Goal: Task Accomplishment & Management: Use online tool/utility

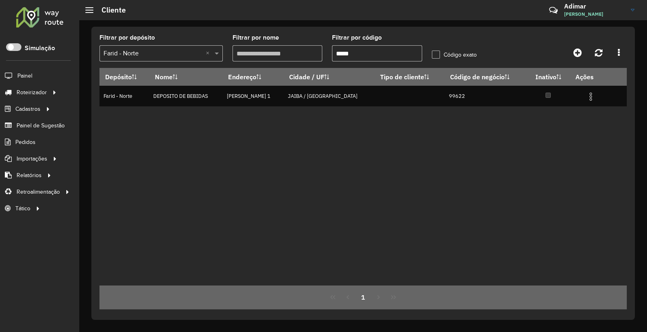
click at [403, 49] on input "*****" at bounding box center [377, 53] width 90 height 16
type input "*"
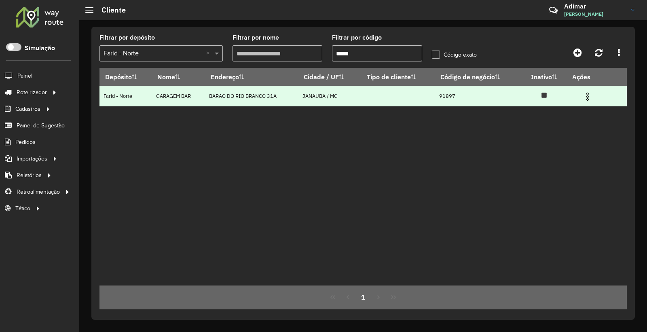
type input "*****"
click at [590, 98] on img at bounding box center [588, 97] width 10 height 10
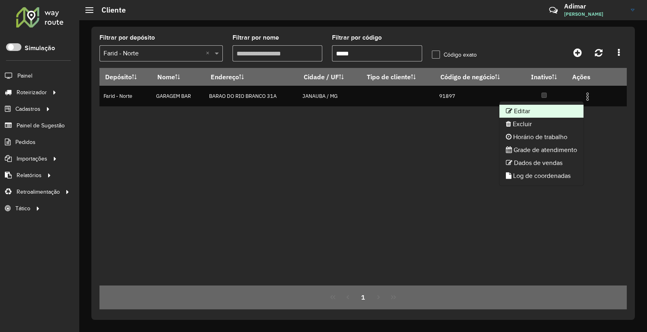
click at [549, 108] on li "Editar" at bounding box center [541, 111] width 84 height 13
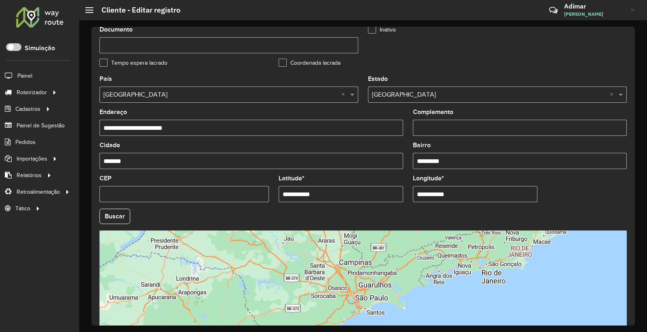
scroll to position [281, 0]
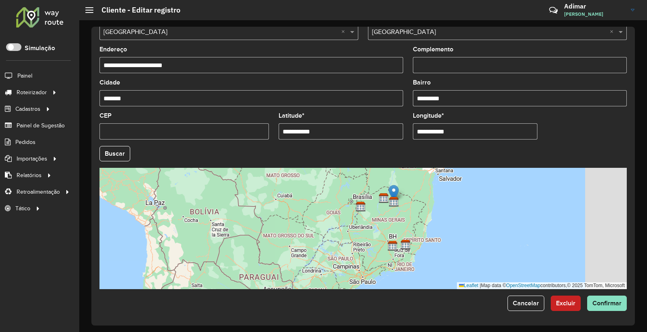
drag, startPoint x: 378, startPoint y: 254, endPoint x: 365, endPoint y: 263, distance: 15.6
click at [368, 265] on div "Leaflet | Map data © OpenStreetMap contributors,© 2025 TomTom, Microsoft" at bounding box center [362, 228] width 527 height 121
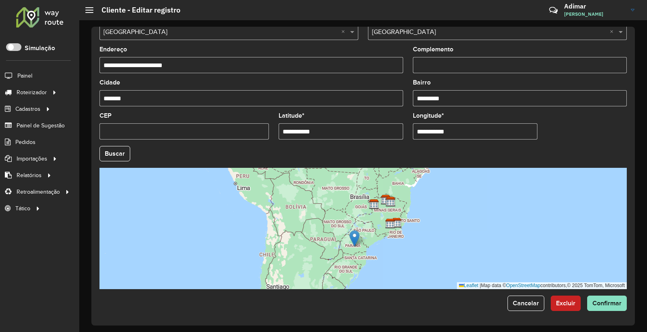
drag, startPoint x: 391, startPoint y: 195, endPoint x: 355, endPoint y: 241, distance: 58.4
click at [355, 241] on img at bounding box center [354, 238] width 10 height 17
type input "**********"
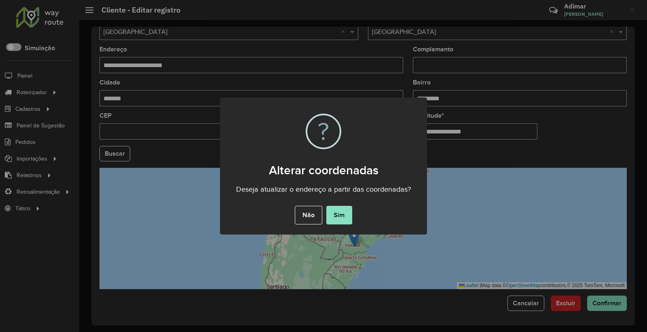
click at [369, 217] on div "Não No Sim" at bounding box center [323, 215] width 207 height 23
click at [340, 215] on button "Sim" at bounding box center [339, 215] width 26 height 19
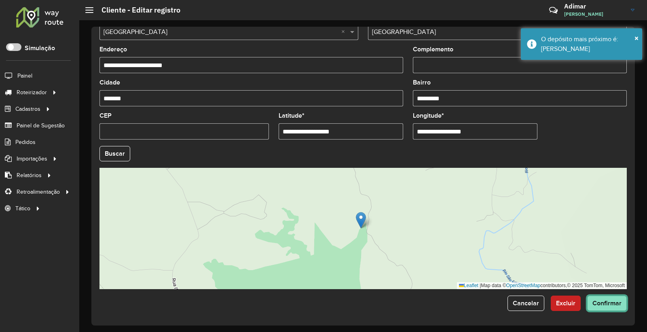
click at [605, 304] on span "Confirmar" at bounding box center [606, 303] width 29 height 7
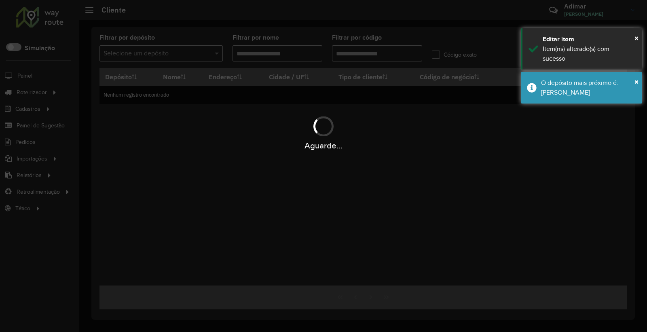
type input "*****"
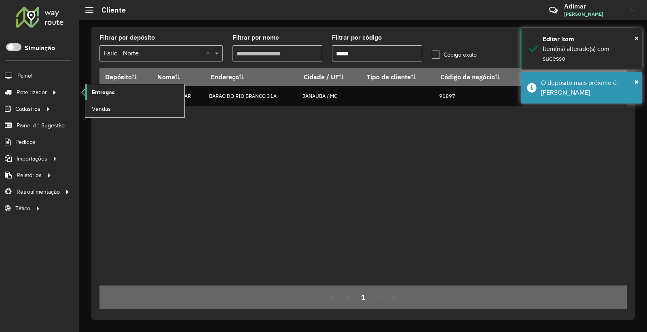
click at [112, 92] on span "Entregas" at bounding box center [103, 92] width 23 height 8
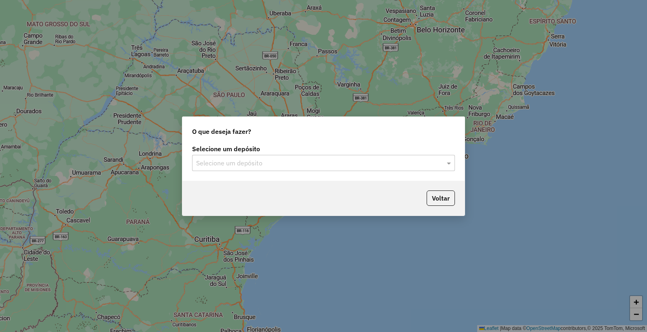
click at [288, 160] on input "text" at bounding box center [315, 164] width 239 height 10
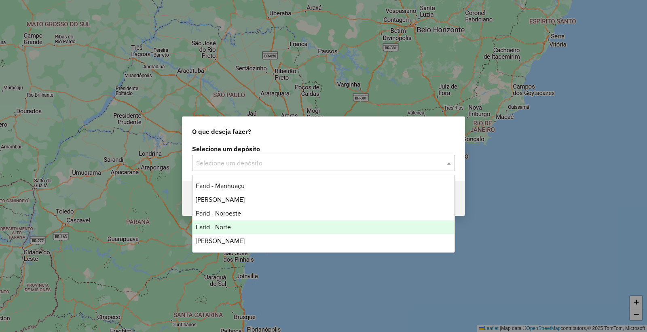
click at [248, 222] on div "Farid - Norte" at bounding box center [323, 227] width 262 height 14
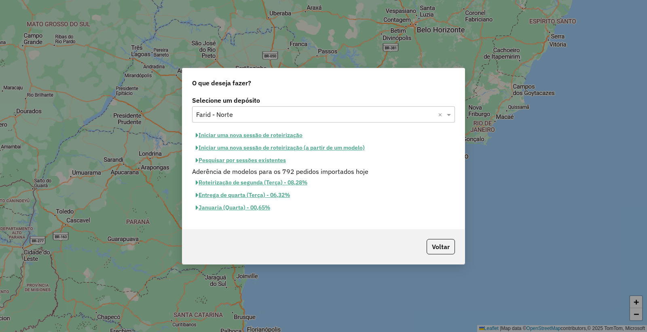
click at [252, 132] on button "Iniciar uma nova sessão de roteirização" at bounding box center [249, 135] width 114 height 13
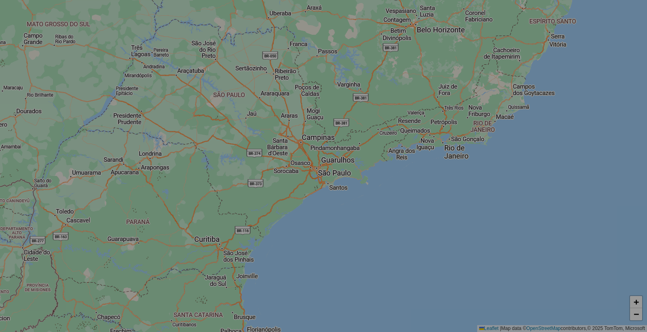
select select "*"
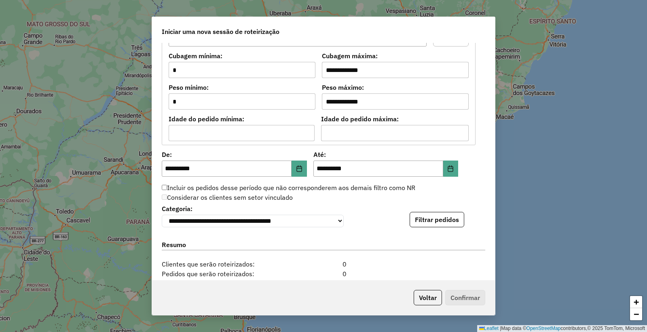
scroll to position [786, 0]
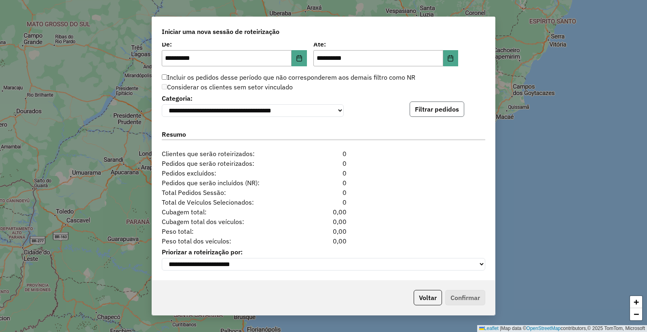
click at [438, 111] on button "Filtrar pedidos" at bounding box center [437, 108] width 55 height 15
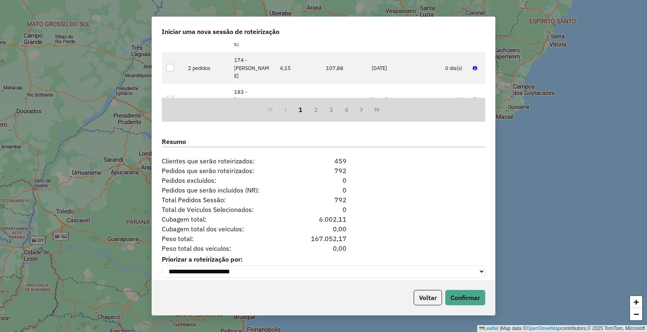
scroll to position [953, 0]
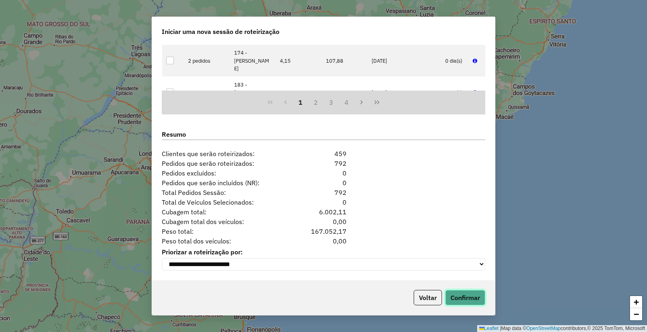
click at [467, 302] on button "Confirmar" at bounding box center [465, 297] width 40 height 15
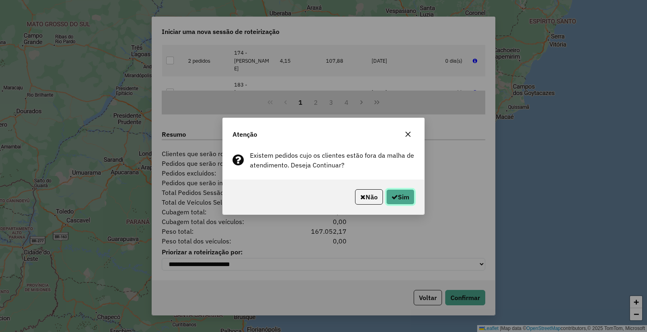
click at [402, 194] on button "Sim" at bounding box center [400, 196] width 28 height 15
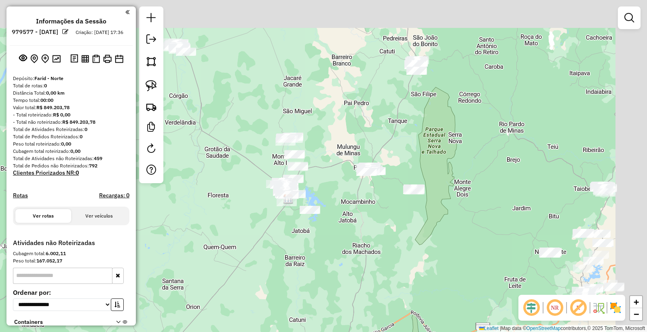
drag, startPoint x: 374, startPoint y: 197, endPoint x: 345, endPoint y: 222, distance: 37.8
click at [346, 222] on div "Janela de atendimento Grade de atendimento Capacidade Transportadoras Veículos …" at bounding box center [323, 166] width 647 height 332
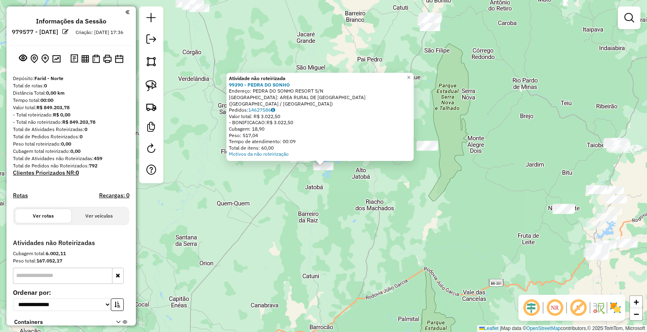
click at [379, 219] on div "Atividade não roteirizada 99390 - PEDRA DO SONHO Endereço: PEDRA DO SONHO RESOR…" at bounding box center [323, 166] width 647 height 332
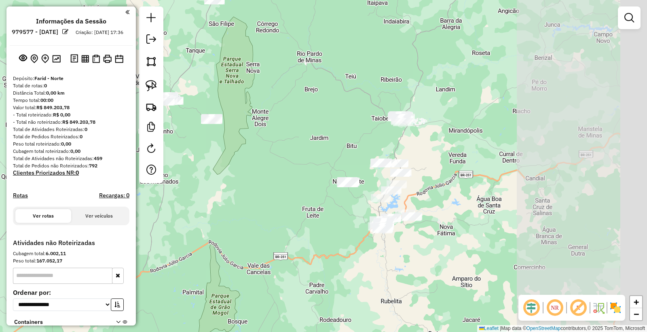
drag, startPoint x: 491, startPoint y: 188, endPoint x: 276, endPoint y: 161, distance: 217.2
click at [276, 161] on div "Janela de atendimento Grade de atendimento Capacidade Transportadoras Veículos …" at bounding box center [323, 166] width 647 height 332
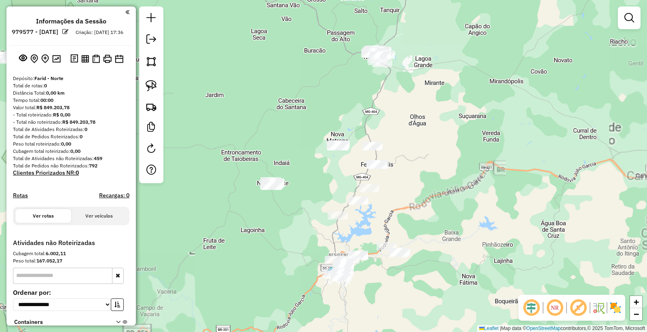
drag, startPoint x: 447, startPoint y: 150, endPoint x: 517, endPoint y: 175, distance: 73.8
click at [544, 182] on div "Janela de atendimento Grade de atendimento Capacidade Transportadoras Veículos …" at bounding box center [323, 166] width 647 height 332
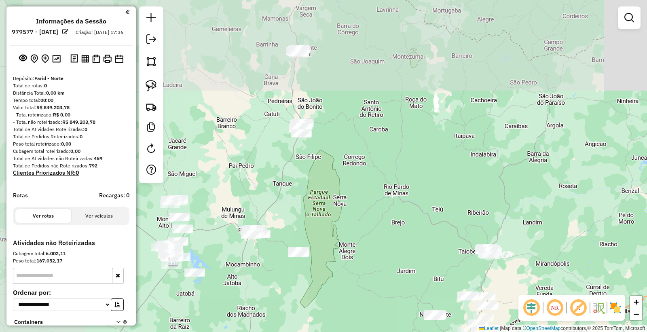
drag, startPoint x: 306, startPoint y: 109, endPoint x: 401, endPoint y: 244, distance: 164.8
click at [404, 257] on div "Janela de atendimento Grade de atendimento Capacidade Transportadoras Veículos …" at bounding box center [323, 166] width 647 height 332
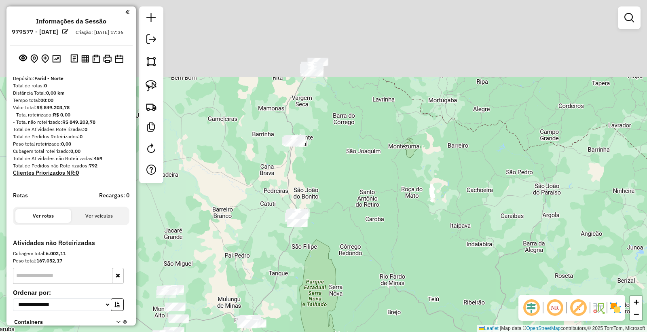
drag, startPoint x: 400, startPoint y: 140, endPoint x: 397, endPoint y: 261, distance: 120.6
click at [397, 262] on div "Janela de atendimento Grade de atendimento Capacidade Transportadoras Veículos …" at bounding box center [323, 166] width 647 height 332
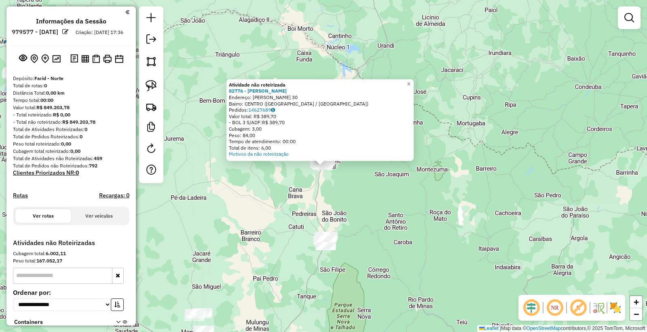
click at [338, 197] on div "Atividade não roteirizada 82776 - ANTONIO MOREIRA DOS Endereço: Pç CORONEL SILV…" at bounding box center [323, 166] width 647 height 332
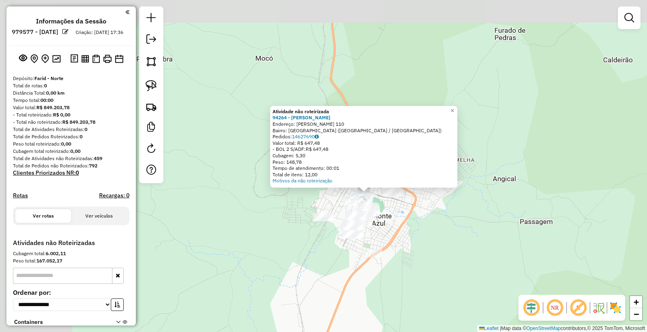
click at [430, 229] on div "Atividade não roteirizada 94264 - WILLIAN BAR Endereço: FRANCISCO TELES 110 Bai…" at bounding box center [323, 166] width 647 height 332
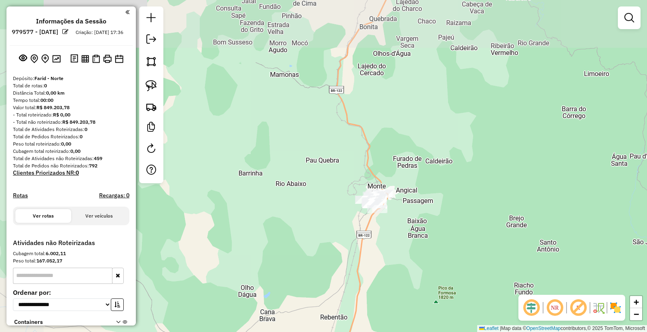
drag, startPoint x: 436, startPoint y: 233, endPoint x: 310, endPoint y: 177, distance: 137.7
click at [398, 207] on div "Janela de atendimento Grade de atendimento Capacidade Transportadoras Veículos …" at bounding box center [323, 166] width 647 height 332
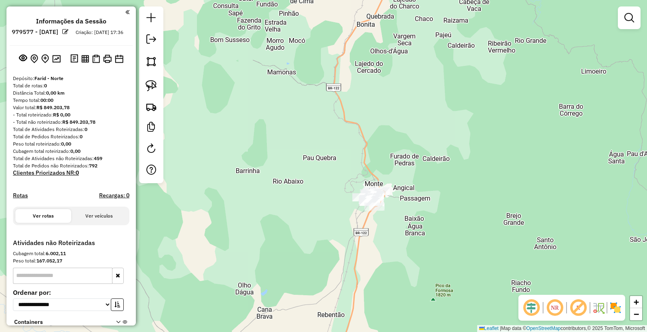
drag, startPoint x: 151, startPoint y: 82, endPoint x: 257, endPoint y: 126, distance: 114.8
click at [150, 82] on img at bounding box center [151, 85] width 11 height 11
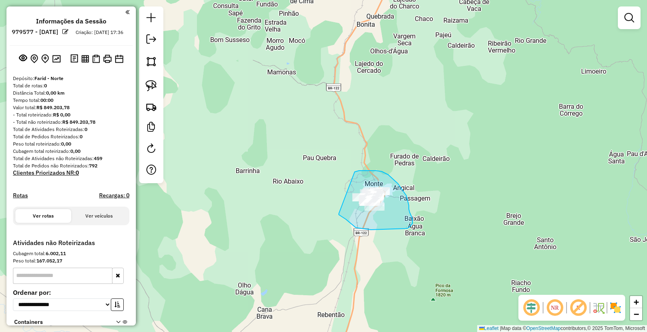
drag, startPoint x: 356, startPoint y: 228, endPoint x: 348, endPoint y: 176, distance: 52.0
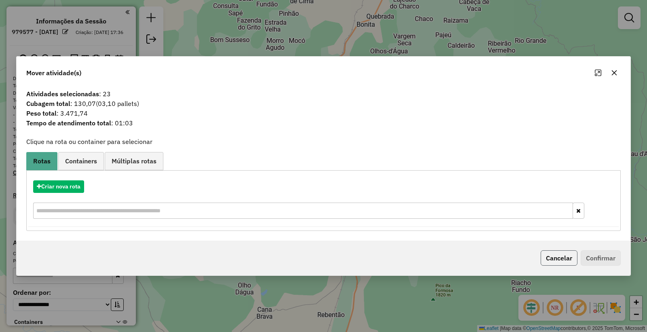
click at [564, 257] on button "Cancelar" at bounding box center [559, 257] width 37 height 15
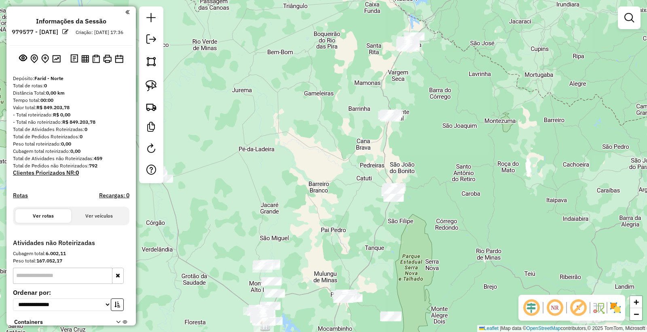
drag, startPoint x: 466, startPoint y: 173, endPoint x: 427, endPoint y: 153, distance: 44.1
click at [428, 153] on div "Janela de atendimento Grade de atendimento Capacidade Transportadoras Veículos …" at bounding box center [323, 166] width 647 height 332
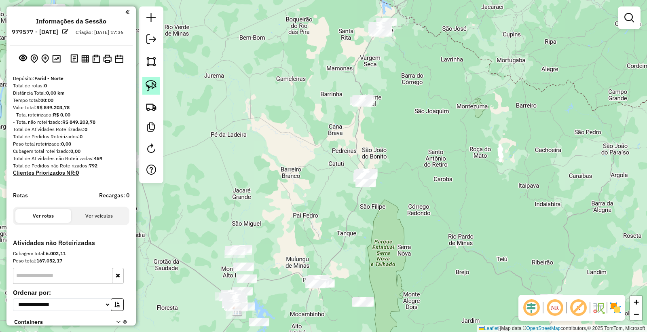
click at [154, 85] on img at bounding box center [151, 85] width 11 height 11
drag, startPoint x: 376, startPoint y: 201, endPoint x: 340, endPoint y: 187, distance: 38.5
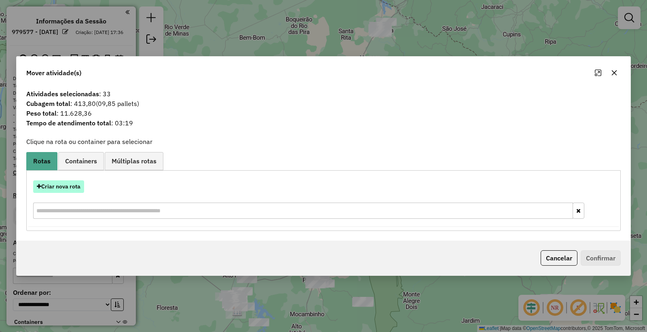
click at [60, 185] on button "Criar nova rota" at bounding box center [58, 186] width 51 height 13
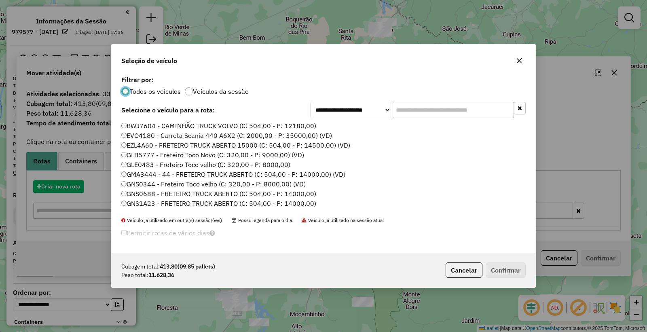
scroll to position [4, 2]
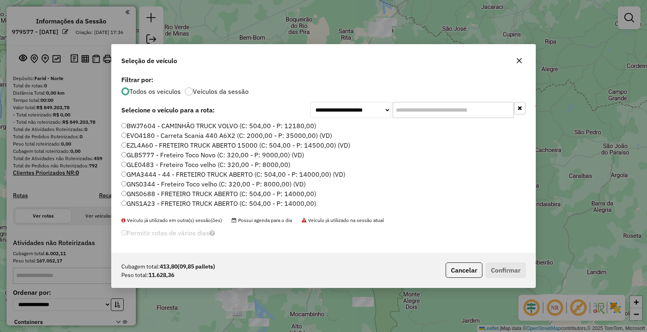
click at [436, 109] on input "text" at bounding box center [453, 110] width 121 height 16
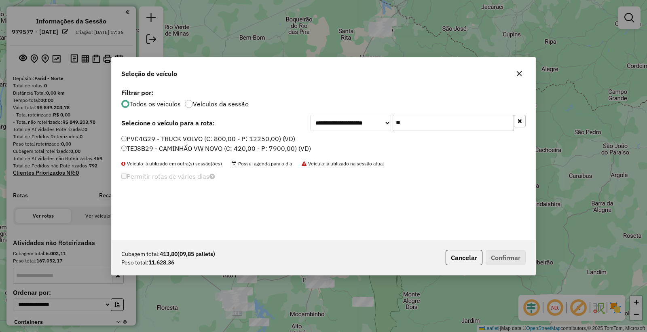
type input "**"
drag, startPoint x: 148, startPoint y: 148, endPoint x: 182, endPoint y: 166, distance: 38.9
click at [148, 148] on label "TEJ8B29 - CAMINHÃO VW NOVO (C: 420,00 - P: 7900,00) (VD)" at bounding box center [216, 149] width 190 height 10
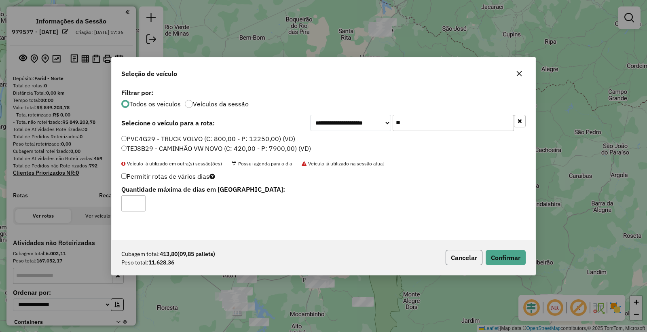
click at [459, 255] on button "Cancelar" at bounding box center [464, 257] width 37 height 15
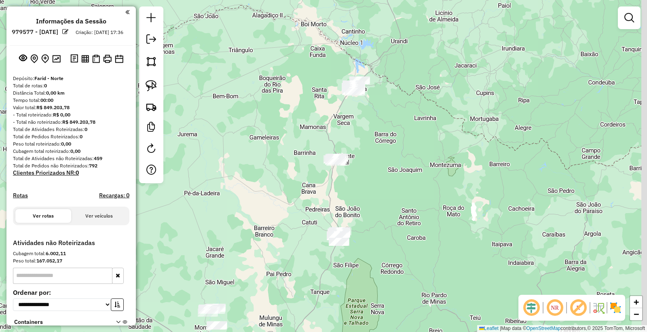
drag, startPoint x: 407, startPoint y: 106, endPoint x: 381, endPoint y: 164, distance: 64.4
click at [381, 164] on div "Janela de atendimento Grade de atendimento Capacidade Transportadoras Veículos …" at bounding box center [323, 166] width 647 height 332
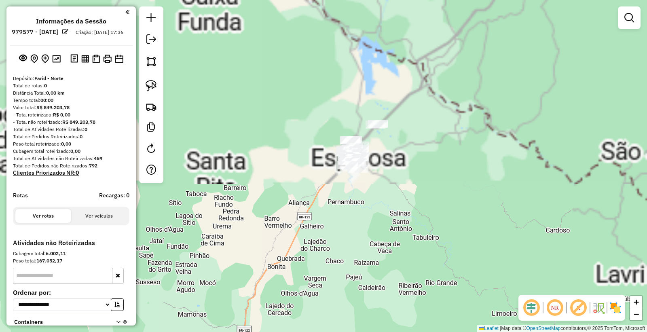
drag, startPoint x: 393, startPoint y: 135, endPoint x: 385, endPoint y: 146, distance: 13.9
click at [387, 144] on div "Janela de atendimento Grade de atendimento Capacidade Transportadoras Veículos …" at bounding box center [323, 166] width 647 height 332
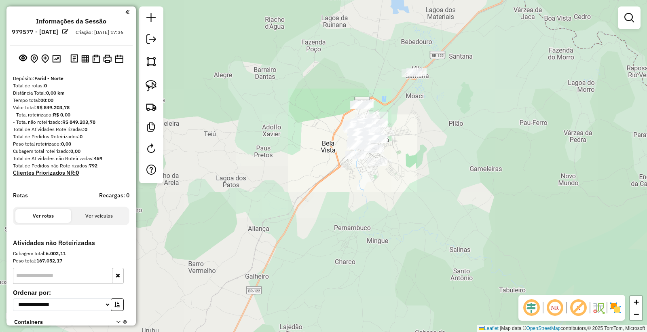
drag, startPoint x: 467, startPoint y: 114, endPoint x: 427, endPoint y: 172, distance: 69.9
click at [434, 186] on div "Janela de atendimento Grade de atendimento Capacidade Transportadoras Veículos …" at bounding box center [323, 166] width 647 height 332
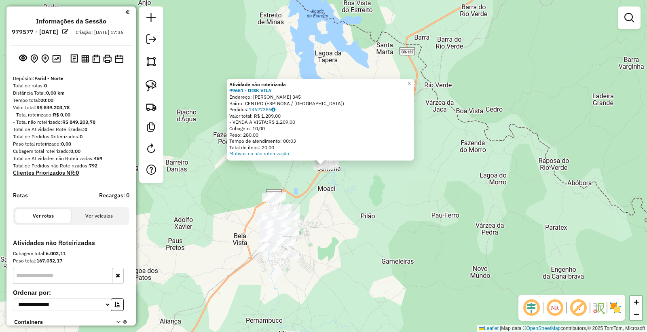
click at [334, 208] on div "Atividade não roteirizada 99651 - DISK VILA Endereço: GERALDO CESARIO DA SILVA …" at bounding box center [323, 166] width 647 height 332
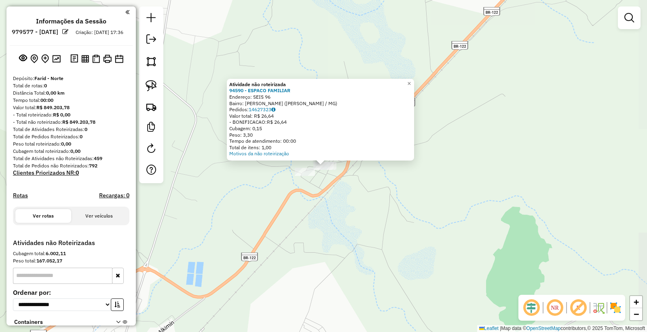
click at [331, 228] on div "Atividade não roteirizada 94590 - ESPACO FAMILIAR Endereço: SEIS 96 Bairro: SAN…" at bounding box center [323, 166] width 647 height 332
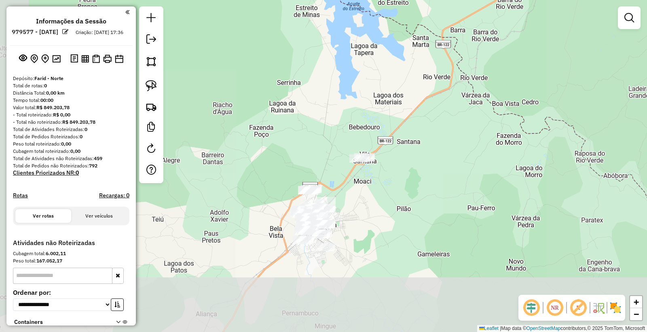
drag, startPoint x: 347, startPoint y: 259, endPoint x: 403, endPoint y: 177, distance: 99.5
click at [406, 175] on div "Janela de atendimento Grade de atendimento Capacidade Transportadoras Veículos …" at bounding box center [323, 166] width 647 height 332
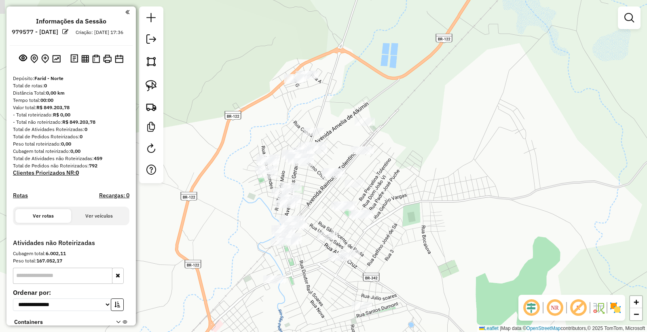
drag, startPoint x: 397, startPoint y: 203, endPoint x: 435, endPoint y: 222, distance: 42.3
click at [435, 222] on div "Janela de atendimento Grade de atendimento Capacidade Transportadoras Veículos …" at bounding box center [323, 166] width 647 height 332
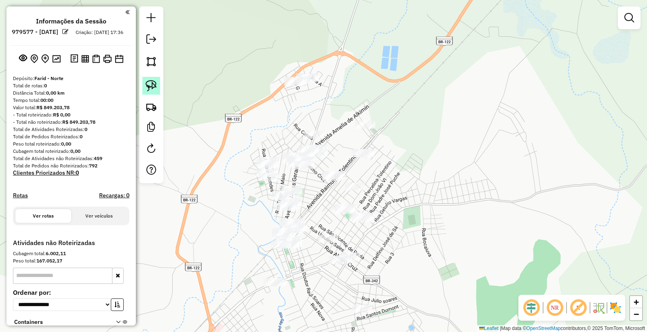
click at [154, 93] on link at bounding box center [151, 86] width 18 height 18
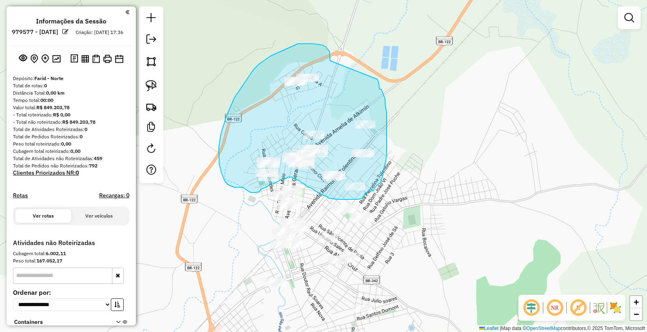
drag, startPoint x: 322, startPoint y: 45, endPoint x: 377, endPoint y: 78, distance: 64.1
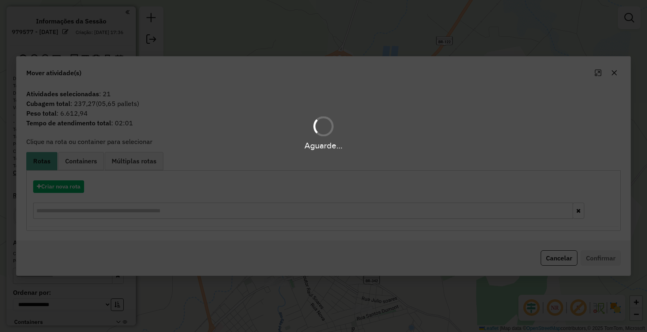
click at [55, 189] on hb-app "**********" at bounding box center [323, 166] width 647 height 332
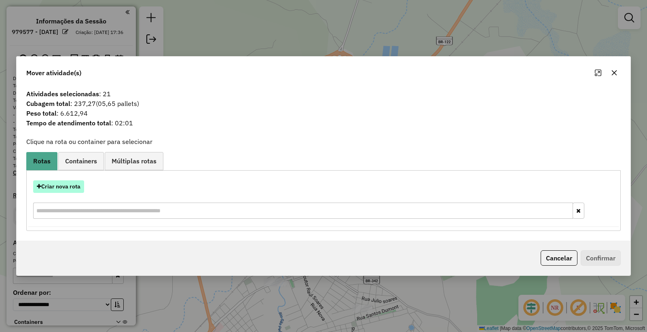
click at [70, 187] on button "Criar nova rota" at bounding box center [58, 186] width 51 height 13
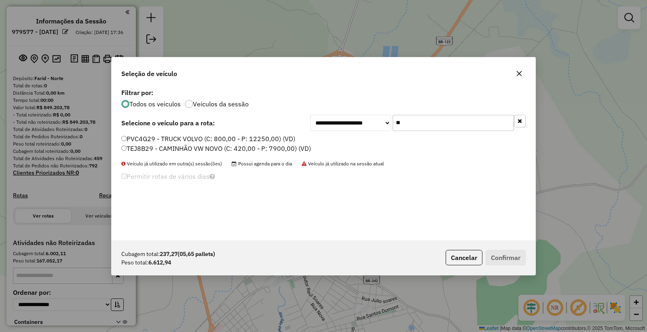
drag, startPoint x: 467, startPoint y: 119, endPoint x: 154, endPoint y: 168, distance: 316.0
click at [212, 146] on div "**********" at bounding box center [324, 164] width 424 height 154
click at [140, 151] on label "TEJ8B29 - CAMINHÃO VW NOVO (C: 420,00 - P: 7900,00) (VD)" at bounding box center [216, 149] width 190 height 10
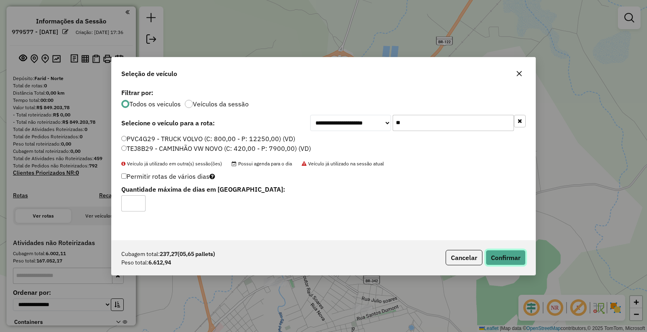
click at [486, 254] on button "Confirmar" at bounding box center [506, 257] width 40 height 15
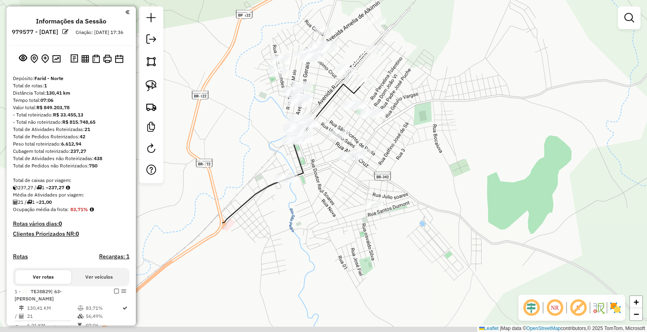
drag, startPoint x: 409, startPoint y: 249, endPoint x: 425, endPoint y: 133, distance: 117.1
click at [425, 133] on div "Janela de atendimento Grade de atendimento Capacidade Transportadoras Veículos …" at bounding box center [323, 166] width 647 height 332
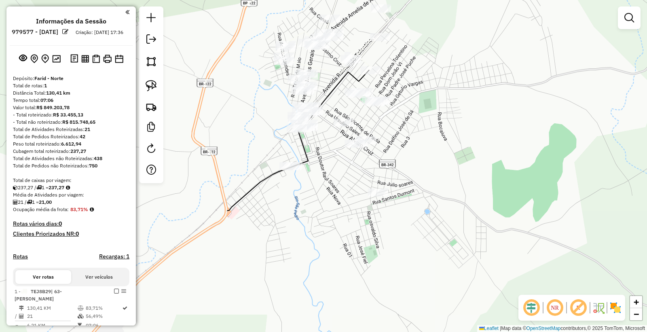
drag, startPoint x: 156, startPoint y: 85, endPoint x: 165, endPoint y: 89, distance: 10.0
click at [156, 87] on img at bounding box center [151, 85] width 11 height 11
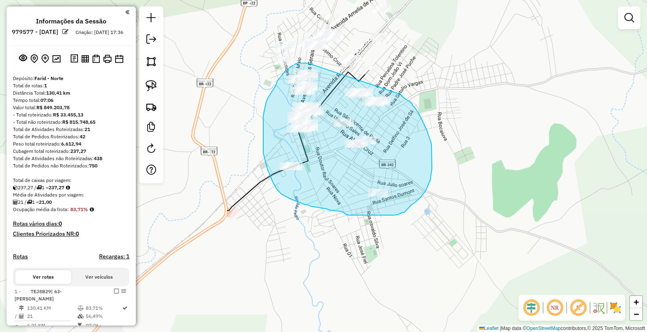
drag, startPoint x: 313, startPoint y: 65, endPoint x: 400, endPoint y: 94, distance: 92.6
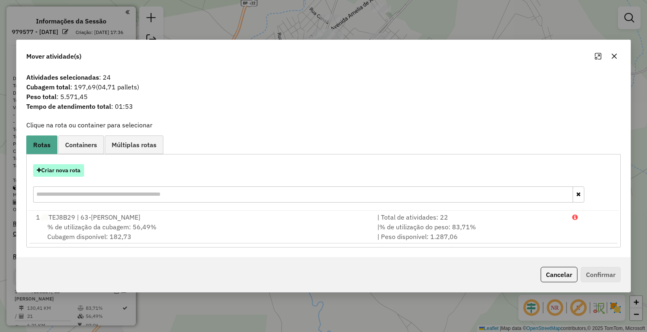
click at [55, 171] on button "Criar nova rota" at bounding box center [58, 170] width 51 height 13
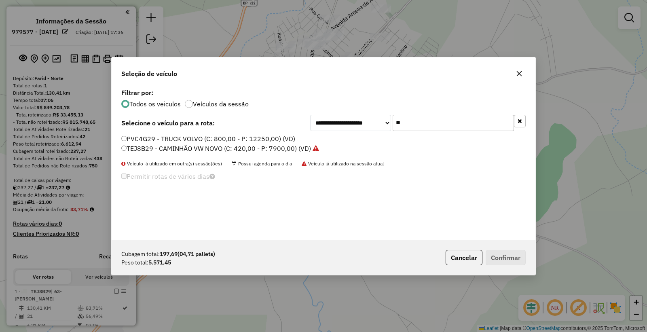
drag, startPoint x: 434, startPoint y: 125, endPoint x: 268, endPoint y: 114, distance: 166.2
click at [275, 114] on div "**********" at bounding box center [324, 164] width 424 height 154
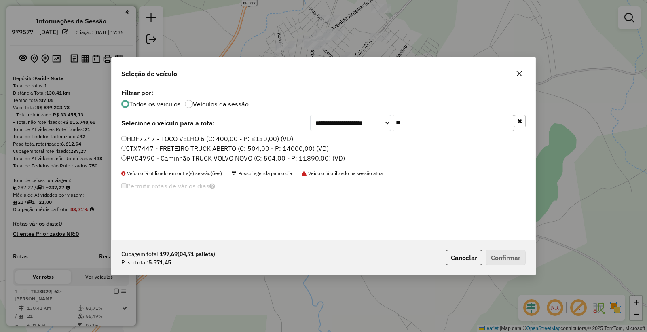
type input "*"
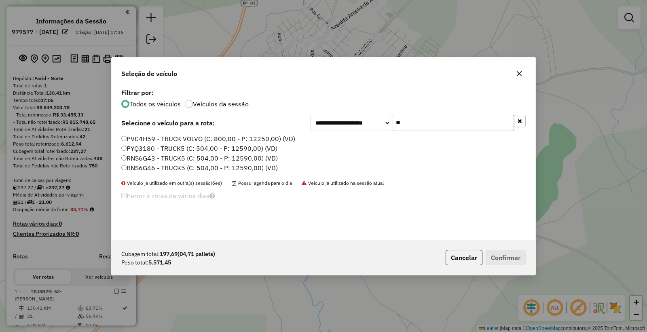
type input "**"
click at [138, 139] on label "PVC4H59 - TRUCK VOLVO (C: 800,00 - P: 12250,00) (VD)" at bounding box center [208, 139] width 174 height 10
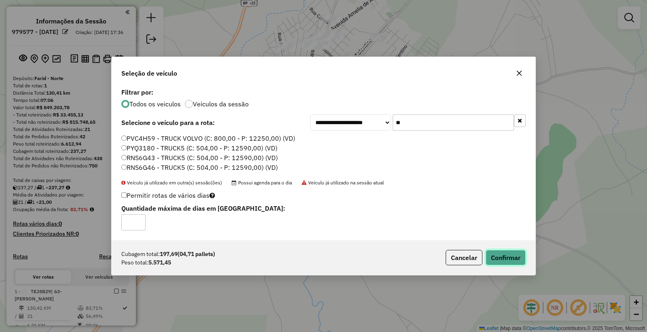
click at [497, 265] on button "Confirmar" at bounding box center [506, 257] width 40 height 15
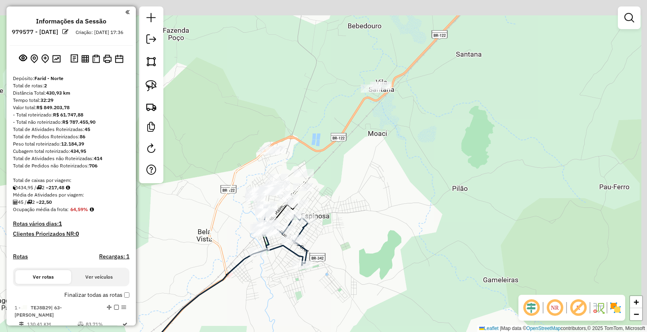
drag, startPoint x: 511, startPoint y: 90, endPoint x: 415, endPoint y: 209, distance: 152.8
click at [415, 209] on div "Janela de atendimento Grade de atendimento Capacidade Transportadoras Veículos …" at bounding box center [323, 166] width 647 height 332
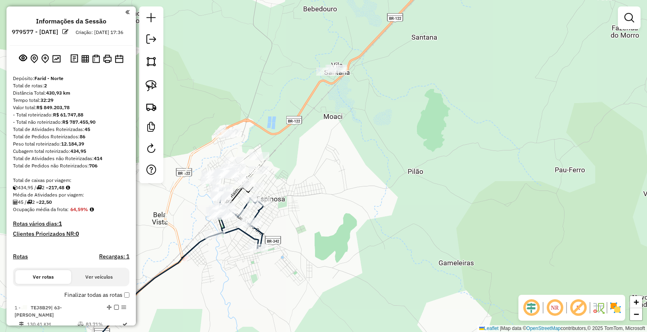
drag, startPoint x: 381, startPoint y: 135, endPoint x: 347, endPoint y: 124, distance: 35.4
click at [347, 124] on div "Janela de atendimento Grade de atendimento Capacidade Transportadoras Veículos …" at bounding box center [323, 166] width 647 height 332
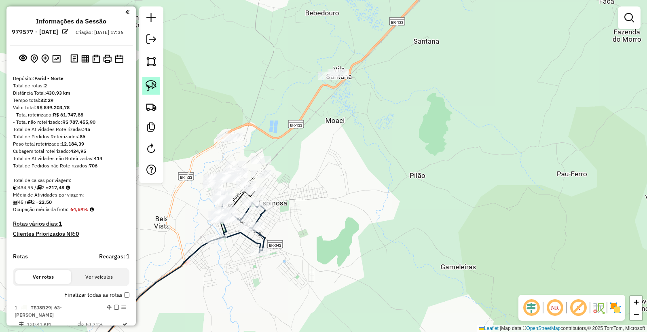
drag, startPoint x: 150, startPoint y: 87, endPoint x: 247, endPoint y: 100, distance: 98.4
click at [150, 87] on img at bounding box center [151, 85] width 11 height 11
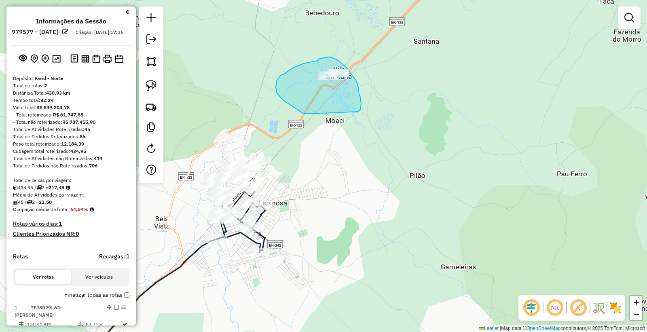
drag, startPoint x: 313, startPoint y: 114, endPoint x: 356, endPoint y: 114, distance: 42.9
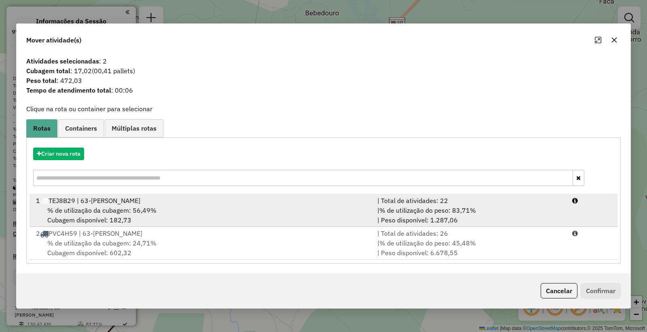
click at [261, 209] on div "% de utilização da cubagem: 56,49% Cubagem disponível: 182,73" at bounding box center [201, 214] width 341 height 19
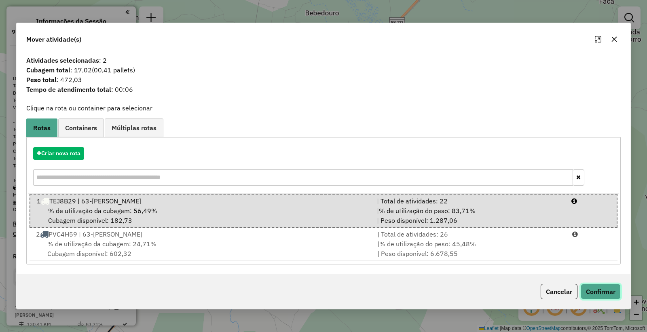
click at [596, 293] on button "Confirmar" at bounding box center [601, 291] width 40 height 15
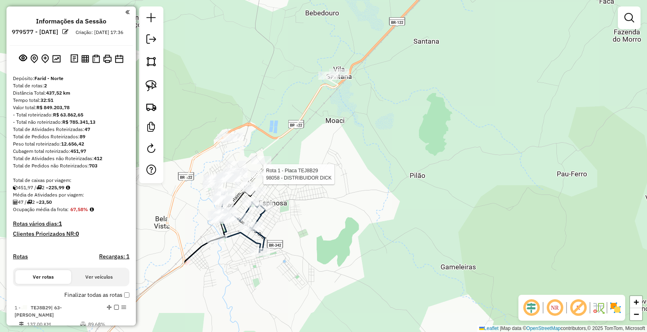
select select "**********"
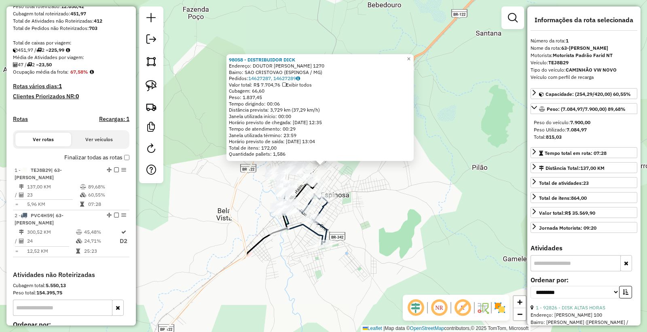
scroll to position [220, 0]
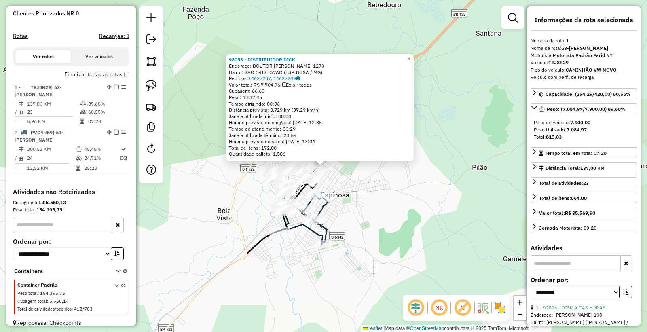
drag, startPoint x: 301, startPoint y: 293, endPoint x: 292, endPoint y: 251, distance: 43.5
click at [300, 293] on div "98058 - DISTRIBUIDOR DICK Endereço: DOUTOR JOSE CANGUSSU 1270 Bairro: SAO CRIST…" at bounding box center [323, 166] width 647 height 332
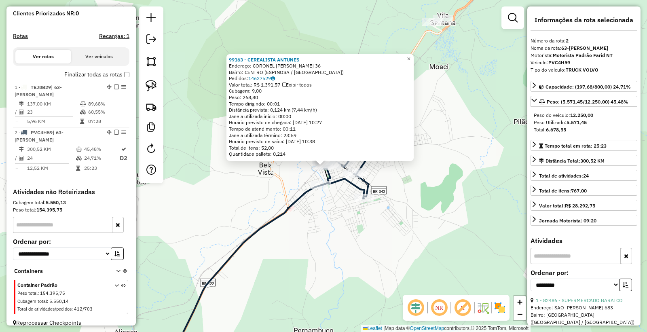
click at [332, 281] on div "99163 - CEREALISTA ANTUNES Endereço: CORONEL HEITOR ANTUNES 36 Bairro: CENTRO (…" at bounding box center [323, 166] width 647 height 332
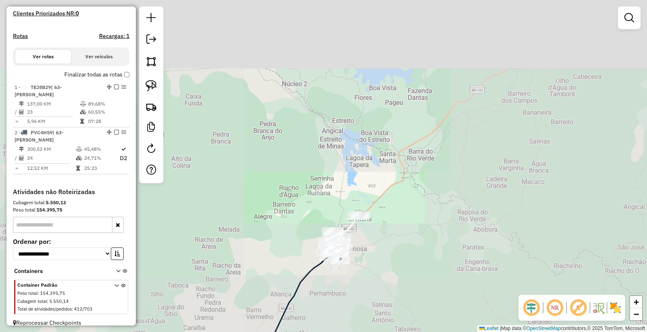
drag, startPoint x: 379, startPoint y: 292, endPoint x: 403, endPoint y: 193, distance: 102.3
click at [402, 196] on div "Janela de atendimento Grade de atendimento Capacidade Transportadoras Veículos …" at bounding box center [323, 166] width 647 height 332
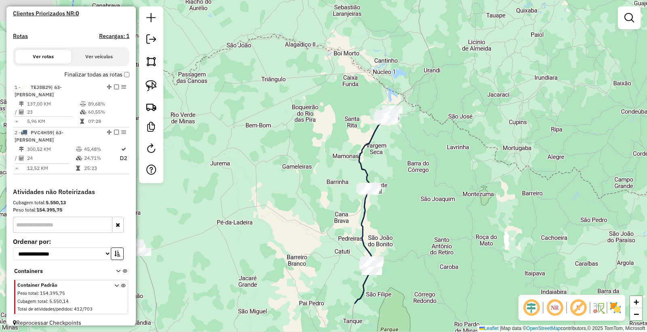
drag, startPoint x: 430, startPoint y: 252, endPoint x: 426, endPoint y: 190, distance: 62.4
click at [426, 192] on div "Janela de atendimento Grade de atendimento Capacidade Transportadoras Veículos …" at bounding box center [323, 166] width 647 height 332
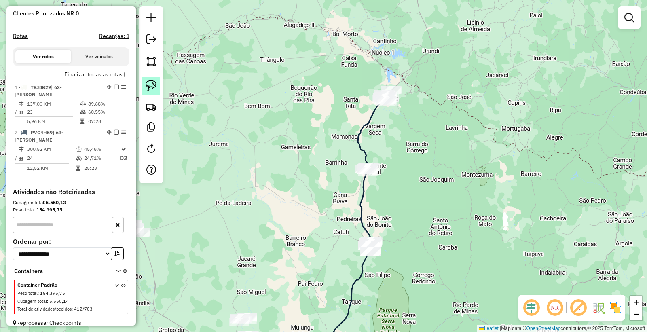
click at [154, 90] on img at bounding box center [151, 85] width 11 height 11
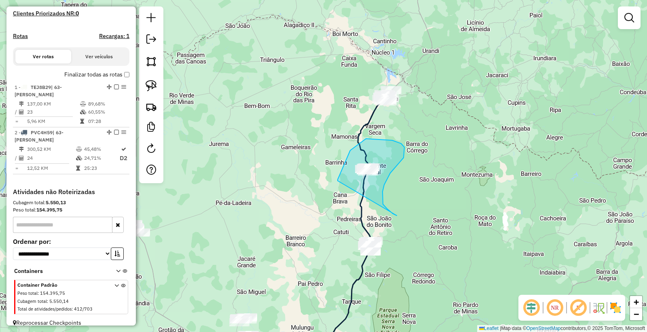
drag, startPoint x: 397, startPoint y: 216, endPoint x: 348, endPoint y: 192, distance: 53.7
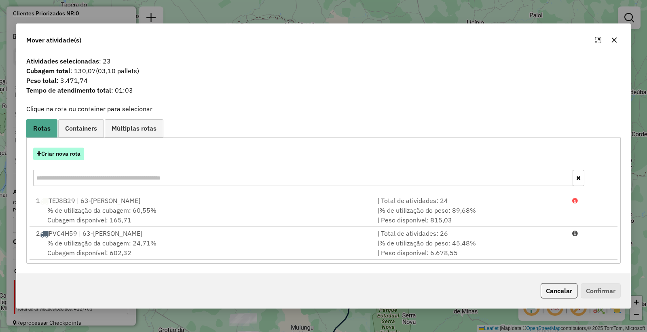
click at [57, 154] on button "Criar nova rota" at bounding box center [58, 154] width 51 height 13
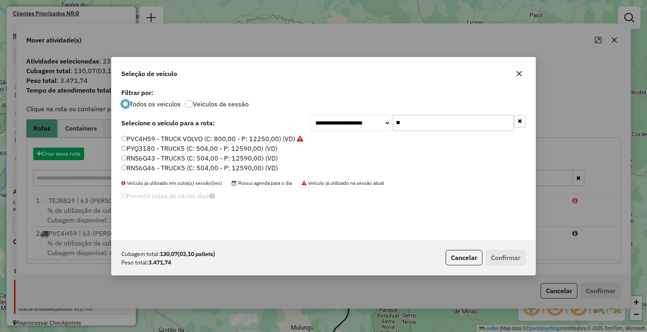
scroll to position [4, 2]
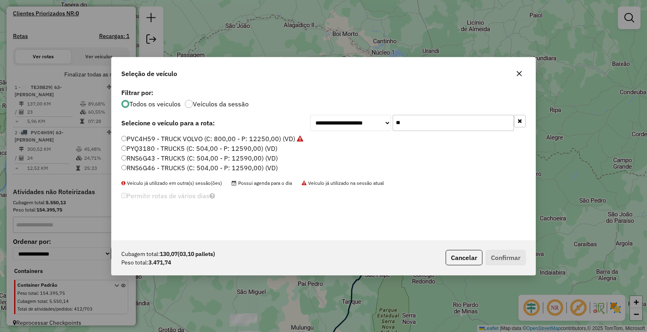
drag, startPoint x: 450, startPoint y: 124, endPoint x: 254, endPoint y: 124, distance: 196.5
click at [254, 124] on div "**********" at bounding box center [323, 123] width 404 height 16
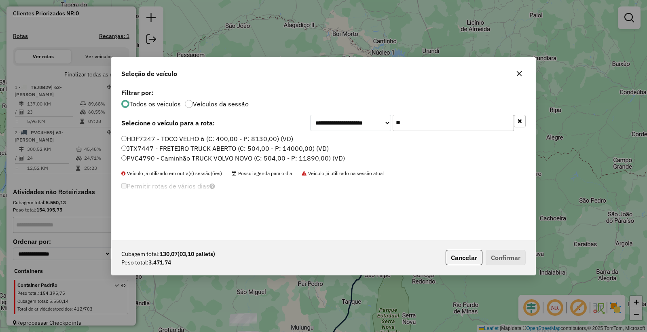
type input "*"
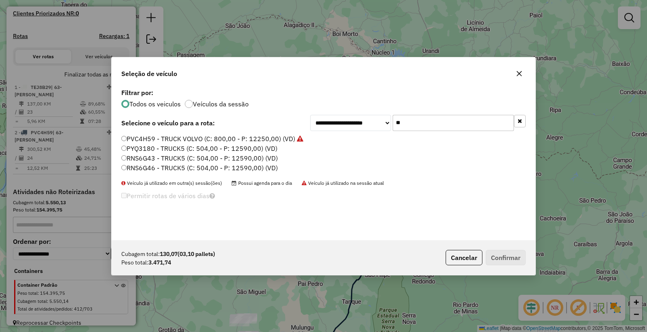
drag, startPoint x: 428, startPoint y: 123, endPoint x: 238, endPoint y: 120, distance: 190.1
click at [275, 128] on div "**********" at bounding box center [323, 123] width 404 height 16
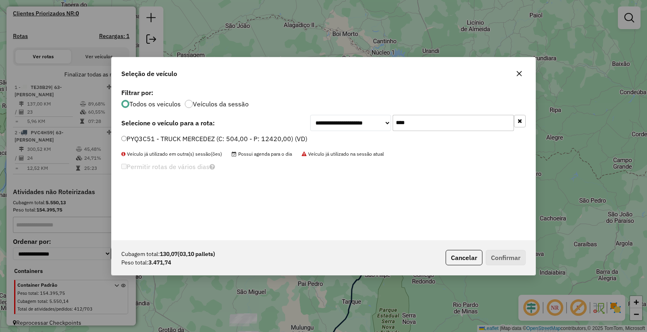
type input "****"
click at [187, 139] on label "PYQ3C51 - TRUCK MERCEDEZ (C: 504,00 - P: 12420,00) (VD)" at bounding box center [214, 139] width 186 height 10
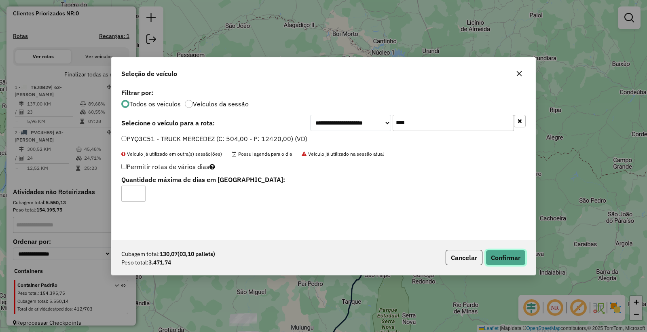
click at [500, 258] on button "Confirmar" at bounding box center [506, 257] width 40 height 15
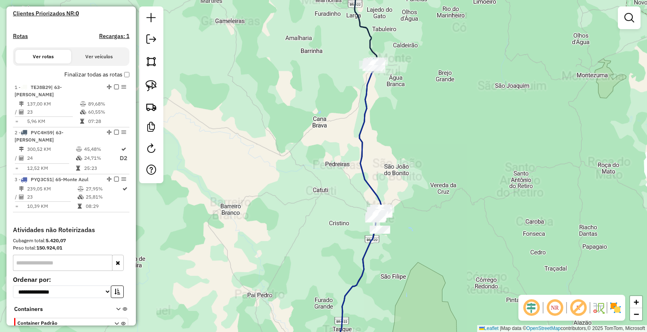
drag, startPoint x: 412, startPoint y: 255, endPoint x: 387, endPoint y: 178, distance: 80.4
click at [390, 181] on div "Janela de atendimento Grade de atendimento Capacidade Transportadoras Veículos …" at bounding box center [323, 166] width 647 height 332
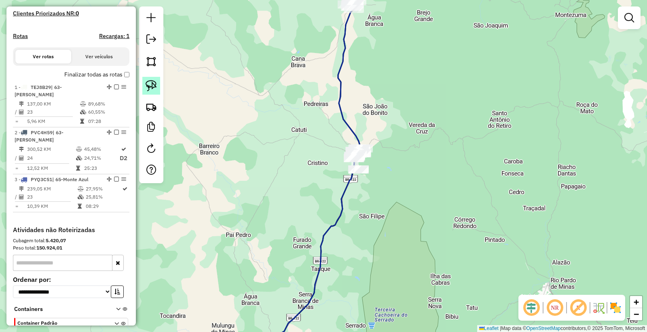
click at [155, 89] on img at bounding box center [151, 85] width 11 height 11
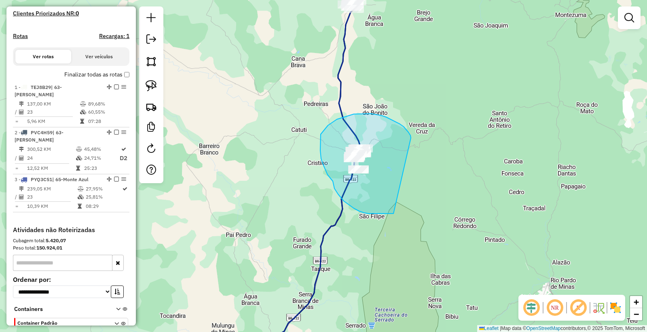
drag, startPoint x: 385, startPoint y: 214, endPoint x: 411, endPoint y: 142, distance: 76.1
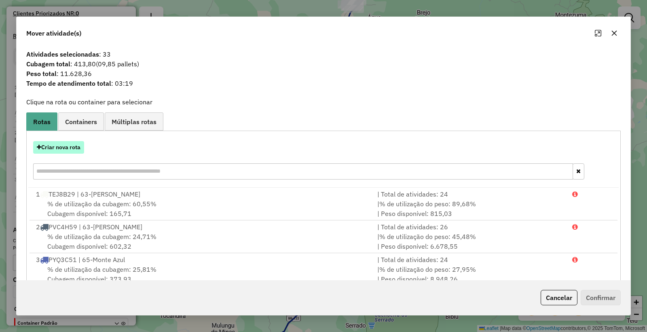
click at [61, 147] on button "Criar nova rota" at bounding box center [58, 147] width 51 height 13
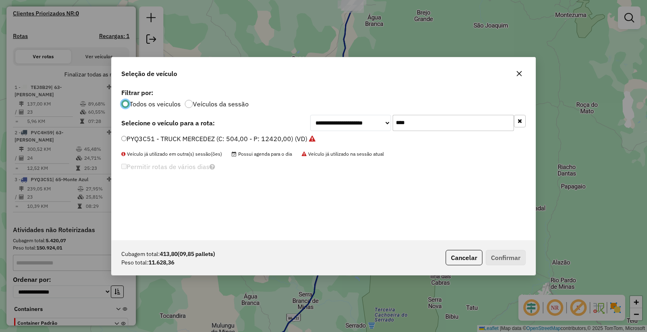
drag, startPoint x: 359, startPoint y: 116, endPoint x: 315, endPoint y: 113, distance: 43.3
click at [317, 113] on div "**********" at bounding box center [324, 164] width 424 height 154
type input "***"
click at [156, 131] on div "**********" at bounding box center [324, 164] width 424 height 154
click at [135, 133] on div "**********" at bounding box center [324, 164] width 424 height 154
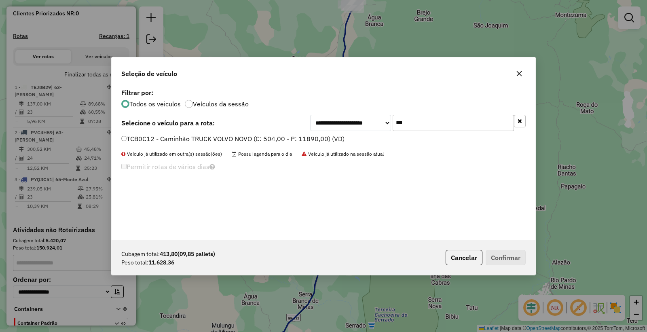
click at [135, 135] on label "TCB0C12 - Caminhão TRUCK VOLVO NOVO (C: 504,00 - P: 11890,00) (VD)" at bounding box center [232, 139] width 223 height 10
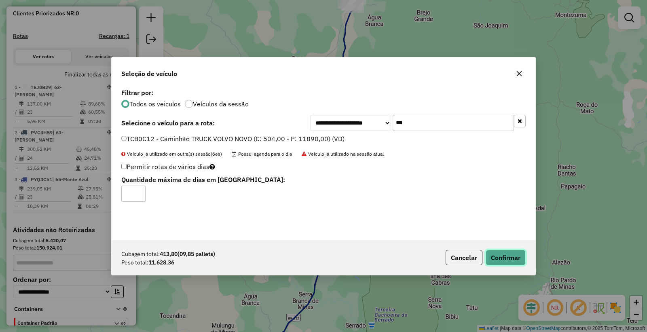
click at [504, 252] on button "Confirmar" at bounding box center [506, 257] width 40 height 15
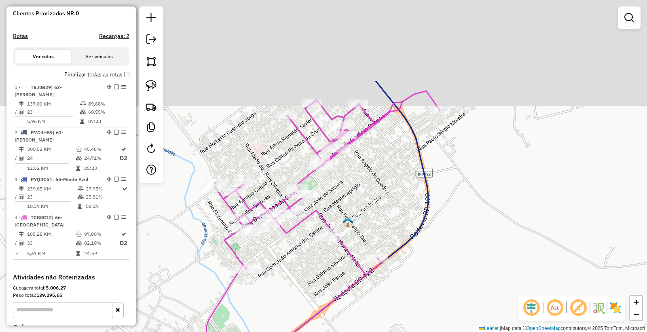
drag, startPoint x: 375, startPoint y: 111, endPoint x: 354, endPoint y: 201, distance: 92.7
click at [354, 201] on div "Janela de atendimento Grade de atendimento Capacidade Transportadoras Veículos …" at bounding box center [323, 166] width 647 height 332
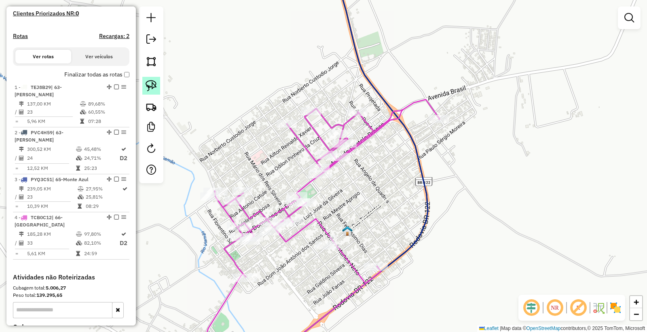
click at [152, 87] on img at bounding box center [151, 85] width 11 height 11
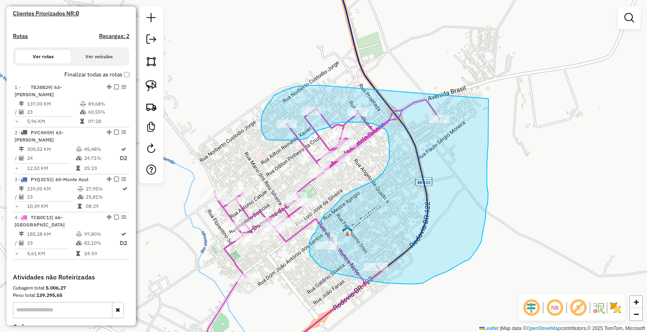
drag, startPoint x: 321, startPoint y: 85, endPoint x: 488, endPoint y: 98, distance: 168.3
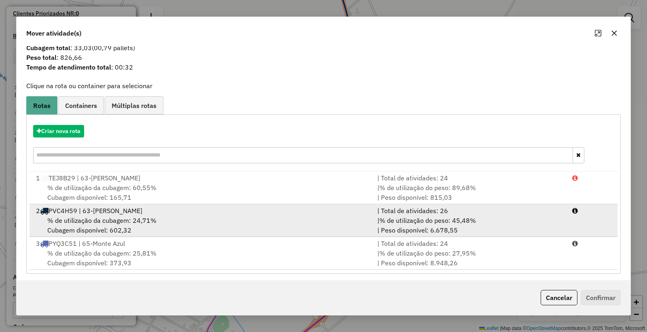
scroll to position [19, 0]
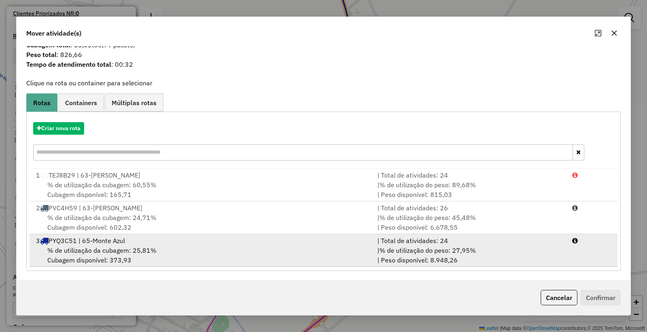
click at [165, 251] on div "% de utilização da cubagem: 25,81% Cubagem disponível: 373,93" at bounding box center [201, 254] width 341 height 19
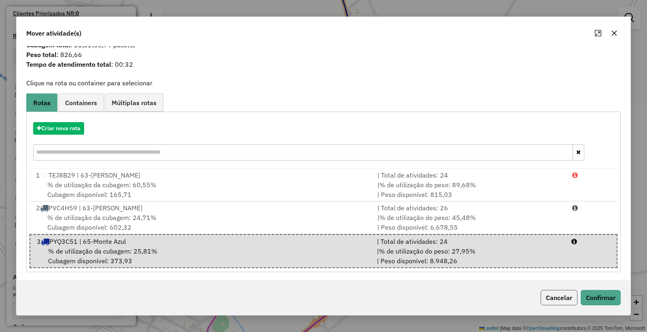
click at [557, 294] on button "Cancelar" at bounding box center [559, 297] width 37 height 15
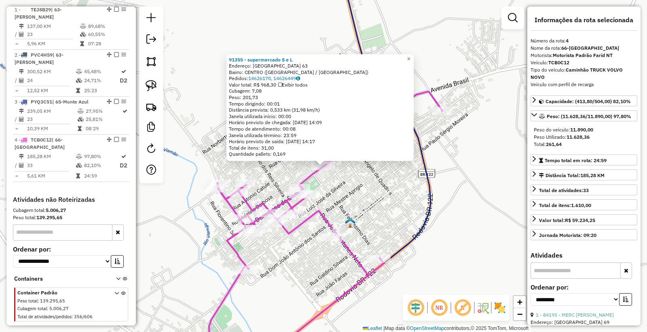
scroll to position [135, 0]
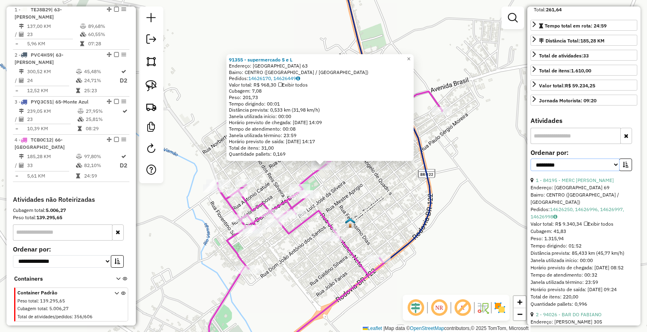
click at [576, 165] on select "**********" at bounding box center [575, 165] width 89 height 13
select select "*********"
click at [531, 159] on select "**********" at bounding box center [575, 165] width 89 height 13
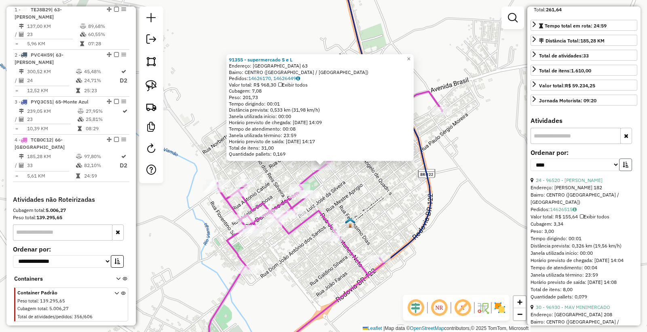
click at [626, 160] on button "button" at bounding box center [625, 165] width 13 height 13
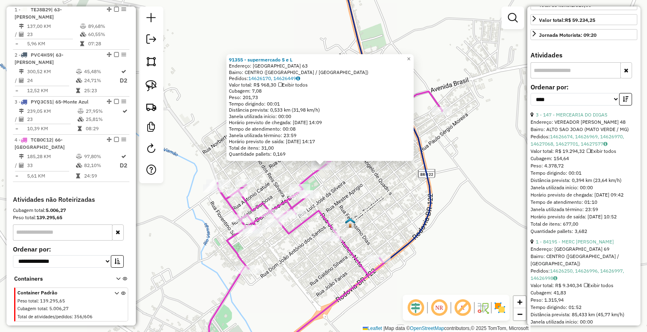
scroll to position [269, 0]
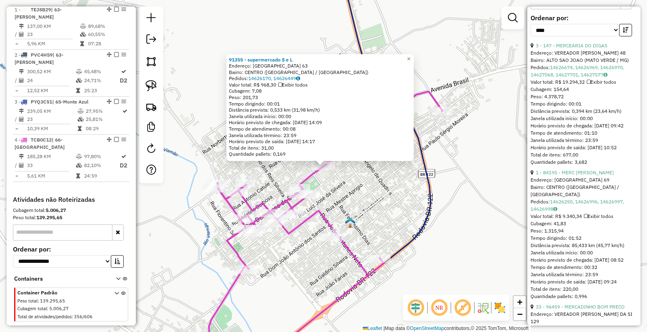
click at [449, 198] on div "91355 - supermercado S e L Endereço: BRAZIL 63 Bairro: CENTRO (MATO VERDE / MG)…" at bounding box center [323, 166] width 647 height 332
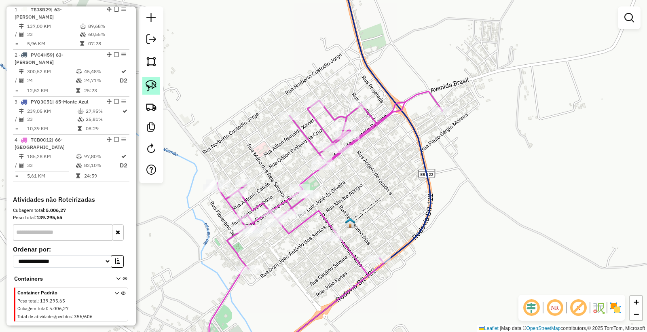
click at [154, 84] on img at bounding box center [151, 85] width 11 height 11
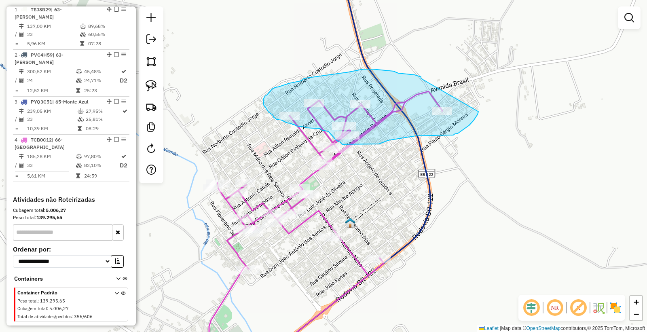
drag, startPoint x: 421, startPoint y: 78, endPoint x: 461, endPoint y: 96, distance: 43.6
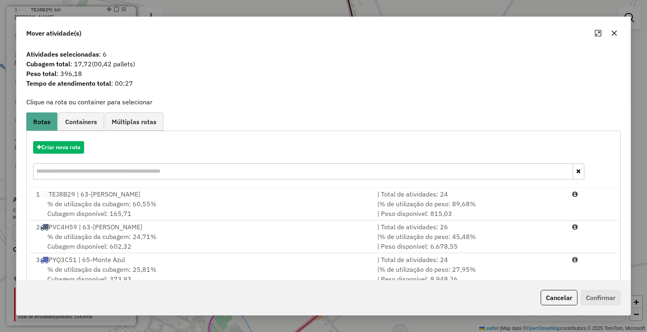
drag, startPoint x: 555, startPoint y: 304, endPoint x: 557, endPoint y: 300, distance: 4.5
click at [555, 304] on button "Cancelar" at bounding box center [559, 297] width 37 height 15
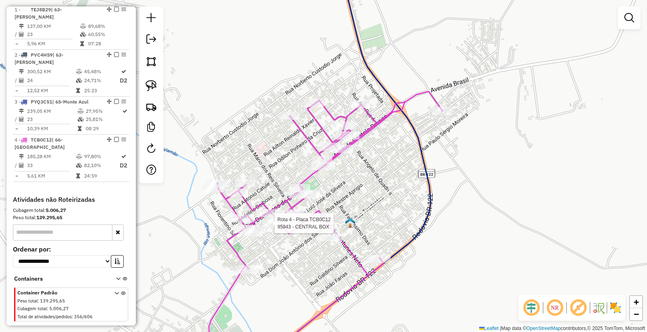
select select "*********"
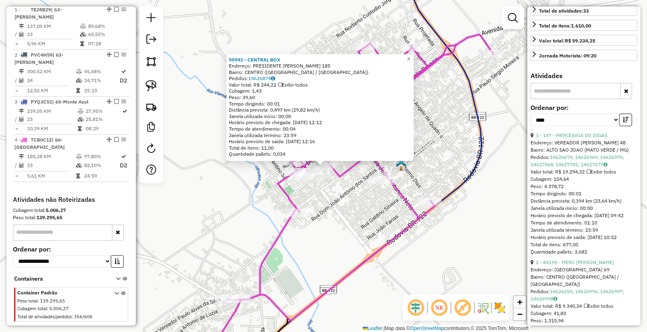
scroll to position [314, 0]
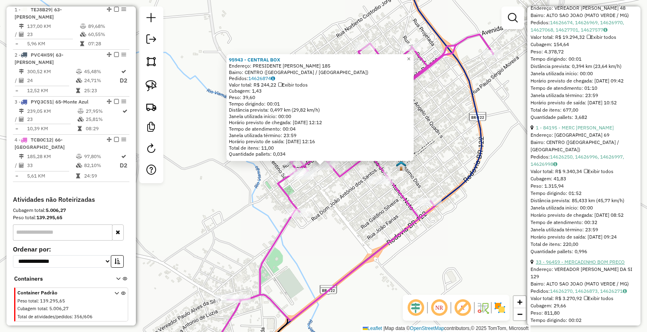
click at [586, 265] on link "33 - 96459 - MERCADINHO BOM PRECO" at bounding box center [580, 262] width 89 height 6
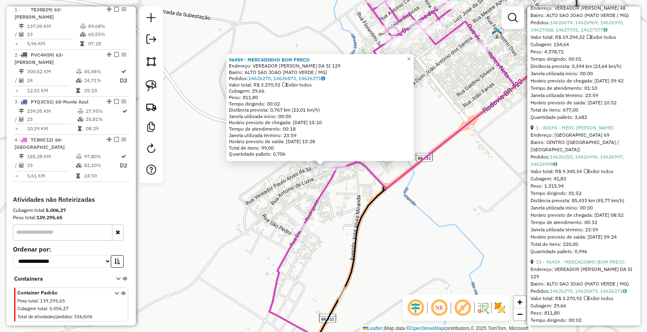
click at [389, 203] on div "96459 - MERCADINHO BOM PRECO Endereço: VEREADOR PAULO ALVES DA SI 129 Bairro: A…" at bounding box center [323, 166] width 647 height 332
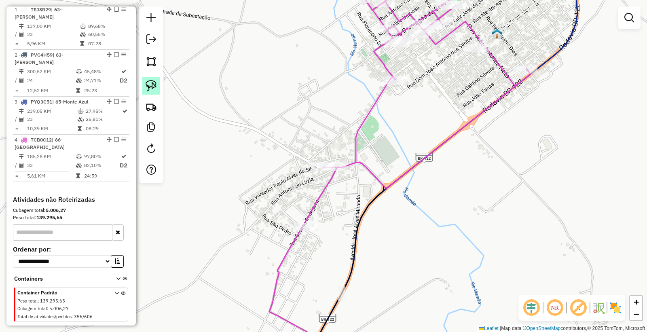
click at [152, 85] on img at bounding box center [151, 85] width 11 height 11
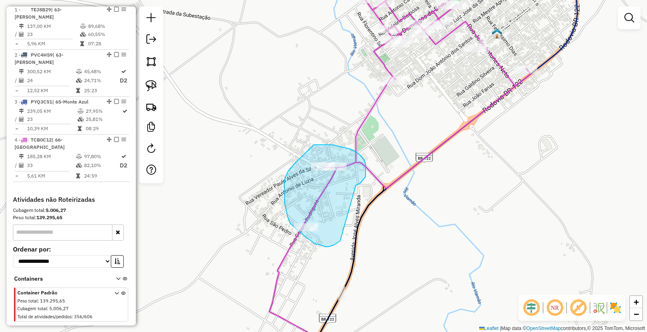
drag, startPoint x: 366, startPoint y: 177, endPoint x: 349, endPoint y: 223, distance: 49.4
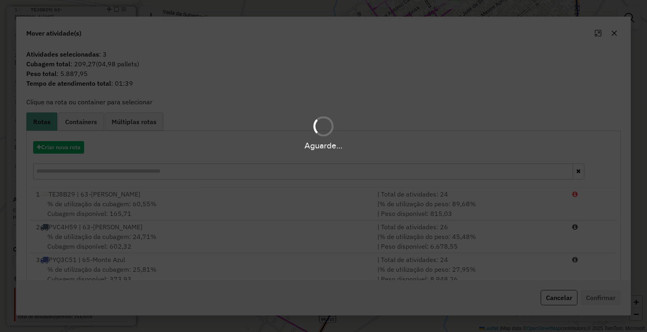
click at [560, 307] on div "Aguarde..." at bounding box center [323, 166] width 647 height 332
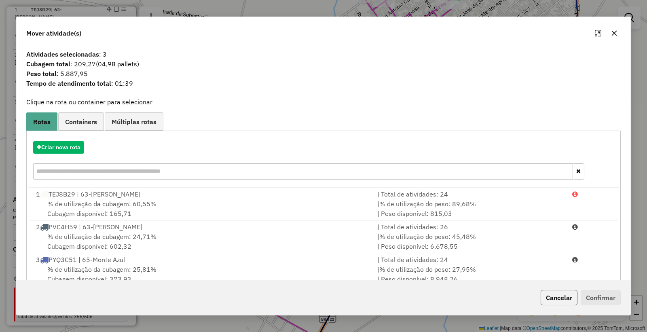
click at [564, 302] on button "Cancelar" at bounding box center [559, 297] width 37 height 15
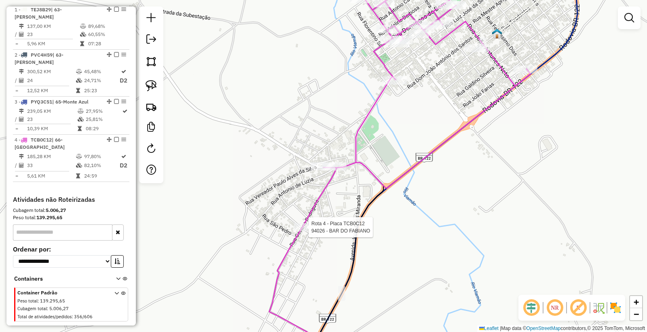
click at [300, 231] on div at bounding box center [306, 227] width 24 height 8
select select "*********"
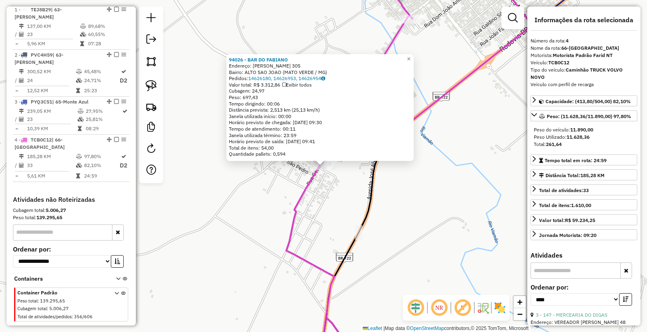
click at [315, 240] on div "94026 - BAR DO FABIANO Endereço: CEZARIO RODRIGUES 305 Bairro: ALTO SAO JOAO (M…" at bounding box center [323, 166] width 647 height 332
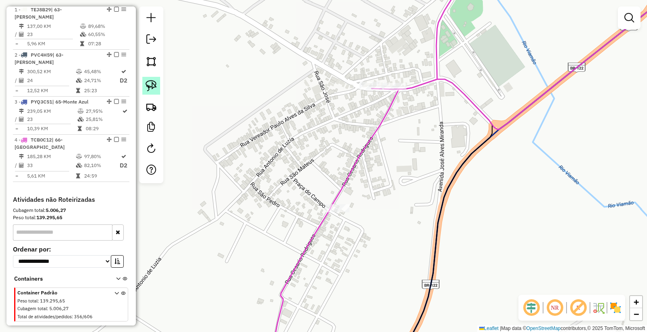
click at [153, 88] on img at bounding box center [151, 85] width 11 height 11
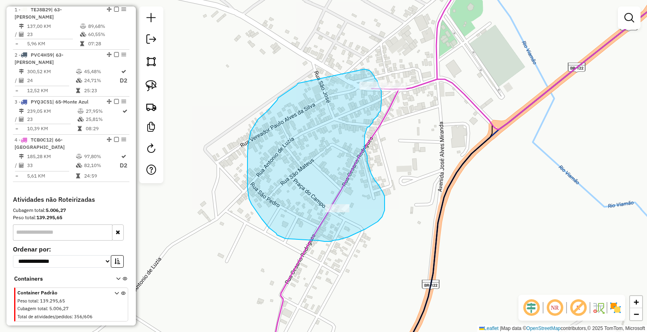
drag, startPoint x: 256, startPoint y: 123, endPoint x: 348, endPoint y: 69, distance: 106.4
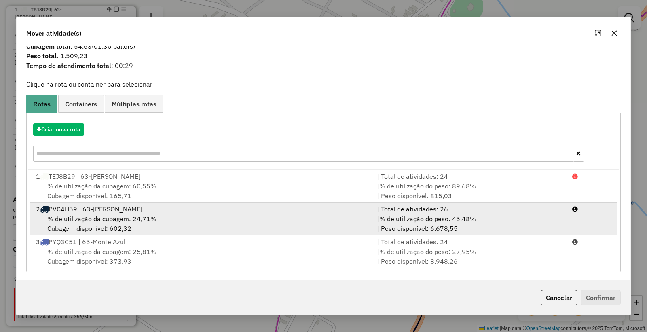
scroll to position [19, 0]
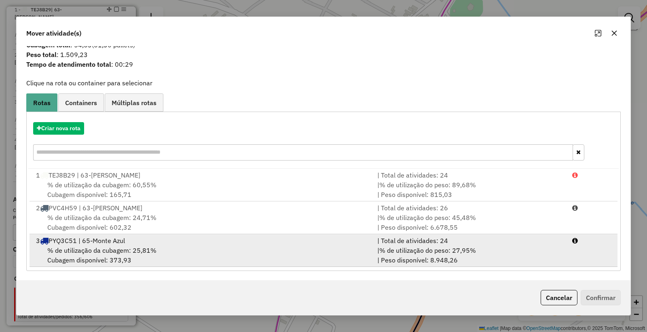
click at [249, 253] on div "% de utilização da cubagem: 25,81% Cubagem disponível: 373,93" at bounding box center [201, 254] width 341 height 19
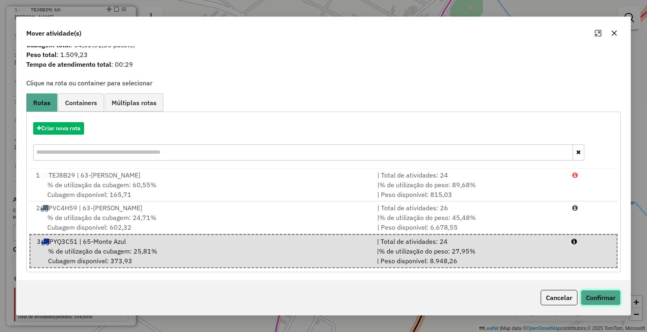
click at [599, 293] on button "Confirmar" at bounding box center [601, 297] width 40 height 15
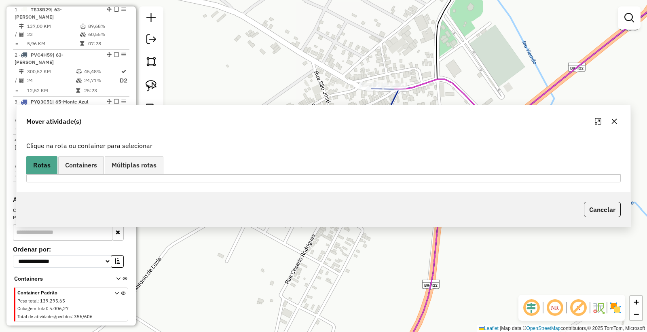
scroll to position [0, 0]
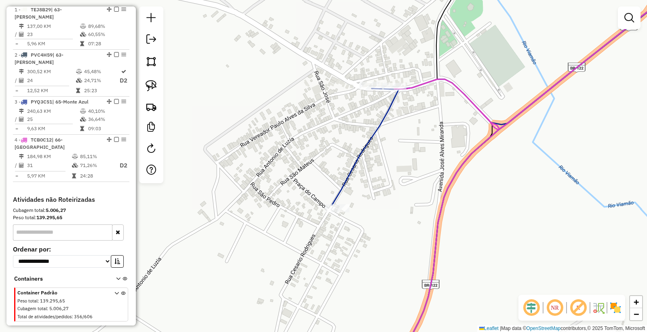
click at [344, 203] on div "Rota 3 - Placa PYQ3C51 94026 - BAR DO FABIANO Janela de atendimento Grade de at…" at bounding box center [323, 166] width 647 height 332
select select "*********"
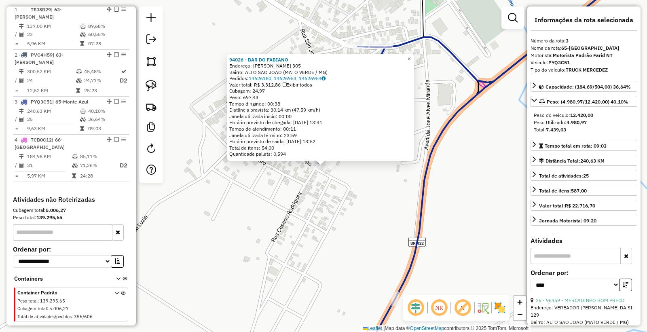
click at [319, 266] on div "94026 - BAR DO FABIANO Endereço: CEZARIO RODRIGUES 305 Bairro: ALTO SAO JOAO (M…" at bounding box center [323, 166] width 647 height 332
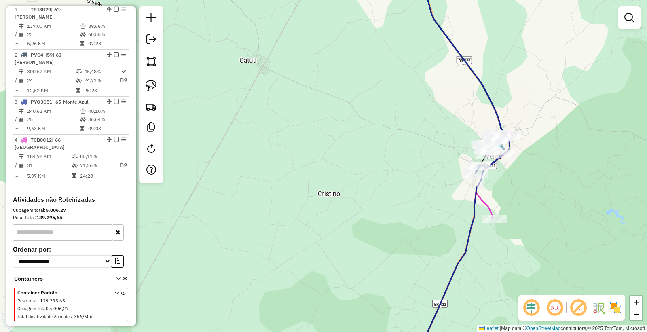
click at [497, 129] on icon at bounding box center [464, 70] width 91 height 206
select select "*********"
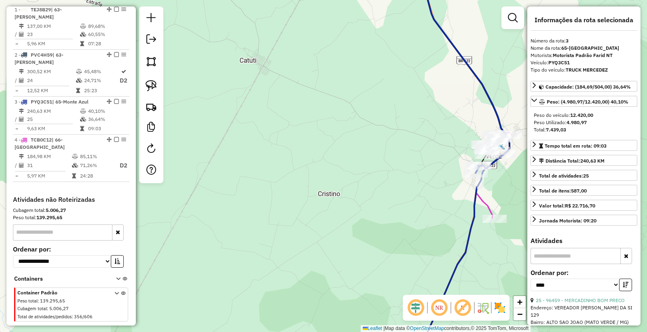
drag, startPoint x: 457, startPoint y: 244, endPoint x: 458, endPoint y: 214, distance: 30.7
click at [457, 244] on div "Janela de atendimento Grade de atendimento Capacidade Transportadoras Veículos …" at bounding box center [323, 166] width 647 height 332
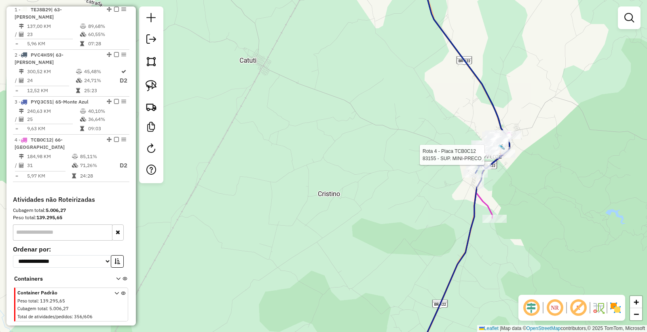
select select "*********"
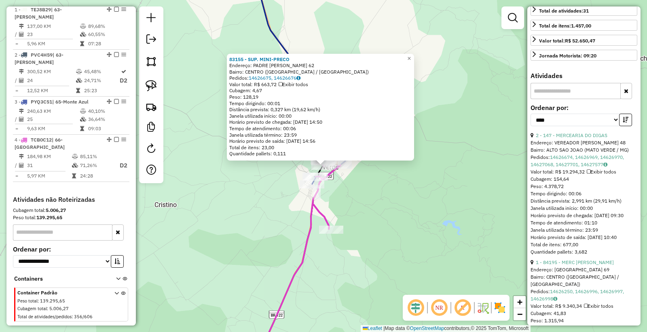
scroll to position [314, 0]
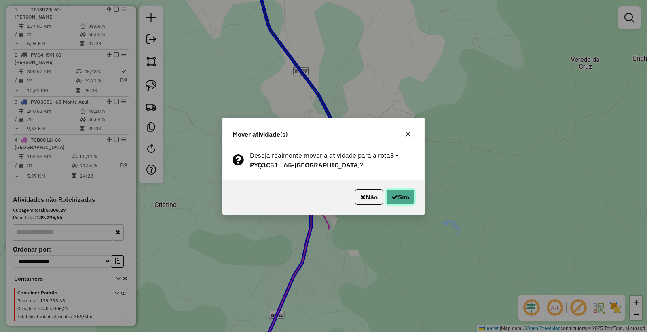
click at [407, 199] on button "Sim" at bounding box center [400, 196] width 28 height 15
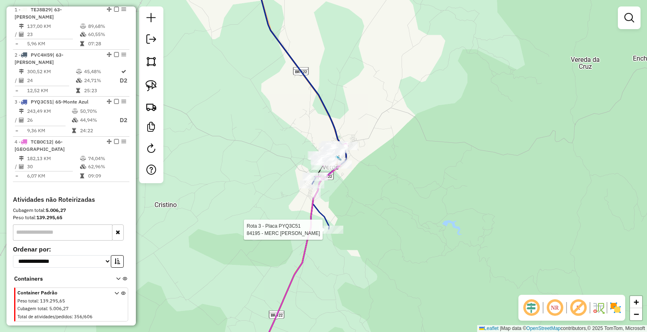
select select "*********"
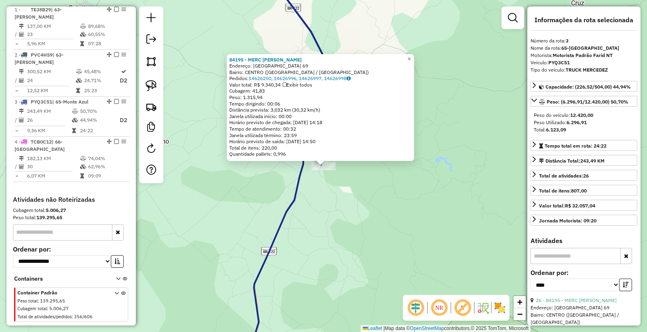
click at [363, 243] on div "84195 - MERC FERREIRA BARBOS Endereço: BRASIL 69 Bairro: CENTRO (MATO VERDE / M…" at bounding box center [323, 166] width 647 height 332
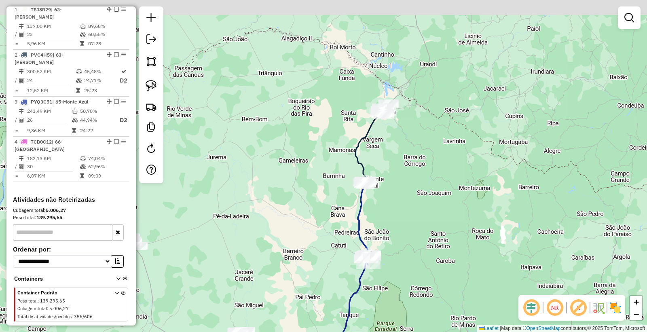
drag, startPoint x: 444, startPoint y: 183, endPoint x: 402, endPoint y: 273, distance: 99.0
click at [402, 272] on div "Janela de atendimento Grade de atendimento Capacidade Transportadoras Veículos …" at bounding box center [323, 166] width 647 height 332
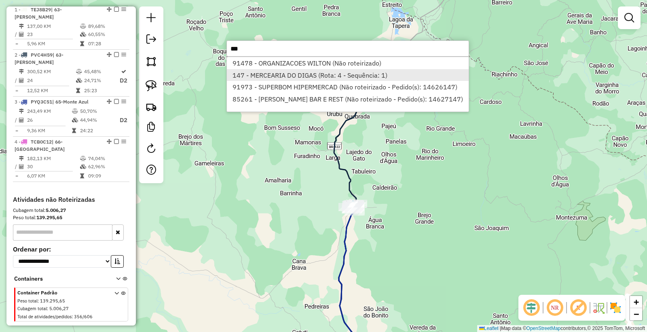
type input "***"
click at [273, 75] on li "147 - MERCEARIA DO DIGAS (Rota: 4 - Sequência: 1)" at bounding box center [348, 75] width 242 height 12
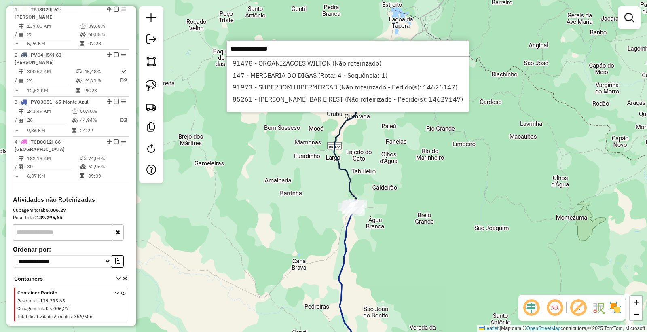
select select "*********"
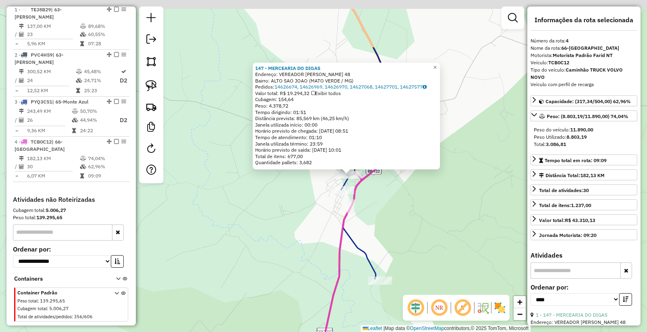
drag, startPoint x: 418, startPoint y: 171, endPoint x: 401, endPoint y: 215, distance: 47.4
click at [403, 214] on div "147 - MERCEARIA DO DIGAS Endereço: VEREADOR PAULO ALVES DA SILVA 48 Bairro: ALT…" at bounding box center [323, 166] width 647 height 332
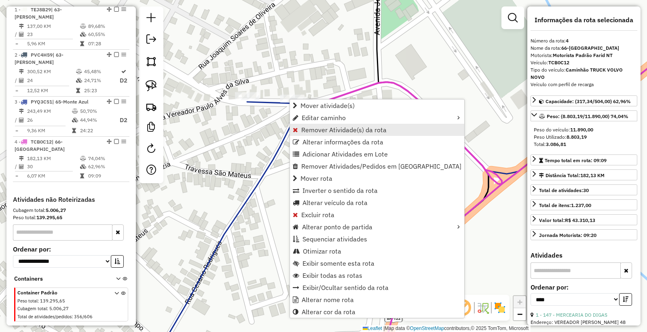
click at [319, 128] on span "Remover Atividade(s) da rota" at bounding box center [343, 130] width 85 height 6
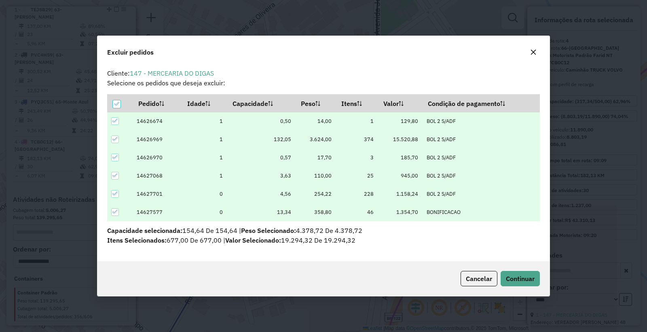
scroll to position [0, 0]
click at [114, 103] on icon at bounding box center [117, 104] width 6 height 6
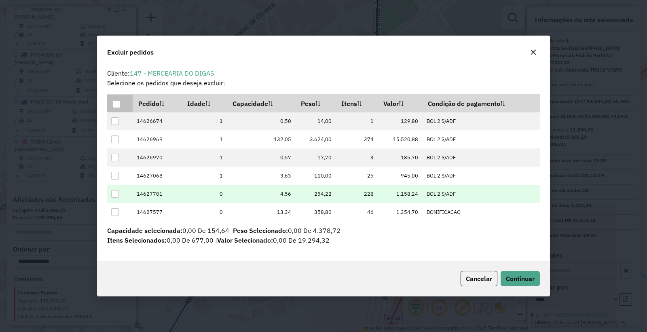
click at [116, 193] on div at bounding box center [115, 194] width 8 height 8
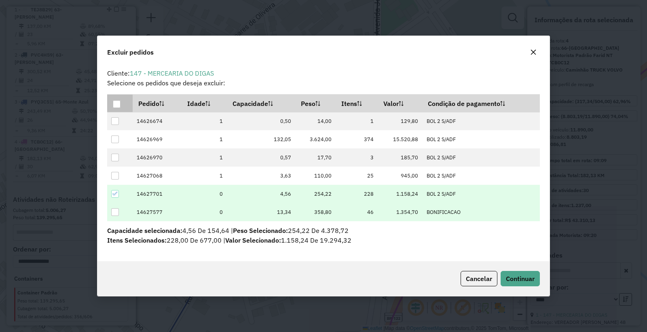
click at [114, 215] on div at bounding box center [115, 212] width 8 height 8
click at [309, 281] on div "Cancelar Continuar" at bounding box center [323, 278] width 452 height 35
click at [526, 277] on span "Continuar" at bounding box center [520, 279] width 29 height 8
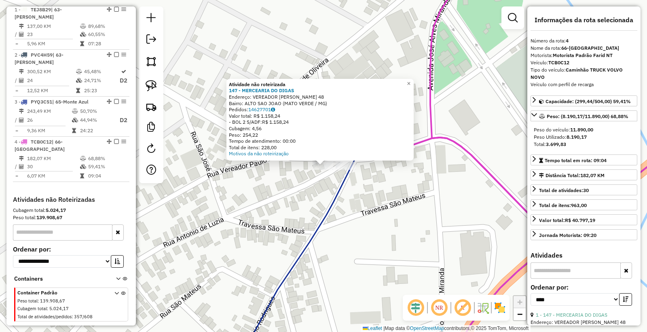
click at [367, 236] on div "Atividade não roteirizada 147 - MERCEARIA DO DIGAS Endereço: VEREADOR PAULO ALV…" at bounding box center [323, 166] width 647 height 332
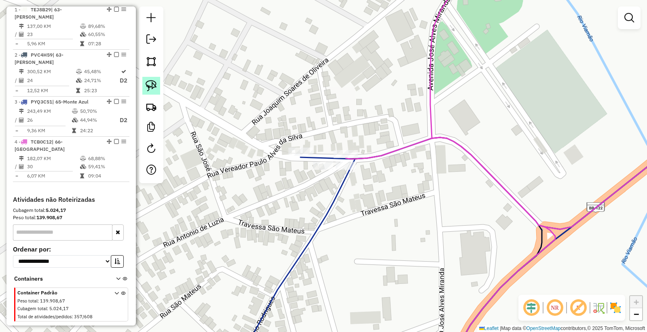
click at [148, 88] on img at bounding box center [151, 85] width 11 height 11
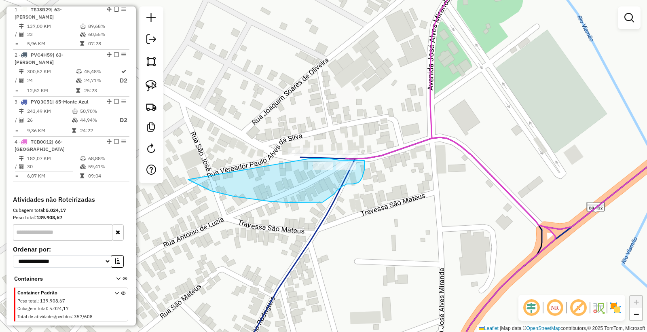
drag, startPoint x: 190, startPoint y: 180, endPoint x: 294, endPoint y: 161, distance: 105.4
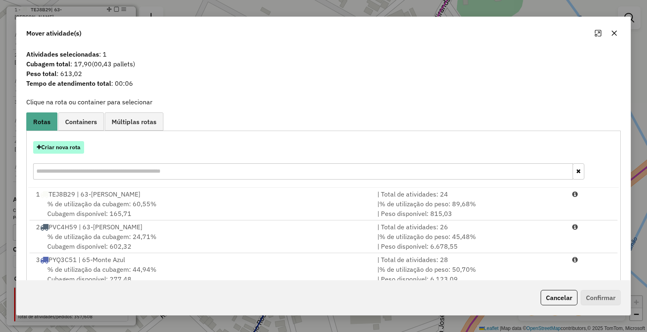
click at [49, 148] on button "Criar nova rota" at bounding box center [58, 147] width 51 height 13
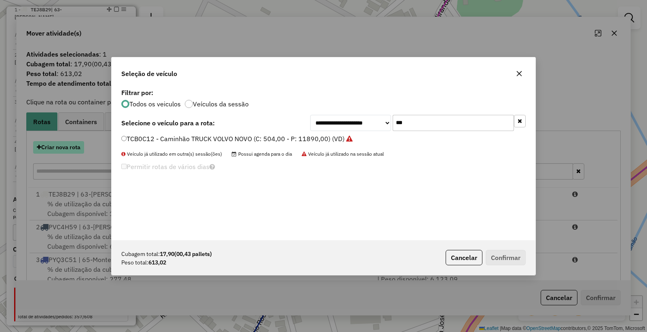
click at [51, 146] on div "**********" at bounding box center [323, 166] width 647 height 332
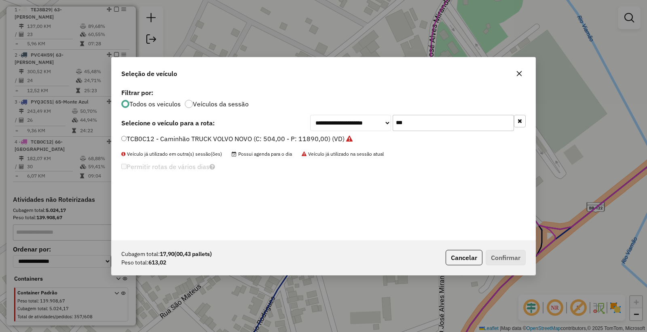
drag, startPoint x: 415, startPoint y: 114, endPoint x: 325, endPoint y: 111, distance: 90.6
click at [293, 115] on div "**********" at bounding box center [324, 164] width 424 height 154
drag, startPoint x: 427, startPoint y: 118, endPoint x: 288, endPoint y: 110, distance: 139.3
click at [289, 110] on div "**********" at bounding box center [324, 164] width 424 height 154
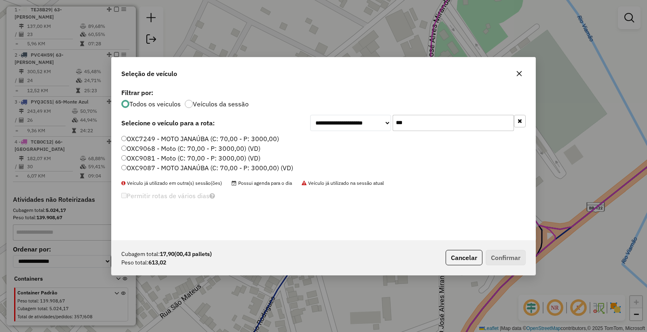
type input "***"
click at [138, 166] on label "OXC9087 - MOTO JANAÚBA (C: 70,00 - P: 3000,00) (VD)" at bounding box center [207, 168] width 172 height 10
click at [125, 171] on label "OXC9087 - MOTO JANAÚBA (C: 70,00 - P: 3000,00) (VD)" at bounding box center [207, 168] width 172 height 10
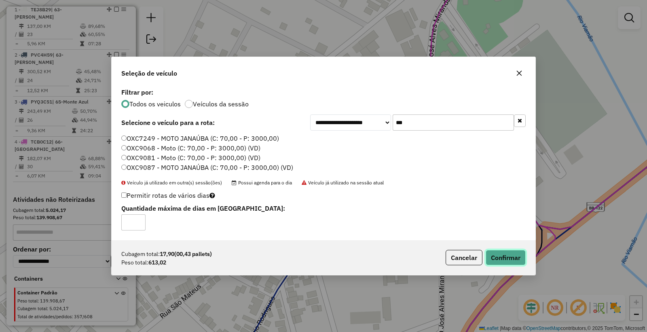
click at [508, 253] on button "Confirmar" at bounding box center [506, 257] width 40 height 15
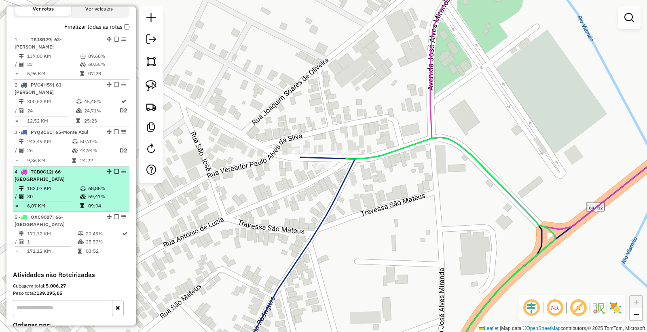
scroll to position [263, 0]
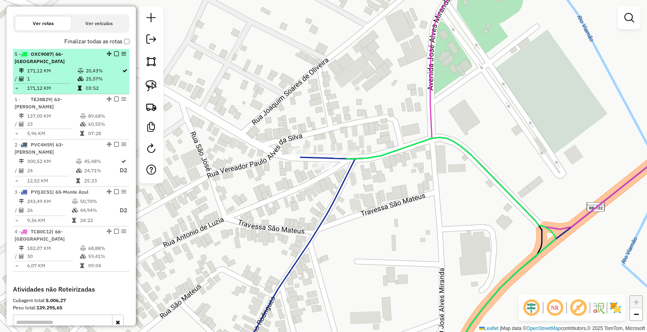
drag, startPoint x: 108, startPoint y: 216, endPoint x: 91, endPoint y: 67, distance: 149.8
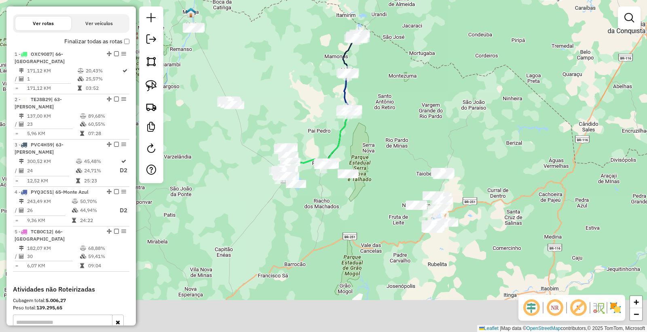
drag, startPoint x: 381, startPoint y: 265, endPoint x: 405, endPoint y: 147, distance: 120.5
click at [405, 147] on div "Janela de atendimento Grade de atendimento Capacidade Transportadoras Veículos …" at bounding box center [323, 166] width 647 height 332
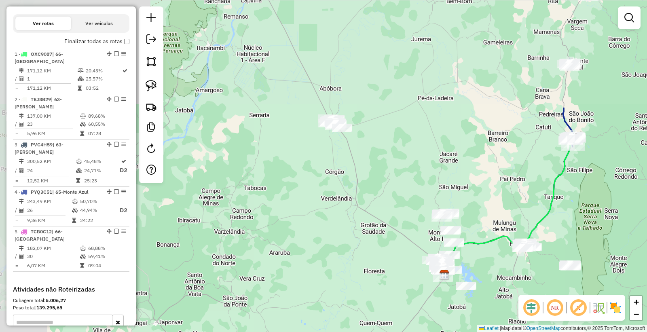
drag, startPoint x: 271, startPoint y: 184, endPoint x: 410, endPoint y: 292, distance: 176.6
click at [457, 325] on div "Janela de atendimento Grade de atendimento Capacidade Transportadoras Veículos …" at bounding box center [323, 166] width 647 height 332
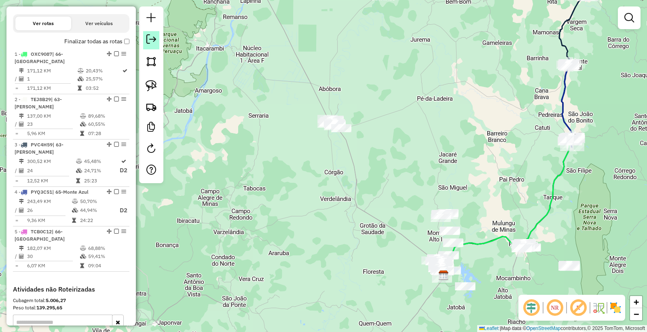
click at [147, 38] on em at bounding box center [151, 39] width 10 height 10
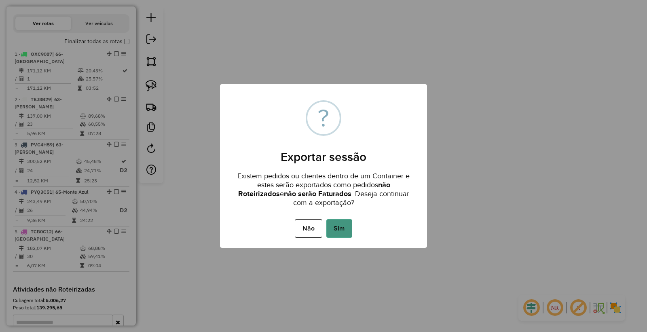
click at [336, 226] on button "Sim" at bounding box center [339, 228] width 26 height 19
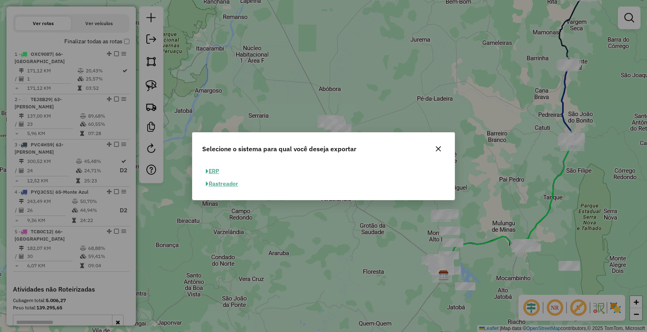
click at [213, 171] on button "ERP" at bounding box center [212, 171] width 21 height 13
select select "**"
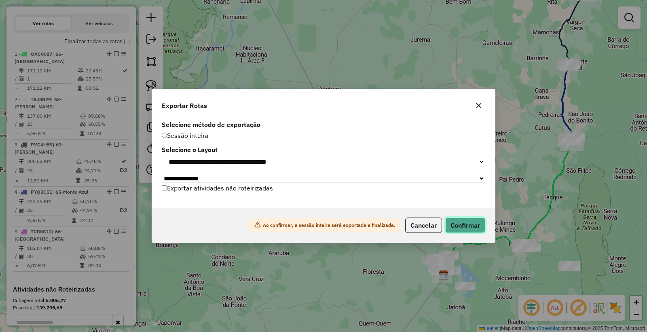
click at [468, 229] on button "Confirmar" at bounding box center [465, 225] width 40 height 15
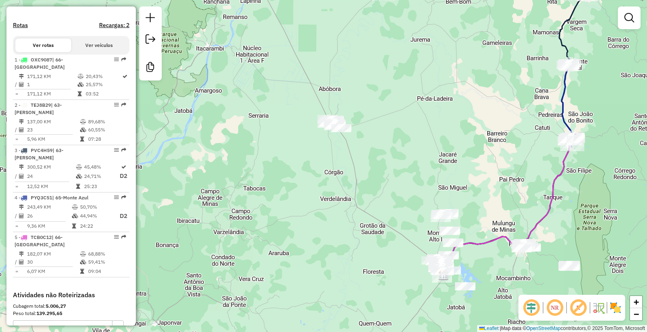
scroll to position [285, 0]
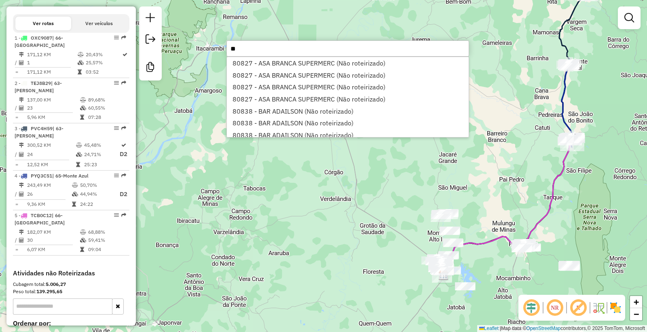
type input "*"
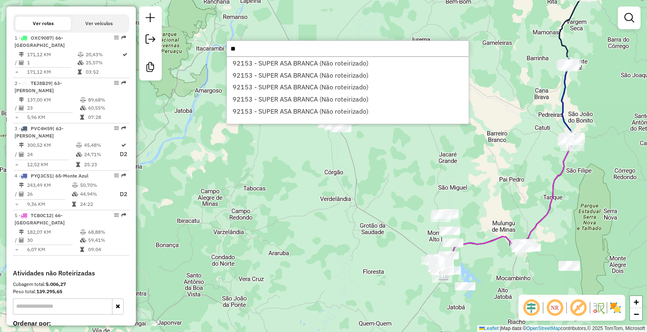
type input "*"
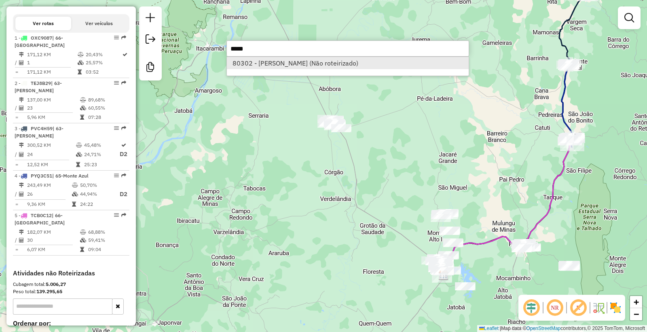
type input "*****"
click at [336, 62] on li "80302 - MERCADINHO SOUZA (Não roteirizado)" at bounding box center [348, 63] width 242 height 12
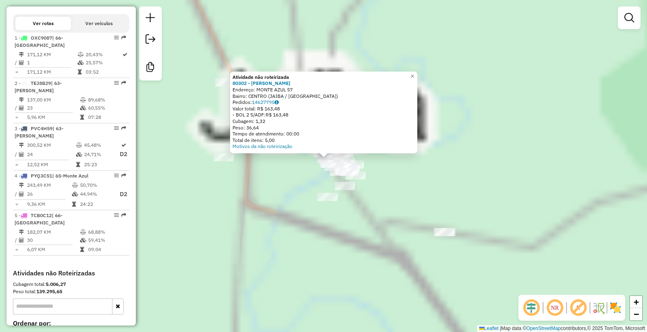
drag, startPoint x: 338, startPoint y: 86, endPoint x: 345, endPoint y: 237, distance: 151.4
click at [349, 273] on div "Atividade não roteirizada 80302 - MERCADINHO SOUZA Endereço: MONTE AZUL 57 Bair…" at bounding box center [323, 166] width 647 height 332
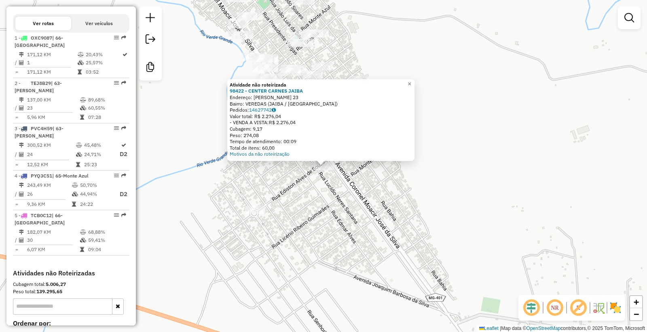
click at [328, 261] on div "Atividade não roteirizada 98422 - CENTER CARNES JAIBA Endereço: EDISTON ALVES D…" at bounding box center [323, 166] width 647 height 332
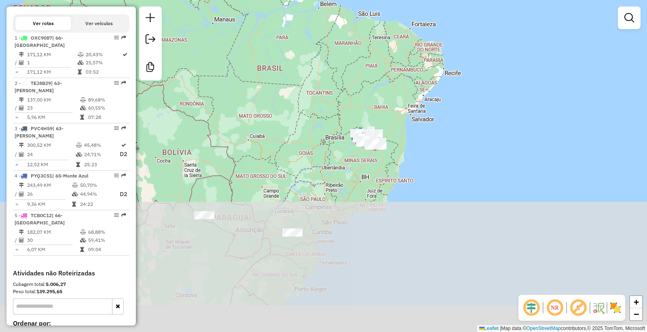
drag, startPoint x: 419, startPoint y: 273, endPoint x: 391, endPoint y: 118, distance: 158.1
click at [393, 113] on div "Janela de atendimento Grade de atendimento Capacidade Transportadoras Veículos …" at bounding box center [323, 166] width 647 height 332
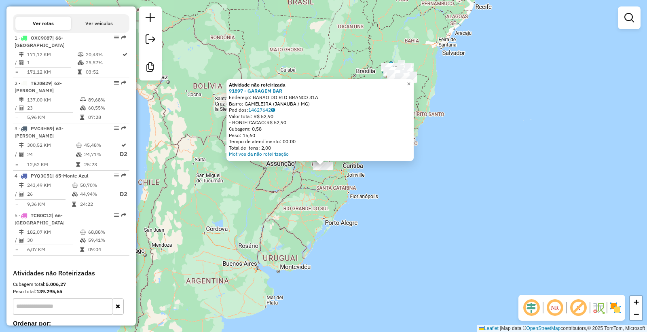
click at [266, 191] on div "Atividade não roteirizada 91897 - GARAGEM BAR Endereço: BARAO DO RIO BRANCO 31A…" at bounding box center [323, 166] width 647 height 332
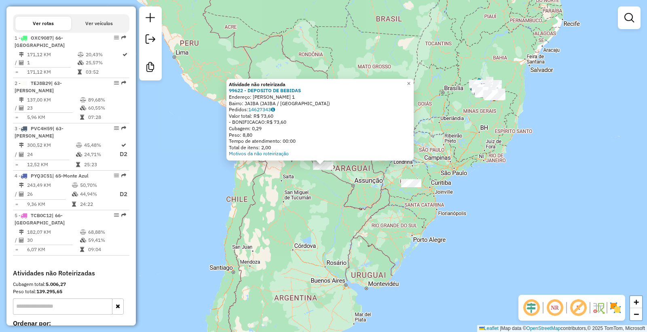
click at [340, 221] on div "Atividade não roteirizada 99622 - DEPOSITO DE BEBIDAS Endereço: JOAQUIM GARCIA …" at bounding box center [323, 166] width 647 height 332
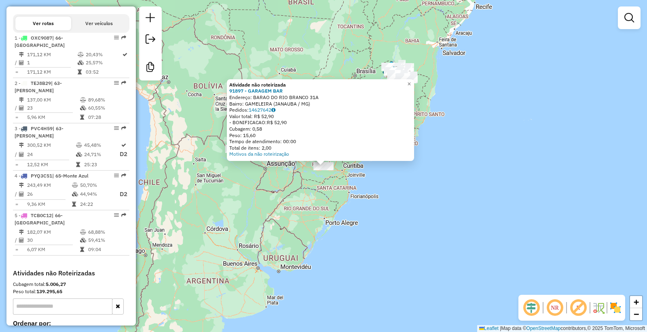
click at [315, 199] on div "Atividade não roteirizada 91897 - GARAGEM BAR Endereço: BARAO DO RIO BRANCO 31A…" at bounding box center [323, 166] width 647 height 332
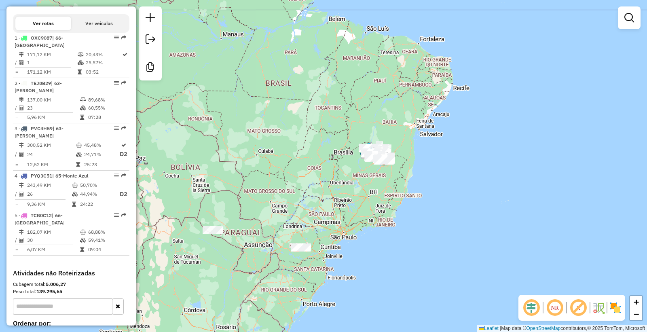
drag, startPoint x: 348, startPoint y: 165, endPoint x: 349, endPoint y: 195, distance: 30.8
click at [330, 236] on div "Janela de atendimento Grade de atendimento Capacidade Transportadoras Veículos …" at bounding box center [323, 166] width 647 height 332
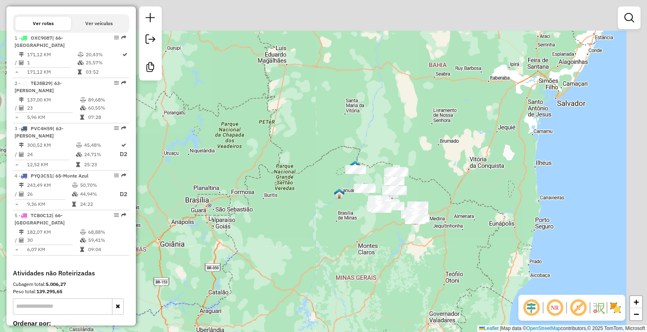
drag, startPoint x: 398, startPoint y: 178, endPoint x: 355, endPoint y: 237, distance: 73.2
click at [356, 240] on div "Janela de atendimento Grade de atendimento Capacidade Transportadoras Veículos …" at bounding box center [323, 166] width 647 height 332
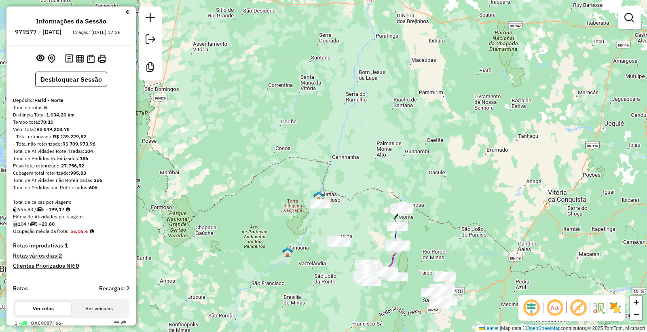
scroll to position [285, 0]
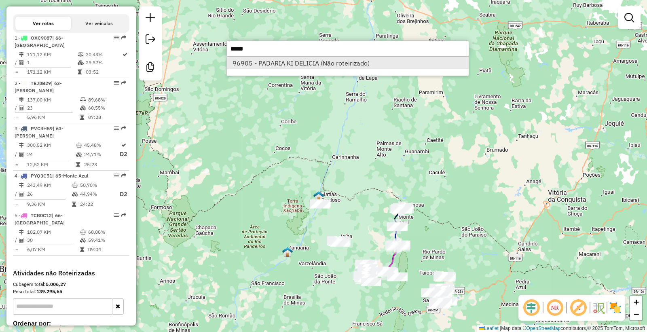
type input "*****"
click at [310, 61] on li "96905 - PADARIA KI DELICIA (Não roteirizado)" at bounding box center [348, 63] width 242 height 12
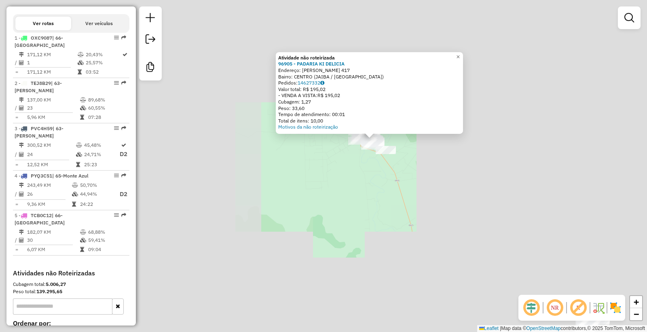
click at [361, 186] on div "Atividade não roteirizada 96905 - PADARIA KI DELICIA Endereço: JUSCELINO KUBITS…" at bounding box center [323, 166] width 647 height 332
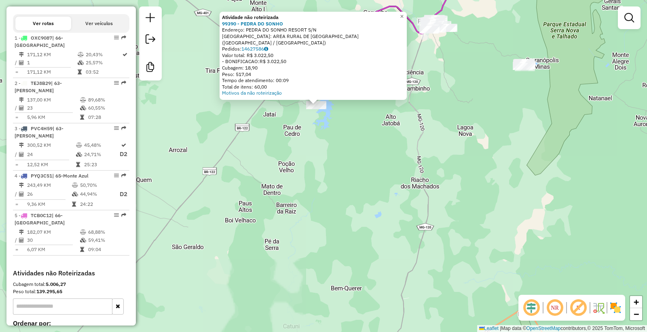
drag, startPoint x: 328, startPoint y: 156, endPoint x: 357, endPoint y: 203, distance: 55.1
click at [362, 220] on div "Atividade não roteirizada 99390 - PEDRA DO SONHO Endereço: PEDRA DO SONHO RESOR…" at bounding box center [323, 166] width 647 height 332
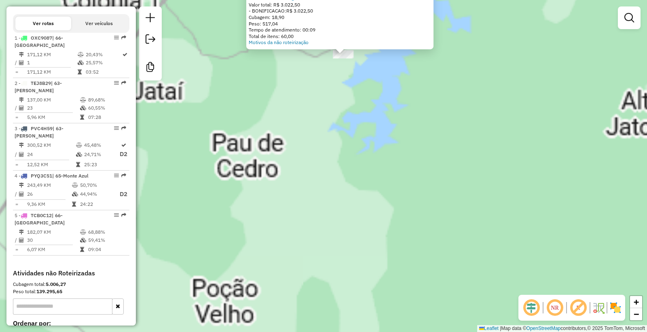
click at [349, 165] on div "Atividade não roteirizada 99390 - PEDRA DO SONHO Endereço: PEDRA DO SONHO RESOR…" at bounding box center [323, 166] width 647 height 332
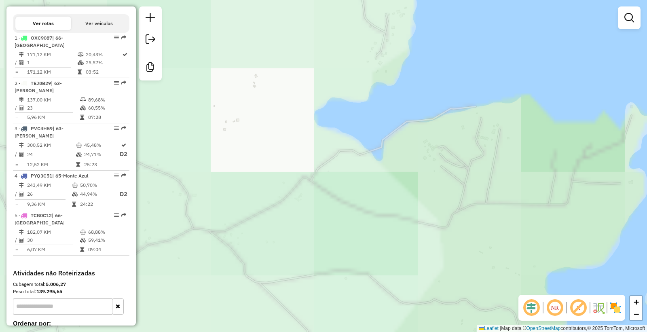
drag, startPoint x: 340, startPoint y: 35, endPoint x: 370, endPoint y: 239, distance: 206.0
click at [373, 241] on div "Janela de atendimento Grade de atendimento Capacidade Transportadoras Veículos …" at bounding box center [323, 166] width 647 height 332
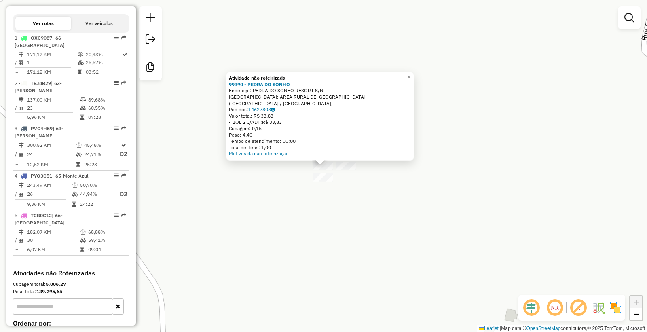
click at [326, 182] on div at bounding box center [323, 177] width 20 height 8
click at [320, 203] on div "Atividade não roteirizada 99390 - PEDRA DO SONHO Endereço: PEDRA DO SONHO RESOR…" at bounding box center [323, 166] width 647 height 332
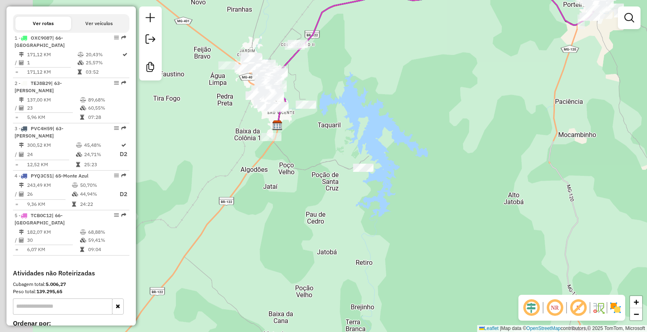
drag, startPoint x: 294, startPoint y: 207, endPoint x: 374, endPoint y: 148, distance: 100.1
click at [374, 148] on div "Janela de atendimento Grade de atendimento Capacidade Transportadoras Veículos …" at bounding box center [323, 166] width 647 height 332
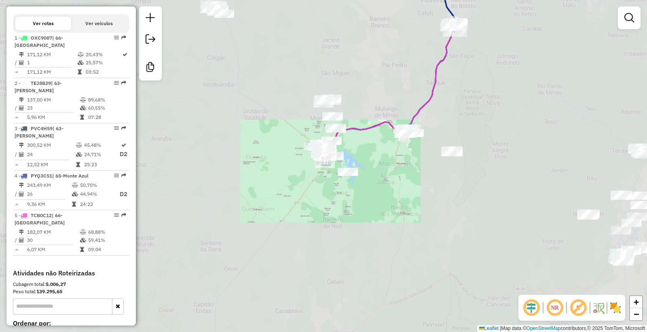
drag, startPoint x: 329, startPoint y: 194, endPoint x: 344, endPoint y: 188, distance: 16.1
click at [349, 189] on div "Janela de atendimento Grade de atendimento Capacidade Transportadoras Veículos …" at bounding box center [323, 166] width 647 height 332
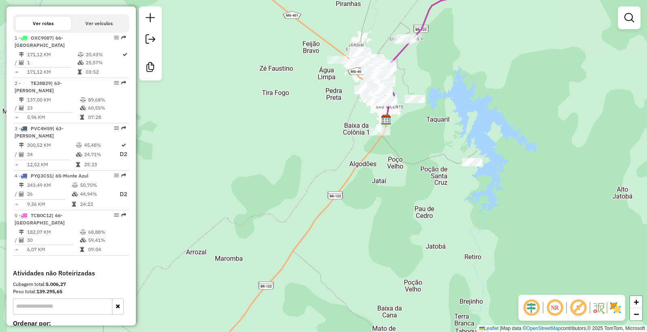
drag, startPoint x: 385, startPoint y: 167, endPoint x: 385, endPoint y: 195, distance: 28.3
click at [385, 195] on div "Janela de atendimento Grade de atendimento Capacidade Transportadoras Veículos …" at bounding box center [323, 166] width 647 height 332
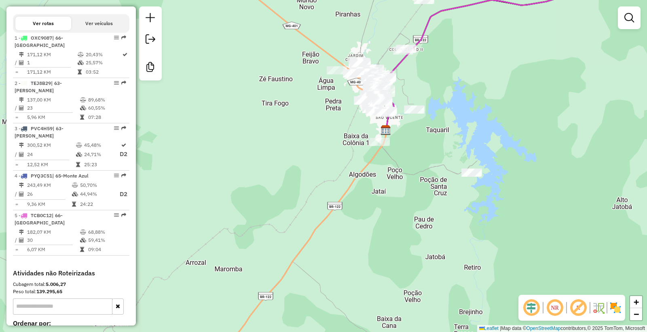
drag, startPoint x: 459, startPoint y: 166, endPoint x: 468, endPoint y: 154, distance: 14.5
click at [467, 156] on div "Janela de atendimento Grade de atendimento Capacidade Transportadoras Veículos …" at bounding box center [323, 166] width 647 height 332
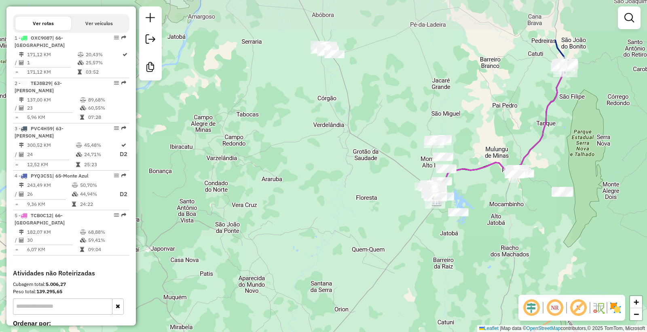
drag, startPoint x: 194, startPoint y: 69, endPoint x: 207, endPoint y: 145, distance: 77.0
click at [207, 148] on div "Janela de atendimento Grade de atendimento Capacidade Transportadoras Veículos …" at bounding box center [323, 166] width 647 height 332
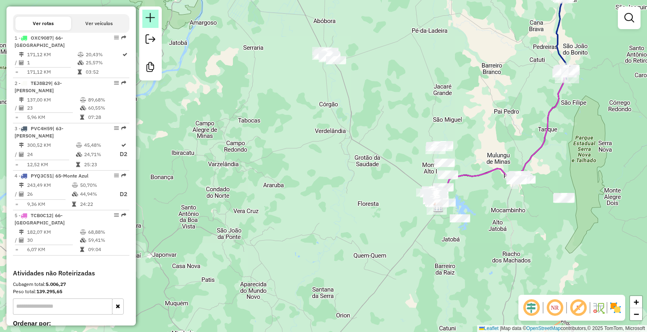
click at [148, 23] on link at bounding box center [150, 19] width 16 height 18
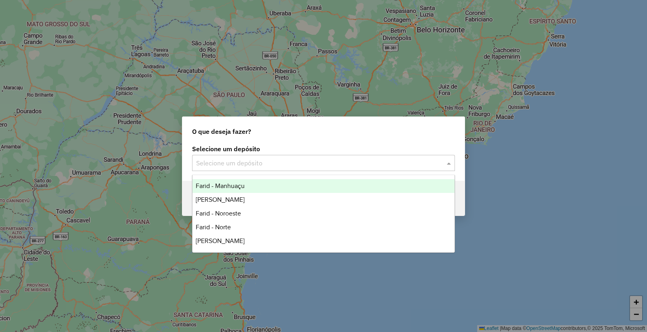
click at [285, 162] on input "text" at bounding box center [315, 164] width 239 height 10
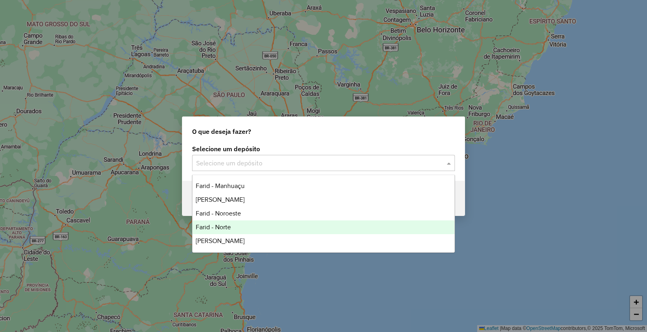
click at [231, 230] on div "Farid - Norte" at bounding box center [323, 227] width 262 height 14
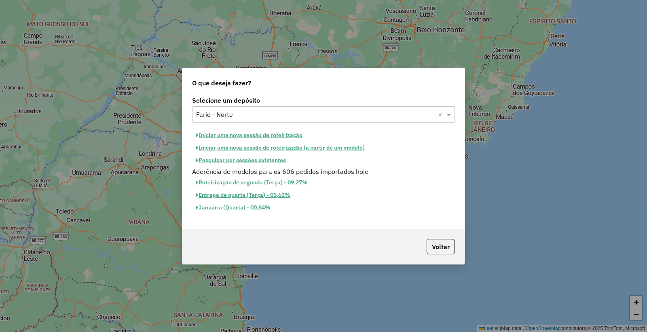
click at [237, 130] on button "Iniciar uma nova sessão de roteirização" at bounding box center [249, 135] width 114 height 13
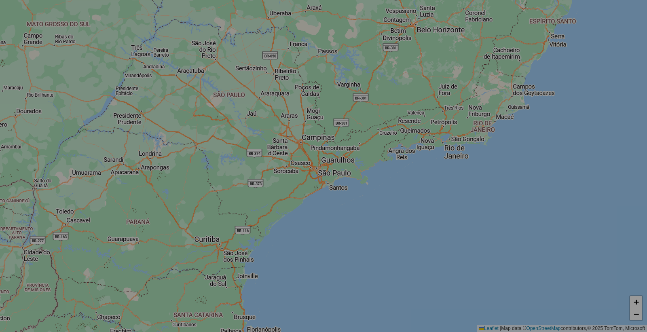
select select "*"
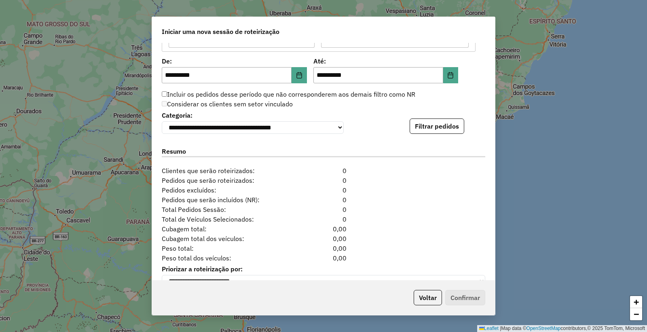
scroll to position [786, 0]
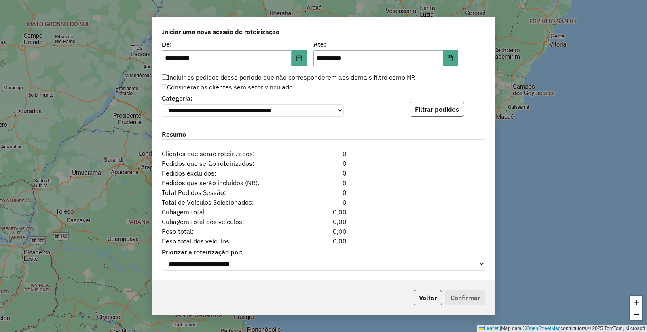
click at [439, 109] on button "Filtrar pedidos" at bounding box center [437, 108] width 55 height 15
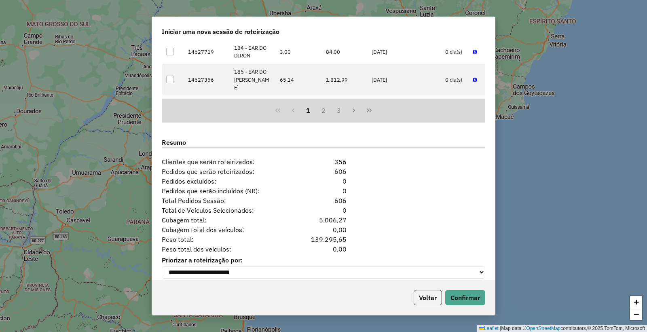
scroll to position [953, 0]
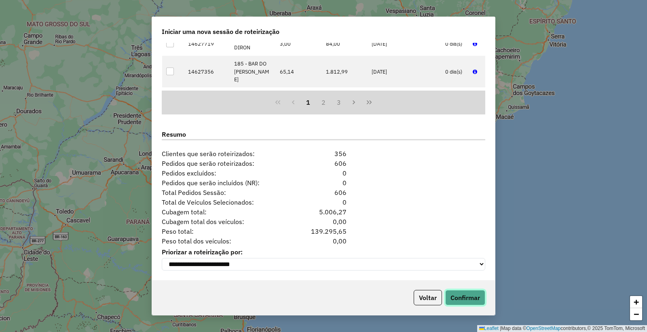
click at [462, 299] on button "Confirmar" at bounding box center [465, 297] width 40 height 15
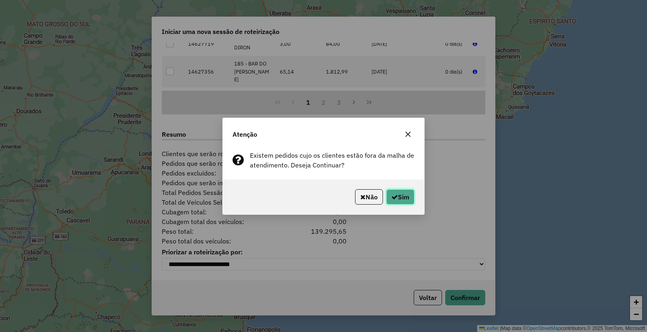
click at [406, 199] on button "Sim" at bounding box center [400, 196] width 28 height 15
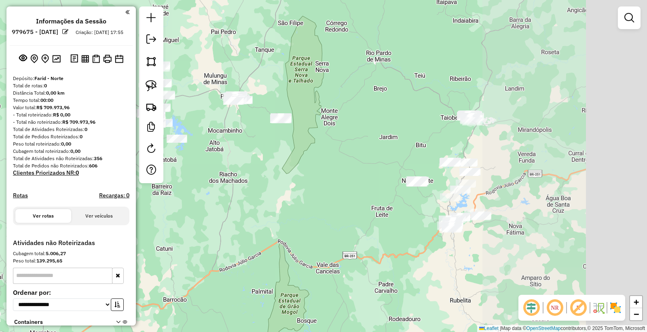
drag, startPoint x: 416, startPoint y: 178, endPoint x: 245, endPoint y: 142, distance: 175.7
click at [243, 142] on div "Janela de atendimento Grade de atendimento Capacidade Transportadoras Veículos …" at bounding box center [323, 166] width 647 height 332
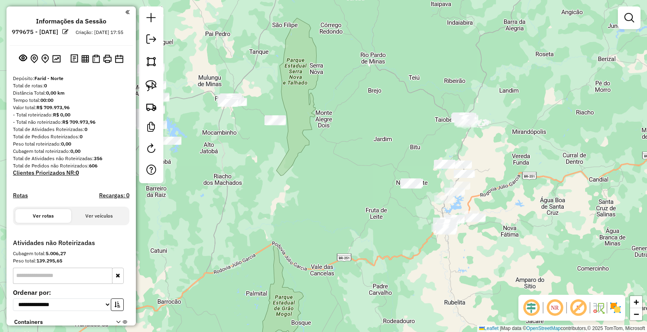
drag, startPoint x: 155, startPoint y: 80, endPoint x: 189, endPoint y: 93, distance: 36.6
click at [155, 81] on link at bounding box center [151, 86] width 18 height 18
drag, startPoint x: 300, startPoint y: 99, endPoint x: 318, endPoint y: 126, distance: 32.3
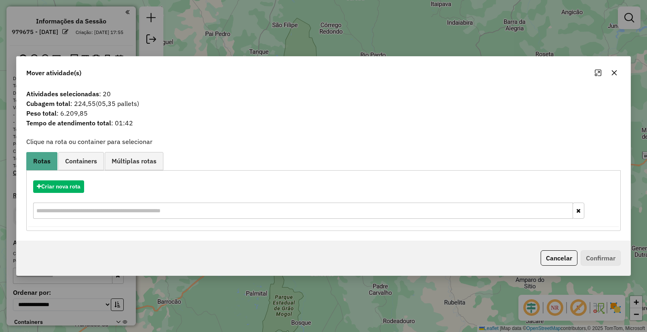
click at [551, 257] on button "Cancelar" at bounding box center [559, 257] width 37 height 15
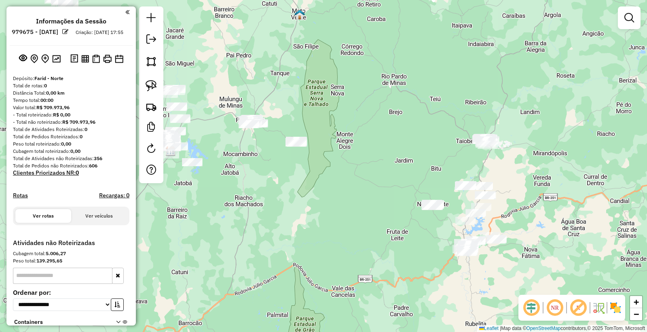
drag, startPoint x: 405, startPoint y: 143, endPoint x: 426, endPoint y: 164, distance: 30.0
click at [426, 164] on div "Janela de atendimento Grade de atendimento Capacidade Transportadoras Veículos …" at bounding box center [323, 166] width 647 height 332
click at [152, 87] on img at bounding box center [151, 85] width 11 height 11
drag, startPoint x: 246, startPoint y: 164, endPoint x: 230, endPoint y: 118, distance: 48.2
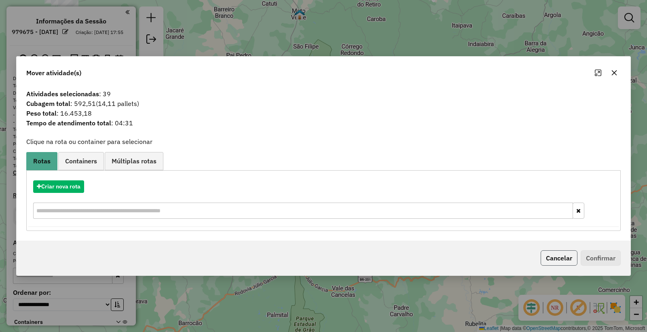
click at [552, 253] on button "Cancelar" at bounding box center [559, 257] width 37 height 15
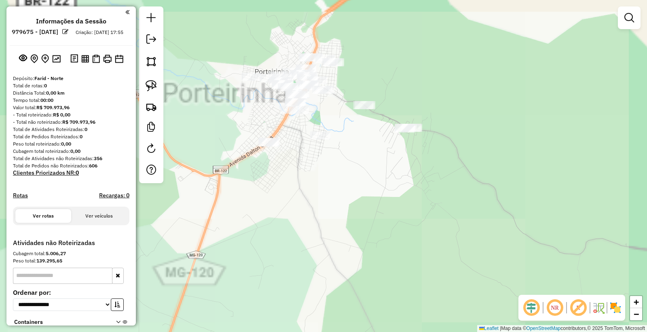
drag, startPoint x: 363, startPoint y: 159, endPoint x: 371, endPoint y: 197, distance: 38.4
click at [375, 203] on div "Janela de atendimento Grade de atendimento Capacidade Transportadoras Veículos …" at bounding box center [323, 166] width 647 height 332
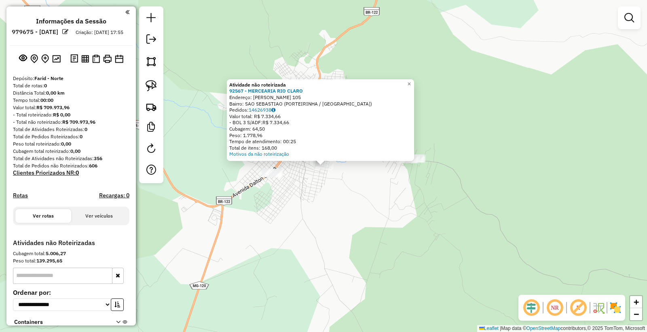
click at [301, 200] on div "Atividade não roteirizada 92567 - MERCEARIA RIO CLARO Endereço: JOSE NUNES DE B…" at bounding box center [323, 166] width 647 height 332
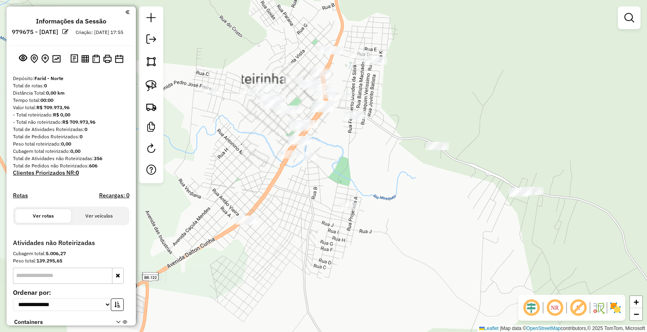
drag, startPoint x: 350, startPoint y: 138, endPoint x: 352, endPoint y: 150, distance: 12.0
click at [361, 155] on div "Janela de atendimento Grade de atendimento Capacidade Transportadoras Veículos …" at bounding box center [323, 166] width 647 height 332
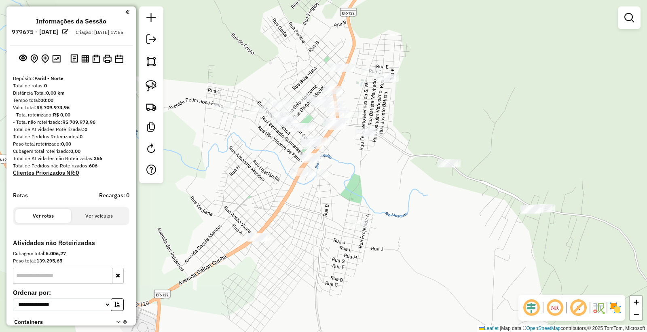
click at [228, 111] on div at bounding box center [224, 107] width 20 height 8
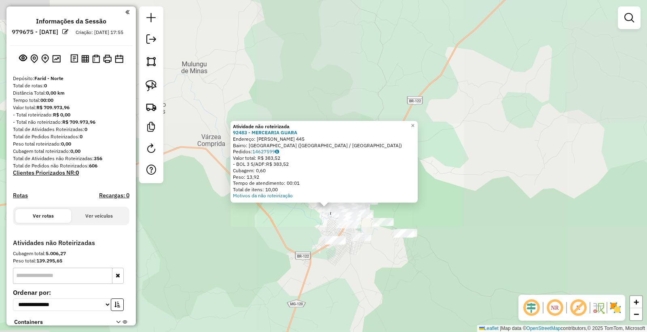
click at [456, 248] on div "Atividade não roteirizada 92483 - MERCEARIA GUARA Endereço: PEDRO JOSE FREIRE 4…" at bounding box center [323, 166] width 647 height 332
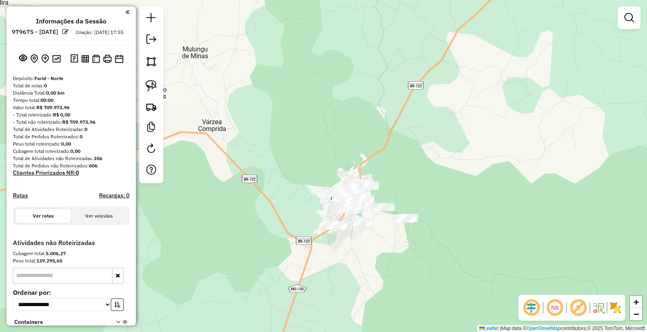
drag, startPoint x: 442, startPoint y: 255, endPoint x: 446, endPoint y: 233, distance: 22.3
click at [446, 233] on div "Janela de atendimento Grade de atendimento Capacidade Transportadoras Veículos …" at bounding box center [323, 166] width 647 height 332
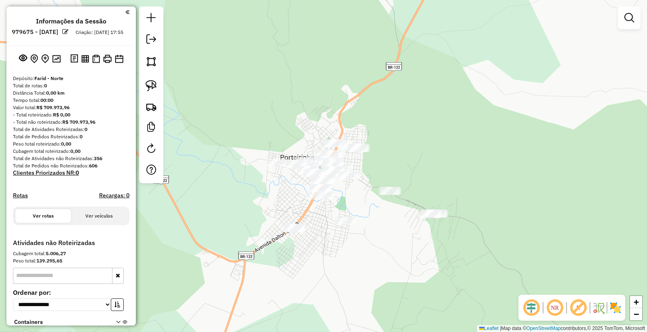
drag, startPoint x: 399, startPoint y: 216, endPoint x: 430, endPoint y: 221, distance: 31.6
click at [430, 221] on div "Janela de atendimento Grade de atendimento Capacidade Transportadoras Veículos …" at bounding box center [323, 166] width 647 height 332
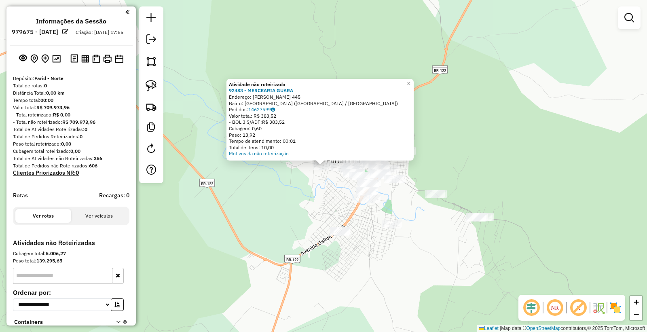
click at [311, 210] on div "Atividade não roteirizada 92483 - MERCEARIA GUARA Endereço: PEDRO JOSE FREIRE 4…" at bounding box center [323, 166] width 647 height 332
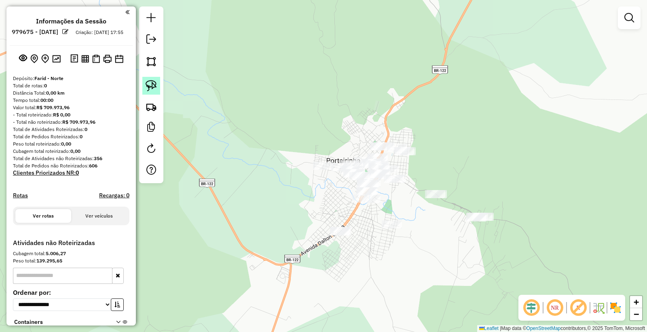
click at [146, 89] on img at bounding box center [151, 85] width 11 height 11
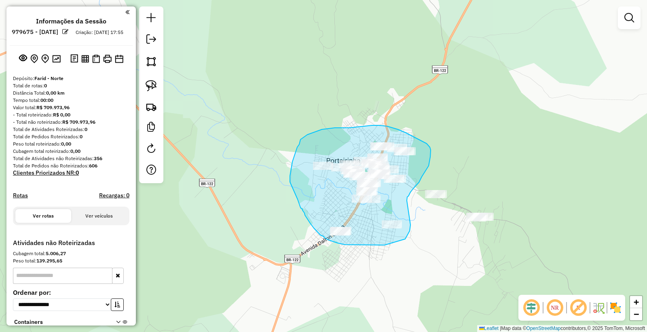
drag, startPoint x: 407, startPoint y: 201, endPoint x: 410, endPoint y: 225, distance: 24.5
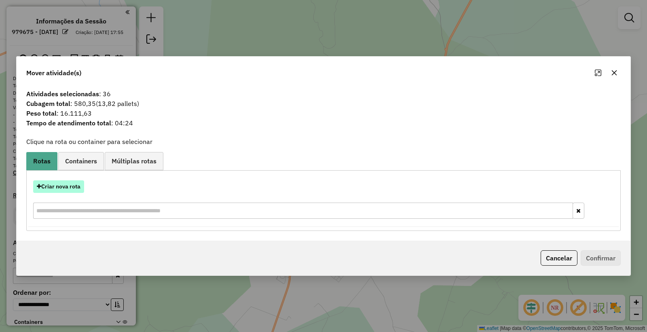
click at [65, 186] on button "Criar nova rota" at bounding box center [58, 186] width 51 height 13
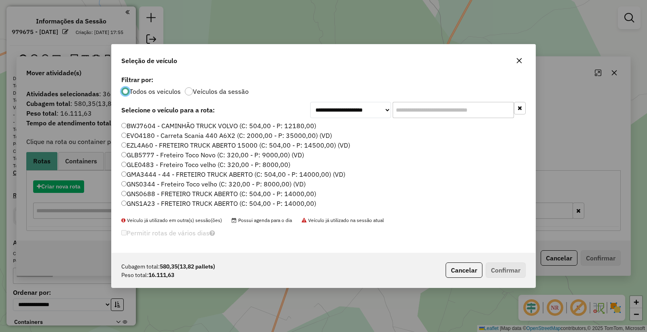
scroll to position [4, 2]
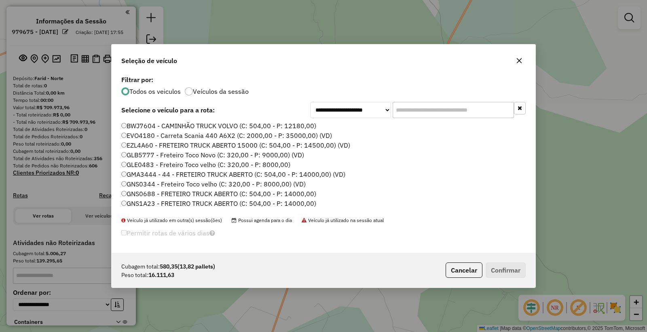
click at [418, 107] on input "text" at bounding box center [453, 110] width 121 height 16
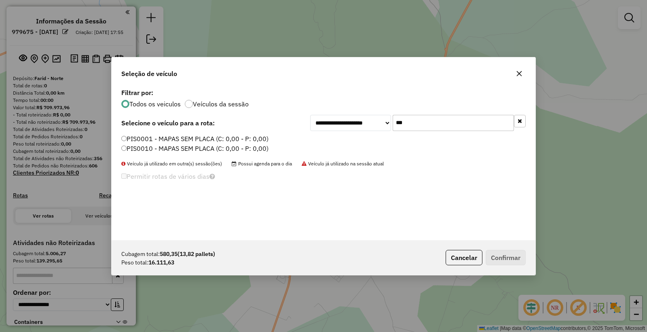
type input "***"
click at [140, 148] on label "PIS0010 - MAPAS SEM PLACA (C: 0,00 - P: 0,00)" at bounding box center [194, 149] width 147 height 10
click at [499, 265] on button "Confirmar" at bounding box center [506, 257] width 40 height 15
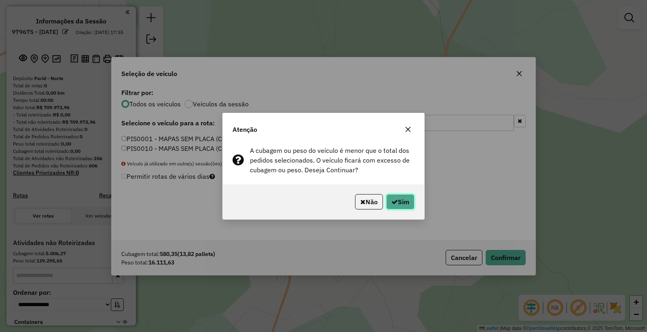
click at [391, 201] on icon "button" at bounding box center [394, 202] width 6 height 6
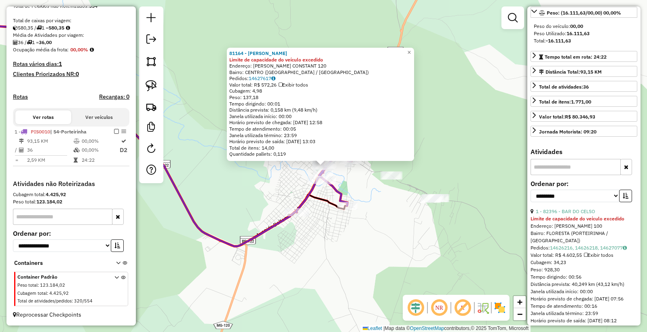
scroll to position [90, 0]
click at [586, 191] on select "**********" at bounding box center [575, 195] width 89 height 13
select select "*********"
click at [531, 189] on select "**********" at bounding box center [575, 195] width 89 height 13
click at [629, 194] on button "button" at bounding box center [625, 195] width 13 height 13
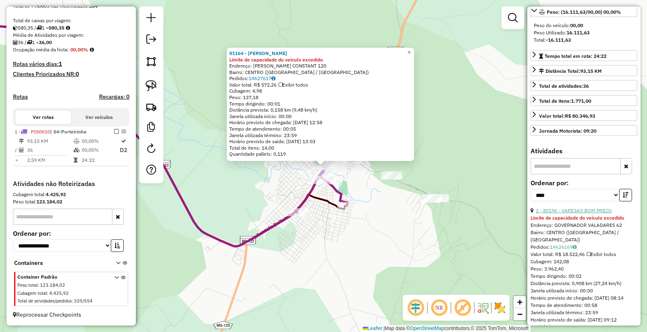
click at [592, 208] on link "2 - 80196 - VAREJAO BOM PRECO" at bounding box center [574, 210] width 76 height 6
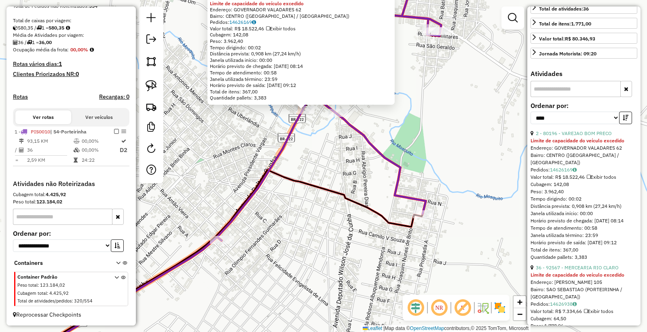
scroll to position [224, 0]
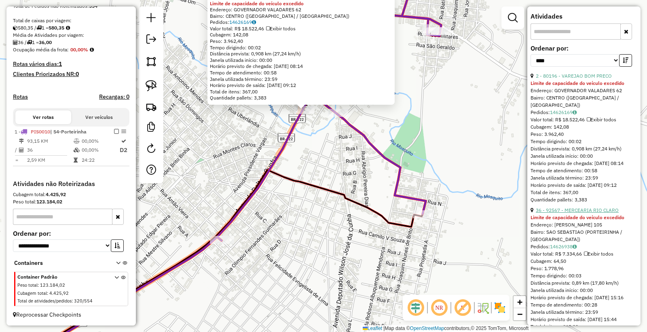
click at [590, 209] on link "36 - 92567 - MERCEARIA RIO CLARO" at bounding box center [577, 210] width 83 height 6
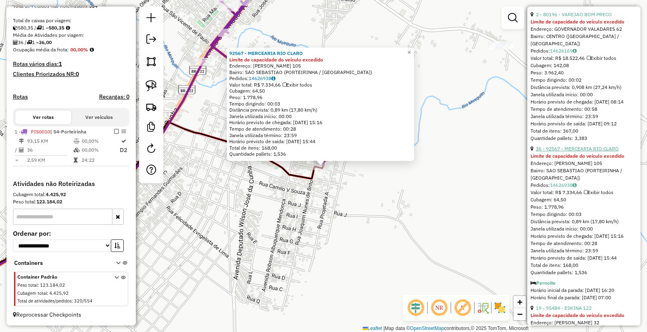
scroll to position [359, 0]
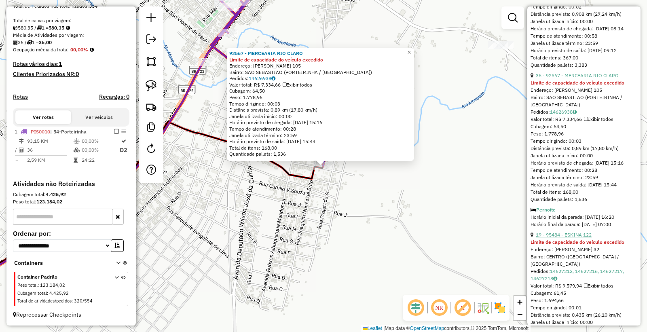
click at [573, 233] on link "19 - 95484 - ESKINA 122" at bounding box center [564, 235] width 56 height 6
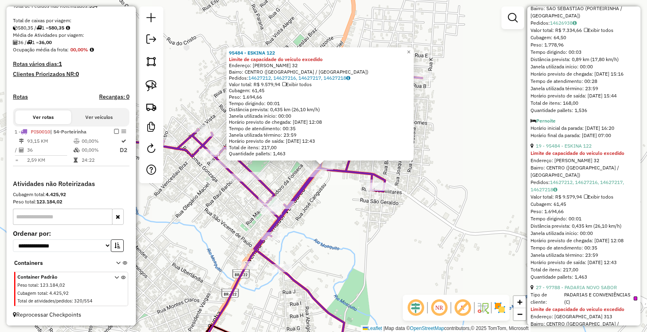
scroll to position [449, 0]
click at [587, 285] on link "27 - 97788 - PADARIA NOVO SABOR" at bounding box center [576, 286] width 81 height 6
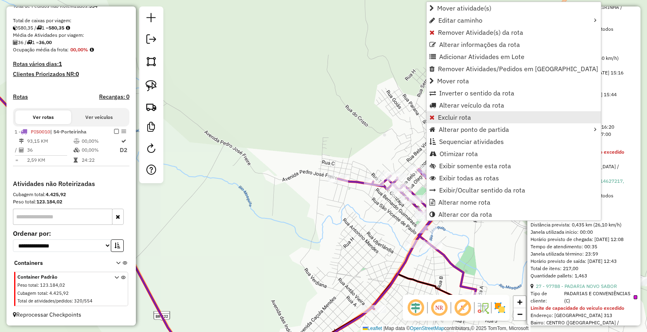
click at [466, 118] on span "Excluir rota" at bounding box center [454, 117] width 33 height 6
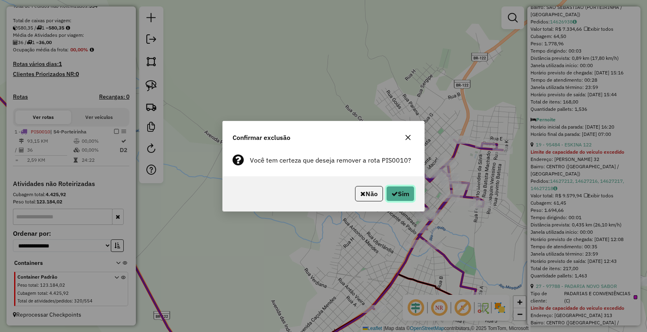
click at [396, 194] on button "Sim" at bounding box center [400, 193] width 28 height 15
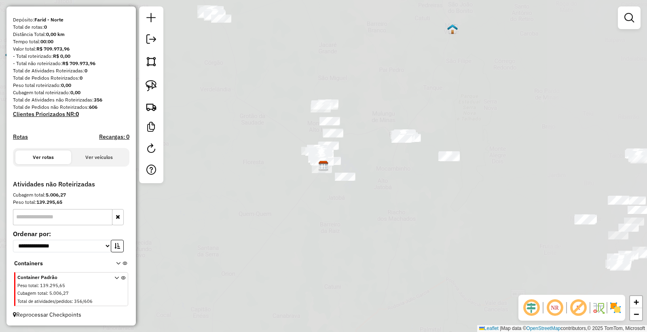
scroll to position [66, 0]
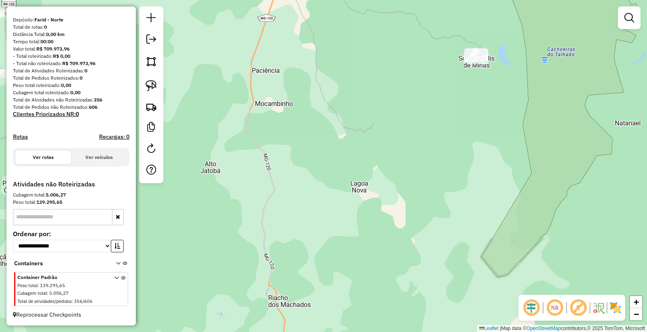
drag, startPoint x: 499, startPoint y: 204, endPoint x: 458, endPoint y: 205, distance: 40.4
click at [460, 205] on div "Janela de atendimento Grade de atendimento Capacidade Transportadoras Veículos …" at bounding box center [323, 166] width 647 height 332
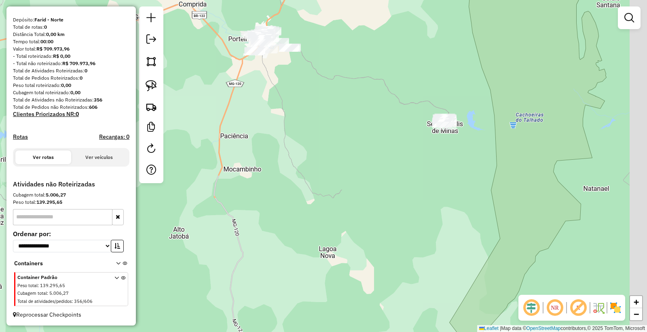
drag, startPoint x: 479, startPoint y: 171, endPoint x: 450, endPoint y: 236, distance: 71.7
click at [450, 236] on div "Janela de atendimento Grade de atendimento Capacidade Transportadoras Veículos …" at bounding box center [323, 166] width 647 height 332
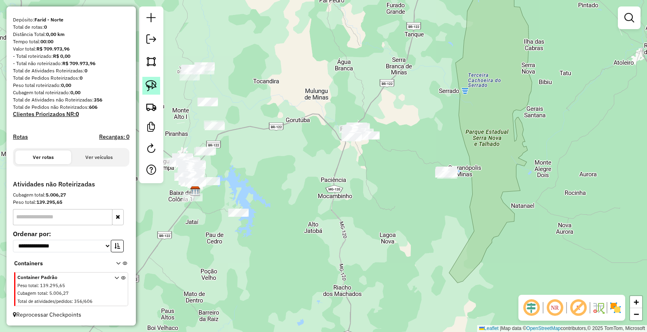
click at [156, 88] on img at bounding box center [151, 85] width 11 height 11
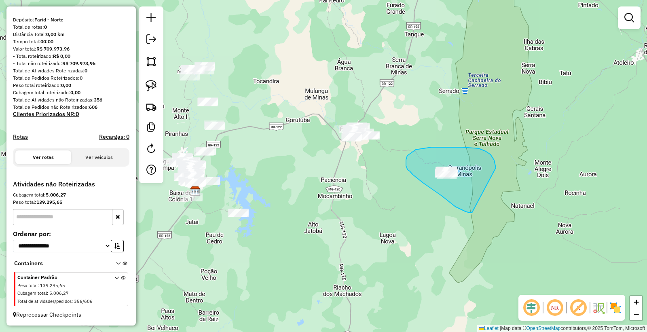
drag, startPoint x: 442, startPoint y: 196, endPoint x: 499, endPoint y: 188, distance: 58.0
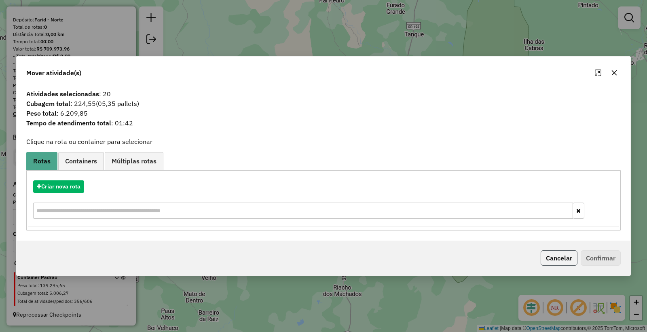
click at [552, 260] on button "Cancelar" at bounding box center [559, 257] width 37 height 15
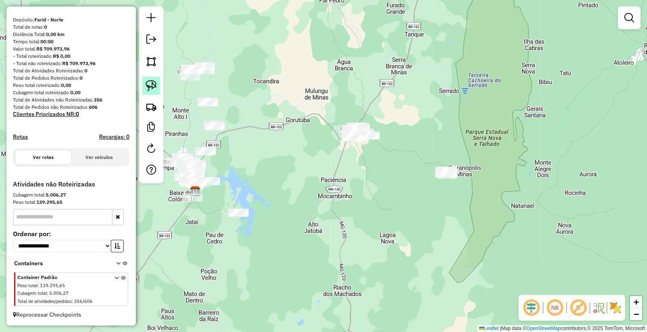
click at [150, 88] on img at bounding box center [151, 85] width 11 height 11
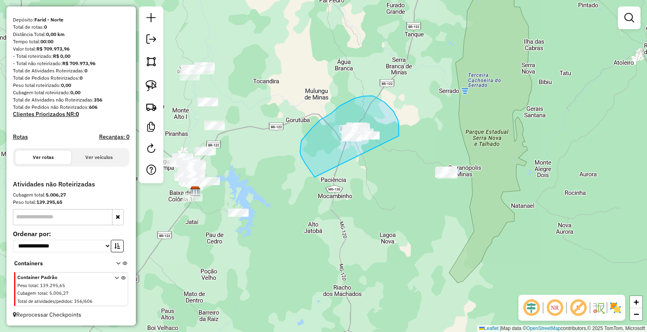
drag, startPoint x: 315, startPoint y: 177, endPoint x: 388, endPoint y: 160, distance: 75.5
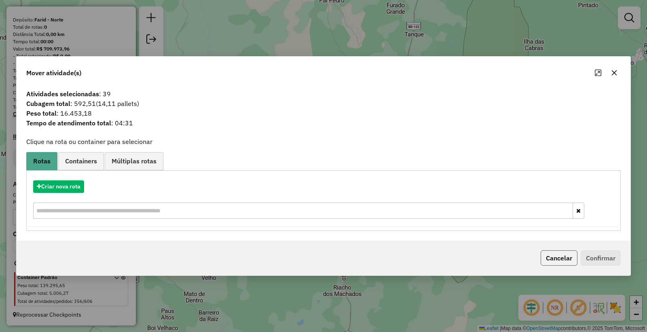
click at [562, 258] on button "Cancelar" at bounding box center [559, 257] width 37 height 15
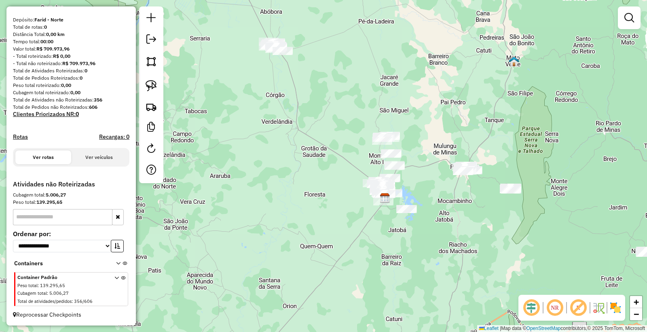
drag, startPoint x: 376, startPoint y: 196, endPoint x: 464, endPoint y: 216, distance: 90.3
click at [465, 216] on div "Janela de atendimento Grade de atendimento Capacidade Transportadoras Veículos …" at bounding box center [323, 166] width 647 height 332
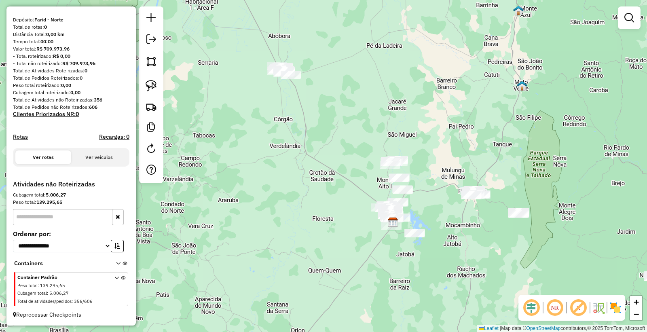
drag, startPoint x: 266, startPoint y: 88, endPoint x: 294, endPoint y: 148, distance: 66.2
click at [294, 148] on div "Janela de atendimento Grade de atendimento Capacidade Transportadoras Veículos …" at bounding box center [323, 166] width 647 height 332
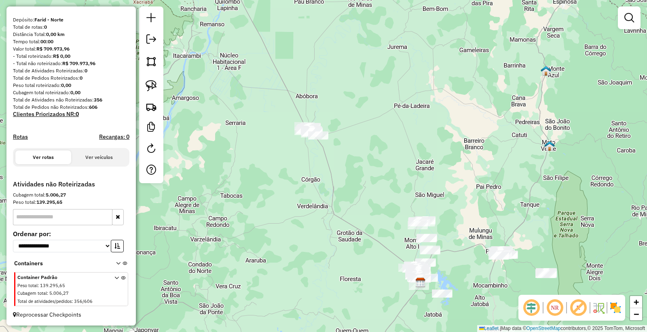
click at [138, 82] on div "Janela de atendimento Grade de atendimento Capacidade Transportadoras Veículos …" at bounding box center [323, 166] width 647 height 332
click at [144, 86] on link at bounding box center [151, 86] width 18 height 18
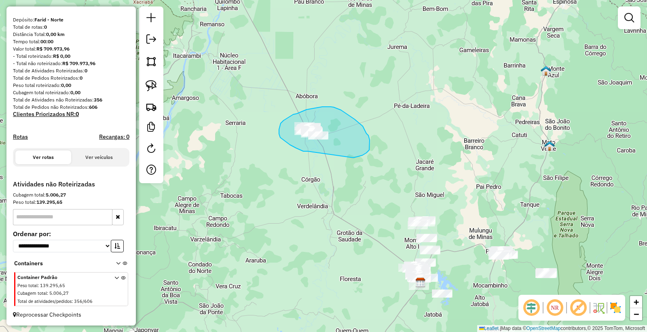
drag, startPoint x: 308, startPoint y: 151, endPoint x: 347, endPoint y: 154, distance: 39.3
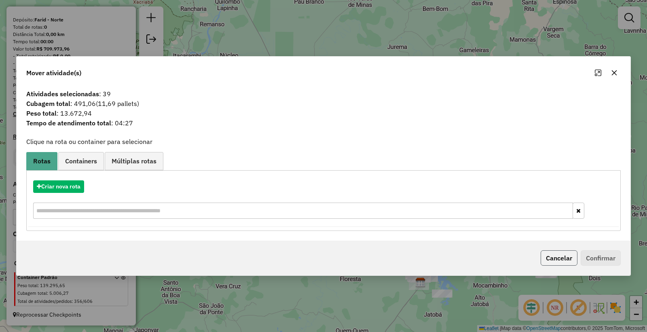
click at [558, 257] on button "Cancelar" at bounding box center [559, 257] width 37 height 15
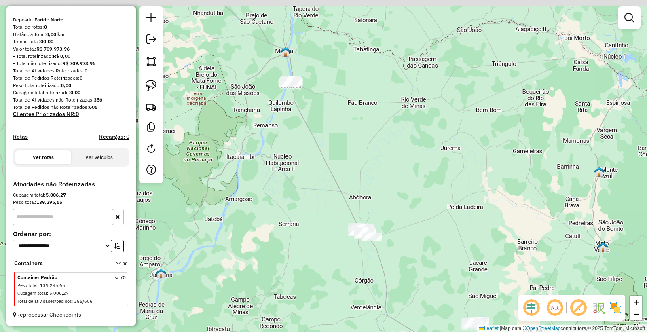
drag, startPoint x: 338, startPoint y: 144, endPoint x: 361, endPoint y: 180, distance: 41.6
click at [363, 188] on div "Janela de atendimento Grade de atendimento Capacidade Transportadoras Veículos …" at bounding box center [323, 166] width 647 height 332
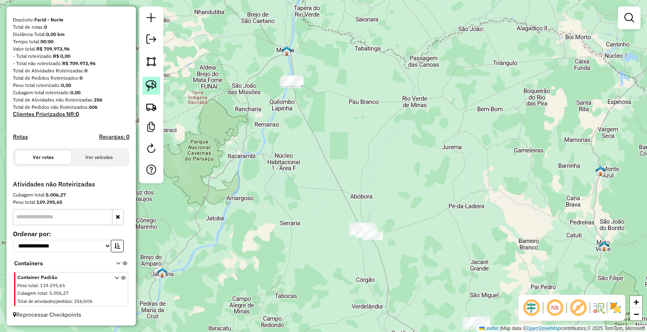
click at [156, 85] on img at bounding box center [151, 85] width 11 height 11
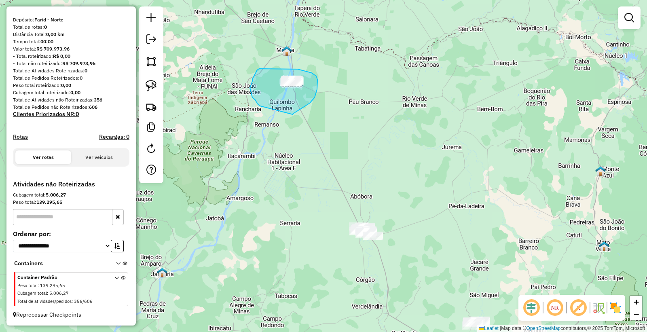
drag, startPoint x: 310, startPoint y: 103, endPoint x: 264, endPoint y: 109, distance: 46.1
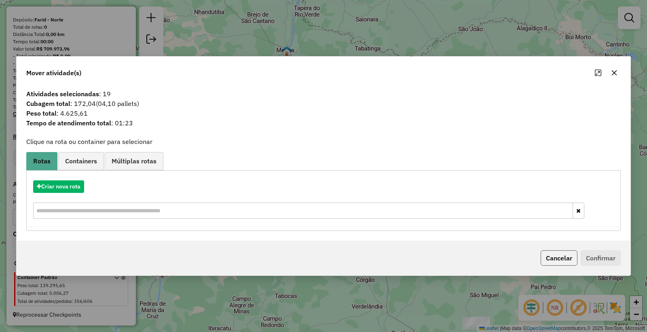
click at [548, 256] on button "Cancelar" at bounding box center [559, 257] width 37 height 15
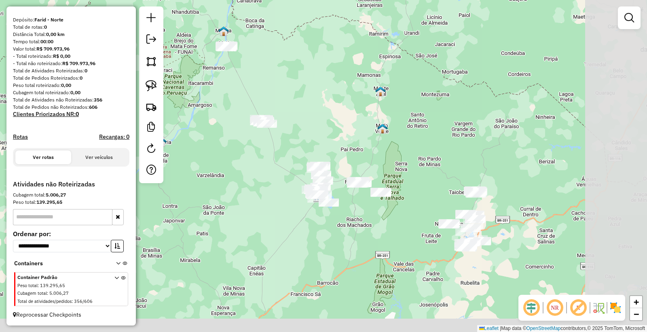
drag, startPoint x: 431, startPoint y: 201, endPoint x: 321, endPoint y: 95, distance: 151.8
click at [322, 96] on div "Janela de atendimento Grade de atendimento Capacidade Transportadoras Veículos …" at bounding box center [323, 166] width 647 height 332
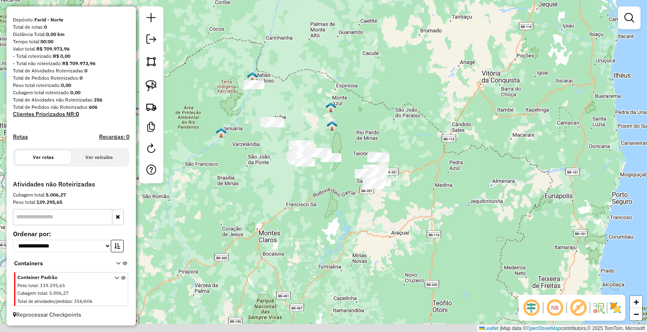
drag, startPoint x: 543, startPoint y: 257, endPoint x: 440, endPoint y: 206, distance: 114.8
click at [440, 206] on div "Janela de atendimento Grade de atendimento Capacidade Transportadoras Veículos …" at bounding box center [323, 166] width 647 height 332
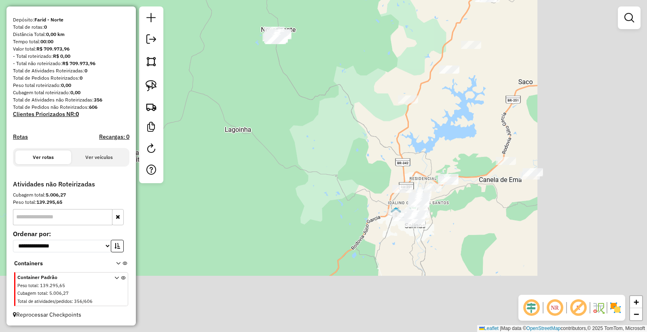
drag, startPoint x: 590, startPoint y: 255, endPoint x: 448, endPoint y: 199, distance: 152.5
click at [458, 193] on div "Janela de atendimento Grade de atendimento Capacidade Transportadoras Veículos …" at bounding box center [323, 166] width 647 height 332
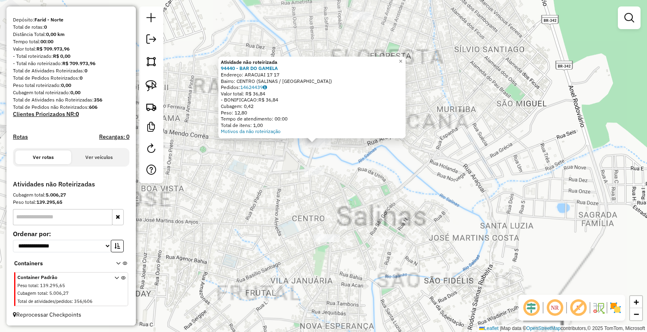
click at [343, 165] on div "Atividade não roteirizada 94440 - BAR DO GAMELA Endereço: ARACUAI 17 17 Bairro:…" at bounding box center [323, 166] width 647 height 332
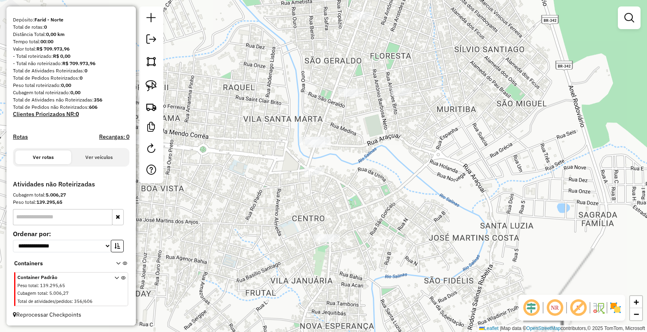
click at [330, 148] on div at bounding box center [321, 144] width 20 height 8
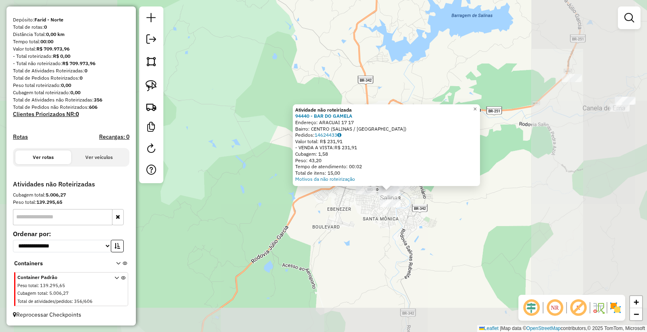
drag, startPoint x: 511, startPoint y: 228, endPoint x: 514, endPoint y: 225, distance: 5.1
click at [511, 229] on div "Atividade não roteirizada 94440 - BAR DO GAMELA Endereço: ARACUAI 17 17 Bairro:…" at bounding box center [323, 166] width 647 height 332
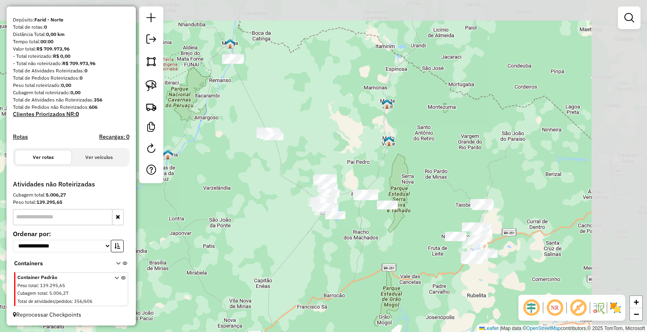
drag, startPoint x: 616, startPoint y: 181, endPoint x: 459, endPoint y: 193, distance: 157.8
click at [510, 207] on div "Janela de atendimento Grade de atendimento Capacidade Transportadoras Veículos …" at bounding box center [323, 166] width 647 height 332
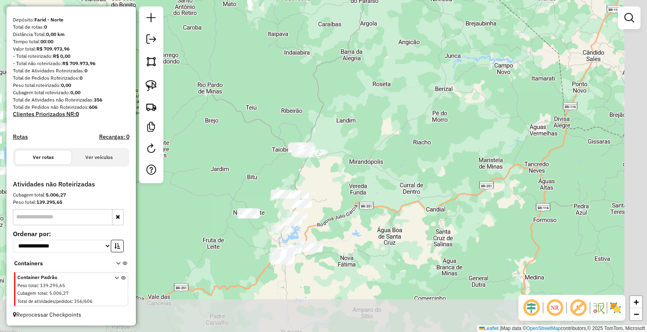
drag, startPoint x: 539, startPoint y: 193, endPoint x: 406, endPoint y: 138, distance: 143.2
click at [406, 138] on div "Janela de atendimento Grade de atendimento Capacidade Transportadoras Veículos …" at bounding box center [323, 166] width 647 height 332
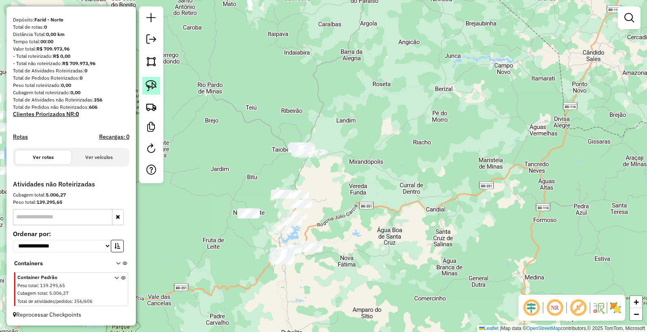
click at [152, 80] on link at bounding box center [151, 86] width 18 height 18
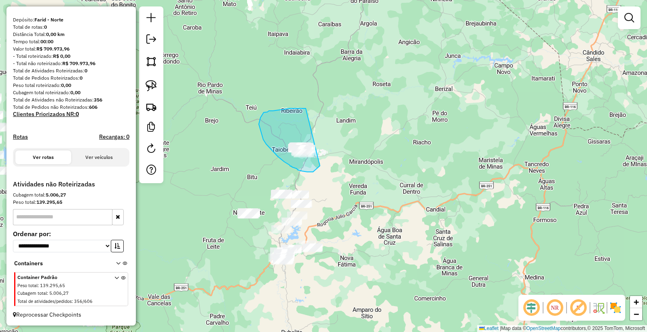
drag, startPoint x: 306, startPoint y: 108, endPoint x: 340, endPoint y: 125, distance: 38.3
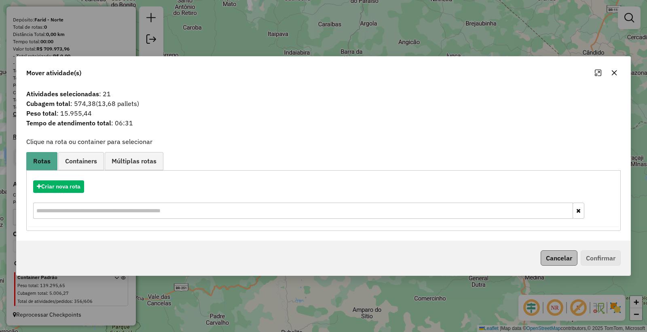
drag, startPoint x: 577, startPoint y: 259, endPoint x: 568, endPoint y: 257, distance: 9.2
click at [573, 258] on div "Cancelar Confirmar" at bounding box center [578, 257] width 83 height 15
click at [566, 257] on button "Cancelar" at bounding box center [559, 257] width 37 height 15
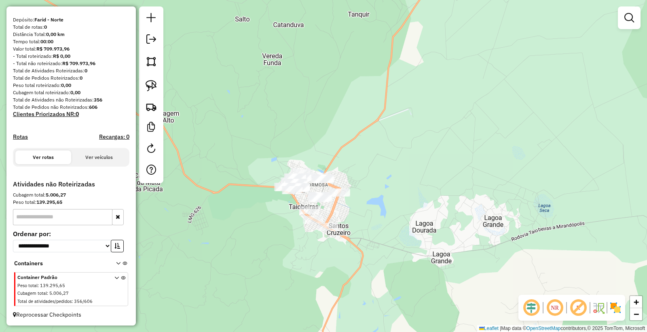
drag, startPoint x: 385, startPoint y: 196, endPoint x: 416, endPoint y: 166, distance: 42.6
click at [416, 170] on div "Janela de atendimento Grade de atendimento Capacidade Transportadoras Veículos …" at bounding box center [323, 166] width 647 height 332
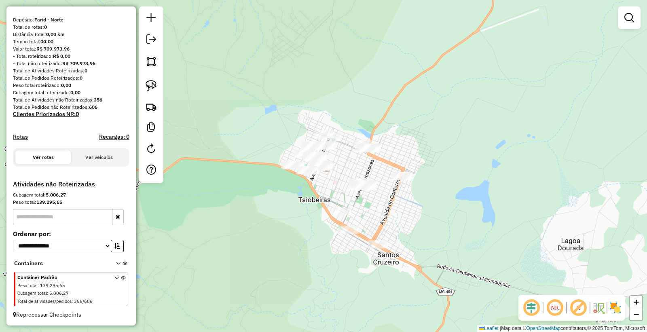
click at [313, 223] on div "Janela de atendimento Grade de atendimento Capacidade Transportadoras Veículos …" at bounding box center [323, 166] width 647 height 332
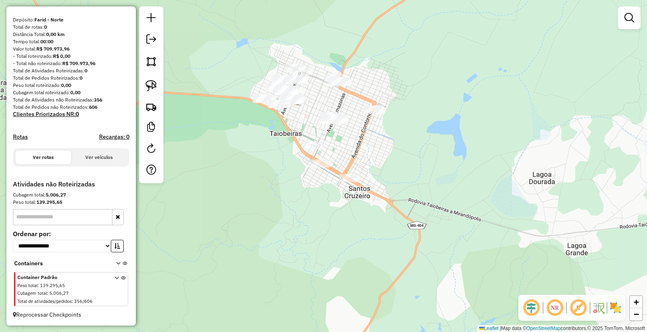
drag, startPoint x: 308, startPoint y: 232, endPoint x: 279, endPoint y: 166, distance: 72.3
click at [279, 166] on div "Janela de atendimento Grade de atendimento Capacidade Transportadoras Veículos …" at bounding box center [323, 166] width 647 height 332
click at [158, 84] on link at bounding box center [151, 86] width 18 height 18
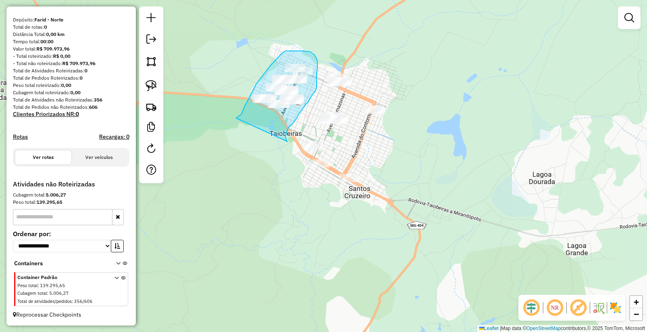
drag, startPoint x: 288, startPoint y: 128, endPoint x: 236, endPoint y: 119, distance: 53.2
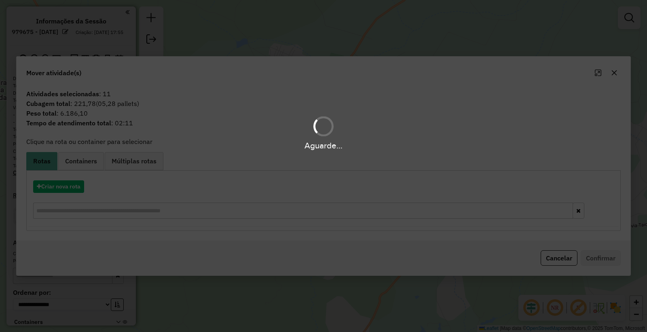
scroll to position [66, 0]
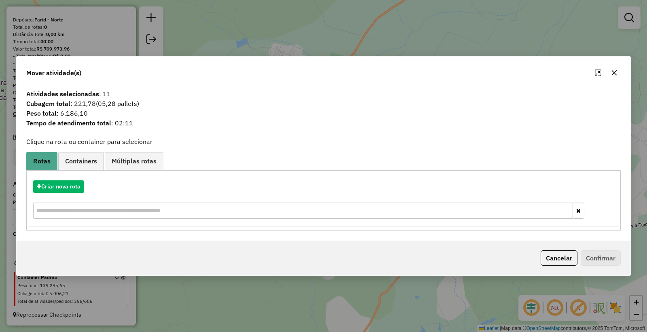
drag, startPoint x: 553, startPoint y: 258, endPoint x: 432, endPoint y: 217, distance: 128.0
click at [553, 259] on button "Cancelar" at bounding box center [559, 257] width 37 height 15
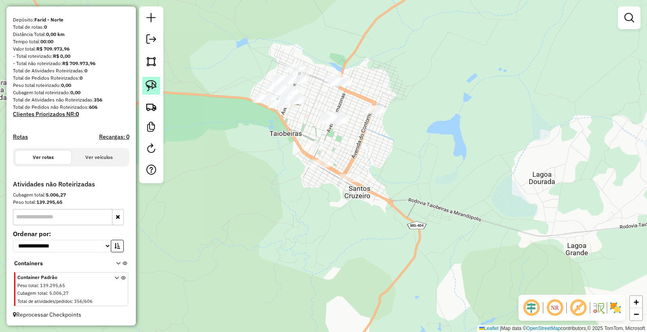
click at [159, 86] on link at bounding box center [151, 86] width 18 height 18
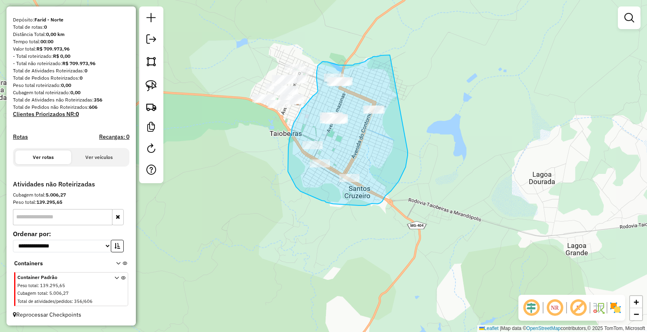
drag, startPoint x: 390, startPoint y: 55, endPoint x: 403, endPoint y: 95, distance: 41.7
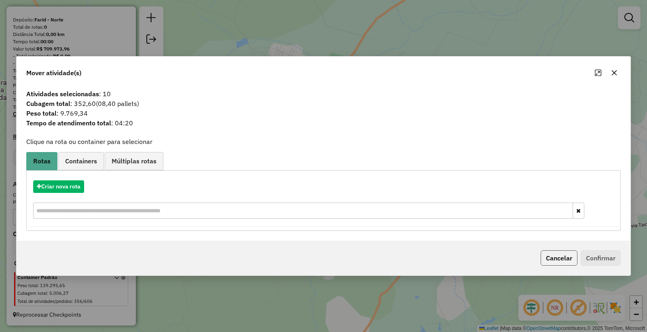
click at [563, 257] on button "Cancelar" at bounding box center [559, 257] width 37 height 15
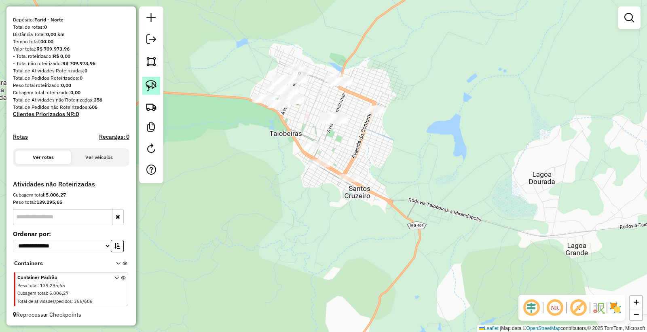
click at [146, 88] on img at bounding box center [151, 85] width 11 height 11
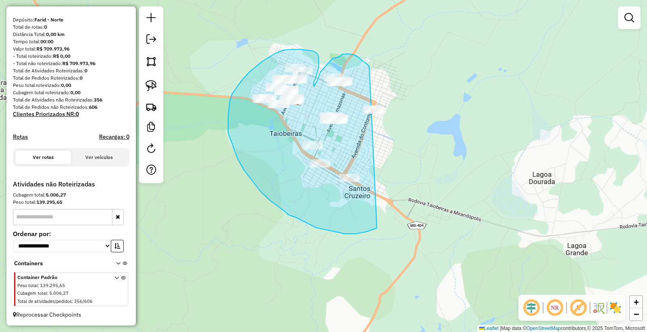
drag, startPoint x: 369, startPoint y: 66, endPoint x: 436, endPoint y: 81, distance: 68.4
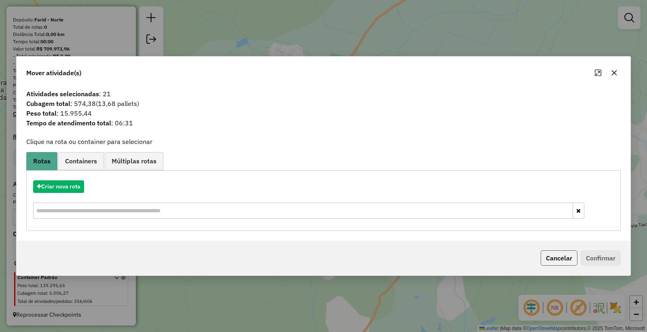
click at [560, 261] on button "Cancelar" at bounding box center [559, 257] width 37 height 15
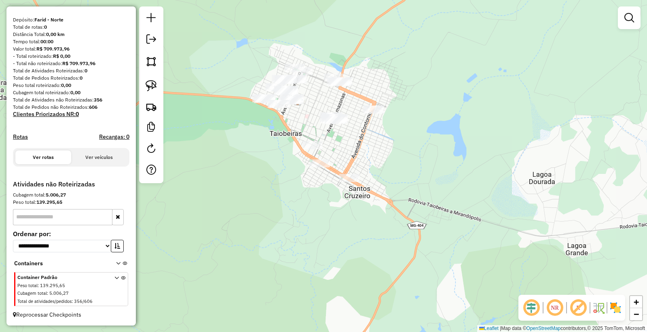
drag, startPoint x: 150, startPoint y: 87, endPoint x: 244, endPoint y: 127, distance: 102.2
click at [151, 87] on img at bounding box center [151, 85] width 11 height 11
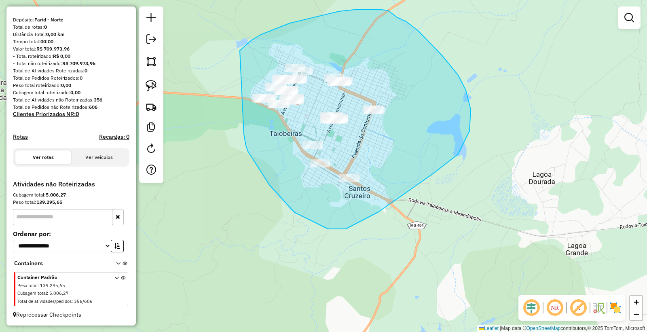
drag, startPoint x: 244, startPoint y: 134, endPoint x: 199, endPoint y: 90, distance: 63.2
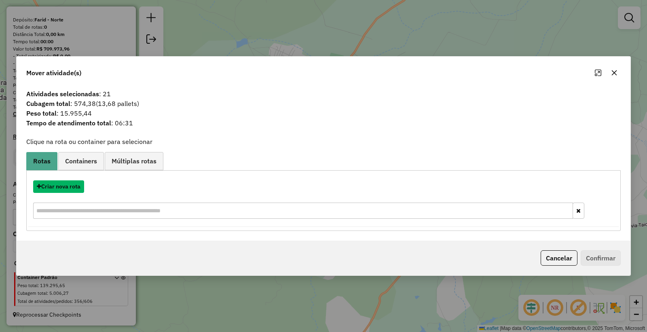
click at [61, 190] on button "Criar nova rota" at bounding box center [58, 186] width 51 height 13
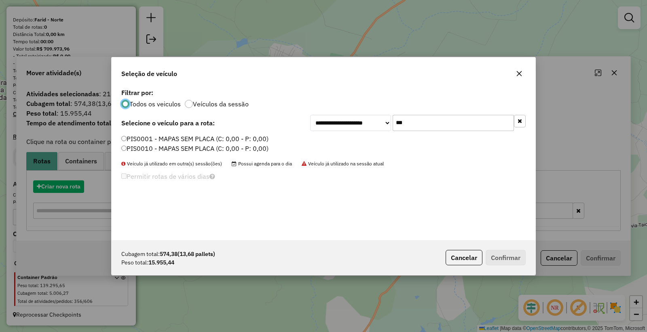
scroll to position [4, 2]
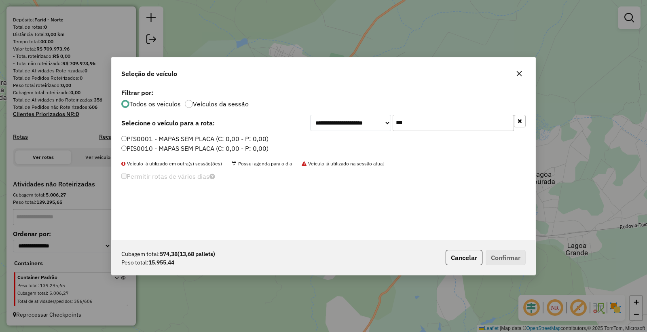
drag, startPoint x: 394, startPoint y: 118, endPoint x: 171, endPoint y: 106, distance: 223.5
click at [172, 108] on div "**********" at bounding box center [324, 164] width 424 height 154
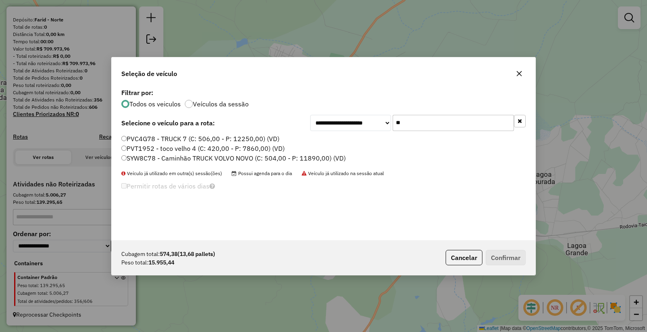
type input "**"
click at [134, 161] on label "SYW8C78 - Caminhão TRUCK VOLVO NOVO (C: 504,00 - P: 11890,00) (VD)" at bounding box center [233, 158] width 224 height 10
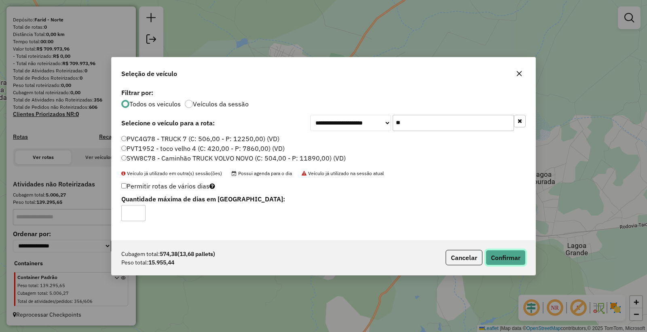
click at [506, 253] on button "Confirmar" at bounding box center [506, 257] width 40 height 15
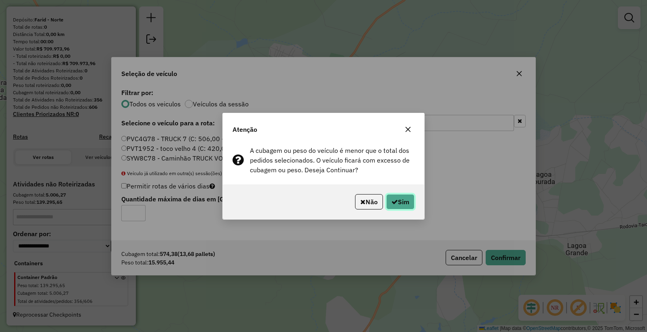
click at [394, 208] on button "Sim" at bounding box center [400, 201] width 28 height 15
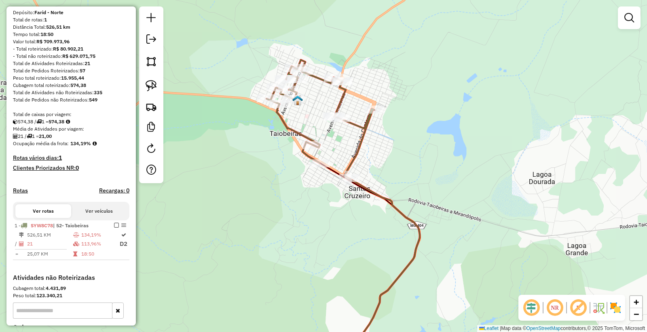
scroll to position [167, 0]
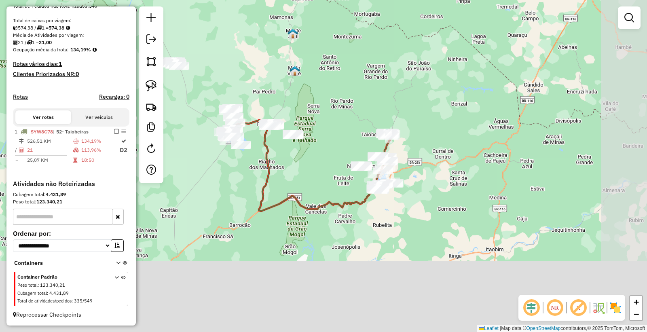
drag, startPoint x: 499, startPoint y: 273, endPoint x: 442, endPoint y: 170, distance: 117.8
click at [448, 167] on div "Janela de atendimento Grade de atendimento Capacidade Transportadoras Veículos …" at bounding box center [323, 166] width 647 height 332
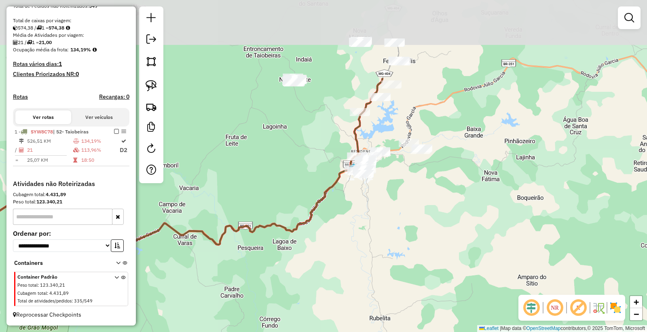
drag, startPoint x: 387, startPoint y: 147, endPoint x: 328, endPoint y: 202, distance: 81.3
click at [388, 260] on div "Janela de atendimento Grade de atendimento Capacidade Transportadoras Veículos …" at bounding box center [323, 166] width 647 height 332
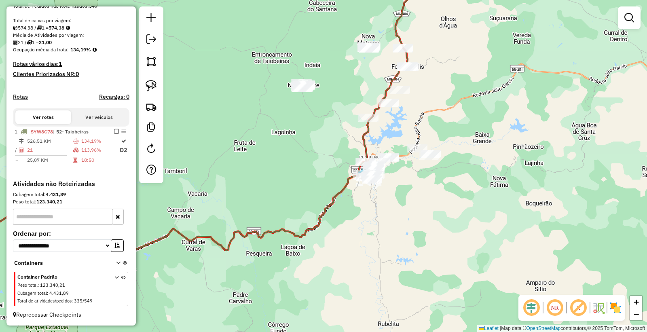
drag, startPoint x: 300, startPoint y: 179, endPoint x: 296, endPoint y: 171, distance: 8.9
click at [296, 171] on div "Janela de atendimento Grade de atendimento Capacidade Transportadoras Veículos …" at bounding box center [323, 166] width 647 height 332
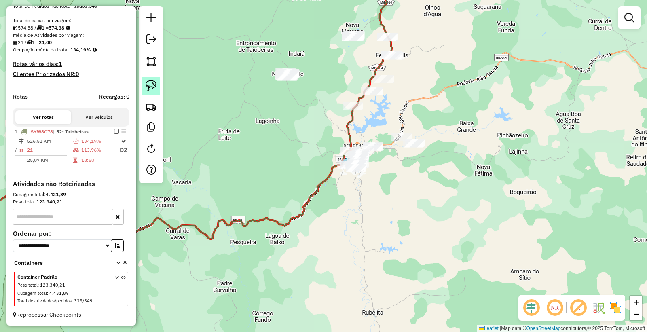
click at [150, 83] on img at bounding box center [151, 85] width 11 height 11
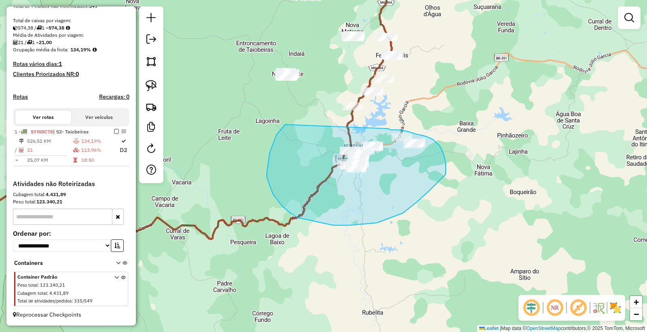
drag, startPoint x: 285, startPoint y: 125, endPoint x: 385, endPoint y: 129, distance: 99.6
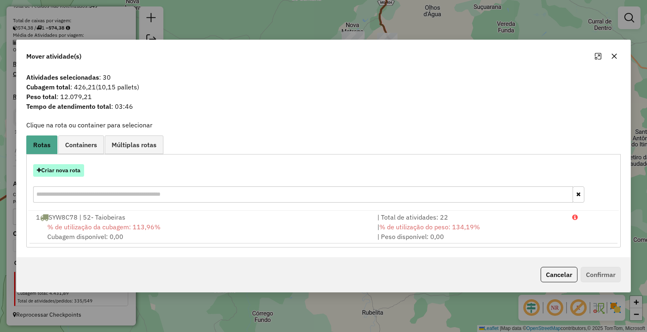
click at [50, 169] on button "Criar nova rota" at bounding box center [58, 170] width 51 height 13
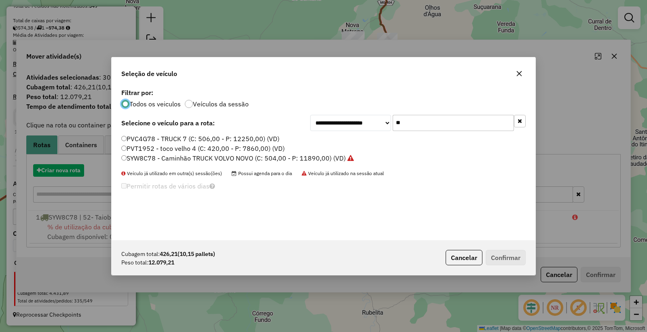
scroll to position [4, 2]
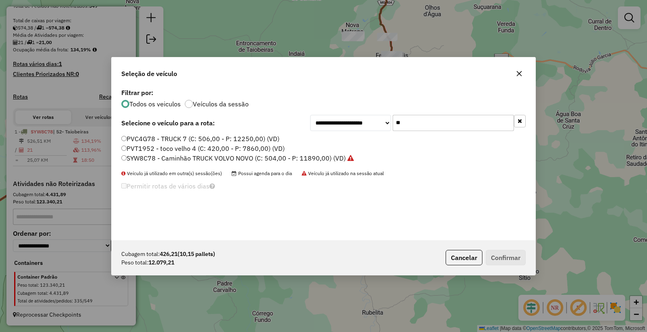
drag, startPoint x: 438, startPoint y: 120, endPoint x: 230, endPoint y: 83, distance: 212.0
click at [254, 99] on div "**********" at bounding box center [324, 164] width 424 height 154
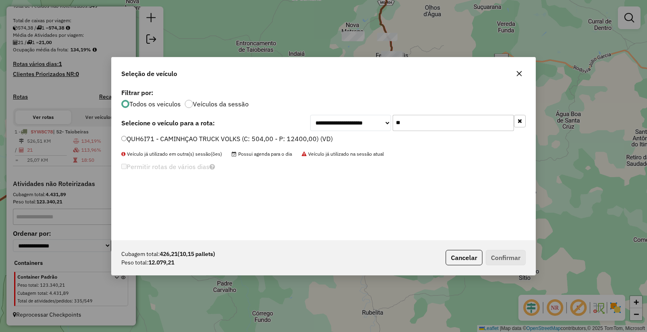
type input "**"
click at [160, 132] on div "**********" at bounding box center [324, 164] width 424 height 154
click at [143, 143] on li "QUH6I71 - CAMINHÇAO TRUCK VOLKS (C: 504,00 - P: 12400,00) (VD)" at bounding box center [323, 139] width 404 height 10
click at [150, 136] on label "QUH6I71 - CAMINHÇAO TRUCK VOLKS (C: 504,00 - P: 12400,00) (VD)" at bounding box center [226, 139] width 211 height 10
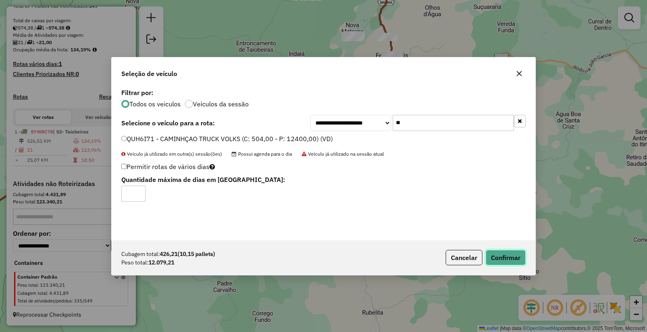
click at [509, 255] on button "Confirmar" at bounding box center [506, 257] width 40 height 15
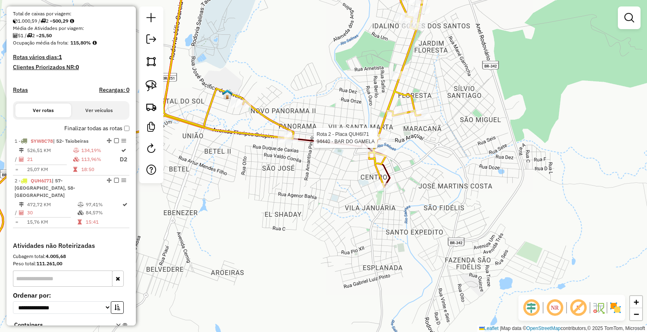
select select "*********"
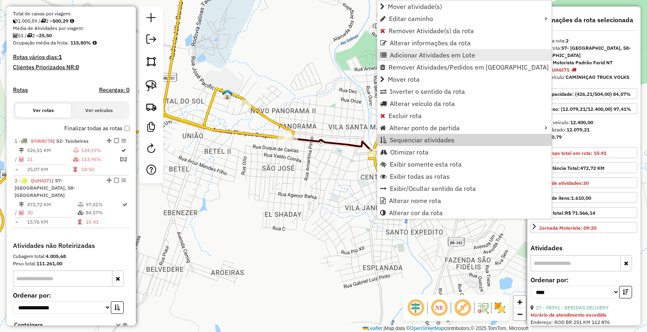
scroll to position [228, 0]
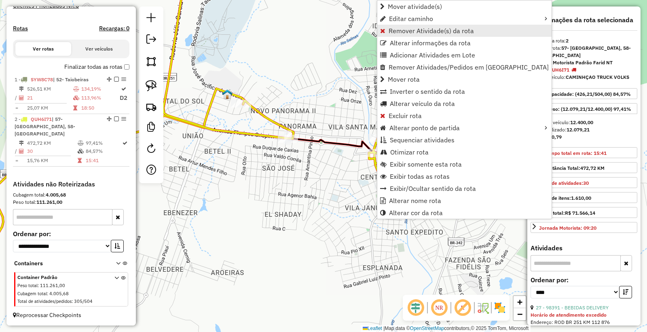
click at [416, 30] on span "Remover Atividade(s) da rota" at bounding box center [431, 30] width 85 height 6
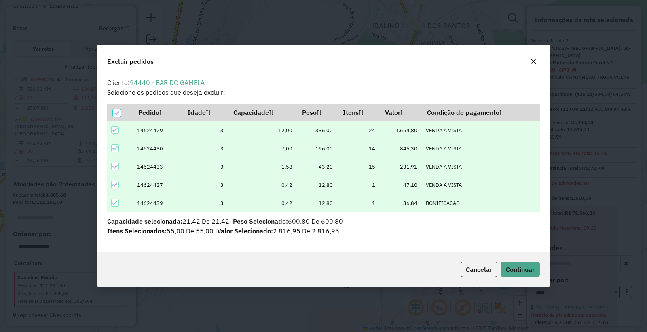
scroll to position [0, 0]
click at [522, 272] on span "Continuar" at bounding box center [520, 269] width 29 height 8
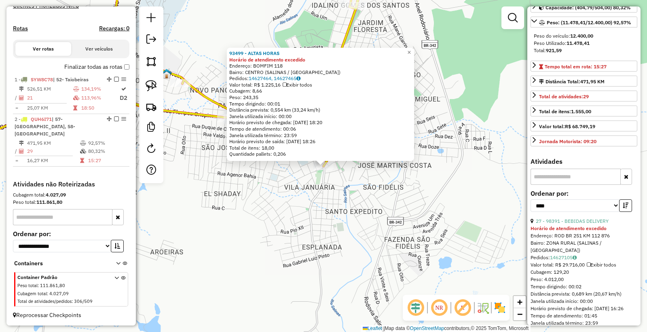
scroll to position [90, 0]
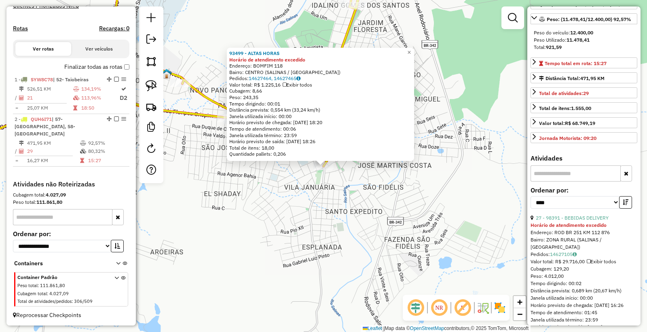
click at [369, 218] on div "93499 - ALTAS HORAS Horário de atendimento excedido Endereço: BOMFIM 118 Bairro…" at bounding box center [323, 166] width 647 height 332
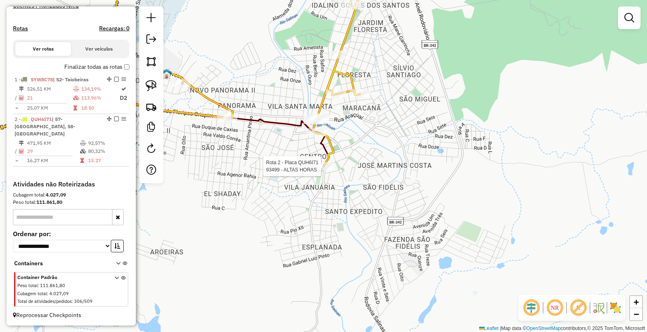
select select "*********"
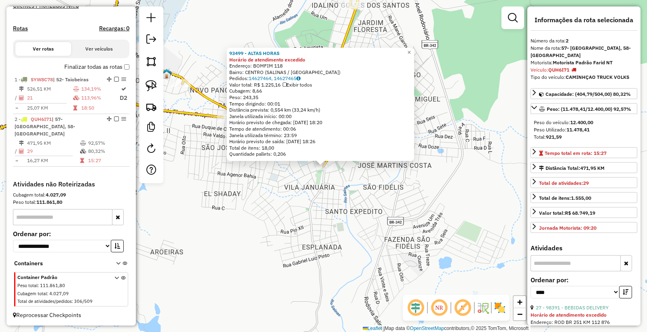
click at [341, 216] on div "93499 - ALTAS HORAS Horário de atendimento excedido Endereço: BOMFIM 118 Bairro…" at bounding box center [323, 166] width 647 height 332
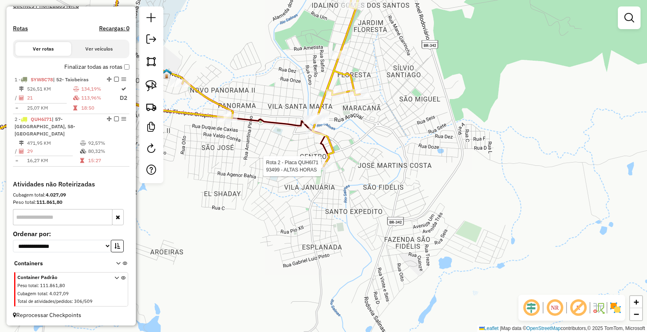
click at [328, 170] on div at bounding box center [323, 166] width 20 height 8
select select "*********"
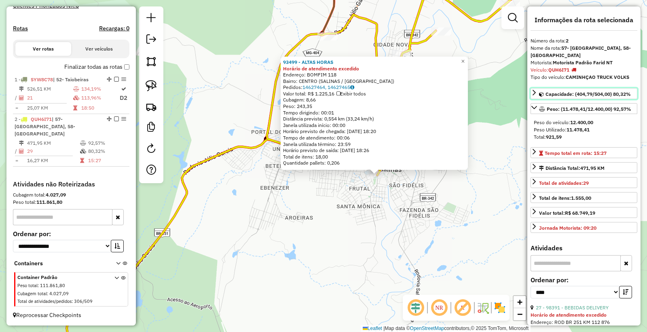
click at [580, 91] on span "Capacidade: (404,79/504,00) 80,32%" at bounding box center [587, 94] width 85 height 6
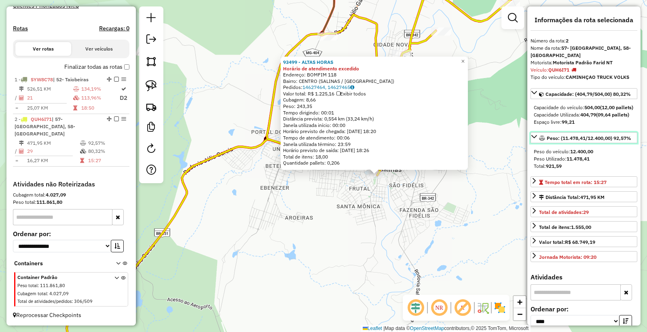
click at [596, 141] on span "Peso: (11.478,41/12.400,00) 92,57%" at bounding box center [589, 138] width 85 height 6
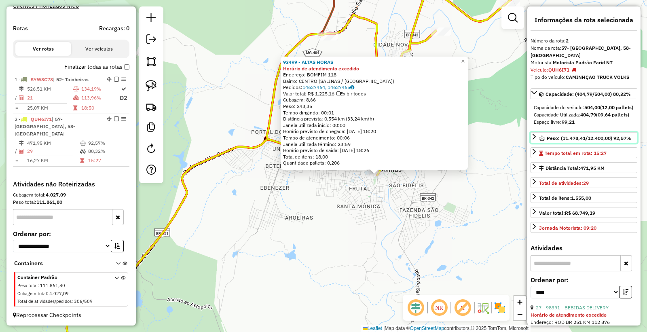
click at [596, 141] on span "Peso: (11.478,41/12.400,00) 92,57%" at bounding box center [589, 138] width 85 height 6
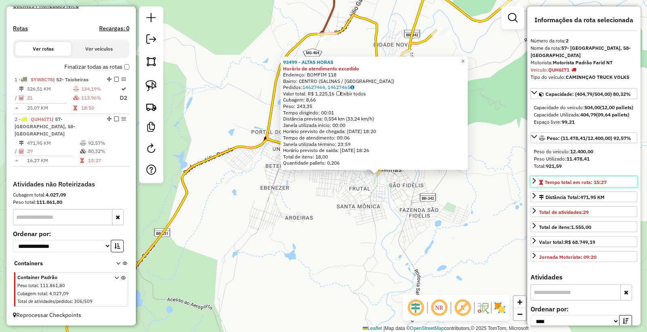
click at [594, 185] on span "Tempo total em rota: 15:27" at bounding box center [576, 182] width 62 height 6
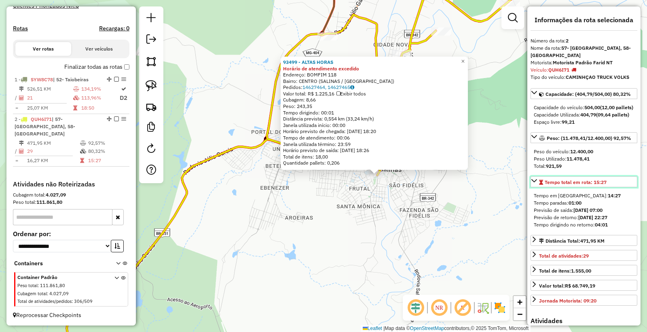
click at [594, 185] on span "Tempo total em rota: 15:27" at bounding box center [576, 182] width 62 height 6
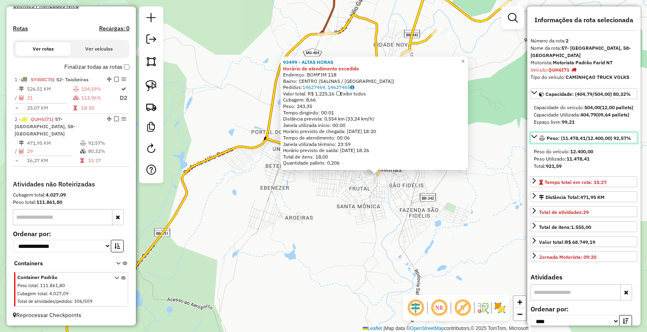
click at [572, 141] on span "Peso: (11.478,41/12.400,00) 92,57%" at bounding box center [589, 138] width 85 height 6
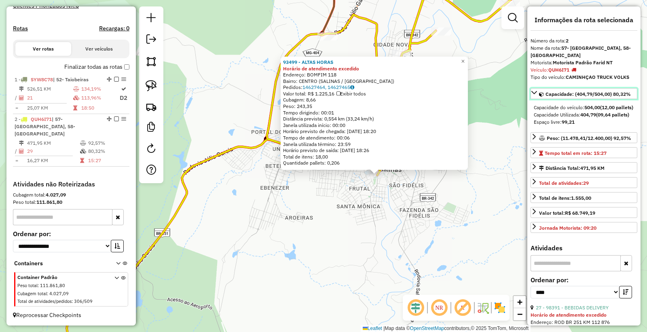
click at [569, 91] on span "Capacidade: (404,79/504,00) 80,32%" at bounding box center [587, 94] width 85 height 6
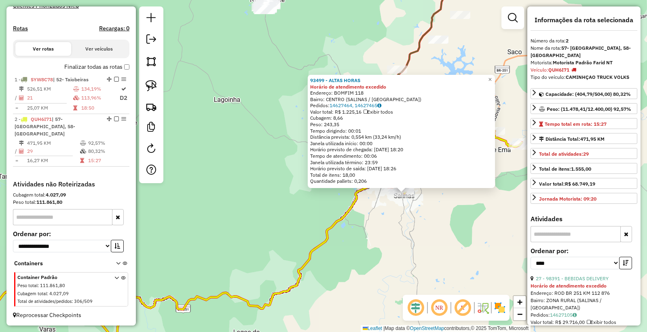
click at [412, 214] on div "93499 - ALTAS HORAS Horário de atendimento excedido Endereço: BOMFIM 118 Bairro…" at bounding box center [323, 166] width 647 height 332
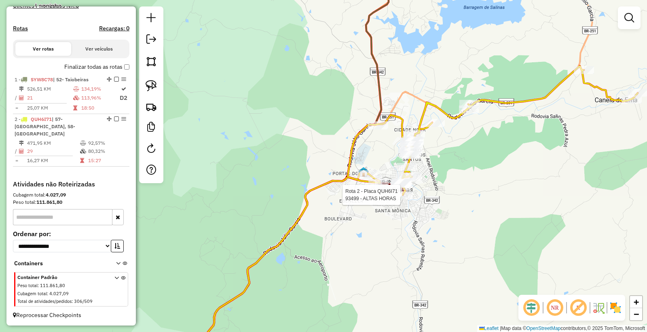
select select "*********"
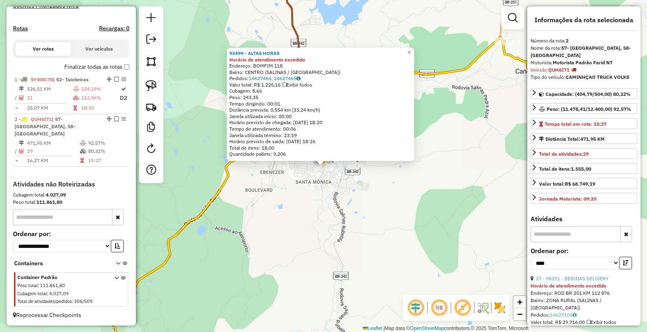
click at [415, 205] on div "93499 - ALTAS HORAS Horário de atendimento excedido Endereço: BOMFIM 118 Bairro…" at bounding box center [323, 166] width 647 height 332
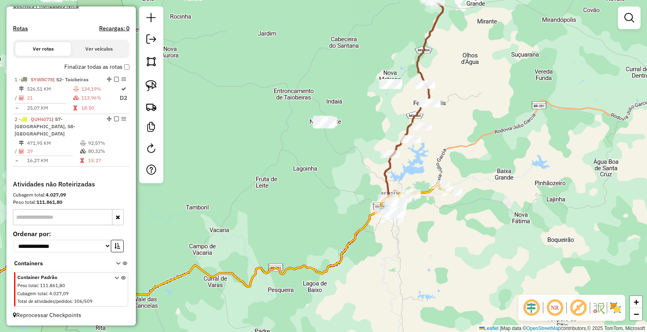
drag, startPoint x: 456, startPoint y: 100, endPoint x: 456, endPoint y: 149, distance: 48.5
click at [456, 149] on div "Janela de atendimento Grade de atendimento Capacidade Transportadoras Veículos …" at bounding box center [323, 166] width 647 height 332
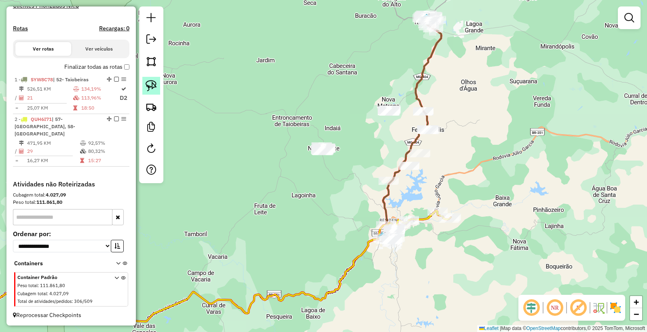
click at [143, 85] on link at bounding box center [151, 86] width 18 height 18
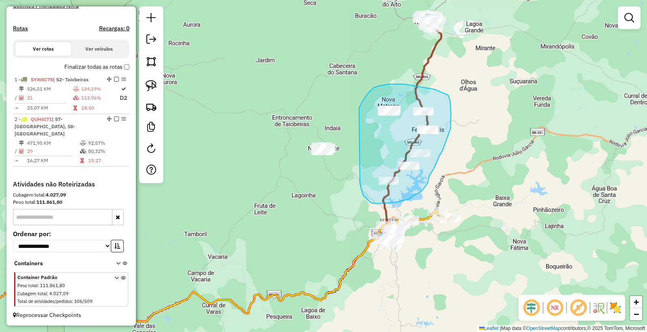
drag, startPoint x: 359, startPoint y: 108, endPoint x: 358, endPoint y: 159, distance: 51.0
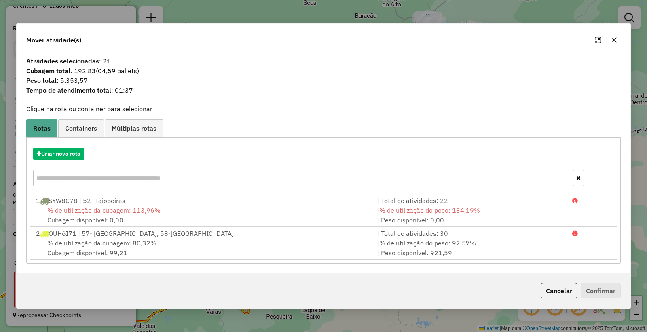
click at [553, 293] on button "Cancelar" at bounding box center [559, 290] width 37 height 15
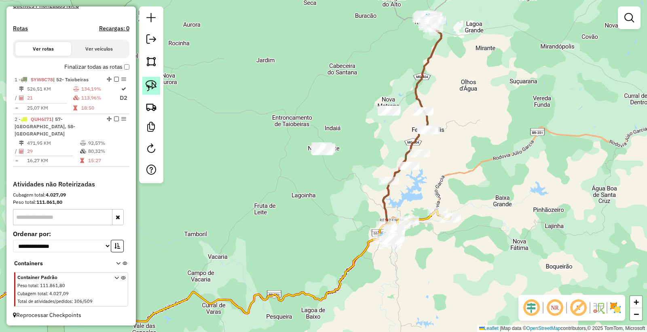
click at [153, 86] on img at bounding box center [151, 85] width 11 height 11
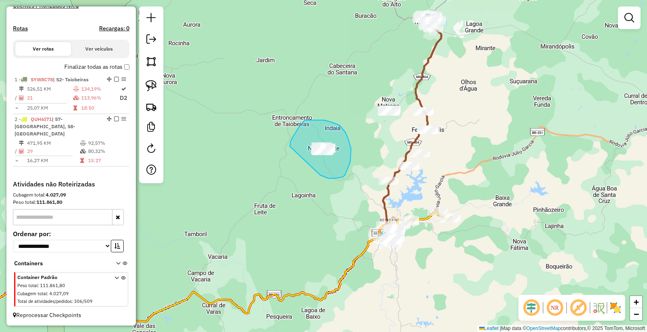
drag, startPoint x: 320, startPoint y: 175, endPoint x: 291, endPoint y: 152, distance: 37.4
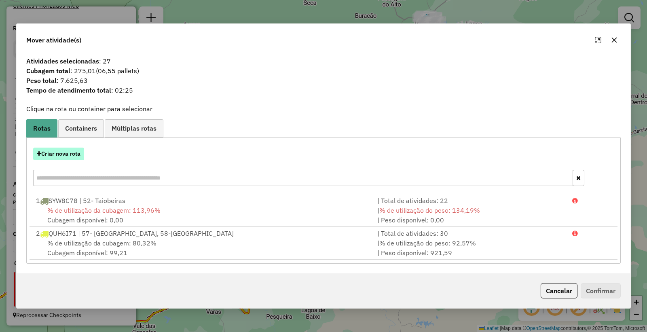
click at [59, 152] on button "Criar nova rota" at bounding box center [58, 154] width 51 height 13
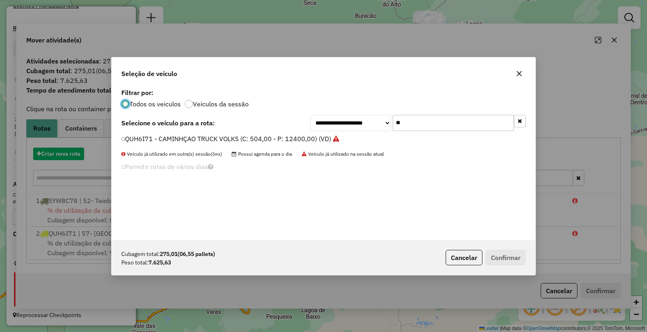
scroll to position [4, 2]
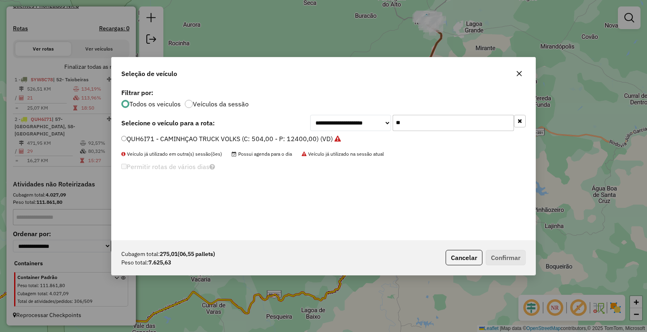
drag, startPoint x: 434, startPoint y: 121, endPoint x: 209, endPoint y: 108, distance: 225.6
click at [209, 108] on div "**********" at bounding box center [324, 164] width 424 height 154
drag, startPoint x: 470, startPoint y: 259, endPoint x: 464, endPoint y: 252, distance: 9.5
click at [470, 256] on button "Cancelar" at bounding box center [464, 257] width 37 height 15
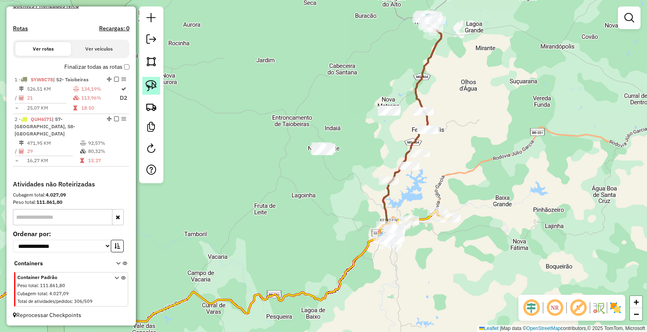
click at [152, 89] on img at bounding box center [151, 85] width 11 height 11
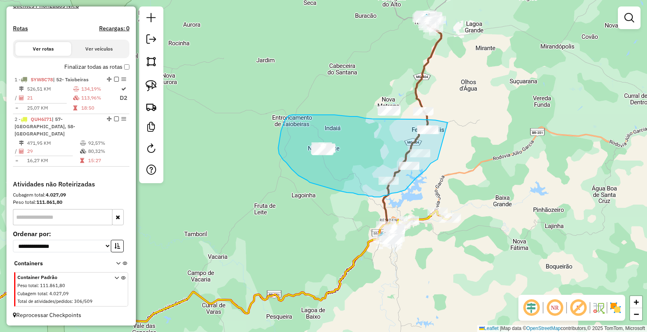
drag, startPoint x: 448, startPoint y: 123, endPoint x: 438, endPoint y: 159, distance: 37.7
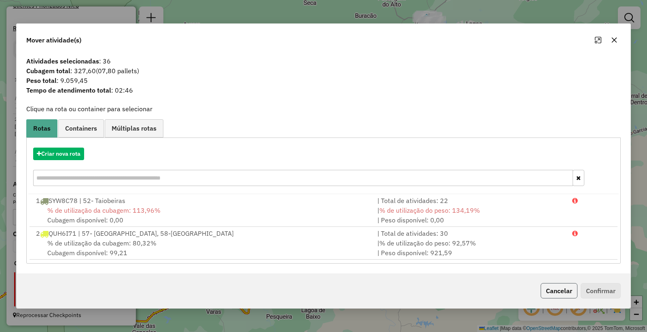
click at [554, 290] on button "Cancelar" at bounding box center [559, 290] width 37 height 15
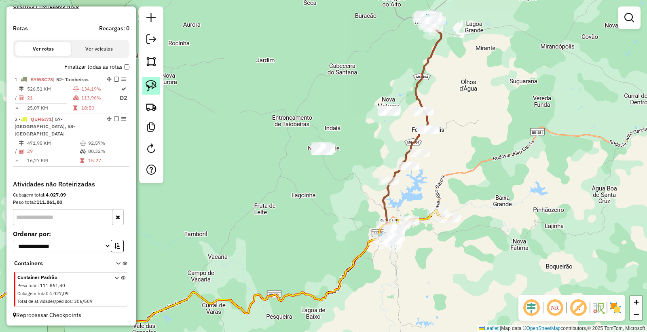
click at [149, 85] on img at bounding box center [151, 85] width 11 height 11
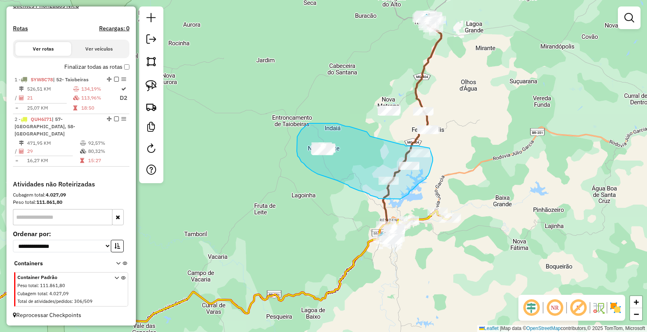
drag, startPoint x: 370, startPoint y: 136, endPoint x: 401, endPoint y: 144, distance: 31.8
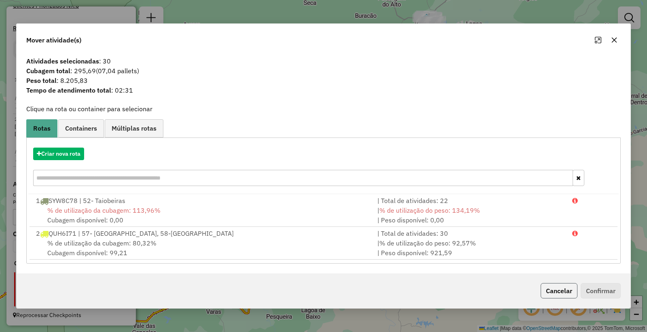
click at [561, 290] on button "Cancelar" at bounding box center [559, 290] width 37 height 15
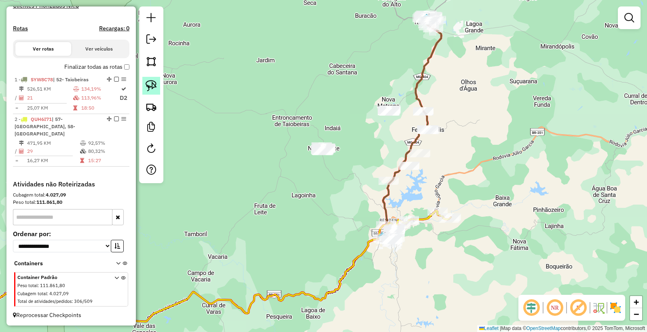
click at [148, 89] on img at bounding box center [151, 85] width 11 height 11
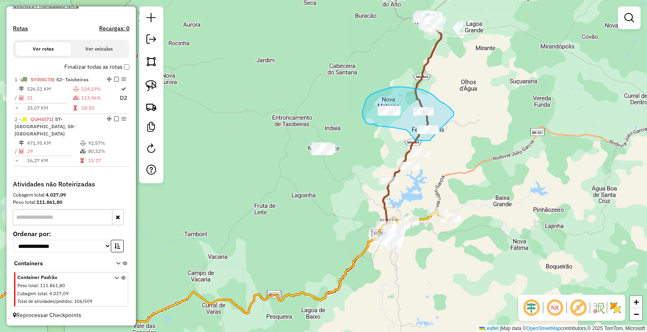
drag, startPoint x: 454, startPoint y: 114, endPoint x: 431, endPoint y: 135, distance: 31.2
click at [431, 135] on div "Janela de atendimento Grade de atendimento Capacidade Transportadoras Veículos …" at bounding box center [323, 166] width 647 height 332
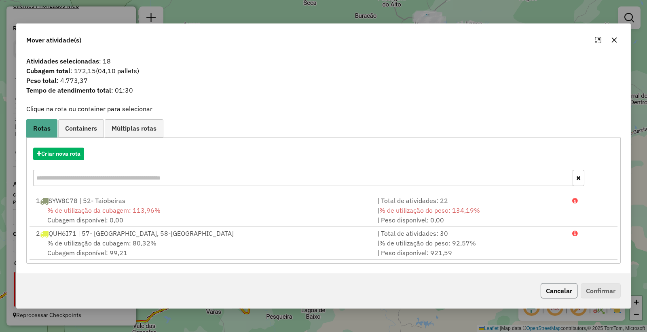
drag, startPoint x: 564, startPoint y: 288, endPoint x: 397, endPoint y: 203, distance: 187.5
click at [563, 287] on button "Cancelar" at bounding box center [559, 290] width 37 height 15
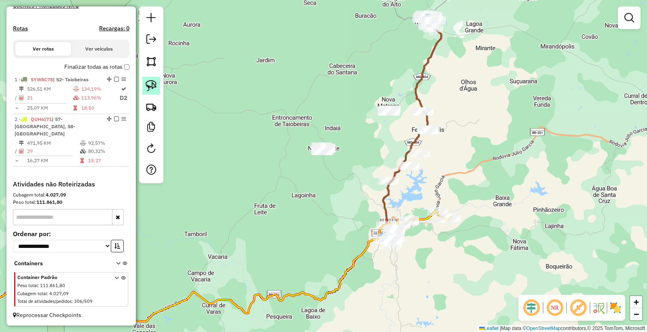
click at [154, 87] on img at bounding box center [151, 85] width 11 height 11
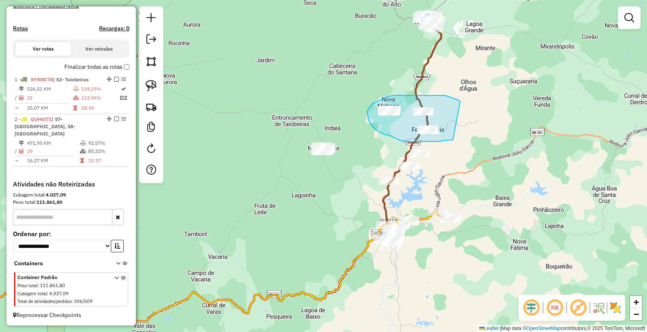
drag, startPoint x: 453, startPoint y: 140, endPoint x: 460, endPoint y: 101, distance: 39.1
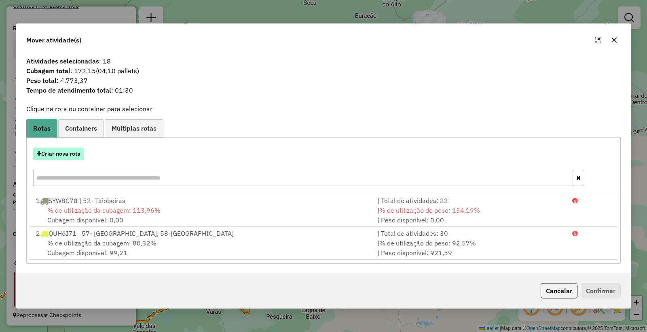
click at [68, 150] on button "Criar nova rota" at bounding box center [58, 154] width 51 height 13
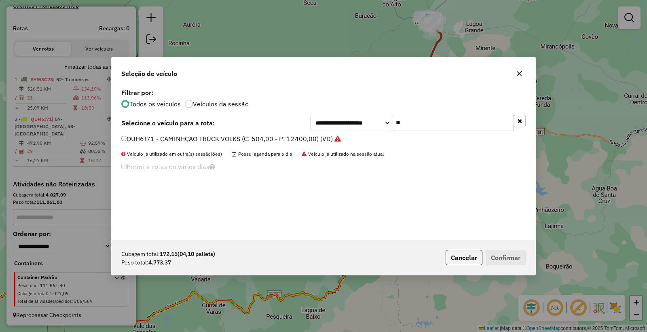
drag, startPoint x: 421, startPoint y: 119, endPoint x: 369, endPoint y: 114, distance: 51.6
click at [372, 115] on div "**********" at bounding box center [418, 123] width 216 height 16
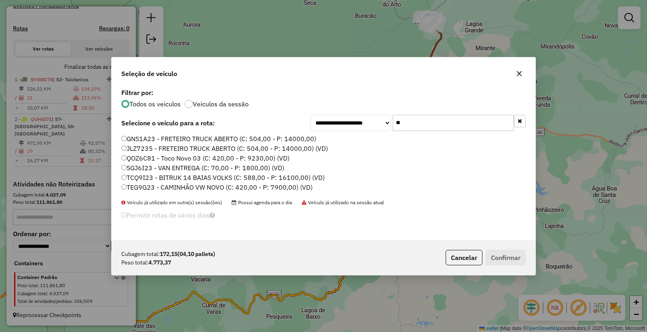
type input "**"
click at [161, 183] on label "TEG9G23 - CAMINHÃO VW NOVO (C: 420,00 - P: 7900,00) (VD)" at bounding box center [216, 187] width 191 height 10
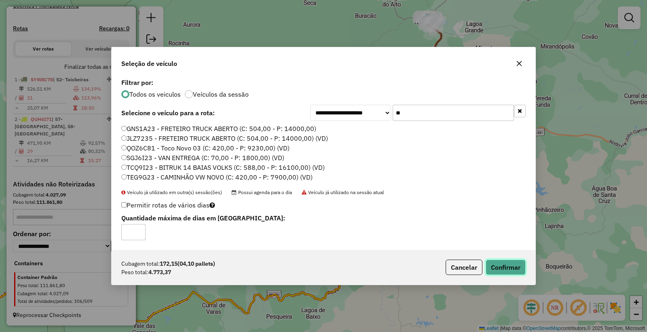
click at [514, 266] on button "Confirmar" at bounding box center [506, 267] width 40 height 15
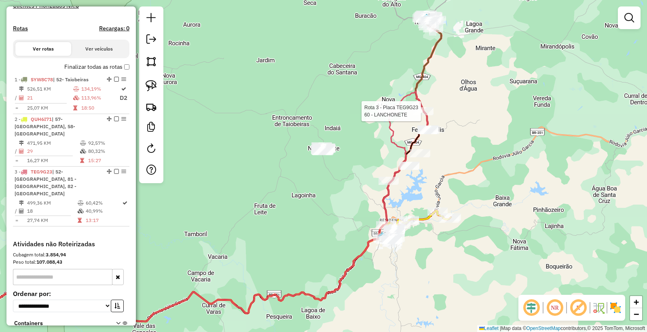
select select "*********"
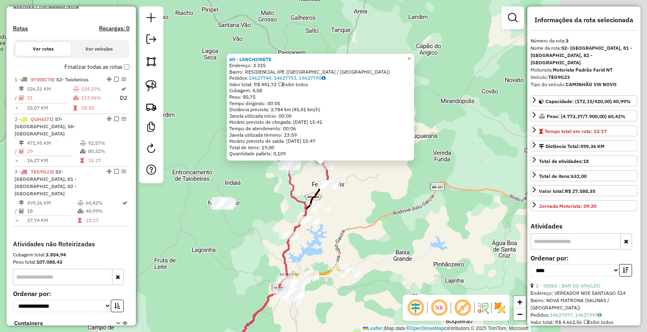
scroll to position [273, 0]
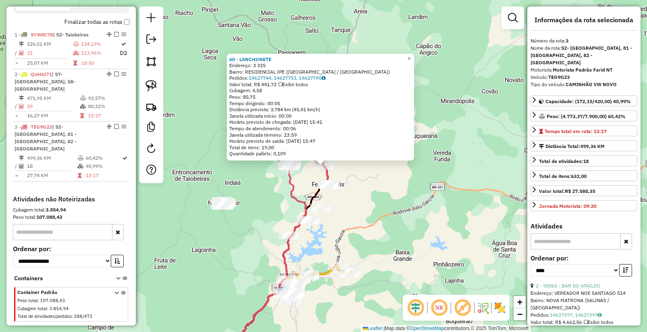
drag, startPoint x: 402, startPoint y: 245, endPoint x: 408, endPoint y: 219, distance: 27.0
click at [401, 245] on div "60 - LANCHONETE Endereço: 3 325 Bairro: RESIDENCIAL IPE (SALINAS / MG) Pedidos:…" at bounding box center [323, 166] width 647 height 332
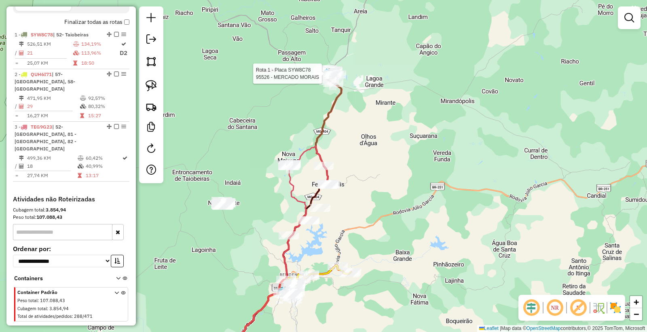
select select "*********"
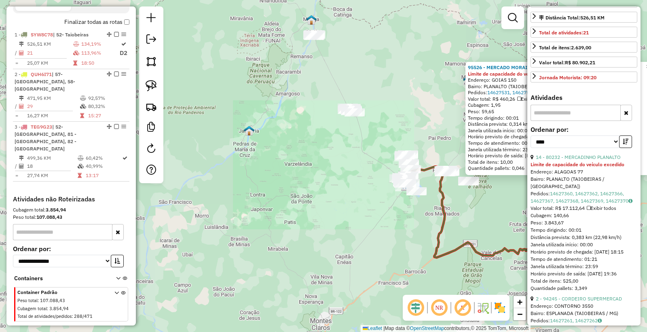
scroll to position [180, 0]
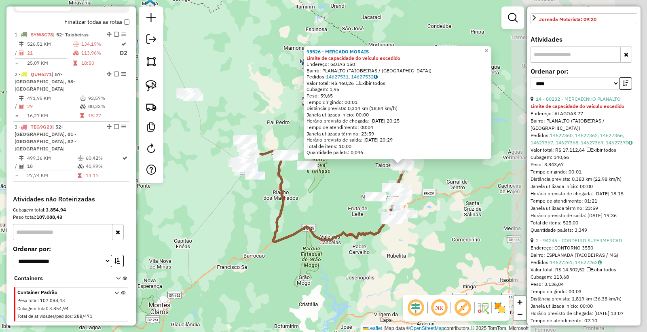
drag, startPoint x: 455, startPoint y: 261, endPoint x: 260, endPoint y: 232, distance: 196.7
click at [260, 236] on div "95526 - MERCADO MORAIS Limite de capacidade do veículo excedido Endereço: GOIAS…" at bounding box center [323, 166] width 647 height 332
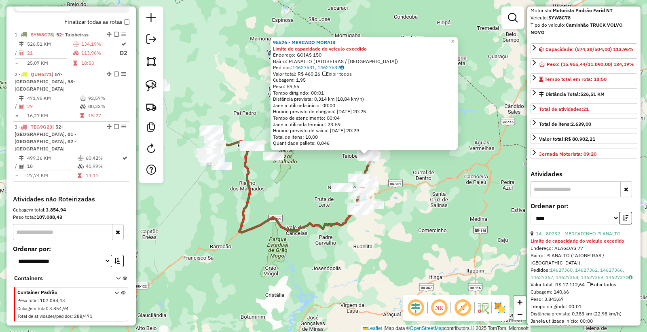
scroll to position [0, 0]
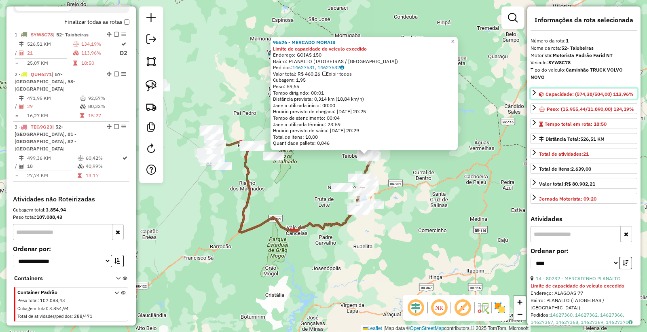
click at [533, 99] on link "Capacidade: (574,38/504,00) 113,96%" at bounding box center [584, 93] width 107 height 11
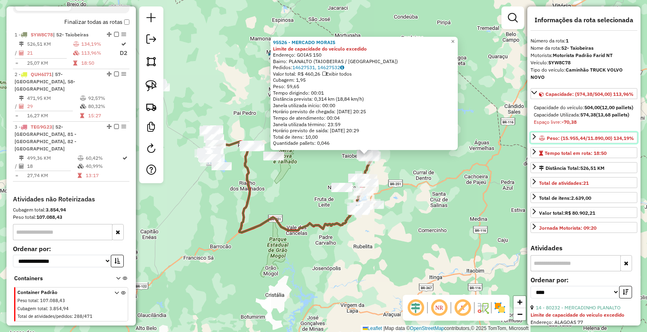
click at [547, 141] on span "Peso: (15.955,44/11.890,00) 134,19%" at bounding box center [590, 138] width 87 height 6
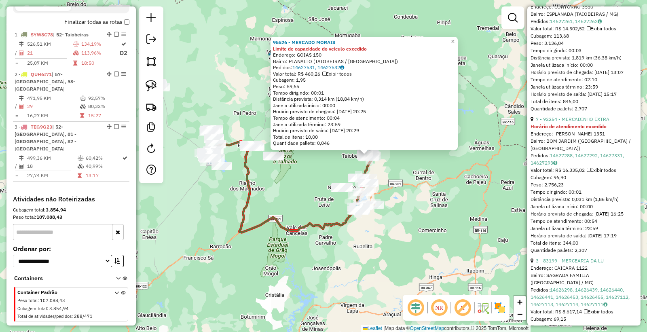
scroll to position [494, 0]
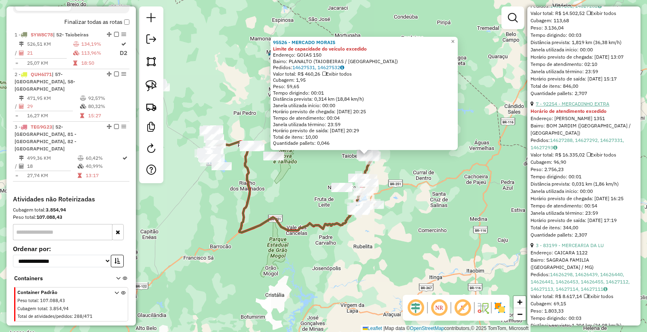
click at [565, 107] on link "7 - 92254 - MERCADINHO EXTRA" at bounding box center [573, 104] width 74 height 6
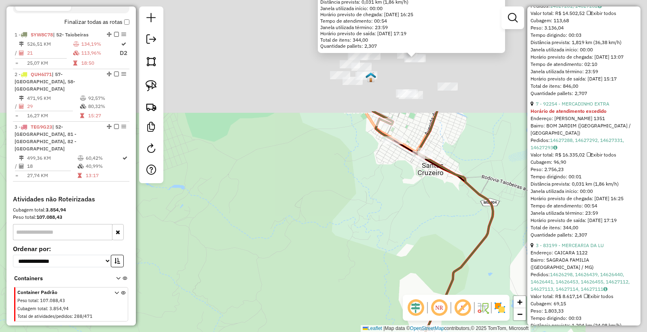
drag, startPoint x: 413, startPoint y: 102, endPoint x: 314, endPoint y: 271, distance: 195.9
click at [314, 273] on div "92254 - MERCADINHO EXTRA Horário de atendimento excedido Endereço: SANTOS DUMON…" at bounding box center [323, 166] width 647 height 332
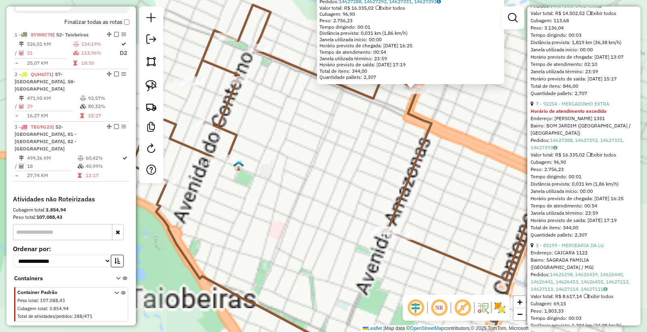
click at [376, 128] on div "92254 - MERCADINHO EXTRA Horário de atendimento excedido Endereço: SANTOS DUMON…" at bounding box center [323, 166] width 647 height 332
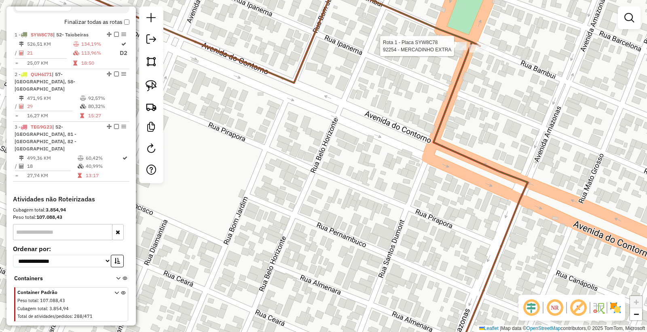
select select "*********"
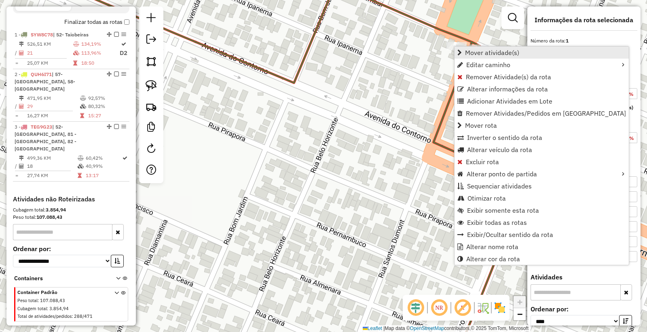
click at [482, 52] on span "Mover atividade(s)" at bounding box center [492, 52] width 54 height 6
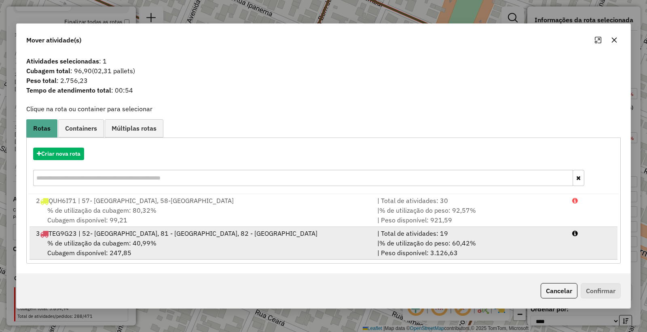
click at [318, 248] on div "% de utilização da cubagem: 40,99% Cubagem disponível: 247,85" at bounding box center [201, 247] width 341 height 19
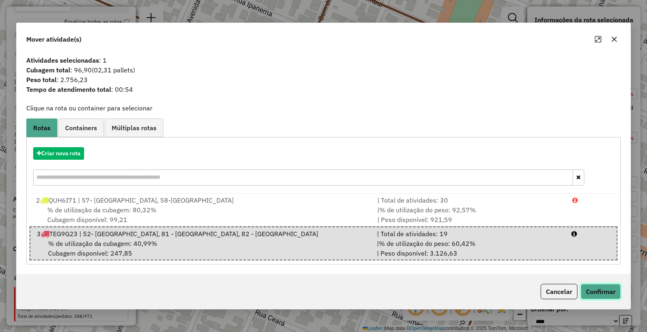
click at [602, 290] on button "Confirmar" at bounding box center [601, 291] width 40 height 15
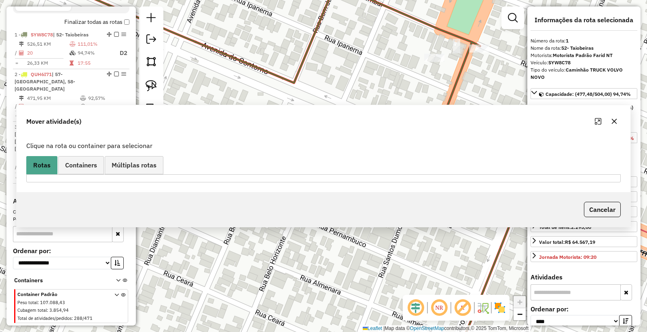
scroll to position [275, 0]
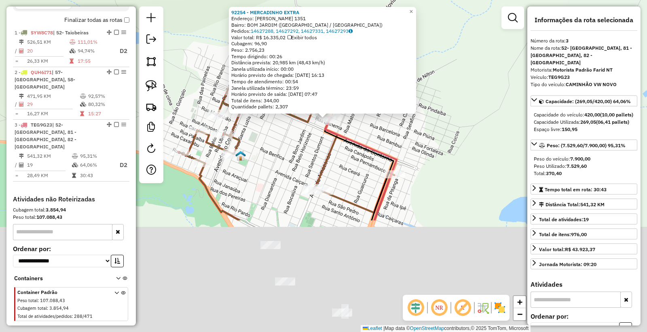
drag, startPoint x: 322, startPoint y: 301, endPoint x: 347, endPoint y: 156, distance: 146.8
click at [347, 156] on div "92254 - MERCADINHO EXTRA Endereço: SANTOS DUMONT 1351 Bairro: BOM JARDIM (TAIOB…" at bounding box center [323, 166] width 647 height 332
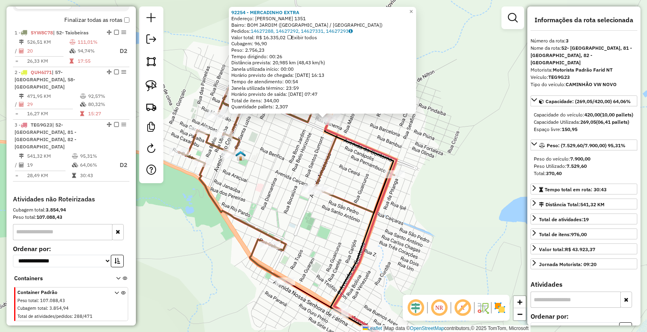
click at [314, 197] on div "92254 - MERCADINHO EXTRA Endereço: SANTOS DUMONT 1351 Bairro: BOM JARDIM (TAIOB…" at bounding box center [323, 166] width 647 height 332
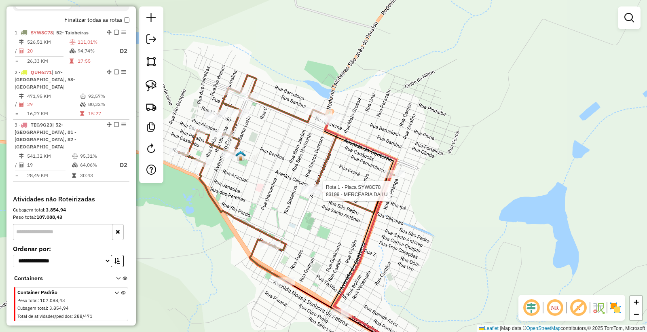
select select "*********"
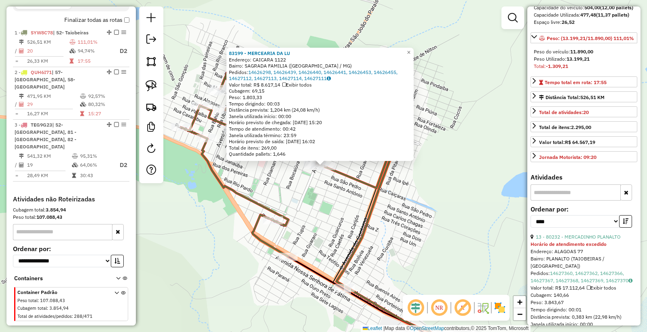
scroll to position [269, 0]
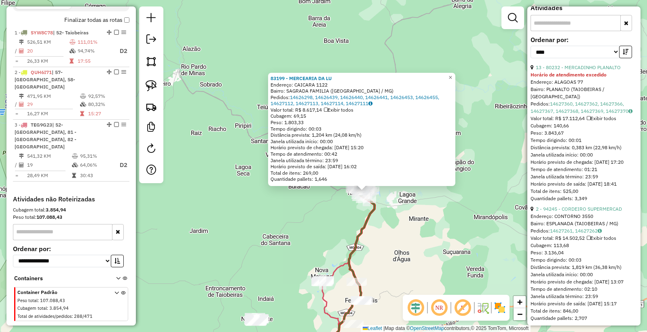
click at [389, 243] on div "83199 - MERCEARIA DA LU Endereço: CAICARA 1122 Bairro: SAGRADA FAMILIA (TAIOBEI…" at bounding box center [323, 166] width 647 height 332
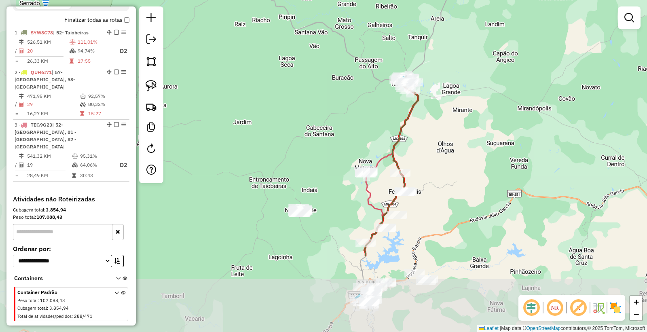
drag, startPoint x: 403, startPoint y: 264, endPoint x: 446, endPoint y: 155, distance: 117.1
click at [446, 155] on div "Janela de atendimento Grade de atendimento Capacidade Transportadoras Veículos …" at bounding box center [323, 166] width 647 height 332
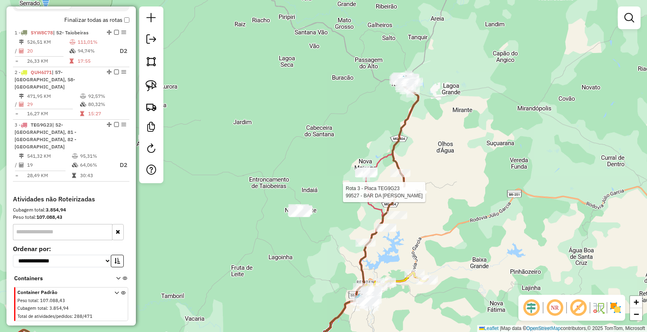
select select "*********"
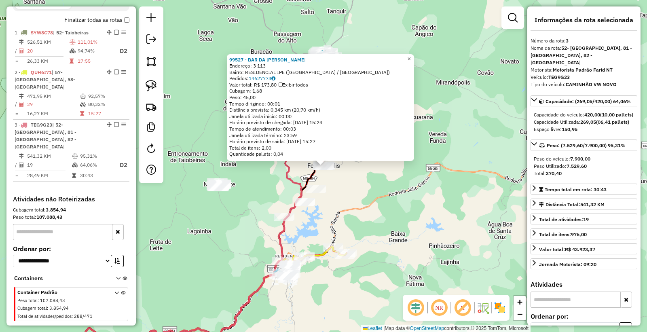
click at [461, 218] on div "99527 - BAR DA LEO Endereço: 3 113 Bairro: RESIDENCIAL IPE (SALINAS / MG) Pedid…" at bounding box center [323, 166] width 647 height 332
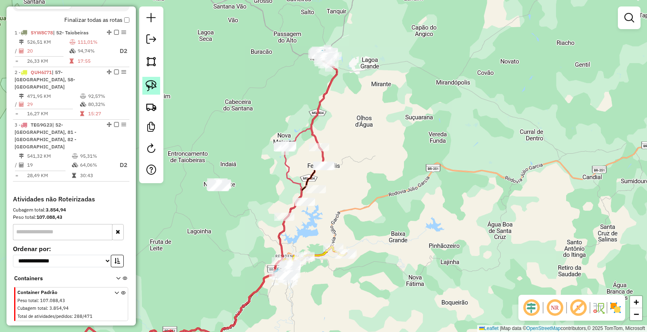
click at [158, 88] on link at bounding box center [151, 86] width 18 height 18
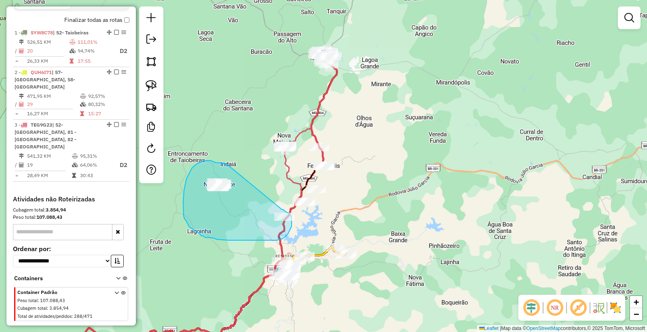
drag, startPoint x: 227, startPoint y: 164, endPoint x: 273, endPoint y: 207, distance: 62.4
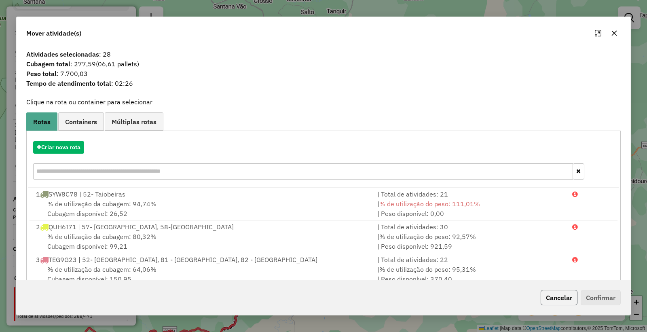
click at [561, 298] on button "Cancelar" at bounding box center [559, 297] width 37 height 15
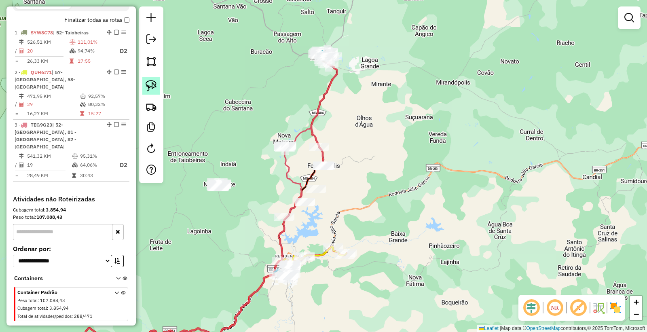
click at [158, 90] on link at bounding box center [151, 86] width 18 height 18
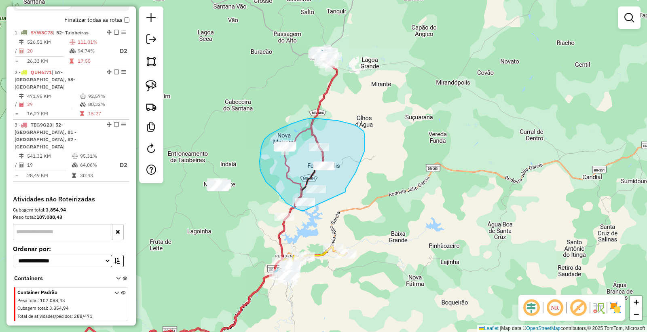
drag, startPoint x: 346, startPoint y: 192, endPoint x: 324, endPoint y: 203, distance: 24.4
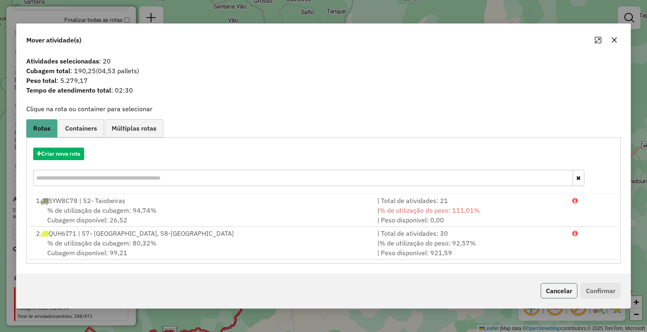
click at [558, 291] on button "Cancelar" at bounding box center [559, 290] width 37 height 15
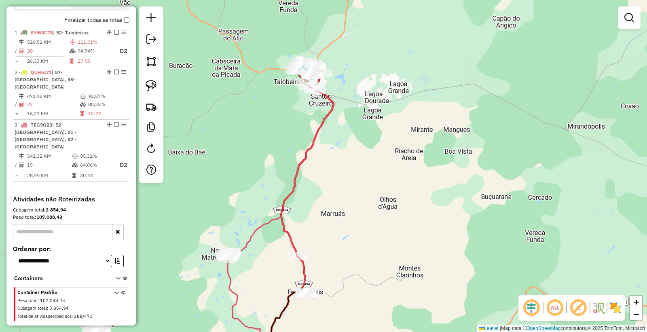
drag, startPoint x: 362, startPoint y: 132, endPoint x: 405, endPoint y: 213, distance: 91.0
click at [406, 213] on div "Janela de atendimento Grade de atendimento Capacidade Transportadoras Veículos …" at bounding box center [323, 166] width 647 height 332
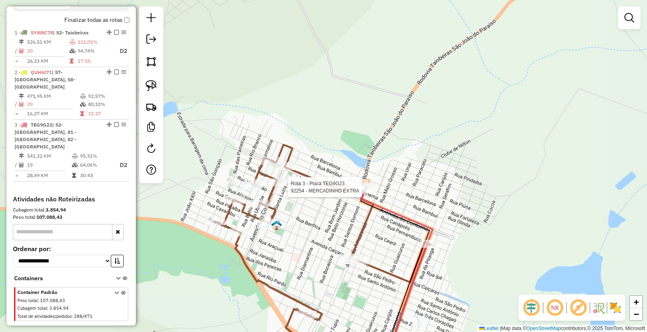
drag, startPoint x: 361, startPoint y: 111, endPoint x: 361, endPoint y: 192, distance: 81.3
click at [361, 193] on div at bounding box center [364, 187] width 7 height 15
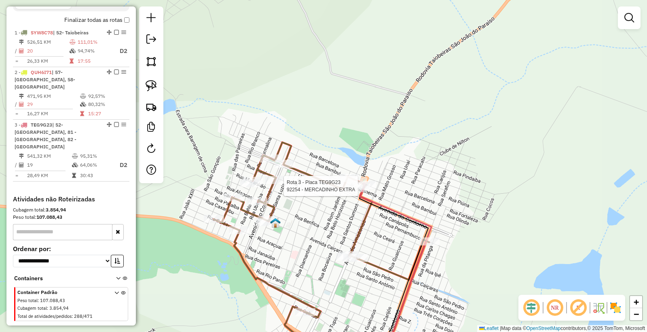
click at [350, 222] on div "Rota 3 - Placa TEG9G23 92254 - MERCADINHO EXTRA Rota 3 - Placa TEG9G23 92254 - …" at bounding box center [323, 166] width 647 height 332
select select "*********"
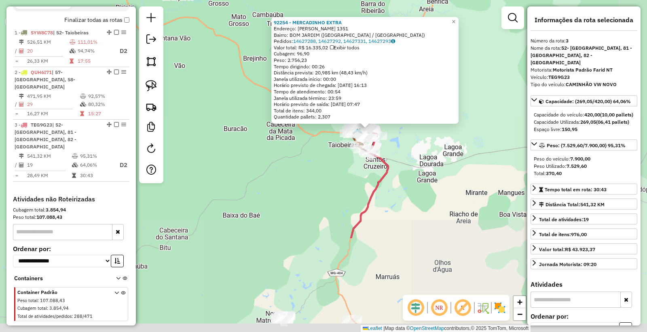
drag, startPoint x: 470, startPoint y: 294, endPoint x: 407, endPoint y: 110, distance: 194.2
click at [413, 127] on div "92254 - MERCADINHO EXTRA Endereço: SANTOS DUMONT 1351 Bairro: BOM JARDIM (TAIOB…" at bounding box center [323, 166] width 647 height 332
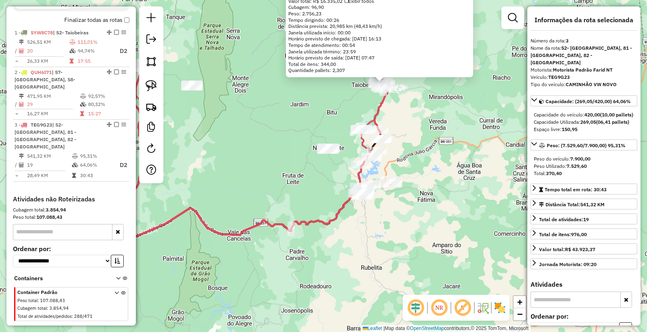
drag, startPoint x: 410, startPoint y: 227, endPoint x: 418, endPoint y: 170, distance: 58.0
click at [418, 170] on div "92254 - MERCADINHO EXTRA Endereço: SANTOS DUMONT 1351 Bairro: BOM JARDIM (TAIOB…" at bounding box center [323, 166] width 647 height 332
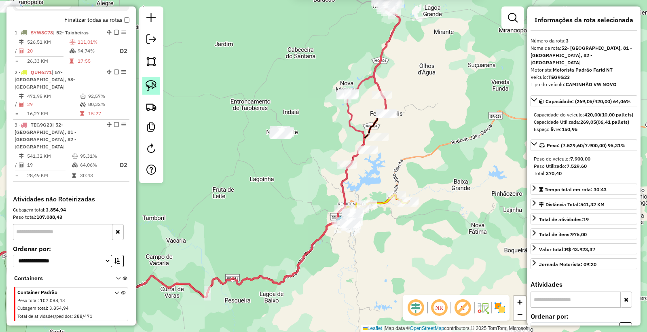
click at [153, 80] on img at bounding box center [151, 85] width 11 height 11
drag, startPoint x: 290, startPoint y: 112, endPoint x: 310, endPoint y: 123, distance: 23.3
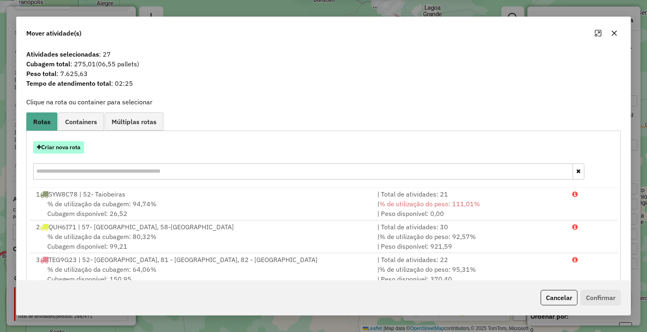
click at [73, 150] on button "Criar nova rota" at bounding box center [58, 147] width 51 height 13
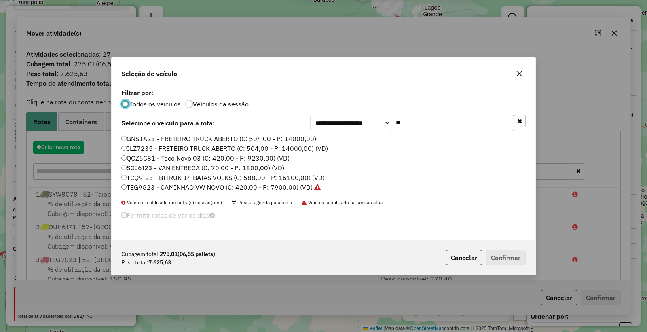
scroll to position [4, 2]
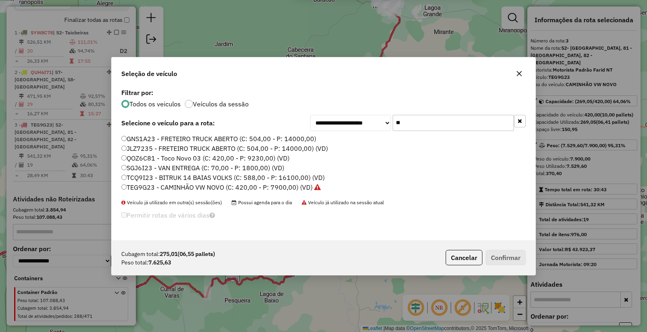
click at [142, 185] on label "TEG9G23 - CAMINHÃO VW NOVO (C: 420,00 - P: 7900,00) (VD)" at bounding box center [220, 187] width 199 height 10
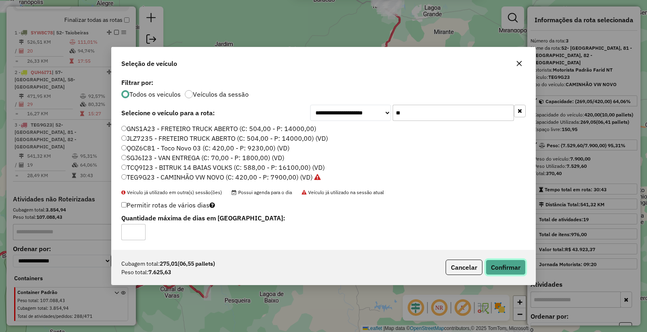
click at [499, 275] on button "Confirmar" at bounding box center [506, 267] width 40 height 15
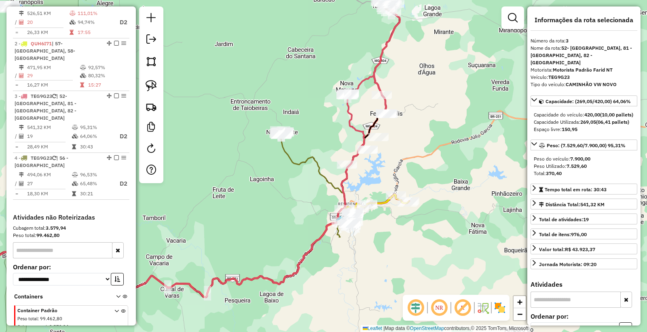
scroll to position [322, 0]
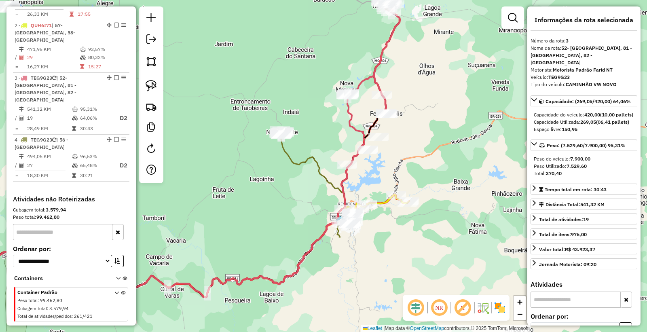
click at [262, 210] on div "Janela de atendimento Grade de atendimento Capacidade Transportadoras Veículos …" at bounding box center [323, 166] width 647 height 332
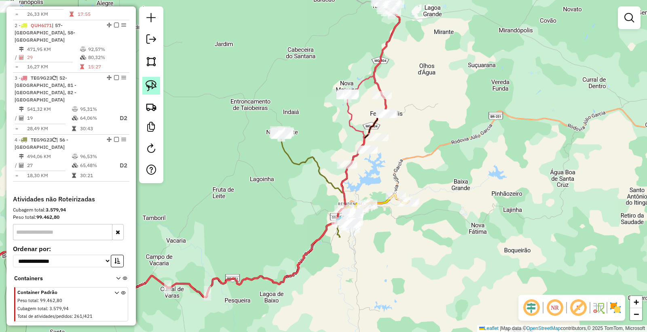
click at [147, 87] on img at bounding box center [151, 85] width 11 height 11
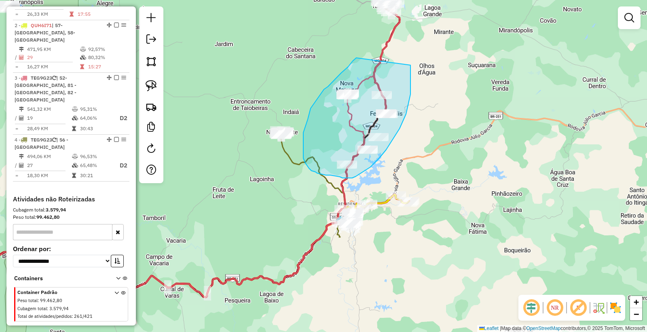
drag, startPoint x: 356, startPoint y: 58, endPoint x: 410, endPoint y: 65, distance: 54.7
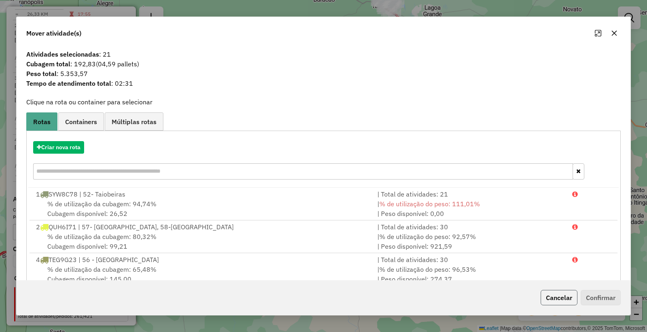
click at [550, 296] on button "Cancelar" at bounding box center [559, 297] width 37 height 15
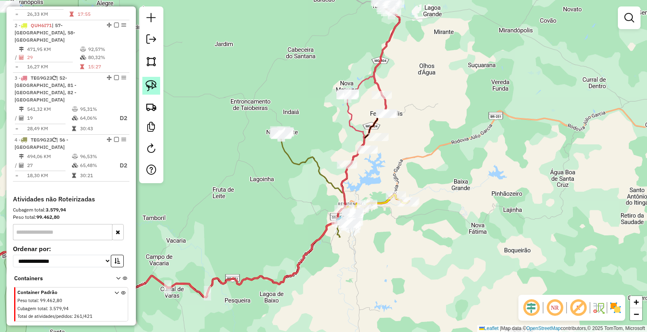
click at [154, 87] on img at bounding box center [151, 85] width 11 height 11
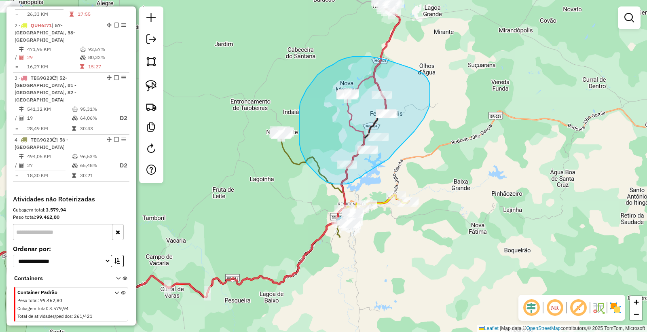
drag, startPoint x: 389, startPoint y: 159, endPoint x: 364, endPoint y: 174, distance: 28.5
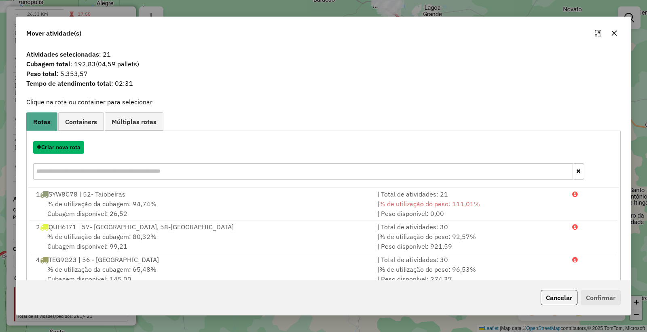
click at [69, 147] on button "Criar nova rota" at bounding box center [58, 147] width 51 height 13
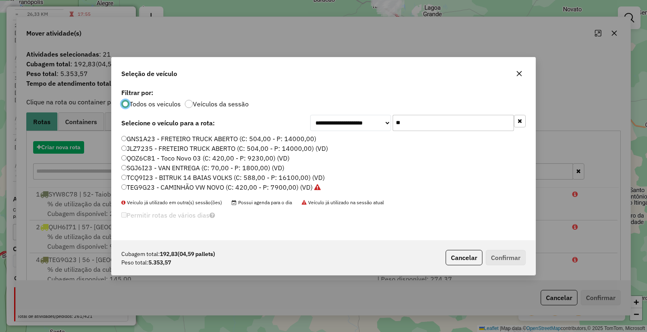
scroll to position [4, 2]
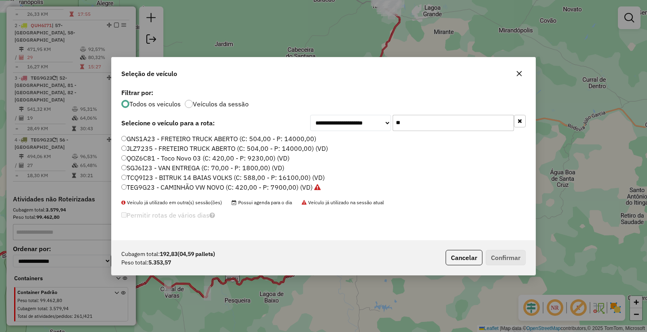
drag, startPoint x: 423, startPoint y: 123, endPoint x: 211, endPoint y: 119, distance: 211.5
click at [211, 119] on div "**********" at bounding box center [323, 123] width 404 height 16
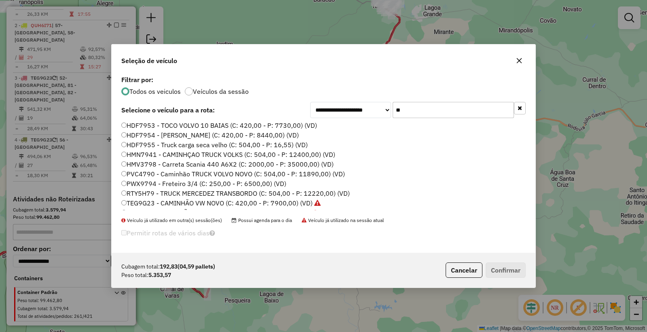
scroll to position [57, 0]
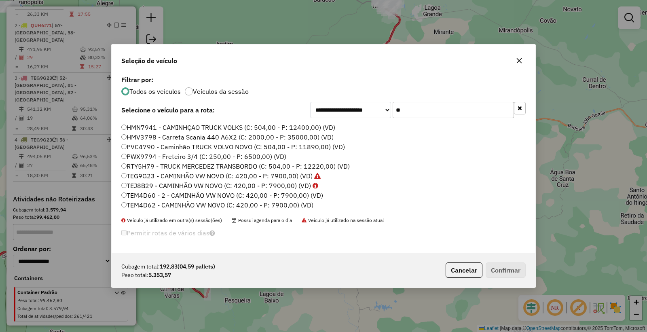
type input "**"
click at [144, 168] on label "RTY5H79 - TRUCK MERCEDEZ TRANSBORDO (C: 504,00 - P: 12220,00) (VD)" at bounding box center [235, 166] width 228 height 10
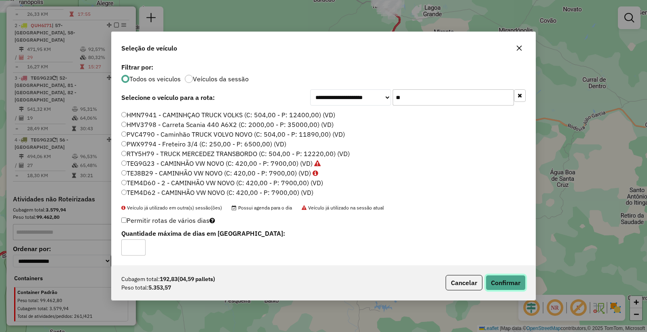
click at [515, 288] on button "Confirmar" at bounding box center [506, 282] width 40 height 15
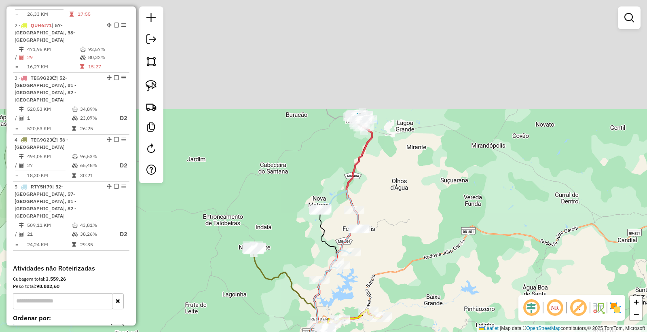
drag, startPoint x: 402, startPoint y: 131, endPoint x: 368, endPoint y: 164, distance: 46.9
click at [386, 192] on div "Janela de atendimento Grade de atendimento Capacidade Transportadoras Veículos …" at bounding box center [323, 166] width 647 height 332
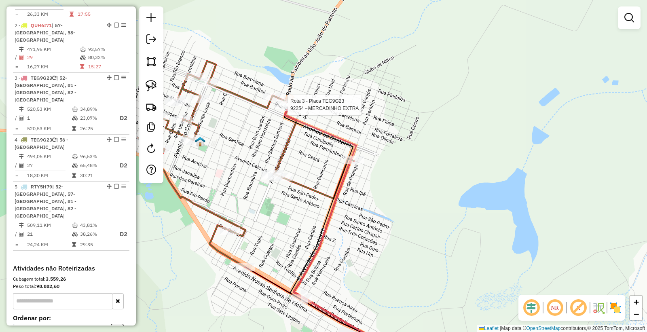
select select "*********"
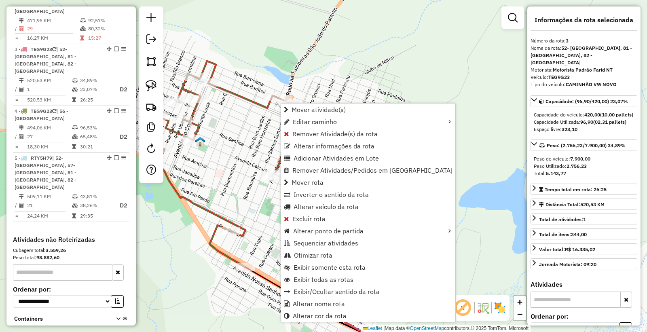
scroll to position [376, 0]
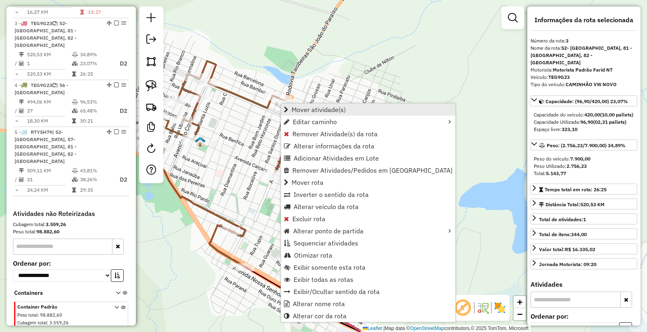
click at [332, 106] on span "Mover atividade(s)" at bounding box center [319, 109] width 54 height 6
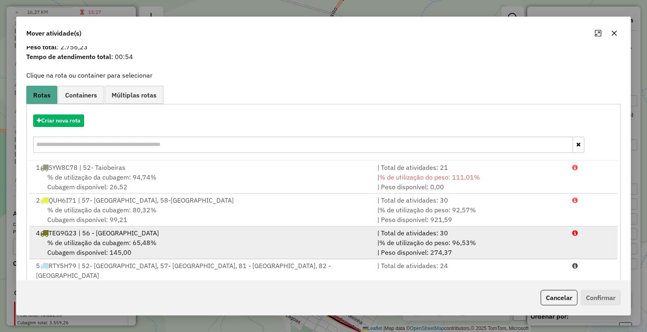
scroll to position [52, 0]
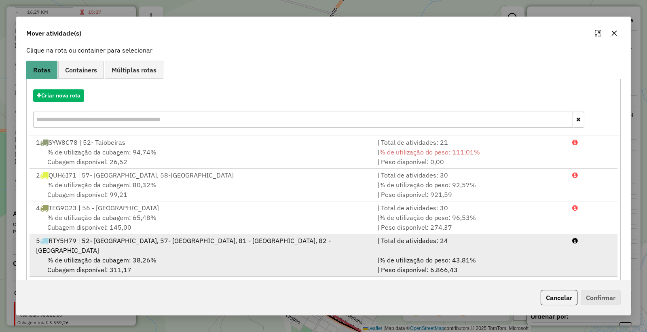
click at [230, 255] on div "% de utilização da cubagem: 38,26% Cubagem disponível: 311,17" at bounding box center [201, 264] width 341 height 19
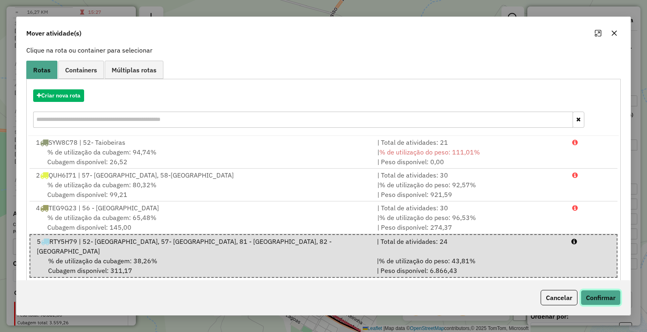
click at [589, 298] on button "Confirmar" at bounding box center [601, 297] width 40 height 15
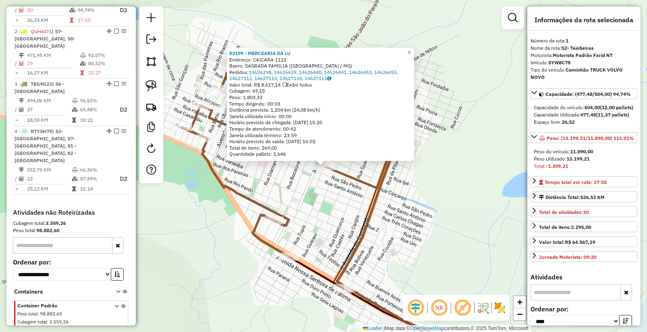
scroll to position [302, 0]
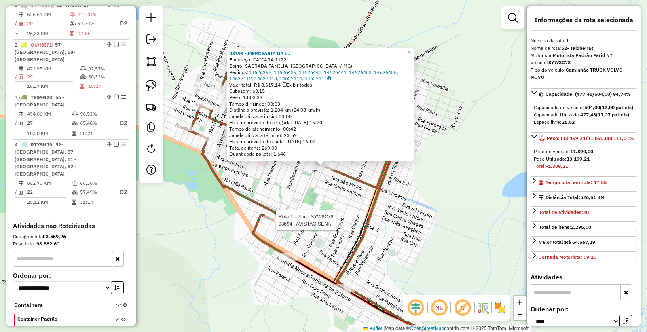
click at [270, 224] on div at bounding box center [273, 220] width 20 height 8
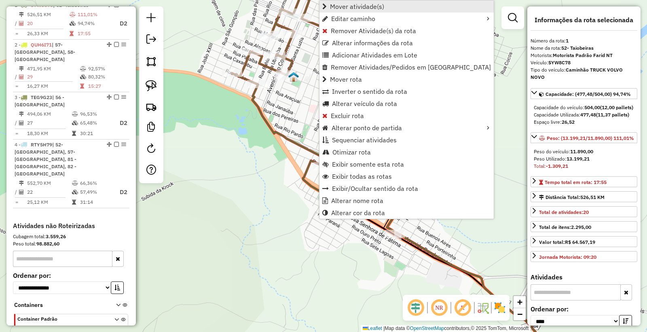
click at [386, 11] on link "Mover atividade(s)" at bounding box center [406, 6] width 174 height 12
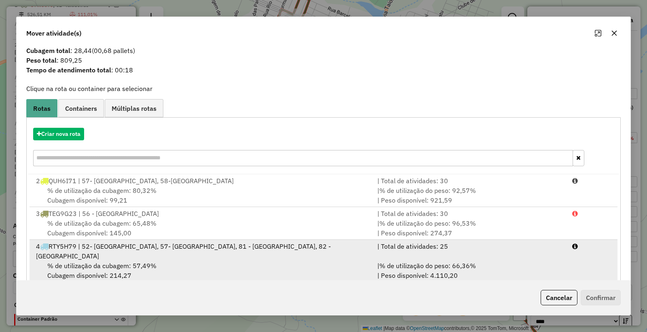
scroll to position [19, 0]
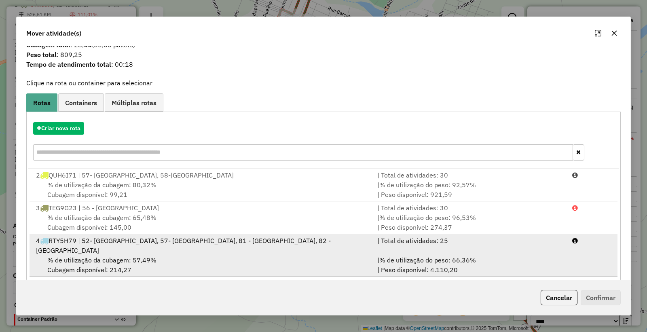
click at [244, 255] on div "% de utilização da cubagem: 57,49% Cubagem disponível: 214,27" at bounding box center [201, 264] width 341 height 19
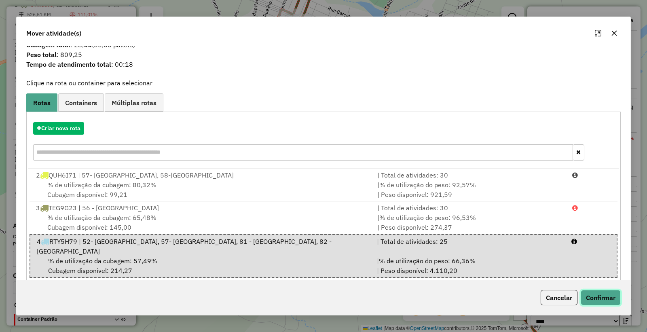
click at [613, 304] on button "Confirmar" at bounding box center [601, 297] width 40 height 15
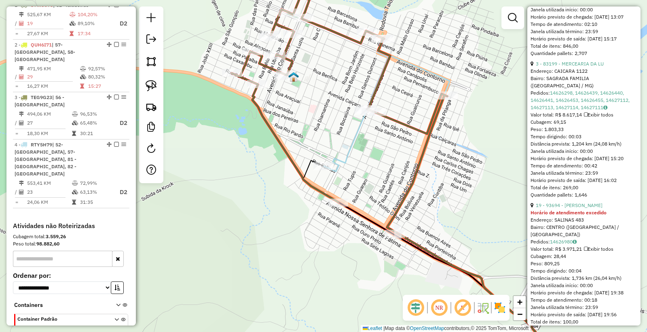
scroll to position [539, 0]
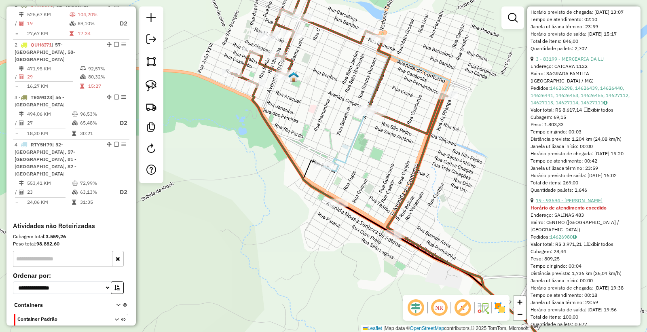
click at [567, 203] on link "19 - 93694 - AVISTAO SENA" at bounding box center [569, 200] width 67 height 6
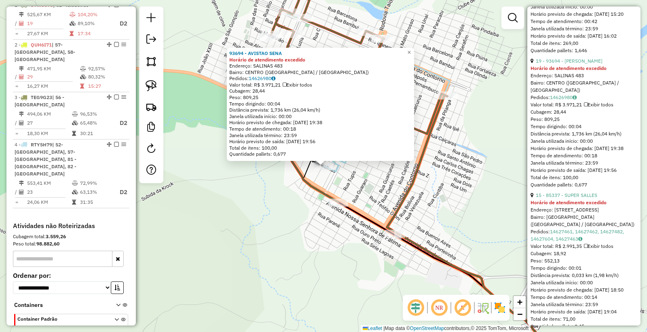
scroll to position [763, 0]
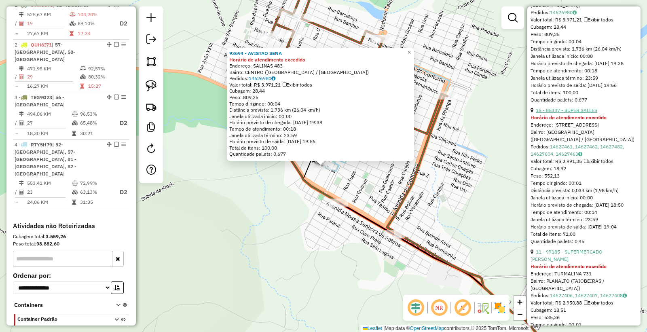
click at [561, 113] on link "15 - 85337 - SUPER SALLES" at bounding box center [566, 110] width 61 height 6
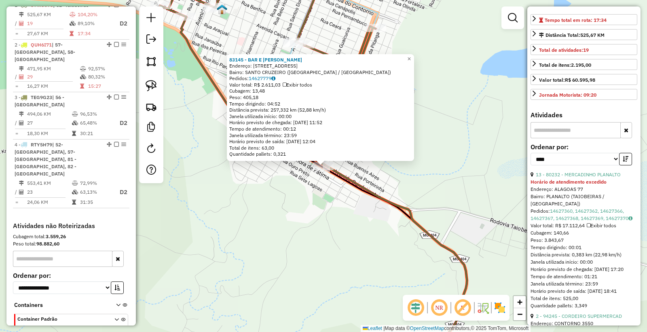
scroll to position [90, 0]
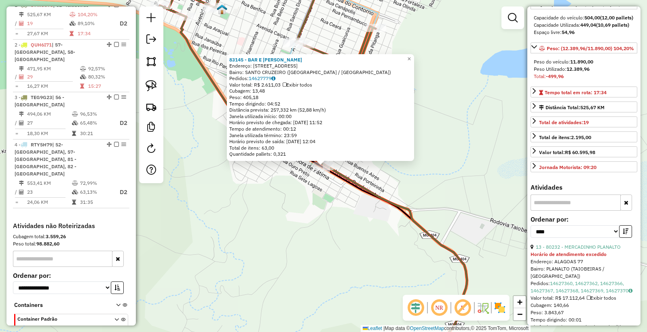
click at [355, 241] on div "83145 - BAR E MERC SANTOS Endereço: BANDEIRANTES 115 Bairro: SANTO CRUZEIRO (TA…" at bounding box center [323, 166] width 647 height 332
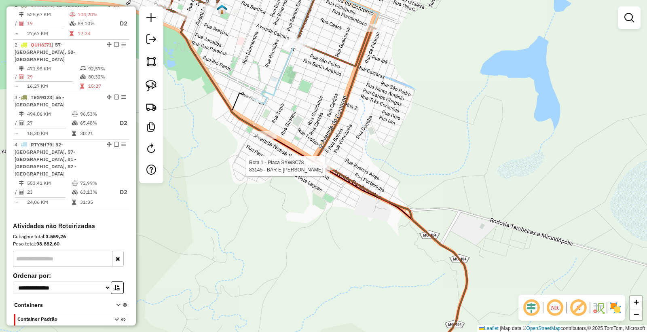
select select "*********"
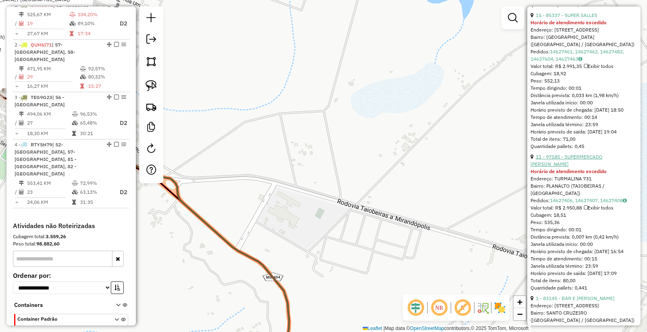
scroll to position [719, 0]
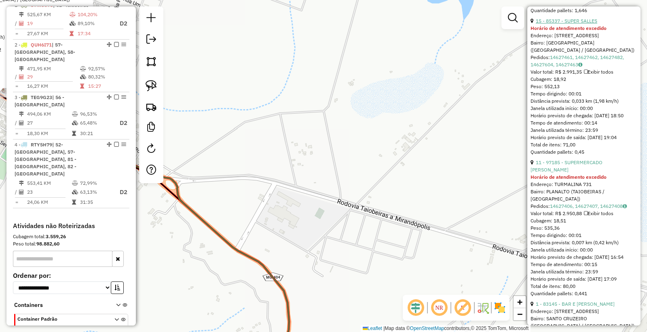
click at [560, 24] on link "15 - 85337 - SUPER SALLES" at bounding box center [566, 21] width 61 height 6
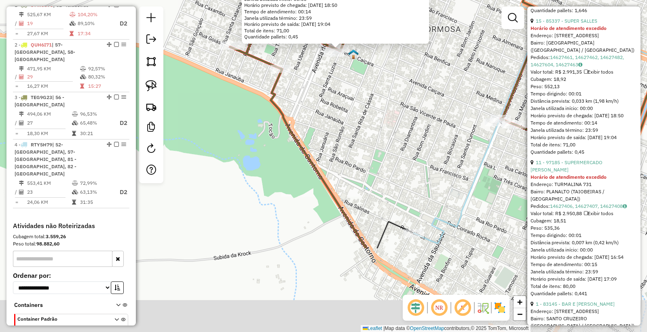
drag, startPoint x: 395, startPoint y: 228, endPoint x: 410, endPoint y: 112, distance: 117.8
click at [410, 112] on div "85337 - SUPER SALLES Horário de atendimento excedido Endereço: CAICARA 69 Bairr…" at bounding box center [323, 166] width 647 height 332
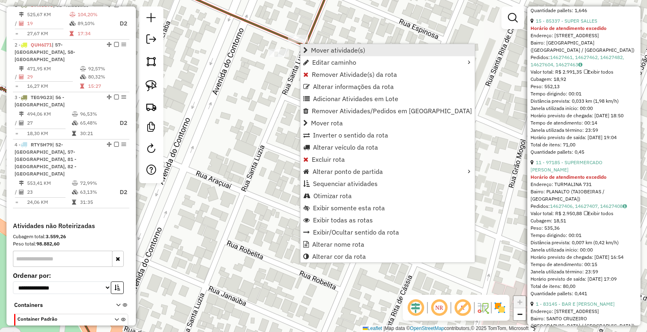
click at [360, 49] on span "Mover atividade(s)" at bounding box center [338, 50] width 54 height 6
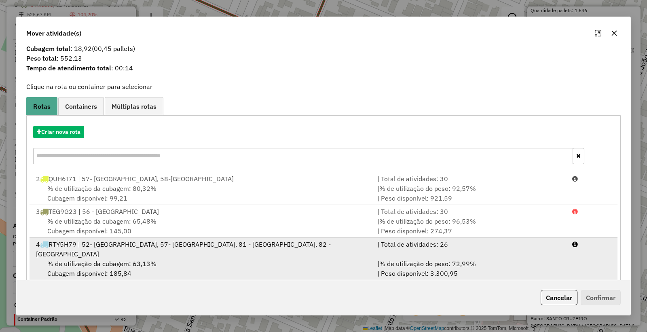
scroll to position [19, 0]
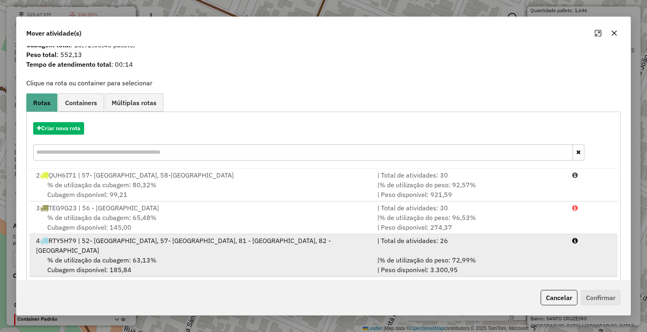
click at [394, 256] on span "% de utilização do peso: 72,99%" at bounding box center [427, 260] width 97 height 8
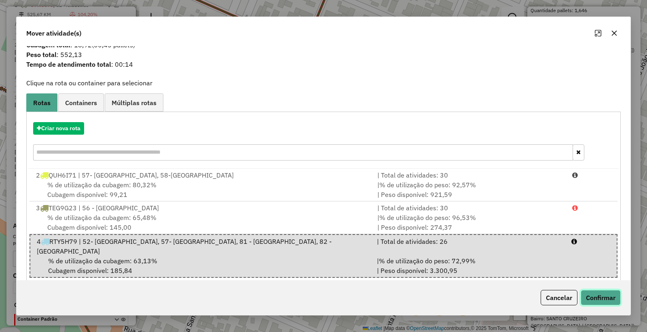
click at [593, 296] on button "Confirmar" at bounding box center [601, 297] width 40 height 15
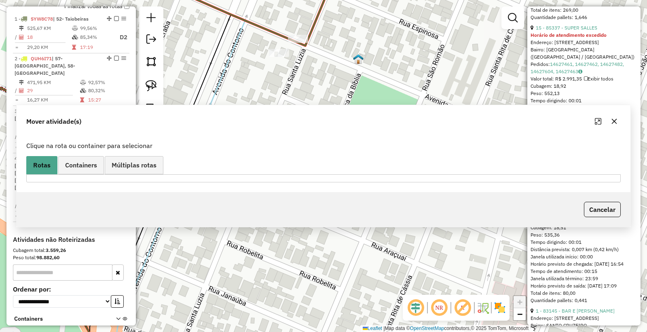
scroll to position [302, 0]
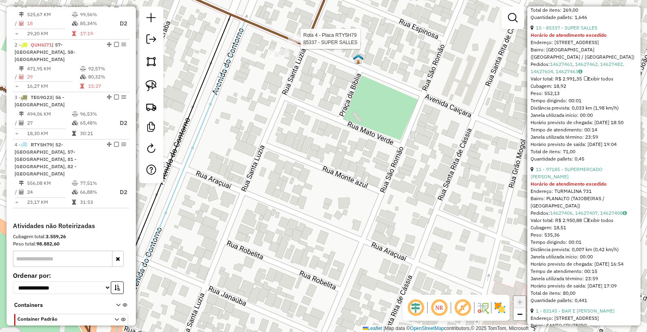
click at [300, 43] on div at bounding box center [298, 39] width 20 height 8
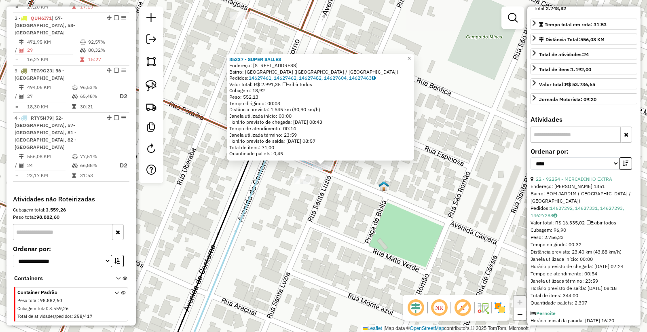
scroll to position [0, 0]
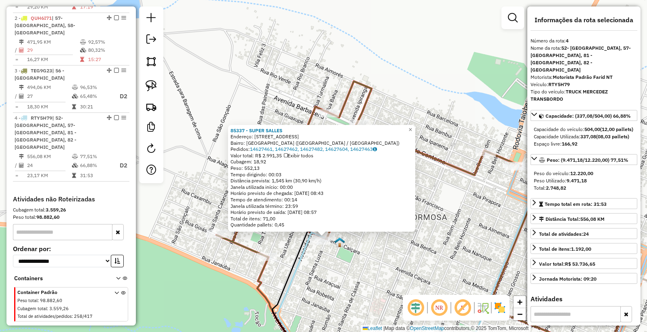
drag, startPoint x: 377, startPoint y: 267, endPoint x: 368, endPoint y: 267, distance: 8.5
click at [377, 267] on div "85337 - SUPER SALLES Endereço: CAICARA 69 Bairro: VILA FORMOSA (TAIOBEIRAS / MG…" at bounding box center [323, 166] width 647 height 332
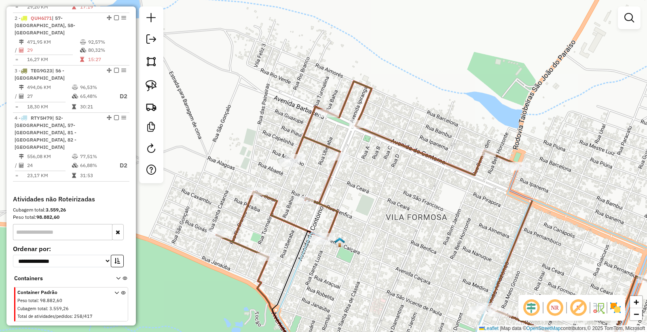
click at [322, 247] on div "Janela de atendimento Grade de atendimento Capacidade Transportadoras Veículos …" at bounding box center [323, 166] width 647 height 332
click at [321, 245] on div at bounding box center [320, 241] width 20 height 8
select select "*********"
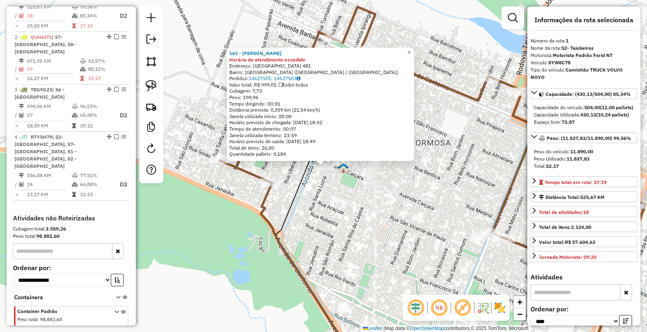
scroll to position [302, 0]
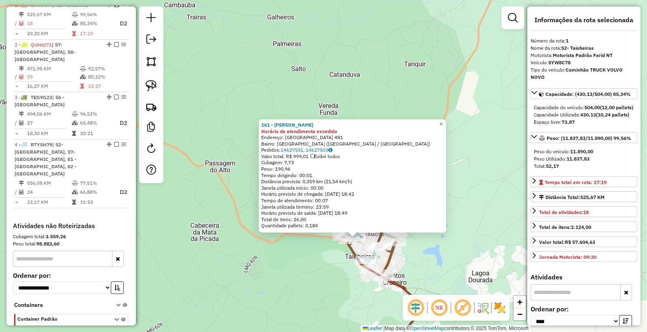
click at [427, 256] on div "161 - VALDENOR BARBOSA Horário de atendimento excedido Endereço: SANTA LUZIA 48…" at bounding box center [323, 166] width 647 height 332
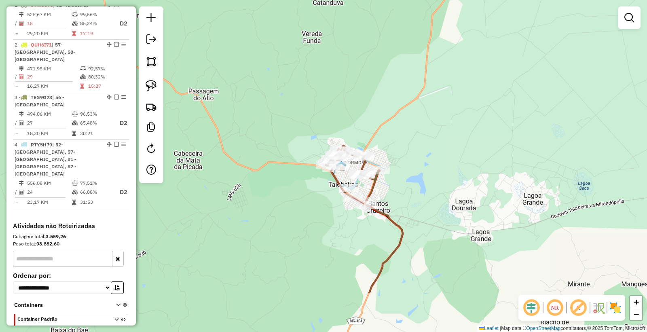
drag, startPoint x: 449, startPoint y: 267, endPoint x: 423, endPoint y: 164, distance: 106.4
click at [426, 175] on div "Janela de atendimento Grade de atendimento Capacidade Transportadoras Veículos …" at bounding box center [323, 166] width 647 height 332
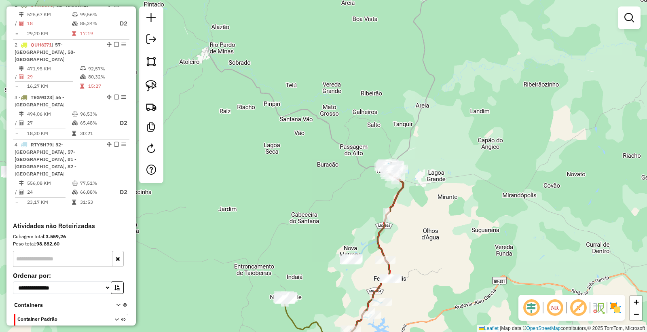
drag, startPoint x: 455, startPoint y: 241, endPoint x: 426, endPoint y: 135, distance: 109.1
click at [429, 143] on div "Janela de atendimento Grade de atendimento Capacidade Transportadoras Veículos …" at bounding box center [323, 166] width 647 height 332
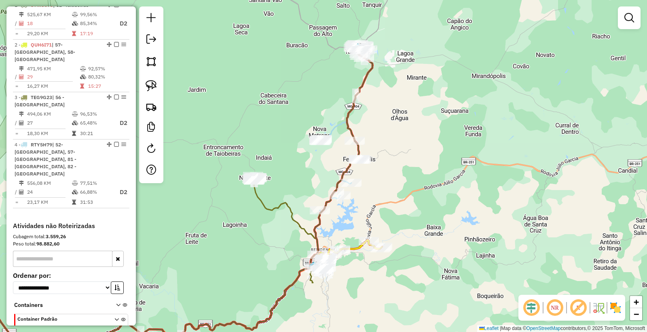
click at [363, 166] on div "Janela de atendimento Grade de atendimento Capacidade Transportadoras Veículos …" at bounding box center [323, 166] width 647 height 332
select select "*********"
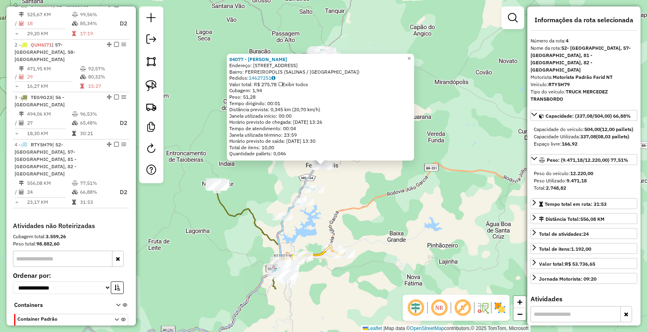
scroll to position [329, 0]
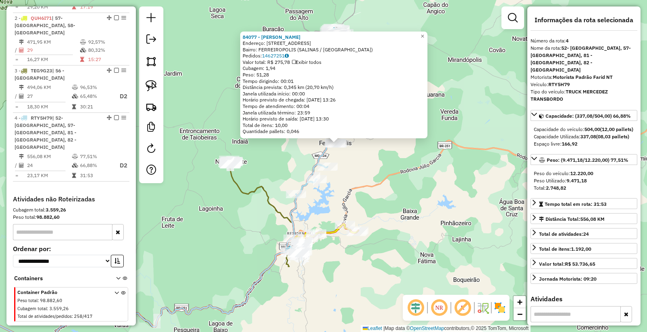
click at [409, 282] on div "84077 - CELSO CALDEIRA Endereço: R BONFIM 12 Bairro: FERREIROPOLIS (SALINAS / M…" at bounding box center [323, 166] width 647 height 332
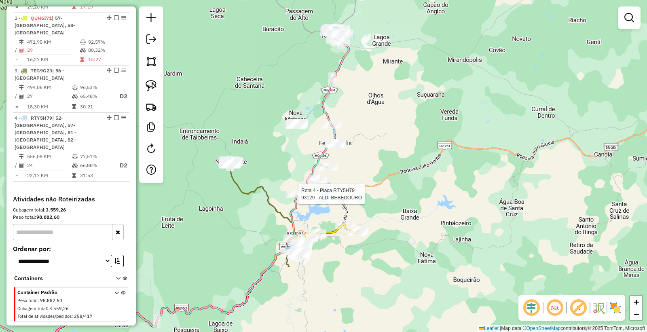
select select "*********"
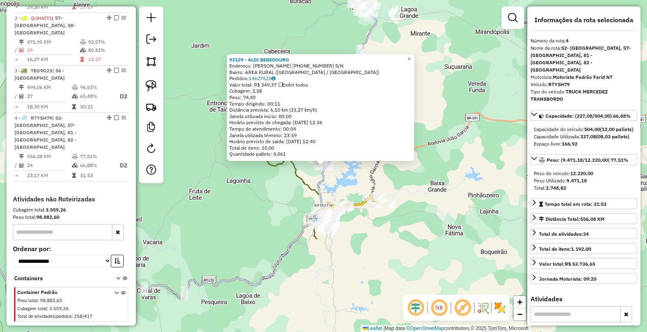
click at [377, 264] on div "93129 - ALDI BEBEDOURO Endereço: PAPP BEBEDOURO 90644-1-5 S/N Bairro: AREA RURA…" at bounding box center [323, 166] width 647 height 332
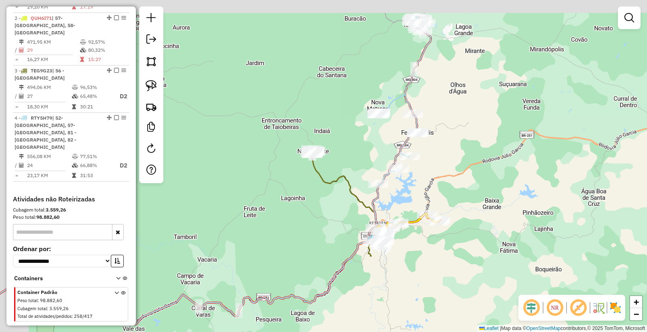
drag, startPoint x: 417, startPoint y: 271, endPoint x: 460, endPoint y: 281, distance: 43.9
click at [460, 281] on div "Janela de atendimento Grade de atendimento Capacidade Transportadoras Veículos …" at bounding box center [323, 166] width 647 height 332
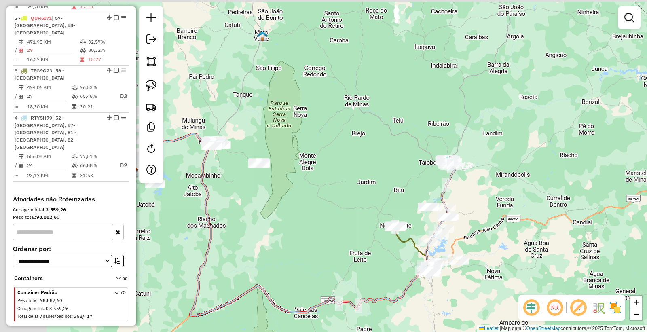
drag, startPoint x: 301, startPoint y: 224, endPoint x: 435, endPoint y: 265, distance: 139.9
click at [435, 265] on div "Janela de atendimento Grade de atendimento Capacidade Transportadoras Veículos …" at bounding box center [323, 166] width 647 height 332
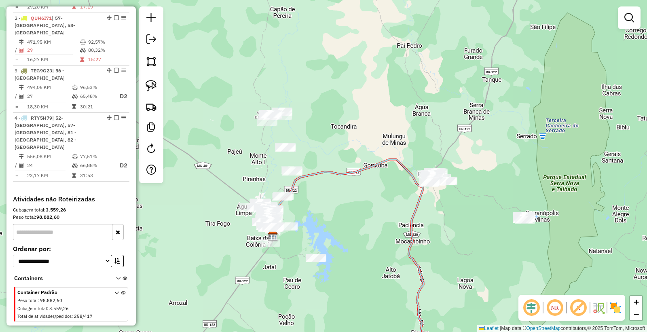
drag, startPoint x: 251, startPoint y: 185, endPoint x: 305, endPoint y: 214, distance: 61.3
click at [305, 214] on div "Janela de atendimento Grade de atendimento Capacidade Transportadoras Veículos …" at bounding box center [323, 166] width 647 height 332
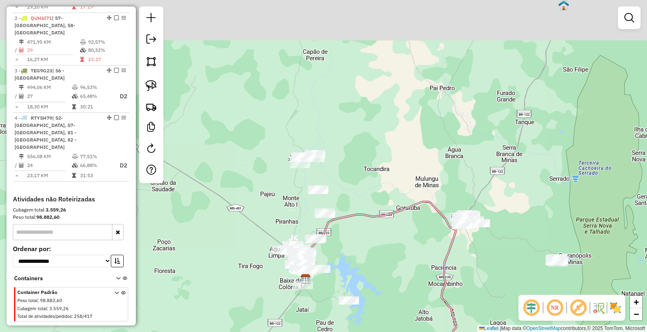
drag, startPoint x: 406, startPoint y: 229, endPoint x: 366, endPoint y: 249, distance: 45.8
click at [386, 252] on div "Janela de atendimento Grade de atendimento Capacidade Transportadoras Veículos …" at bounding box center [323, 166] width 647 height 332
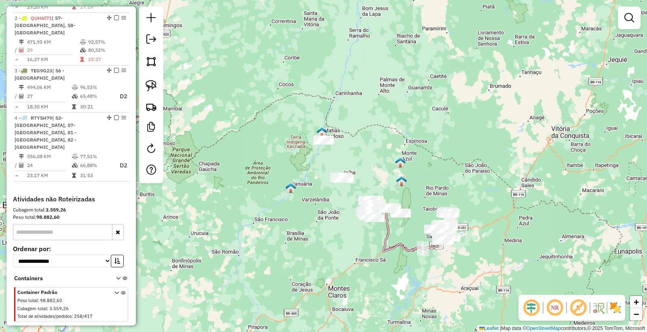
drag, startPoint x: 462, startPoint y: 211, endPoint x: 391, endPoint y: 159, distance: 88.2
click at [398, 159] on div "Janela de atendimento Grade de atendimento Capacidade Transportadoras Veículos …" at bounding box center [323, 166] width 647 height 332
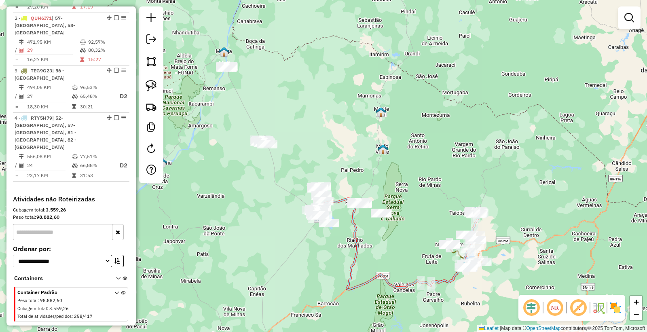
drag, startPoint x: 426, startPoint y: 215, endPoint x: 359, endPoint y: 266, distance: 84.5
click at [359, 266] on div "Janela de atendimento Grade de atendimento Capacidade Transportadoras Veículos …" at bounding box center [323, 166] width 647 height 332
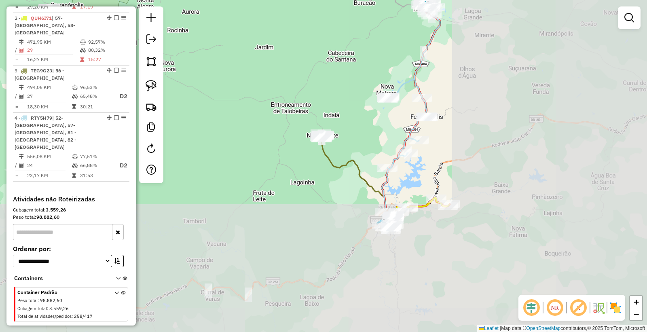
drag, startPoint x: 471, startPoint y: 209, endPoint x: 237, endPoint y: 82, distance: 265.6
click at [232, 52] on div "Janela de atendimento Grade de atendimento Capacidade Transportadoras Veículos …" at bounding box center [323, 166] width 647 height 332
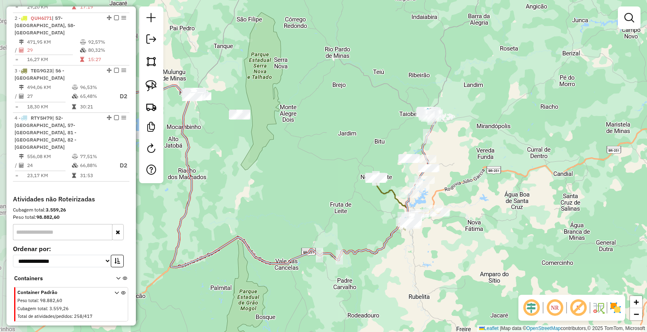
drag, startPoint x: 296, startPoint y: 253, endPoint x: 353, endPoint y: 264, distance: 57.7
click at [353, 264] on div "Janela de atendimento Grade de atendimento Capacidade Transportadoras Veículos …" at bounding box center [323, 166] width 647 height 332
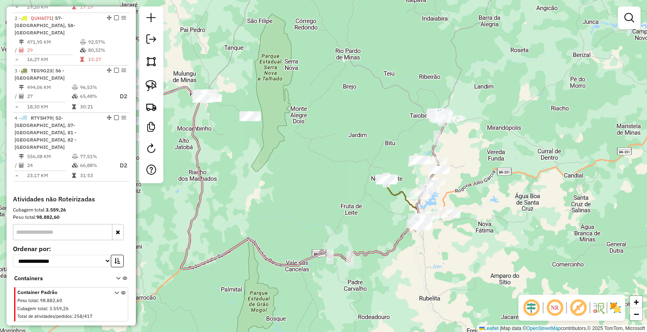
drag, startPoint x: 289, startPoint y: 187, endPoint x: 0, endPoint y: 175, distance: 289.3
click at [298, 190] on div "Janela de atendimento Grade de atendimento Capacidade Transportadoras Veículos …" at bounding box center [323, 166] width 647 height 332
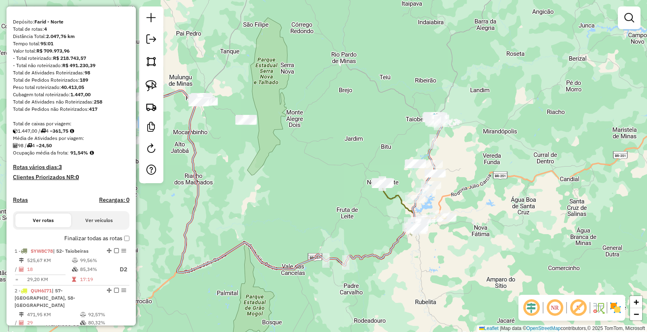
scroll to position [15, 0]
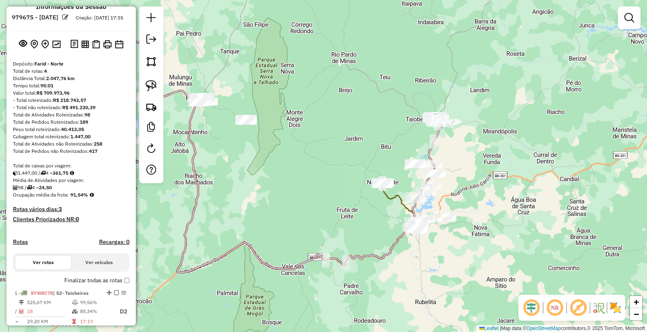
drag, startPoint x: 445, startPoint y: 264, endPoint x: 425, endPoint y: 253, distance: 23.4
click at [433, 262] on div "Janela de atendimento Grade de atendimento Capacidade Transportadoras Veículos …" at bounding box center [323, 166] width 647 height 332
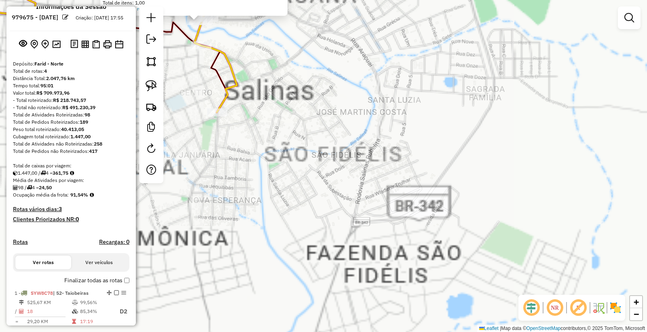
drag, startPoint x: 300, startPoint y: 199, endPoint x: 341, endPoint y: 220, distance: 45.2
click at [341, 220] on div "Atividade não roteirizada 94440 - BAR DO GAMELA Endereço: ARACUAI 17 17 Bairro:…" at bounding box center [323, 166] width 647 height 332
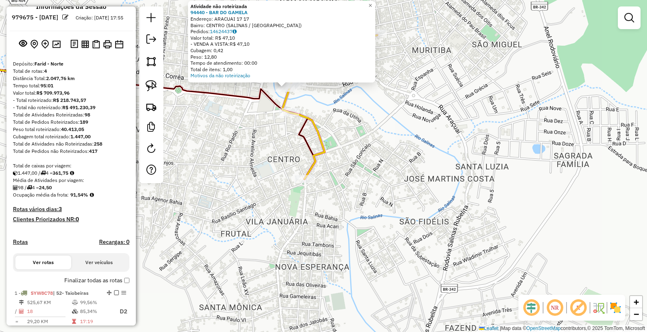
drag, startPoint x: 241, startPoint y: 174, endPoint x: 312, endPoint y: 223, distance: 86.3
click at [312, 226] on div "Atividade não roteirizada 94440 - BAR DO GAMELA Endereço: ARACUAI 17 17 Bairro:…" at bounding box center [323, 166] width 647 height 332
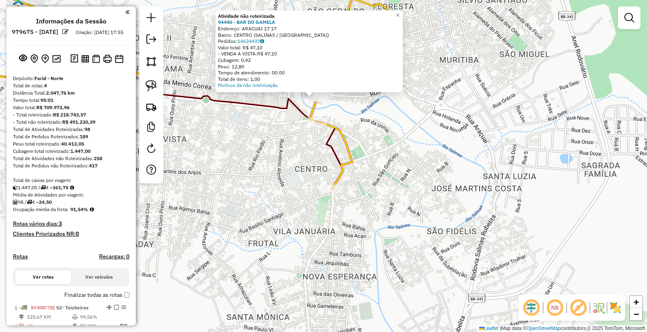
scroll to position [15, 0]
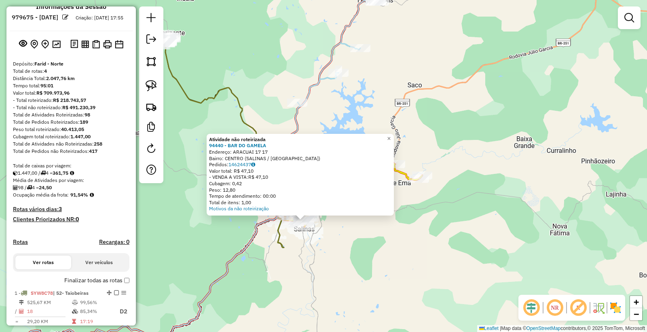
click at [266, 276] on div "Atividade não roteirizada 94440 - BAR DO GAMELA Endereço: ARACUAI 17 17 Bairro:…" at bounding box center [323, 166] width 647 height 332
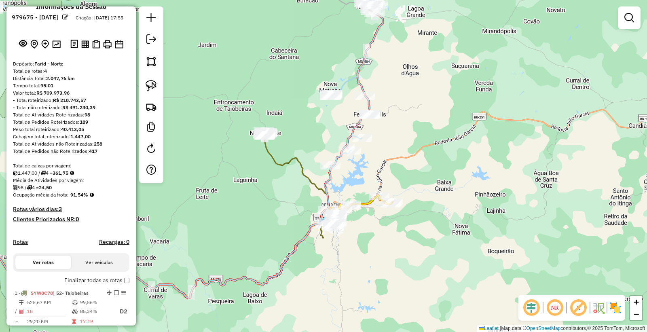
drag, startPoint x: 387, startPoint y: 285, endPoint x: 440, endPoint y: 184, distance: 114.1
click at [441, 199] on div "Janela de atendimento Grade de atendimento Capacidade Transportadoras Veículos …" at bounding box center [323, 166] width 647 height 332
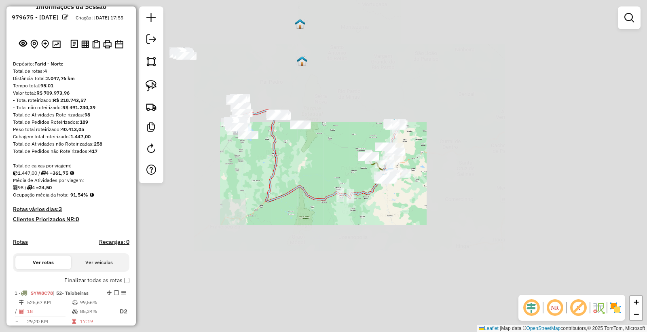
drag, startPoint x: 338, startPoint y: 237, endPoint x: 410, endPoint y: 205, distance: 78.5
click at [410, 205] on div "Janela de atendimento Grade de atendimento Capacidade Transportadoras Veículos …" at bounding box center [323, 166] width 647 height 332
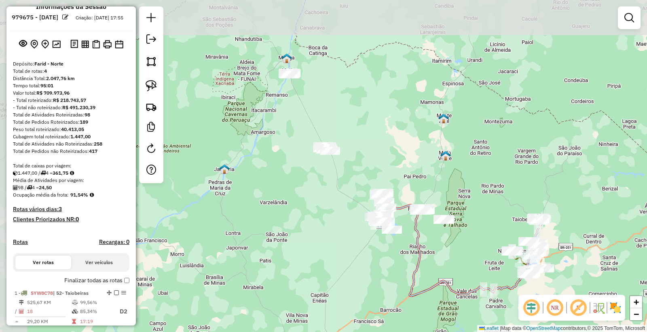
drag, startPoint x: 322, startPoint y: 175, endPoint x: 394, endPoint y: 293, distance: 137.7
click at [394, 293] on div "Janela de atendimento Grade de atendimento Capacidade Transportadoras Veículos …" at bounding box center [323, 166] width 647 height 332
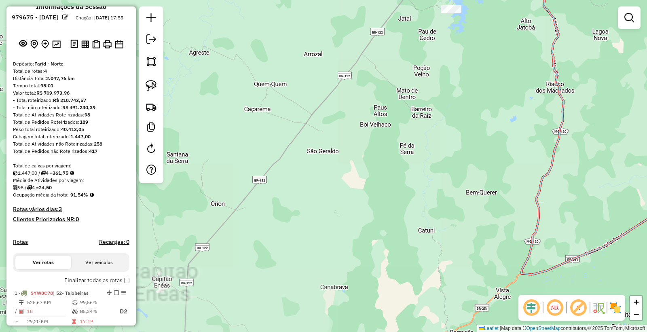
drag, startPoint x: 424, startPoint y: 163, endPoint x: 365, endPoint y: 268, distance: 120.6
click at [366, 310] on div "Janela de atendimento Grade de atendimento Capacidade Transportadoras Veículos …" at bounding box center [323, 166] width 647 height 332
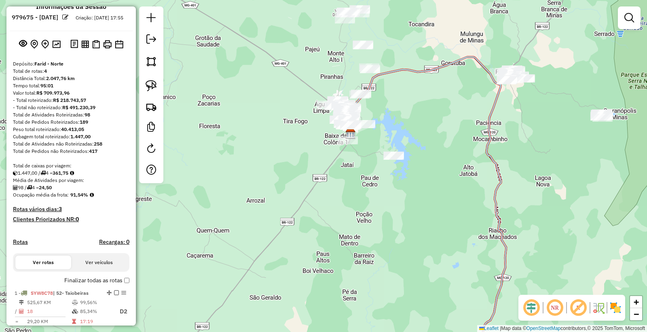
click at [393, 160] on div at bounding box center [393, 156] width 20 height 8
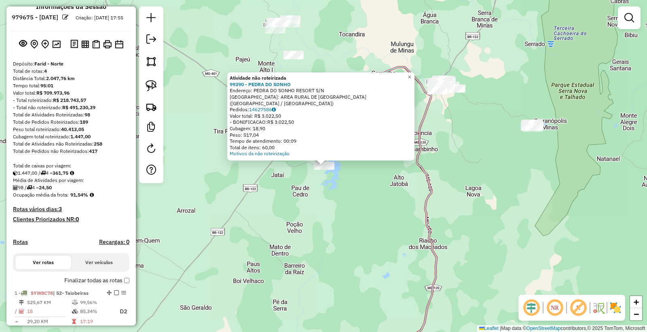
click at [346, 225] on div "Atividade não roteirizada 99390 - PEDRA DO SONHO Endereço: PEDRA DO SONHO RESOR…" at bounding box center [323, 166] width 647 height 332
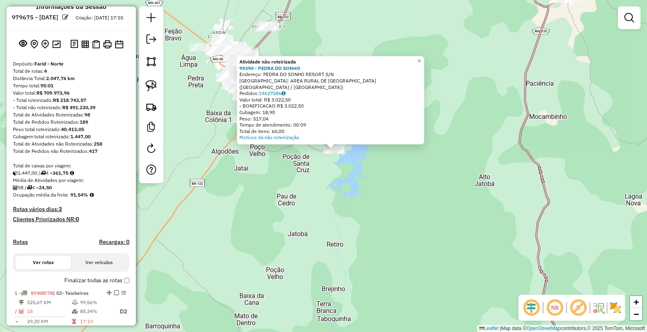
click at [366, 198] on div "Atividade não roteirizada 99390 - PEDRA DO SONHO Endereço: PEDRA DO SONHO RESOR…" at bounding box center [323, 166] width 647 height 332
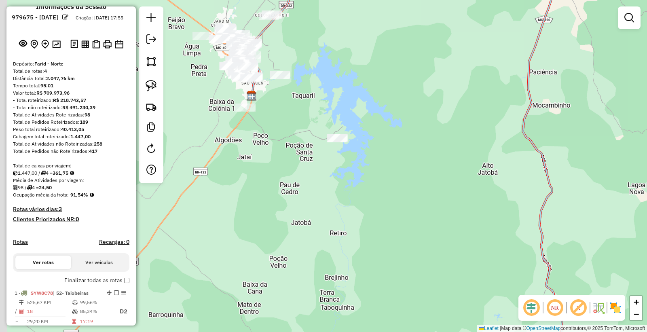
drag, startPoint x: 359, startPoint y: 172, endPoint x: 371, endPoint y: 175, distance: 12.5
click at [371, 175] on div "Janela de atendimento Grade de atendimento Capacidade Transportadoras Veículos …" at bounding box center [323, 166] width 647 height 332
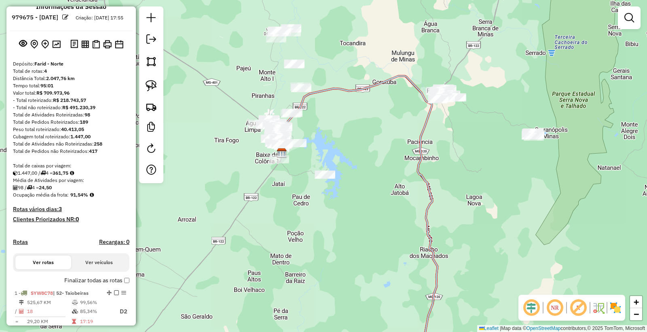
drag, startPoint x: 269, startPoint y: 142, endPoint x: 292, endPoint y: 192, distance: 54.8
click at [292, 192] on div "Janela de atendimento Grade de atendimento Capacidade Transportadoras Veículos …" at bounding box center [323, 166] width 647 height 332
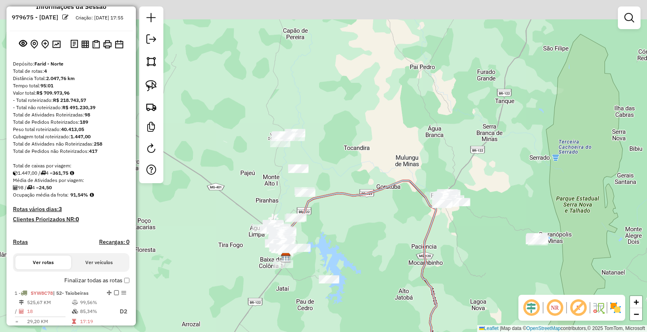
drag, startPoint x: 367, startPoint y: 91, endPoint x: 367, endPoint y: 188, distance: 97.9
click at [372, 190] on div "Janela de atendimento Grade de atendimento Capacidade Transportadoras Veículos …" at bounding box center [323, 166] width 647 height 332
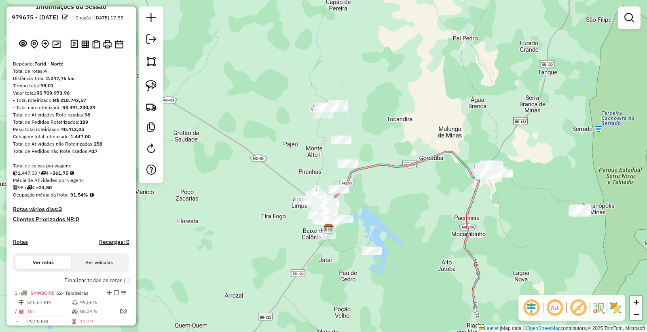
drag, startPoint x: 345, startPoint y: 252, endPoint x: 386, endPoint y: 191, distance: 73.8
click at [386, 191] on div "Janela de atendimento Grade de atendimento Capacidade Transportadoras Veículos …" at bounding box center [323, 166] width 647 height 332
click at [155, 37] on em at bounding box center [151, 39] width 10 height 10
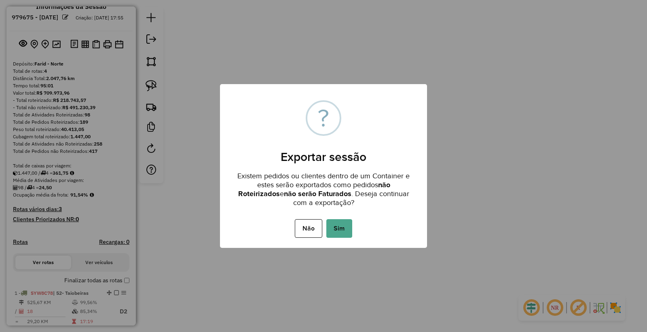
click at [331, 224] on button "Sim" at bounding box center [339, 228] width 26 height 19
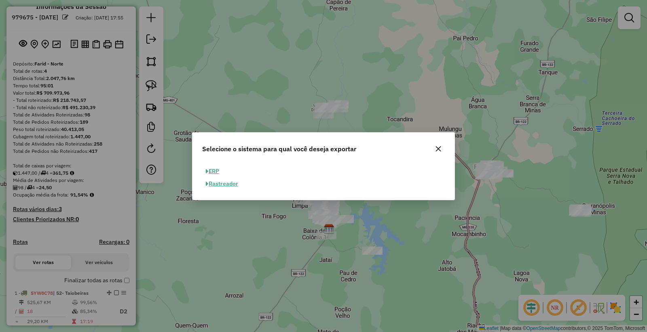
click at [210, 171] on button "ERP" at bounding box center [212, 171] width 21 height 13
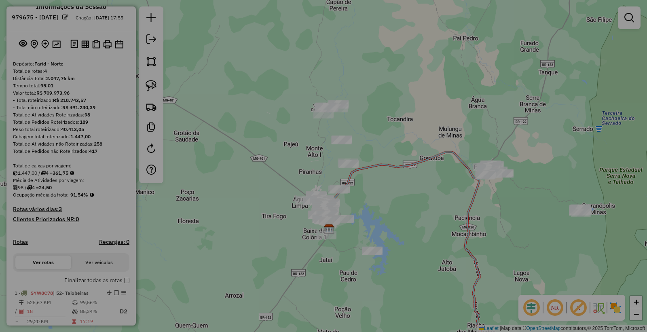
select select "**"
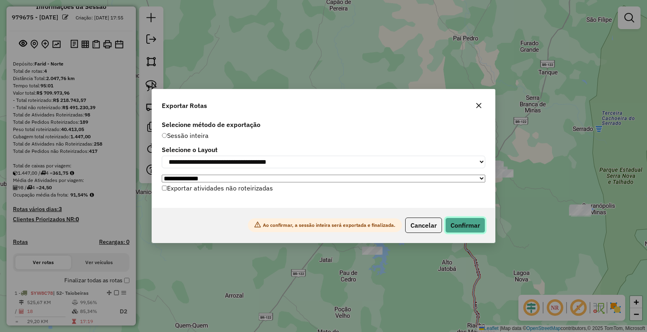
click at [467, 224] on button "Confirmar" at bounding box center [465, 225] width 40 height 15
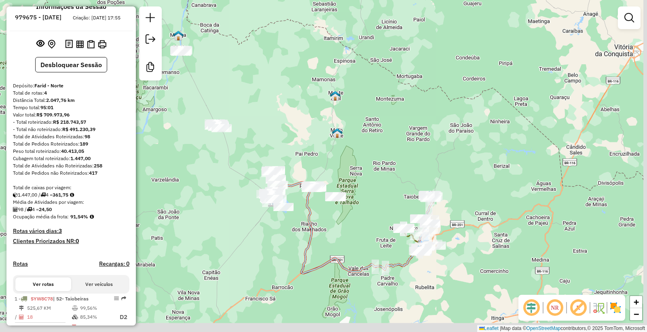
drag, startPoint x: 368, startPoint y: 286, endPoint x: 244, endPoint y: 233, distance: 135.5
click at [244, 233] on div "Janela de atendimento Grade de atendimento Capacidade Transportadoras Veículos …" at bounding box center [323, 166] width 647 height 332
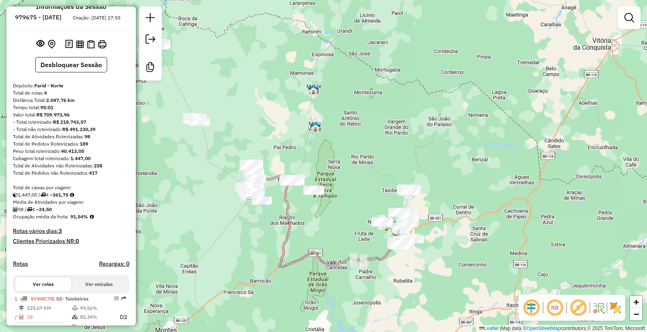
drag, startPoint x: 397, startPoint y: 76, endPoint x: 393, endPoint y: 131, distance: 55.2
click at [397, 134] on div "Janela de atendimento Grade de atendimento Capacidade Transportadoras Veículos …" at bounding box center [323, 166] width 647 height 332
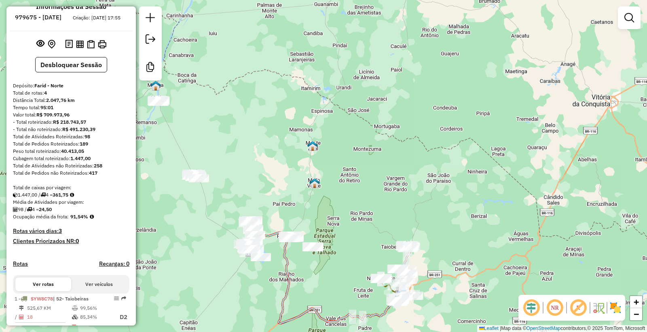
scroll to position [0, 0]
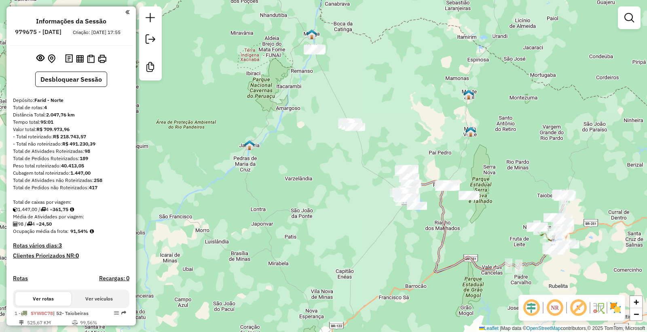
drag, startPoint x: 265, startPoint y: 159, endPoint x: 404, endPoint y: 106, distance: 148.8
click at [416, 107] on div "Janela de atendimento Grade de atendimento Capacidade Transportadoras Veículos …" at bounding box center [323, 166] width 647 height 332
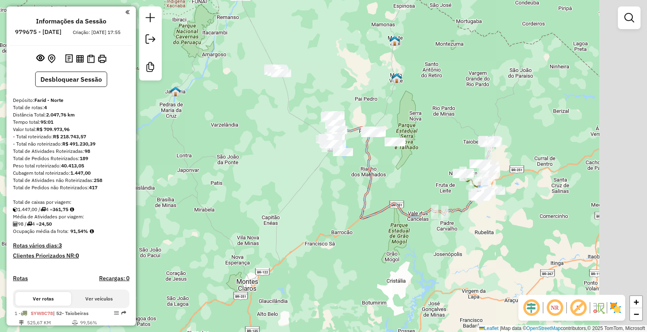
drag, startPoint x: 474, startPoint y: 216, endPoint x: 386, endPoint y: 167, distance: 100.6
click at [390, 167] on div "Janela de atendimento Grade de atendimento Capacidade Transportadoras Veículos …" at bounding box center [323, 166] width 647 height 332
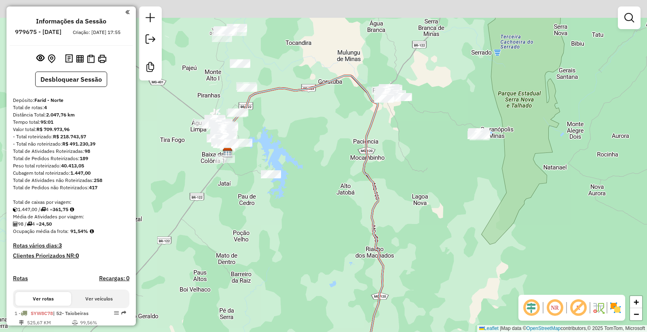
drag, startPoint x: 370, startPoint y: 150, endPoint x: 381, endPoint y: 193, distance: 44.3
click at [419, 211] on div "Janela de atendimento Grade de atendimento Capacidade Transportadoras Veículos …" at bounding box center [323, 166] width 647 height 332
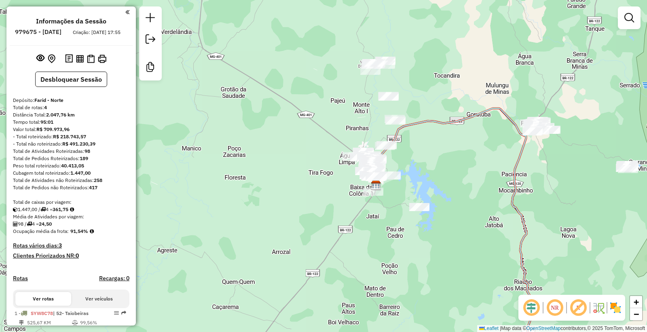
drag, startPoint x: 228, startPoint y: 70, endPoint x: 293, endPoint y: 111, distance: 77.2
click at [336, 128] on div "Janela de atendimento Grade de atendimento Capacidade Transportadoras Veículos …" at bounding box center [323, 166] width 647 height 332
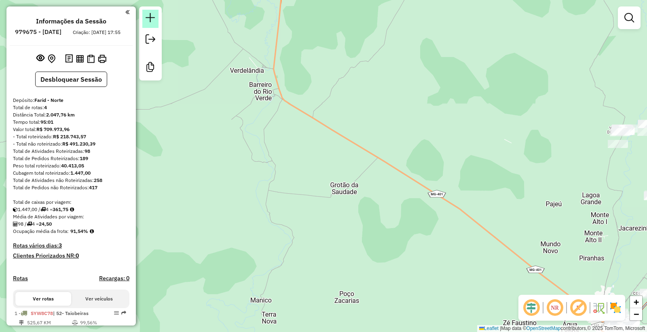
click at [156, 17] on link at bounding box center [150, 19] width 16 height 18
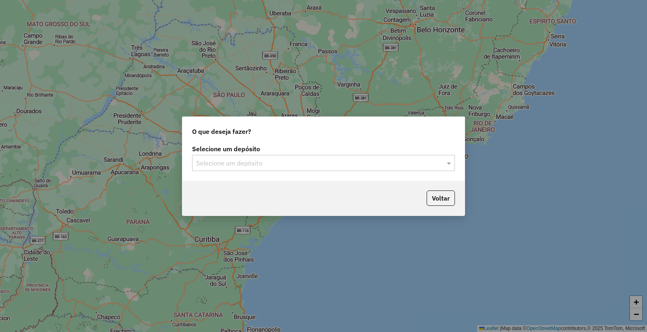
click at [239, 166] on input "text" at bounding box center [315, 164] width 239 height 10
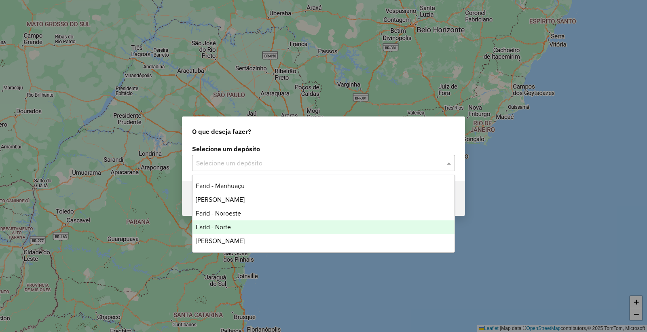
click at [235, 230] on div "Farid - Norte" at bounding box center [323, 227] width 262 height 14
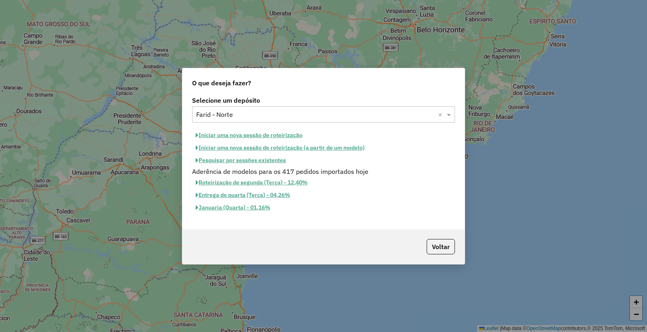
click at [254, 133] on button "Iniciar uma nova sessão de roteirização" at bounding box center [249, 135] width 114 height 13
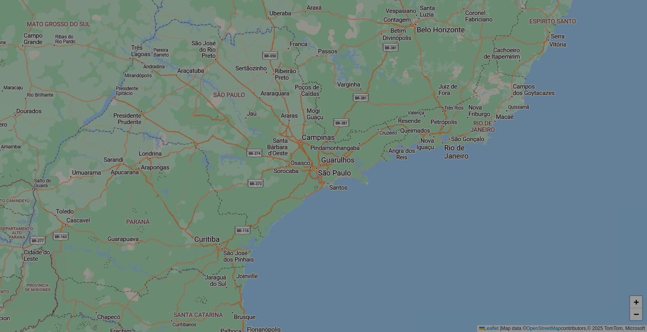
select select "*"
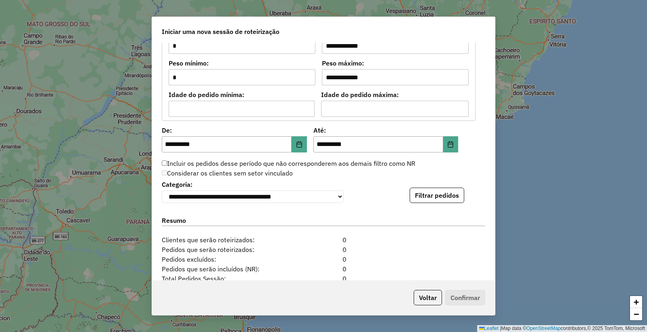
scroll to position [763, 0]
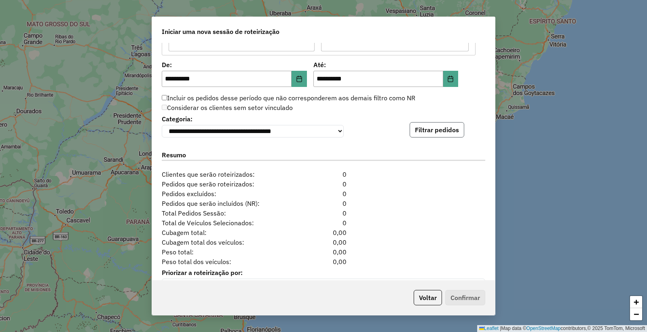
click at [427, 127] on button "Filtrar pedidos" at bounding box center [437, 129] width 55 height 15
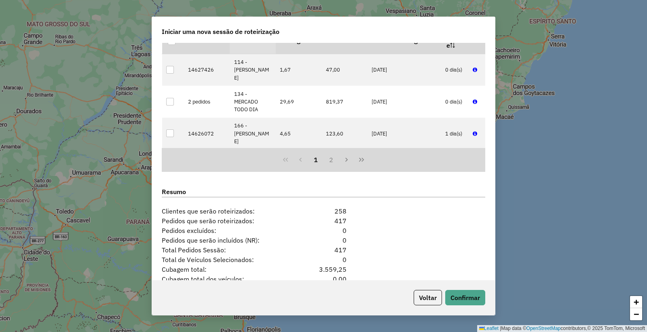
scroll to position [953, 0]
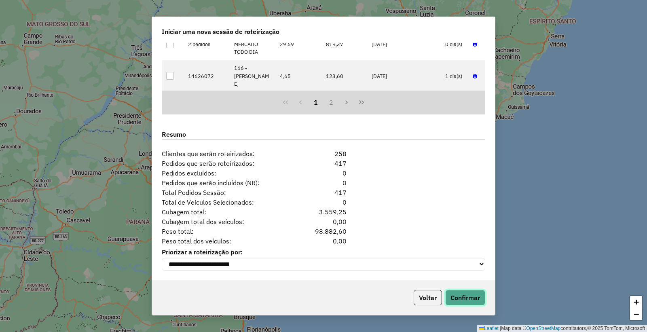
click at [476, 300] on button "Confirmar" at bounding box center [465, 297] width 40 height 15
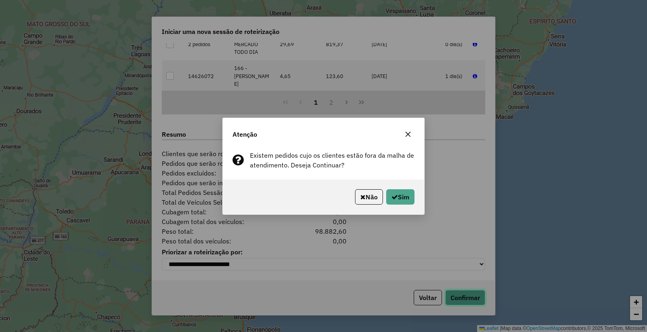
click at [445, 290] on button "Confirmar" at bounding box center [465, 297] width 40 height 15
click at [397, 197] on button "Sim" at bounding box center [400, 196] width 28 height 15
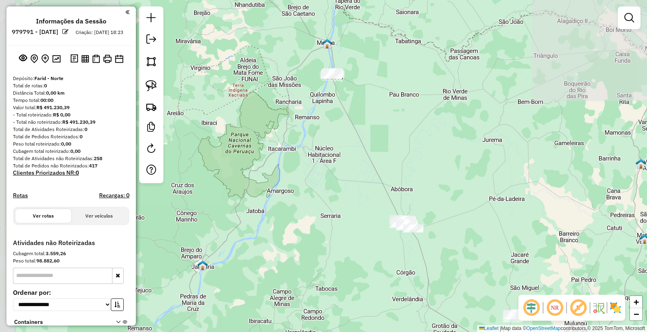
drag, startPoint x: 265, startPoint y: 109, endPoint x: 351, endPoint y: 126, distance: 87.4
click at [447, 304] on div "Janela de atendimento Grade de atendimento Capacidade Transportadoras Veículos …" at bounding box center [323, 166] width 647 height 332
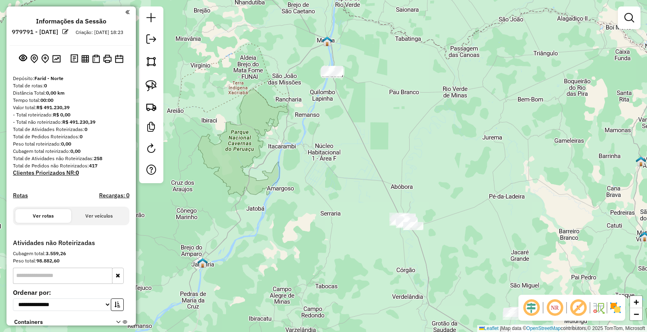
drag, startPoint x: 308, startPoint y: 91, endPoint x: 295, endPoint y: 75, distance: 20.4
click at [308, 93] on div "Janela de atendimento Grade de atendimento Capacidade Transportadoras Veículos …" at bounding box center [323, 166] width 647 height 332
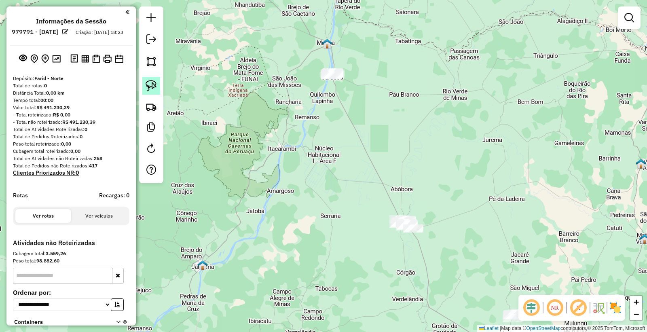
click at [155, 83] on img at bounding box center [151, 85] width 11 height 11
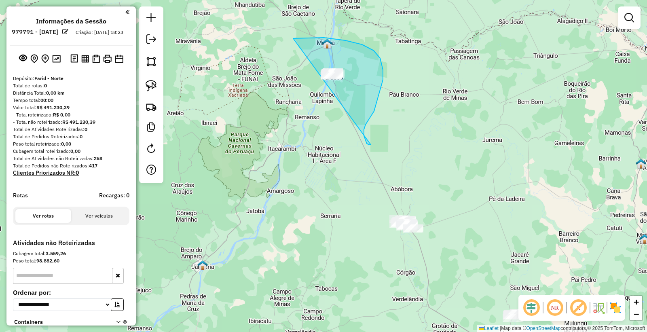
drag, startPoint x: 367, startPoint y: 144, endPoint x: 353, endPoint y: 169, distance: 28.8
click at [353, 169] on div "Janela de atendimento Grade de atendimento Capacidade Transportadoras Veículos …" at bounding box center [323, 166] width 647 height 332
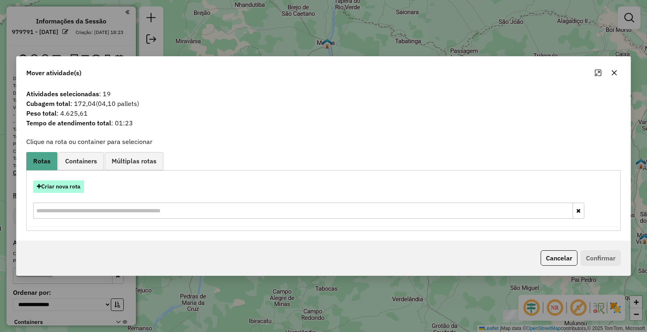
click at [49, 188] on button "Criar nova rota" at bounding box center [58, 186] width 51 height 13
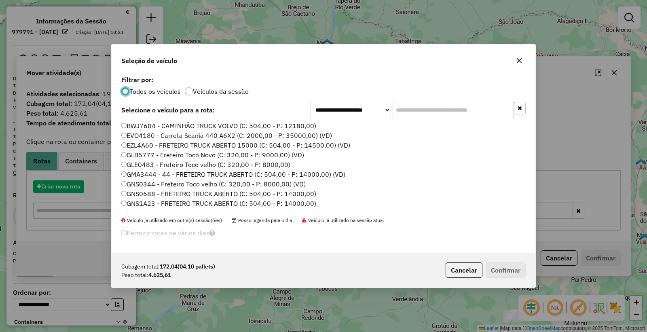
scroll to position [4, 2]
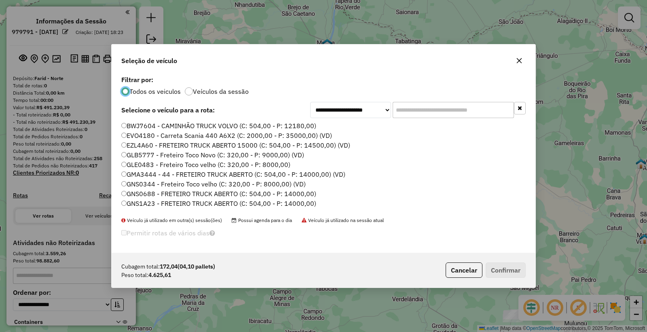
click at [450, 116] on input "text" at bounding box center [453, 110] width 121 height 16
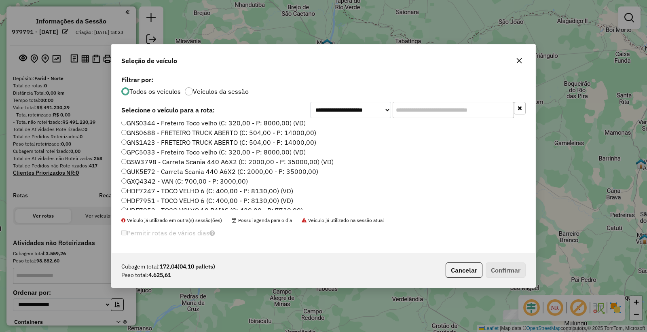
scroll to position [90, 0]
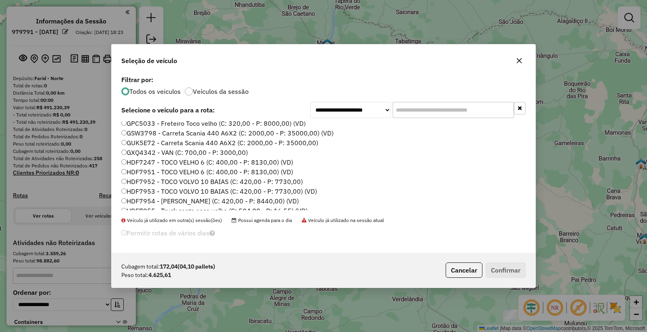
click at [338, 268] on div "Cubagem total: 172,04 (04,10 pallets) Peso total: 4.625,61 Cancelar Confirmar" at bounding box center [324, 270] width 424 height 35
click at [463, 268] on button "Cancelar" at bounding box center [464, 269] width 37 height 15
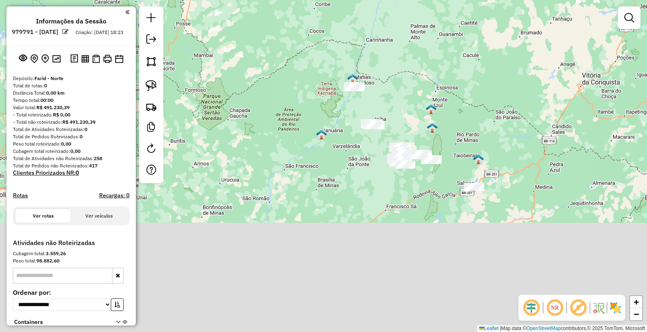
drag, startPoint x: 526, startPoint y: 228, endPoint x: 484, endPoint y: 127, distance: 108.8
click at [484, 127] on div "Janela de atendimento Grade de atendimento Capacidade Transportadoras Veículos …" at bounding box center [323, 166] width 647 height 332
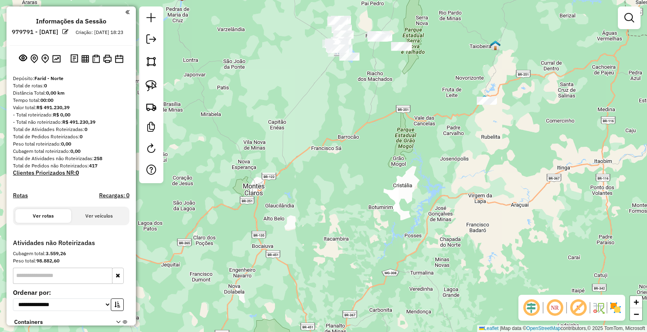
drag, startPoint x: 443, startPoint y: 181, endPoint x: 446, endPoint y: 197, distance: 16.4
click at [446, 197] on div "Janela de atendimento Grade de atendimento Capacidade Transportadoras Veículos …" at bounding box center [323, 166] width 647 height 332
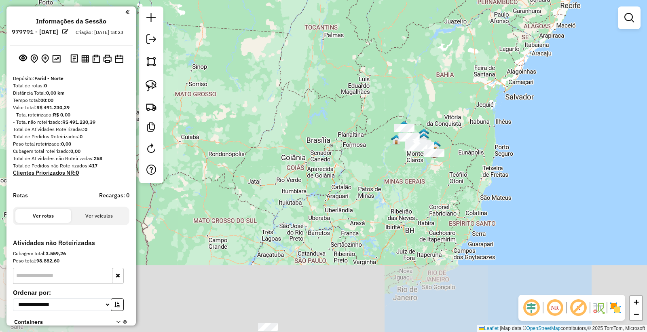
drag, startPoint x: 395, startPoint y: 292, endPoint x: 398, endPoint y: 212, distance: 80.5
click at [398, 214] on div "Janela de atendimento Grade de atendimento Capacidade Transportadoras Veículos …" at bounding box center [323, 166] width 647 height 332
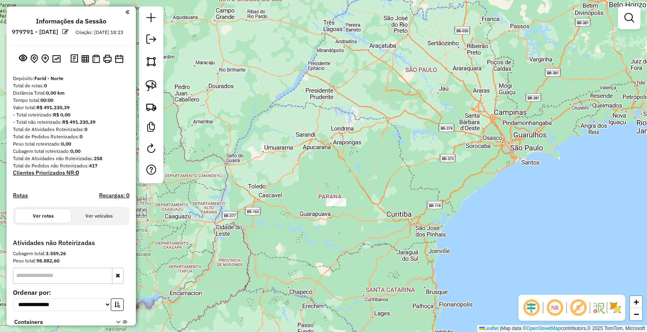
drag, startPoint x: 356, startPoint y: 261, endPoint x: 414, endPoint y: 245, distance: 60.3
click at [422, 246] on div "Janela de atendimento Grade de atendimento Capacidade Transportadoras Veículos …" at bounding box center [323, 166] width 647 height 332
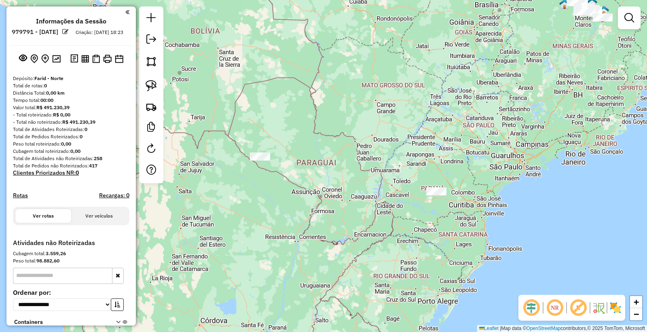
drag, startPoint x: 361, startPoint y: 256, endPoint x: 427, endPoint y: 224, distance: 73.1
click at [427, 224] on div "Janela de atendimento Grade de atendimento Capacidade Transportadoras Veículos …" at bounding box center [323, 166] width 647 height 332
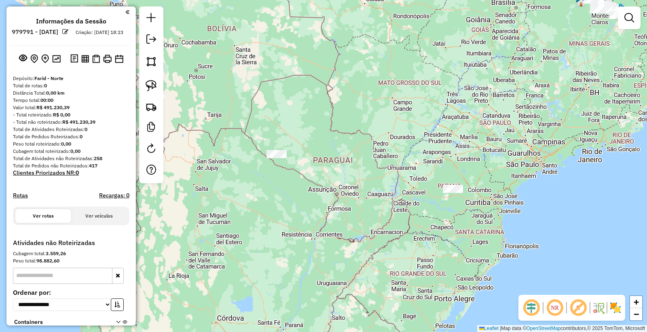
drag, startPoint x: 416, startPoint y: 205, endPoint x: 416, endPoint y: 212, distance: 7.3
click at [416, 212] on div "Janela de atendimento Grade de atendimento Capacidade Transportadoras Veículos …" at bounding box center [323, 166] width 647 height 332
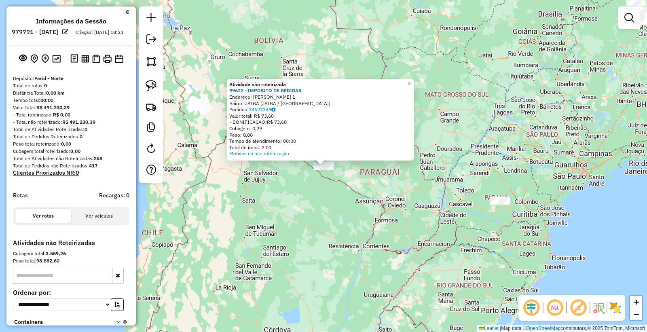
click at [486, 203] on div "Atividade não roteirizada 99622 - DEPOSITO DE BEBIDAS Endereço: [PERSON_NAME] 1…" at bounding box center [323, 166] width 647 height 332
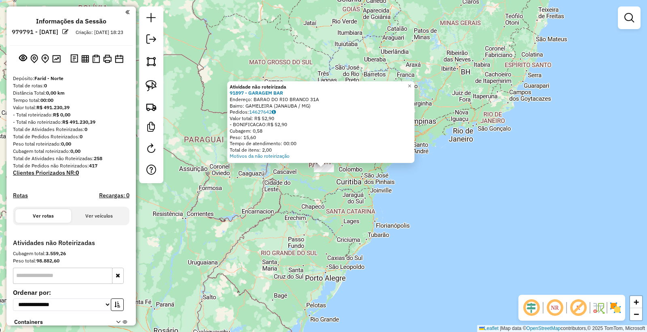
drag, startPoint x: 275, startPoint y: 203, endPoint x: 281, endPoint y: 226, distance: 23.7
click at [279, 226] on div "Atividade não roteirizada 91897 - GARAGEM BAR Endereço: BARAO DO RIO BRANCO 31A…" at bounding box center [323, 166] width 647 height 332
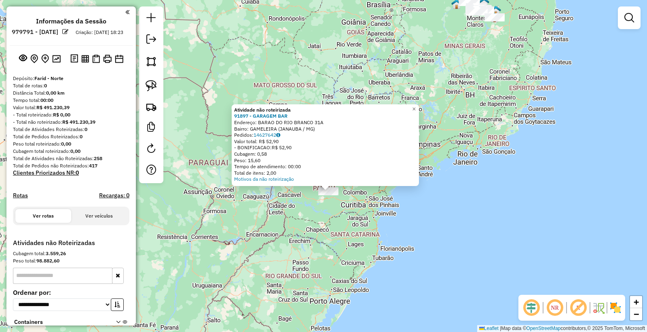
click at [282, 225] on div "Atividade não roteirizada 91897 - GARAGEM BAR Endereço: BARAO DO RIO BRANCO 31A…" at bounding box center [323, 166] width 647 height 332
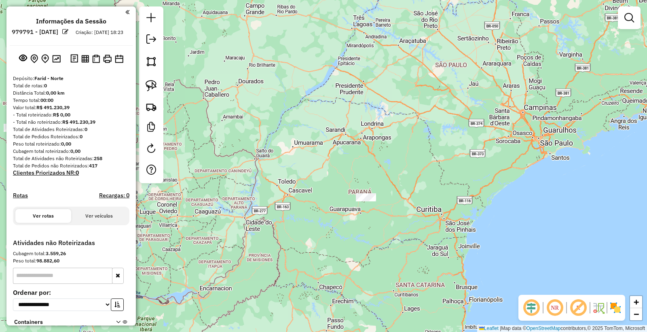
drag, startPoint x: 419, startPoint y: 111, endPoint x: 325, endPoint y: 264, distance: 180.1
click at [325, 264] on div "Janela de atendimento Grade de atendimento Capacidade Transportadoras Veículos …" at bounding box center [323, 166] width 647 height 332
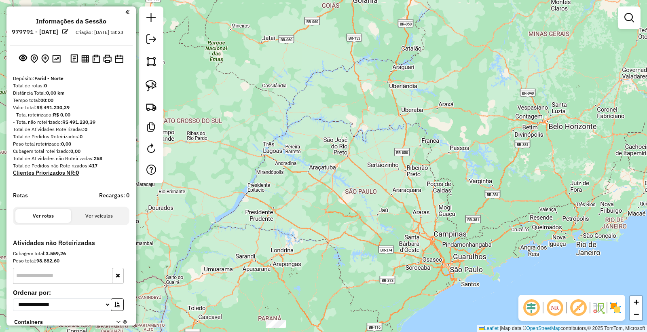
drag, startPoint x: 390, startPoint y: 243, endPoint x: 291, endPoint y: 309, distance: 118.7
click at [296, 319] on div "Janela de atendimento Grade de atendimento Capacidade Transportadoras Veículos …" at bounding box center [323, 166] width 647 height 332
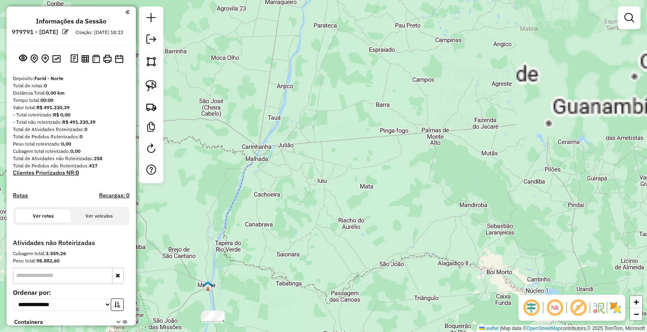
drag, startPoint x: 350, startPoint y: 269, endPoint x: 390, endPoint y: 164, distance: 112.9
click at [387, 168] on div "Janela de atendimento Grade de atendimento Capacidade Transportadoras Veículos …" at bounding box center [323, 166] width 647 height 332
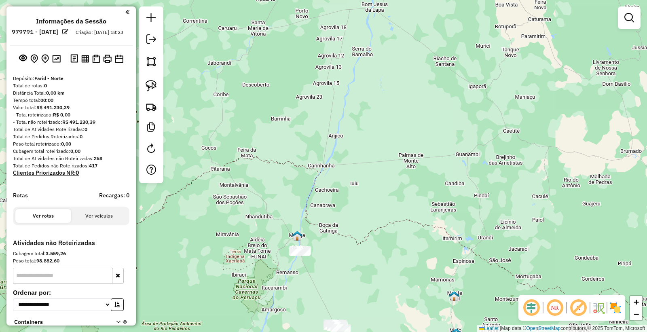
drag, startPoint x: 379, startPoint y: 283, endPoint x: 394, endPoint y: 221, distance: 63.6
click at [394, 221] on div "Janela de atendimento Grade de atendimento Capacidade Transportadoras Veículos …" at bounding box center [323, 166] width 647 height 332
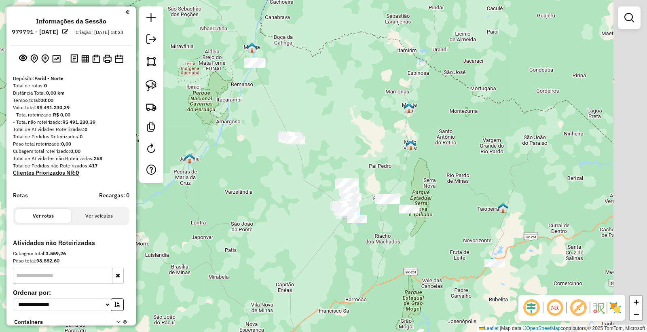
drag, startPoint x: 455, startPoint y: 227, endPoint x: 377, endPoint y: 120, distance: 132.6
click at [381, 120] on div "Janela de atendimento Grade de atendimento Capacidade Transportadoras Veículos …" at bounding box center [323, 166] width 647 height 332
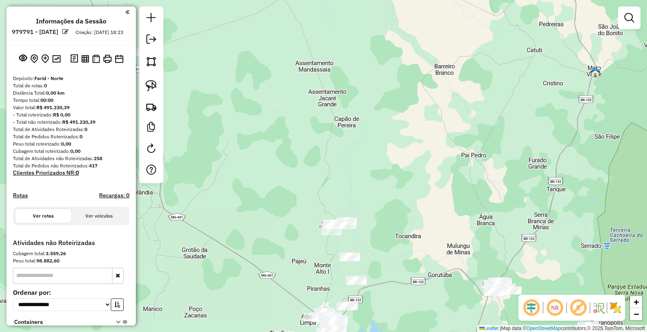
drag, startPoint x: 461, startPoint y: 270, endPoint x: 388, endPoint y: 147, distance: 143.4
click at [391, 149] on div "Janela de atendimento Grade de atendimento Capacidade Transportadoras Veículos …" at bounding box center [323, 166] width 647 height 332
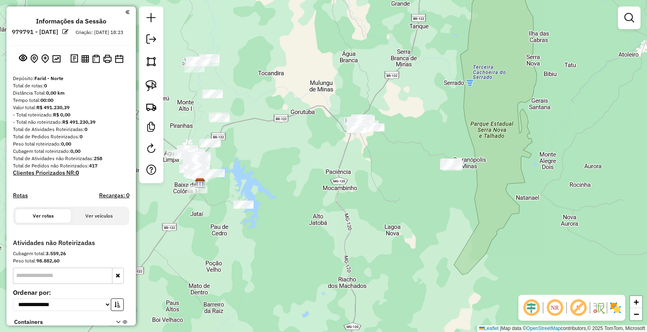
drag, startPoint x: 455, startPoint y: 203, endPoint x: 397, endPoint y: 176, distance: 64.1
click at [397, 176] on div "Janela de atendimento Grade de atendimento Capacidade Transportadoras Veículos …" at bounding box center [323, 166] width 647 height 332
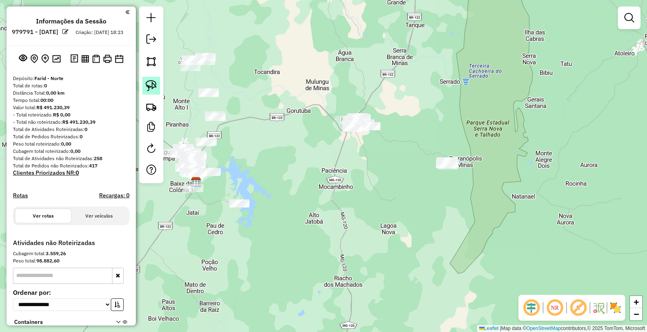
click at [152, 84] on img at bounding box center [151, 85] width 11 height 11
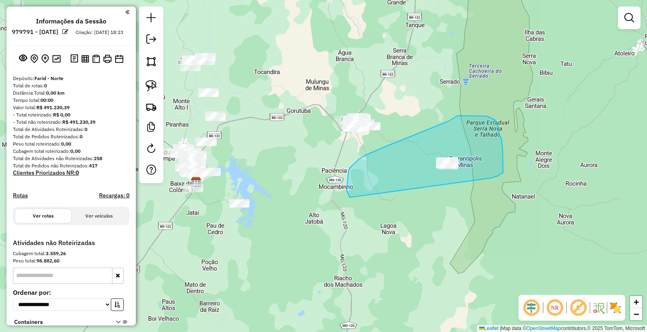
drag, startPoint x: 349, startPoint y: 195, endPoint x: 463, endPoint y: 186, distance: 114.7
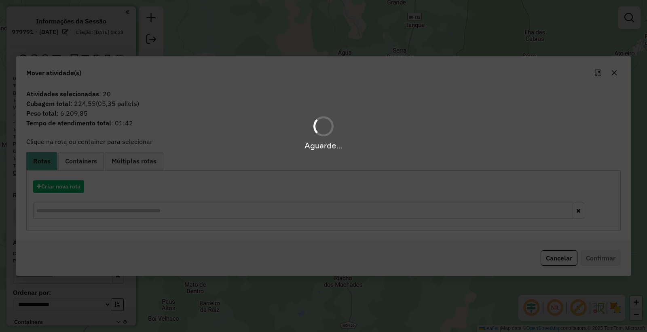
click at [57, 186] on div "Aguarde..." at bounding box center [323, 166] width 647 height 332
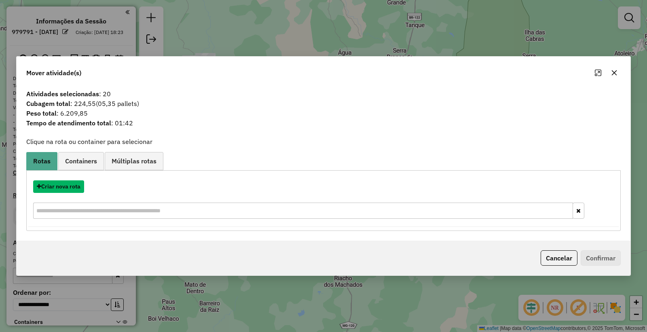
click at [57, 186] on button "Criar nova rota" at bounding box center [58, 186] width 51 height 13
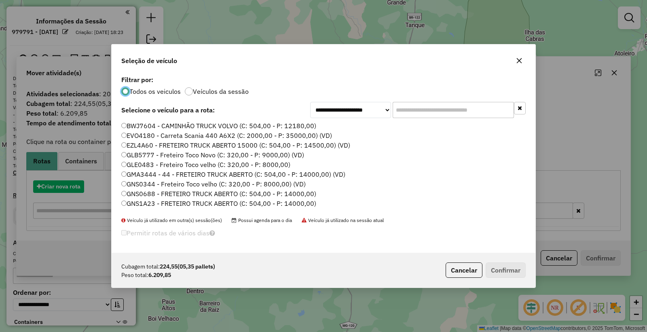
scroll to position [4, 2]
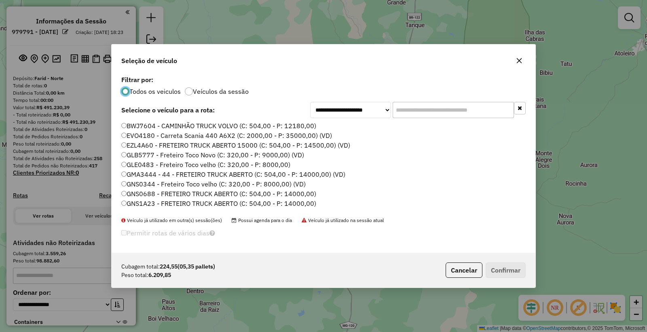
click at [417, 114] on input "text" at bounding box center [453, 110] width 121 height 16
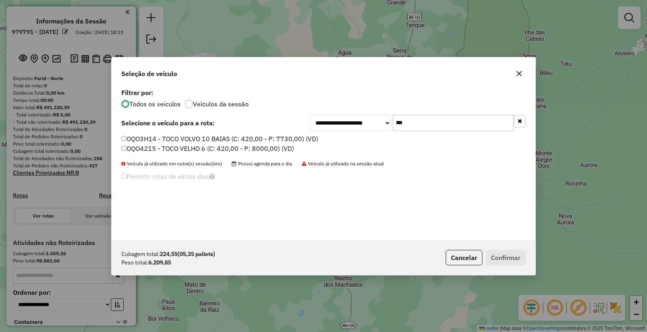
type input "***"
click at [140, 134] on label "OQO3H14 - TOCO VOLVO 10 BAIAS (C: 420,00 - P: 7730,00) (VD)" at bounding box center [219, 139] width 197 height 10
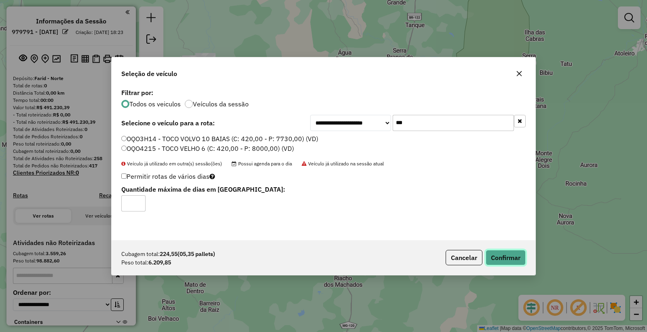
click at [514, 260] on button "Confirmar" at bounding box center [506, 257] width 40 height 15
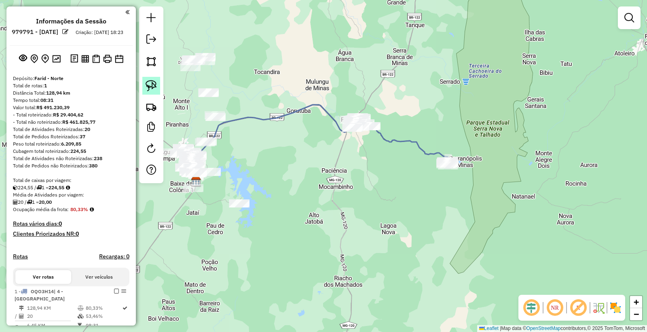
click at [156, 86] on img at bounding box center [151, 85] width 11 height 11
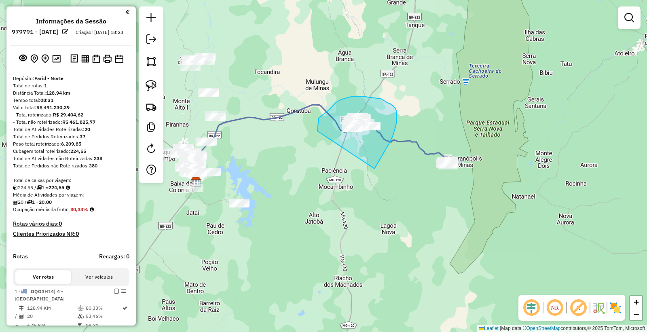
drag, startPoint x: 374, startPoint y: 169, endPoint x: 319, endPoint y: 146, distance: 60.1
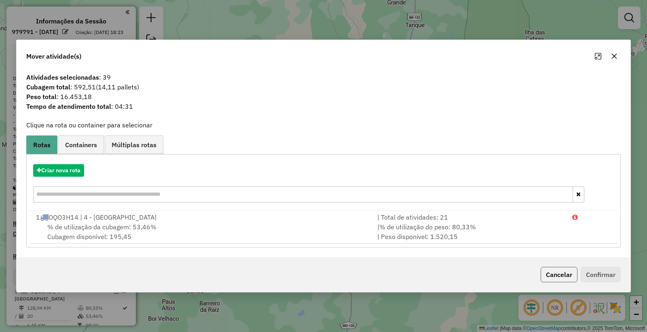
click at [556, 274] on button "Cancelar" at bounding box center [559, 274] width 37 height 15
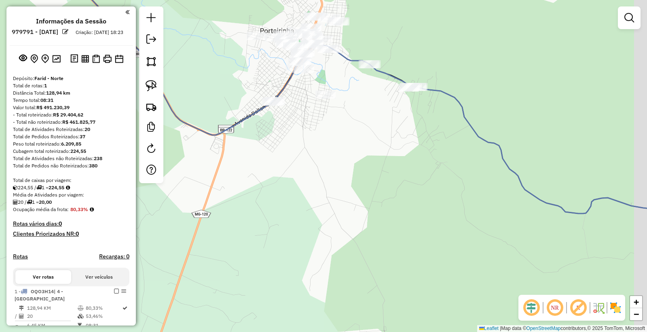
drag, startPoint x: 410, startPoint y: 142, endPoint x: 356, endPoint y: 169, distance: 60.8
click at [356, 169] on div "Janela de atendimento Grade de atendimento Capacidade Transportadoras Veículos …" at bounding box center [323, 166] width 647 height 332
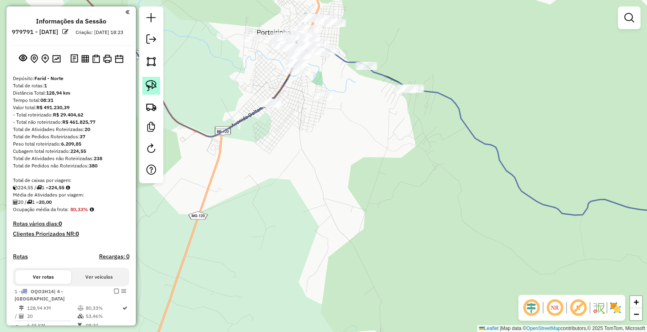
click at [156, 85] on img at bounding box center [151, 85] width 11 height 11
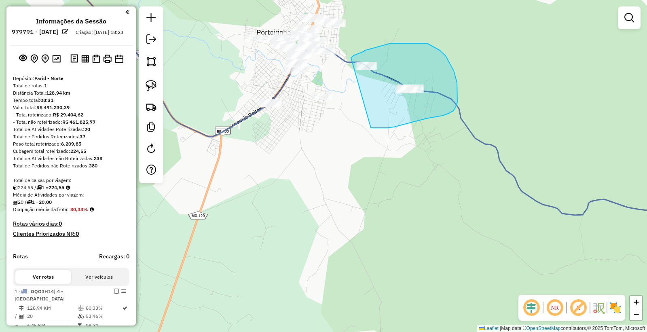
drag, startPoint x: 373, startPoint y: 128, endPoint x: 341, endPoint y: 78, distance: 59.3
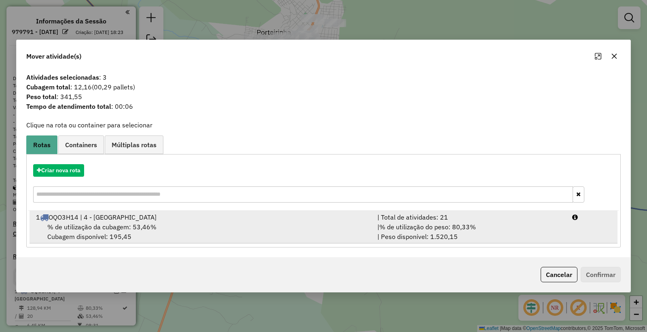
click at [399, 230] on span "% de utilização do peso: 80,33%" at bounding box center [427, 227] width 97 height 8
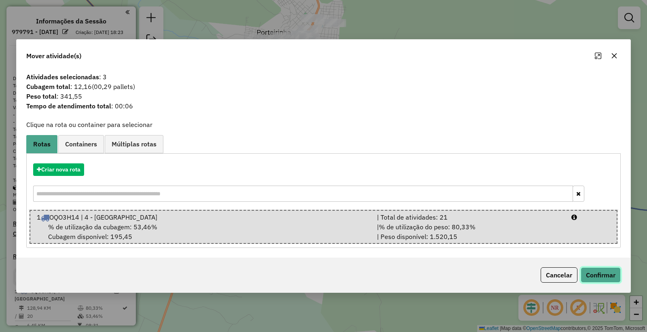
click at [600, 277] on button "Confirmar" at bounding box center [601, 274] width 40 height 15
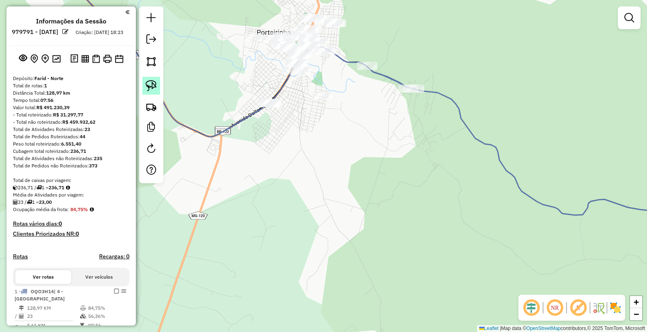
click at [154, 86] on img at bounding box center [151, 85] width 11 height 11
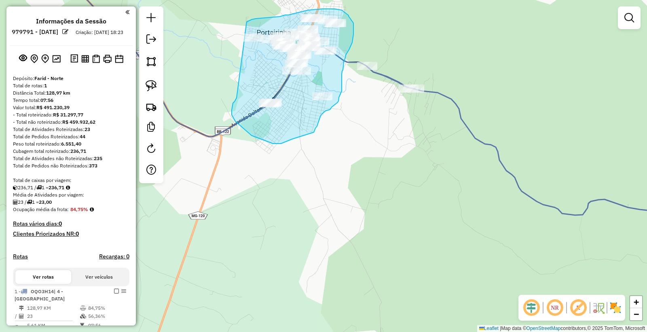
drag, startPoint x: 235, startPoint y: 99, endPoint x: 233, endPoint y: 36, distance: 64.0
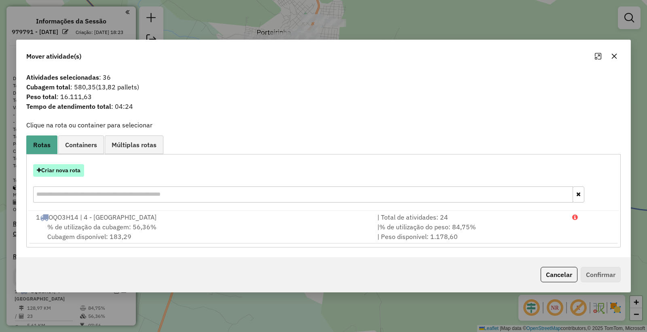
click at [68, 167] on button "Criar nova rota" at bounding box center [58, 170] width 51 height 13
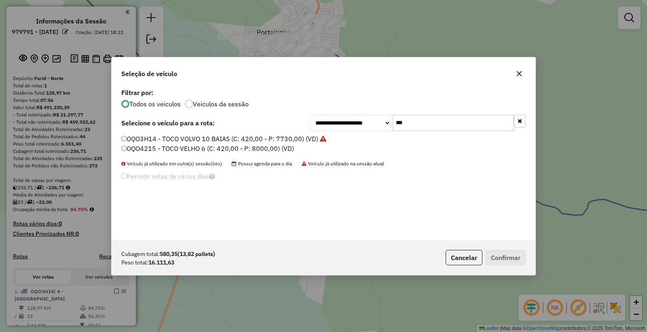
drag, startPoint x: 429, startPoint y: 122, endPoint x: 208, endPoint y: 75, distance: 225.8
click at [225, 84] on div "**********" at bounding box center [323, 166] width 425 height 218
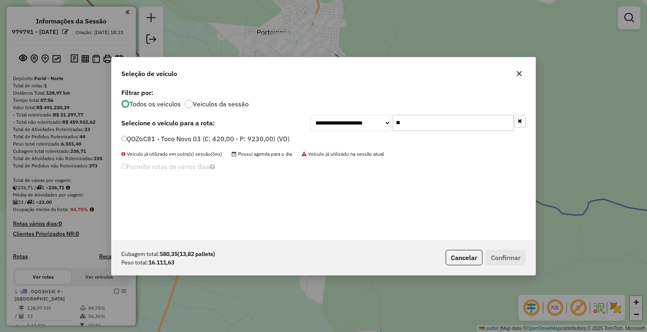
type input "*"
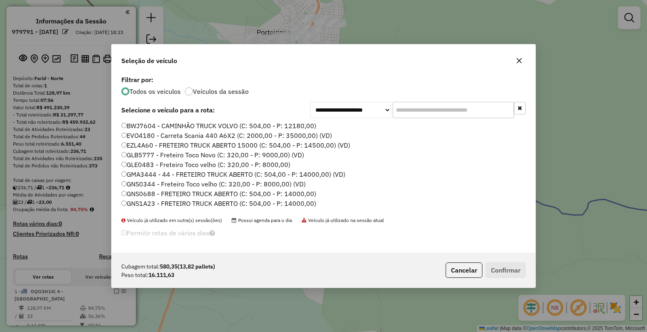
click at [628, 13] on div "**********" at bounding box center [323, 166] width 647 height 332
drag, startPoint x: 627, startPoint y: 25, endPoint x: 598, endPoint y: 49, distance: 37.6
click at [624, 27] on div "**********" at bounding box center [323, 166] width 647 height 332
click at [516, 59] on icon "button" at bounding box center [519, 60] width 6 height 6
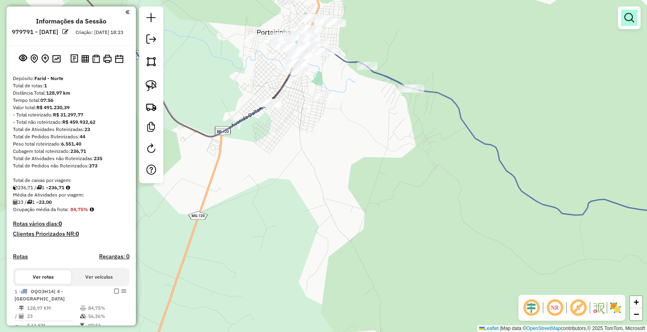
click at [632, 15] on em at bounding box center [629, 18] width 10 height 10
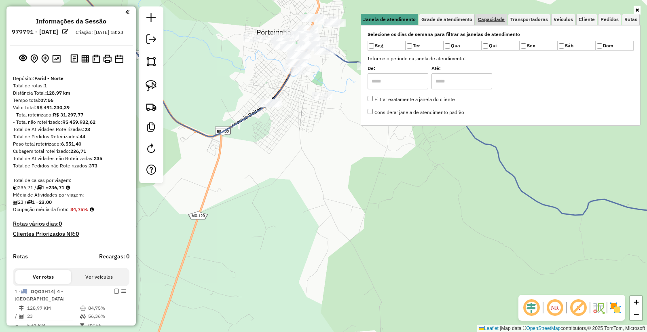
click at [488, 14] on div "Janela de atendimento Grade de atendimento Capacidade Transportadoras Veículos …" at bounding box center [501, 65] width 280 height 119
click at [484, 17] on span "Capacidade" at bounding box center [491, 19] width 27 height 5
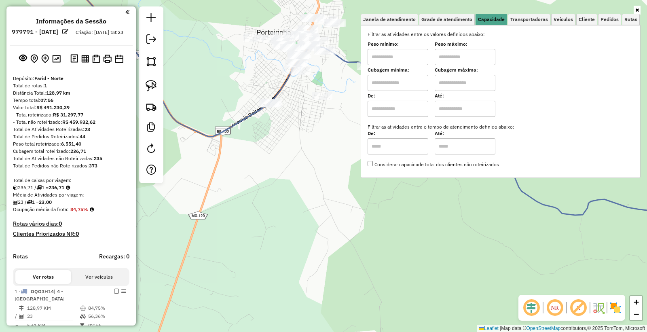
click at [420, 52] on input "text" at bounding box center [398, 57] width 61 height 16
type input "****"
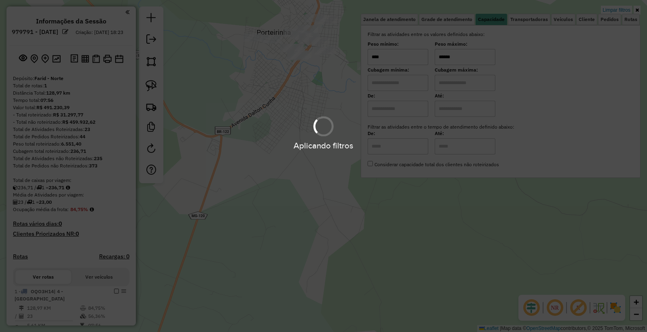
type input "******"
click at [243, 139] on div "Limpar filtros Janela de atendimento Grade de atendimento Capacidade Transporta…" at bounding box center [323, 166] width 647 height 332
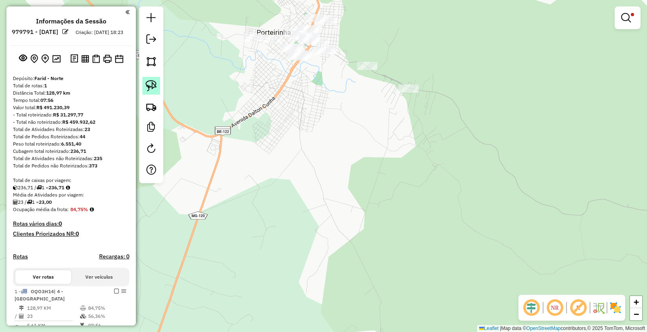
click at [151, 84] on img at bounding box center [151, 85] width 11 height 11
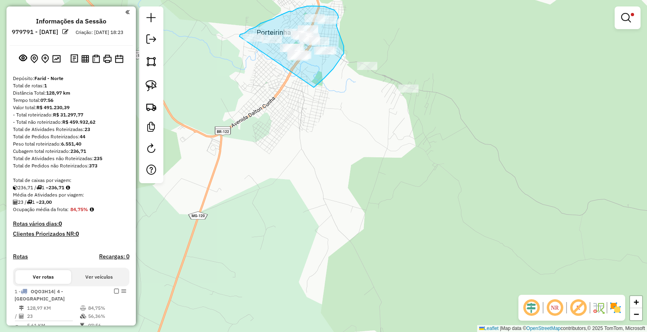
drag, startPoint x: 314, startPoint y: 87, endPoint x: 239, endPoint y: 63, distance: 79.2
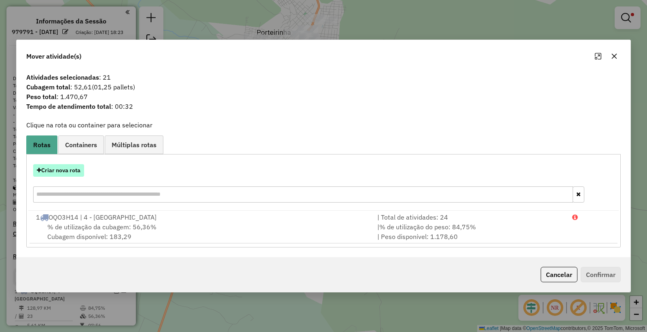
click at [57, 170] on button "Criar nova rota" at bounding box center [58, 170] width 51 height 13
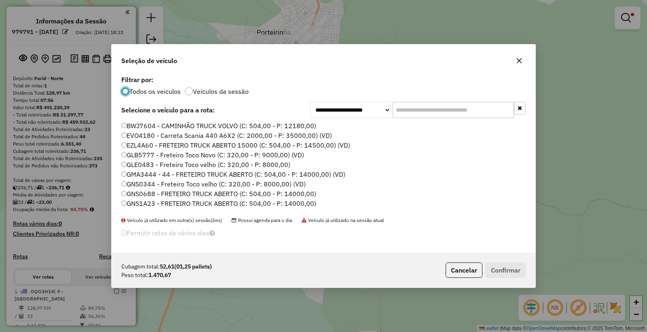
click at [471, 107] on input "text" at bounding box center [453, 110] width 121 height 16
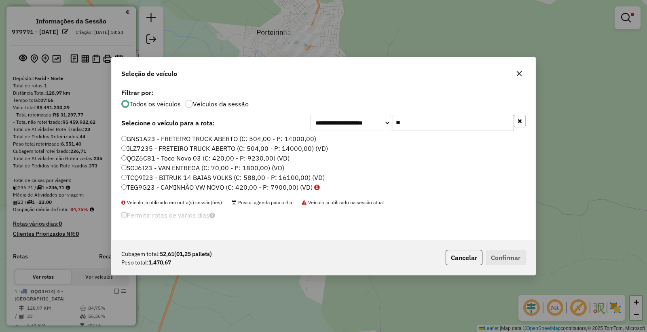
type input "**"
click at [133, 167] on label "SGJ6I23 - VAN ENTREGA (C: 70,00 - P: 1800,00) (VD)" at bounding box center [202, 168] width 163 height 10
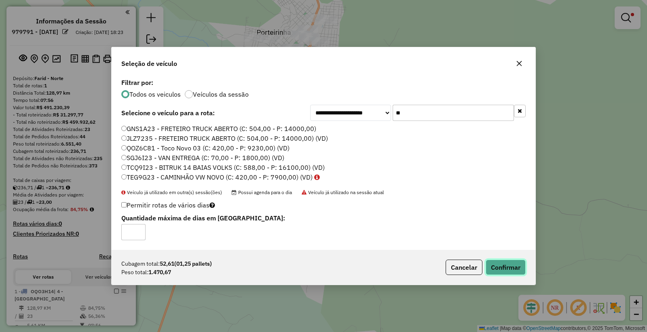
click at [516, 266] on button "Confirmar" at bounding box center [506, 267] width 40 height 15
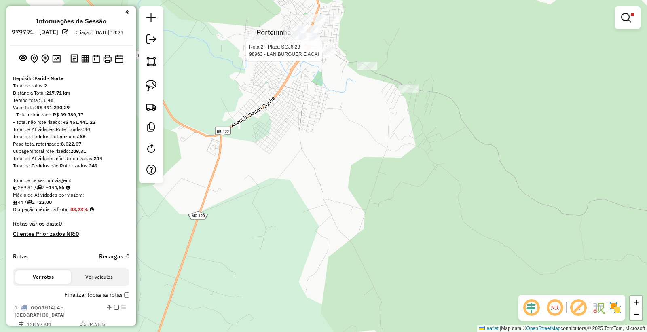
select select "**********"
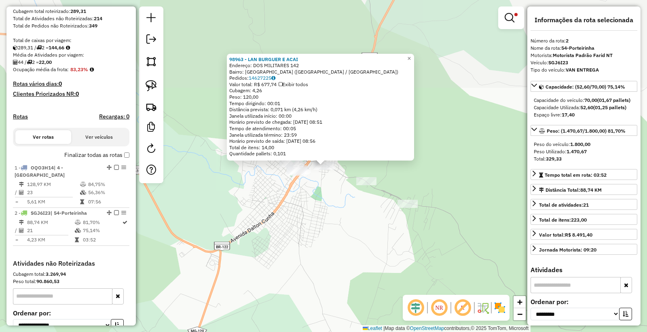
scroll to position [226, 0]
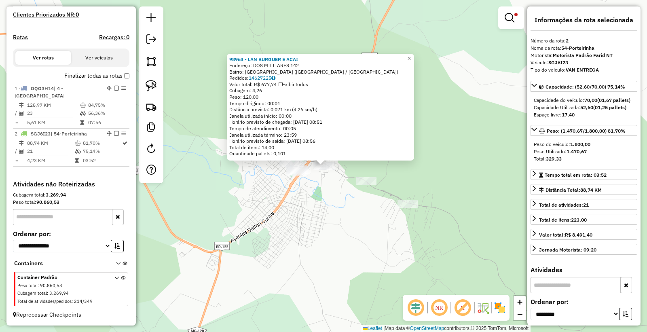
click at [346, 236] on div "98963 - LAN BURGUER E ACAI Endereço: DOS MILITARES 142 Bairro: [GEOGRAPHIC_DATA…" at bounding box center [323, 166] width 647 height 332
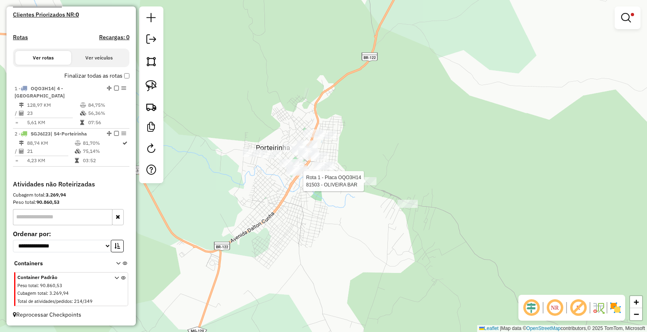
select select "**********"
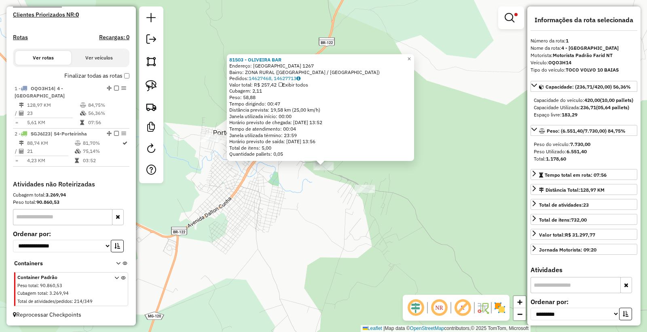
click at [276, 244] on div "81503 - OLIVEIRA BAR Endereço: [GEOGRAPHIC_DATA] 1267 Bairro: ZONA RURAL ([GEOG…" at bounding box center [323, 166] width 647 height 332
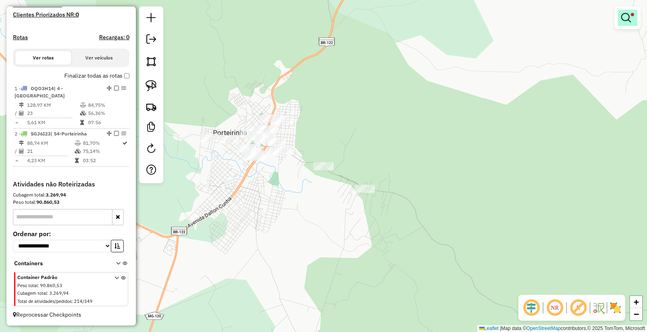
click at [628, 18] on em at bounding box center [626, 18] width 10 height 10
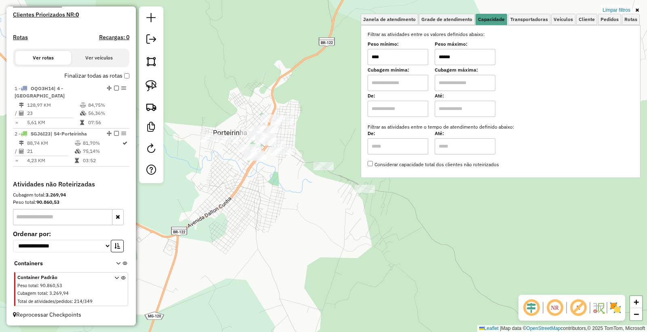
click at [476, 58] on input "******" at bounding box center [465, 57] width 61 height 16
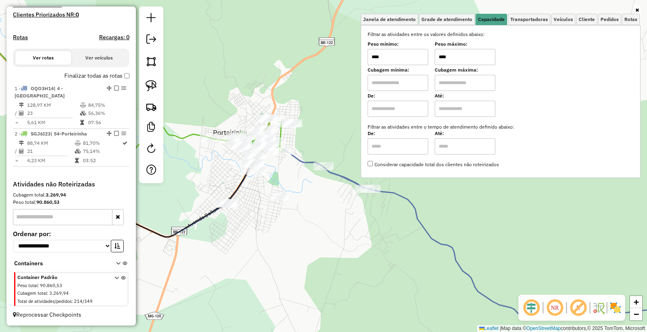
type input "****"
click at [247, 233] on div "Janela de atendimento Grade de atendimento Capacidade Transportadoras Veículos …" at bounding box center [323, 166] width 647 height 332
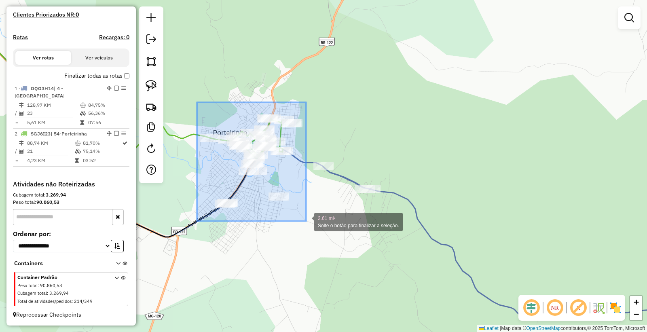
drag, startPoint x: 197, startPoint y: 102, endPoint x: 306, endPoint y: 221, distance: 161.4
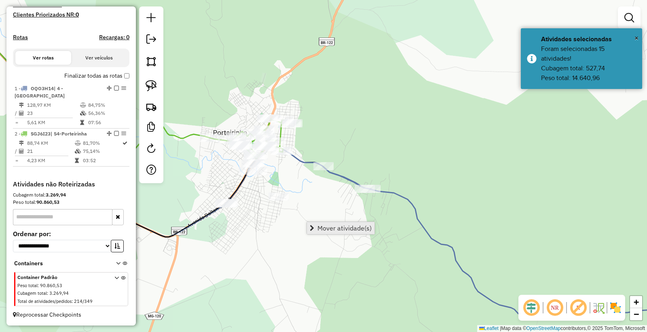
click at [340, 231] on span "Mover atividade(s)" at bounding box center [344, 228] width 54 height 6
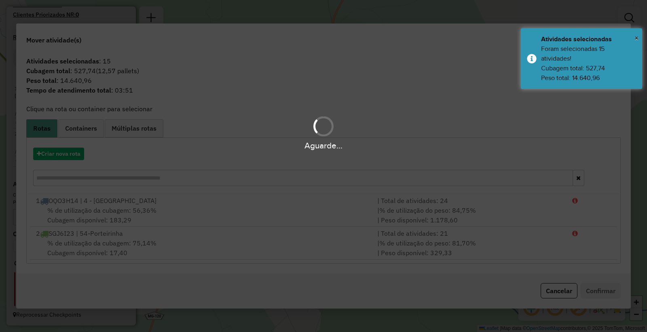
click at [58, 156] on div "Aguarde..." at bounding box center [323, 166] width 647 height 332
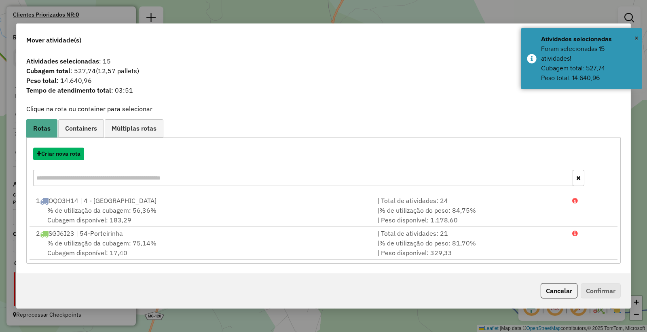
click at [58, 156] on button "Criar nova rota" at bounding box center [58, 154] width 51 height 13
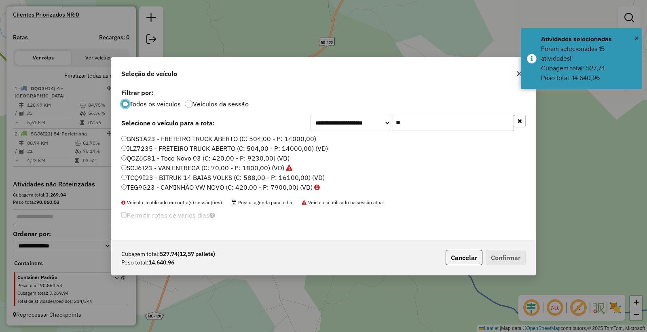
scroll to position [4, 2]
drag, startPoint x: 421, startPoint y: 120, endPoint x: 317, endPoint y: 109, distance: 104.5
click at [317, 109] on div "**********" at bounding box center [324, 164] width 424 height 154
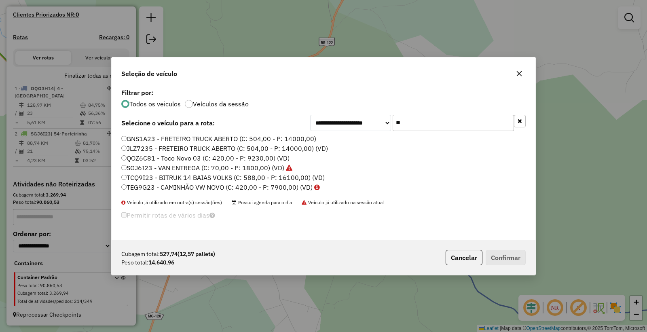
click at [140, 186] on label "TEG9G23 - CAMINHÃO VW NOVO (C: 420,00 - P: 7900,00) (VD)" at bounding box center [220, 187] width 199 height 10
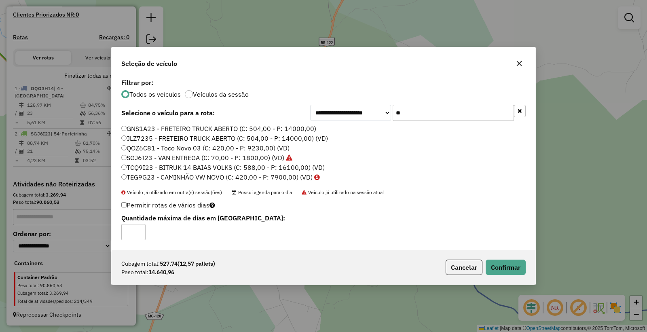
click at [411, 117] on input "**" at bounding box center [453, 113] width 121 height 16
type input "*"
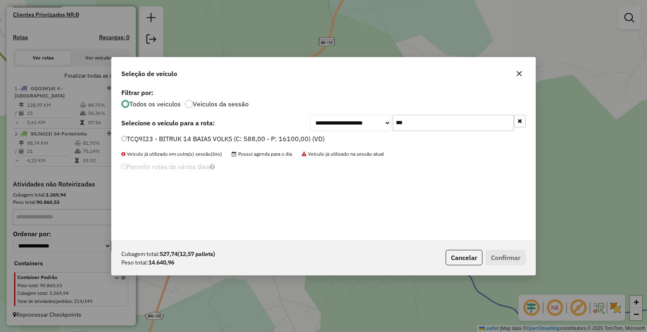
type input "***"
click at [184, 135] on label "TCQ9I23 - BITRUK 14 BAIAS VOLKS (C: 588,00 - P: 16100,00) (VD)" at bounding box center [222, 139] width 203 height 10
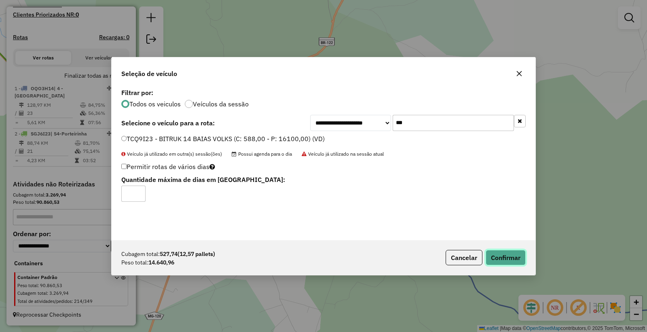
click at [514, 255] on button "Confirmar" at bounding box center [506, 257] width 40 height 15
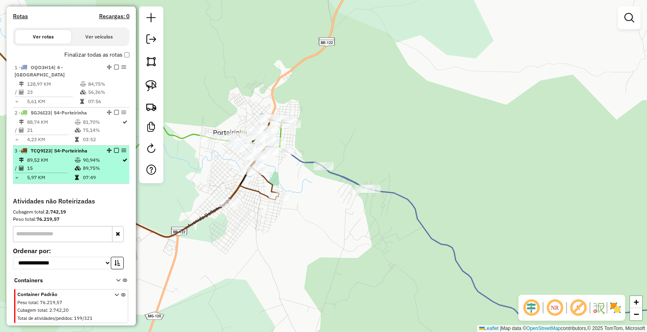
scroll to position [264, 0]
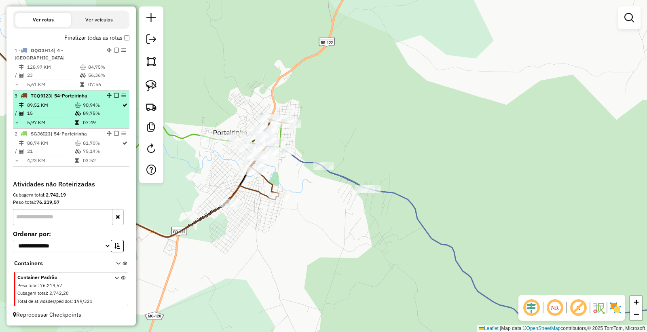
drag, startPoint x: 108, startPoint y: 93, endPoint x: 98, endPoint y: 148, distance: 55.4
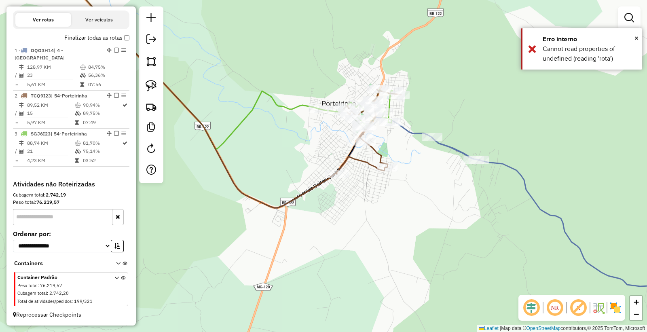
drag, startPoint x: 245, startPoint y: 260, endPoint x: 478, endPoint y: 195, distance: 242.1
click at [478, 195] on div "Janela de atendimento Grade de atendimento Capacidade Transportadoras Veículos …" at bounding box center [323, 166] width 647 height 332
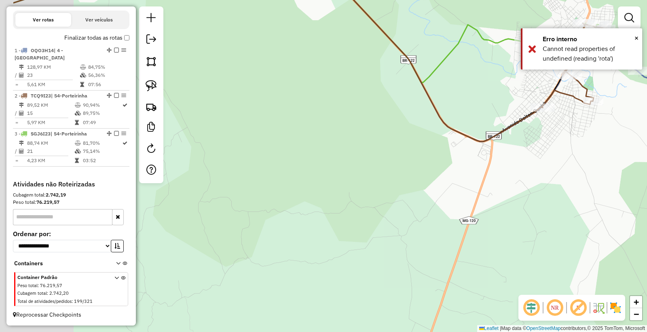
drag, startPoint x: 391, startPoint y: 177, endPoint x: 450, endPoint y: 150, distance: 65.0
click at [450, 150] on div "Janela de atendimento Grade de atendimento Capacidade Transportadoras Veículos …" at bounding box center [323, 166] width 647 height 332
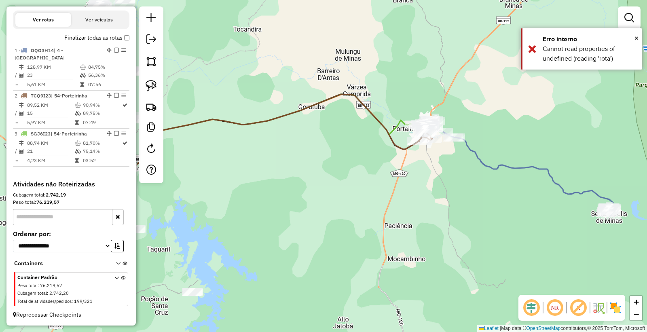
click at [299, 203] on div "Janela de atendimento Grade de atendimento Capacidade Transportadoras Veículos …" at bounding box center [323, 166] width 647 height 332
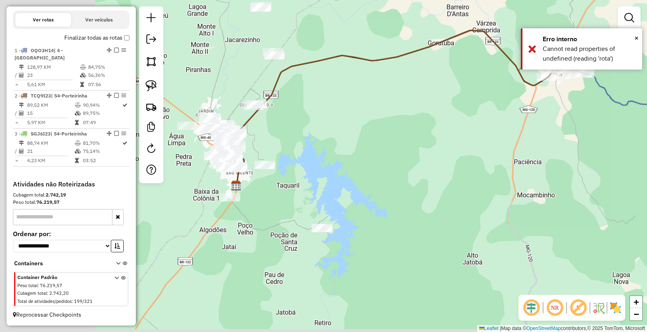
drag, startPoint x: 282, startPoint y: 212, endPoint x: 461, endPoint y: 123, distance: 199.8
click at [461, 123] on div "Janela de atendimento Grade de atendimento Capacidade Transportadoras Veículos …" at bounding box center [323, 166] width 647 height 332
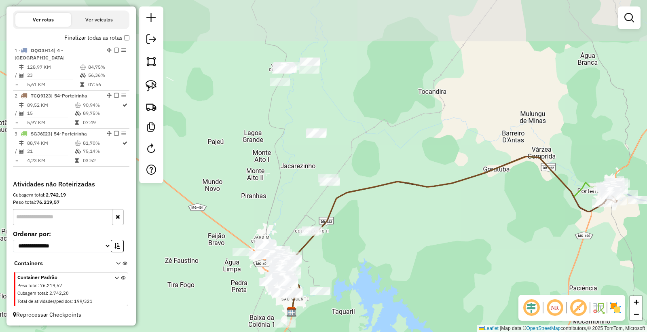
drag, startPoint x: 363, startPoint y: 145, endPoint x: 351, endPoint y: 204, distance: 60.6
click at [351, 204] on div "Janela de atendimento Grade de atendimento Capacidade Transportadoras Veículos …" at bounding box center [323, 166] width 647 height 332
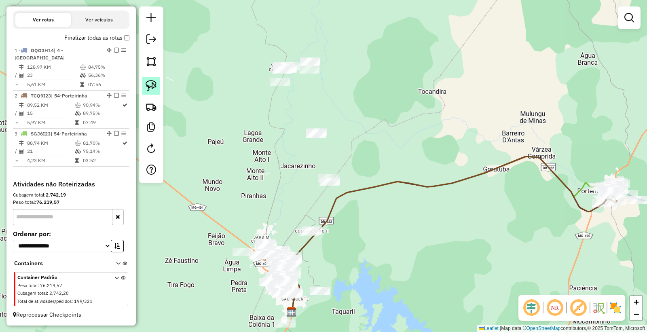
click at [153, 89] on img at bounding box center [151, 85] width 11 height 11
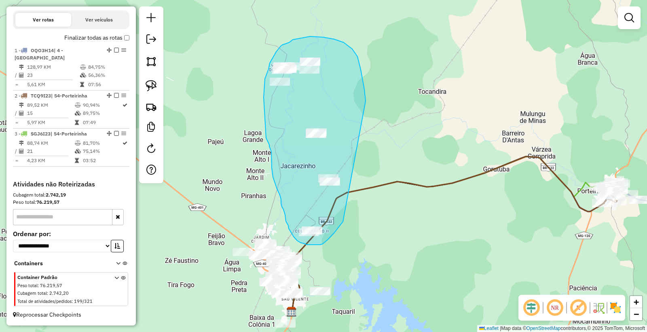
drag, startPoint x: 352, startPoint y: 49, endPoint x: 348, endPoint y: 208, distance: 159.0
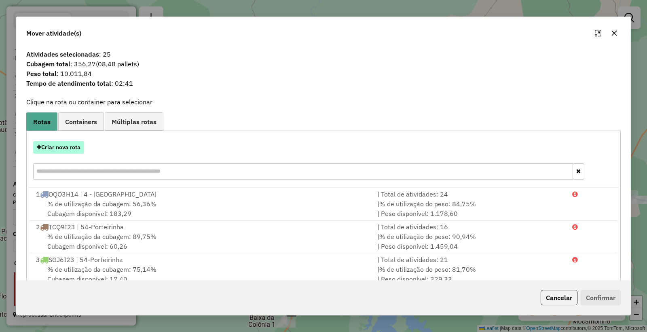
click at [57, 146] on button "Criar nova rota" at bounding box center [58, 147] width 51 height 13
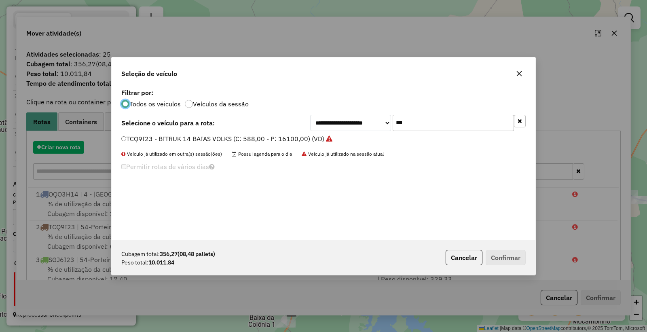
scroll to position [4, 2]
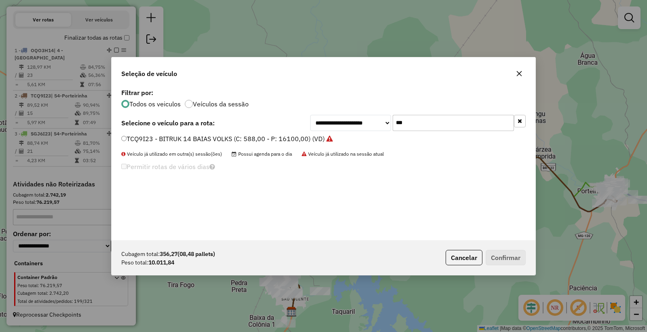
drag, startPoint x: 416, startPoint y: 126, endPoint x: 315, endPoint y: 120, distance: 102.1
click at [315, 120] on div "**********" at bounding box center [418, 123] width 216 height 16
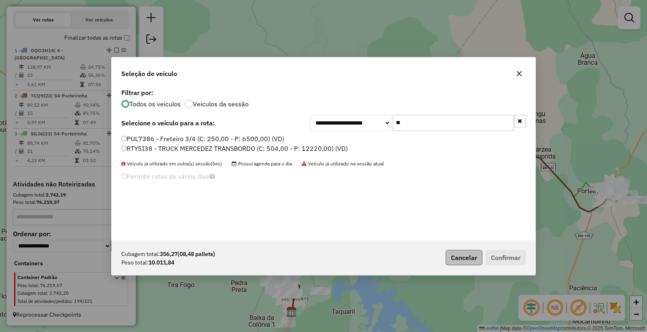
type input "**"
click at [452, 254] on button "Cancelar" at bounding box center [464, 257] width 37 height 15
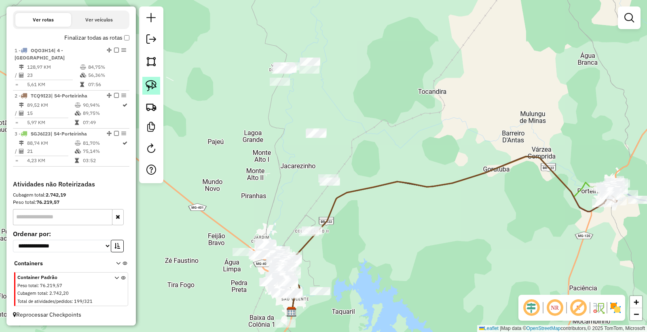
click at [147, 88] on img at bounding box center [151, 85] width 11 height 11
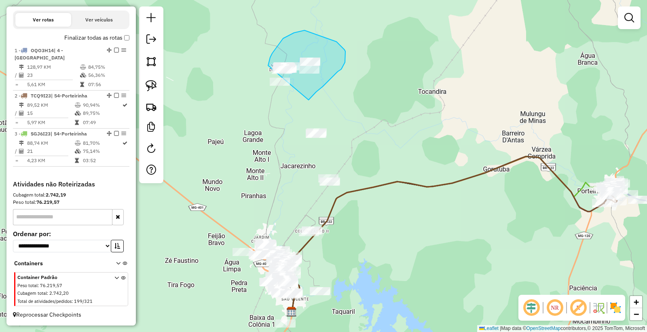
drag, startPoint x: 309, startPoint y: 99, endPoint x: 277, endPoint y: 115, distance: 35.4
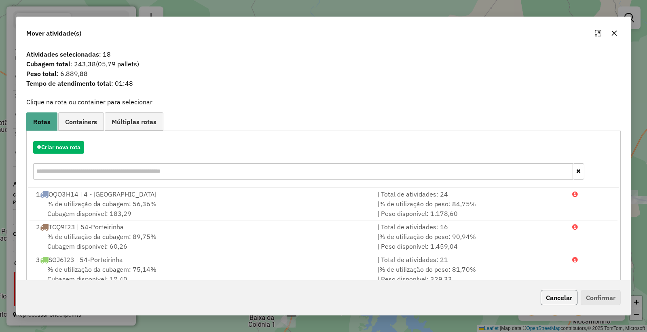
click at [560, 300] on button "Cancelar" at bounding box center [559, 297] width 37 height 15
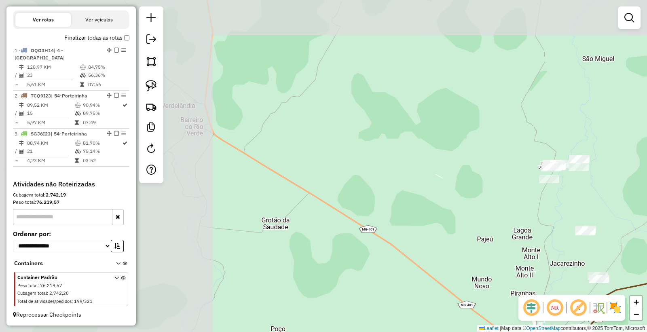
drag, startPoint x: 263, startPoint y: 200, endPoint x: 512, endPoint y: 283, distance: 262.6
click at [534, 298] on hb-router-mapa "Informações da Sessão 979791 - [DATE] Criação: [DATE] 18:23 Depósito: Farid - N…" at bounding box center [323, 166] width 647 height 332
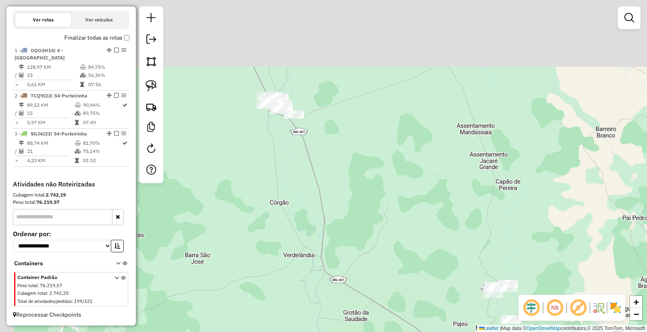
drag, startPoint x: 322, startPoint y: 123, endPoint x: 373, endPoint y: 231, distance: 119.6
click at [373, 231] on div "Janela de atendimento Grade de atendimento Capacidade Transportadoras Veículos …" at bounding box center [323, 166] width 647 height 332
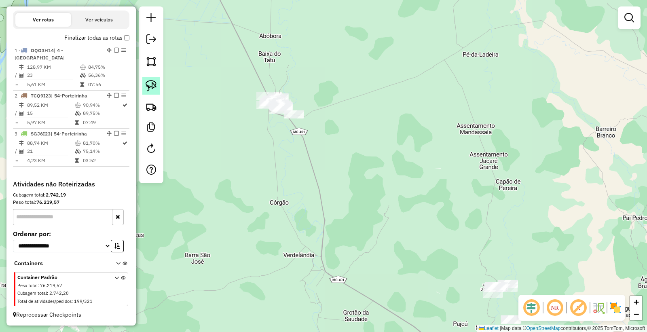
click at [150, 84] on img at bounding box center [151, 85] width 11 height 11
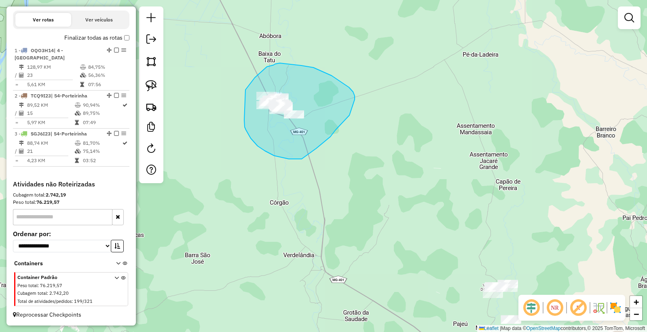
drag, startPoint x: 244, startPoint y: 120, endPoint x: 242, endPoint y: 98, distance: 22.4
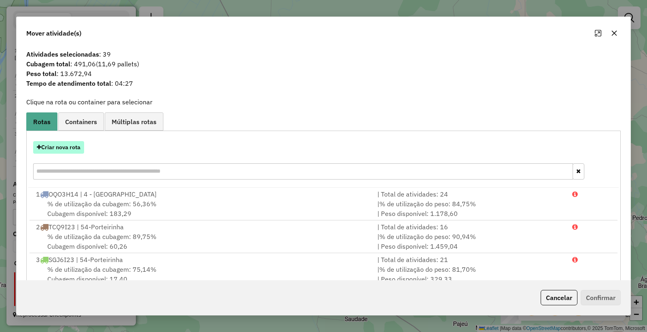
click at [69, 148] on button "Criar nova rota" at bounding box center [58, 147] width 51 height 13
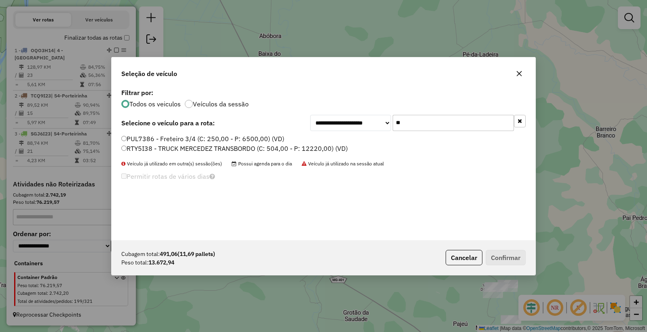
drag, startPoint x: 454, startPoint y: 122, endPoint x: 244, endPoint y: 97, distance: 212.1
click at [247, 98] on div "**********" at bounding box center [324, 164] width 424 height 154
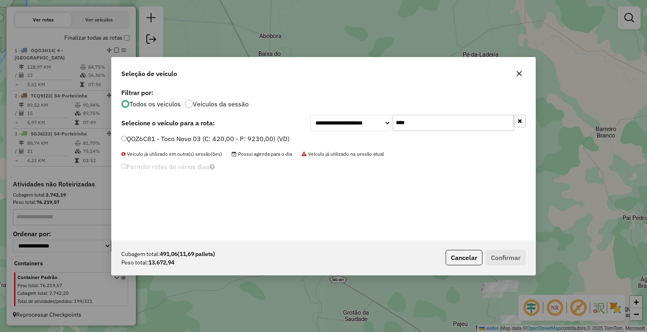
type input "****"
click at [145, 135] on label "QOZ6C81 - Toco Novo 03 (C: 420,00 - P: 9230,00) (VD)" at bounding box center [205, 139] width 168 height 10
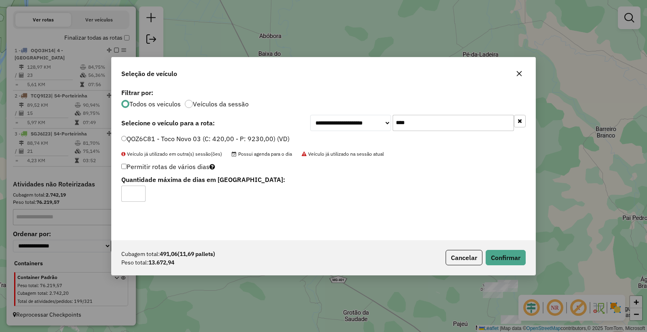
drag, startPoint x: 460, startPoint y: 261, endPoint x: 317, endPoint y: 101, distance: 215.0
click at [458, 259] on button "Cancelar" at bounding box center [464, 257] width 37 height 15
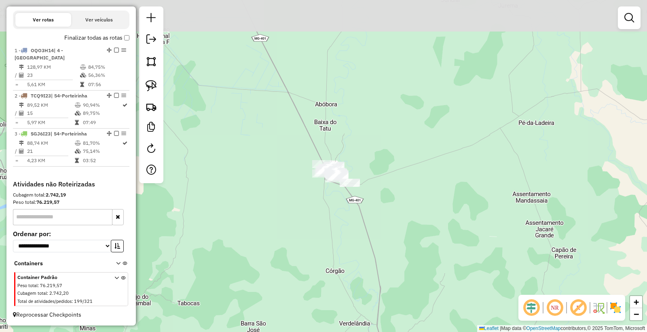
drag, startPoint x: 305, startPoint y: 74, endPoint x: 361, endPoint y: 144, distance: 89.2
click at [361, 144] on div "Janela de atendimento Grade de atendimento Capacidade Transportadoras Veículos …" at bounding box center [323, 166] width 647 height 332
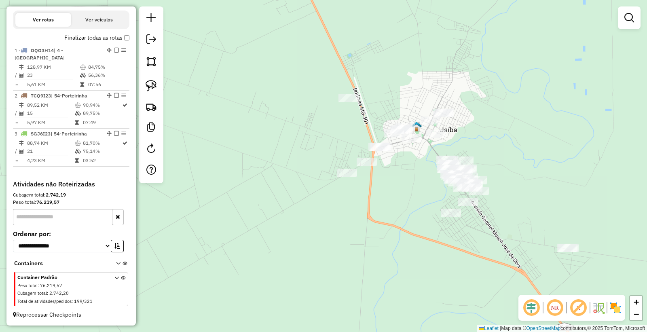
drag, startPoint x: 398, startPoint y: 145, endPoint x: 405, endPoint y: 179, distance: 35.1
click at [405, 179] on div "Janela de atendimento Grade de atendimento Capacidade Transportadoras Veículos …" at bounding box center [323, 166] width 647 height 332
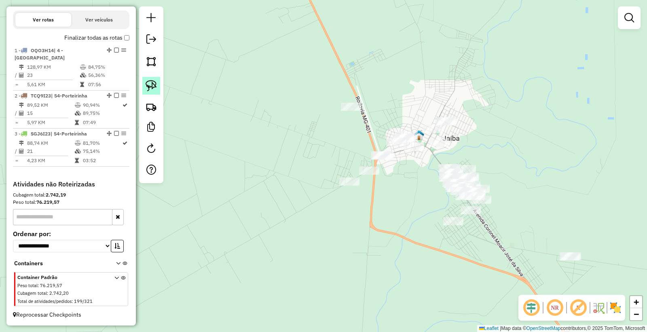
click at [146, 92] on link at bounding box center [151, 86] width 18 height 18
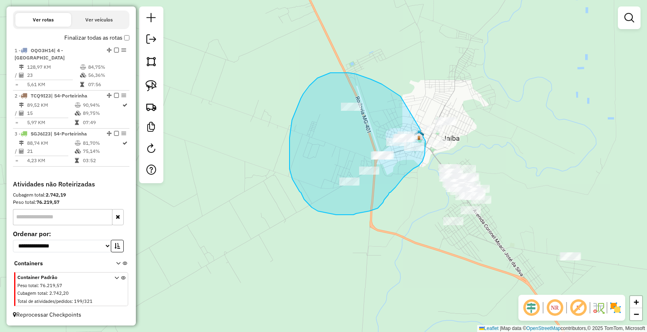
drag, startPoint x: 399, startPoint y: 95, endPoint x: 415, endPoint y: 118, distance: 27.9
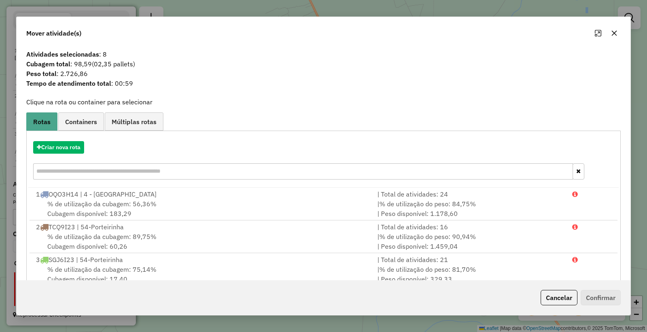
drag, startPoint x: 554, startPoint y: 303, endPoint x: 539, endPoint y: 296, distance: 16.8
click at [550, 301] on button "Cancelar" at bounding box center [559, 297] width 37 height 15
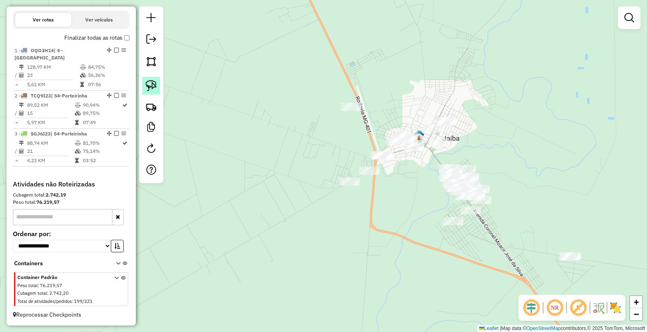
click at [156, 86] on img at bounding box center [151, 85] width 11 height 11
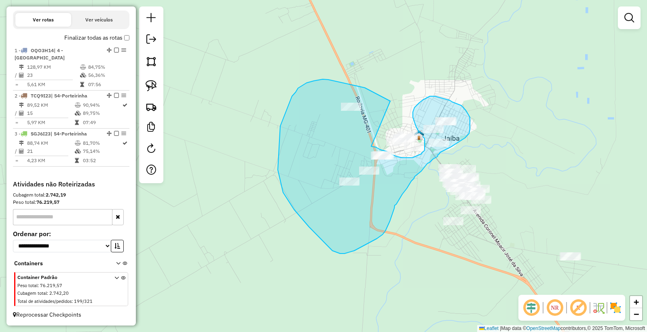
drag, startPoint x: 338, startPoint y: 82, endPoint x: 359, endPoint y: 145, distance: 66.6
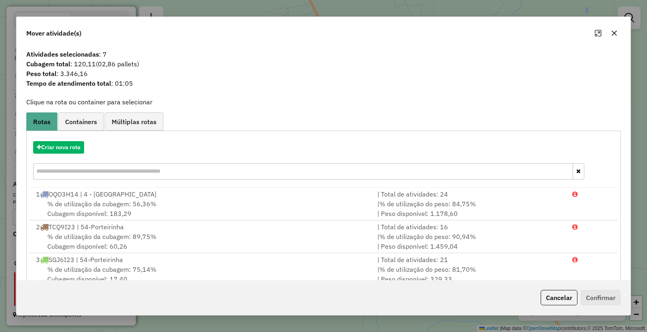
drag, startPoint x: 550, startPoint y: 294, endPoint x: 528, endPoint y: 286, distance: 23.5
click at [550, 294] on button "Cancelar" at bounding box center [559, 297] width 37 height 15
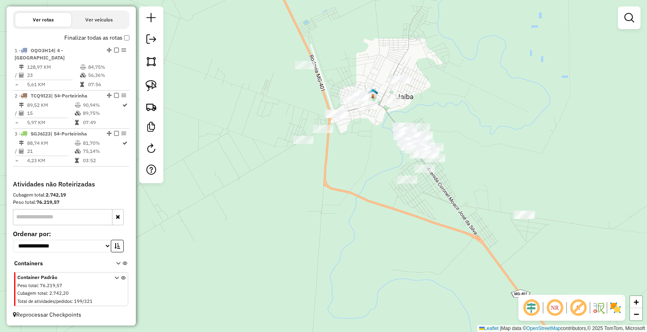
drag, startPoint x: 405, startPoint y: 220, endPoint x: 358, endPoint y: 177, distance: 63.3
click at [358, 177] on div "Janela de atendimento Grade de atendimento Capacidade Transportadoras Veículos …" at bounding box center [323, 166] width 647 height 332
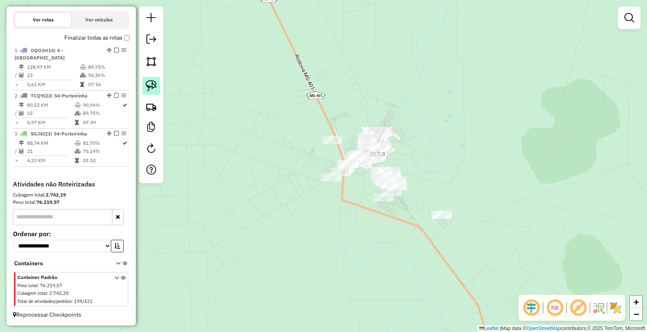
click at [159, 86] on link at bounding box center [151, 86] width 18 height 18
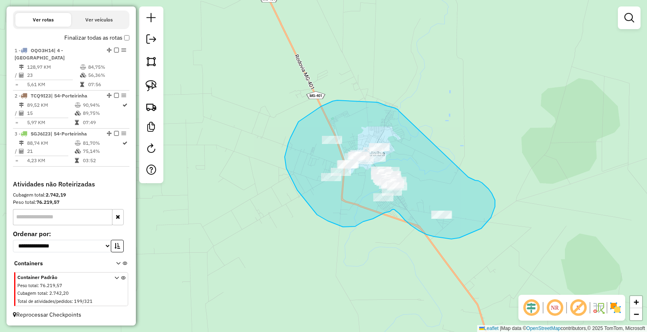
drag, startPoint x: 399, startPoint y: 111, endPoint x: 461, endPoint y: 176, distance: 90.7
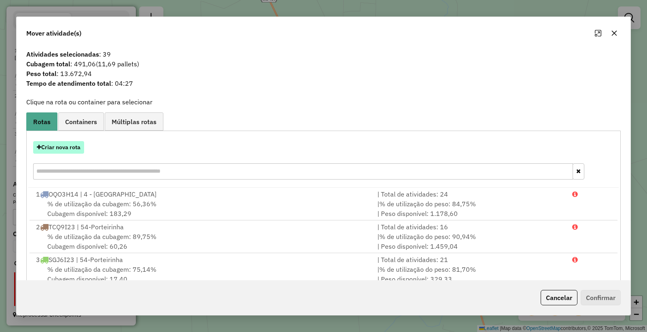
click at [55, 146] on button "Criar nova rota" at bounding box center [58, 147] width 51 height 13
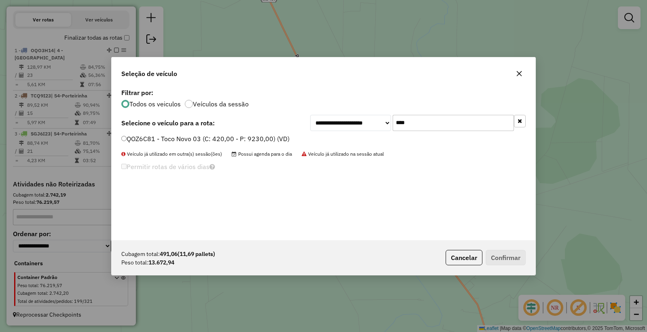
drag, startPoint x: 441, startPoint y: 125, endPoint x: 271, endPoint y: 107, distance: 170.8
click at [289, 113] on div "**********" at bounding box center [324, 164] width 424 height 154
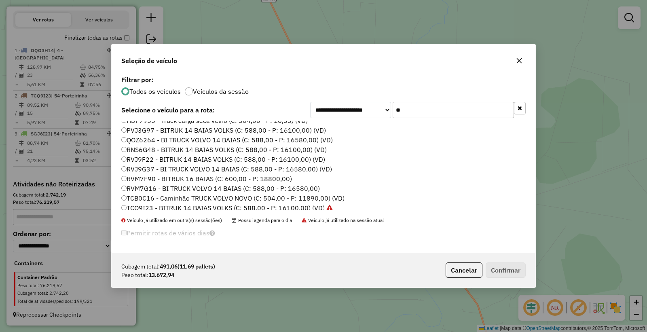
scroll to position [8, 0]
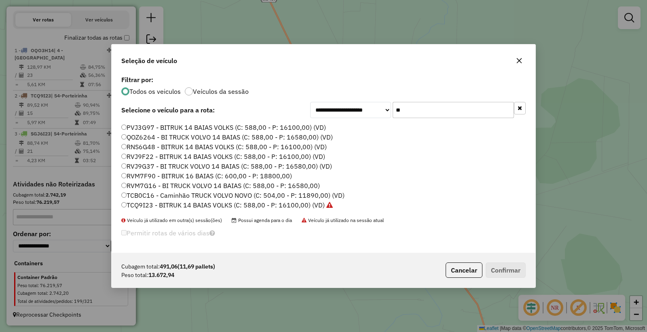
type input "**"
click at [147, 204] on label "TCQ9I23 - BITRUK 14 BAIAS VOLKS (C: 588,00 - P: 16100,00) (VD)" at bounding box center [226, 205] width 211 height 10
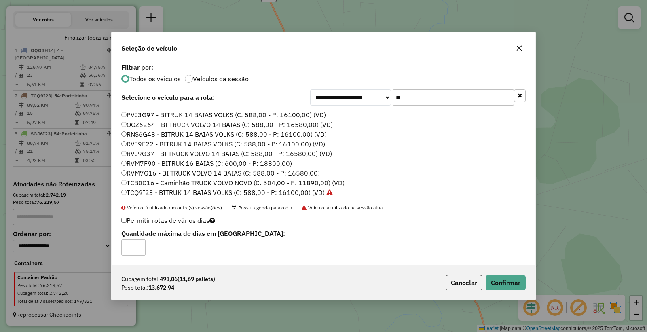
click at [147, 170] on label "RVM7G16 - BI TRUCK VOLVO 14 BAIAS (C: 588,00 - P: 16580,00)" at bounding box center [220, 173] width 199 height 10
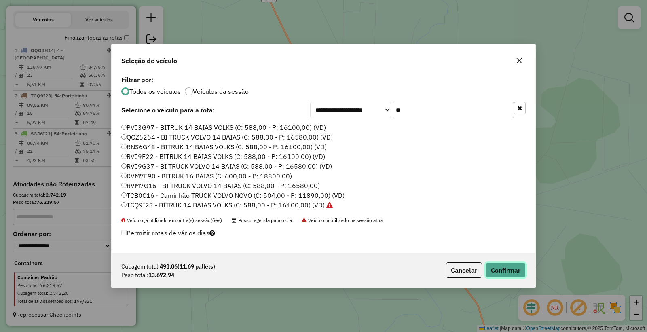
drag, startPoint x: 516, startPoint y: 274, endPoint x: 453, endPoint y: 266, distance: 62.8
click at [515, 274] on button "Confirmar" at bounding box center [506, 269] width 40 height 15
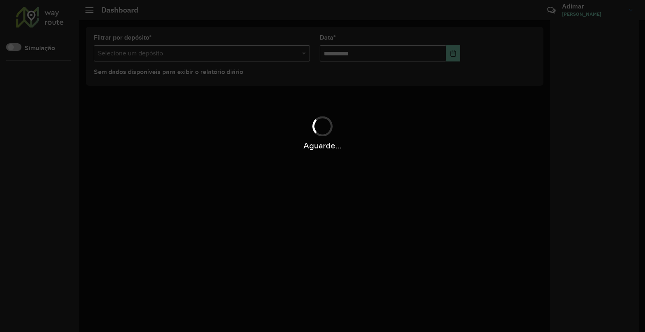
scroll to position [0, 0]
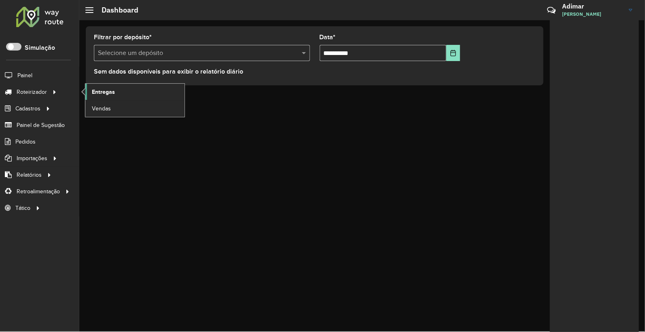
click at [132, 90] on link "Entregas" at bounding box center [134, 92] width 99 height 16
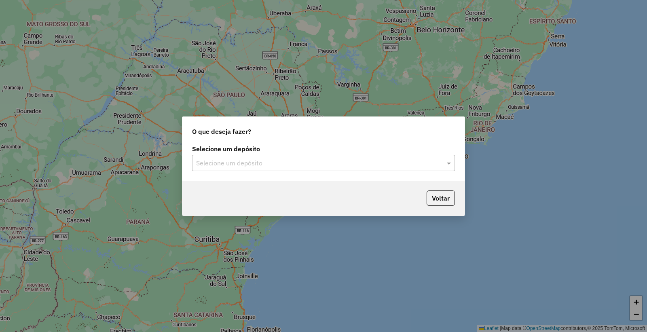
click at [260, 164] on input "text" at bounding box center [315, 164] width 239 height 10
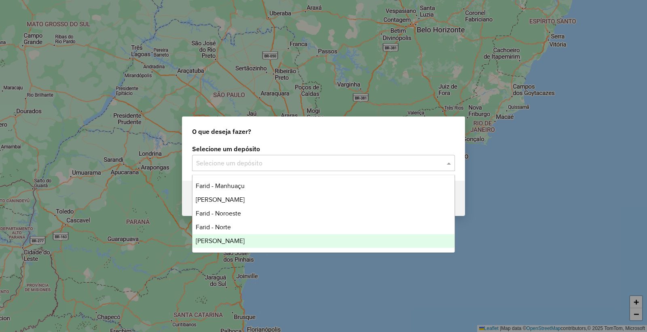
click at [231, 236] on div "[PERSON_NAME]" at bounding box center [323, 241] width 262 height 14
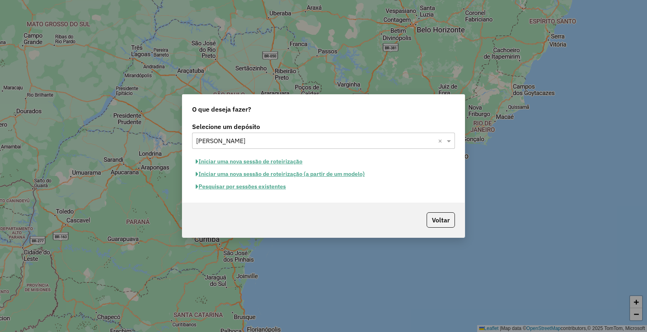
click at [254, 162] on button "Iniciar uma nova sessão de roteirização" at bounding box center [249, 161] width 114 height 13
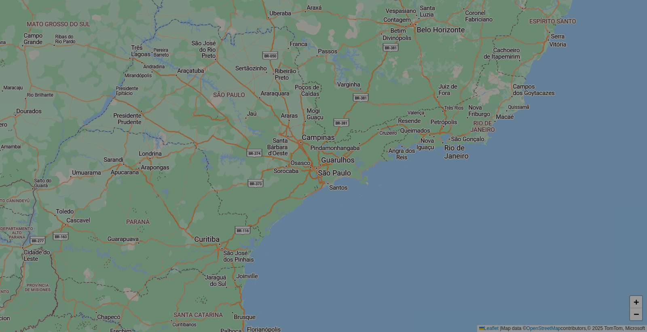
select select "*"
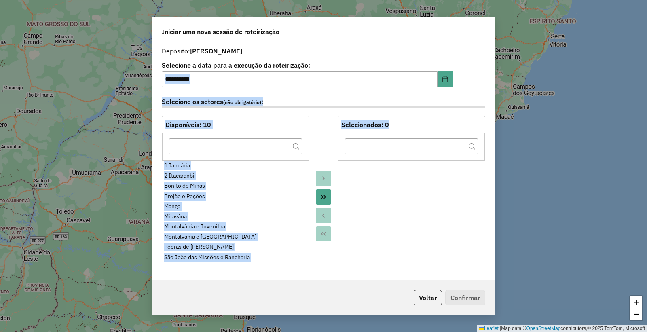
drag, startPoint x: 495, startPoint y: 60, endPoint x: 488, endPoint y: 148, distance: 88.4
click at [484, 183] on div "**********" at bounding box center [324, 166] width 344 height 299
click at [488, 79] on div "**********" at bounding box center [323, 161] width 343 height 237
drag, startPoint x: 495, startPoint y: 61, endPoint x: 488, endPoint y: 75, distance: 15.4
click at [491, 138] on div "**********" at bounding box center [323, 161] width 343 height 237
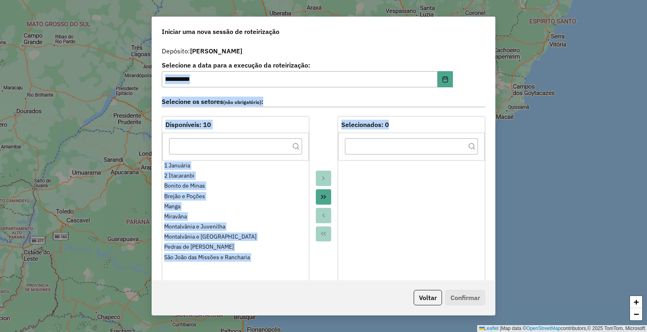
click at [487, 74] on div "**********" at bounding box center [323, 161] width 343 height 237
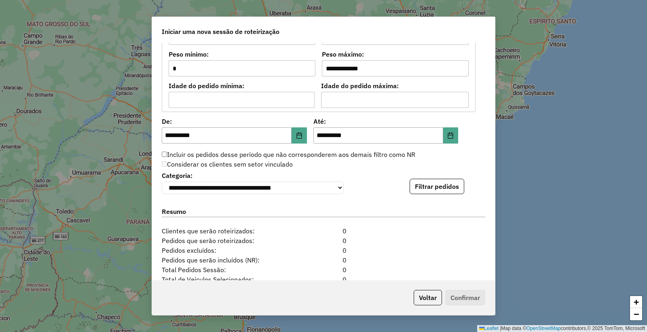
scroll to position [786, 0]
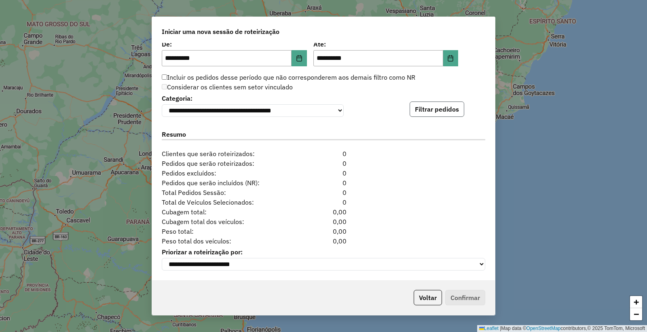
click at [436, 109] on button "Filtrar pedidos" at bounding box center [437, 108] width 55 height 15
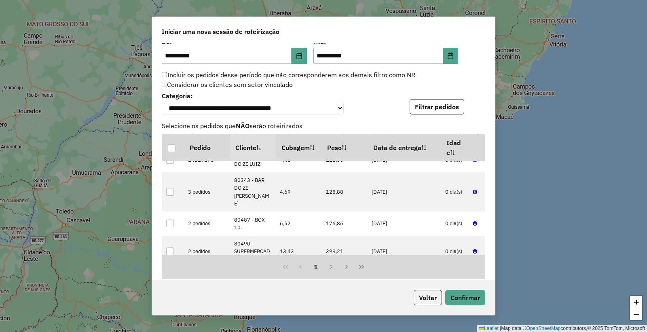
scroll to position [953, 0]
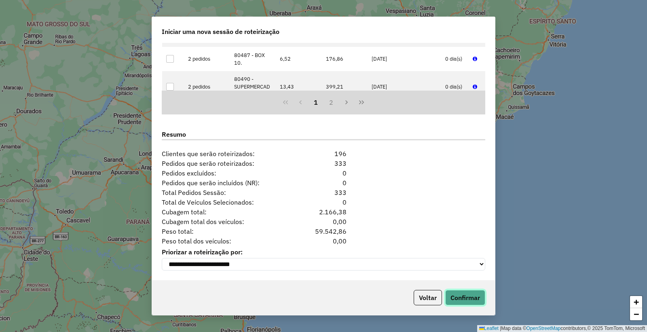
click at [466, 300] on button "Confirmar" at bounding box center [465, 297] width 40 height 15
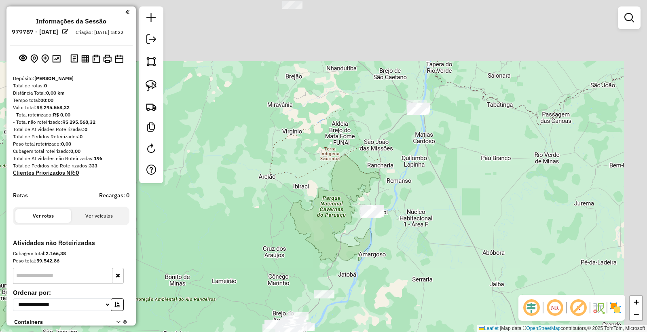
drag, startPoint x: 419, startPoint y: 112, endPoint x: 384, endPoint y: 272, distance: 163.9
click at [384, 272] on div "Janela de atendimento Grade de atendimento Capacidade Transportadoras Veículos …" at bounding box center [323, 166] width 647 height 332
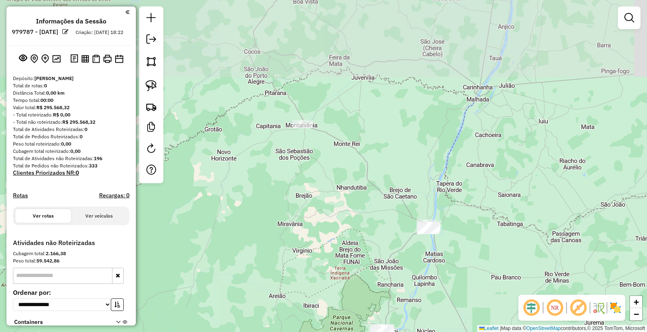
drag, startPoint x: 439, startPoint y: 205, endPoint x: 306, endPoint y: 155, distance: 142.4
click at [440, 231] on div "Janela de atendimento Grade de atendimento Capacidade Transportadoras Veículos …" at bounding box center [323, 166] width 647 height 332
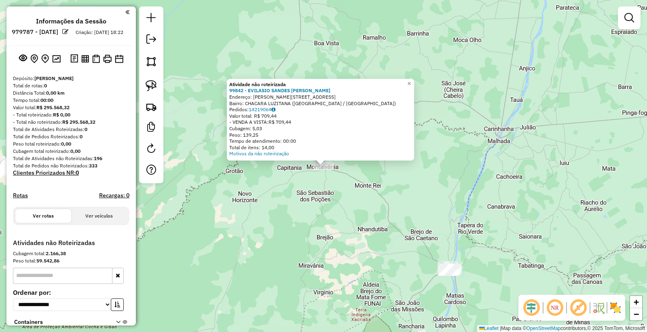
click at [363, 227] on div "Atividade não roteirizada 99842 - EVILASIO SANDES [PERSON_NAME]: R GALILEU, 260…" at bounding box center [323, 166] width 647 height 332
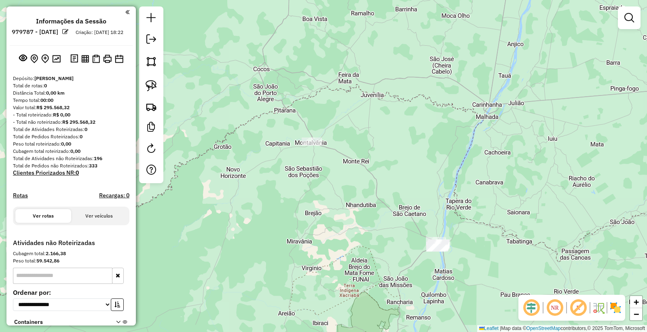
drag, startPoint x: 406, startPoint y: 211, endPoint x: 364, endPoint y: 158, distance: 67.6
click at [373, 148] on div "Janela de atendimento Grade de atendimento Capacidade Transportadoras Veículos …" at bounding box center [323, 166] width 647 height 332
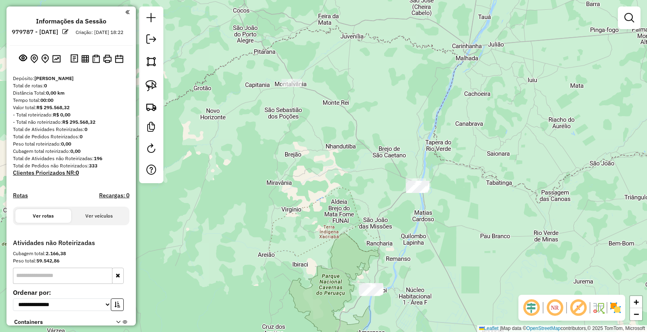
drag, startPoint x: 420, startPoint y: 249, endPoint x: 421, endPoint y: 231, distance: 18.6
click at [421, 231] on div "Janela de atendimento Grade de atendimento Capacidade Transportadoras Veículos …" at bounding box center [323, 166] width 647 height 332
click at [156, 91] on img at bounding box center [151, 85] width 11 height 11
drag, startPoint x: 398, startPoint y: 221, endPoint x: 434, endPoint y: 192, distance: 46.0
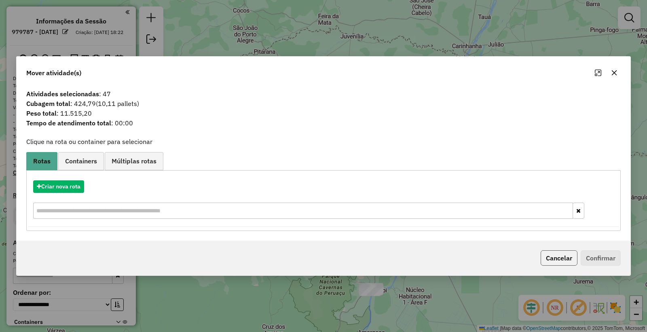
click at [552, 260] on button "Cancelar" at bounding box center [559, 257] width 37 height 15
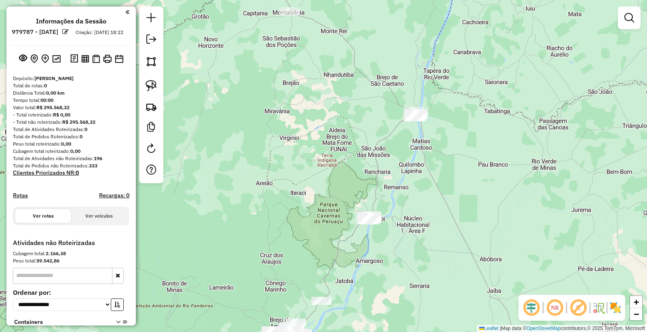
drag, startPoint x: 429, startPoint y: 275, endPoint x: 427, endPoint y: 199, distance: 76.0
click at [427, 199] on div "Janela de atendimento Grade de atendimento Capacidade Transportadoras Veículos …" at bounding box center [323, 166] width 647 height 332
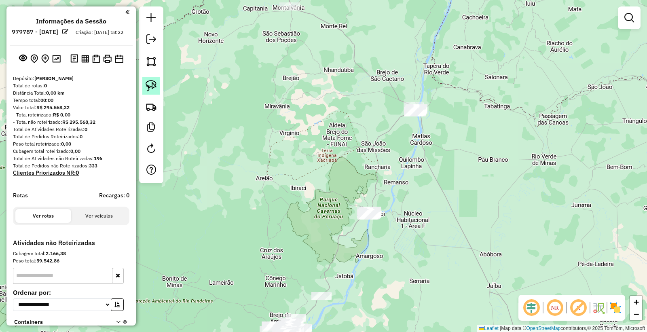
click at [156, 91] on img at bounding box center [151, 85] width 11 height 11
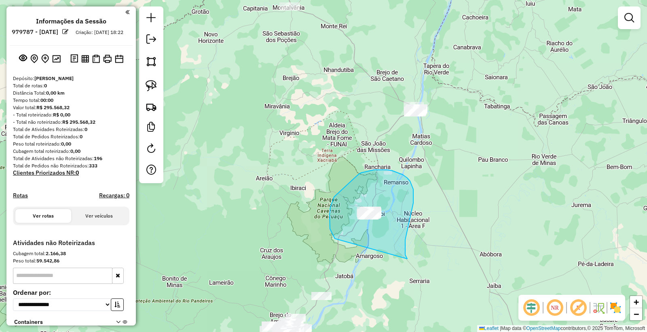
drag, startPoint x: 405, startPoint y: 255, endPoint x: 361, endPoint y: 265, distance: 45.7
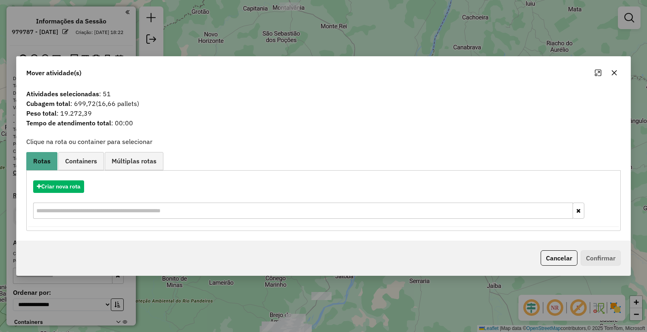
click at [555, 266] on div "Cancelar Confirmar" at bounding box center [324, 258] width 614 height 35
click at [557, 260] on button "Cancelar" at bounding box center [559, 257] width 37 height 15
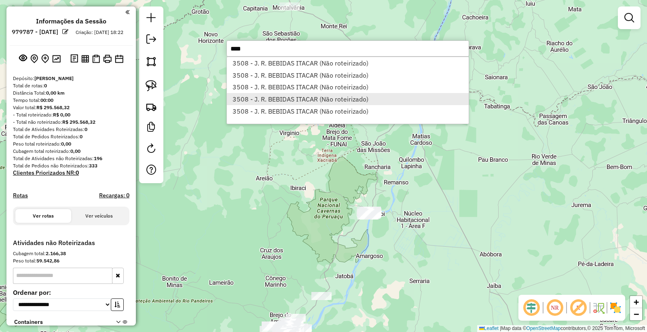
type input "****"
click at [334, 95] on li "3508 - J. R. BEBIDAS ITACAR (Não roteirizado)" at bounding box center [348, 99] width 242 height 12
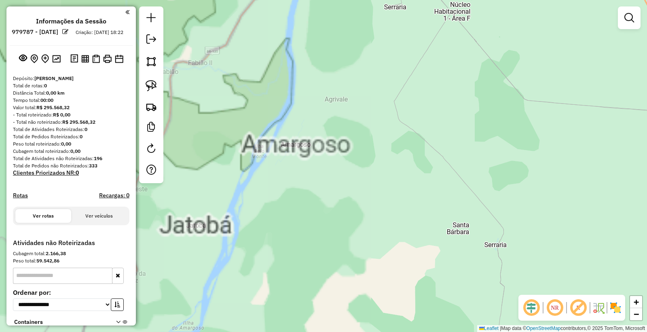
drag, startPoint x: 303, startPoint y: 112, endPoint x: 314, endPoint y: 169, distance: 57.3
click at [314, 169] on div "Atividade não roteirizada 3508 - J. R. BEBIDAS ITACAR Endereço: Av FRUTAL, 158 …" at bounding box center [323, 166] width 647 height 332
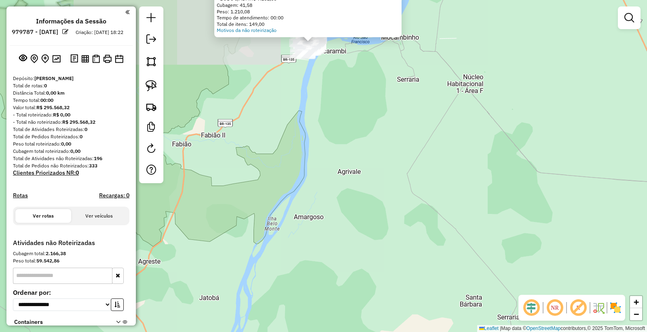
drag, startPoint x: 332, startPoint y: 110, endPoint x: 332, endPoint y: 168, distance: 58.6
click at [337, 182] on div "Atividade não roteirizada 3508 - J. R. BEBIDAS ITACAR Endereço: Av FRUTAL, 158 …" at bounding box center [323, 166] width 647 height 332
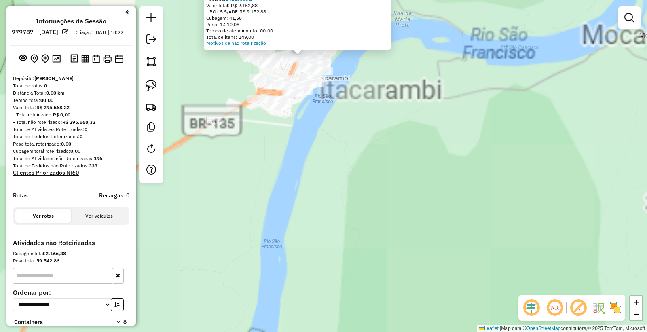
drag, startPoint x: 352, startPoint y: 158, endPoint x: 385, endPoint y: 274, distance: 120.2
click at [386, 274] on div "Atividade não roteirizada 3508 - J. R. BEBIDAS ITACAR Endereço: Av FRUTAL, 158 …" at bounding box center [323, 166] width 647 height 332
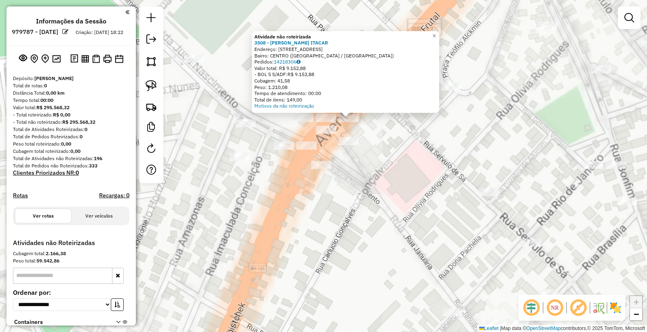
click at [348, 229] on div "Atividade não roteirizada 3508 - J. R. BEBIDAS ITACAR Endereço: Av FRUTAL, 158 …" at bounding box center [323, 166] width 647 height 332
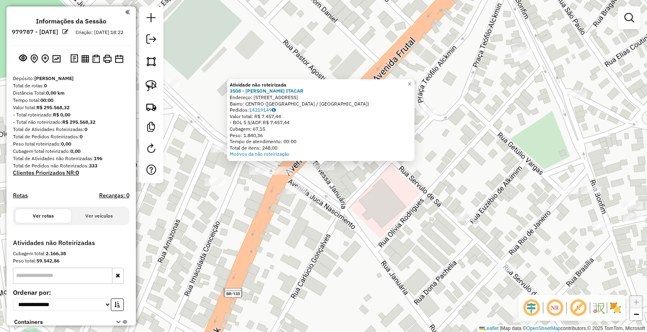
click at [330, 212] on div "Atividade não roteirizada 3508 - J. R. BEBIDAS ITACAR Endereço: Av FRUTAL, 158 …" at bounding box center [323, 166] width 647 height 332
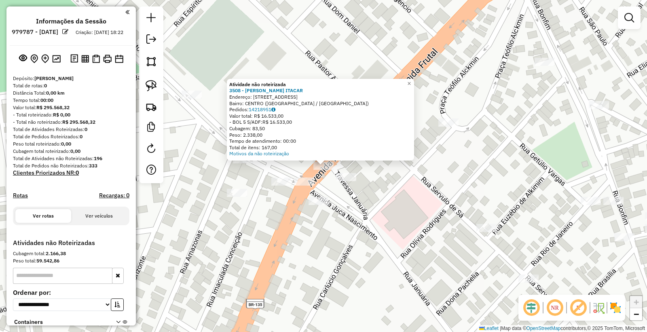
click at [350, 205] on div "Atividade não roteirizada 3508 - J. R. BEBIDAS ITACAR Endereço: Av FRUTAL, 158 …" at bounding box center [323, 166] width 647 height 332
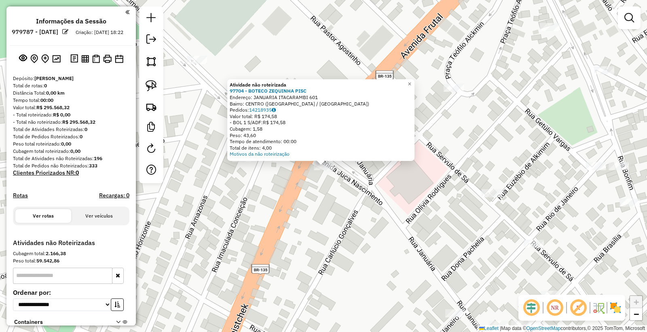
click at [355, 223] on div "Atividade não roteirizada 97704 - BOTECO ZEQUINHA PISC Endereço: JANUARIA ITACA…" at bounding box center [323, 166] width 647 height 332
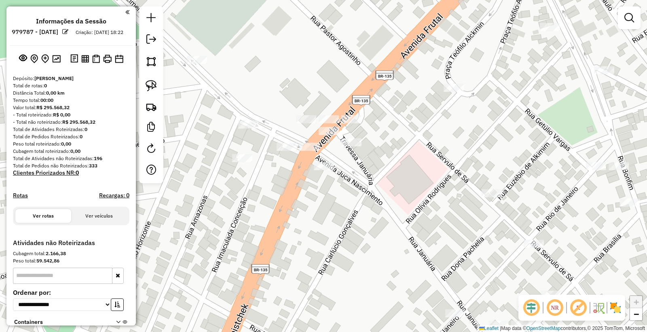
click at [346, 137] on div "Janela de atendimento Grade de atendimento Capacidade Transportadoras Veículos …" at bounding box center [323, 166] width 647 height 332
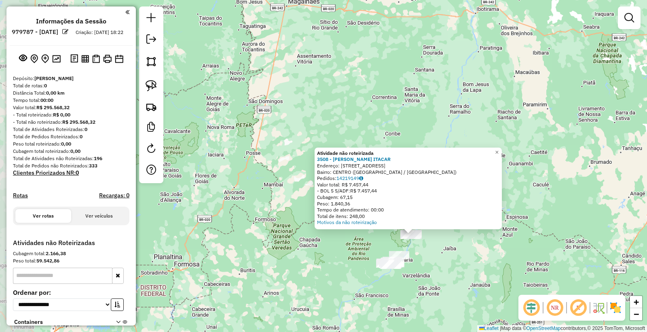
click at [450, 272] on div "Atividade não roteirizada 3508 - J. R. BEBIDAS ITACAR Endereço: Av FRUTAL, 158 …" at bounding box center [323, 166] width 647 height 332
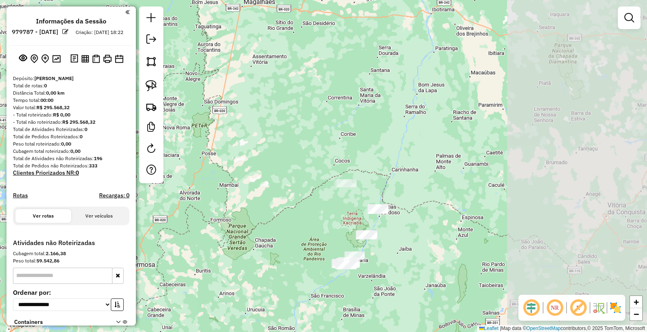
drag, startPoint x: 570, startPoint y: 197, endPoint x: 422, endPoint y: 212, distance: 148.8
click at [422, 212] on div "Janela de atendimento Grade de atendimento Capacidade Transportadoras Veículos …" at bounding box center [323, 166] width 647 height 332
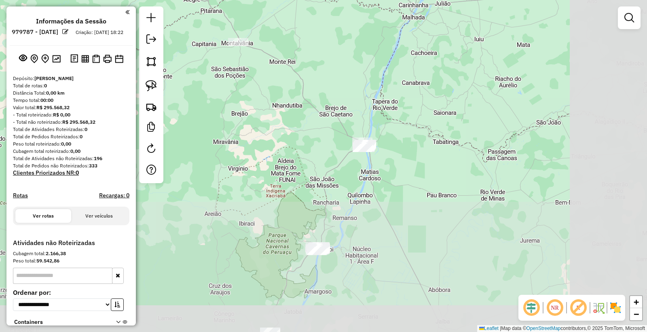
drag, startPoint x: 495, startPoint y: 238, endPoint x: 395, endPoint y: 103, distance: 167.9
click at [395, 103] on div "Janela de atendimento Grade de atendimento Capacidade Transportadoras Veículos …" at bounding box center [323, 166] width 647 height 332
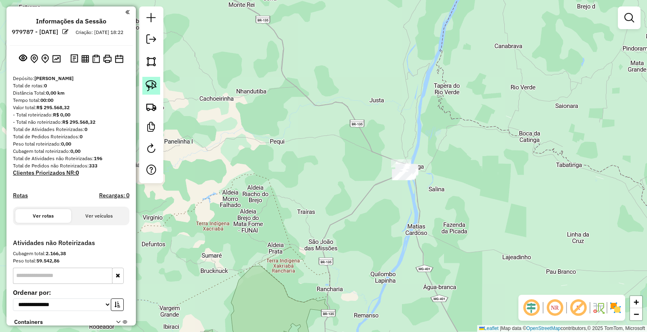
click at [149, 84] on img at bounding box center [151, 85] width 11 height 11
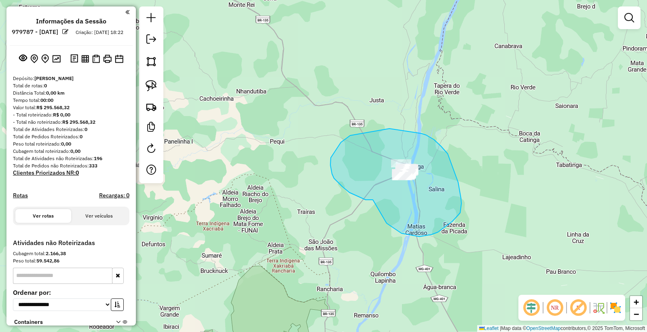
drag, startPoint x: 332, startPoint y: 174, endPoint x: 383, endPoint y: 220, distance: 68.7
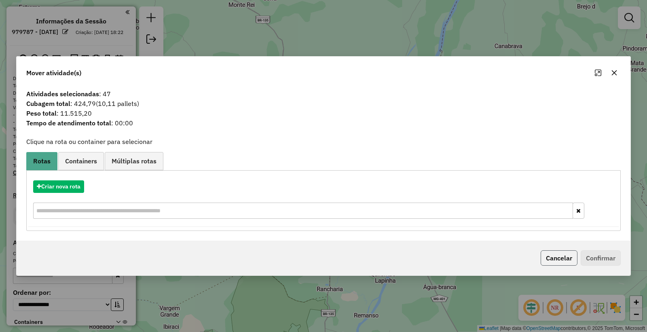
click at [548, 257] on button "Cancelar" at bounding box center [559, 257] width 37 height 15
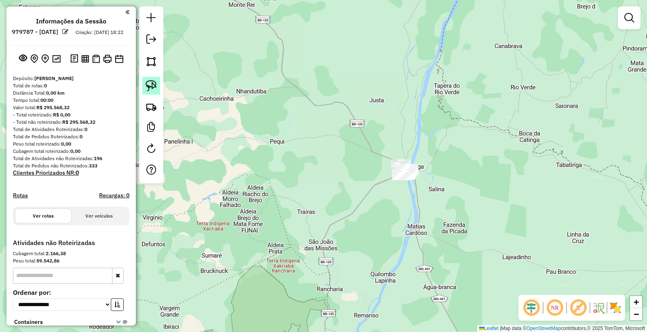
click at [149, 88] on img at bounding box center [151, 85] width 11 height 11
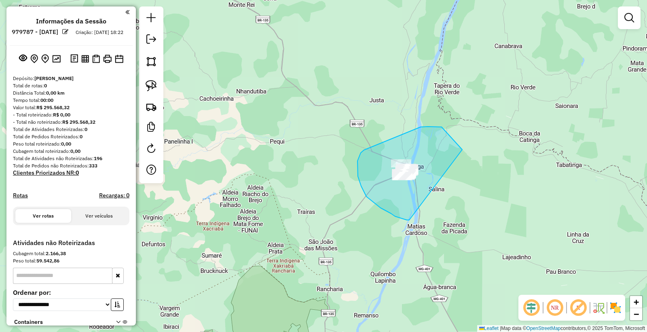
drag, startPoint x: 407, startPoint y: 220, endPoint x: 449, endPoint y: 215, distance: 42.7
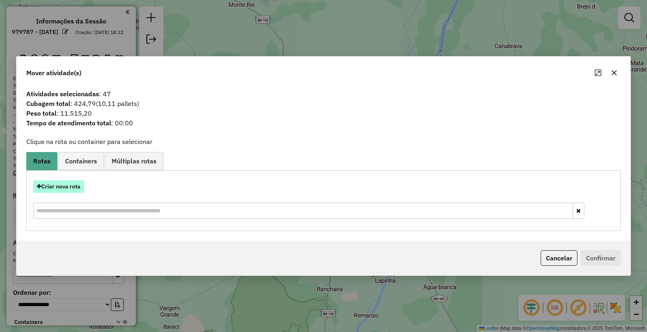
click at [54, 184] on button "Criar nova rota" at bounding box center [58, 186] width 51 height 13
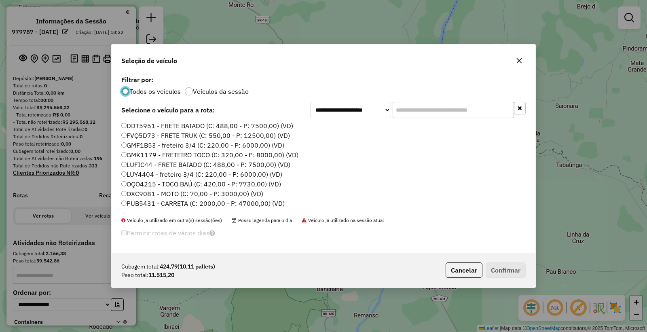
scroll to position [4, 2]
click at [472, 120] on div "**********" at bounding box center [324, 163] width 424 height 179
click at [454, 110] on input "text" at bounding box center [453, 110] width 121 height 16
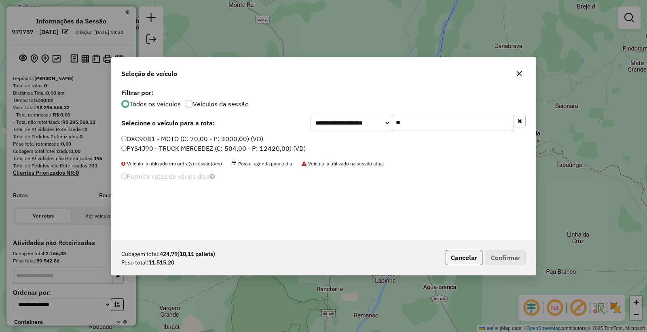
type input "**"
click at [130, 153] on li "PYS4J90 - TRUCK MERCEDEZ (C: 504,00 - P: 12420,00) (VD)" at bounding box center [323, 149] width 404 height 10
click at [131, 147] on label "PYS4J90 - TRUCK MERCEDEZ (C: 504,00 - P: 12420,00) (VD)" at bounding box center [213, 149] width 184 height 10
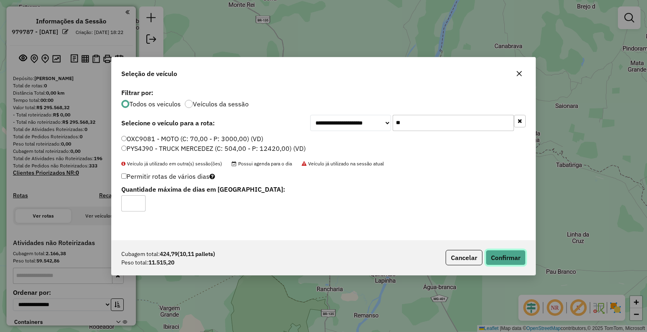
click at [503, 260] on button "Confirmar" at bounding box center [506, 257] width 40 height 15
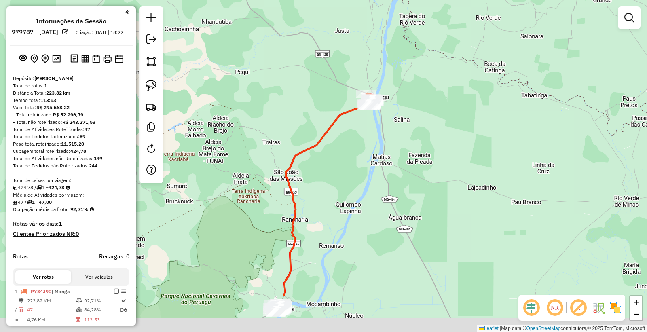
drag, startPoint x: 499, startPoint y: 239, endPoint x: 429, endPoint y: 84, distance: 169.8
click at [431, 89] on div "Janela de atendimento Grade de atendimento Capacidade Transportadoras Veículos …" at bounding box center [323, 166] width 647 height 332
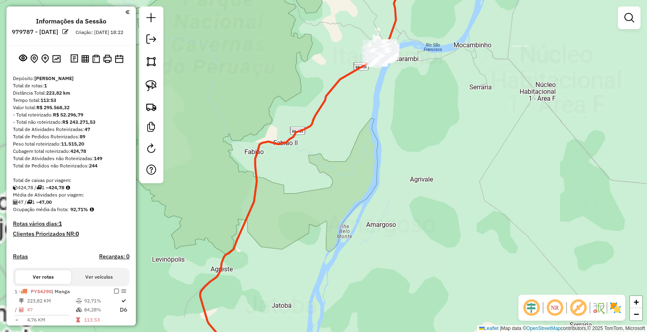
drag, startPoint x: 412, startPoint y: 142, endPoint x: 398, endPoint y: 167, distance: 28.3
click at [423, 195] on div "Janela de atendimento Grade de atendimento Capacidade Transportadoras Veículos …" at bounding box center [323, 166] width 647 height 332
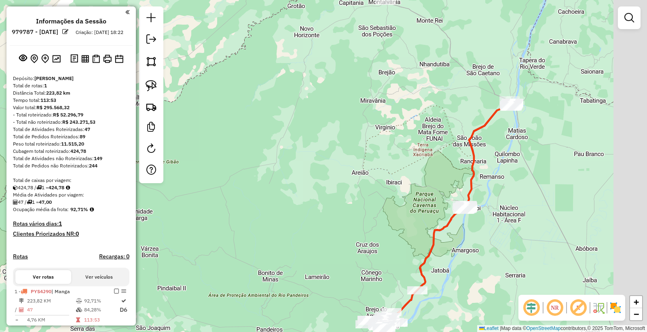
drag, startPoint x: 595, startPoint y: 176, endPoint x: 515, endPoint y: 225, distance: 93.6
click at [518, 229] on div "Janela de atendimento Grade de atendimento Capacidade Transportadoras Veículos …" at bounding box center [323, 166] width 647 height 332
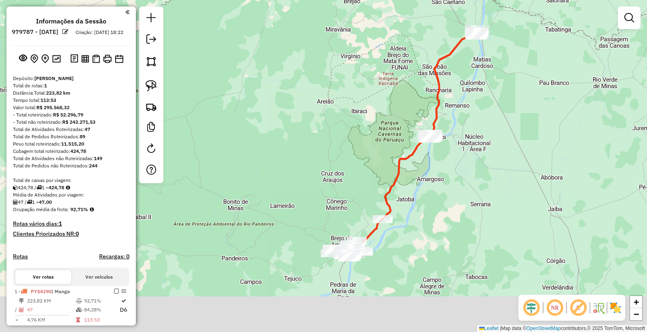
drag, startPoint x: 497, startPoint y: 221, endPoint x: 508, endPoint y: 127, distance: 95.2
click at [508, 127] on div "Janela de atendimento Grade de atendimento Capacidade Transportadoras Veículos …" at bounding box center [323, 166] width 647 height 332
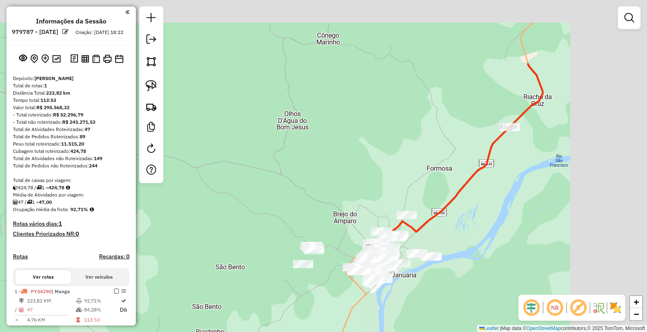
drag, startPoint x: 646, startPoint y: 155, endPoint x: 484, endPoint y: 247, distance: 187.1
click at [484, 253] on div "Janela de atendimento Grade de atendimento Capacidade Transportadoras Veículos …" at bounding box center [323, 166] width 647 height 332
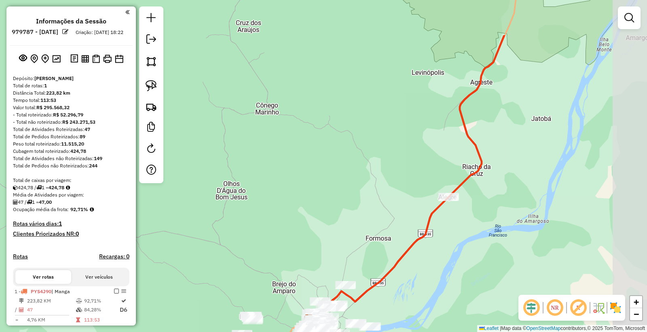
drag, startPoint x: 557, startPoint y: 172, endPoint x: 499, endPoint y: 244, distance: 92.1
click at [502, 243] on div "Janela de atendimento Grade de atendimento Capacidade Transportadoras Veículos …" at bounding box center [323, 166] width 647 height 332
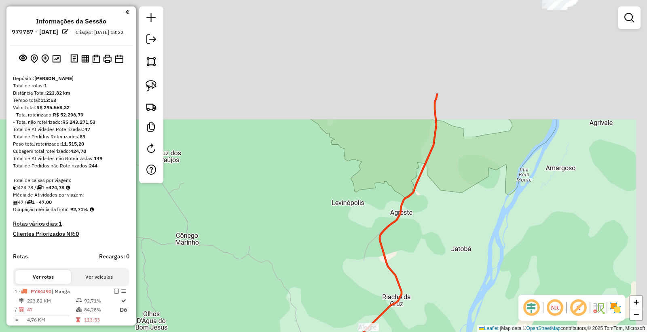
drag, startPoint x: 559, startPoint y: 119, endPoint x: 482, endPoint y: 234, distance: 138.3
click at [478, 255] on div "Janela de atendimento Grade de atendimento Capacidade Transportadoras Veículos …" at bounding box center [323, 166] width 647 height 332
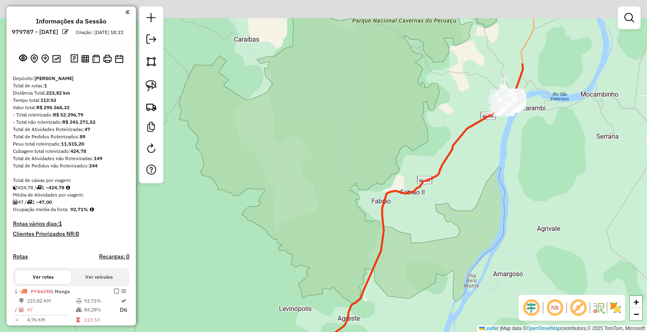
drag, startPoint x: 553, startPoint y: 121, endPoint x: 397, endPoint y: 280, distance: 222.7
click at [426, 296] on div "Janela de atendimento Grade de atendimento Capacidade Transportadoras Veículos …" at bounding box center [323, 166] width 647 height 332
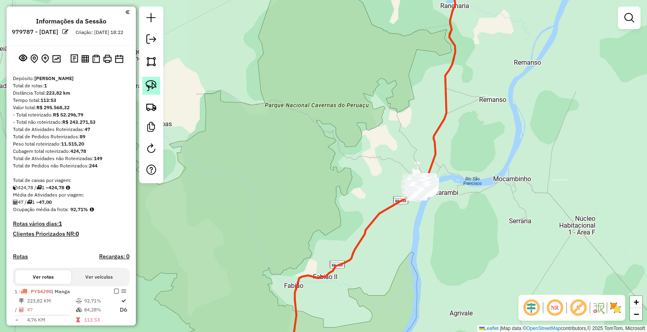
click at [156, 89] on img at bounding box center [151, 85] width 11 height 11
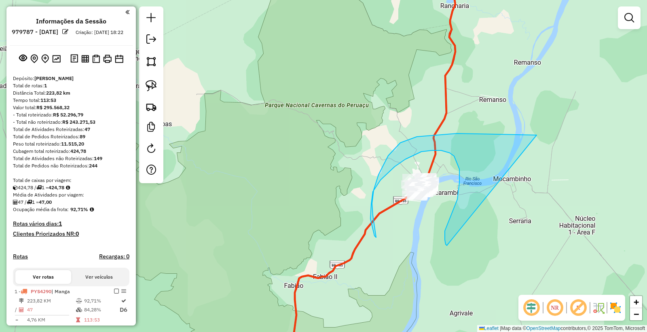
drag, startPoint x: 446, startPoint y: 244, endPoint x: 539, endPoint y: 159, distance: 126.5
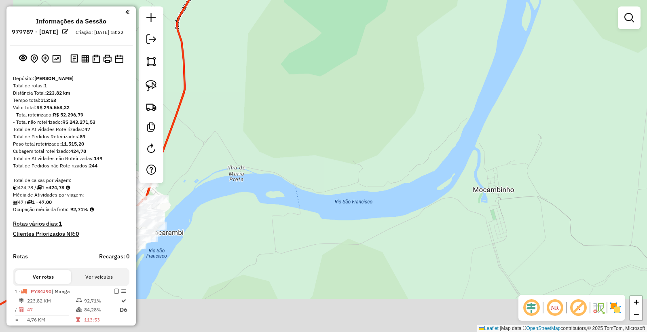
drag, startPoint x: 410, startPoint y: 254, endPoint x: 615, endPoint y: 141, distance: 234.4
click at [595, 150] on div "Janela de atendimento Grade de atendimento Capacidade Transportadoras Veículos …" at bounding box center [323, 166] width 647 height 332
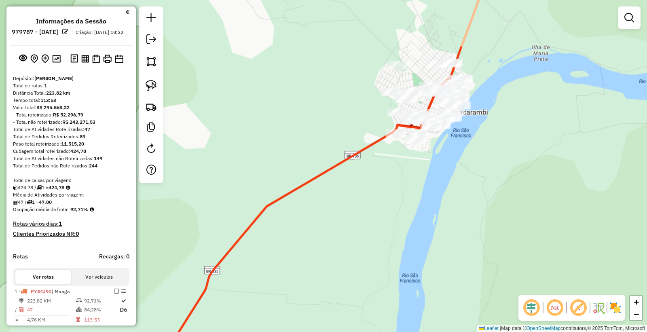
drag, startPoint x: 531, startPoint y: 141, endPoint x: 383, endPoint y: 199, distance: 159.8
click at [372, 208] on div "Janela de atendimento Grade de atendimento Capacidade Transportadoras Veículos …" at bounding box center [323, 166] width 647 height 332
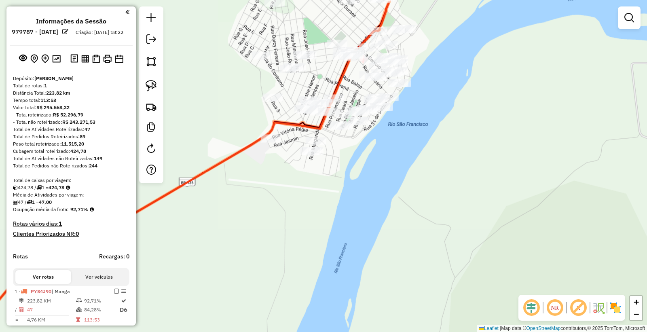
drag, startPoint x: 498, startPoint y: 135, endPoint x: 489, endPoint y: 144, distance: 12.3
click at [497, 135] on div "Janela de atendimento Grade de atendimento Capacidade Transportadoras Veículos …" at bounding box center [323, 166] width 647 height 332
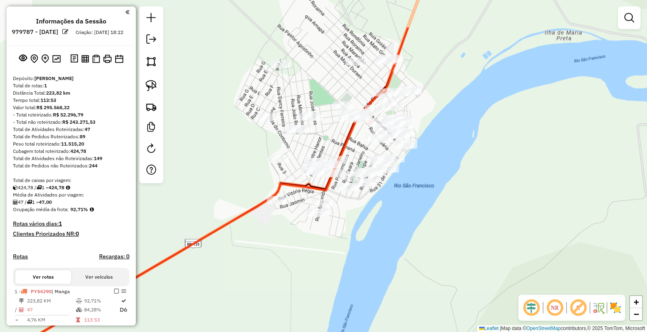
drag, startPoint x: 216, startPoint y: 124, endPoint x: 219, endPoint y: 184, distance: 59.9
click at [221, 183] on div "Janela de atendimento Grade de atendimento Capacidade Transportadoras Veículos …" at bounding box center [323, 166] width 647 height 332
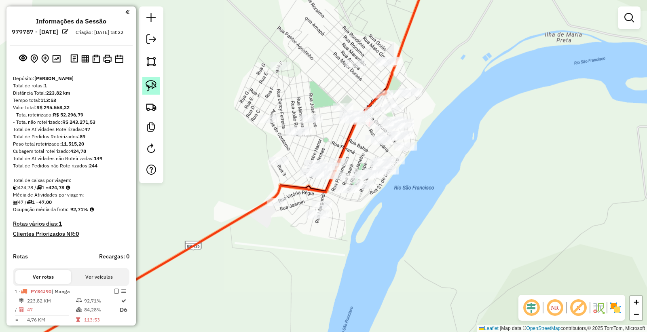
click at [151, 84] on img at bounding box center [151, 85] width 11 height 11
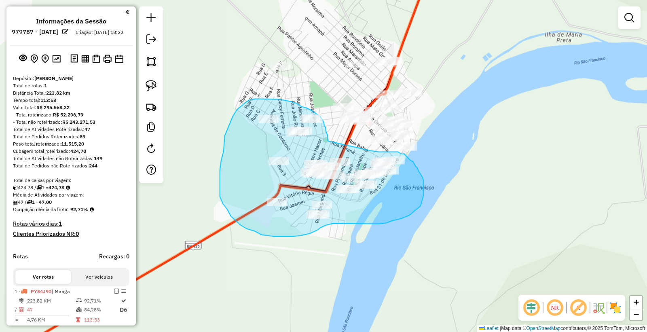
drag, startPoint x: 326, startPoint y: 130, endPoint x: 367, endPoint y: 150, distance: 45.4
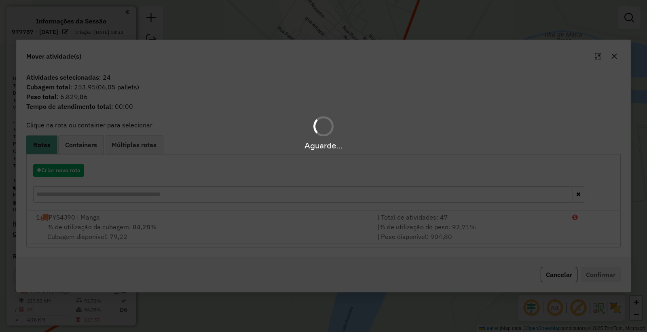
click at [57, 169] on div "Aguarde..." at bounding box center [323, 166] width 647 height 332
click at [59, 173] on div "Aguarde..." at bounding box center [323, 166] width 647 height 332
click at [59, 171] on div "Aguarde..." at bounding box center [323, 166] width 647 height 332
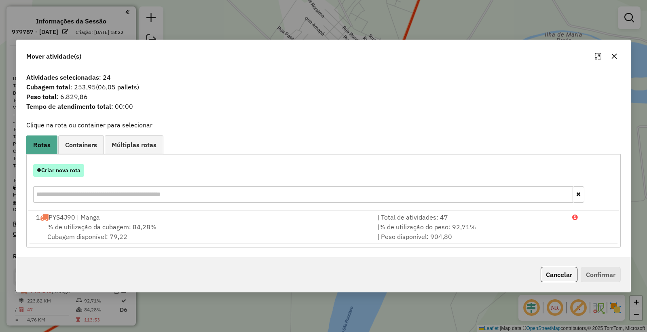
click at [53, 171] on button "Criar nova rota" at bounding box center [58, 170] width 51 height 13
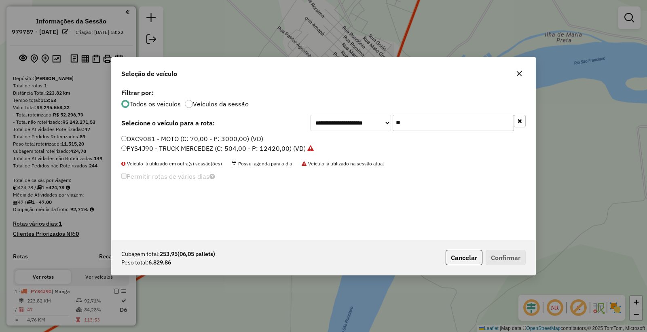
drag, startPoint x: 426, startPoint y: 120, endPoint x: 264, endPoint y: 114, distance: 162.2
click at [284, 119] on div "**********" at bounding box center [323, 123] width 404 height 16
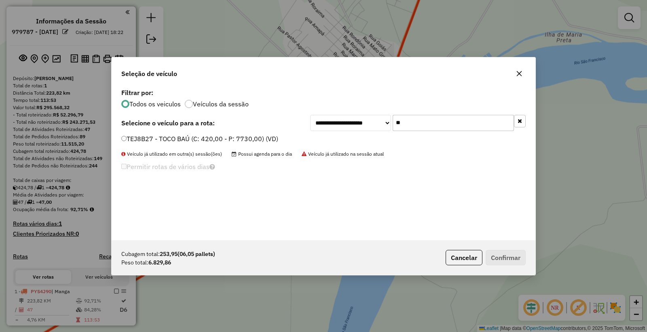
type input "**"
click at [139, 143] on label "TEJ8B27 - TOCO BAÚ (C: 420,00 - P: 7730,00) (VD)" at bounding box center [199, 139] width 157 height 10
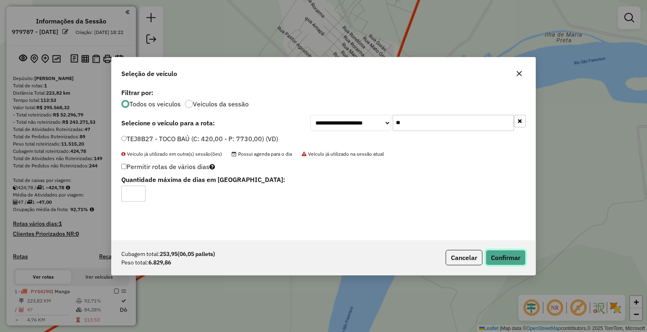
click at [507, 257] on button "Confirmar" at bounding box center [506, 257] width 40 height 15
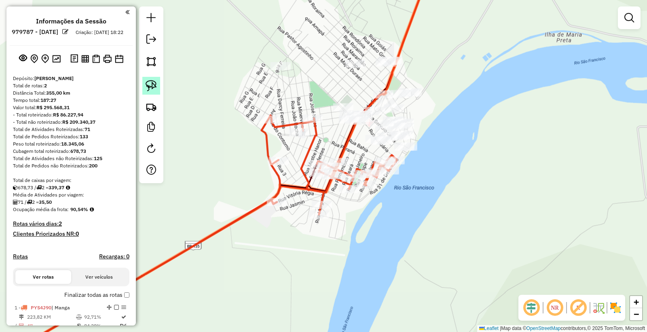
click at [151, 86] on img at bounding box center [151, 85] width 11 height 11
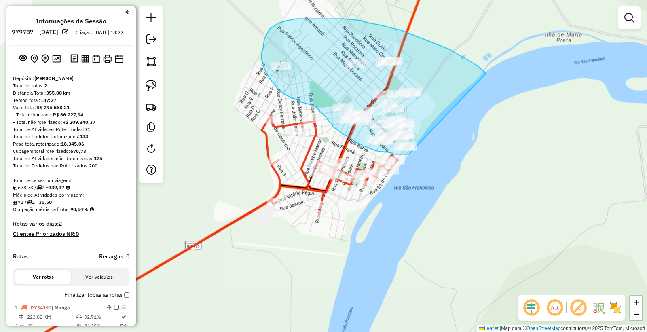
drag, startPoint x: 450, startPoint y: 49, endPoint x: 423, endPoint y: 138, distance: 92.7
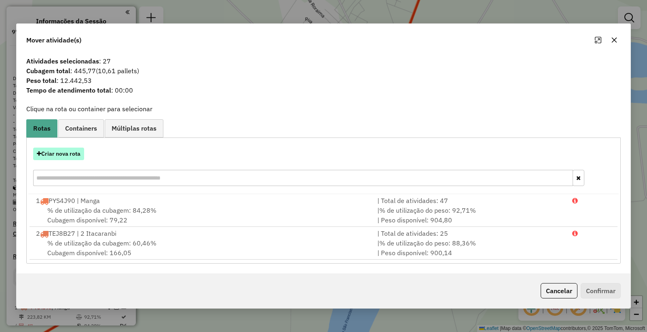
click at [47, 148] on button "Criar nova rota" at bounding box center [58, 154] width 51 height 13
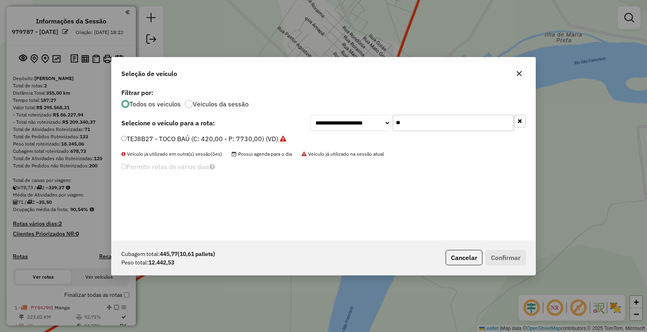
drag, startPoint x: 457, startPoint y: 122, endPoint x: 266, endPoint y: 132, distance: 191.5
click at [266, 132] on div "**********" at bounding box center [324, 164] width 424 height 154
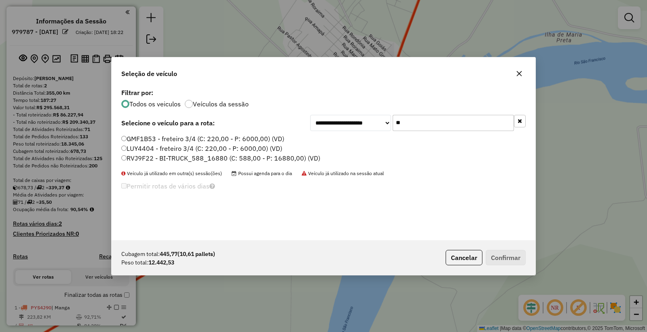
type input "**"
drag, startPoint x: 144, startPoint y: 162, endPoint x: 147, endPoint y: 157, distance: 5.8
click at [144, 161] on label "RVJ9F22 - BI-TRUCK_588_16880 (C: 588,00 - P: 16880,00) (VD)" at bounding box center [220, 158] width 199 height 10
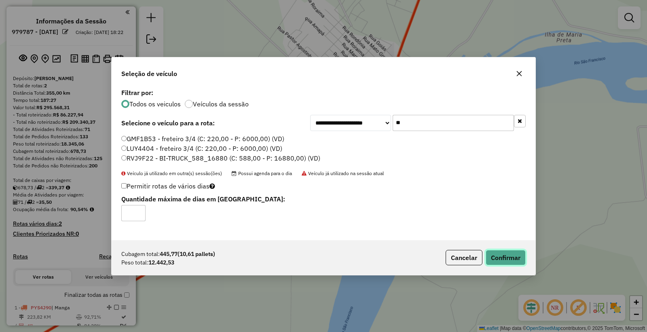
click at [507, 254] on button "Confirmar" at bounding box center [506, 257] width 40 height 15
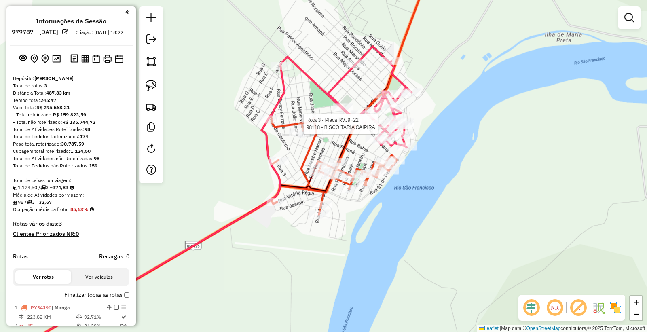
select select "**********"
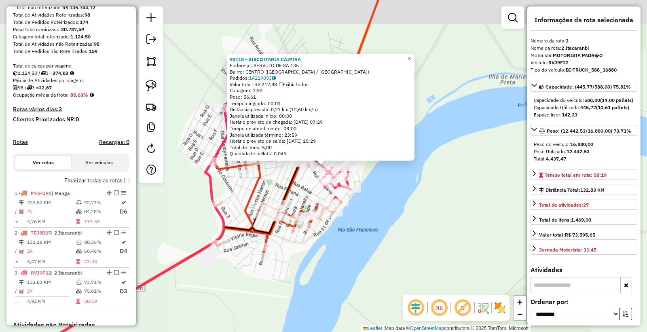
scroll to position [262, 0]
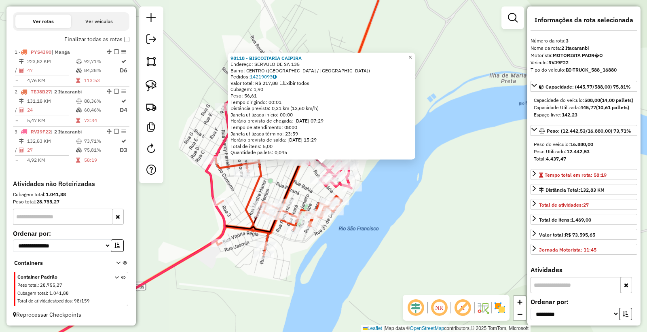
click at [386, 249] on div "98118 - BISCOITARIA CAIPIRA Endereço: SERVULO DE SA 135 Bairro: CENTRO (ITACARA…" at bounding box center [323, 166] width 647 height 332
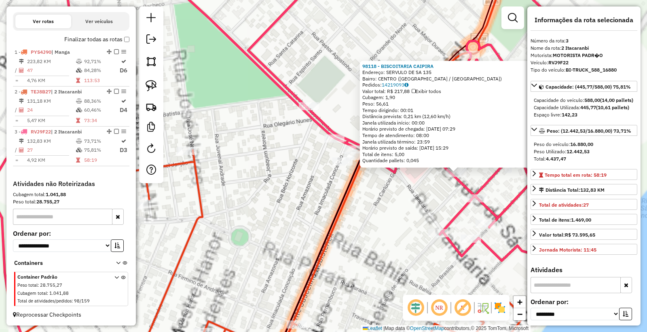
click at [296, 205] on div "98118 - BISCOITARIA CAIPIRA Endereço: SERVULO DE SA 135 Bairro: CENTRO (ITACARA…" at bounding box center [323, 166] width 647 height 332
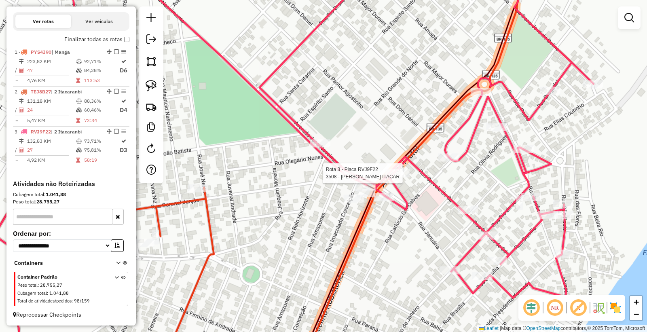
select select "**********"
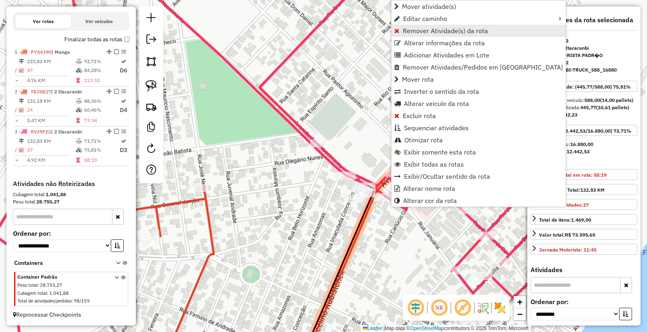
click at [410, 31] on span "Remover Atividade(s) da rota" at bounding box center [445, 30] width 85 height 6
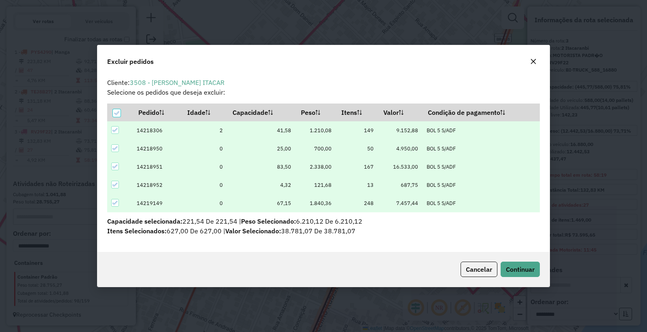
scroll to position [0, 0]
click at [110, 108] on th at bounding box center [119, 112] width 25 height 17
click at [115, 114] on icon at bounding box center [117, 113] width 6 height 6
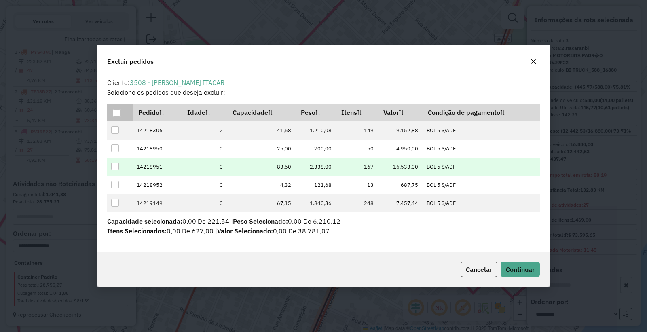
click at [113, 168] on div at bounding box center [115, 167] width 8 height 8
click at [516, 262] on button "Continuar" at bounding box center [520, 269] width 39 height 15
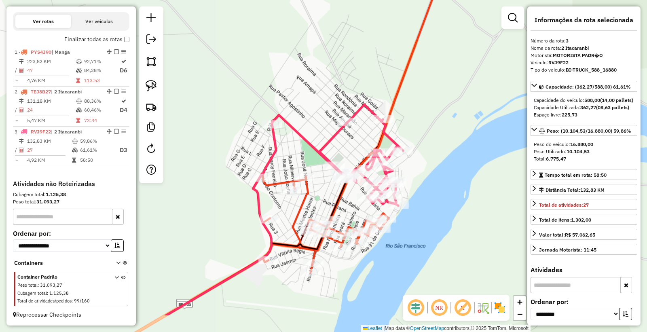
drag, startPoint x: 447, startPoint y: 209, endPoint x: 422, endPoint y: 103, distance: 109.4
click at [422, 103] on div "Janela de atendimento Grade de atendimento Capacidade Transportadoras Veículos …" at bounding box center [323, 166] width 647 height 332
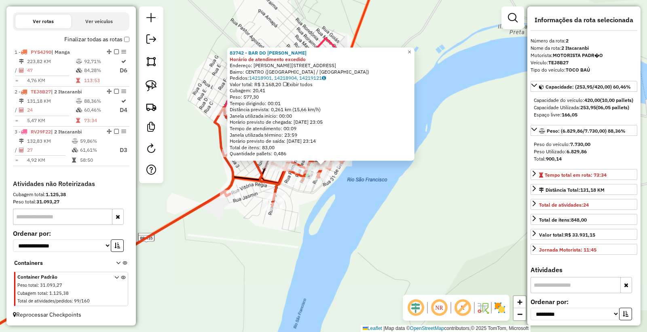
drag, startPoint x: 452, startPoint y: 231, endPoint x: 448, endPoint y: 229, distance: 4.4
click at [452, 231] on div "83742 - BAR DO ROBERTO BRITO Horário de atendimento excedido Endereço: R FIRMIN…" at bounding box center [323, 166] width 647 height 332
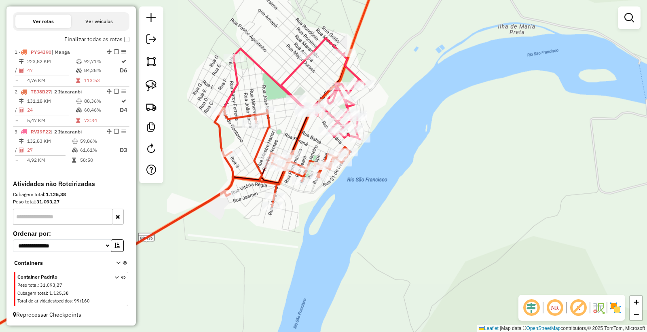
drag, startPoint x: 462, startPoint y: 222, endPoint x: 458, endPoint y: 215, distance: 8.0
click at [461, 219] on div "Janela de atendimento Grade de atendimento Capacidade Transportadoras Veículos …" at bounding box center [323, 166] width 647 height 332
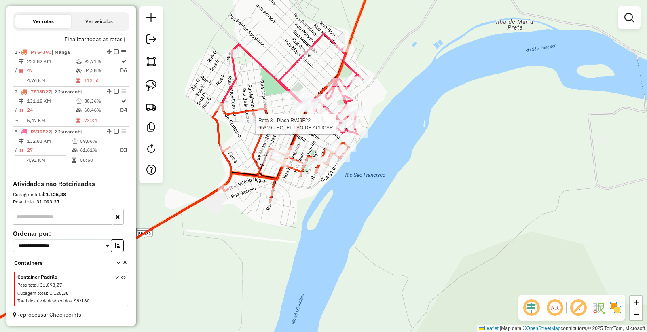
select select "**********"
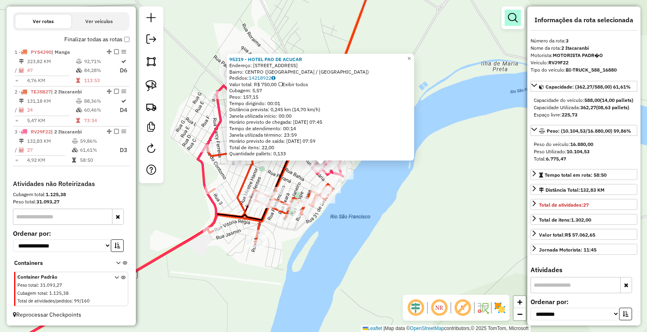
click at [508, 17] on em at bounding box center [513, 18] width 10 height 10
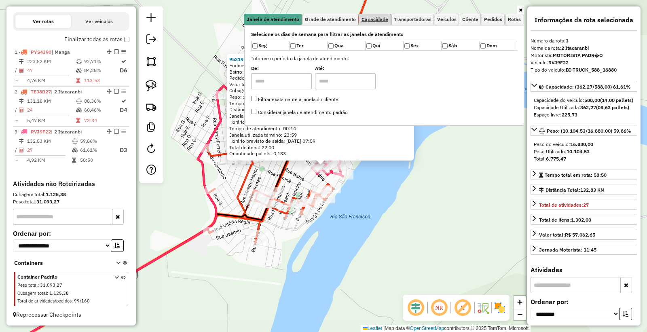
click at [380, 19] on span "Capacidade" at bounding box center [374, 19] width 27 height 5
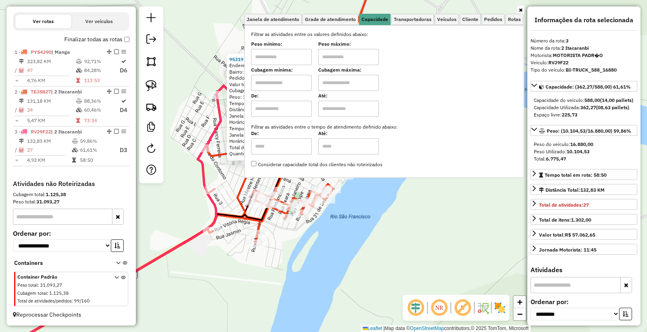
click at [297, 45] on label "Peso mínimo:" at bounding box center [281, 43] width 61 height 7
click at [289, 63] on input "text" at bounding box center [281, 57] width 61 height 16
type input "****"
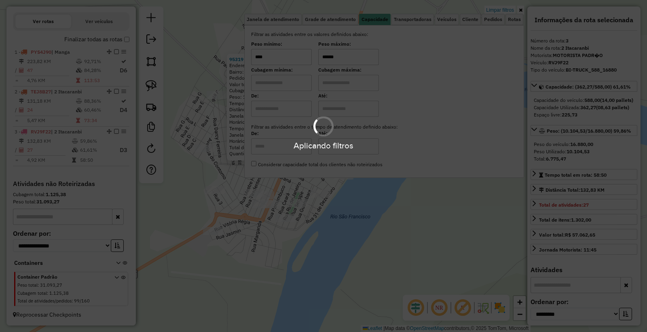
type input "******"
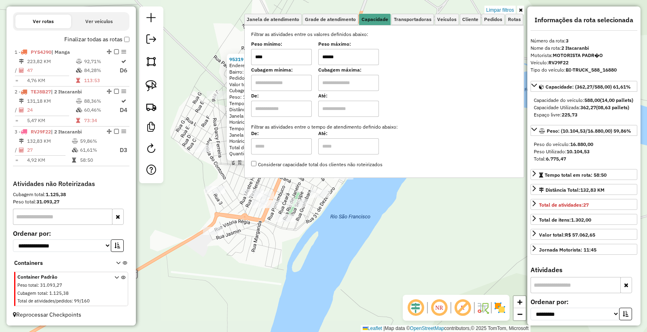
click at [264, 291] on div "95319 - HOTEL PAO DE ACUCAR Endereço: R BRASILIA, 238 Bairro: CENTRO (ITACARAMB…" at bounding box center [323, 166] width 647 height 332
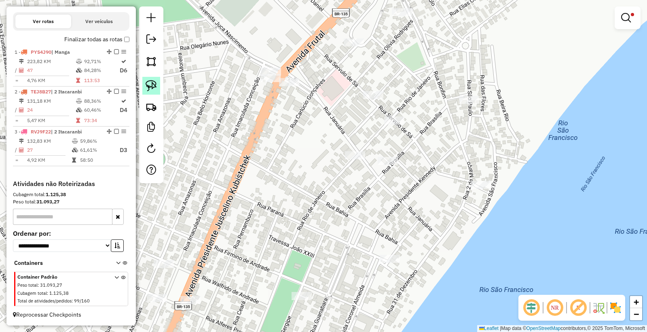
click at [156, 86] on img at bounding box center [151, 85] width 11 height 11
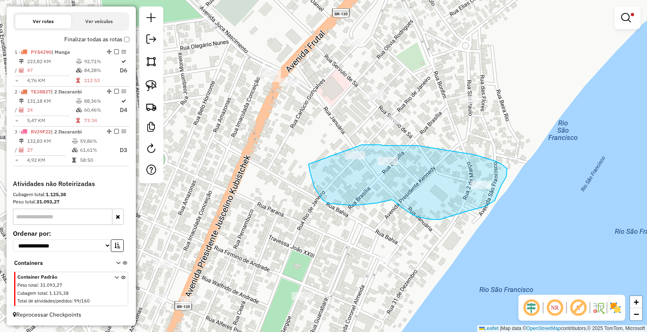
drag, startPoint x: 310, startPoint y: 172, endPoint x: 317, endPoint y: 155, distance: 18.2
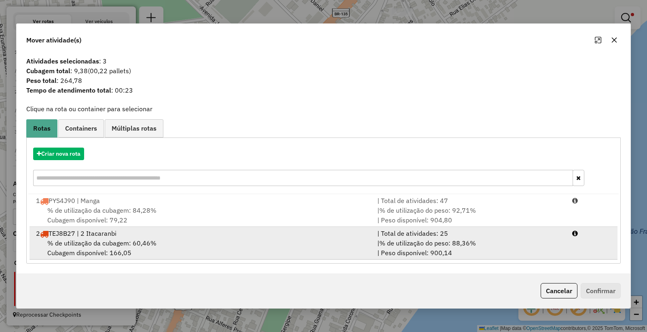
click at [213, 247] on div "% de utilização da cubagem: 60,46% Cubagem disponível: 166,05" at bounding box center [201, 247] width 341 height 19
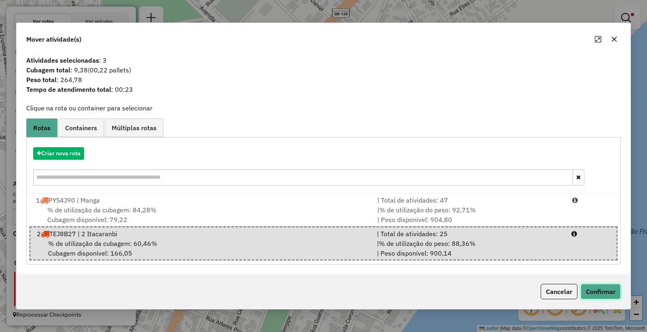
click at [599, 297] on button "Confirmar" at bounding box center [601, 291] width 40 height 15
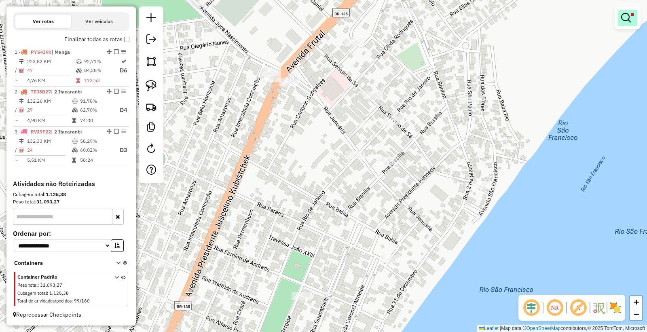
click at [623, 16] on em at bounding box center [626, 18] width 10 height 10
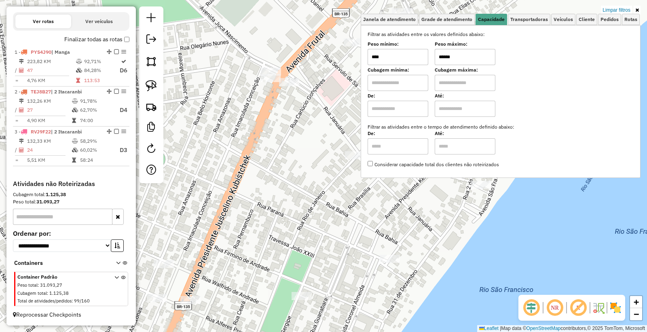
click at [479, 56] on input "******" at bounding box center [465, 57] width 61 height 16
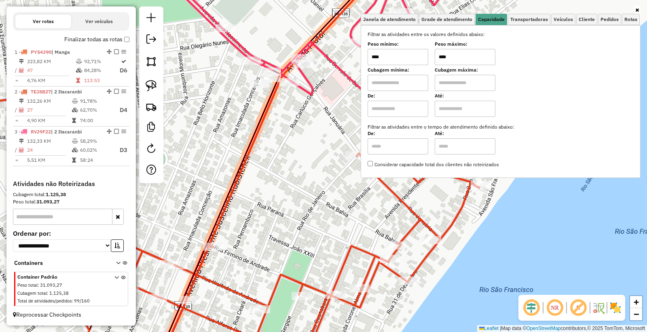
type input "****"
click at [267, 233] on div "Janela de atendimento Grade de atendimento Capacidade Transportadoras Veículos …" at bounding box center [323, 166] width 647 height 332
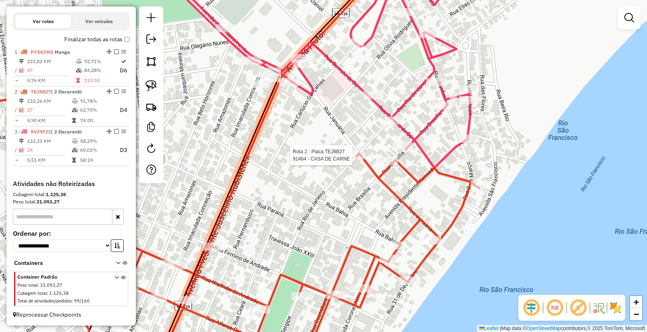
click at [354, 159] on div at bounding box center [355, 155] width 20 height 8
select select "**********"
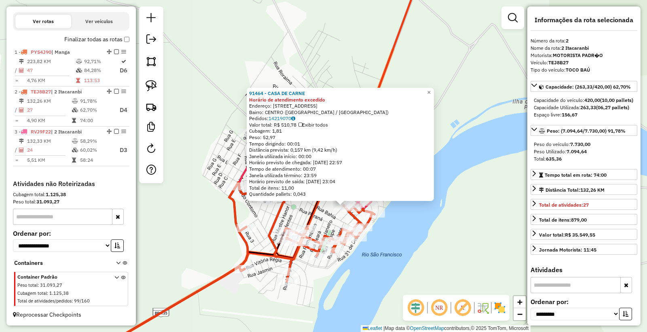
click at [229, 283] on div "91464 - CASA DE CARNE Horário de atendimento excedido Endereço: R JANUARIA, 325…" at bounding box center [323, 166] width 647 height 332
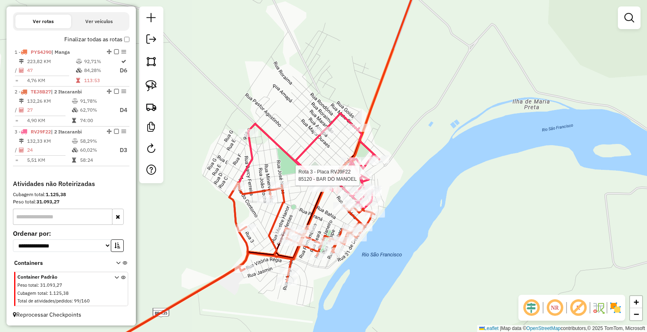
select select "**********"
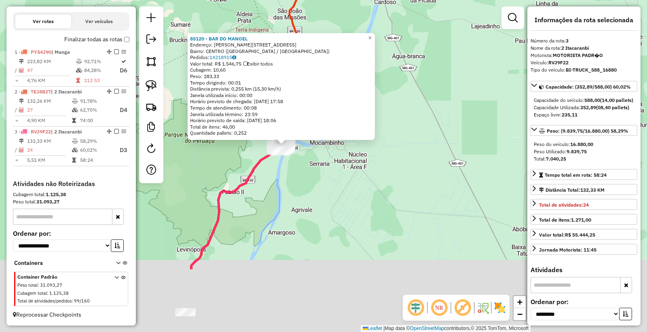
drag, startPoint x: 324, startPoint y: 276, endPoint x: 319, endPoint y: 167, distance: 108.5
click at [319, 167] on div "85120 - BAR DO MANOEL Endereço: R BONFIM, 264 Bairro: CENTRO (ITACARAMBI / MG) …" at bounding box center [323, 166] width 647 height 332
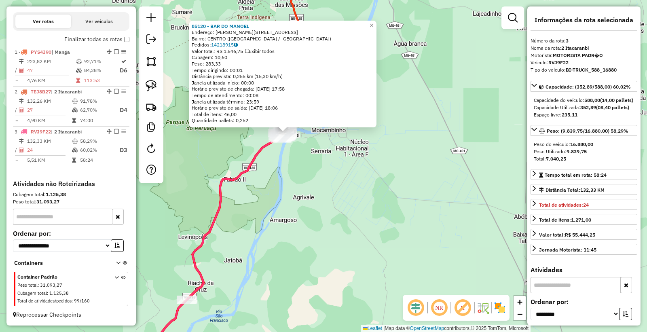
click at [297, 218] on div "85120 - BAR DO MANOEL Endereço: R BONFIM, 264 Bairro: CENTRO (ITACARAMBI / MG) …" at bounding box center [323, 166] width 647 height 332
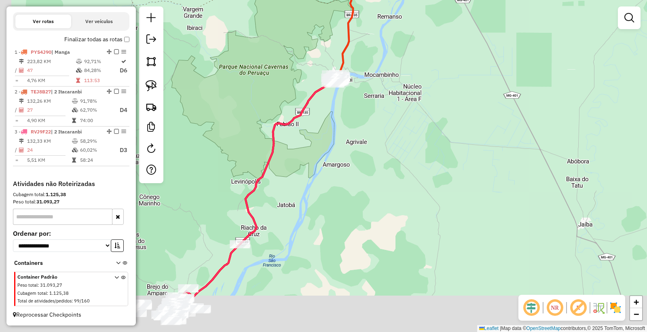
drag, startPoint x: 337, startPoint y: 235, endPoint x: 405, endPoint y: 154, distance: 106.2
click at [405, 154] on div "Janela de atendimento Grade de atendimento Capacidade Transportadoras Veículos …" at bounding box center [323, 166] width 647 height 332
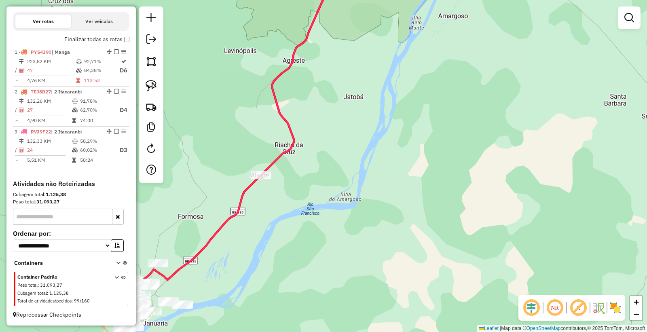
click at [296, 220] on div "Janela de atendimento Grade de atendimento Capacidade Transportadoras Veículos …" at bounding box center [323, 166] width 647 height 332
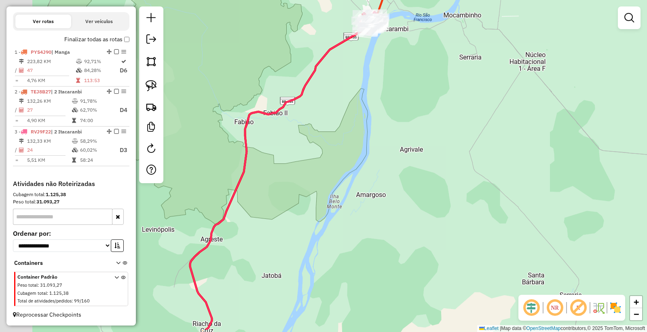
drag, startPoint x: 343, startPoint y: 172, endPoint x: 397, endPoint y: 137, distance: 64.5
click at [397, 137] on div "Janela de atendimento Grade de atendimento Capacidade Transportadoras Veículos …" at bounding box center [323, 166] width 647 height 332
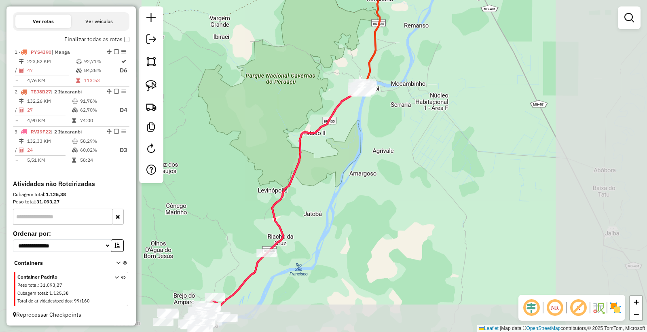
drag, startPoint x: 370, startPoint y: 216, endPoint x: 375, endPoint y: 207, distance: 10.5
click at [375, 208] on div "Janela de atendimento Grade de atendimento Capacidade Transportadoras Veículos …" at bounding box center [323, 166] width 647 height 332
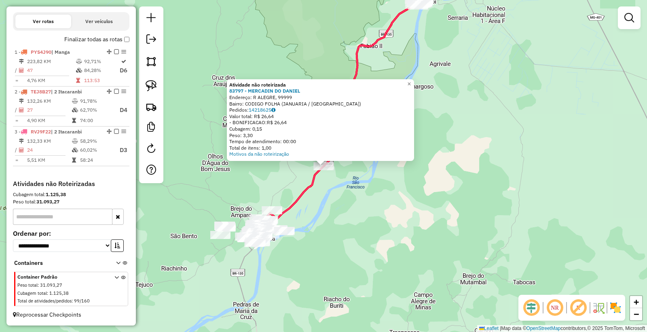
click at [373, 224] on div "Atividade não roteirizada 83797 - MERCADIN DO DANIEL Endereço: R ALEGRE, 99999 …" at bounding box center [323, 166] width 647 height 332
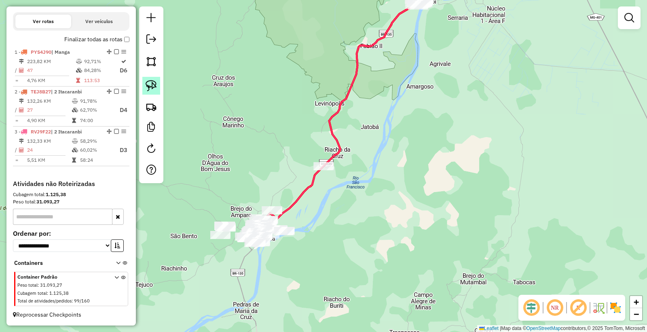
click at [154, 87] on img at bounding box center [151, 85] width 11 height 11
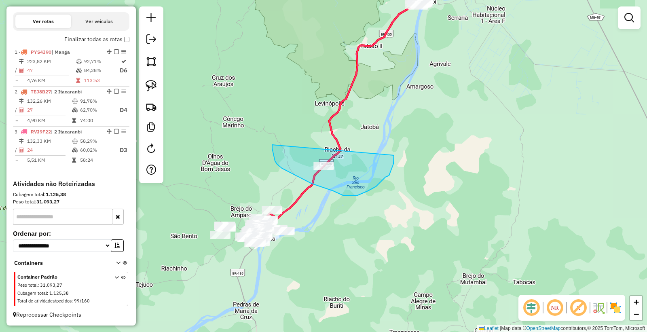
drag, startPoint x: 391, startPoint y: 169, endPoint x: 342, endPoint y: 140, distance: 57.1
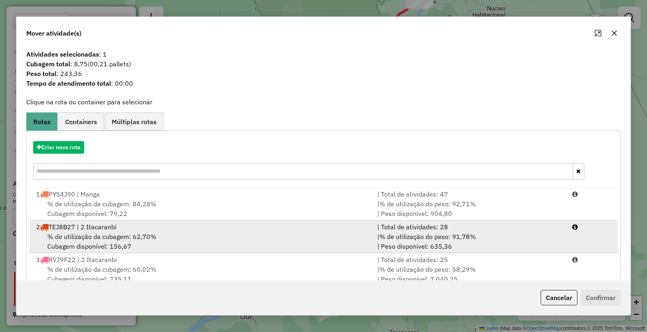
click at [256, 236] on div "% de utilização da cubagem: 62,70% Cubagem disponível: 156,67" at bounding box center [201, 241] width 341 height 19
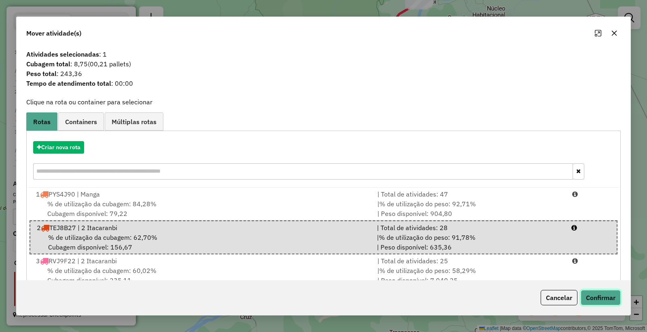
click at [608, 290] on button "Confirmar" at bounding box center [601, 297] width 40 height 15
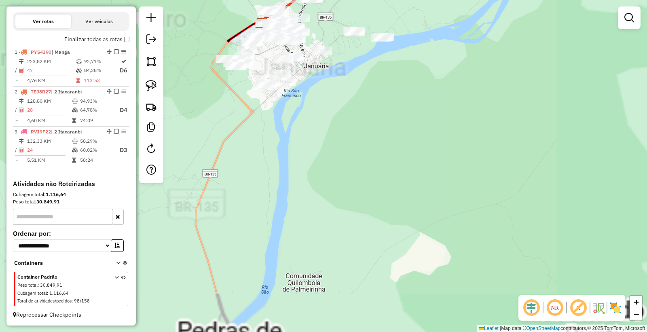
drag, startPoint x: 304, startPoint y: 233, endPoint x: 366, endPoint y: 324, distance: 109.2
click at [366, 326] on div "Janela de atendimento Grade de atendimento Capacidade Transportadoras Veículos …" at bounding box center [323, 166] width 647 height 332
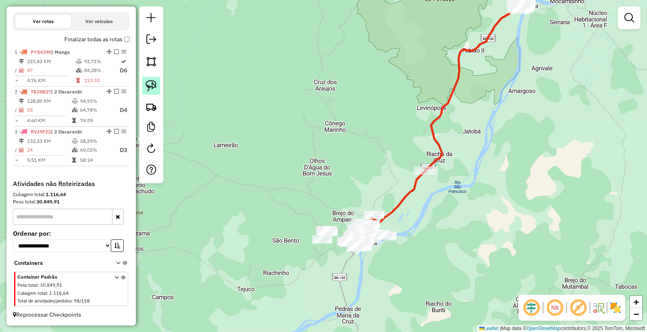
click at [148, 85] on img at bounding box center [151, 85] width 11 height 11
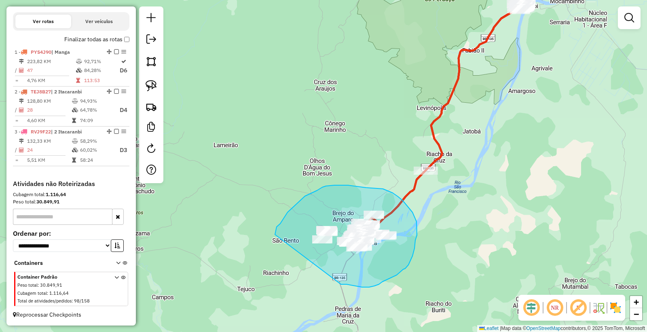
drag, startPoint x: 341, startPoint y: 284, endPoint x: 294, endPoint y: 272, distance: 48.4
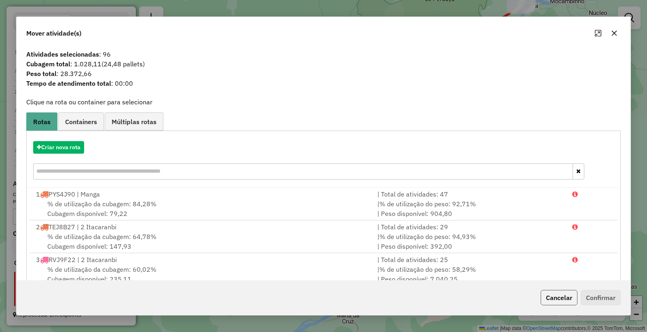
click at [556, 299] on button "Cancelar" at bounding box center [559, 297] width 37 height 15
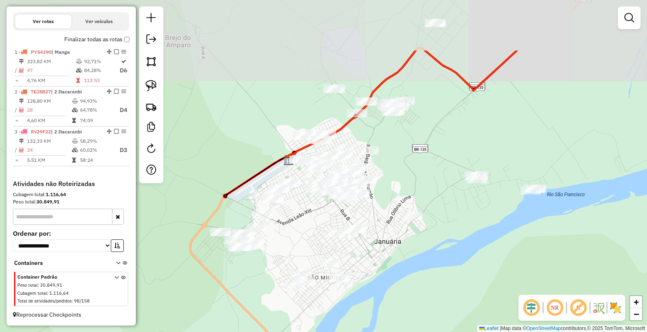
drag, startPoint x: 406, startPoint y: 147, endPoint x: 390, endPoint y: 234, distance: 88.0
click at [390, 234] on div "Janela de atendimento Grade de atendimento Capacidade Transportadoras Veículos …" at bounding box center [323, 166] width 647 height 332
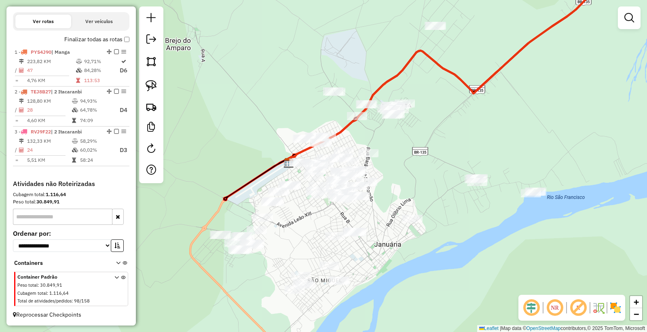
click at [391, 160] on div "Janela de atendimento Grade de atendimento Capacidade Transportadoras Veículos …" at bounding box center [323, 166] width 647 height 332
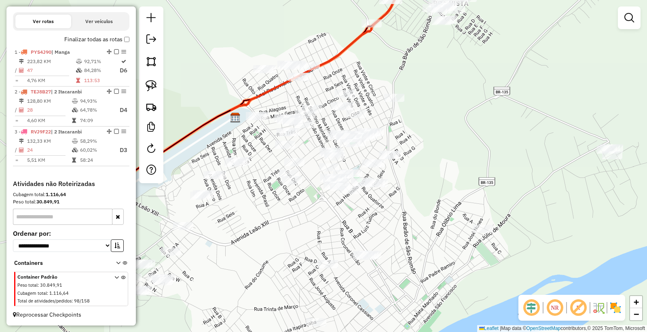
drag, startPoint x: 411, startPoint y: 174, endPoint x: 407, endPoint y: 135, distance: 38.6
click at [432, 135] on div "Janela de atendimento Grade de atendimento Capacidade Transportadoras Veículos …" at bounding box center [323, 166] width 647 height 332
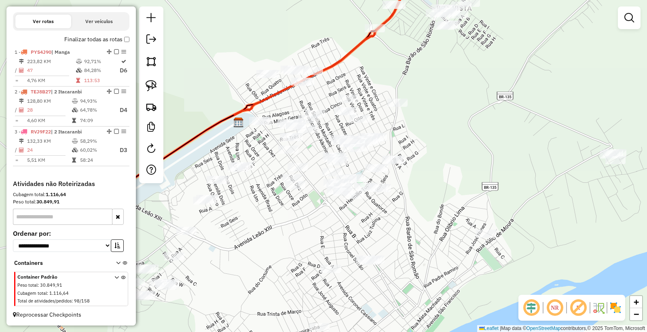
drag, startPoint x: 293, startPoint y: 215, endPoint x: 297, endPoint y: 219, distance: 5.7
click at [297, 219] on div "Janela de atendimento Grade de atendimento Capacidade Transportadoras Veículos …" at bounding box center [323, 166] width 647 height 332
click at [155, 84] on img at bounding box center [151, 85] width 11 height 11
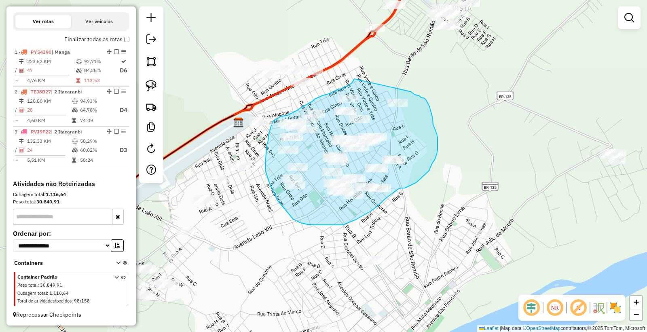
drag, startPoint x: 354, startPoint y: 80, endPoint x: 404, endPoint y: 93, distance: 52.4
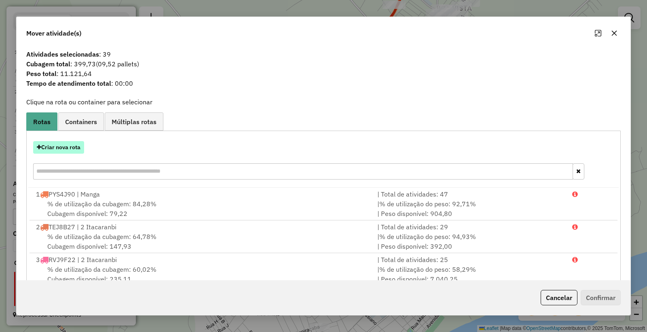
click at [49, 147] on button "Criar nova rota" at bounding box center [58, 147] width 51 height 13
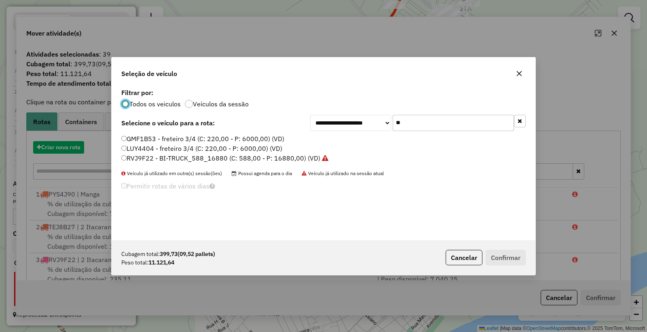
scroll to position [4, 2]
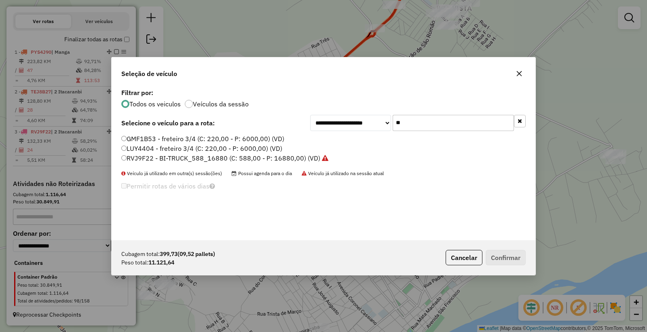
drag, startPoint x: 421, startPoint y: 126, endPoint x: 287, endPoint y: 114, distance: 134.4
click at [292, 114] on div "**********" at bounding box center [324, 164] width 424 height 154
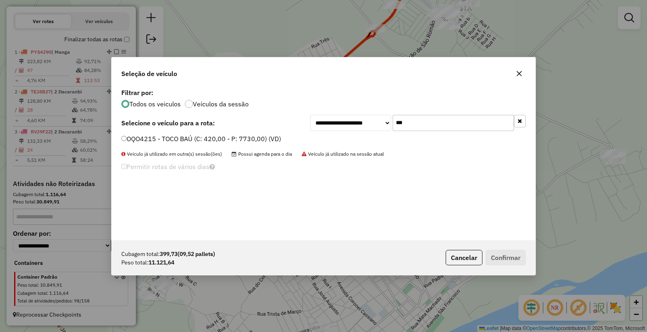
type input "***"
click at [168, 133] on div "**********" at bounding box center [324, 164] width 424 height 154
click at [159, 137] on label "OQO4215 - TOCO BAÚ (C: 420,00 - P: 7730,00) (VD)" at bounding box center [201, 139] width 160 height 10
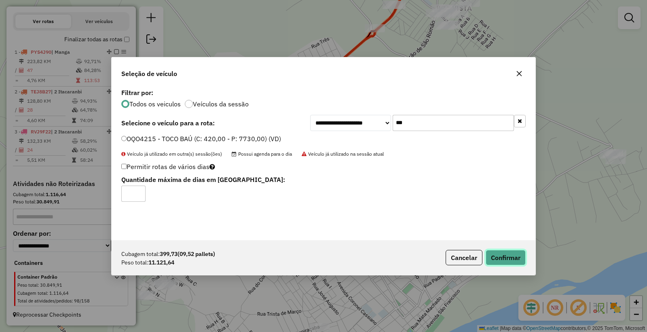
click at [516, 258] on button "Confirmar" at bounding box center [506, 257] width 40 height 15
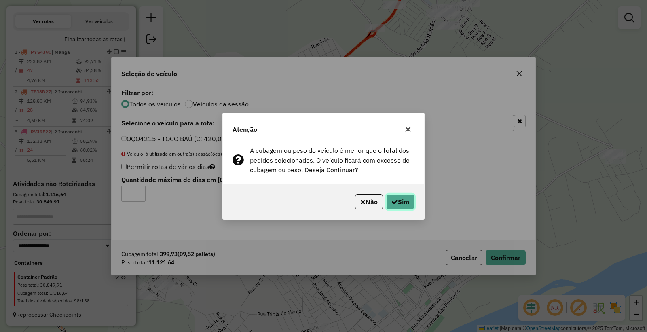
click at [391, 202] on icon "button" at bounding box center [394, 202] width 6 height 6
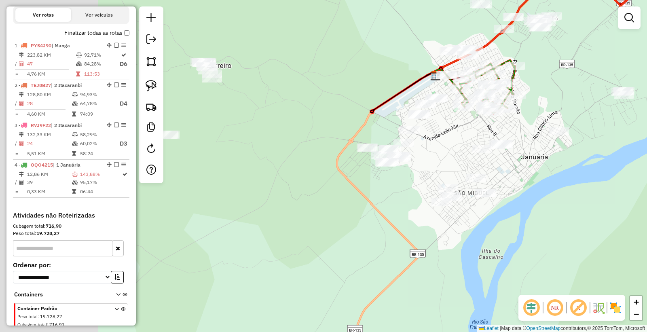
drag, startPoint x: 283, startPoint y: 248, endPoint x: 482, endPoint y: 130, distance: 230.6
click at [490, 130] on div "Janela de atendimento Grade de atendimento Capacidade Transportadoras Veículos …" at bounding box center [323, 166] width 647 height 332
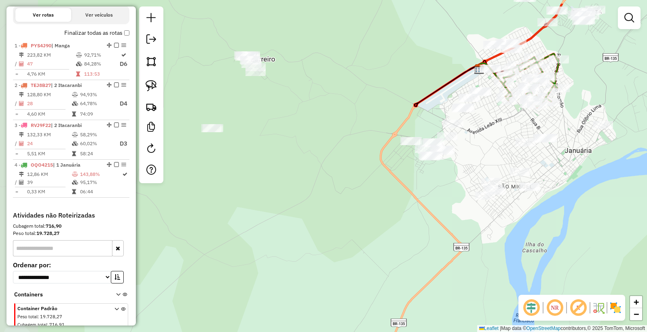
drag, startPoint x: 382, startPoint y: 209, endPoint x: 395, endPoint y: 219, distance: 17.1
click at [395, 219] on div "Janela de atendimento Grade de atendimento Capacidade Transportadoras Veículos …" at bounding box center [323, 166] width 647 height 332
click at [151, 85] on img at bounding box center [151, 85] width 11 height 11
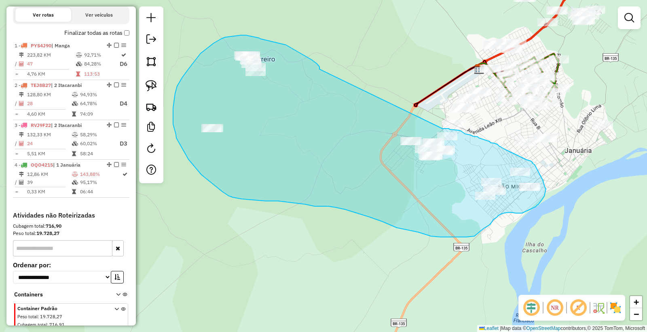
drag, startPoint x: 293, startPoint y: 49, endPoint x: 414, endPoint y: 122, distance: 140.9
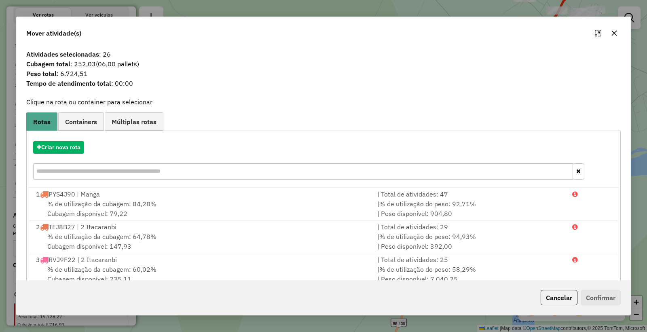
click at [58, 156] on div "Criar nova rota" at bounding box center [323, 161] width 590 height 53
click at [58, 148] on button "Criar nova rota" at bounding box center [58, 147] width 51 height 13
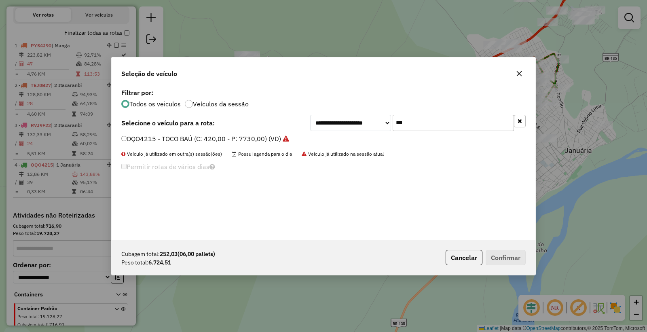
drag, startPoint x: 426, startPoint y: 127, endPoint x: 326, endPoint y: 127, distance: 100.3
click at [326, 127] on div "**********" at bounding box center [418, 123] width 216 height 16
type input "**"
click at [131, 140] on label "TEL4E66 - Caminhão Novo 3/4 (C: 336,00 - P: 7000,00) (VD)" at bounding box center [213, 139] width 184 height 10
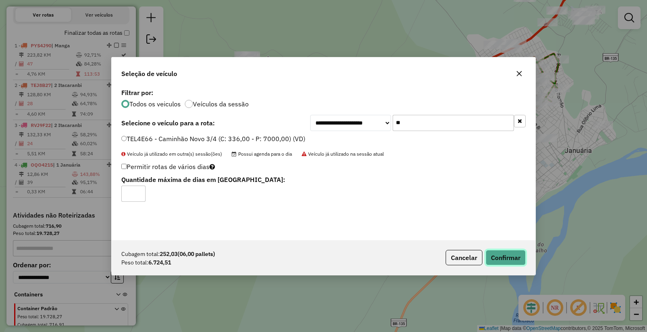
click at [512, 261] on button "Confirmar" at bounding box center [506, 257] width 40 height 15
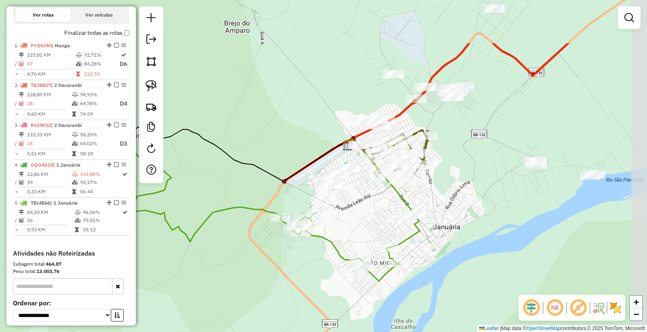
drag, startPoint x: 486, startPoint y: 126, endPoint x: 360, endPoint y: 194, distance: 143.7
click at [360, 194] on div "Janela de atendimento Grade de atendimento Capacidade Transportadoras Veículos …" at bounding box center [323, 166] width 647 height 332
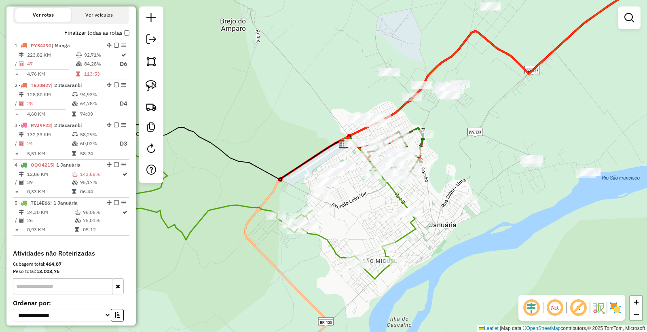
drag, startPoint x: 512, startPoint y: 187, endPoint x: 508, endPoint y: 185, distance: 4.2
click at [508, 185] on div "Janela de atendimento Grade de atendimento Capacidade Transportadoras Veículos …" at bounding box center [323, 166] width 647 height 332
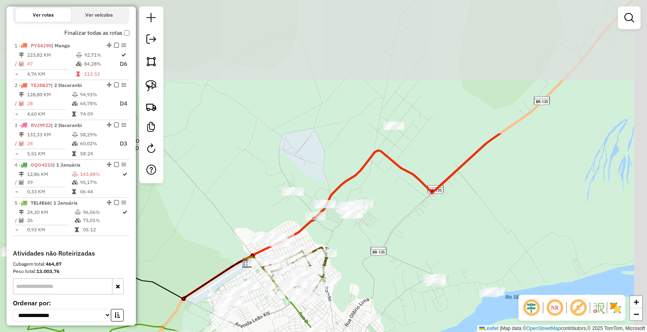
drag, startPoint x: 524, startPoint y: 67, endPoint x: 389, endPoint y: 235, distance: 215.5
click at [389, 235] on div "Janela de atendimento Grade de atendimento Capacidade Transportadoras Veículos …" at bounding box center [323, 166] width 647 height 332
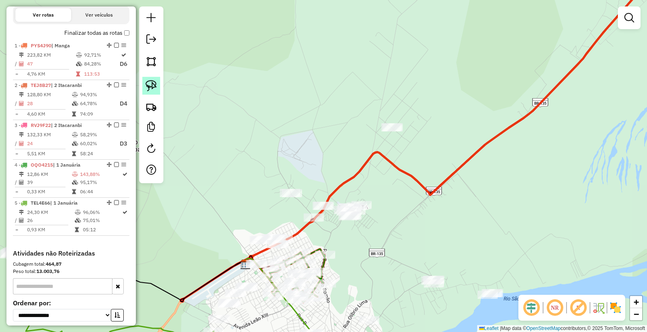
click at [151, 86] on img at bounding box center [151, 85] width 11 height 11
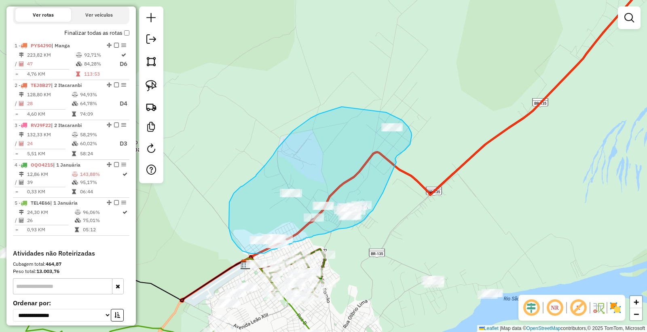
drag, startPoint x: 396, startPoint y: 162, endPoint x: 382, endPoint y: 189, distance: 30.2
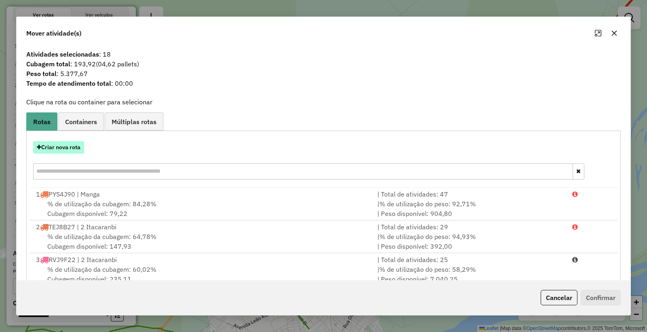
click at [70, 146] on button "Criar nova rota" at bounding box center [58, 147] width 51 height 13
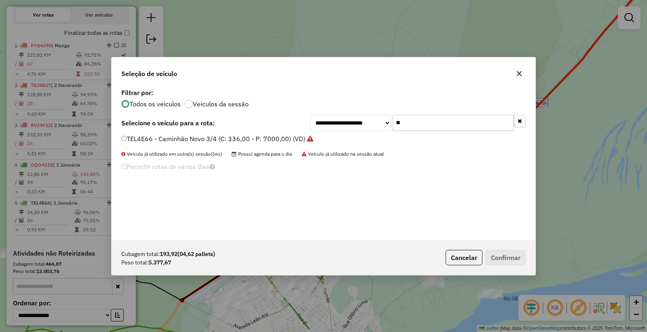
drag, startPoint x: 406, startPoint y: 128, endPoint x: 302, endPoint y: 115, distance: 105.1
click at [304, 115] on div "**********" at bounding box center [323, 123] width 404 height 16
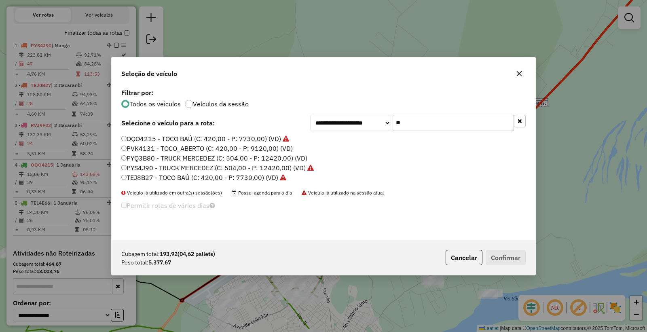
type input "*"
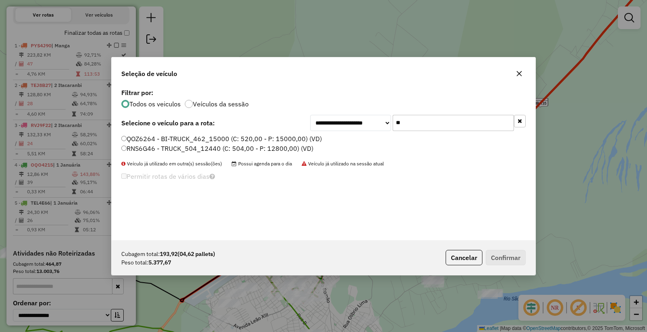
type input "**"
click at [132, 149] on label "RNS6G46 - TRUCK_504_12440 (C: 504,00 - P: 12800,00) (VD)" at bounding box center [217, 149] width 192 height 10
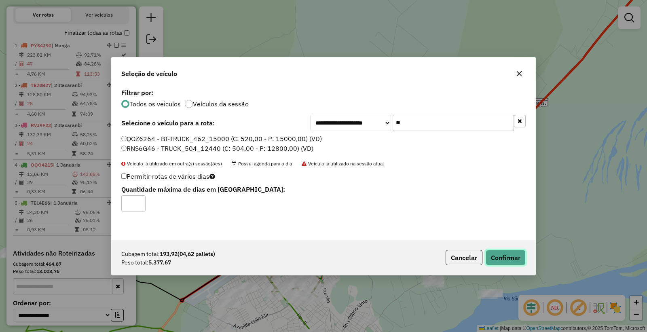
click at [507, 254] on button "Confirmar" at bounding box center [506, 257] width 40 height 15
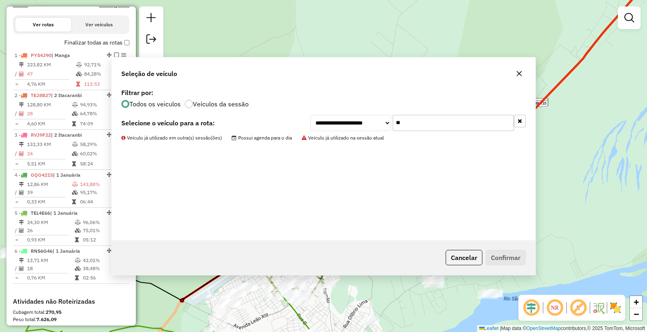
scroll to position [272, 0]
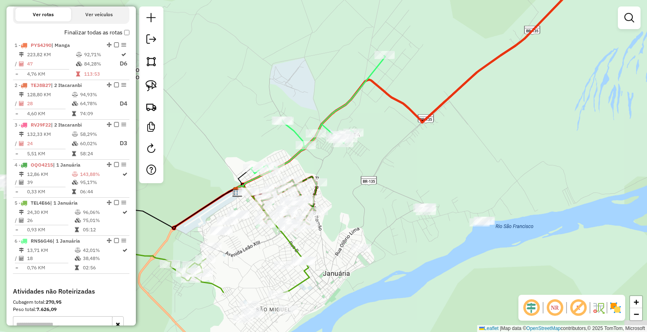
drag, startPoint x: 406, startPoint y: 291, endPoint x: 398, endPoint y: 219, distance: 72.8
click at [398, 219] on div "Janela de atendimento Grade de atendimento Capacidade Transportadoras Veículos …" at bounding box center [323, 166] width 647 height 332
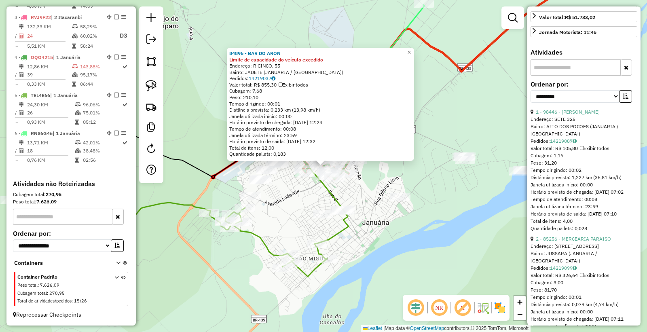
scroll to position [224, 0]
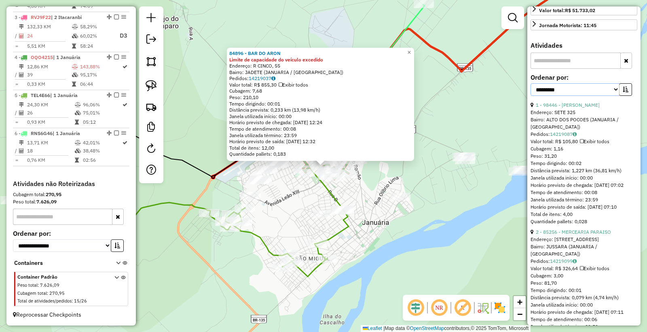
click at [580, 96] on select "**********" at bounding box center [575, 89] width 89 height 13
select select "*********"
click at [531, 96] on select "**********" at bounding box center [575, 89] width 89 height 13
click at [620, 96] on button "button" at bounding box center [625, 89] width 13 height 13
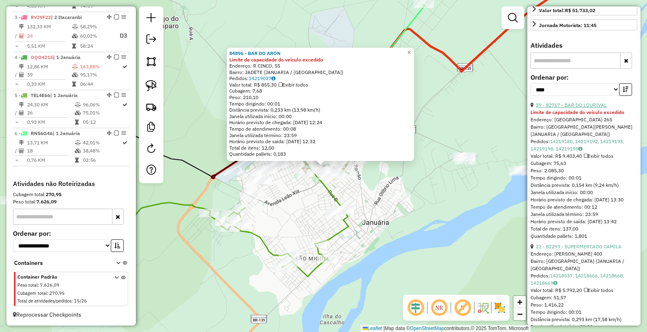
click at [583, 108] on link "39 - 82717 - BAR DO LOURIVAL" at bounding box center [571, 105] width 71 height 6
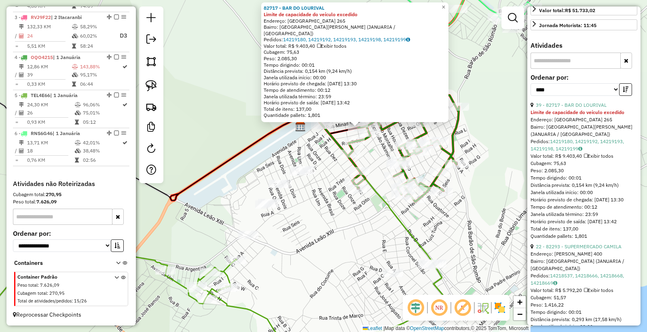
click at [376, 154] on div "82717 - BAR DO LOURIVAL Limite de capacidade do veículo excedido Endereço: AMAZ…" at bounding box center [323, 166] width 647 height 332
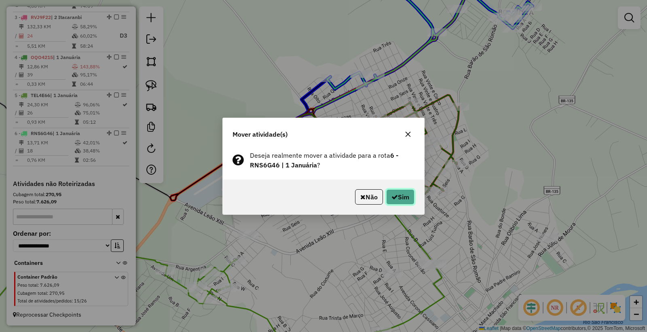
click at [399, 191] on button "Sim" at bounding box center [400, 196] width 28 height 15
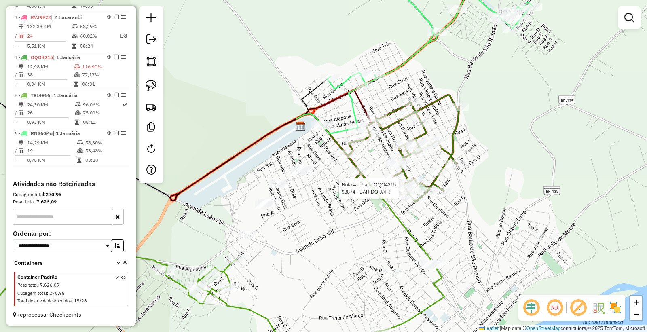
select select "*********"
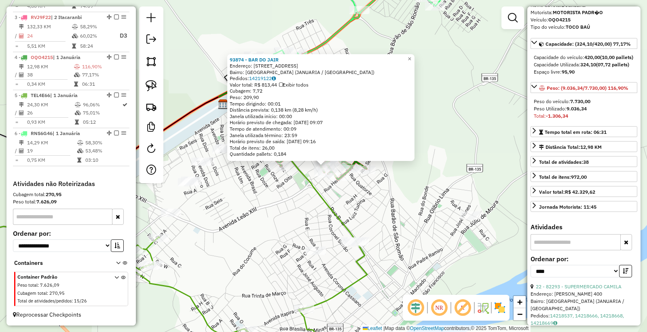
scroll to position [90, 0]
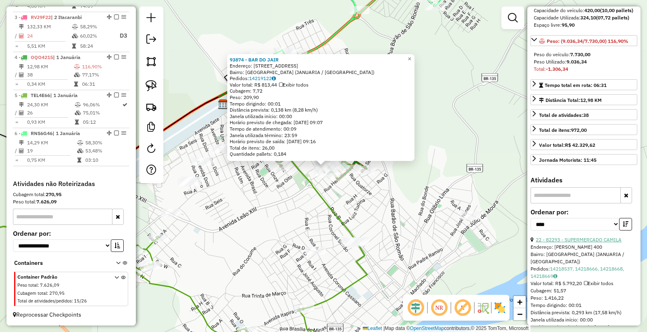
click at [579, 243] on link "22 - 82293 - SUPERMERCADO CAMILA" at bounding box center [579, 240] width 86 height 6
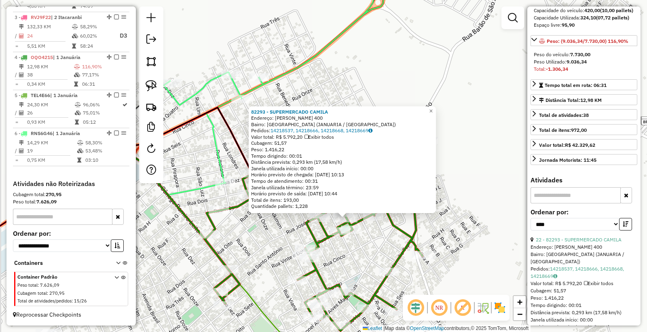
drag, startPoint x: 315, startPoint y: 224, endPoint x: 371, endPoint y: 264, distance: 68.5
click at [371, 264] on div "82293 - SUPERMERCADO CAMILA Endereço: BENEDITO ALVES FERREIRA 400 Bairro: VILA …" at bounding box center [323, 166] width 647 height 332
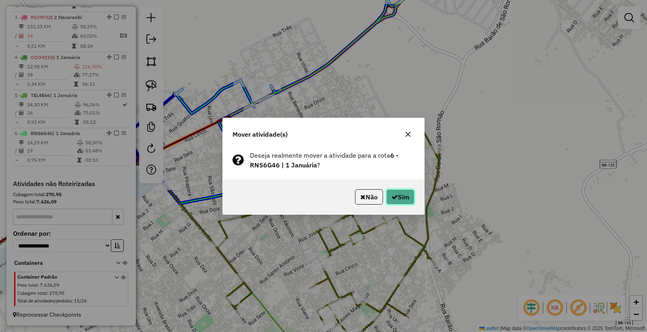
click at [392, 195] on icon "button" at bounding box center [394, 197] width 6 height 6
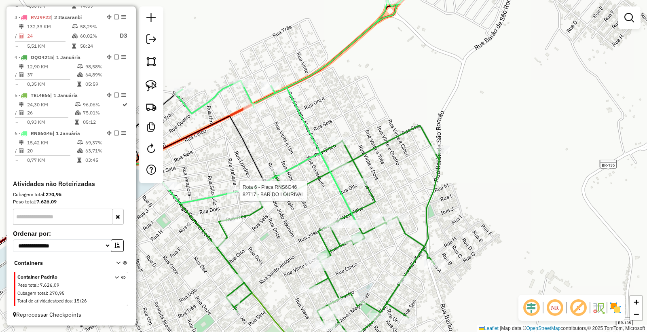
select select "*********"
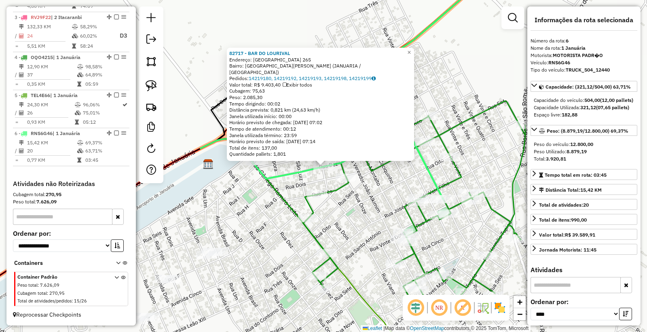
click at [359, 255] on div "82717 - BAR DO LOURIVAL Endereço: AMAZONAS 265 Bairro: JARDIM DANIEL (JANUARIA …" at bounding box center [323, 166] width 647 height 332
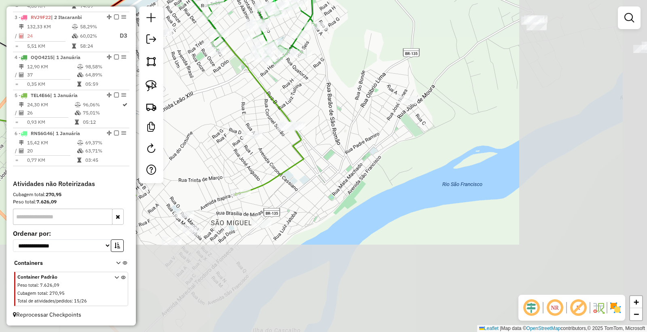
drag, startPoint x: 336, startPoint y: 306, endPoint x: 175, endPoint y: 135, distance: 235.1
click at [175, 135] on div "Janela de atendimento Grade de atendimento Capacidade Transportadoras Veículos …" at bounding box center [323, 166] width 647 height 332
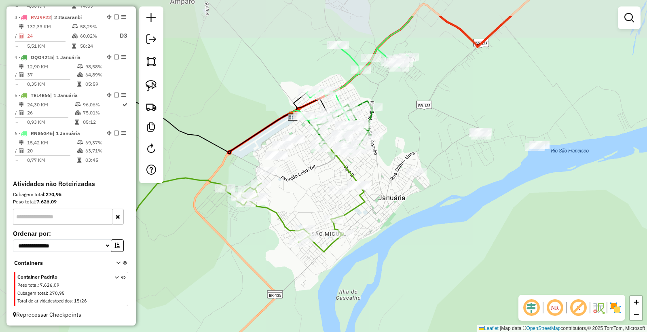
drag, startPoint x: 207, startPoint y: 141, endPoint x: 321, endPoint y: 200, distance: 127.9
click at [321, 205] on div "Janela de atendimento Grade de atendimento Capacidade Transportadoras Veículos …" at bounding box center [323, 166] width 647 height 332
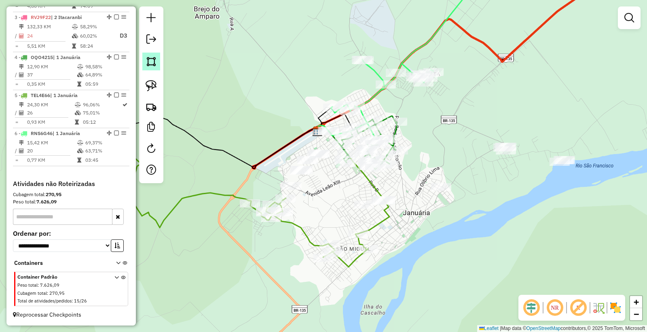
click at [157, 67] on link at bounding box center [151, 62] width 18 height 18
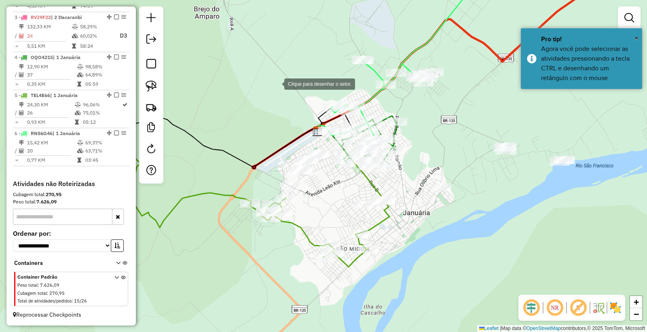
drag, startPoint x: 276, startPoint y: 83, endPoint x: 276, endPoint y: 98, distance: 15.0
click at [276, 83] on div at bounding box center [276, 83] width 16 height 16
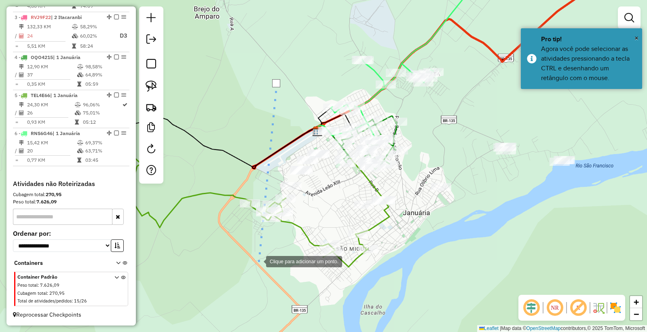
click at [258, 261] on div at bounding box center [258, 261] width 16 height 16
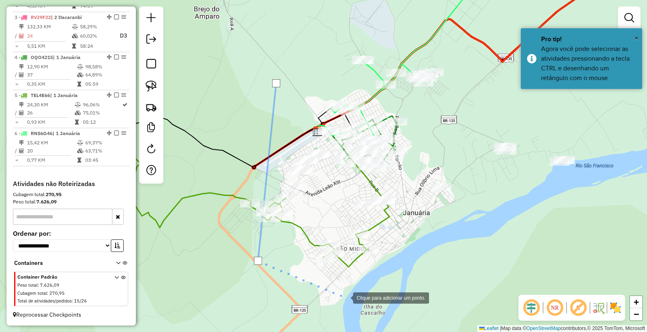
click at [345, 297] on div at bounding box center [345, 297] width 16 height 16
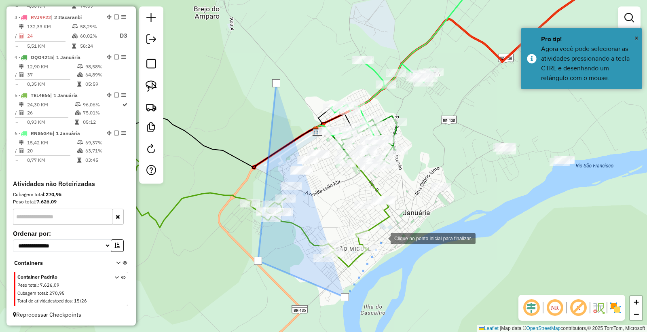
drag, startPoint x: 383, startPoint y: 238, endPoint x: 375, endPoint y: 237, distance: 7.8
click at [382, 238] on div at bounding box center [382, 238] width 16 height 16
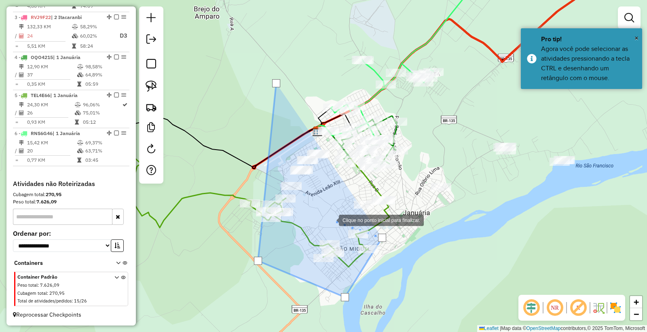
click at [330, 220] on div at bounding box center [331, 219] width 16 height 16
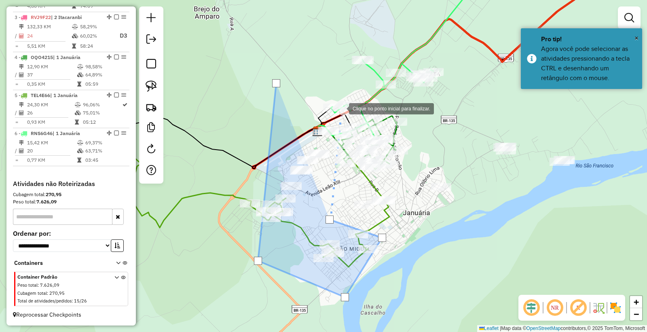
click at [341, 108] on div at bounding box center [341, 108] width 16 height 16
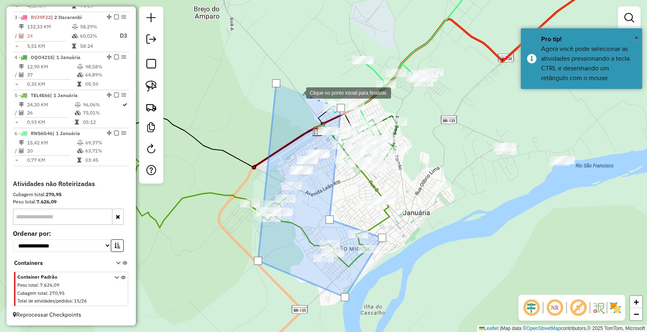
click at [298, 92] on div at bounding box center [298, 92] width 16 height 16
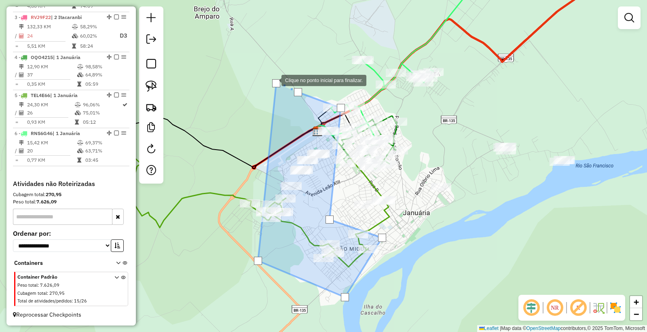
click at [273, 80] on div at bounding box center [276, 83] width 8 height 8
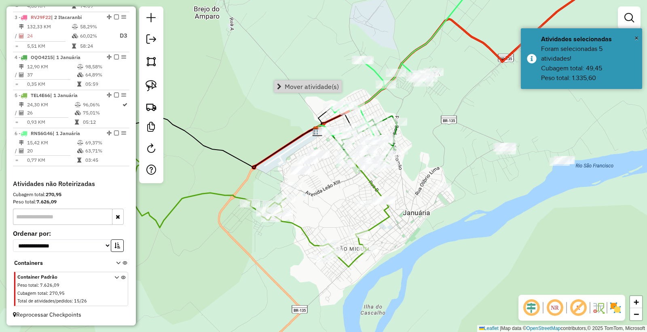
click at [565, 263] on div "Janela de atendimento Grade de atendimento Capacidade Transportadoras Veículos …" at bounding box center [323, 166] width 647 height 332
click at [154, 65] on img at bounding box center [151, 61] width 11 height 11
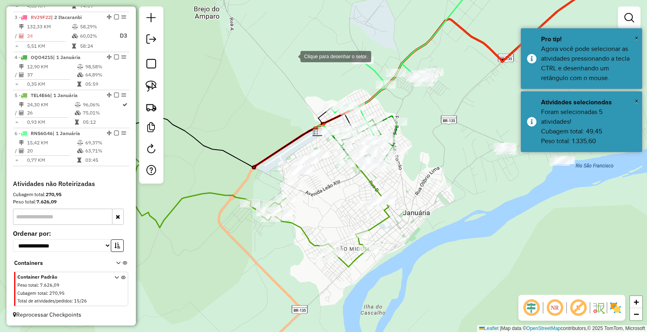
click at [292, 56] on div at bounding box center [292, 56] width 16 height 16
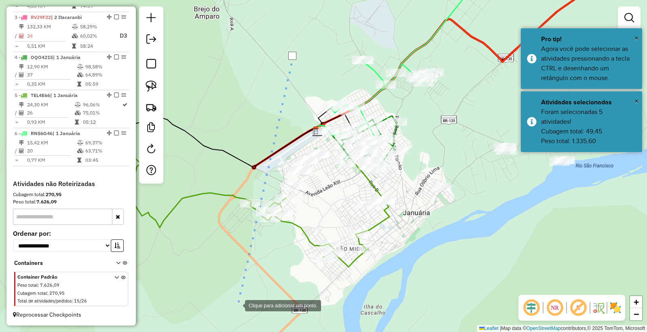
click at [237, 305] on div at bounding box center [237, 305] width 16 height 16
click at [613, 283] on div at bounding box center [613, 283] width 16 height 16
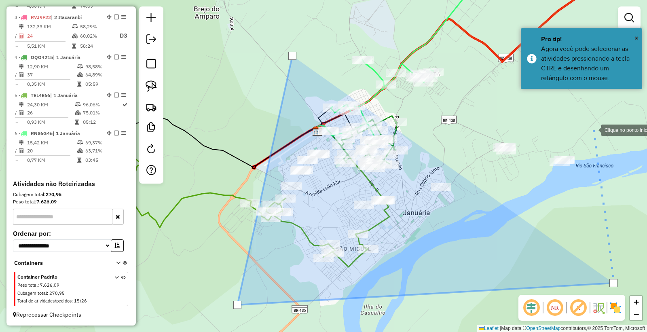
click at [593, 129] on div at bounding box center [593, 129] width 16 height 16
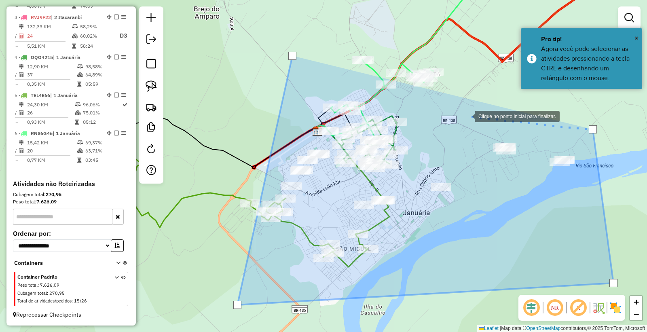
click at [459, 116] on div at bounding box center [467, 116] width 16 height 16
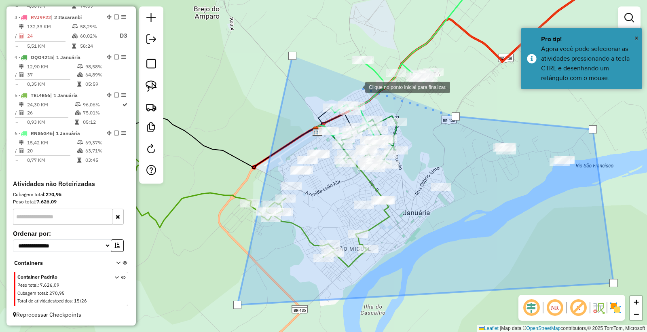
click at [350, 82] on div at bounding box center [357, 86] width 16 height 16
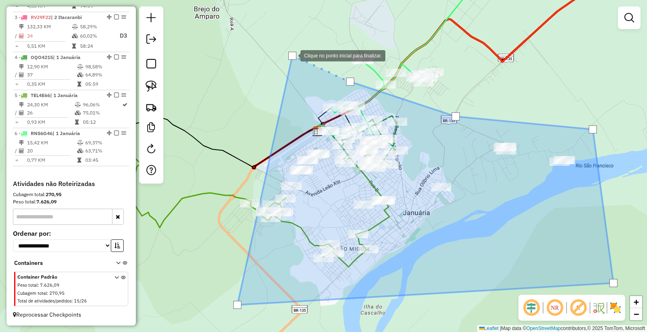
click at [292, 55] on div at bounding box center [292, 56] width 8 height 8
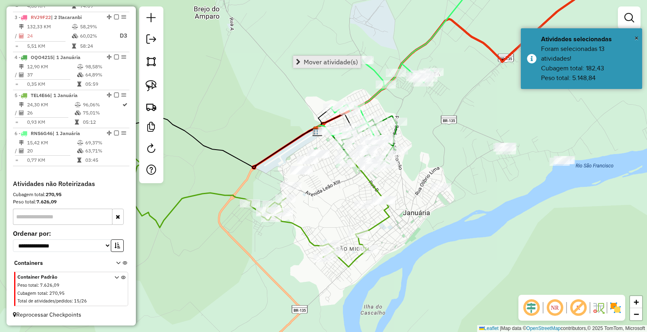
click at [333, 57] on link "Mover atividade(s)" at bounding box center [327, 62] width 68 height 12
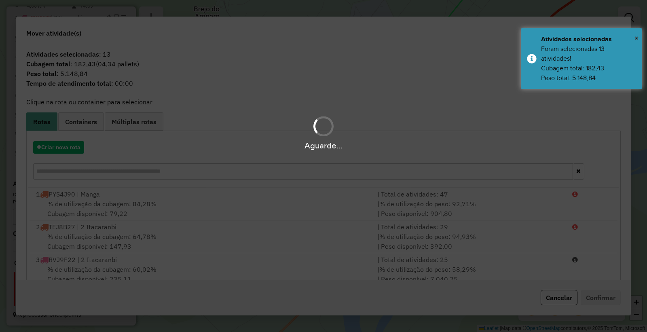
click at [62, 152] on div "Aguarde..." at bounding box center [323, 166] width 647 height 332
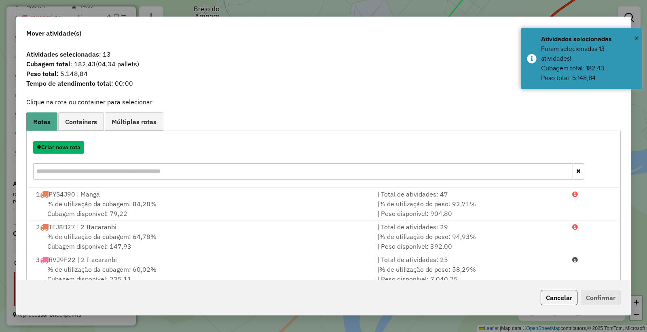
click at [63, 150] on button "Criar nova rota" at bounding box center [58, 147] width 51 height 13
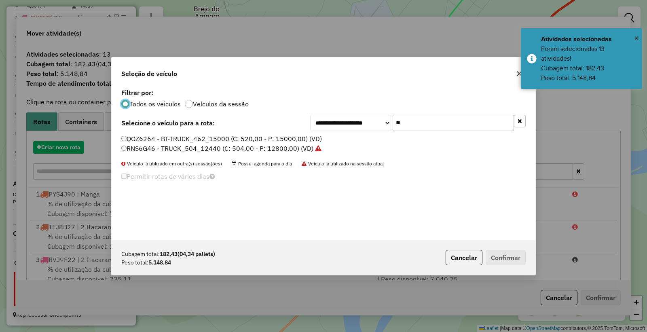
scroll to position [4, 2]
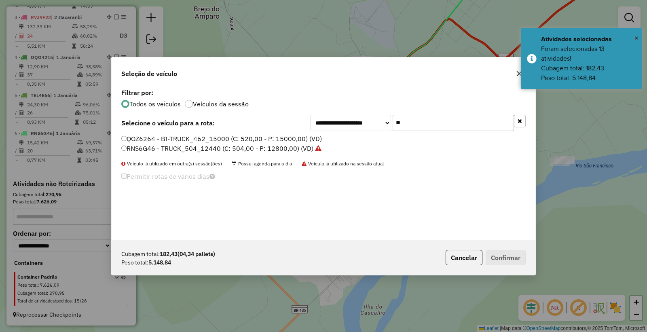
drag, startPoint x: 471, startPoint y: 118, endPoint x: 159, endPoint y: 95, distance: 313.8
click at [190, 113] on div "**********" at bounding box center [324, 164] width 424 height 154
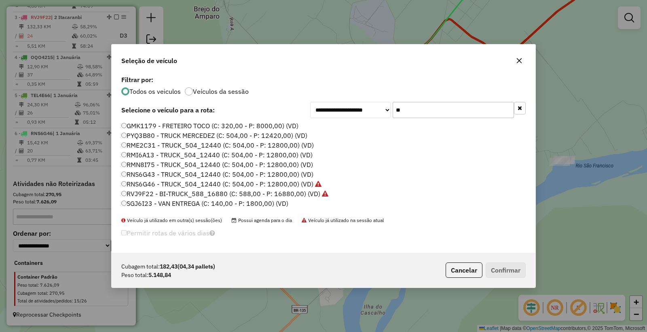
type input "**"
click at [150, 134] on label "PYQ3B80 - TRUCK MERCEDEZ (C: 504,00 - P: 12420,00) (VD)" at bounding box center [214, 136] width 186 height 10
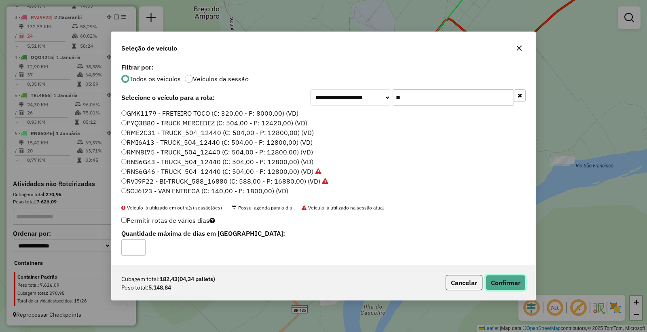
click at [487, 277] on button "Confirmar" at bounding box center [506, 282] width 40 height 15
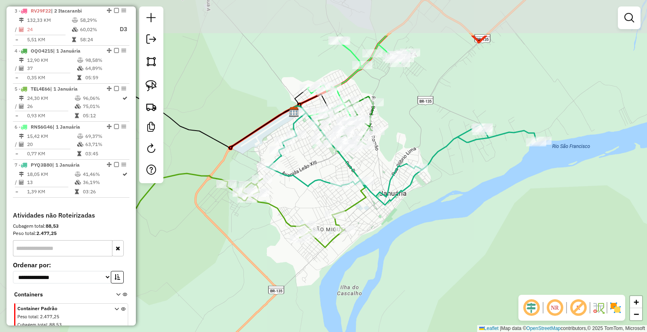
drag, startPoint x: 381, startPoint y: 241, endPoint x: 453, endPoint y: 280, distance: 82.5
click at [453, 280] on div "Janela de atendimento Grade de atendimento Capacidade Transportadoras Veículos …" at bounding box center [323, 166] width 647 height 332
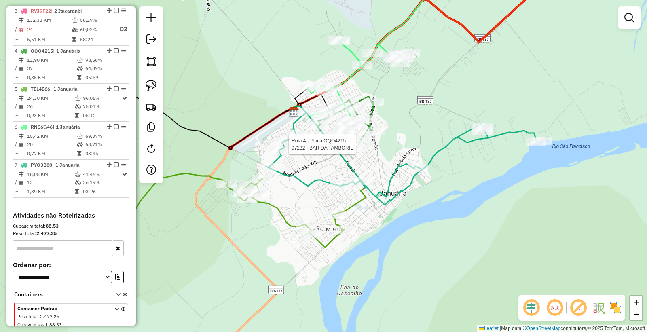
select select "*********"
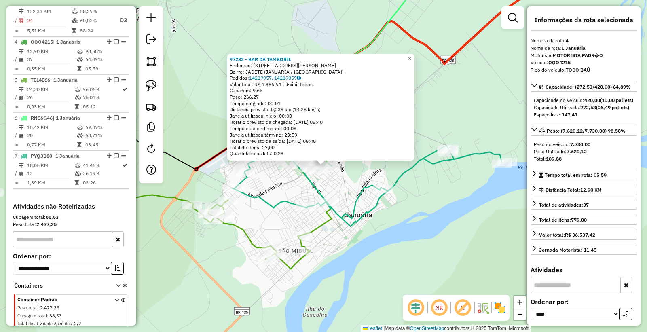
scroll to position [424, 0]
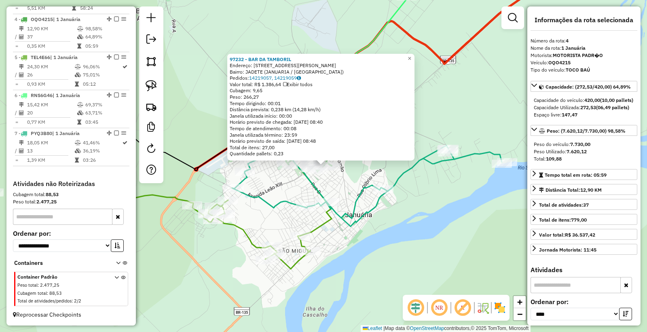
drag, startPoint x: 435, startPoint y: 278, endPoint x: 425, endPoint y: 256, distance: 24.2
click at [435, 277] on div "97232 - BAR DA TAMBORIL Endereço: R HERMILIO TUPINA, 380 Bairro: JADETE (JANUAR…" at bounding box center [323, 166] width 647 height 332
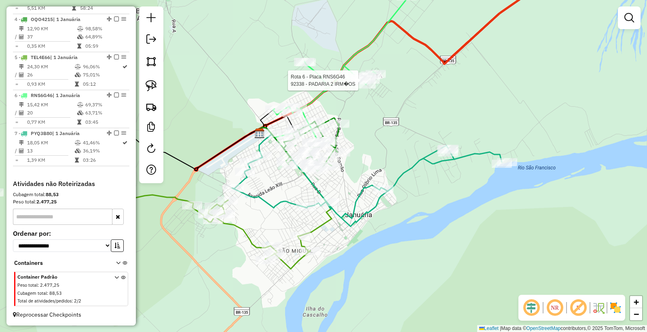
select select "*********"
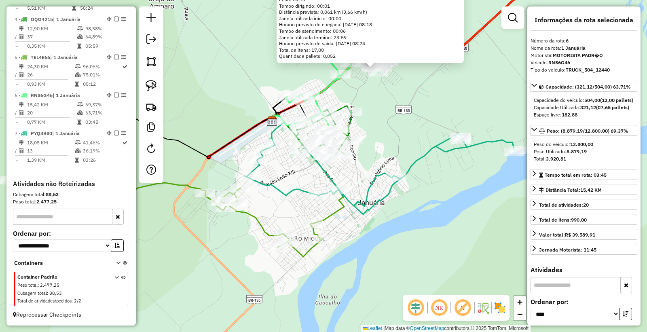
drag, startPoint x: 331, startPoint y: 247, endPoint x: 383, endPoint y: 144, distance: 115.6
click at [383, 144] on div "92338 - PADARIA 2 IRM�OS Endereço: R J, 35 Bairro: BOA VISTA (JANUARIA / MG) Pe…" at bounding box center [323, 166] width 647 height 332
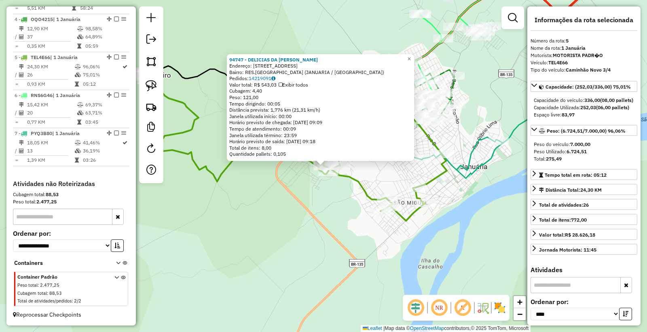
click at [260, 248] on div "94747 - DELICIAS DA NICOLE Endereço: R RUA QUINZE, 95 Bairro: RES.SAO FRANCISCO…" at bounding box center [323, 166] width 647 height 332
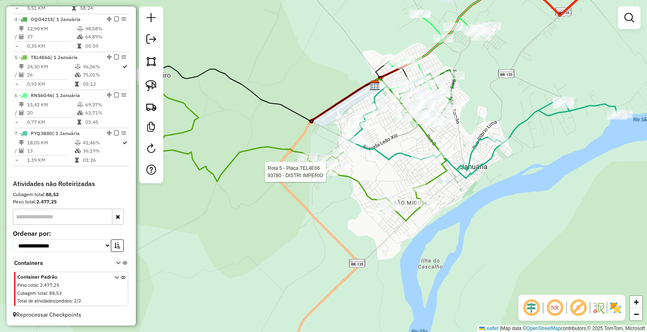
select select "*********"
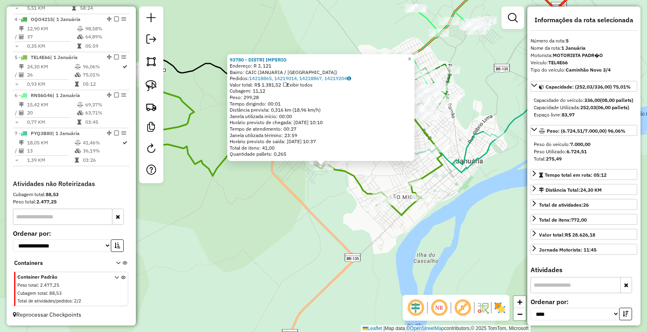
click at [298, 252] on div "93780 - DISTRI IMPERIO Endereço: R J, 121 Bairro: CAIC (JANUARIA / MG) Pedidos:…" at bounding box center [323, 166] width 647 height 332
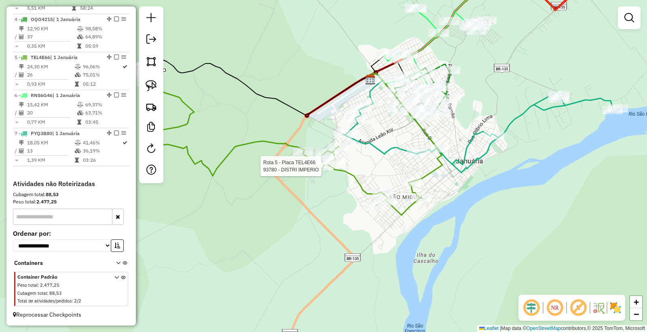
select select "*********"
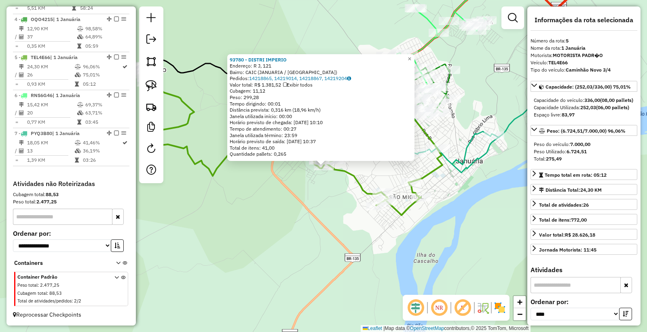
click at [468, 224] on div "93780 - DISTRI IMPERIO Endereço: R J, 121 Bairro: CAIC (JANUARIA / MG) Pedidos:…" at bounding box center [323, 166] width 647 height 332
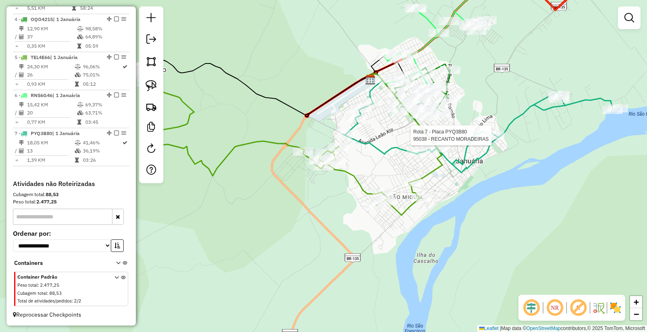
select select "*********"
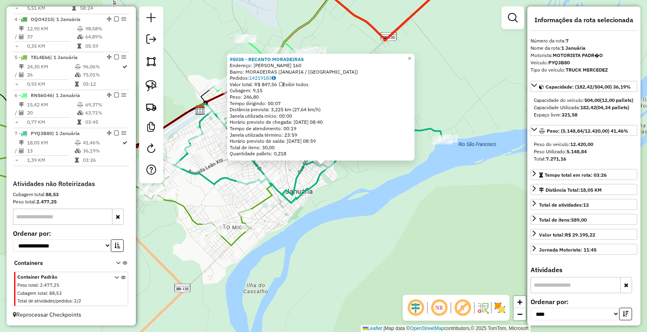
click at [523, 256] on div "95038 - RECANTO MORADEIRAS Endereço: JOAQUIM MARCENEIRO 160 Bairro: MORADEIRAS …" at bounding box center [323, 166] width 647 height 332
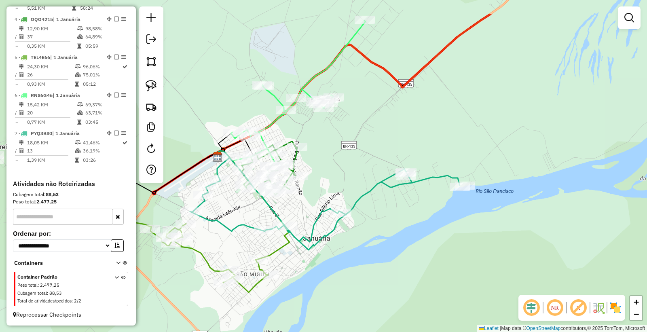
drag, startPoint x: 325, startPoint y: 204, endPoint x: 410, endPoint y: 241, distance: 92.7
click at [410, 247] on div "Janela de atendimento Grade de atendimento Capacidade Transportadoras Veículos …" at bounding box center [323, 166] width 647 height 332
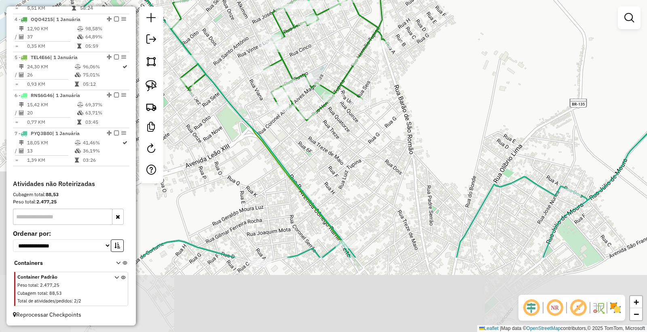
drag, startPoint x: 239, startPoint y: 276, endPoint x: 342, endPoint y: 168, distance: 149.3
click at [342, 168] on div "Janela de atendimento Grade de atendimento Capacidade Transportadoras Veículos …" at bounding box center [323, 166] width 647 height 332
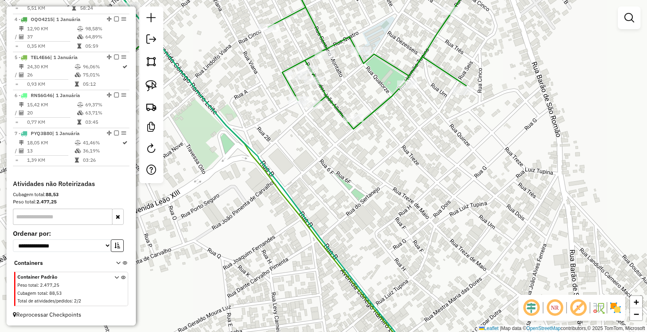
drag, startPoint x: 316, startPoint y: 147, endPoint x: 356, endPoint y: 150, distance: 40.1
click at [356, 150] on div "Janela de atendimento Grade de atendimento Capacidade Transportadoras Veículos …" at bounding box center [323, 166] width 647 height 332
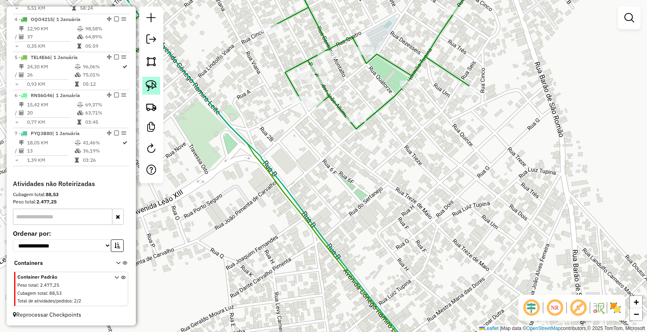
click at [156, 88] on img at bounding box center [151, 85] width 11 height 11
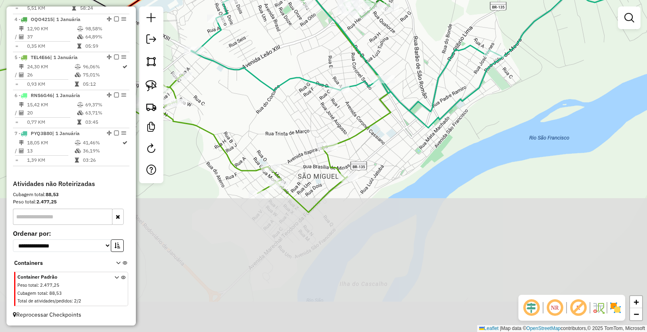
drag, startPoint x: 338, startPoint y: 276, endPoint x: 376, endPoint y: 125, distance: 155.1
click at [376, 125] on div "Janela de atendimento Grade de atendimento Capacidade Transportadoras Veículos …" at bounding box center [323, 166] width 647 height 332
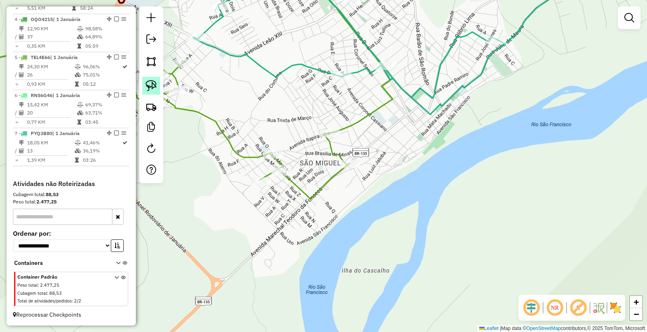
click at [146, 82] on img at bounding box center [151, 85] width 11 height 11
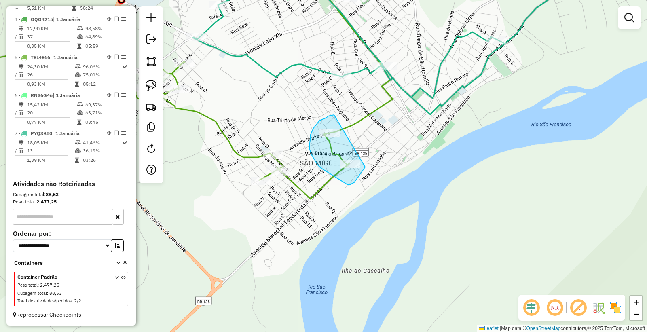
drag, startPoint x: 334, startPoint y: 115, endPoint x: 361, endPoint y: 139, distance: 36.7
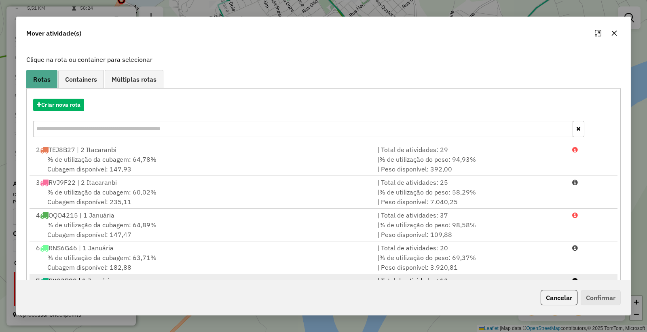
scroll to position [82, 0]
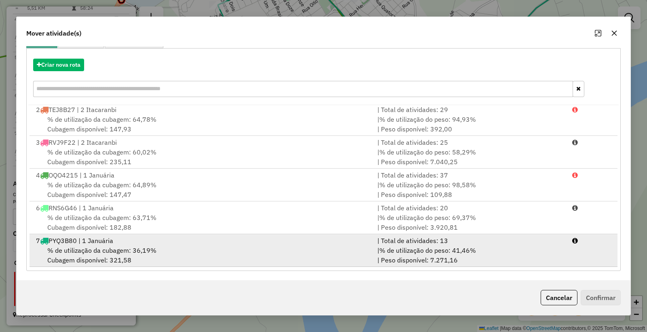
click at [227, 245] on div "% de utilização da cubagem: 36,19% Cubagem disponível: 321,58" at bounding box center [201, 254] width 341 height 19
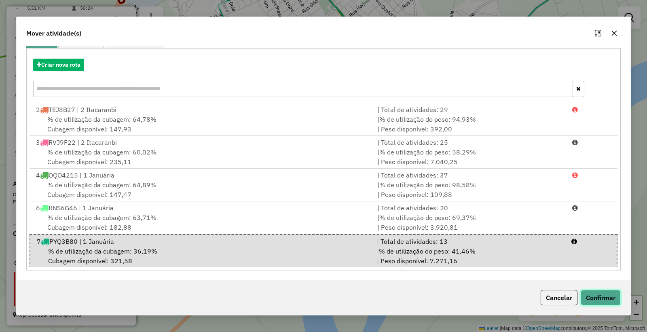
click at [592, 294] on button "Confirmar" at bounding box center [601, 297] width 40 height 15
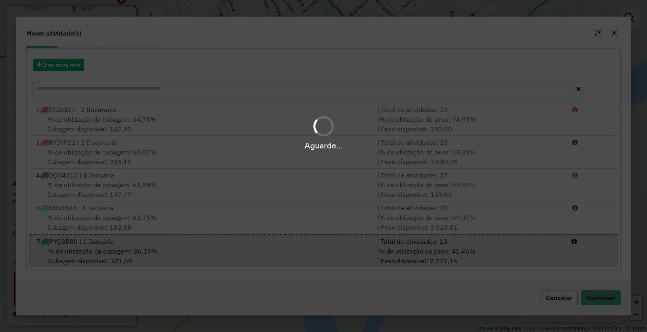
scroll to position [0, 0]
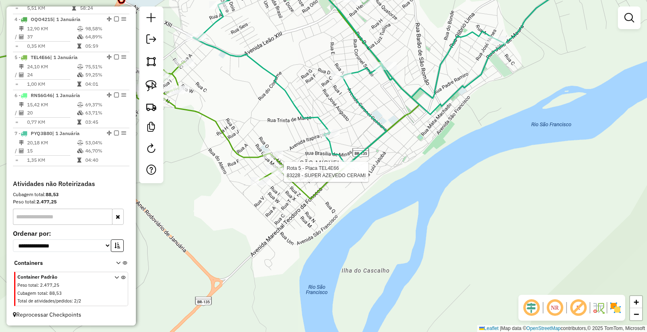
select select "*********"
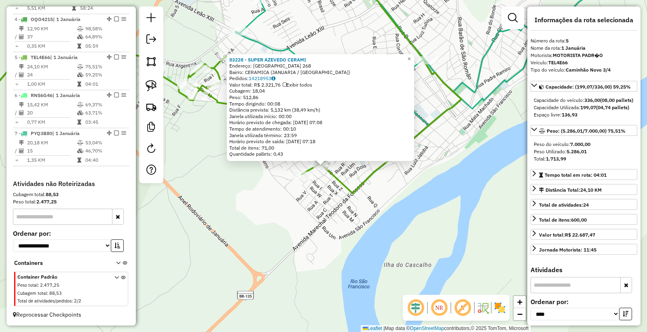
click at [345, 198] on div "83228 - SUPER AZEVEDO CERAMI Endereço: MONTALVANIA 268 Bairro: CERAMICA (JANUAR…" at bounding box center [323, 166] width 647 height 332
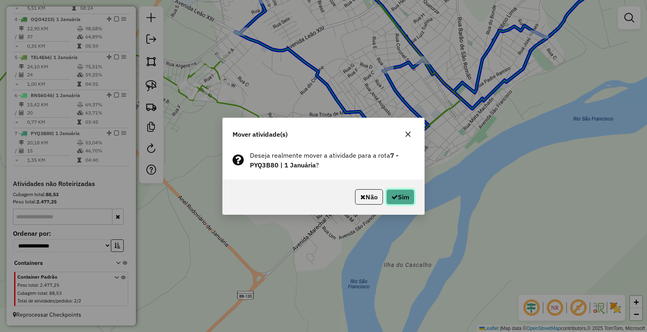
click at [411, 195] on button "Sim" at bounding box center [400, 196] width 28 height 15
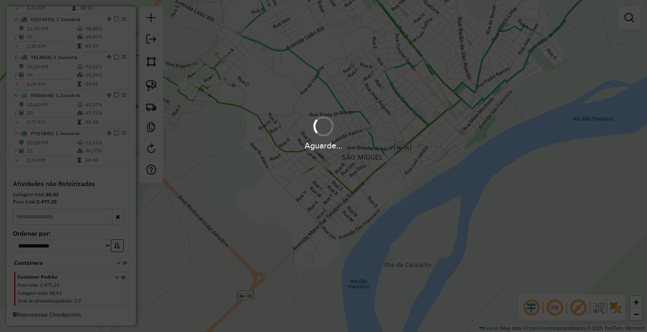
click at [403, 194] on div "Aguarde..." at bounding box center [323, 166] width 647 height 332
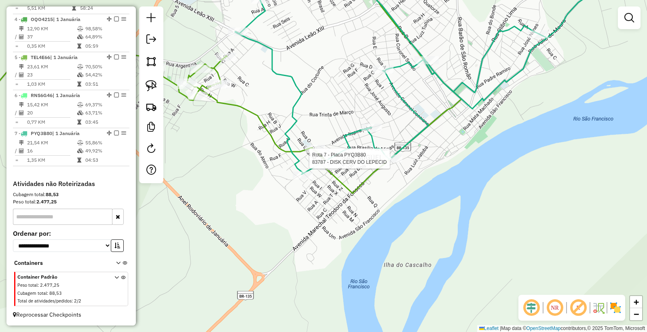
select select "*********"
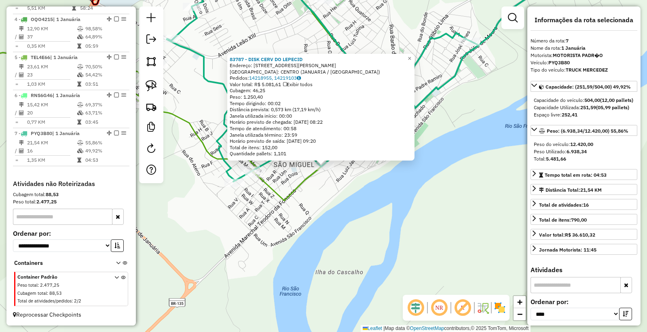
click at [431, 237] on div "83787 - DISK CERV DO LEPECID Endereço: Av MARECHAL DEODORO DA FONSECA 78, 785 B…" at bounding box center [323, 166] width 647 height 332
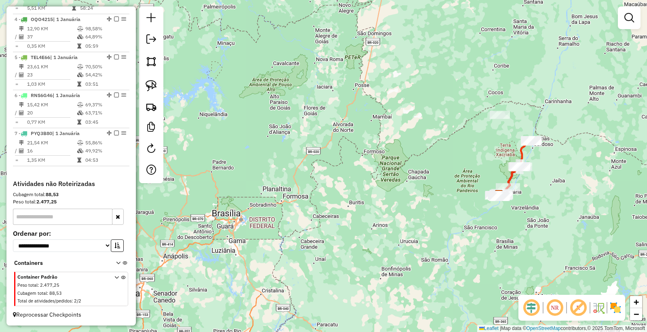
drag, startPoint x: 592, startPoint y: 205, endPoint x: 571, endPoint y: 200, distance: 22.5
click at [585, 207] on div "Janela de atendimento Grade de atendimento Capacidade Transportadoras Veículos …" at bounding box center [323, 166] width 647 height 332
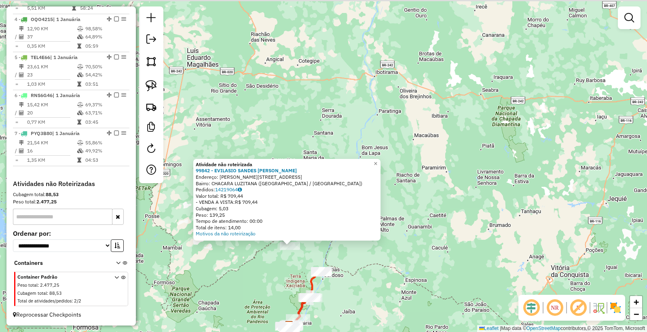
drag, startPoint x: 314, startPoint y: 214, endPoint x: 279, endPoint y: 285, distance: 78.8
click at [279, 285] on div "Atividade não roteirizada 99842 - EVILASIO SANDES LOPE Endereço: R GALILEU, 260…" at bounding box center [323, 166] width 647 height 332
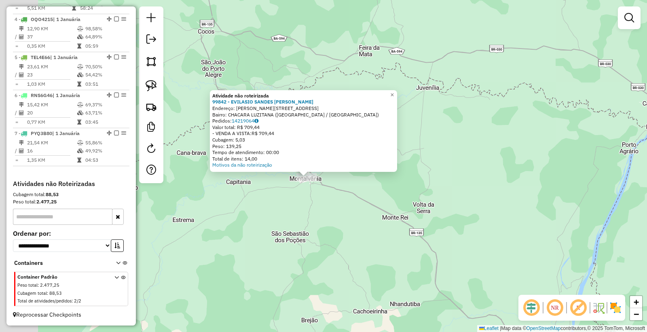
drag, startPoint x: 321, startPoint y: 238, endPoint x: 369, endPoint y: 233, distance: 47.6
click at [369, 233] on div "Atividade não roteirizada 99842 - EVILASIO SANDES LOPE Endereço: R GALILEU, 260…" at bounding box center [323, 166] width 647 height 332
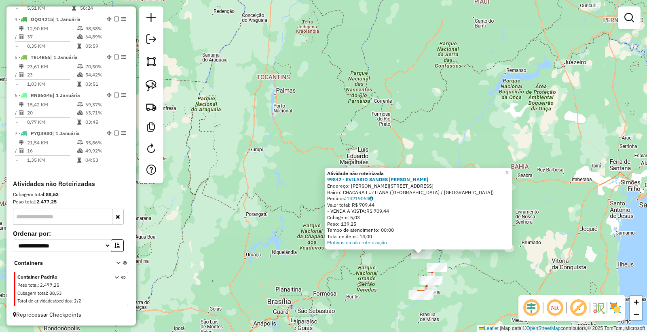
click at [385, 274] on div "Atividade não roteirizada 99842 - EVILASIO SANDES LOPE Endereço: R GALILEU, 260…" at bounding box center [323, 166] width 647 height 332
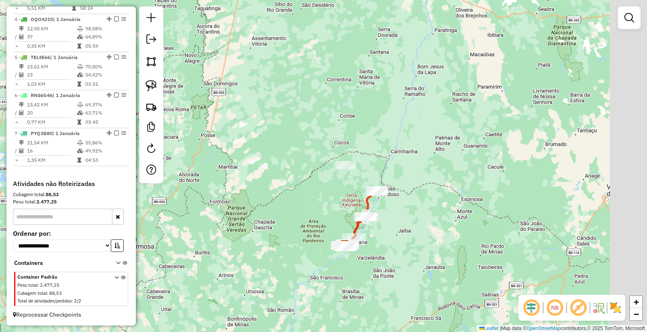
drag, startPoint x: 426, startPoint y: 283, endPoint x: 320, endPoint y: 186, distance: 143.1
click at [320, 186] on div "Janela de atendimento Grade de atendimento Capacidade Transportadoras Veículos …" at bounding box center [323, 166] width 647 height 332
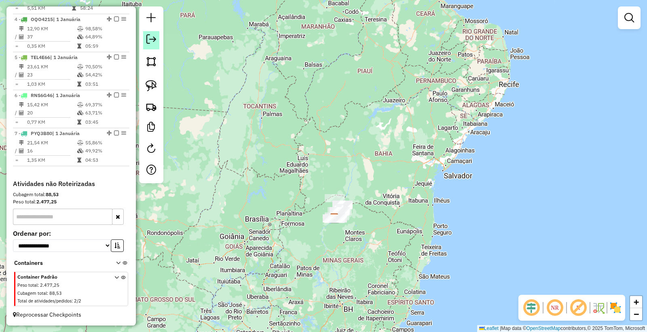
click at [155, 38] on em at bounding box center [151, 39] width 10 height 10
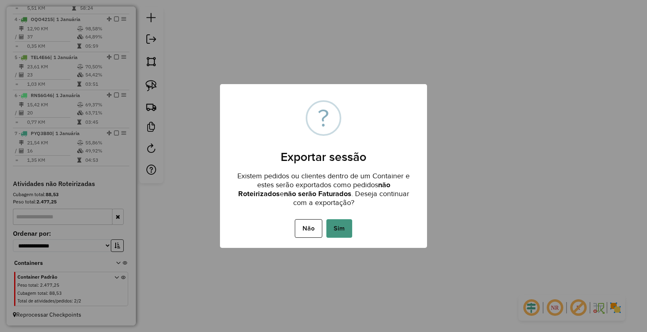
click at [344, 227] on button "Sim" at bounding box center [339, 228] width 26 height 19
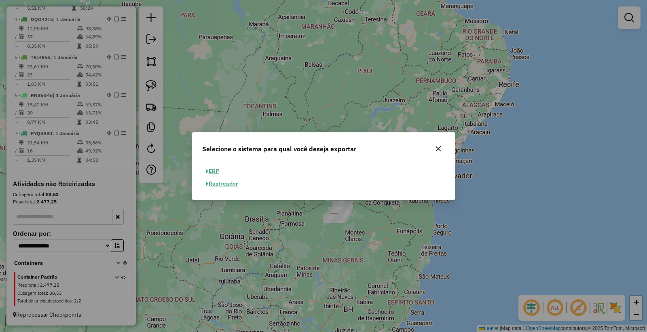
click at [209, 167] on button "ERP" at bounding box center [212, 171] width 21 height 13
select select "**"
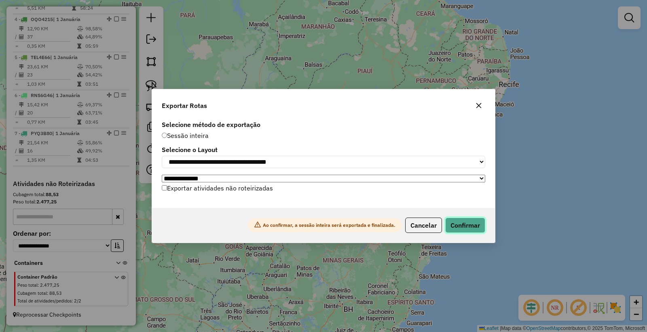
click at [477, 229] on button "Confirmar" at bounding box center [465, 225] width 40 height 15
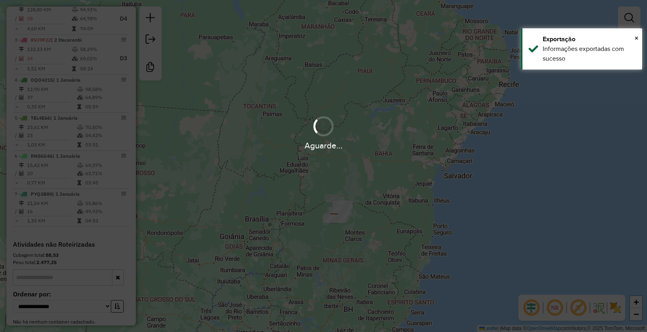
scroll to position [412, 0]
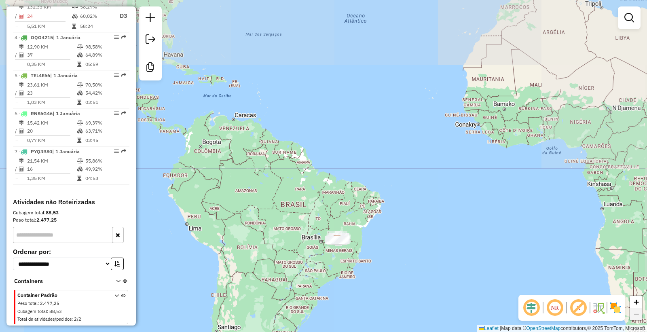
drag, startPoint x: 326, startPoint y: 275, endPoint x: 296, endPoint y: 244, distance: 43.5
click at [328, 273] on div "Janela de atendimento Grade de atendimento Capacidade Transportadoras Veículos …" at bounding box center [323, 166] width 647 height 332
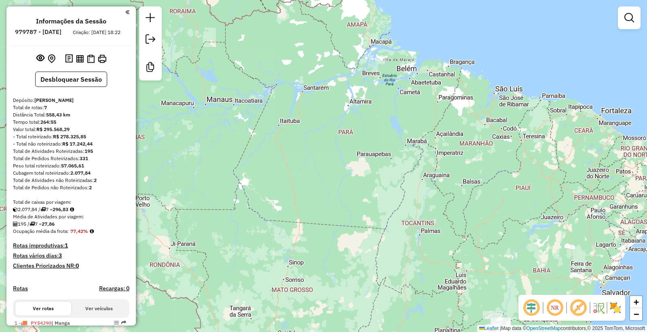
scroll to position [412, 0]
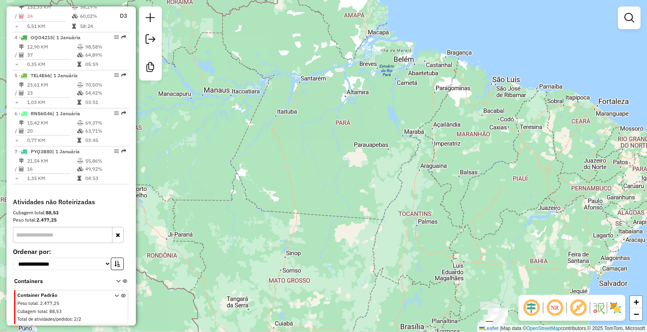
drag, startPoint x: 427, startPoint y: 263, endPoint x: 323, endPoint y: 49, distance: 238.2
click at [330, 83] on div "Janela de atendimento Grade de atendimento Capacidade Transportadoras Veículos …" at bounding box center [323, 166] width 647 height 332
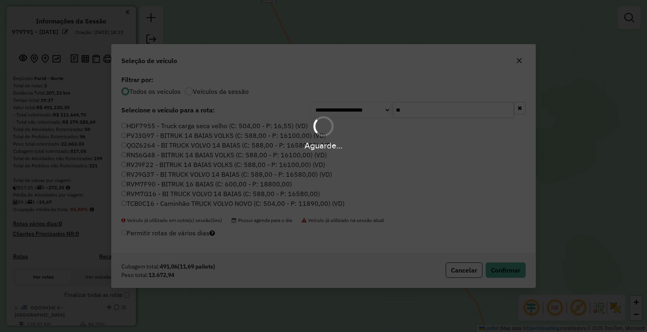
scroll to position [8, 0]
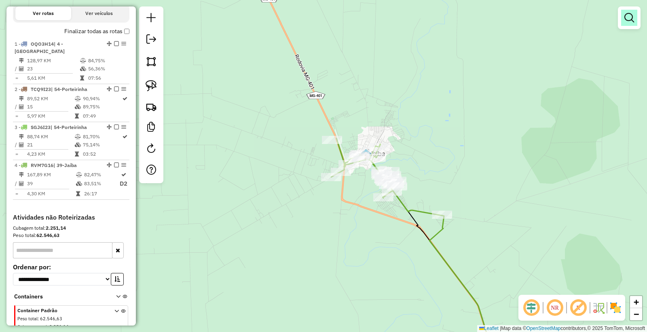
click at [625, 17] on em at bounding box center [629, 18] width 10 height 10
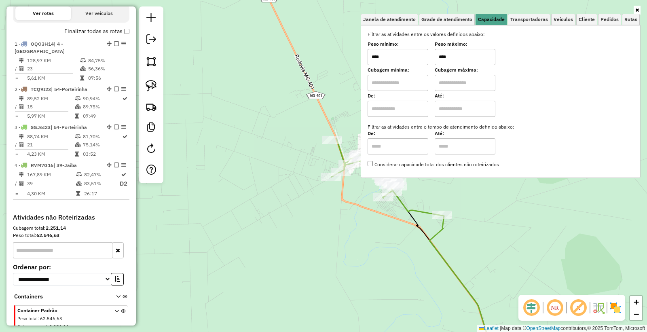
click at [475, 56] on input "****" at bounding box center [465, 57] width 61 height 16
type input "******"
click at [387, 235] on div "Limpar filtros Janela de atendimento Grade de atendimento Capacidade Transporta…" at bounding box center [323, 166] width 647 height 332
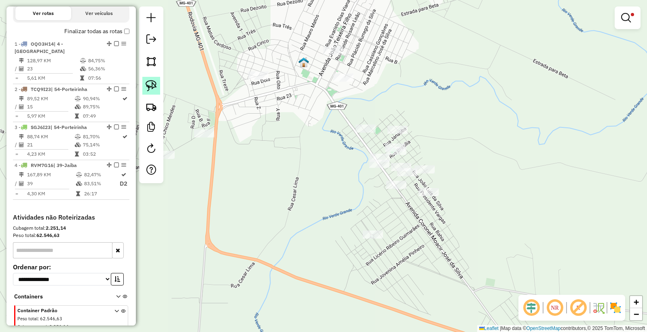
click at [150, 84] on img at bounding box center [151, 85] width 11 height 11
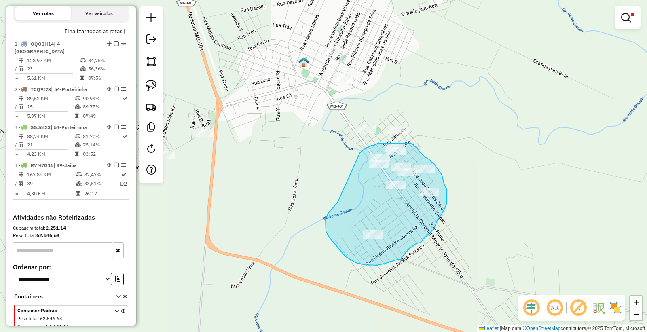
drag, startPoint x: 337, startPoint y: 203, endPoint x: 359, endPoint y: 164, distance: 44.3
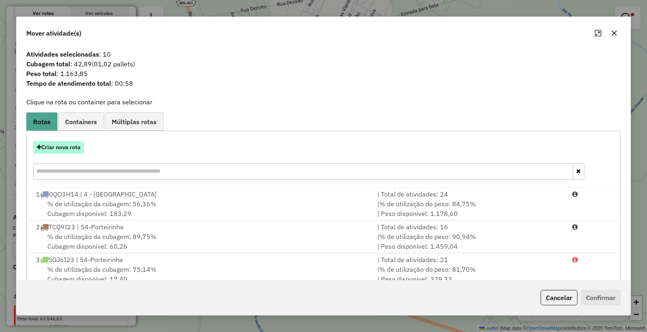
click at [63, 148] on button "Criar nova rota" at bounding box center [58, 147] width 51 height 13
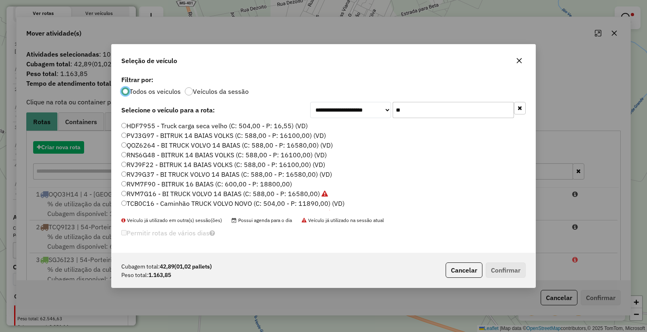
scroll to position [4, 2]
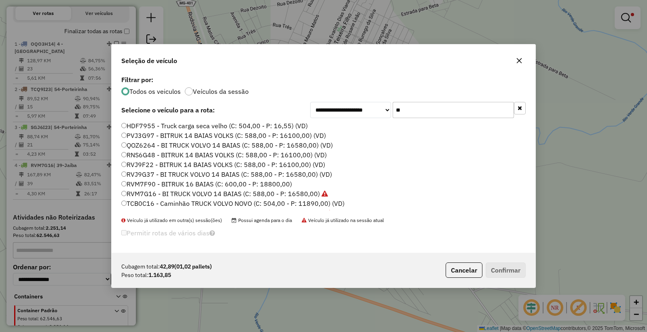
drag, startPoint x: 433, startPoint y: 112, endPoint x: 293, endPoint y: 99, distance: 140.5
click at [293, 99] on div "**********" at bounding box center [324, 163] width 424 height 179
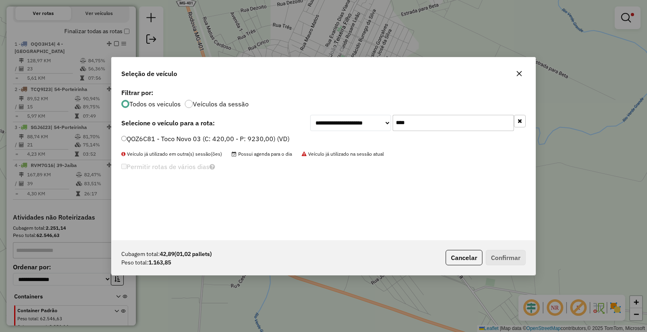
click at [443, 121] on input "****" at bounding box center [453, 123] width 121 height 16
type input "*"
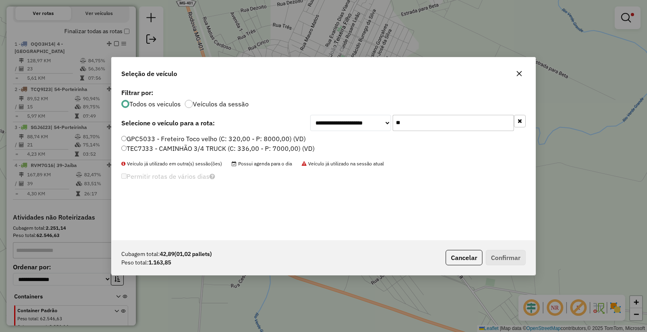
type input "**"
click at [151, 146] on label "TEC7J33 - CAMINHÃO 3/4 TRUCK (C: 336,00 - P: 7000,00) (VD)" at bounding box center [217, 149] width 193 height 10
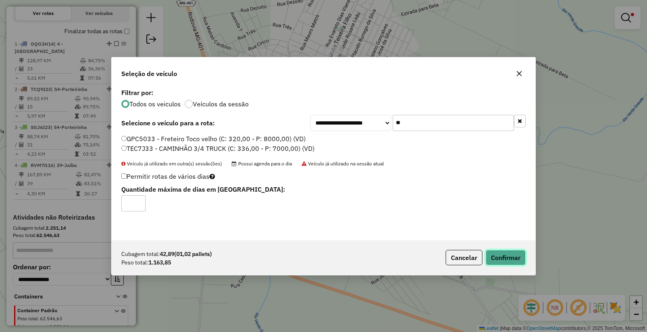
click at [501, 256] on button "Confirmar" at bounding box center [506, 257] width 40 height 15
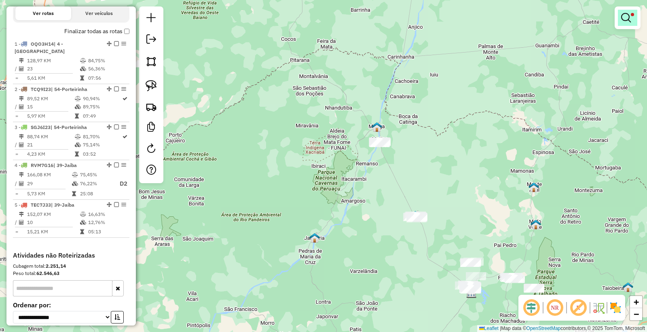
click at [635, 15] on link at bounding box center [627, 18] width 19 height 16
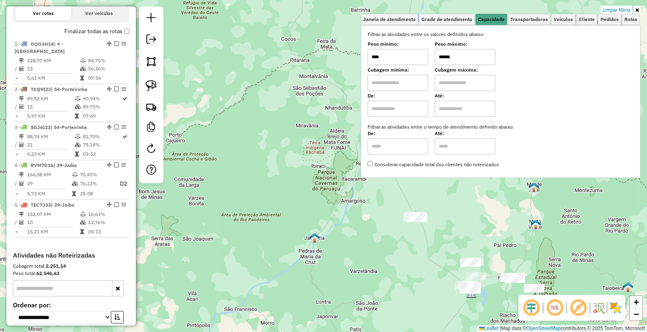
click at [480, 58] on input "******" at bounding box center [465, 57] width 61 height 16
type input "****"
click at [404, 261] on div "Janela de atendimento Grade de atendimento Capacidade Transportadoras Veículos …" at bounding box center [323, 166] width 647 height 332
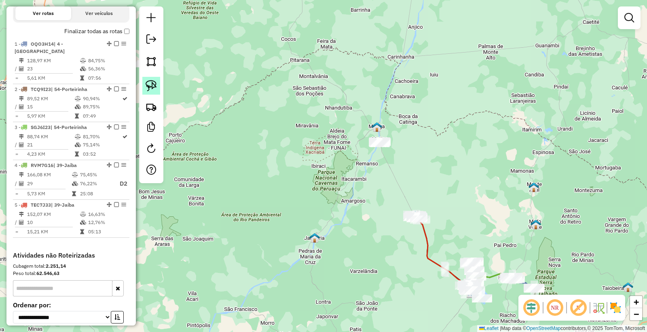
click at [158, 86] on link at bounding box center [151, 86] width 18 height 18
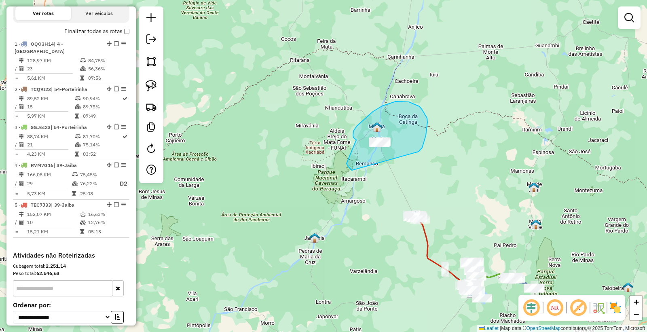
drag, startPoint x: 347, startPoint y: 163, endPoint x: 357, endPoint y: 140, distance: 25.5
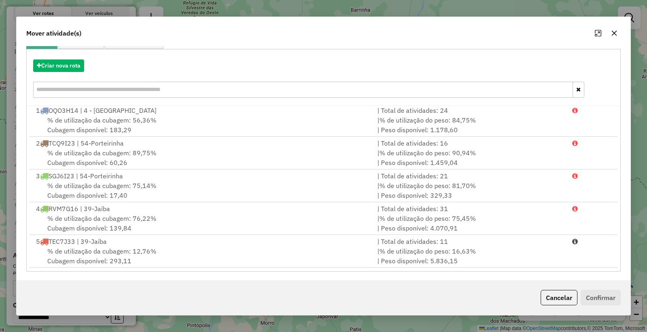
scroll to position [82, 0]
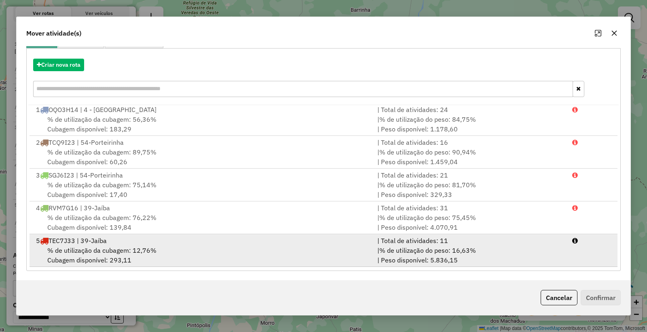
click at [189, 252] on div "% de utilização da cubagem: 12,76% Cubagem disponível: 293,11" at bounding box center [201, 254] width 341 height 19
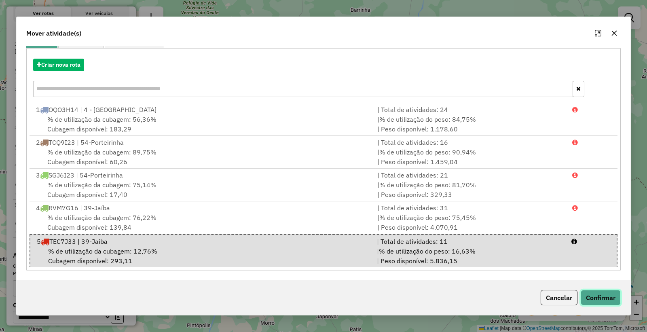
click at [592, 298] on button "Confirmar" at bounding box center [601, 297] width 40 height 15
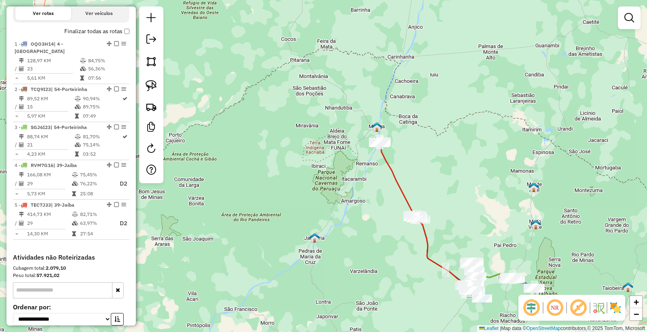
scroll to position [0, 0]
select select "**********"
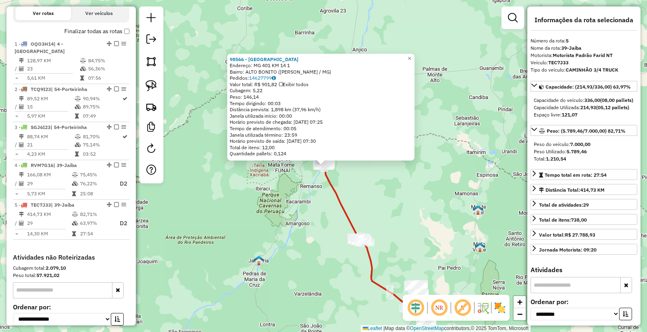
scroll to position [344, 0]
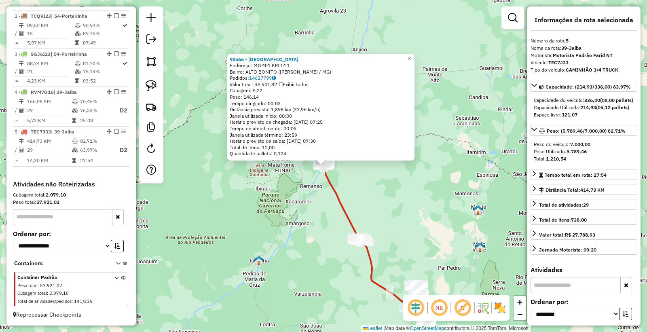
click at [313, 242] on div "98566 - [GEOGRAPHIC_DATA] Endereço: MG 401 KM 14 1 Bairro: [GEOGRAPHIC_DATA] ([…" at bounding box center [323, 166] width 647 height 332
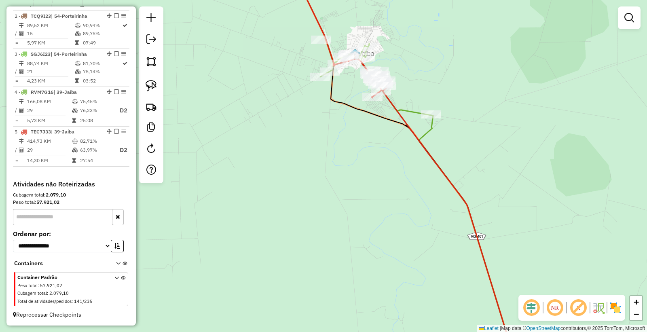
click at [429, 120] on icon at bounding box center [468, 240] width 98 height 250
select select "**********"
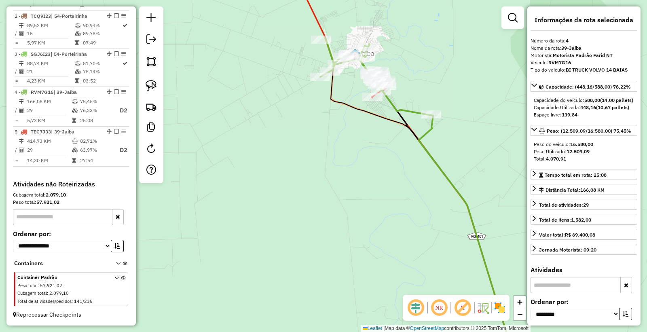
click at [381, 188] on div "Janela de atendimento Grade de atendimento Capacidade Transportadoras Veículos …" at bounding box center [323, 166] width 647 height 332
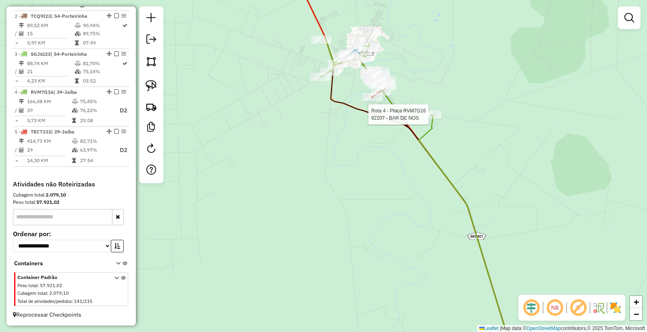
select select "**********"
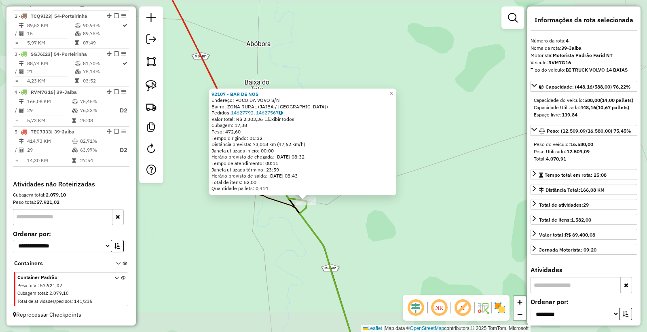
click at [286, 239] on div "92107 - BAR DE NOS Endereço: POCO DA VOVO S/N Bairro: ZONA RURAL (JAIBA / [GEOG…" at bounding box center [323, 166] width 647 height 332
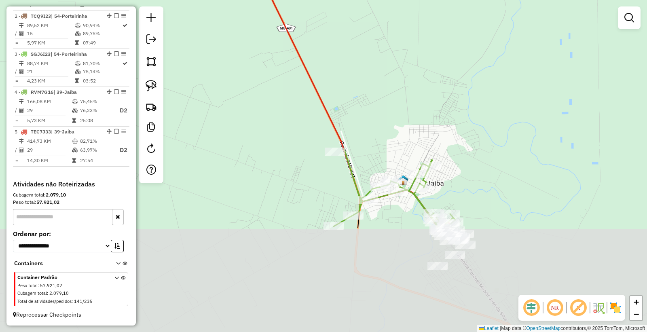
drag, startPoint x: 383, startPoint y: 288, endPoint x: 357, endPoint y: 143, distance: 147.4
click at [357, 143] on div "Janela de atendimento Grade de atendimento Capacidade Transportadoras Veículos …" at bounding box center [323, 166] width 647 height 332
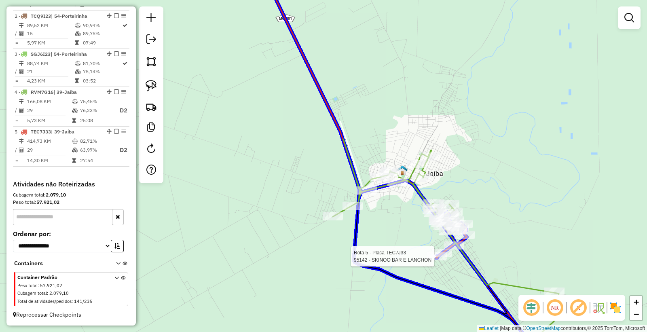
click at [308, 23] on div at bounding box center [308, 23] width 0 height 0
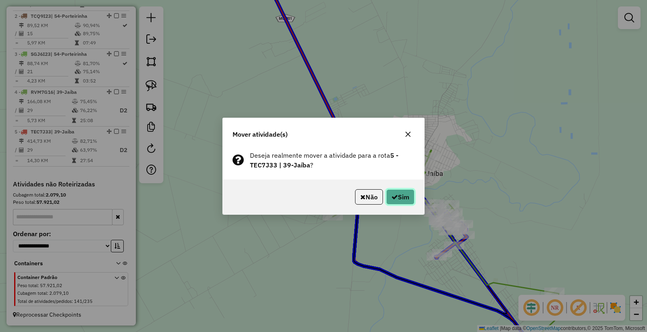
click at [395, 196] on icon "button" at bounding box center [394, 197] width 6 height 6
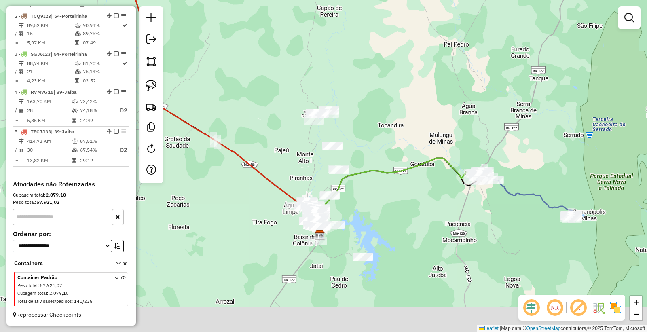
drag, startPoint x: 539, startPoint y: 260, endPoint x: 475, endPoint y: 175, distance: 106.8
click at [475, 175] on div "Janela de atendimento Grade de atendimento Capacidade Transportadoras Veículos …" at bounding box center [323, 166] width 647 height 332
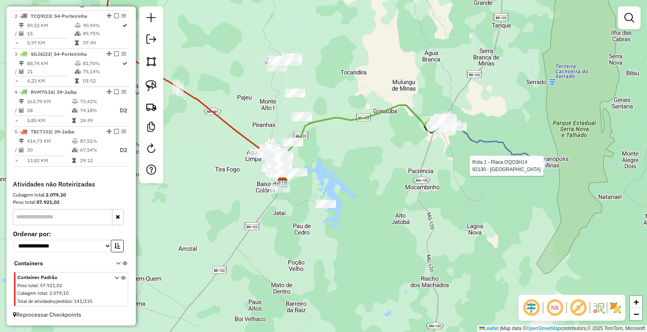
select select "**********"
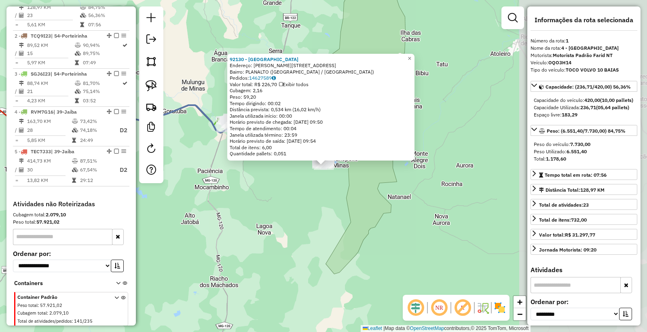
scroll to position [302, 0]
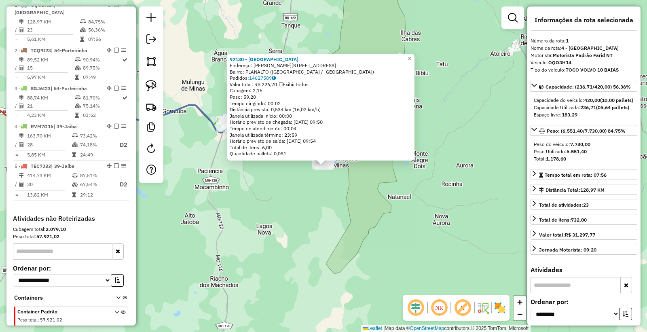
click at [273, 243] on div "92130 - VISTA DA SERRA Endereço: ROSENDA BARBOSA DA CUNHA 1155 Bairro: PLANALTO…" at bounding box center [323, 166] width 647 height 332
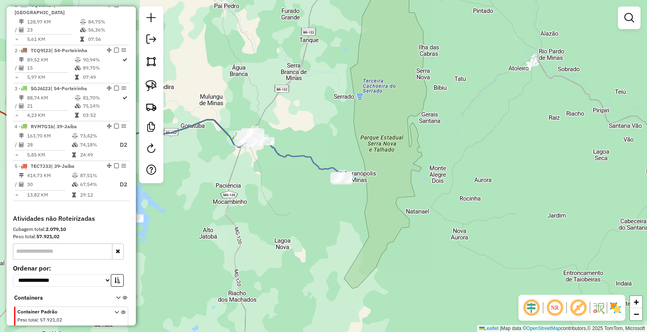
drag, startPoint x: 260, startPoint y: 211, endPoint x: 319, endPoint y: 226, distance: 60.9
click at [319, 226] on div "Janela de atendimento Grade de atendimento Capacidade Transportadoras Veículos …" at bounding box center [323, 166] width 647 height 332
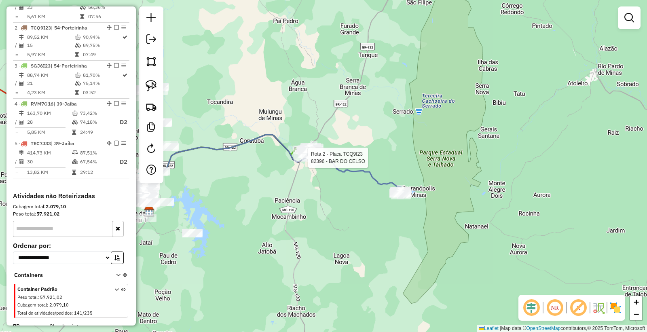
select select "**********"
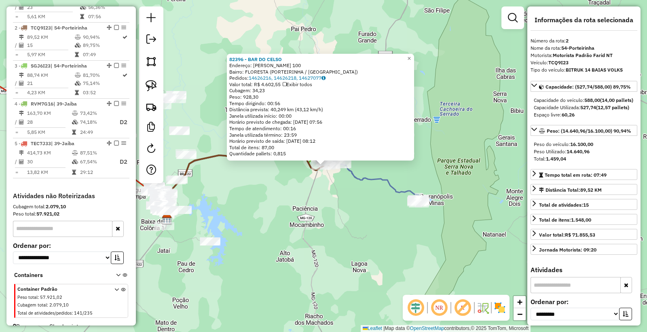
scroll to position [344, 0]
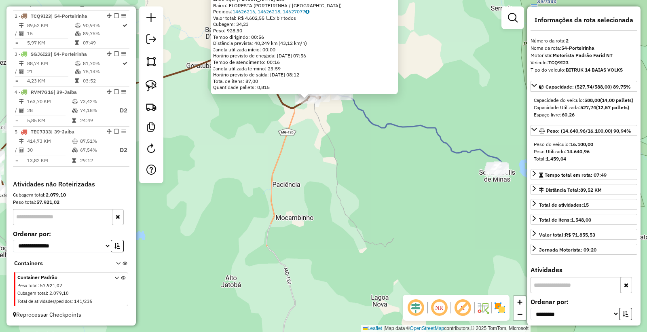
click at [330, 187] on div "82396 - BAR DO CELSO Endereço: GERSON MARTINS RIBEIRO 100 Bairro: FLORESTA (POR…" at bounding box center [323, 166] width 647 height 332
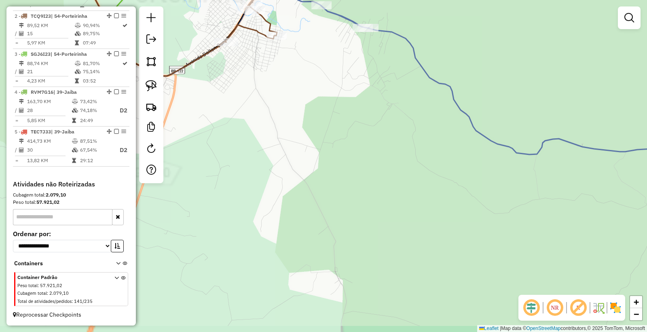
drag, startPoint x: 317, startPoint y: 94, endPoint x: 356, endPoint y: 176, distance: 91.3
click at [356, 176] on div "Janela de atendimento Grade de atendimento Capacidade Transportadoras Veículos …" at bounding box center [323, 166] width 647 height 332
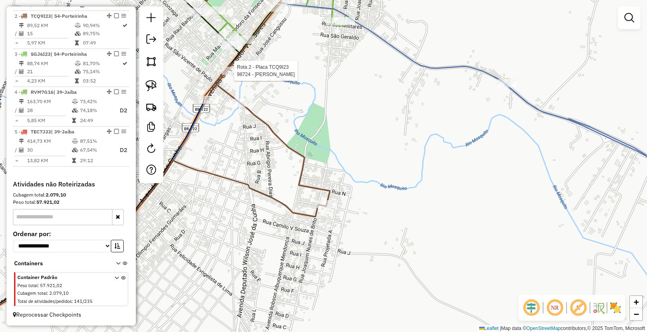
select select "**********"
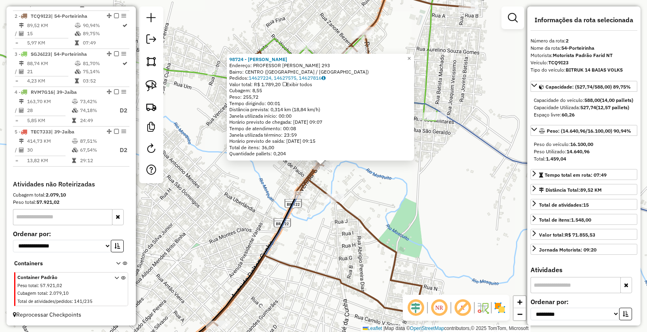
click at [391, 198] on div "98724 - HUGO NIDSON BARBOSA Endereço: PROFESSOR ZANOTTE BEZERRA 293 Bairro: CEN…" at bounding box center [323, 166] width 647 height 332
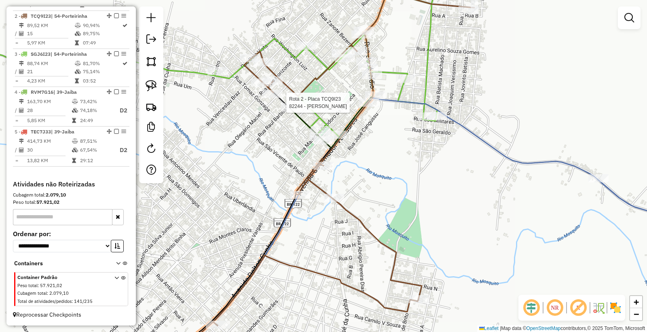
select select "**********"
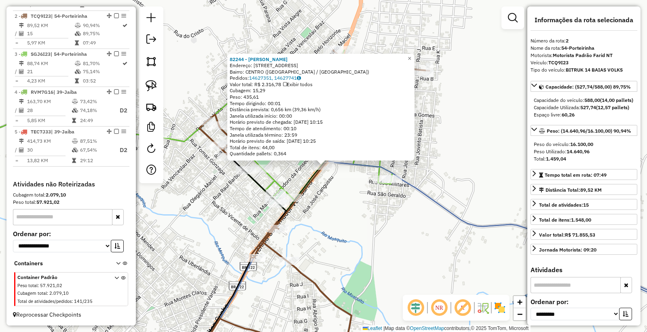
click at [326, 172] on div "82244 - JOASIMAR SILVA FERRA Endereço: Av GOVERNADOR VALADARES 646 Bairro: CENT…" at bounding box center [323, 166] width 647 height 332
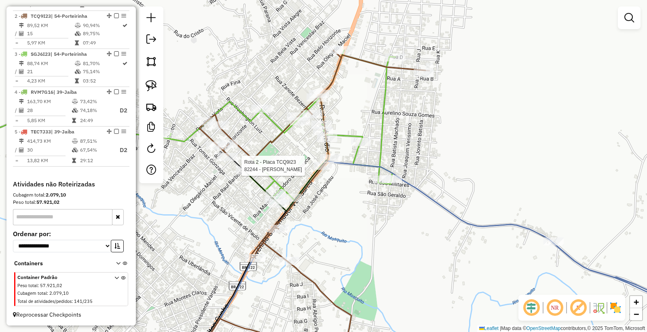
select select "**********"
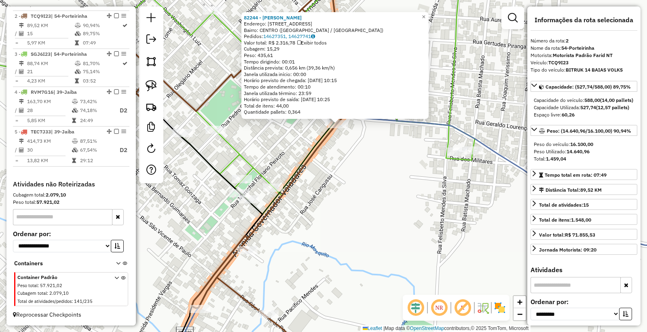
click at [338, 186] on div "82244 - JOASIMAR SILVA FERRA Endereço: Av GOVERNADOR VALADARES 646 Bairro: CENT…" at bounding box center [323, 166] width 647 height 332
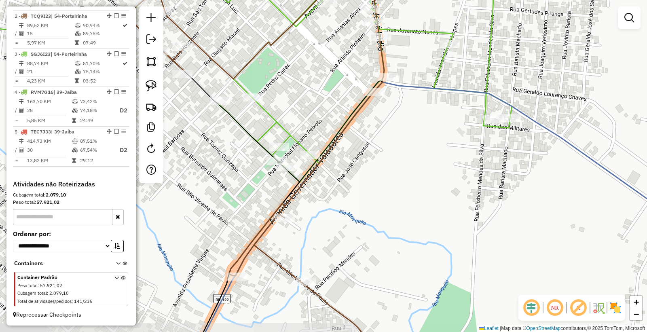
drag, startPoint x: 317, startPoint y: 150, endPoint x: 353, endPoint y: 118, distance: 48.4
click at [353, 118] on icon at bounding box center [255, 133] width 259 height 398
click at [158, 82] on link at bounding box center [151, 86] width 18 height 18
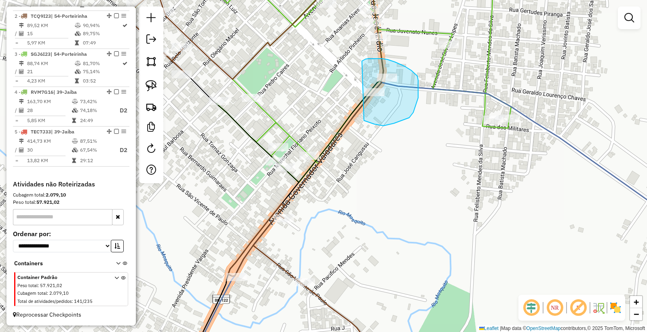
drag, startPoint x: 413, startPoint y: 112, endPoint x: 351, endPoint y: 103, distance: 63.0
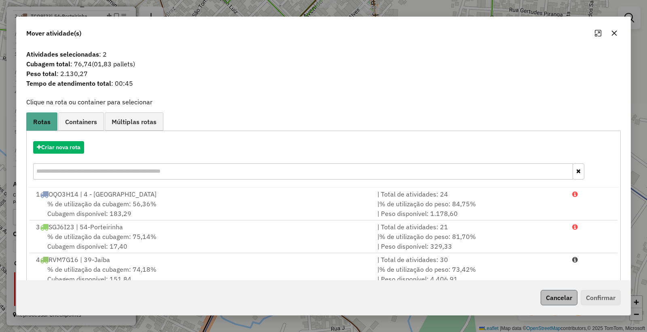
drag, startPoint x: 539, startPoint y: 291, endPoint x: 549, endPoint y: 292, distance: 9.8
click at [548, 292] on div "Cancelar Confirmar" at bounding box center [578, 297] width 83 height 15
click at [550, 298] on button "Cancelar" at bounding box center [559, 297] width 37 height 15
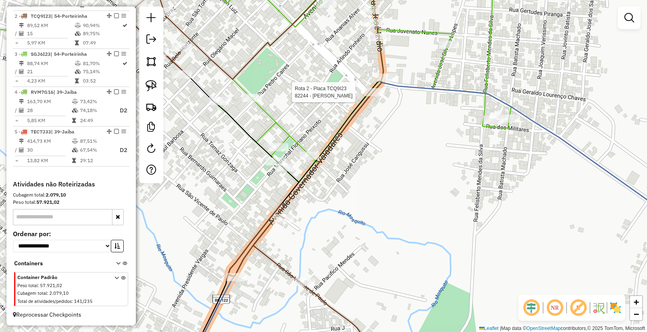
select select "**********"
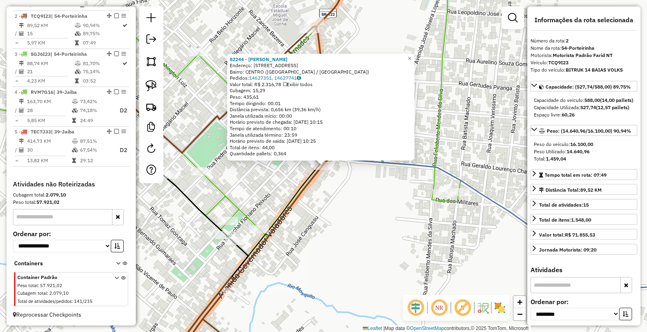
click at [346, 211] on div "82244 - JOASIMAR SILVA FERRA Endereço: Av GOVERNADOR VALADARES 646 Bairro: CENT…" at bounding box center [323, 166] width 647 height 332
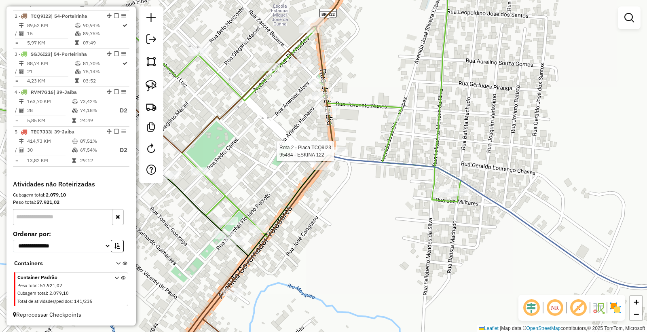
select select "**********"
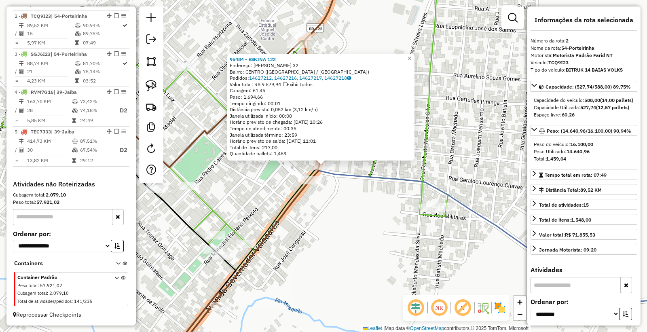
click at [312, 234] on div "95484 - ESKINA 122 Endereço: JOSE IZIDIO 32 Bairro: CENTRO (PORTEIRINHA / MG) P…" at bounding box center [323, 166] width 647 height 332
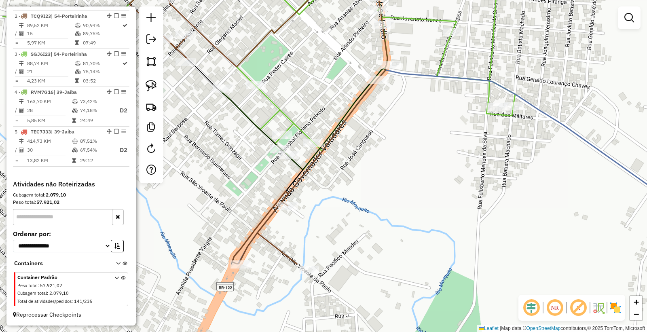
drag, startPoint x: 355, startPoint y: 231, endPoint x: 414, endPoint y: 136, distance: 111.3
click at [414, 136] on div "Janela de atendimento Grade de atendimento Capacidade Transportadoras Veículos …" at bounding box center [323, 166] width 647 height 332
select select "**********"
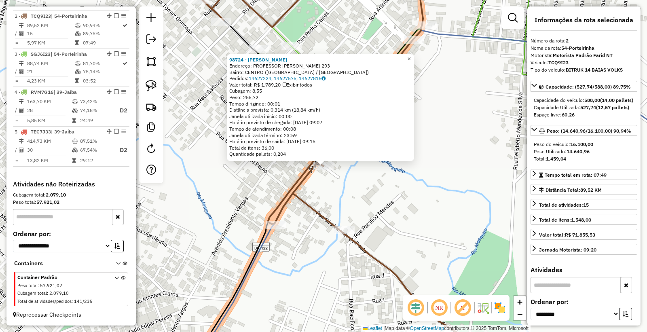
click at [427, 203] on div "98724 - HUGO NIDSON BARBOSA Endereço: PROFESSOR ZANOTTE BEZERRA 293 Bairro: CEN…" at bounding box center [323, 166] width 647 height 332
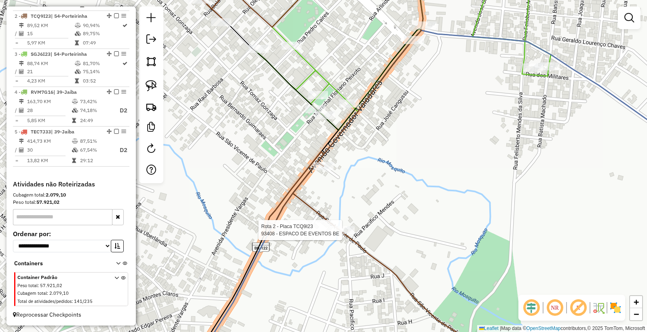
select select "**********"
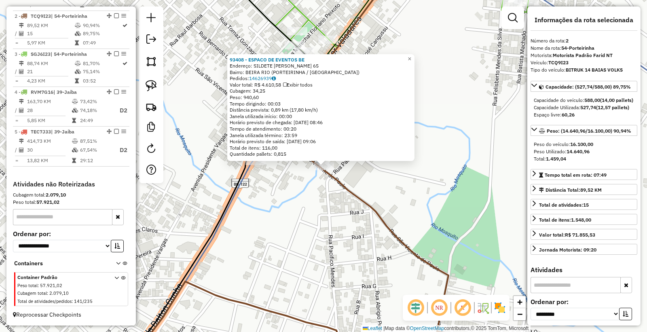
click at [338, 238] on div "93408 - ESPACO DE EVENTOS BE Endereço: SILDETE GOMES DA MATA 65 Bairro: BEIRA R…" at bounding box center [323, 166] width 647 height 332
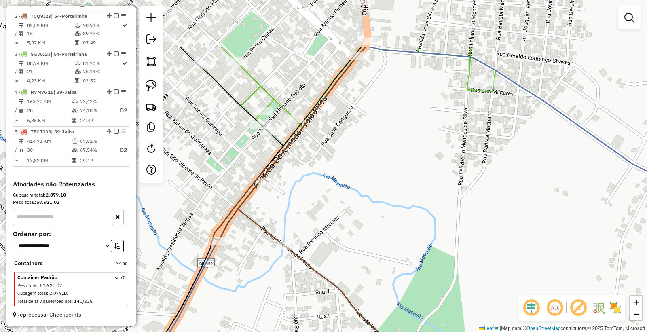
drag, startPoint x: 402, startPoint y: 152, endPoint x: 367, endPoint y: 232, distance: 87.1
click at [367, 232] on div "Janela de atendimento Grade de atendimento Capacidade Transportadoras Veículos …" at bounding box center [323, 166] width 647 height 332
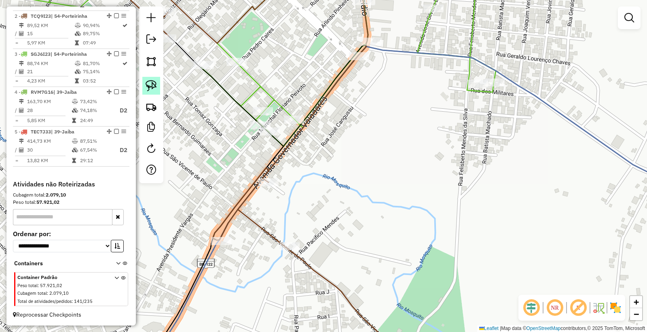
click at [152, 87] on img at bounding box center [151, 85] width 11 height 11
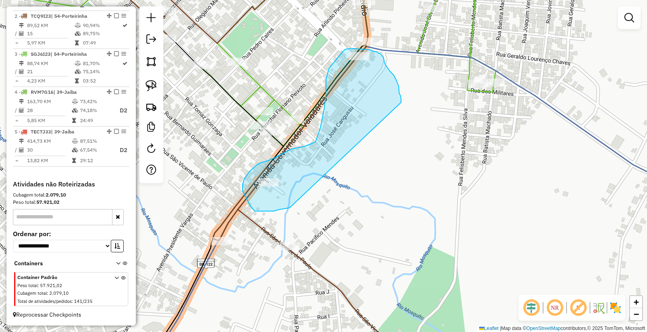
drag, startPoint x: 399, startPoint y: 87, endPoint x: 313, endPoint y: 199, distance: 141.1
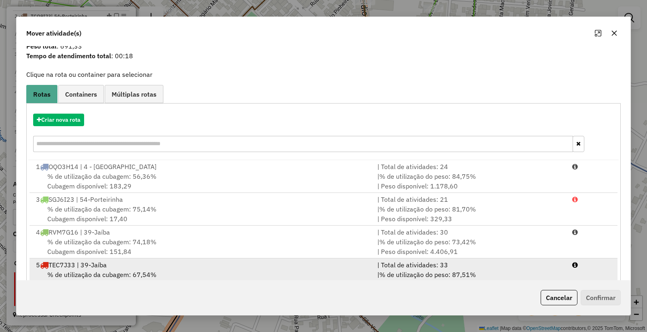
scroll to position [52, 0]
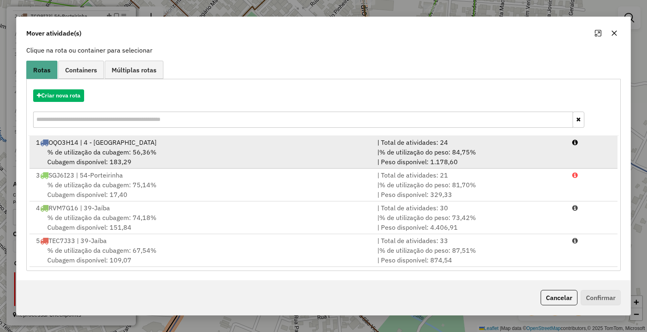
click at [265, 146] on div "1 OQO3H14 | 4 - Serranópolis De Minas" at bounding box center [201, 142] width 341 height 10
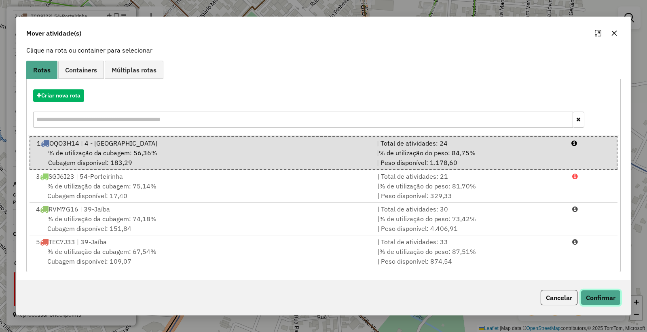
click at [613, 294] on button "Confirmar" at bounding box center [601, 297] width 40 height 15
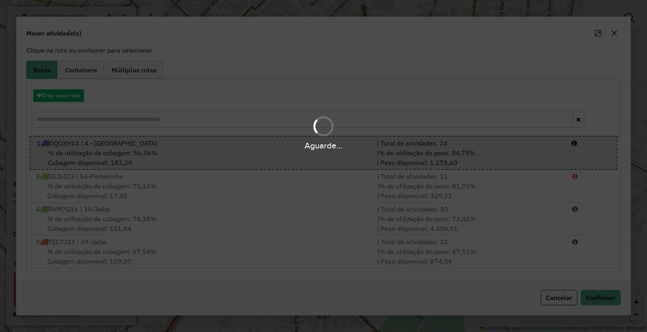
scroll to position [260, 0]
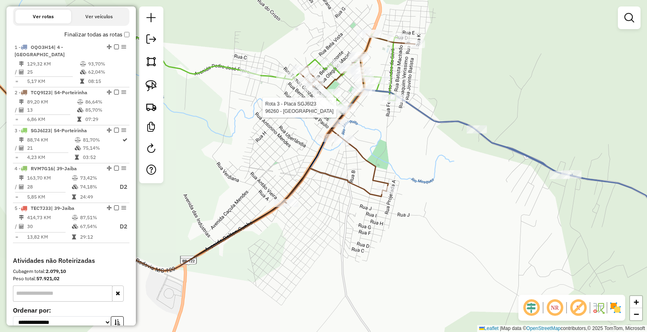
select select "**********"
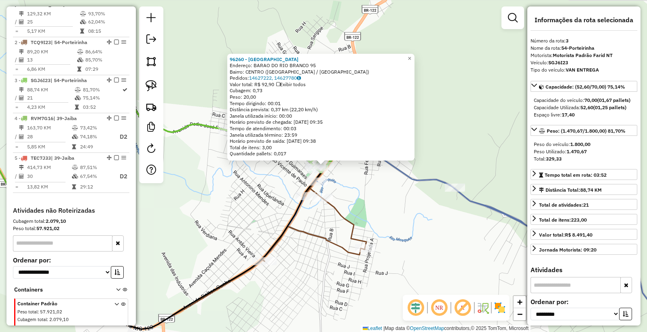
scroll to position [344, 0]
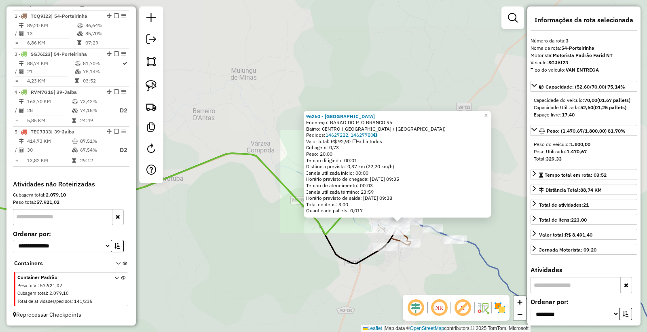
click at [419, 267] on div "96260 - HOTEL BRISA DA SERRA Endereço: BARAO DO RIO BRANCO 95 Bairro: CENTRO (P…" at bounding box center [323, 166] width 647 height 332
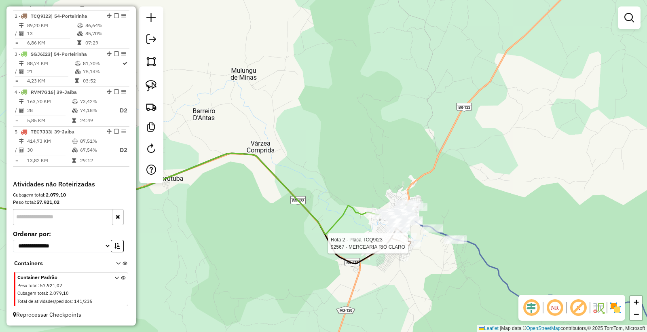
select select "**********"
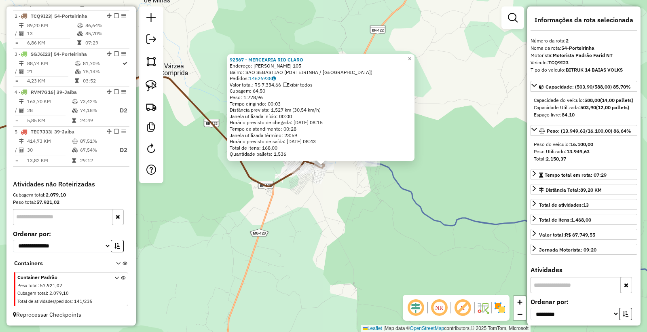
click at [353, 253] on div "92567 - MERCEARIA RIO CLARO Endereço: JOSE NUNES DE BRITO 105 Bairro: SAO SEBAS…" at bounding box center [323, 166] width 647 height 332
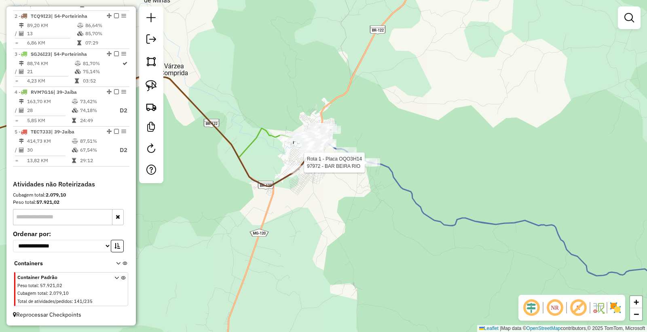
select select "**********"
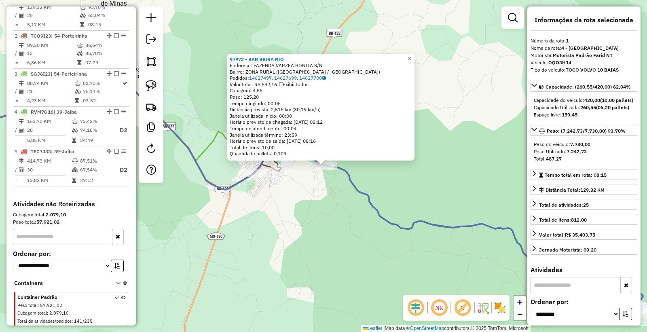
scroll to position [302, 0]
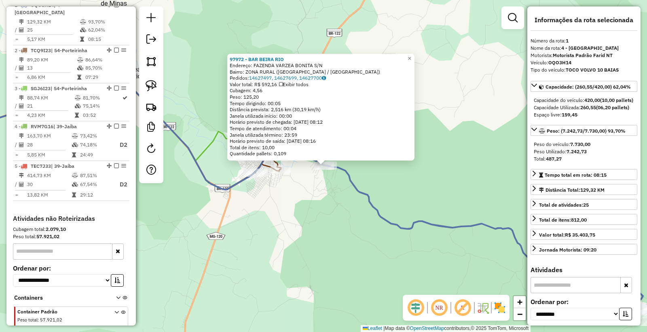
click at [317, 237] on div "97972 - BAR BEIRA RIO Endereço: FAZENDA VARZEA BONITA S/N Bairro: ZONA RURAL (P…" at bounding box center [323, 166] width 647 height 332
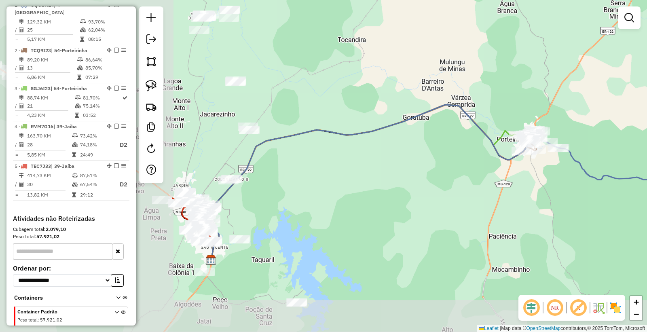
drag, startPoint x: 296, startPoint y: 256, endPoint x: 535, endPoint y: 203, distance: 245.7
click at [537, 203] on div "Janela de atendimento Grade de atendimento Capacidade Transportadoras Veículos …" at bounding box center [323, 166] width 647 height 332
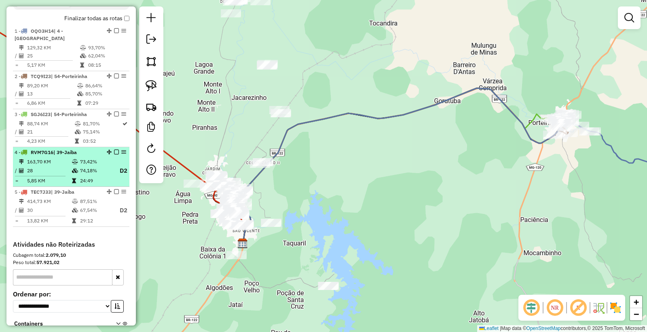
scroll to position [258, 0]
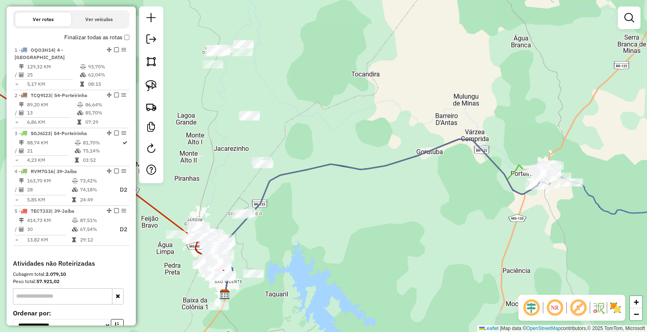
drag, startPoint x: 328, startPoint y: 125, endPoint x: 297, endPoint y: 159, distance: 46.1
click at [309, 174] on div "Janela de atendimento Grade de atendimento Capacidade Transportadoras Veículos …" at bounding box center [323, 166] width 647 height 332
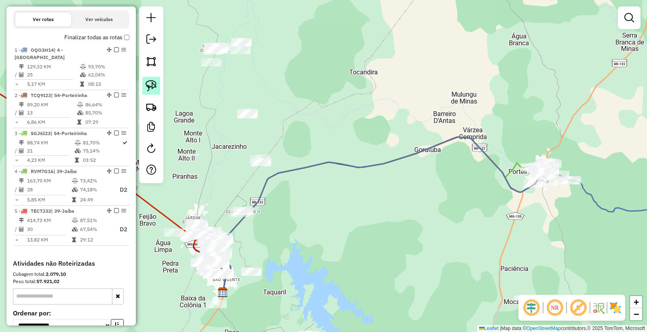
click at [156, 90] on img at bounding box center [151, 85] width 11 height 11
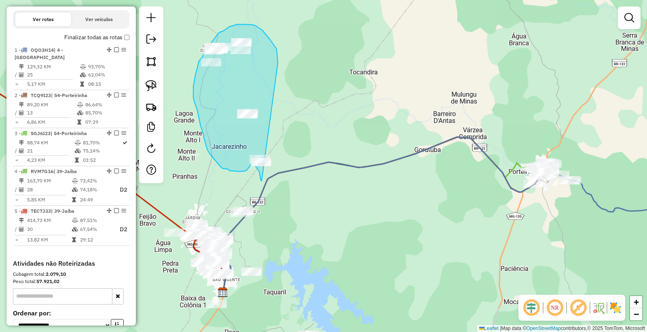
drag, startPoint x: 278, startPoint y: 59, endPoint x: 290, endPoint y: 144, distance: 85.7
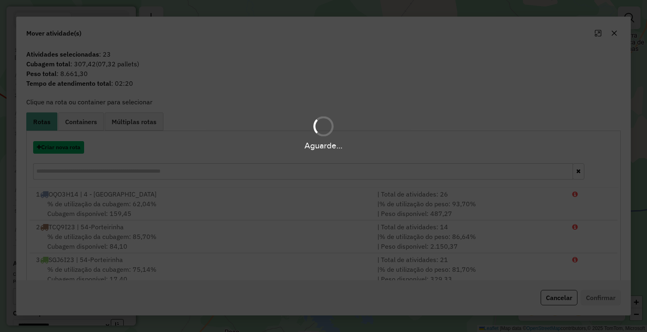
click at [66, 151] on button "Criar nova rota" at bounding box center [58, 147] width 51 height 13
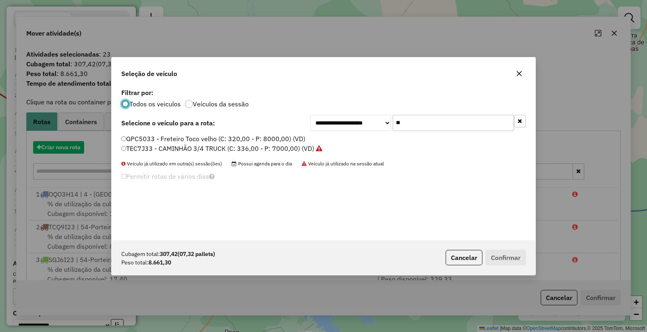
scroll to position [4, 2]
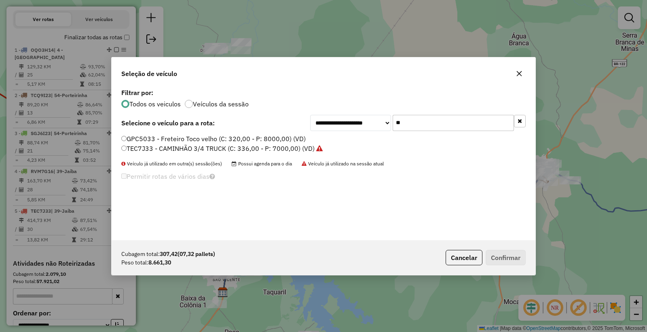
drag, startPoint x: 474, startPoint y: 255, endPoint x: 414, endPoint y: 192, distance: 87.5
click at [474, 254] on button "Cancelar" at bounding box center [464, 257] width 37 height 15
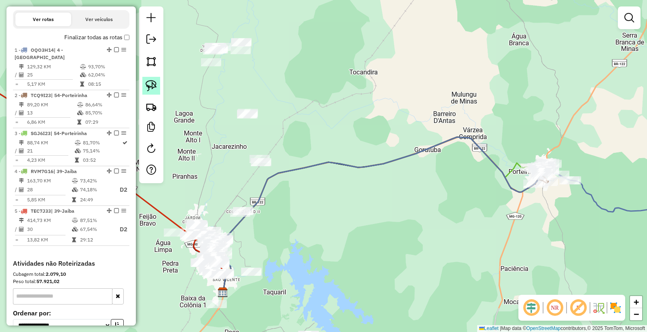
click at [154, 86] on img at bounding box center [151, 85] width 11 height 11
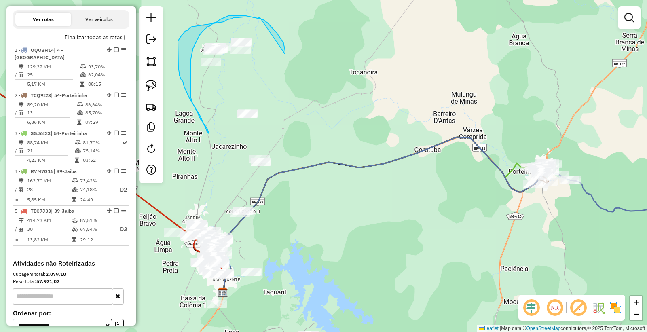
drag, startPoint x: 283, startPoint y: 43, endPoint x: 274, endPoint y: 19, distance: 25.4
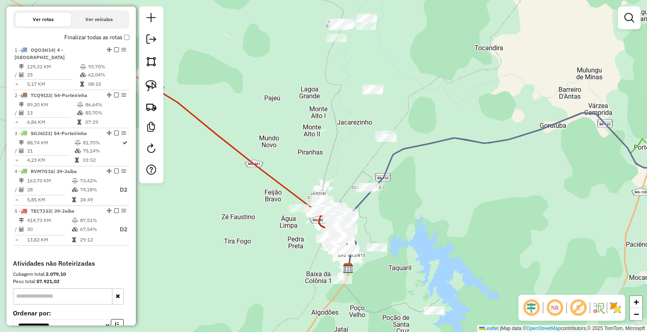
drag, startPoint x: 182, startPoint y: 108, endPoint x: 310, endPoint y: 82, distance: 130.4
click at [310, 82] on div "Janela de atendimento Grade de atendimento Capacidade Transportadoras Veículos …" at bounding box center [323, 166] width 647 height 332
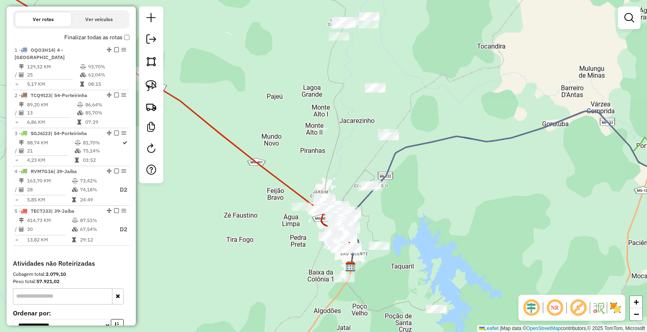
click at [384, 95] on div "Janela de atendimento Grade de atendimento Capacidade Transportadoras Veículos …" at bounding box center [323, 166] width 647 height 332
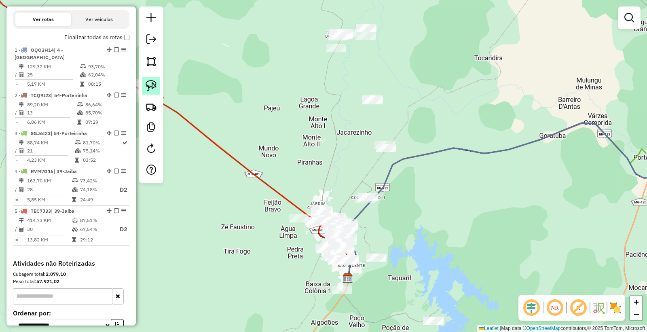
click at [153, 89] on img at bounding box center [151, 85] width 11 height 11
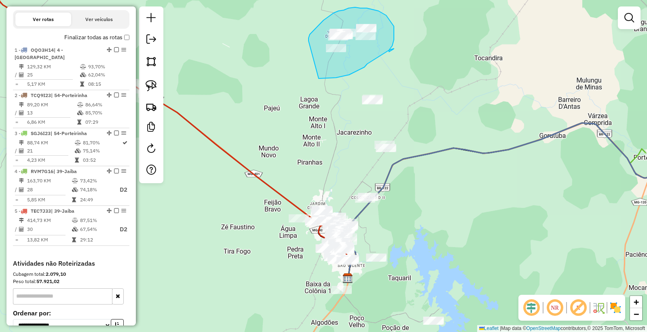
drag, startPoint x: 319, startPoint y: 78, endPoint x: 309, endPoint y: 49, distance: 31.2
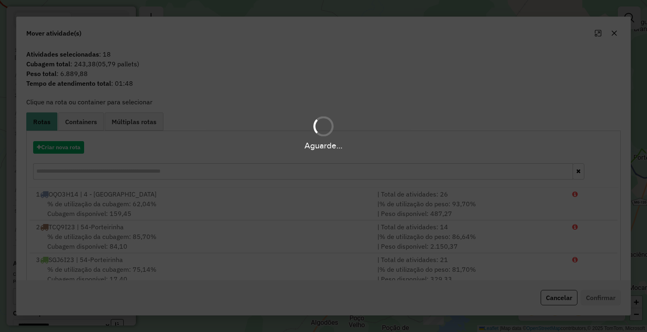
click at [79, 142] on div "Aguarde..." at bounding box center [323, 146] width 647 height 13
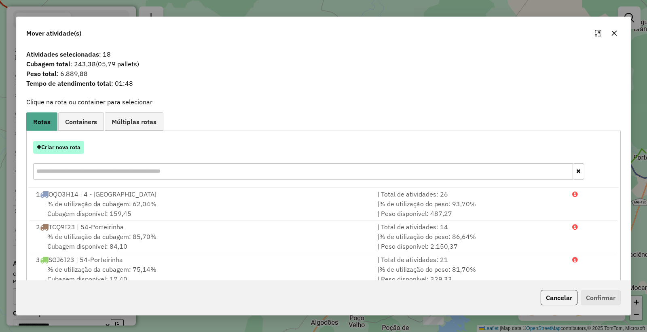
click at [66, 148] on button "Criar nova rota" at bounding box center [58, 147] width 51 height 13
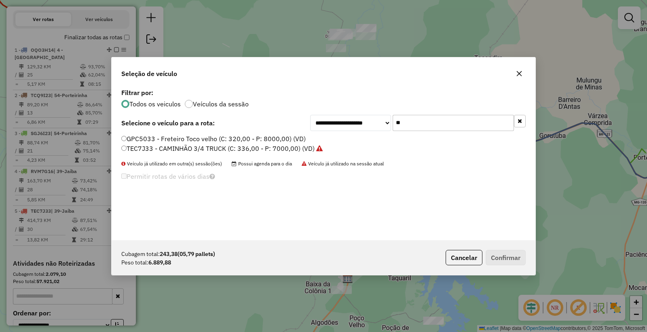
drag, startPoint x: 431, startPoint y: 129, endPoint x: 281, endPoint y: 118, distance: 150.8
click at [287, 119] on div "**********" at bounding box center [323, 123] width 404 height 16
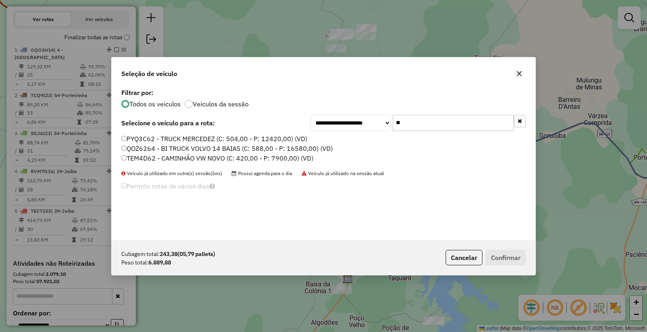
type input "**"
click at [132, 154] on label "TEM4D62 - CAMINHÃO VW NOVO (C: 420,00 - P: 7900,00) (VD)" at bounding box center [217, 158] width 192 height 10
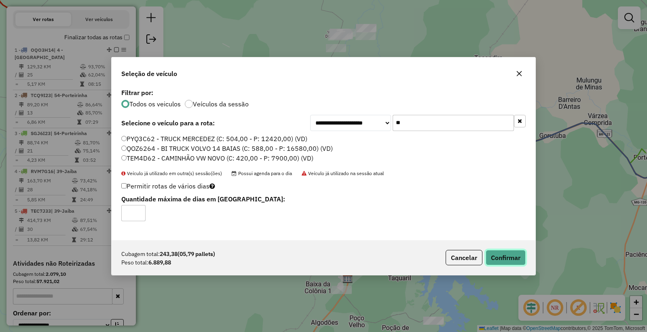
click at [511, 263] on button "Confirmar" at bounding box center [506, 257] width 40 height 15
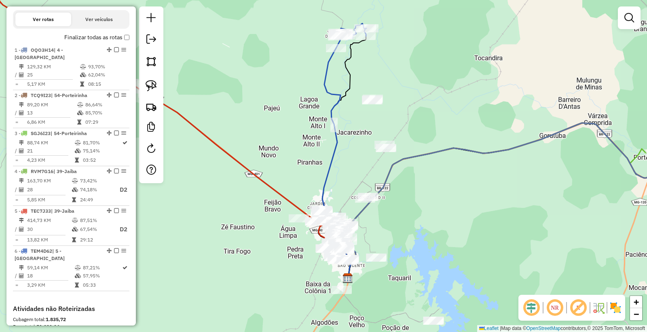
drag, startPoint x: 448, startPoint y: 264, endPoint x: 448, endPoint y: 260, distance: 4.9
click at [448, 261] on div "Janela de atendimento Grade de atendimento Capacidade Transportadoras Veículos …" at bounding box center [323, 166] width 647 height 332
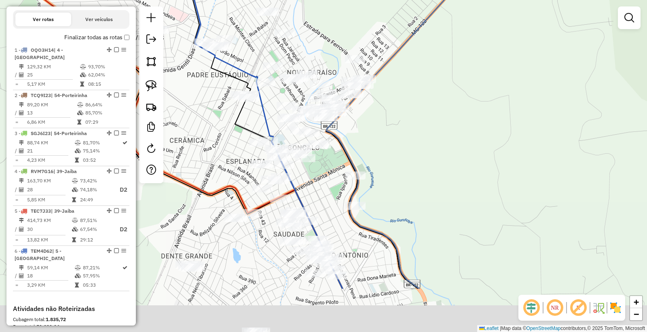
drag, startPoint x: 328, startPoint y: 229, endPoint x: 365, endPoint y: 153, distance: 85.0
click at [363, 151] on div "Janela de atendimento Grade de atendimento Capacidade Transportadoras Veículos …" at bounding box center [323, 166] width 647 height 332
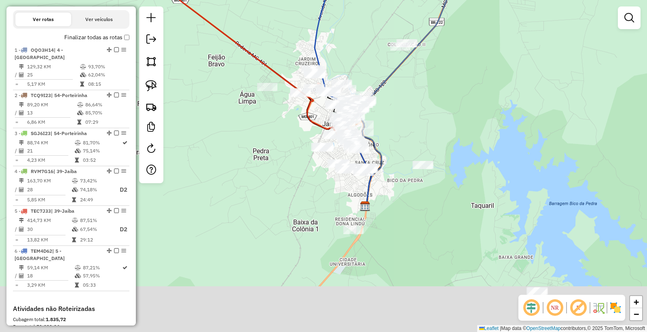
drag, startPoint x: 398, startPoint y: 242, endPoint x: 403, endPoint y: 198, distance: 44.0
click at [403, 198] on div "Janela de atendimento Grade de atendimento Capacidade Transportadoras Veículos …" at bounding box center [323, 166] width 647 height 332
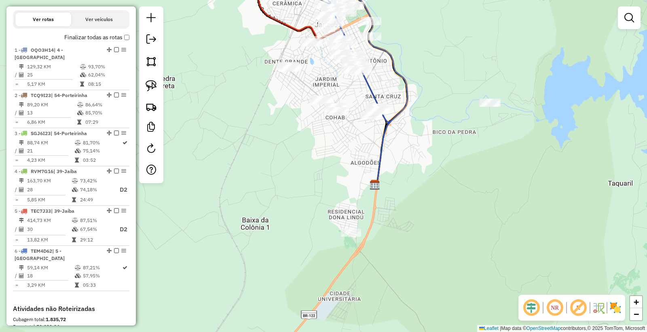
drag, startPoint x: 430, startPoint y: 212, endPoint x: 430, endPoint y: 184, distance: 27.9
click at [430, 184] on div "Janela de atendimento Grade de atendimento Capacidade Transportadoras Veículos …" at bounding box center [323, 166] width 647 height 332
click at [158, 85] on link at bounding box center [151, 86] width 18 height 18
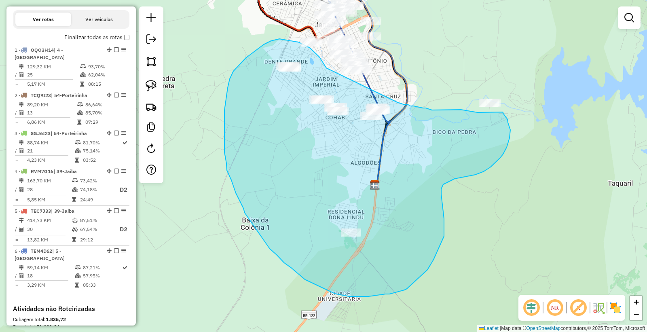
drag, startPoint x: 321, startPoint y: 59, endPoint x: 387, endPoint y: 99, distance: 76.9
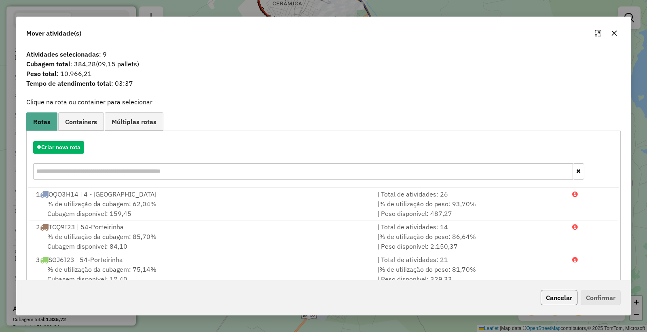
click at [562, 302] on button "Cancelar" at bounding box center [559, 297] width 37 height 15
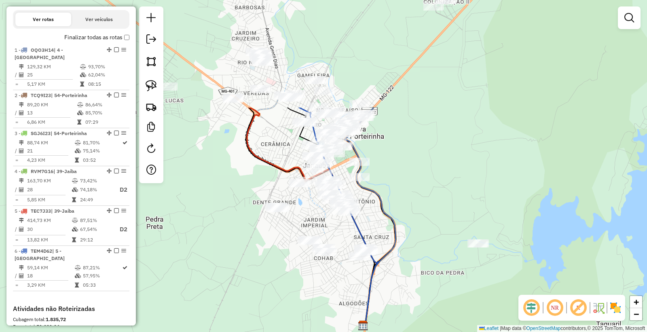
drag, startPoint x: 422, startPoint y: 98, endPoint x: 366, endPoint y: 171, distance: 91.8
click at [413, 218] on div "Janela de atendimento Grade de atendimento Capacidade Transportadoras Veículos …" at bounding box center [323, 166] width 647 height 332
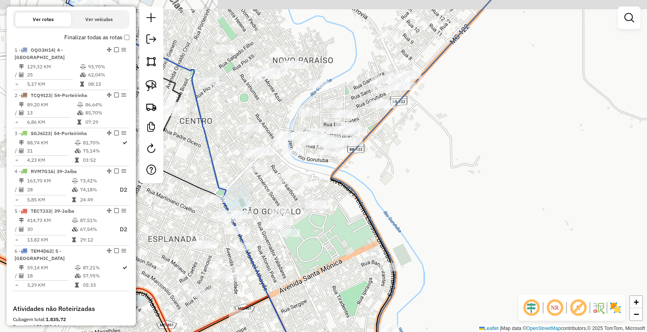
drag, startPoint x: 408, startPoint y: 129, endPoint x: 397, endPoint y: 159, distance: 30.8
click at [397, 159] on div "Janela de atendimento Grade de atendimento Capacidade Transportadoras Veículos …" at bounding box center [323, 166] width 647 height 332
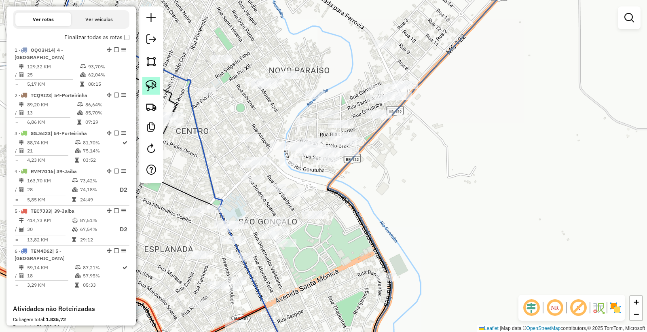
click at [155, 88] on img at bounding box center [151, 85] width 11 height 11
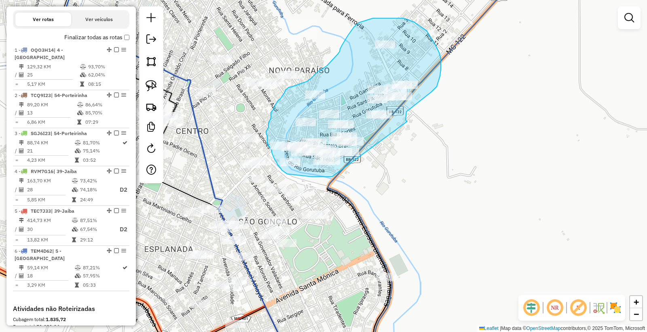
drag, startPoint x: 406, startPoint y: 120, endPoint x: 392, endPoint y: 149, distance: 31.5
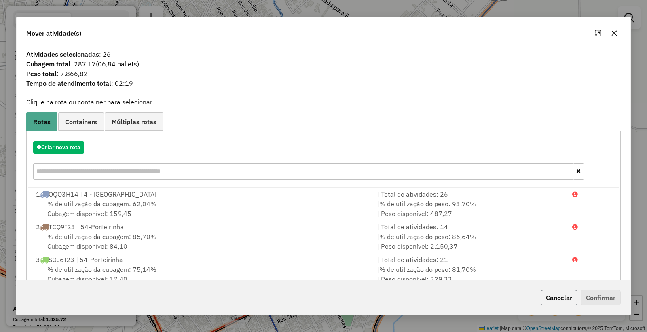
click at [563, 297] on button "Cancelar" at bounding box center [559, 297] width 37 height 15
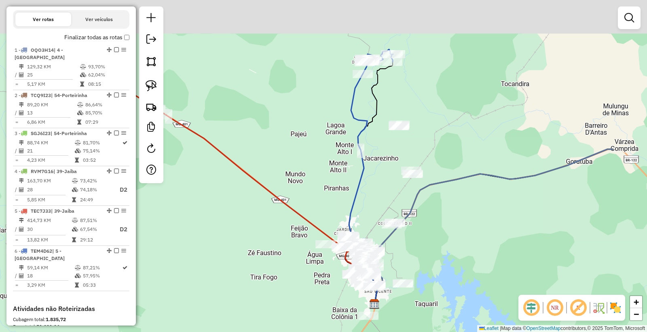
drag, startPoint x: 550, startPoint y: 138, endPoint x: 387, endPoint y: 218, distance: 181.4
click at [384, 226] on div "Janela de atendimento Grade de atendimento Capacidade Transportadoras Veículos …" at bounding box center [323, 166] width 647 height 332
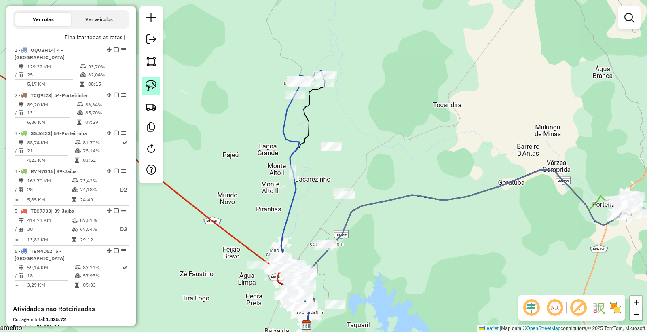
click at [146, 85] on img at bounding box center [151, 85] width 11 height 11
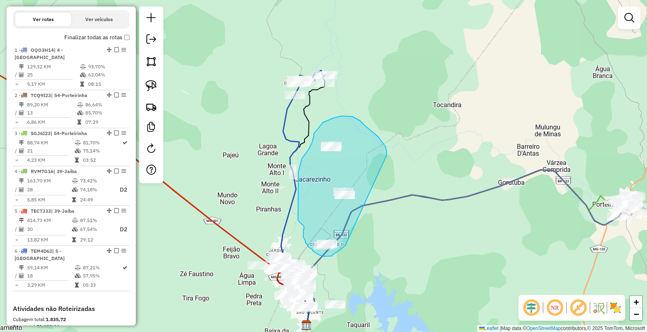
drag, startPoint x: 387, startPoint y: 154, endPoint x: 352, endPoint y: 225, distance: 78.7
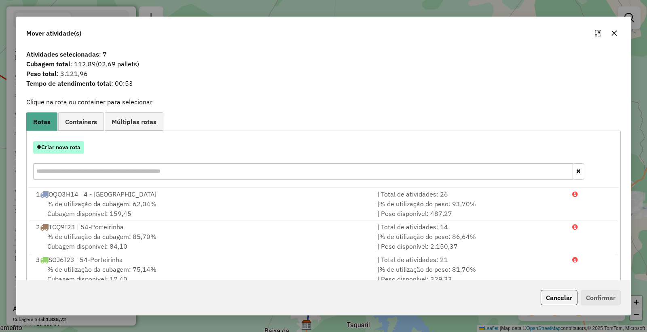
click at [58, 151] on button "Criar nova rota" at bounding box center [58, 147] width 51 height 13
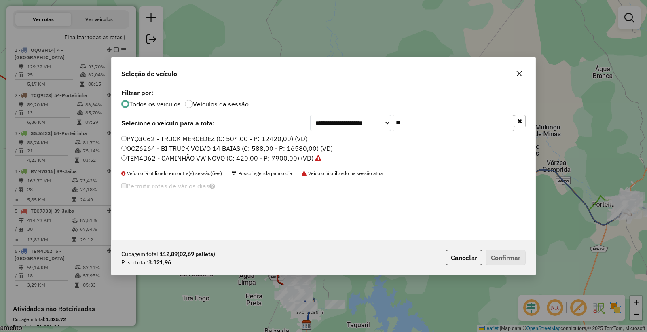
drag, startPoint x: 459, startPoint y: 124, endPoint x: 339, endPoint y: 117, distance: 119.9
click at [342, 117] on div "**********" at bounding box center [418, 123] width 216 height 16
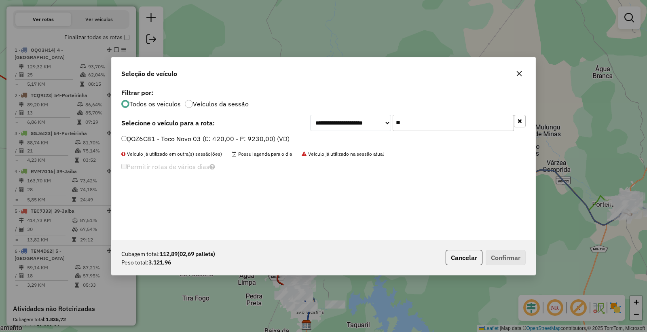
type input "**"
click at [139, 135] on label "QOZ6C81 - Toco Novo 03 (C: 420,00 - P: 9230,00) (VD)" at bounding box center [205, 139] width 168 height 10
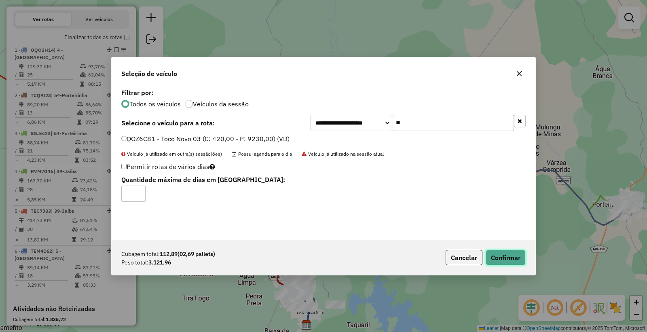
click at [497, 260] on button "Confirmar" at bounding box center [506, 257] width 40 height 15
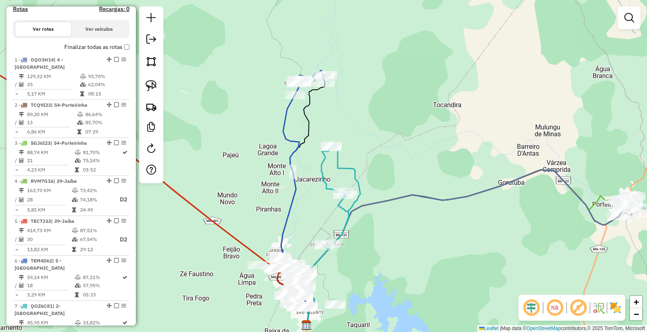
scroll to position [268, 0]
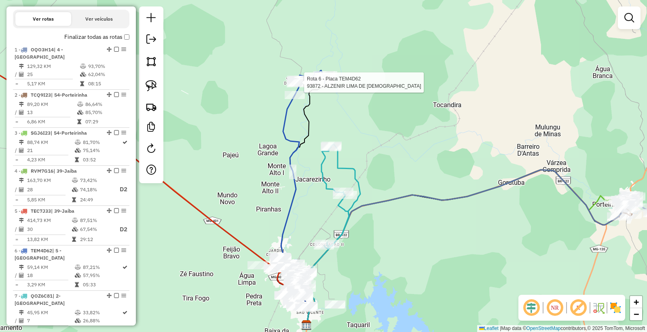
click at [309, 87] on div at bounding box center [302, 82] width 20 height 8
select select "**********"
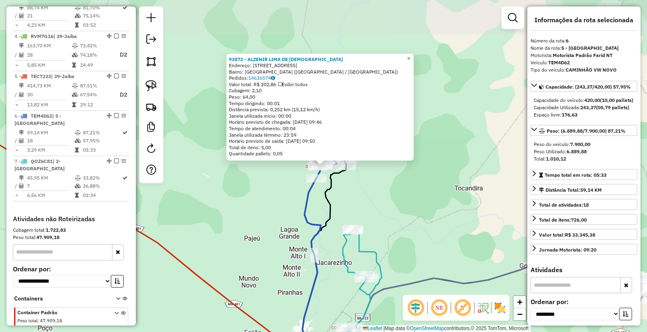
scroll to position [437, 0]
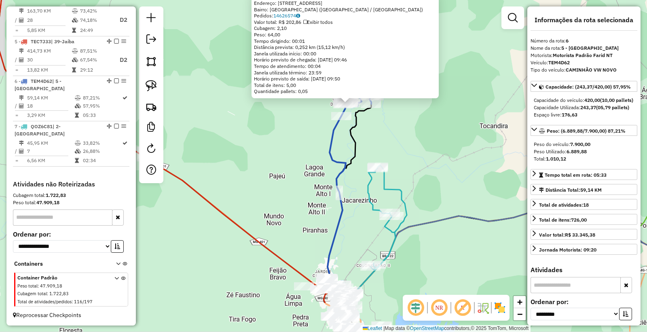
drag, startPoint x: 325, startPoint y: 286, endPoint x: 365, endPoint y: 190, distance: 104.0
click at [365, 190] on div "93872 - ALZENIR LIMA DE JESU Endereço: RUA SETE DE SETEMBRO 124 Bairro: VILA NO…" at bounding box center [323, 166] width 647 height 332
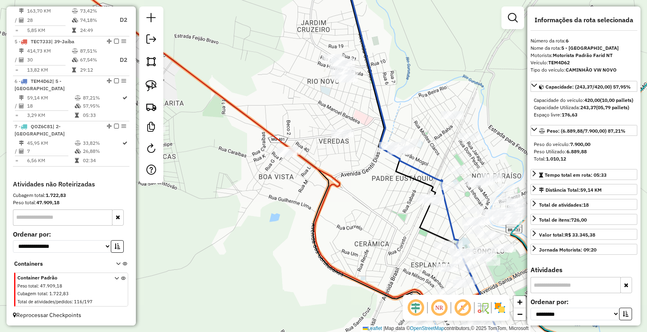
click at [371, 232] on div "93872 - ALZENIR LIMA DE JESU Endereço: RUA SETE DE SETEMBRO 124 Bairro: VILA NO…" at bounding box center [323, 166] width 647 height 332
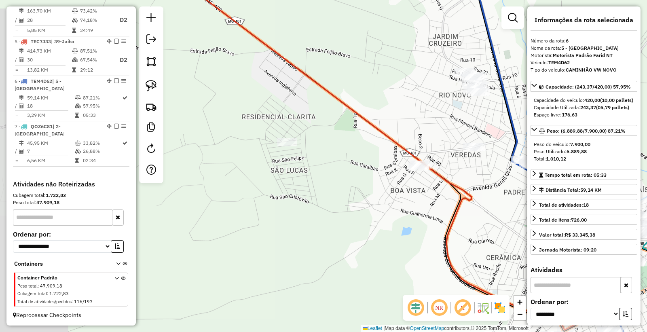
drag, startPoint x: 262, startPoint y: 110, endPoint x: 393, endPoint y: 123, distance: 132.5
click at [393, 123] on div "93872 - ALZENIR LIMA DE JESU Endereço: RUA SETE DE SETEMBRO 124 Bairro: VILA NO…" at bounding box center [323, 166] width 647 height 332
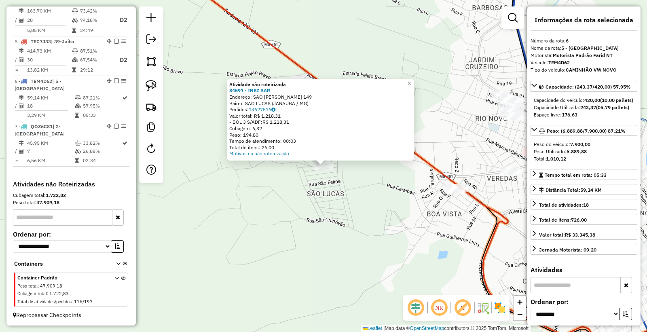
click at [400, 211] on div "Atividade não roteirizada 84591 - INEZ BAR Endereço: SAO JUDAS TADEU 149 Bairro…" at bounding box center [323, 166] width 647 height 332
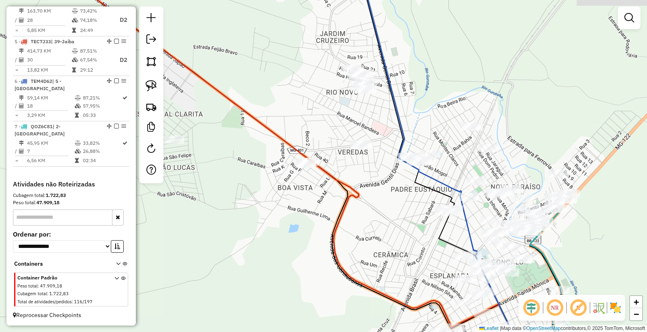
drag, startPoint x: 427, startPoint y: 237, endPoint x: 278, endPoint y: 211, distance: 151.5
click at [278, 211] on div "Janela de atendimento Grade de atendimento Capacidade Transportadoras Veículos …" at bounding box center [323, 166] width 647 height 332
click at [154, 99] on link at bounding box center [151, 107] width 18 height 18
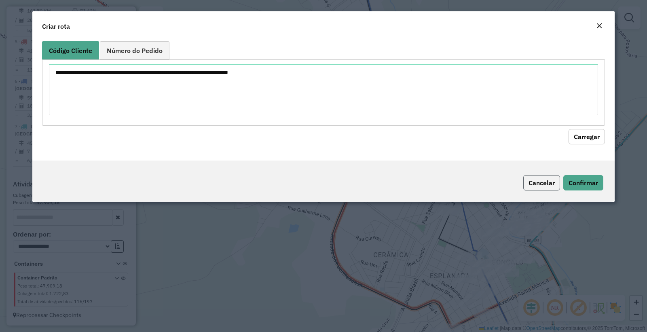
click at [545, 180] on button "Cancelar" at bounding box center [541, 182] width 37 height 15
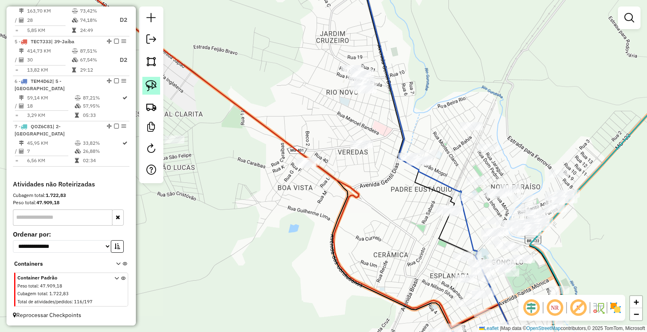
click at [155, 86] on img at bounding box center [151, 85] width 11 height 11
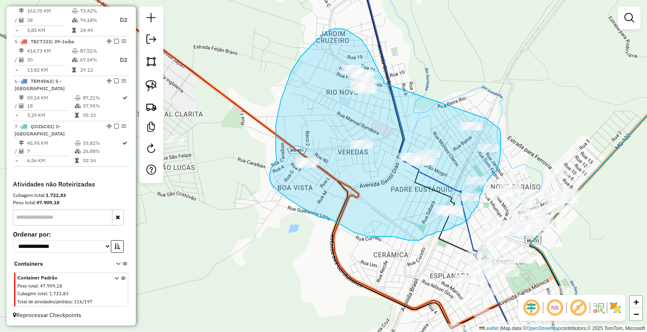
drag, startPoint x: 375, startPoint y: 64, endPoint x: 450, endPoint y: 100, distance: 82.6
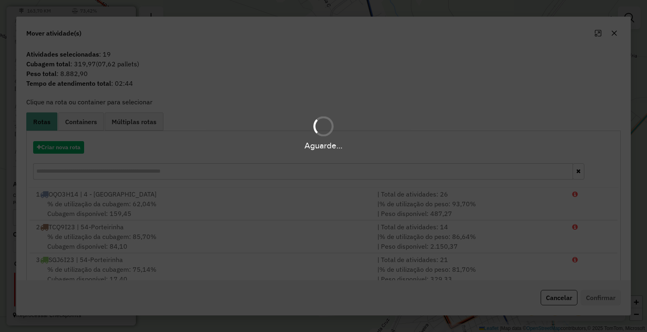
drag, startPoint x: 567, startPoint y: 303, endPoint x: 559, endPoint y: 295, distance: 11.4
click at [565, 303] on div "Aguarde..." at bounding box center [323, 166] width 647 height 332
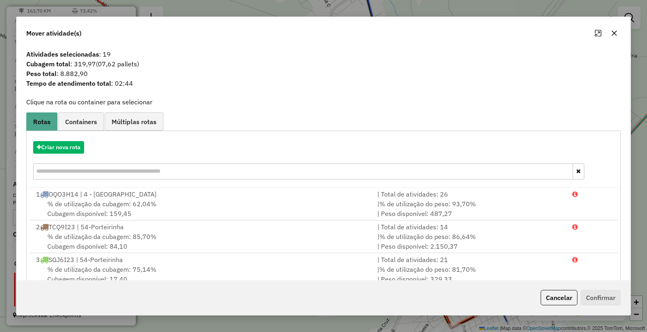
click at [558, 295] on button "Cancelar" at bounding box center [559, 297] width 37 height 15
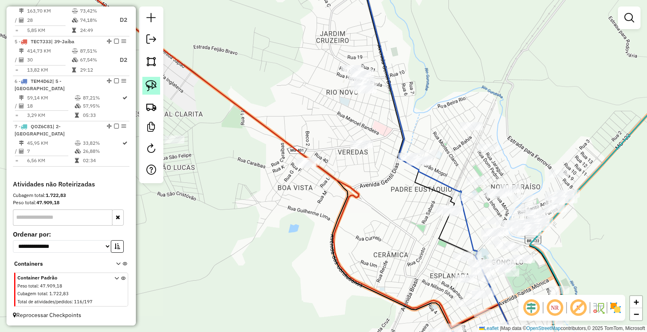
click at [150, 83] on img at bounding box center [151, 85] width 11 height 11
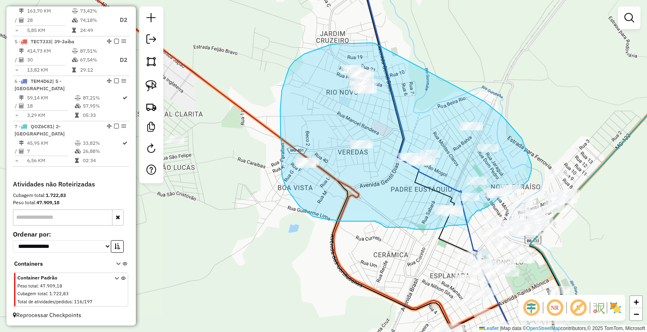
drag, startPoint x: 375, startPoint y: 43, endPoint x: 450, endPoint y: 93, distance: 90.4
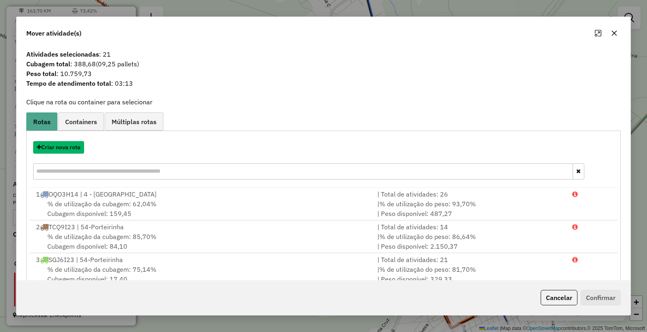
click at [56, 144] on button "Criar nova rota" at bounding box center [58, 147] width 51 height 13
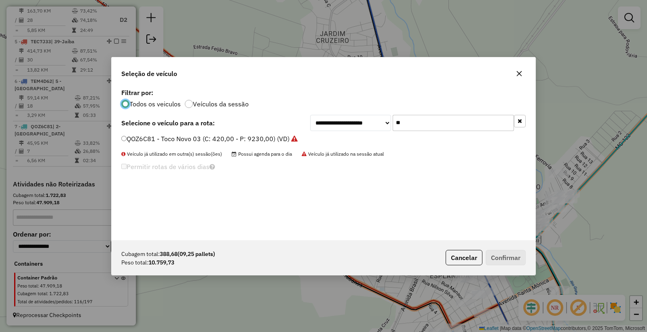
scroll to position [4, 2]
drag, startPoint x: 430, startPoint y: 122, endPoint x: 241, endPoint y: 123, distance: 188.8
click at [241, 123] on div "**********" at bounding box center [323, 123] width 404 height 16
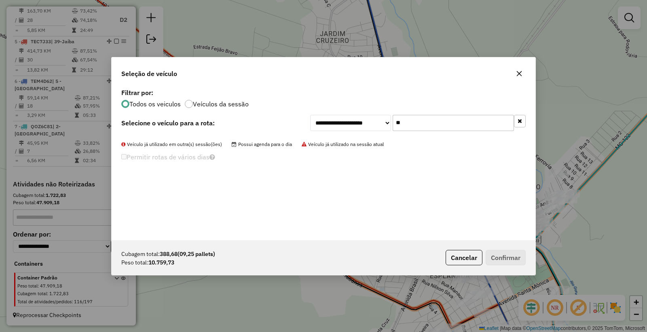
type input "*"
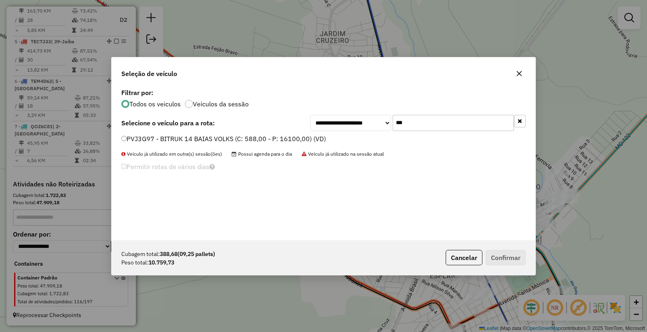
type input "***"
click at [191, 128] on div "**********" at bounding box center [323, 123] width 404 height 16
click at [169, 137] on label "PVJ3G97 - BITRUK 14 BAIAS VOLKS (C: 588,00 - P: 16100,00) (VD)" at bounding box center [223, 139] width 205 height 10
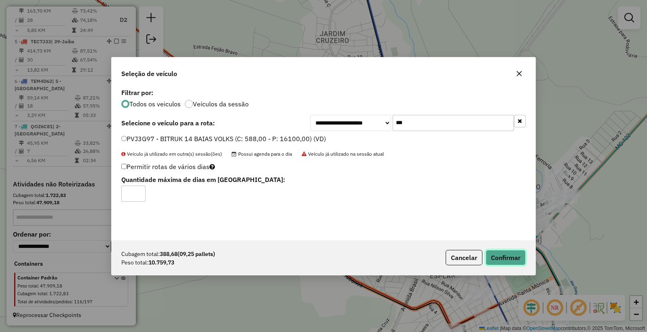
click at [514, 259] on button "Confirmar" at bounding box center [506, 257] width 40 height 15
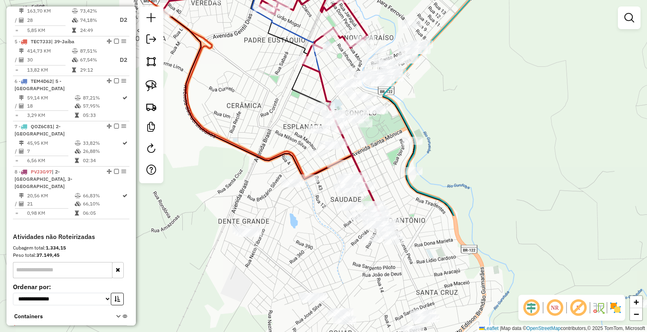
drag, startPoint x: 431, startPoint y: 266, endPoint x: 284, endPoint y: 116, distance: 209.3
click at [284, 116] on div "Janela de atendimento Grade de atendimento Capacidade Transportadoras Veículos …" at bounding box center [323, 166] width 647 height 332
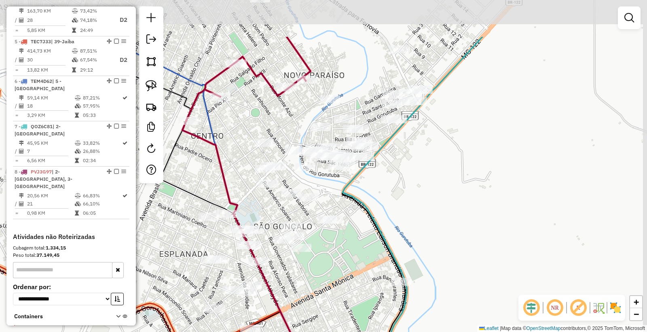
drag, startPoint x: 443, startPoint y: 123, endPoint x: 406, endPoint y: 197, distance: 83.0
click at [406, 197] on div "Janela de atendimento Grade de atendimento Capacidade Transportadoras Veículos …" at bounding box center [323, 166] width 647 height 332
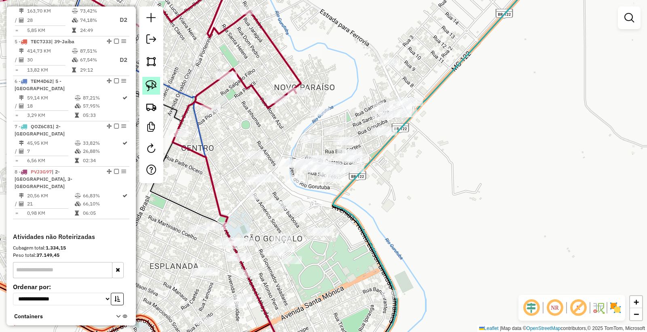
click at [147, 87] on img at bounding box center [151, 85] width 11 height 11
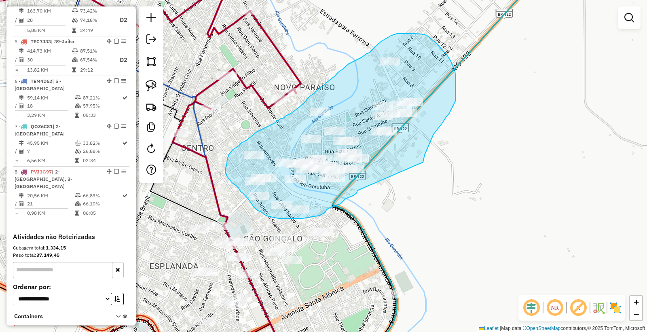
drag, startPoint x: 433, startPoint y: 134, endPoint x: 358, endPoint y: 188, distance: 92.7
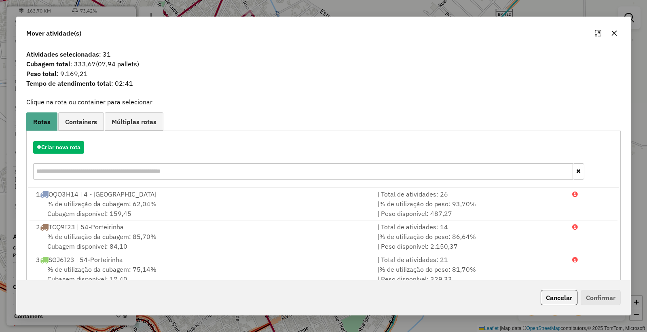
click at [552, 296] on button "Cancelar" at bounding box center [559, 297] width 37 height 15
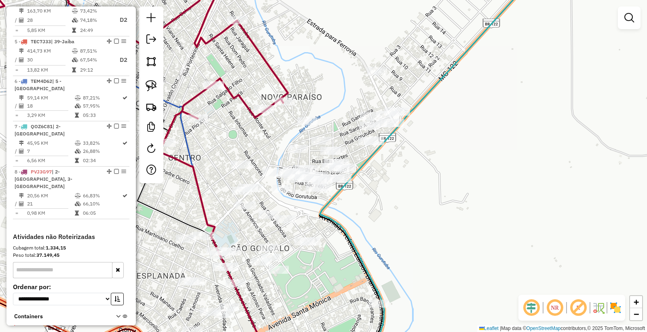
drag, startPoint x: 366, startPoint y: 219, endPoint x: 361, endPoint y: 224, distance: 6.9
click at [361, 224] on div "Janela de atendimento Grade de atendimento Capacidade Transportadoras Veículos …" at bounding box center [323, 166] width 647 height 332
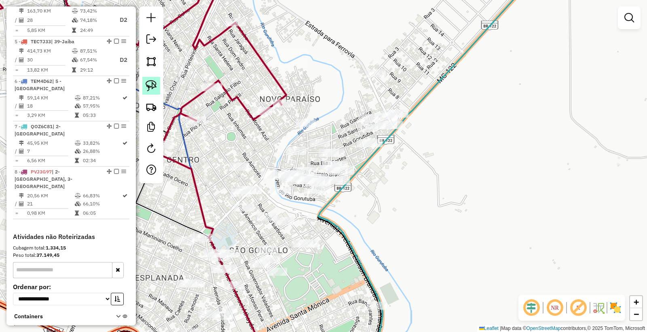
click at [147, 86] on img at bounding box center [151, 85] width 11 height 11
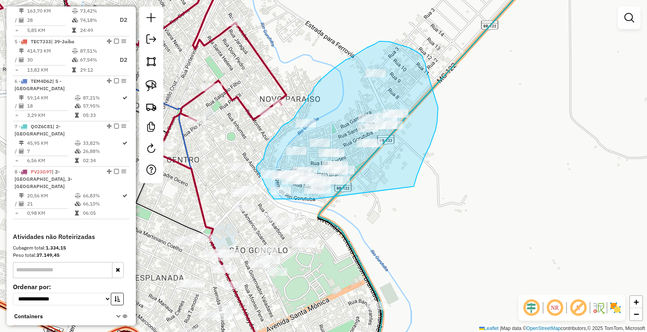
drag, startPoint x: 421, startPoint y: 166, endPoint x: 331, endPoint y: 199, distance: 95.6
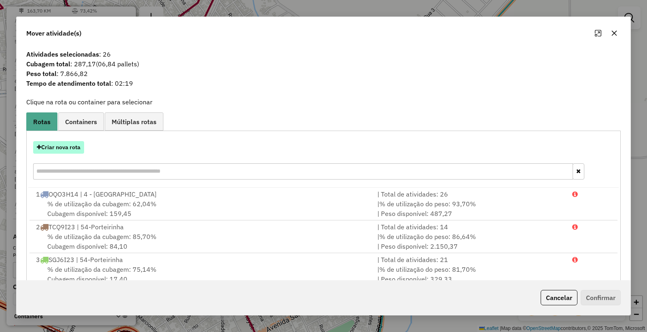
click at [62, 147] on button "Criar nova rota" at bounding box center [58, 147] width 51 height 13
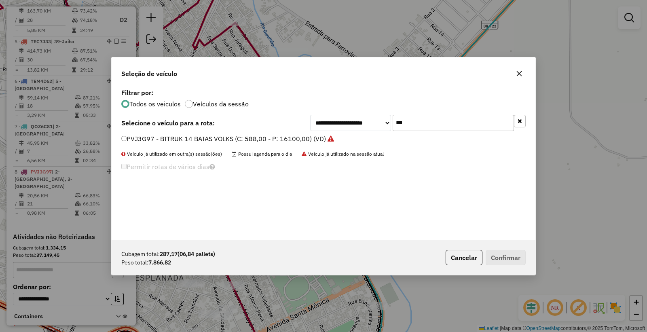
drag, startPoint x: 419, startPoint y: 120, endPoint x: 347, endPoint y: 113, distance: 72.7
click at [347, 113] on div "**********" at bounding box center [324, 164] width 424 height 154
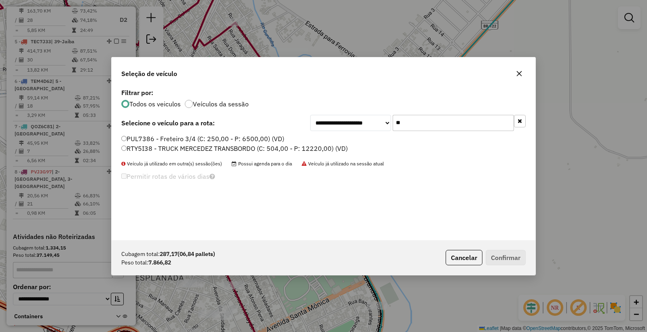
type input "**"
click at [135, 148] on label "RTY5I38 - TRUCK MERCEDEZ TRANSBORDO (C: 504,00 - P: 12220,00) (VD)" at bounding box center [234, 149] width 226 height 10
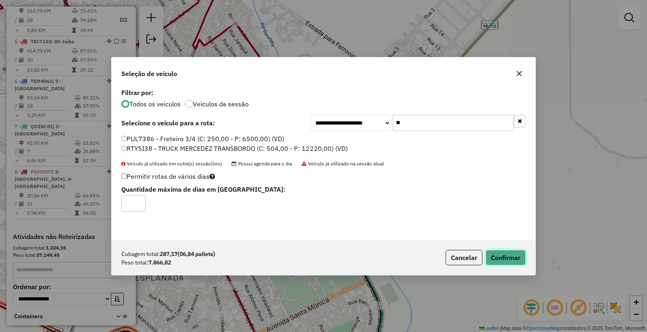
click at [493, 260] on button "Confirmar" at bounding box center [506, 257] width 40 height 15
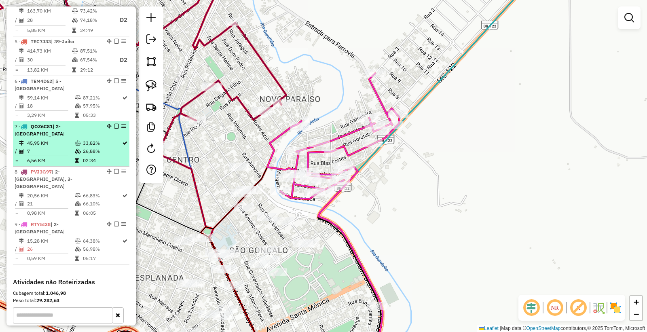
click at [89, 155] on table "45,95 KM 33,82% / 7 26,88% = 6,56 KM 02:34" at bounding box center [71, 151] width 113 height 25
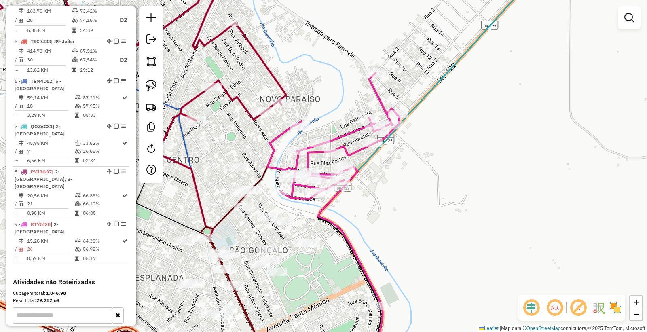
select select "**********"
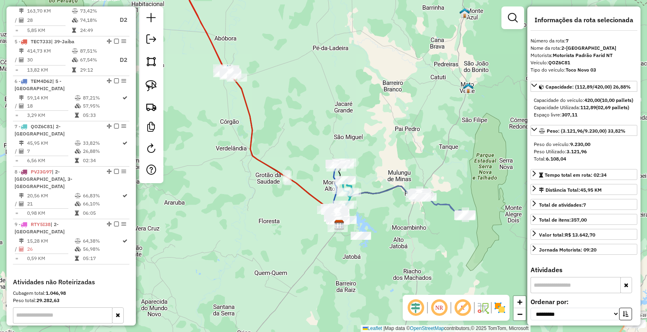
drag, startPoint x: 463, startPoint y: 194, endPoint x: 450, endPoint y: 201, distance: 15.4
click at [412, 171] on div "Janela de atendimento Grade de atendimento Capacidade Transportadoras Veículos …" at bounding box center [323, 166] width 647 height 332
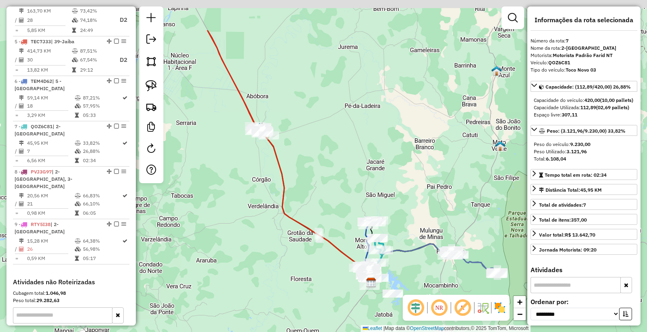
drag, startPoint x: 353, startPoint y: 151, endPoint x: 382, endPoint y: 199, distance: 55.8
click at [382, 199] on div "Janela de atendimento Grade de atendimento Capacidade Transportadoras Veículos …" at bounding box center [323, 166] width 647 height 332
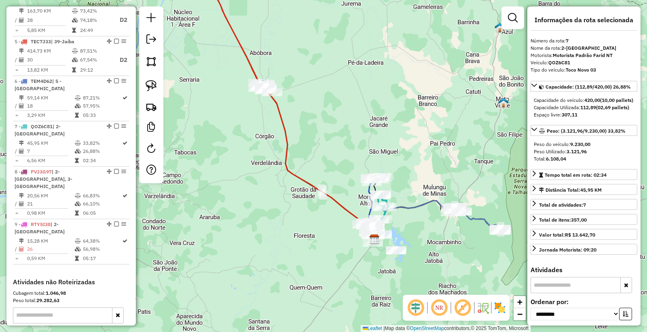
drag, startPoint x: 436, startPoint y: 258, endPoint x: 407, endPoint y: 171, distance: 91.6
click at [407, 154] on div "Janela de atendimento Grade de atendimento Capacidade Transportadoras Veículos …" at bounding box center [323, 166] width 647 height 332
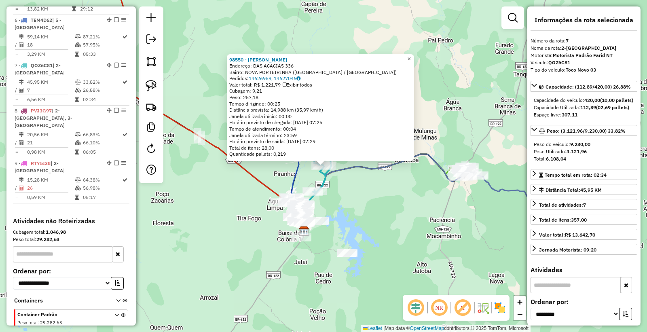
scroll to position [520, 0]
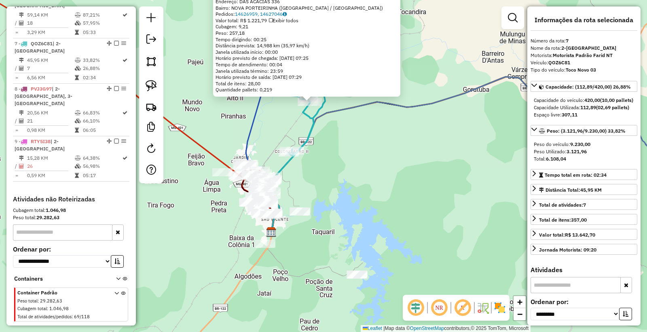
drag, startPoint x: 317, startPoint y: 201, endPoint x: 403, endPoint y: 215, distance: 87.4
click at [403, 215] on div "98550 - AVANEI PEREIRA Endereço: DAS ACACIAS 336 Bairro: NOVA PORTEIRINHA (NOVA…" at bounding box center [323, 166] width 647 height 332
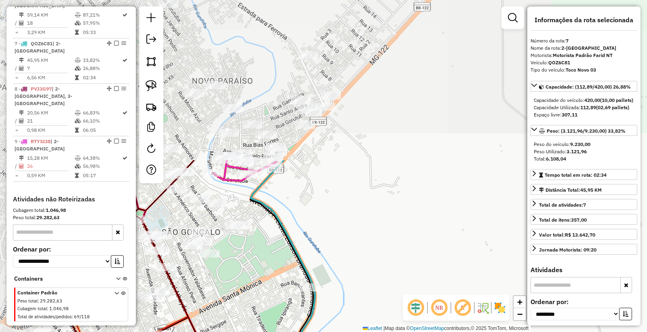
drag, startPoint x: 326, startPoint y: 166, endPoint x: 344, endPoint y: 211, distance: 49.3
click at [385, 284] on div "98550 - AVANEI PEREIRA Endereço: DAS ACACIAS 336 Bairro: NOVA PORTEIRINHA (NOVA…" at bounding box center [323, 166] width 647 height 332
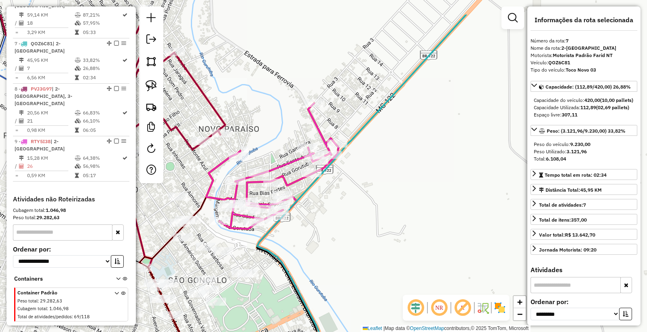
drag, startPoint x: 322, startPoint y: 200, endPoint x: 329, endPoint y: 245, distance: 45.9
click at [329, 245] on div "98550 - AVANEI PEREIRA Endereço: DAS ACACIAS 336 Bairro: NOVA PORTEIRINHA (NOVA…" at bounding box center [323, 166] width 647 height 332
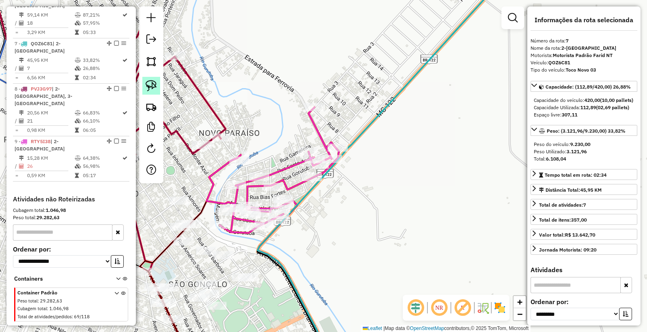
click at [158, 89] on link at bounding box center [151, 86] width 18 height 18
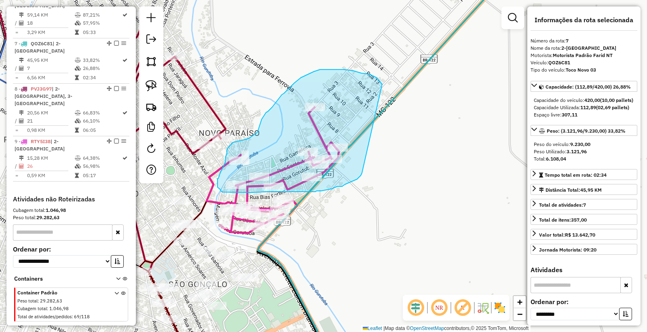
drag, startPoint x: 382, startPoint y: 84, endPoint x: 371, endPoint y: 152, distance: 69.2
click at [371, 152] on div "98550 - AVANEI PEREIRA Endereço: DAS ACACIAS 336 Bairro: NOVA PORTEIRINHA (NOVA…" at bounding box center [323, 166] width 647 height 332
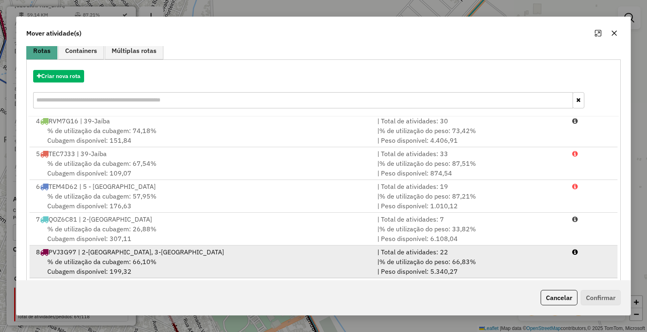
scroll to position [82, 0]
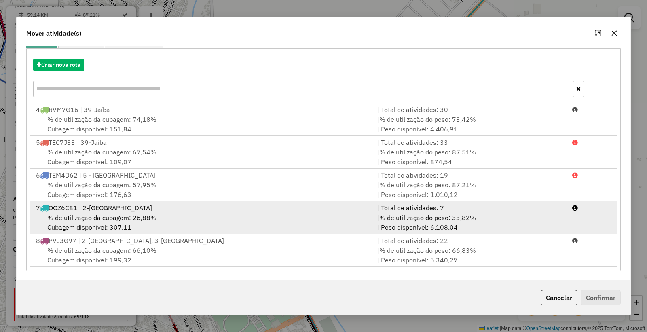
click at [241, 215] on div "% de utilização da cubagem: 26,88% Cubagem disponível: 307,11" at bounding box center [201, 222] width 341 height 19
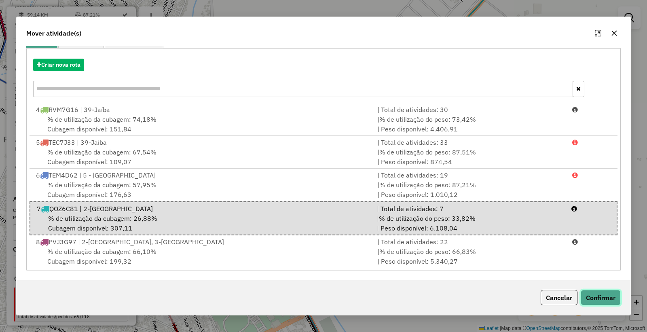
click at [605, 300] on button "Confirmar" at bounding box center [601, 297] width 40 height 15
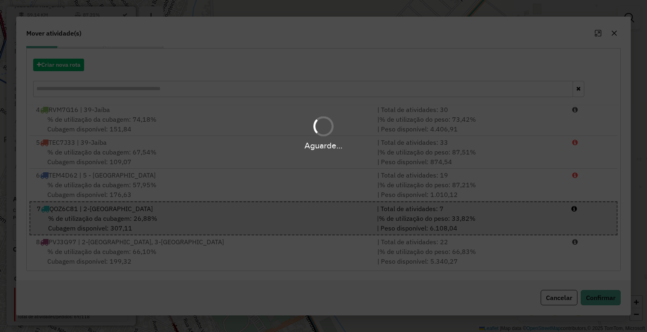
scroll to position [0, 0]
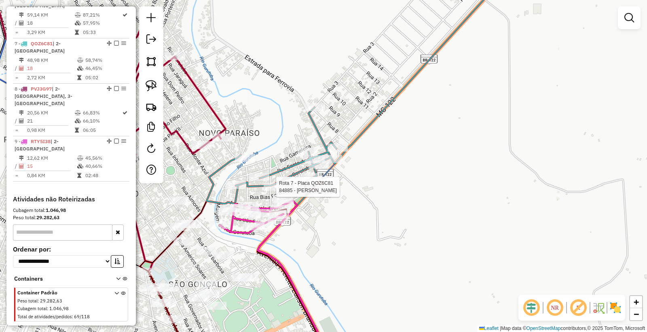
click at [271, 191] on div at bounding box center [274, 187] width 20 height 8
select select "**********"
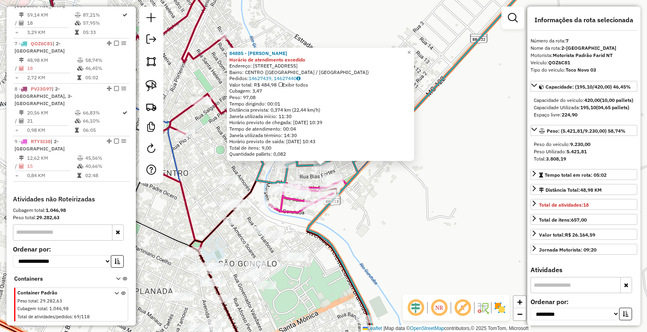
click at [364, 247] on div "84885 - AUDENILCE RODRIGUES Horário de atendimento excedido Endereço: R GORUTUB…" at bounding box center [323, 166] width 647 height 332
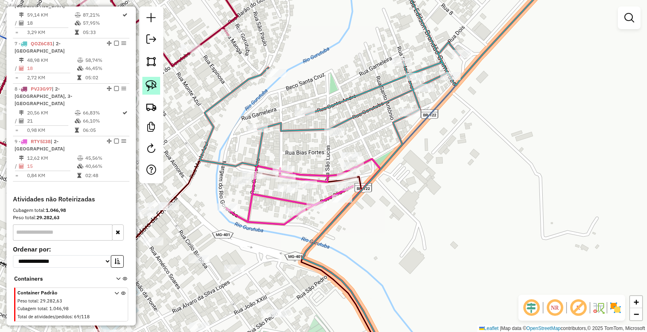
click at [148, 84] on img at bounding box center [151, 85] width 11 height 11
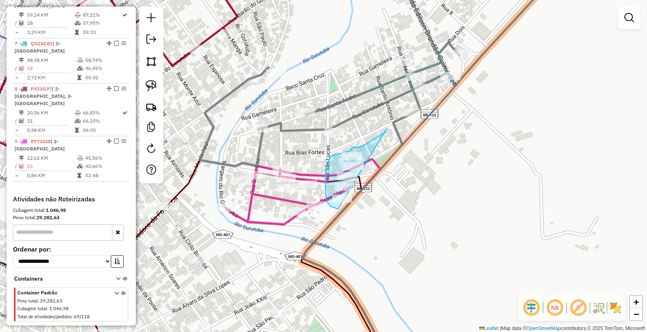
drag, startPoint x: 387, startPoint y: 129, endPoint x: 371, endPoint y: 185, distance: 58.8
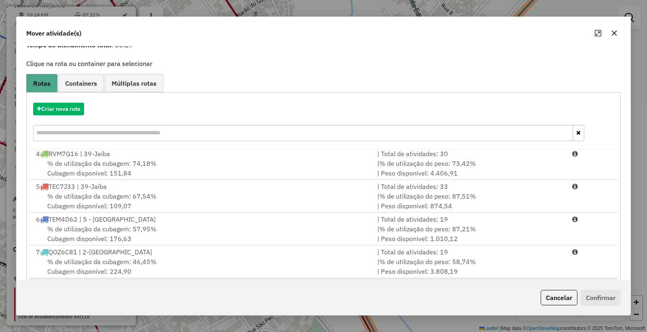
scroll to position [82, 0]
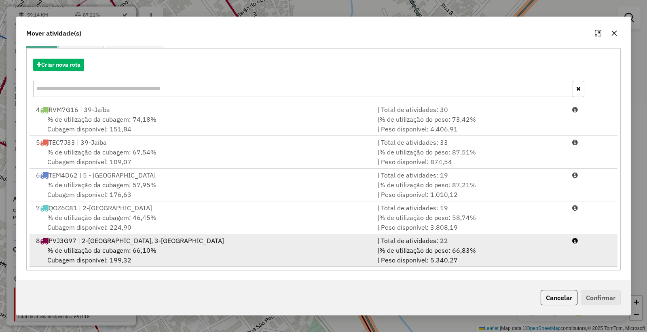
drag, startPoint x: 114, startPoint y: 224, endPoint x: 455, endPoint y: 241, distance: 341.7
click at [128, 222] on div "% de utilização da cubagem: 46,45% Cubagem disponível: 224,90" at bounding box center [201, 222] width 341 height 19
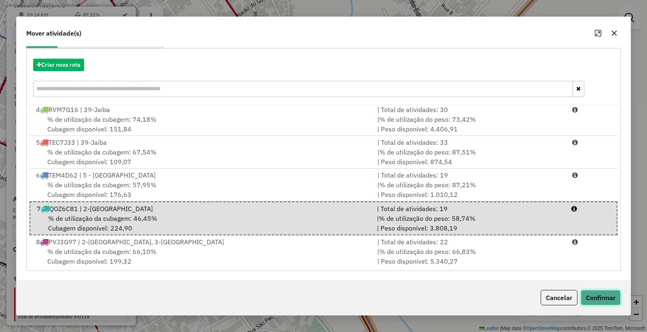
click at [592, 293] on button "Confirmar" at bounding box center [601, 297] width 40 height 15
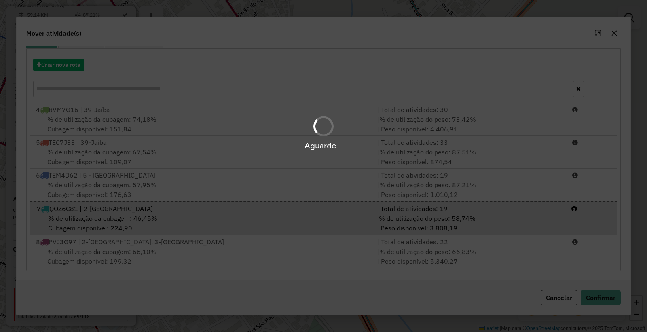
scroll to position [0, 0]
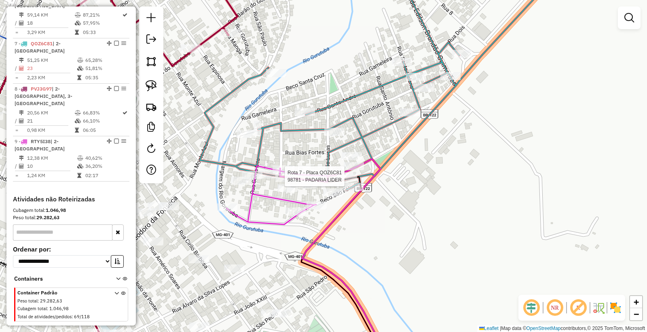
select select "**********"
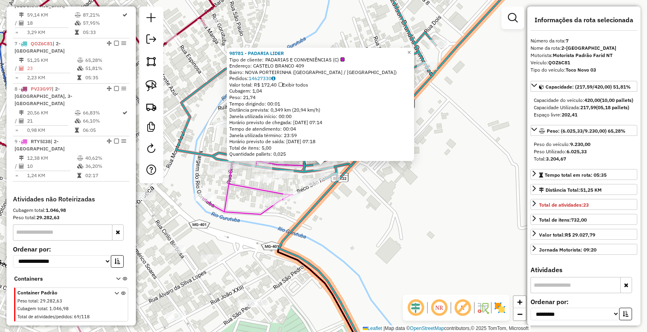
click at [372, 273] on div "98781 - PADARIA LIDER Tipo de cliente: PADARIAS E CONVENIÊNCIAS (C) Endereço: C…" at bounding box center [323, 166] width 647 height 332
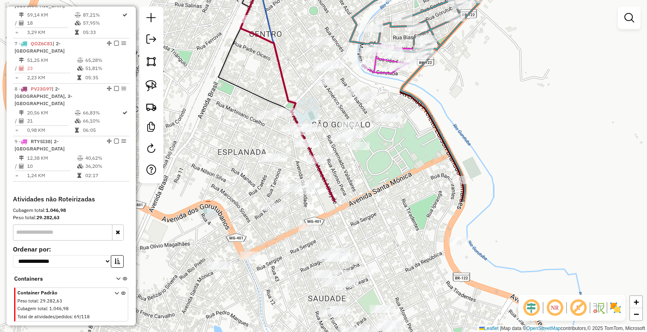
drag, startPoint x: 341, startPoint y: 242, endPoint x: 425, endPoint y: 104, distance: 161.3
click at [427, 102] on div "Janela de atendimento Grade de atendimento Capacidade Transportadoras Veículos …" at bounding box center [323, 166] width 647 height 332
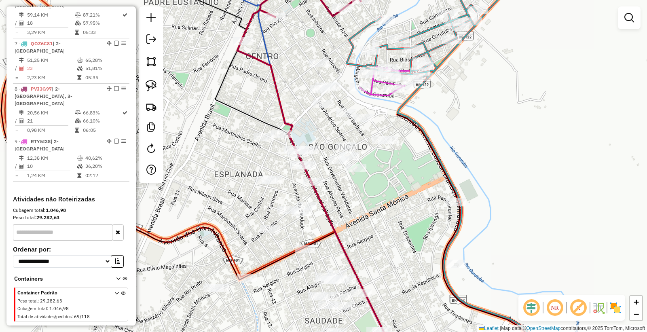
drag, startPoint x: 369, startPoint y: 175, endPoint x: 367, endPoint y: 196, distance: 20.3
click at [367, 196] on div "Janela de atendimento Grade de atendimento Capacidade Transportadoras Veículos …" at bounding box center [323, 166] width 647 height 332
click at [151, 87] on img at bounding box center [151, 85] width 11 height 11
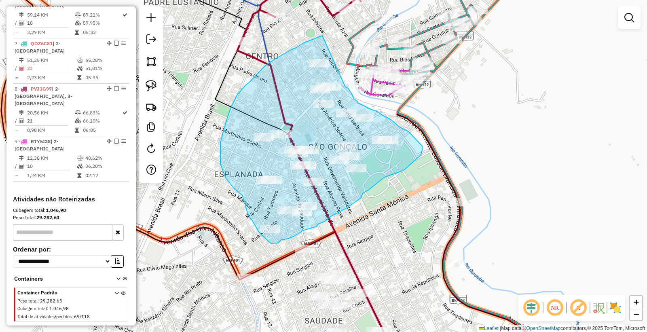
drag, startPoint x: 322, startPoint y: 36, endPoint x: 341, endPoint y: 78, distance: 46.0
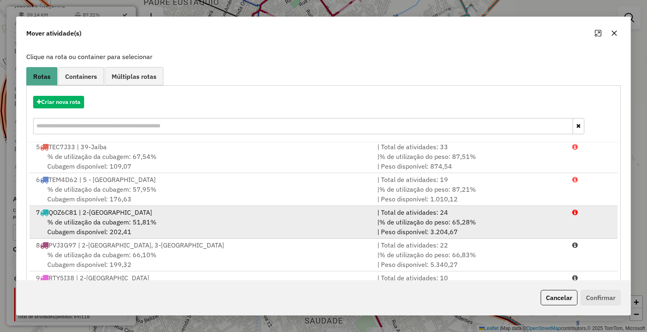
scroll to position [82, 0]
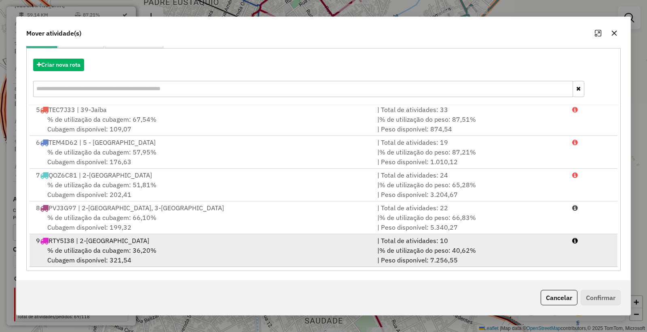
click at [157, 252] on div "% de utilização da cubagem: 36,20% Cubagem disponível: 321,54" at bounding box center [201, 254] width 341 height 19
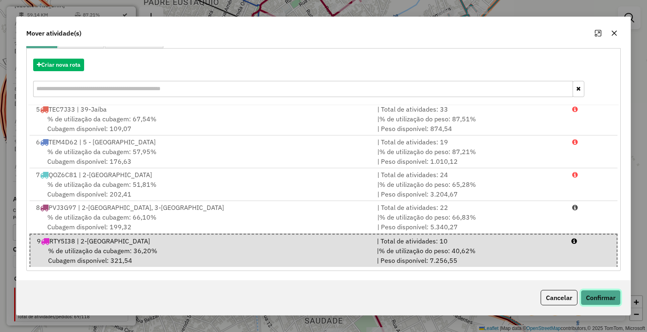
drag, startPoint x: 595, startPoint y: 297, endPoint x: 477, endPoint y: 248, distance: 127.3
click at [595, 297] on button "Confirmar" at bounding box center [601, 297] width 40 height 15
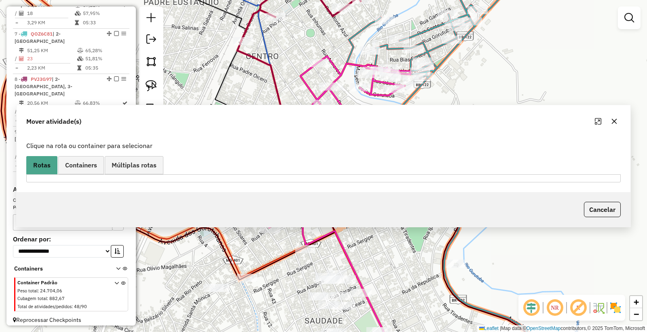
scroll to position [0, 0]
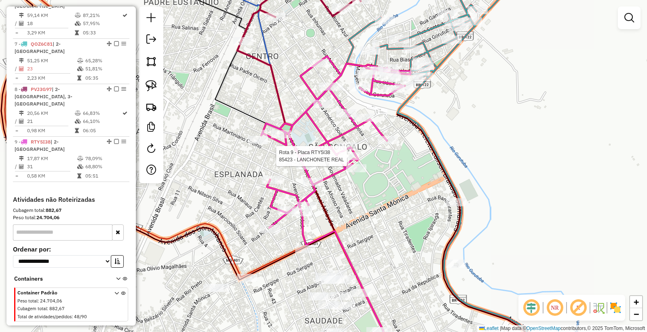
select select "**********"
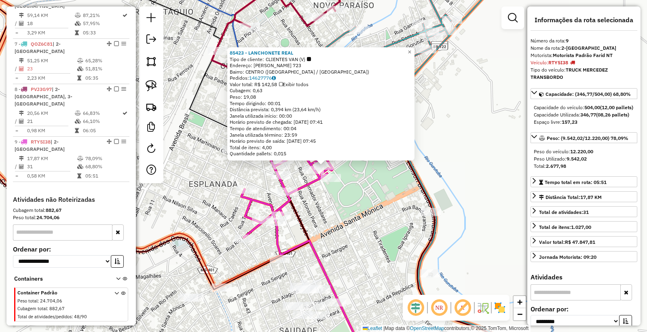
scroll to position [510, 0]
click at [356, 237] on div "85423 - LANCHONETE REAL Tipo de cliente: CLIENTES VAN (V) Endereço: AMERICO SOA…" at bounding box center [323, 166] width 647 height 332
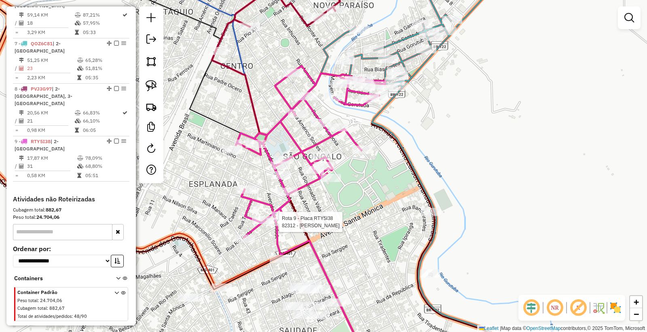
select select "**********"
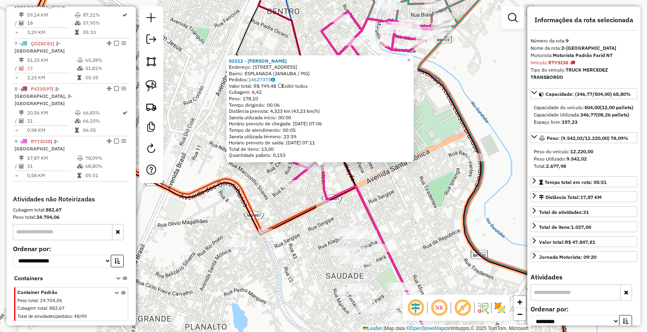
click at [429, 227] on div "82312 - AMANDA NUNES MARTINS Endereço: Av DA SAUDADE 436 Bairro: ESPLANADA (JAN…" at bounding box center [323, 166] width 647 height 332
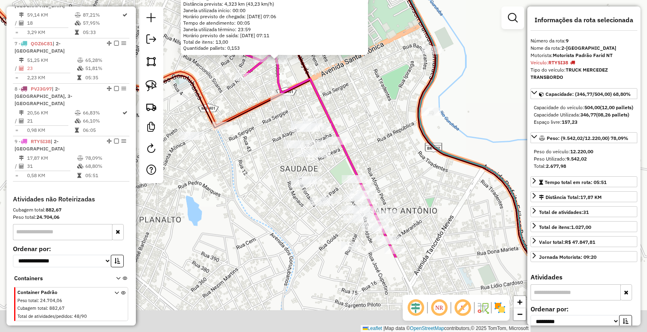
drag, startPoint x: 430, startPoint y: 251, endPoint x: 384, endPoint y: 143, distance: 116.9
click at [384, 143] on div "82312 - AMANDA NUNES MARTINS Endereço: Av DA SAUDADE 436 Bairro: ESPLANADA (JAN…" at bounding box center [323, 166] width 647 height 332
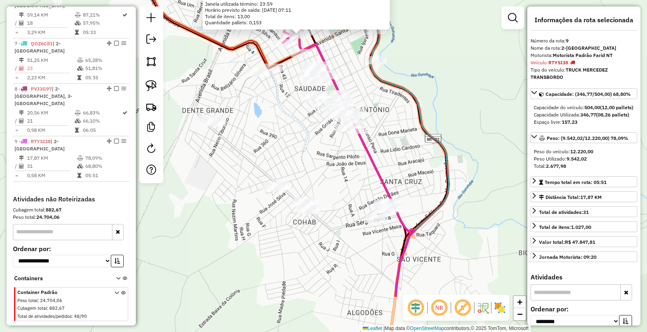
drag, startPoint x: 440, startPoint y: 192, endPoint x: 412, endPoint y: 118, distance: 79.2
click at [412, 118] on div "82312 - AMANDA NUNES MARTINS Endereço: Av DA SAUDADE 436 Bairro: ESPLANADA (JAN…" at bounding box center [323, 166] width 647 height 332
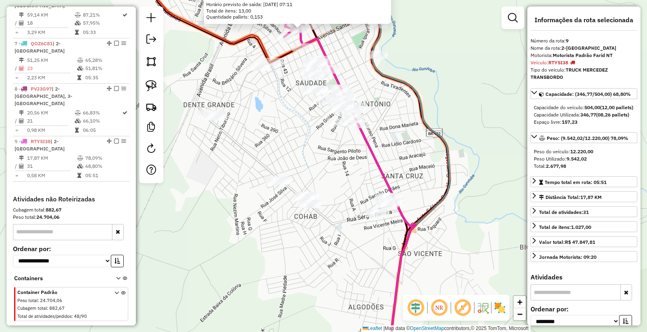
click at [406, 156] on div "82312 - AMANDA NUNES MARTINS Endereço: Av DA SAUDADE 436 Bairro: ESPLANADA (JAN…" at bounding box center [323, 166] width 647 height 332
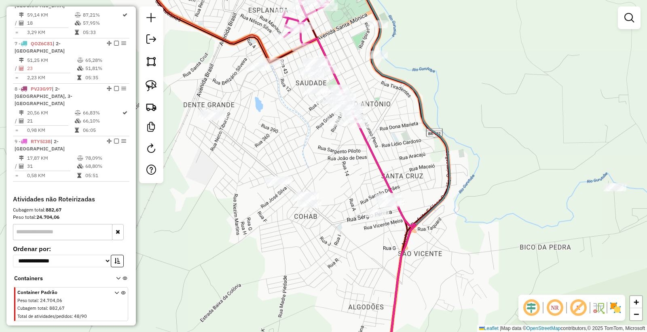
drag, startPoint x: 631, startPoint y: 15, endPoint x: 624, endPoint y: 15, distance: 6.9
click at [630, 15] on em at bounding box center [629, 18] width 10 height 10
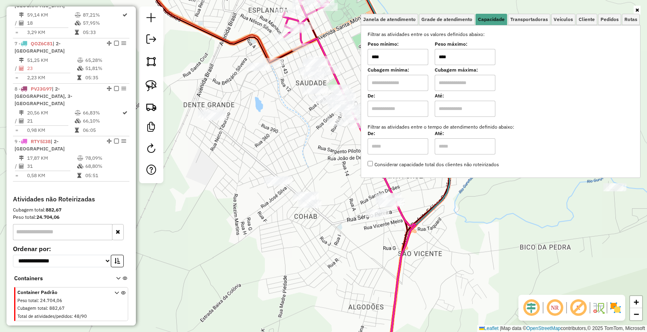
click at [453, 57] on input "****" at bounding box center [465, 57] width 61 height 16
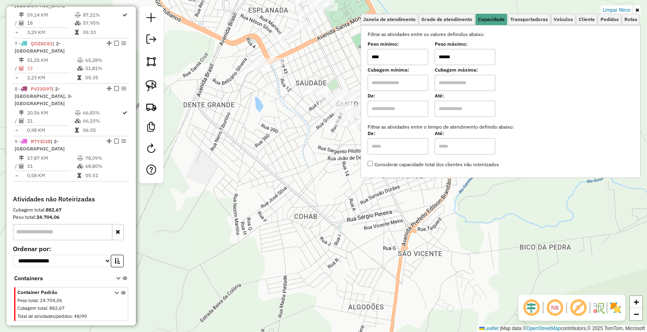
type input "******"
drag, startPoint x: 227, startPoint y: 150, endPoint x: 277, endPoint y: 85, distance: 82.4
click at [227, 150] on div "Limpar filtros Janela de atendimento Grade de atendimento Capacidade Transporta…" at bounding box center [323, 166] width 647 height 332
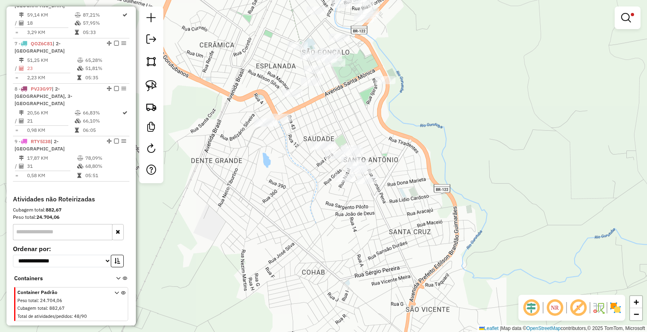
drag, startPoint x: 346, startPoint y: 35, endPoint x: 353, endPoint y: 91, distance: 57.1
click at [353, 91] on div "Limpar filtros Janela de atendimento Grade de atendimento Capacidade Transporta…" at bounding box center [323, 166] width 647 height 332
click at [157, 84] on link at bounding box center [151, 86] width 18 height 18
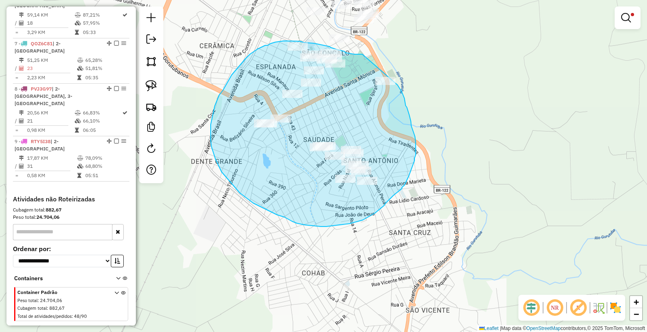
click at [395, 80] on div "Limpar filtros Janela de atendimento Grade de atendimento Capacidade Transporta…" at bounding box center [323, 166] width 647 height 332
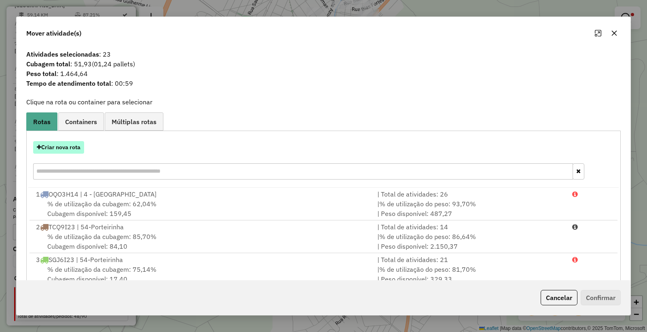
click at [62, 150] on button "Criar nova rota" at bounding box center [58, 147] width 51 height 13
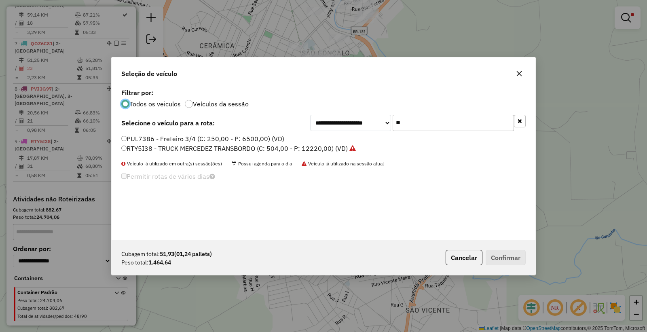
scroll to position [4, 2]
drag, startPoint x: 463, startPoint y: 120, endPoint x: 266, endPoint y: 118, distance: 197.7
click at [280, 118] on div "**********" at bounding box center [323, 123] width 404 height 16
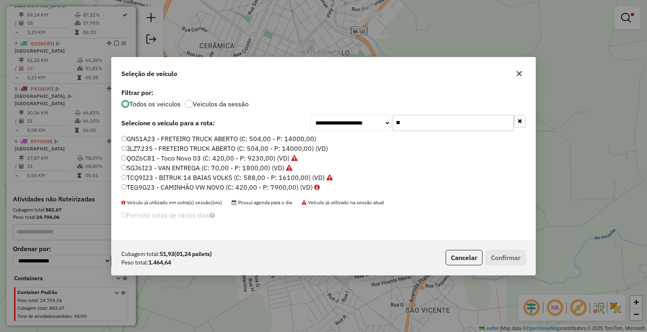
type input "**"
click at [154, 165] on label "SGJ6I23 - VAN ENTREGA (C: 70,00 - P: 1800,00) (VD)" at bounding box center [206, 168] width 171 height 10
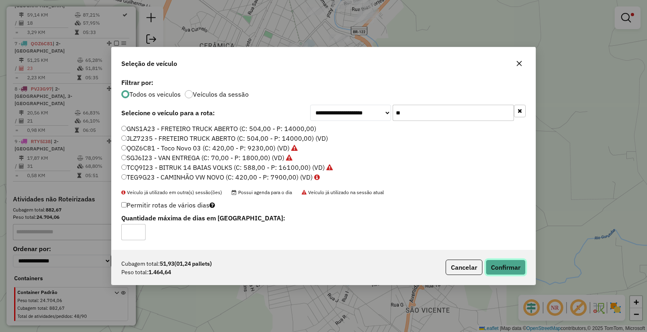
click at [506, 266] on button "Confirmar" at bounding box center [506, 267] width 40 height 15
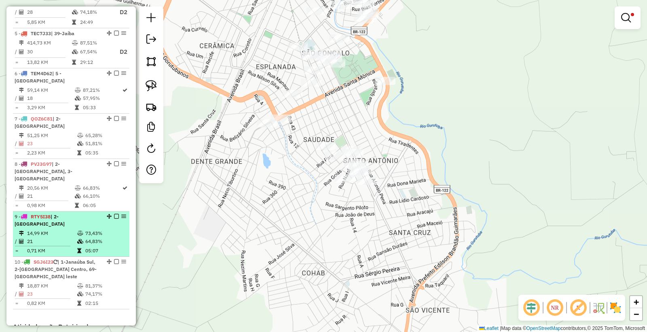
scroll to position [421, 0]
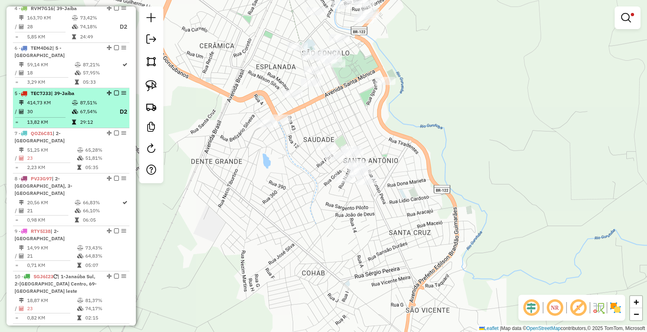
drag, startPoint x: 108, startPoint y: 53, endPoint x: 96, endPoint y: 103, distance: 51.4
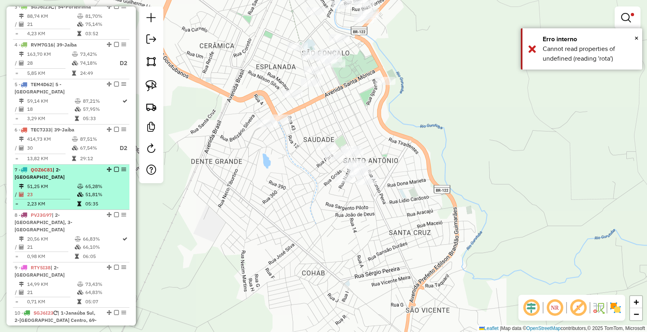
scroll to position [330, 0]
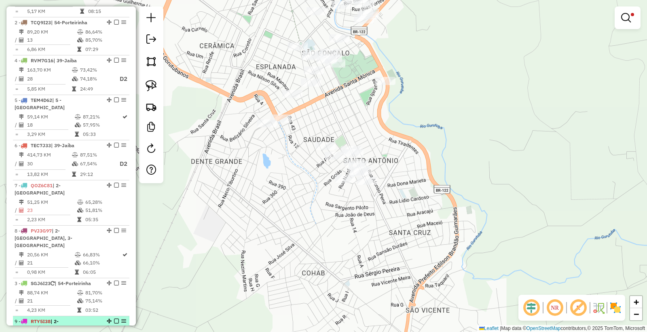
drag, startPoint x: 106, startPoint y: 65, endPoint x: 97, endPoint y: 311, distance: 246.0
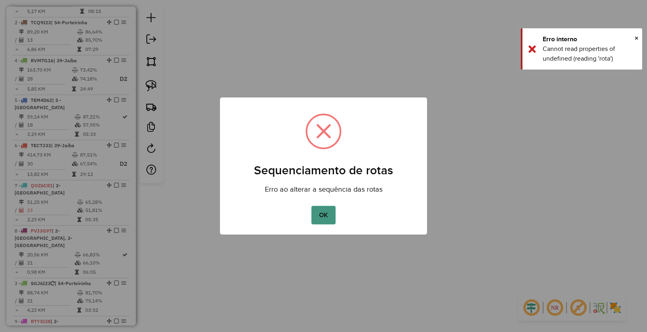
click at [318, 213] on button "OK" at bounding box center [323, 215] width 24 height 19
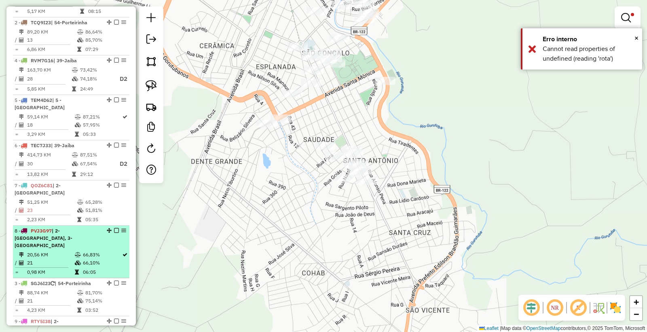
scroll to position [465, 0]
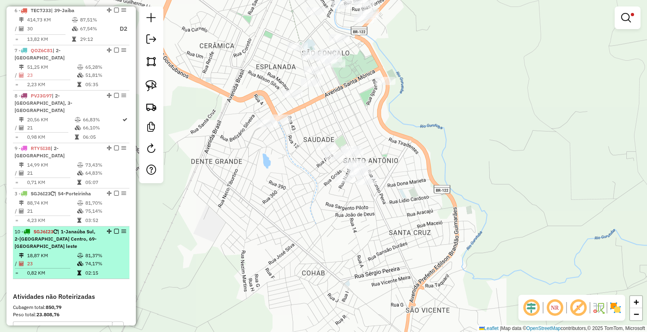
drag, startPoint x: 107, startPoint y: 139, endPoint x: 87, endPoint y: 224, distance: 87.7
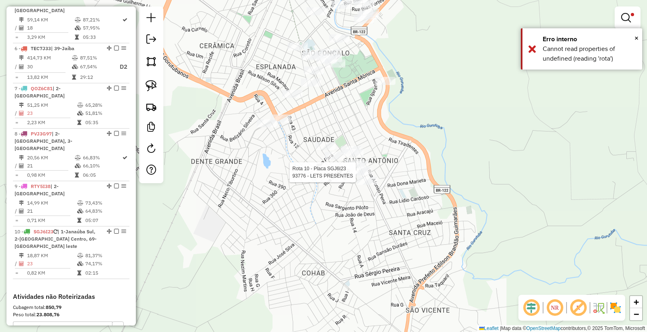
scroll to position [556, 0]
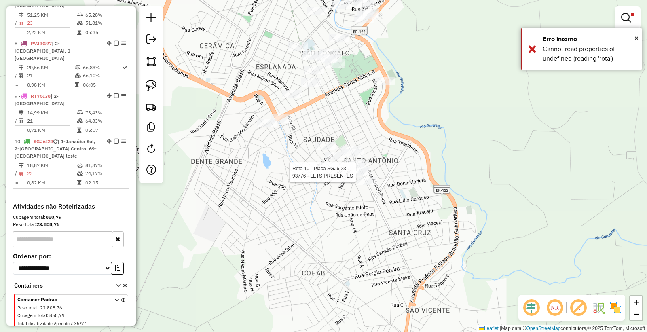
select select "**********"
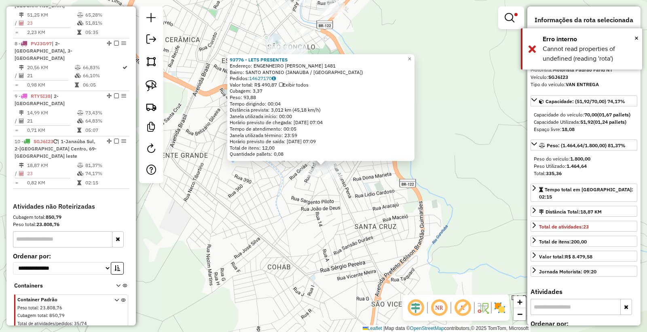
click at [309, 268] on div "93776 - LETS PRESENTES Endereço: ENGENHEIRO MANOEL ATHAIDE 1481 Bairro: SANTO A…" at bounding box center [323, 166] width 647 height 332
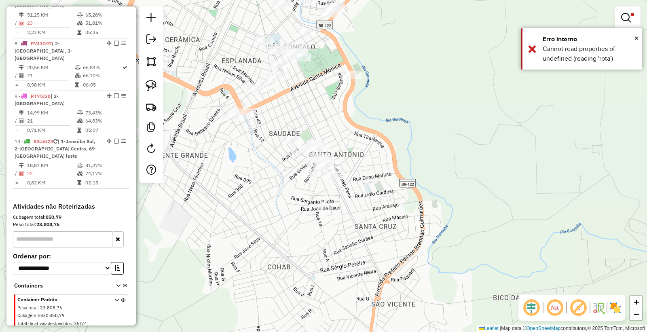
click at [628, 19] on em at bounding box center [626, 18] width 10 height 10
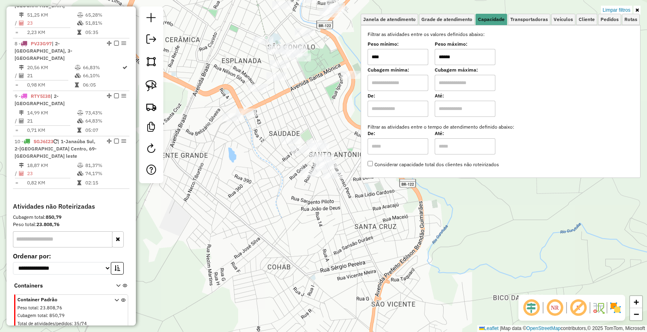
click at [471, 55] on input "******" at bounding box center [465, 57] width 61 height 16
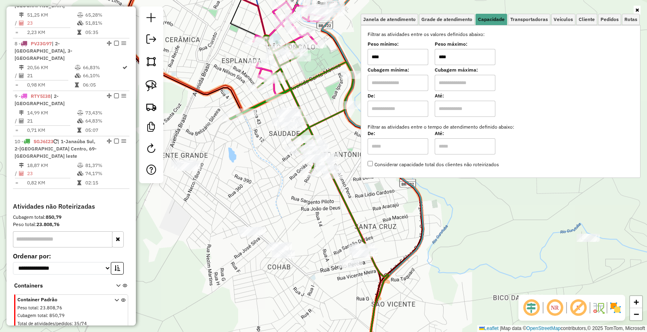
type input "****"
click at [292, 209] on div "Janela de atendimento Grade de atendimento Capacidade Transportadoras Veículos …" at bounding box center [323, 166] width 647 height 332
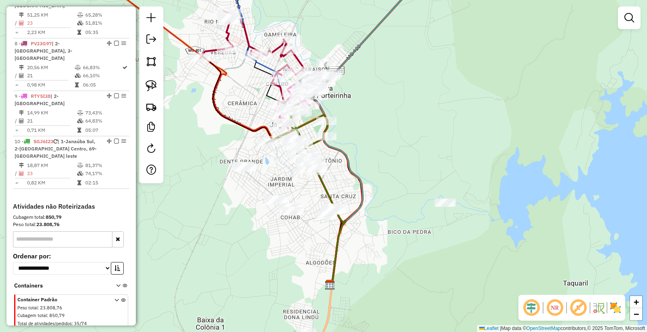
drag, startPoint x: 372, startPoint y: 209, endPoint x: 378, endPoint y: 191, distance: 18.7
click at [378, 191] on div "Janela de atendimento Grade de atendimento Capacidade Transportadoras Veículos …" at bounding box center [323, 166] width 647 height 332
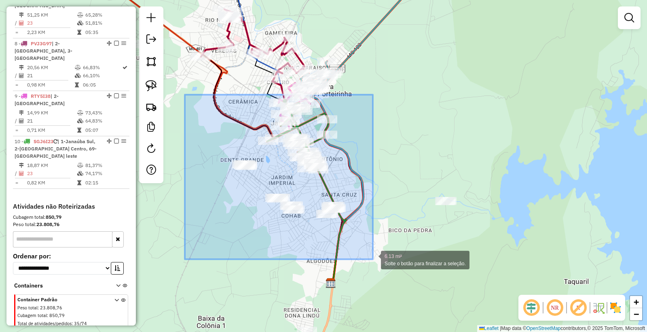
drag, startPoint x: 184, startPoint y: 98, endPoint x: 373, endPoint y: 259, distance: 248.1
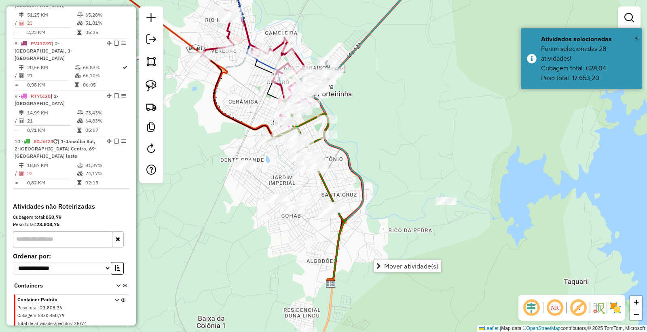
click at [261, 236] on div "Janela de atendimento Grade de atendimento Capacidade Transportadoras Veículos …" at bounding box center [323, 166] width 647 height 332
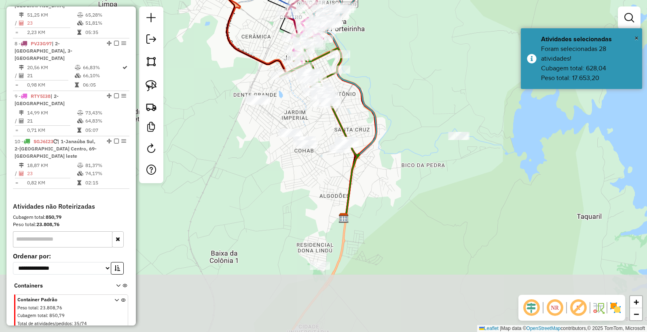
drag, startPoint x: 309, startPoint y: 263, endPoint x: 326, endPoint y: 189, distance: 76.2
click at [326, 189] on div "Janela de atendimento Grade de atendimento Capacidade Transportadoras Veículos …" at bounding box center [323, 166] width 647 height 332
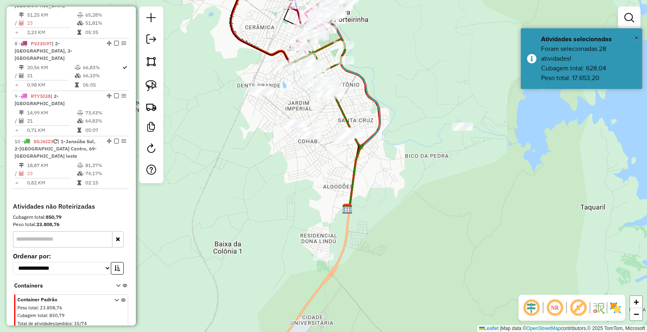
click at [272, 199] on div "Janela de atendimento Grade de atendimento Capacidade Transportadoras Veículos …" at bounding box center [323, 166] width 647 height 332
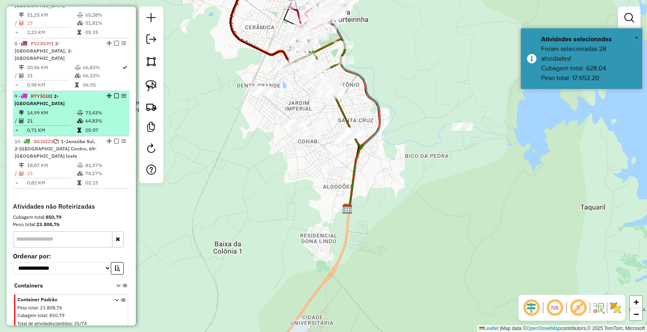
click at [57, 117] on td "21" at bounding box center [52, 121] width 50 height 8
select select "**********"
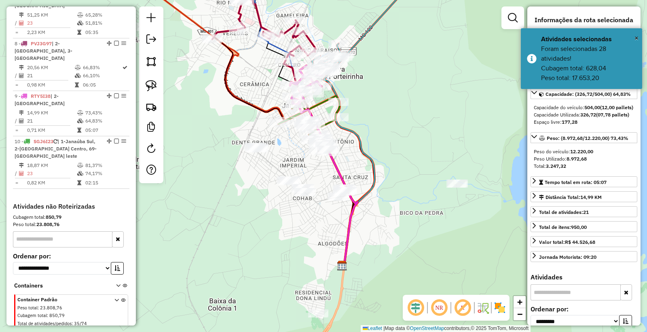
click at [308, 234] on div "Janela de atendimento Grade de atendimento Capacidade Transportadoras Veículos …" at bounding box center [323, 166] width 647 height 332
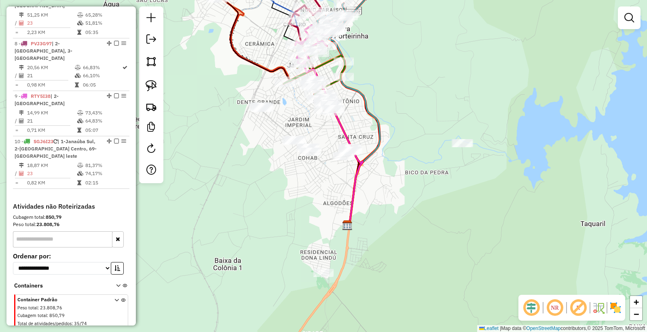
drag, startPoint x: 353, startPoint y: 231, endPoint x: 357, endPoint y: 202, distance: 29.4
click at [357, 202] on icon at bounding box center [333, 144] width 57 height 161
click at [151, 92] on link at bounding box center [151, 86] width 18 height 18
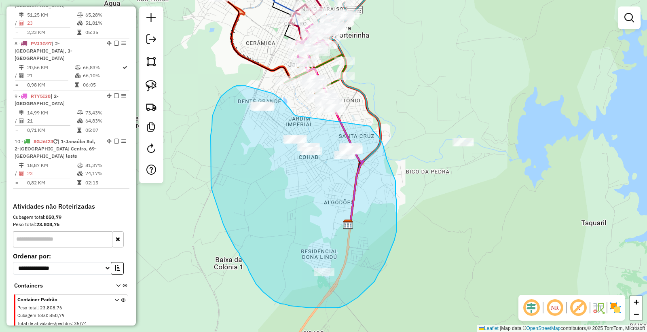
drag, startPoint x: 281, startPoint y: 99, endPoint x: 366, endPoint y: 125, distance: 88.5
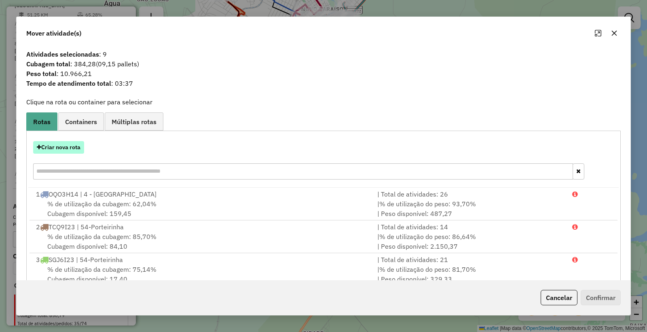
click at [61, 147] on button "Criar nova rota" at bounding box center [58, 147] width 51 height 13
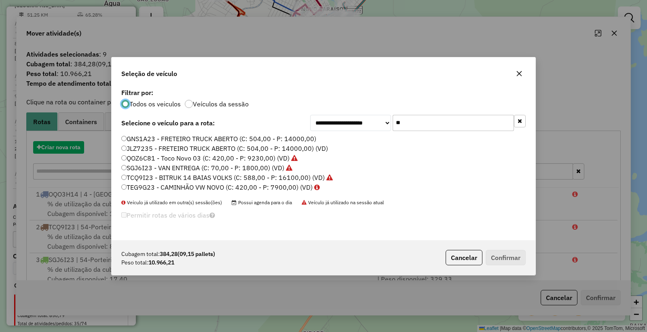
scroll to position [4, 2]
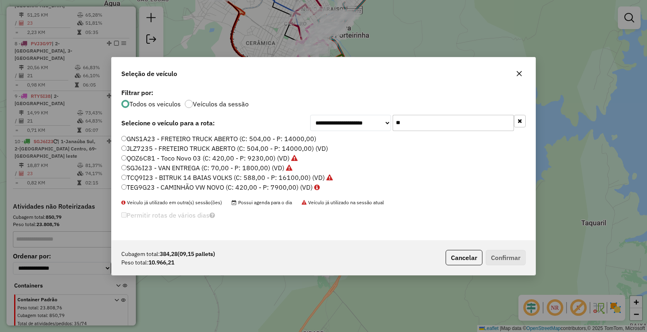
drag, startPoint x: 445, startPoint y: 123, endPoint x: 273, endPoint y: 116, distance: 172.0
click at [273, 116] on div "**********" at bounding box center [323, 123] width 404 height 16
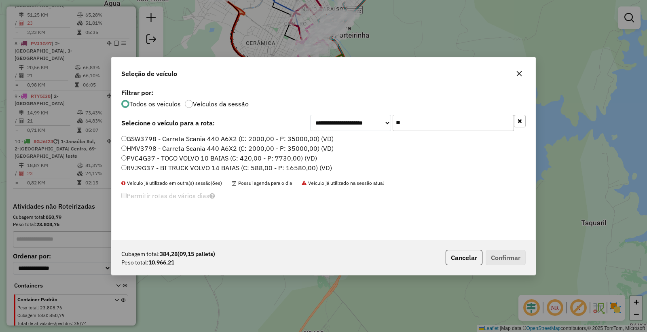
type input "*"
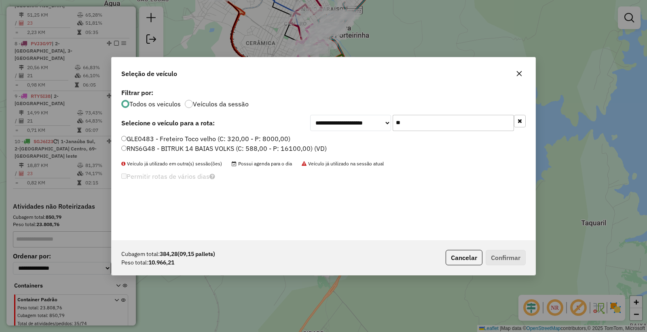
type input "**"
click at [119, 148] on div "GLE0483 - Freteiro Toco velho (C: 320,00 - P: 8000,00) RNS6G48 - BITRUK 14 BAIA…" at bounding box center [323, 147] width 414 height 26
drag, startPoint x: 140, startPoint y: 144, endPoint x: 139, endPoint y: 148, distance: 4.9
click at [139, 145] on label "RNS6G48 - BITRUK 14 BAIAS VOLKS (C: 588,00 - P: 16100,00) (VD)" at bounding box center [223, 149] width 205 height 10
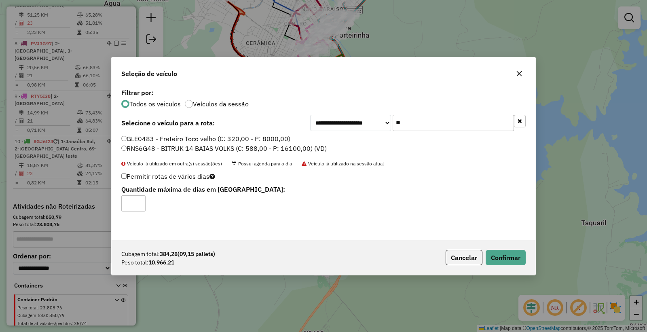
click at [139, 149] on label "RNS6G48 - BITRUK 14 BAIAS VOLKS (C: 588,00 - P: 16100,00) (VD)" at bounding box center [223, 149] width 205 height 10
drag, startPoint x: 511, startPoint y: 257, endPoint x: 328, endPoint y: 184, distance: 197.3
click at [511, 257] on button "Confirmar" at bounding box center [506, 257] width 40 height 15
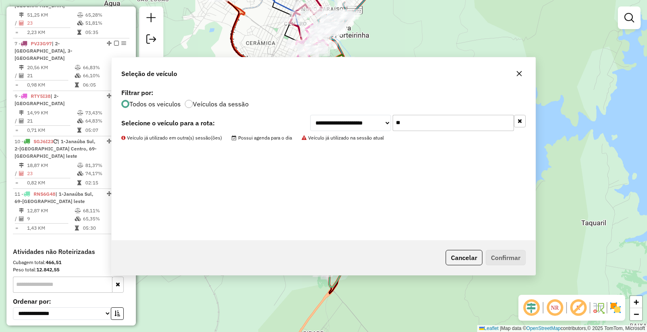
scroll to position [143, 0]
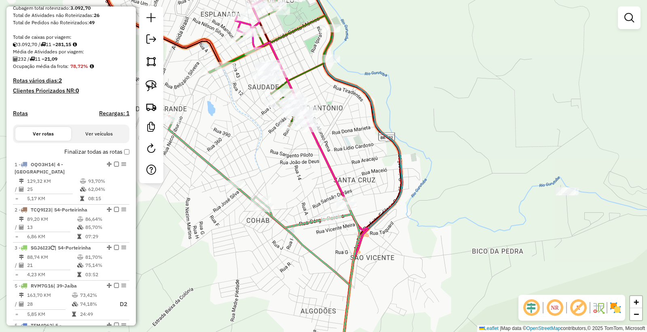
drag, startPoint x: 222, startPoint y: 88, endPoint x: 256, endPoint y: 115, distance: 43.1
click at [256, 115] on div "Janela de atendimento Grade de atendimento Capacidade Transportadoras Veículos …" at bounding box center [323, 166] width 647 height 332
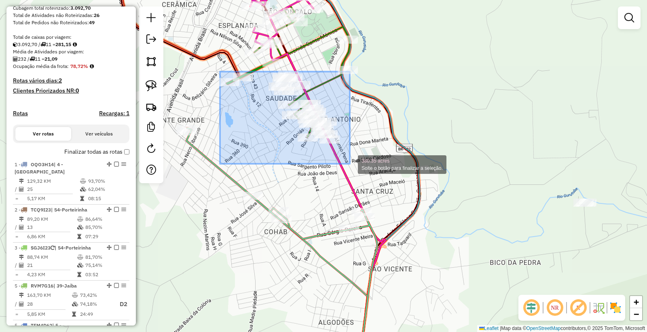
drag, startPoint x: 258, startPoint y: 82, endPoint x: 350, endPoint y: 164, distance: 122.6
click at [350, 164] on div "380.35 acres Solte o botão para finalizar a seleção. Janela de atendimento Grad…" at bounding box center [323, 166] width 647 height 332
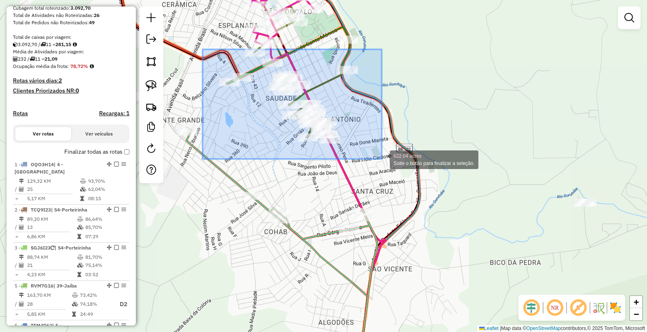
drag, startPoint x: 213, startPoint y: 62, endPoint x: 382, endPoint y: 159, distance: 194.6
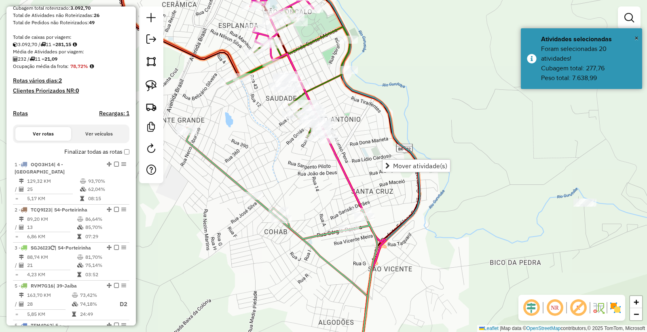
click at [279, 155] on div "Janela de atendimento Grade de atendimento Capacidade Transportadoras Veículos …" at bounding box center [323, 166] width 647 height 332
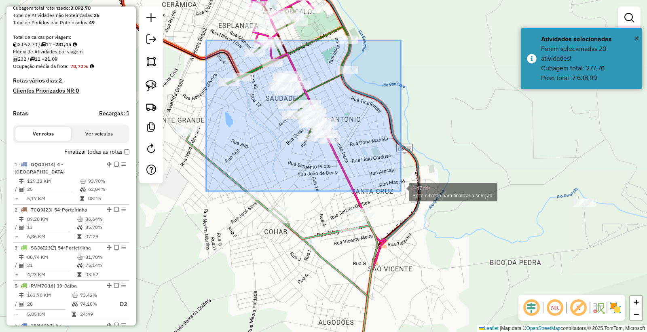
drag, startPoint x: 229, startPoint y: 89, endPoint x: 401, endPoint y: 191, distance: 199.8
click at [401, 191] on div "1.47 mi² Solte o botão para finalizar a seleção. Janela de atendimento Grade de…" at bounding box center [323, 166] width 647 height 332
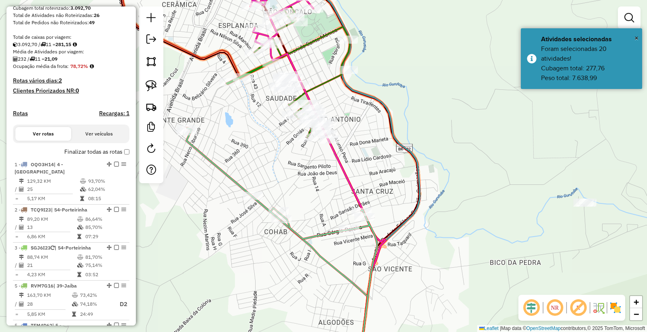
click at [285, 166] on div "Janela de atendimento Grade de atendimento Capacidade Transportadoras Veículos …" at bounding box center [323, 166] width 647 height 332
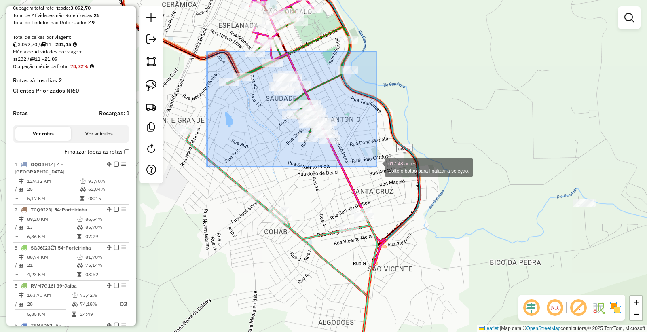
drag, startPoint x: 224, startPoint y: 74, endPoint x: 376, endPoint y: 167, distance: 178.9
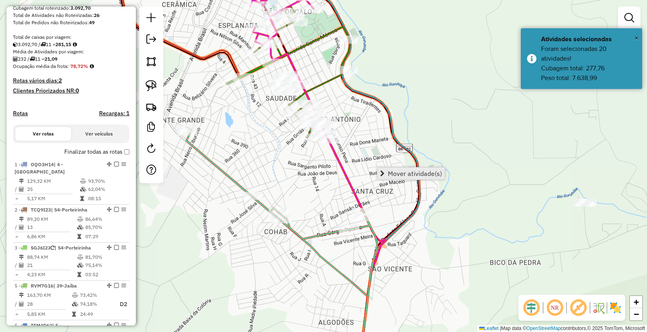
click at [403, 176] on span "Mover atividade(s)" at bounding box center [415, 173] width 54 height 6
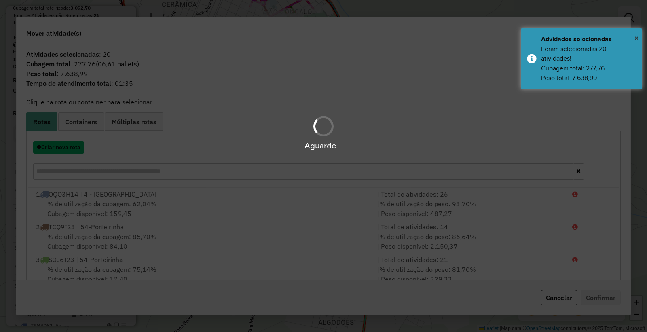
click at [66, 148] on button "Criar nova rota" at bounding box center [58, 147] width 51 height 13
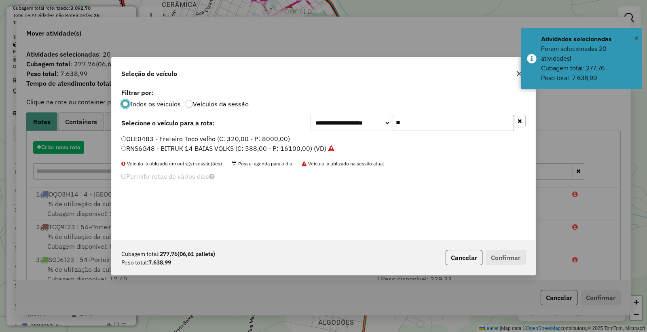
scroll to position [4, 2]
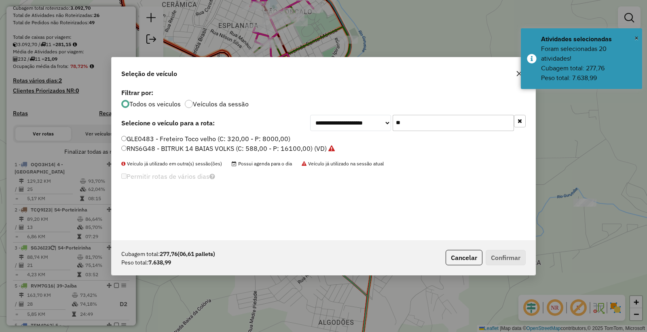
drag, startPoint x: 445, startPoint y: 127, endPoint x: 256, endPoint y: 114, distance: 188.8
click at [256, 115] on div "**********" at bounding box center [323, 123] width 404 height 16
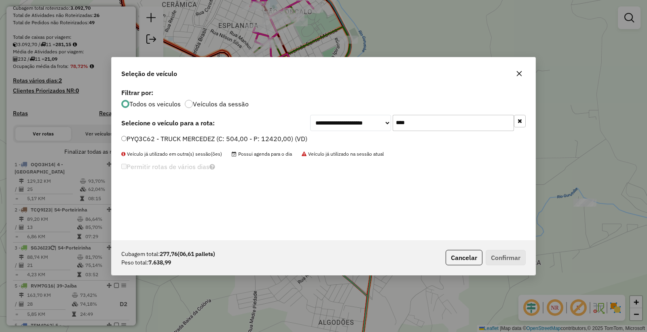
type input "****"
click at [149, 142] on label "PYQ3C62 - TRUCK MERCEDEZ (C: 504,00 - P: 12420,00) (VD)" at bounding box center [214, 139] width 186 height 10
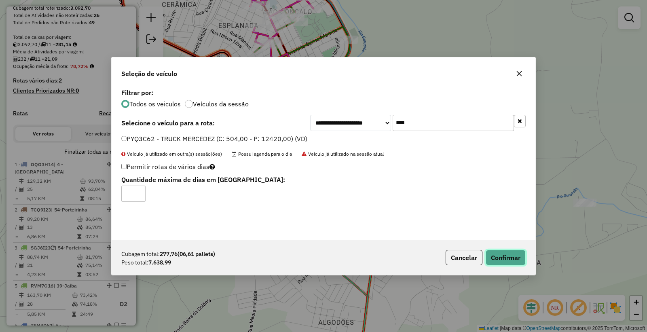
click at [514, 256] on button "Confirmar" at bounding box center [506, 257] width 40 height 15
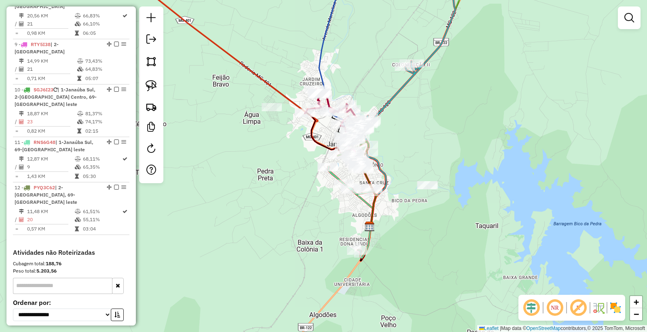
scroll to position [656, 0]
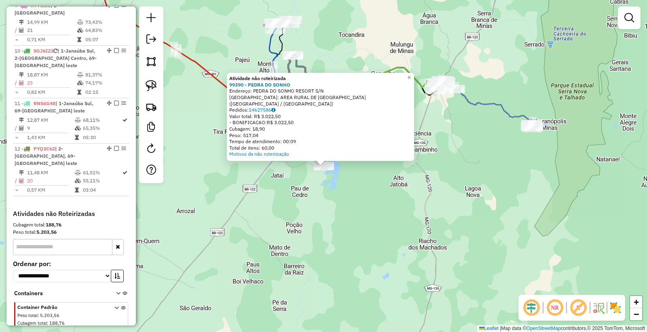
click at [249, 233] on div "Atividade não roteirizada 99390 - PEDRA DO SONHO Endereço: PEDRA DO SONHO RESOR…" at bounding box center [323, 166] width 647 height 332
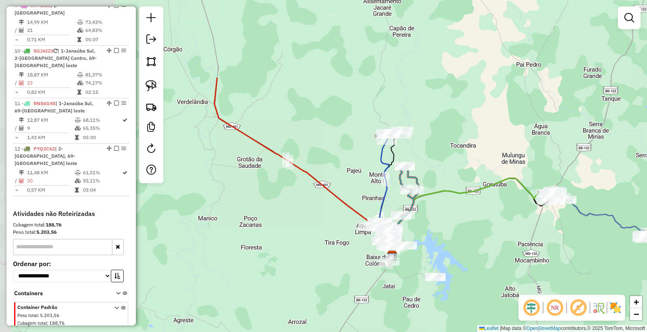
drag, startPoint x: 241, startPoint y: 177, endPoint x: 349, endPoint y: 230, distance: 120.3
click at [337, 272] on div "Janela de atendimento Grade de atendimento Capacidade Transportadoras Veículos …" at bounding box center [323, 166] width 647 height 332
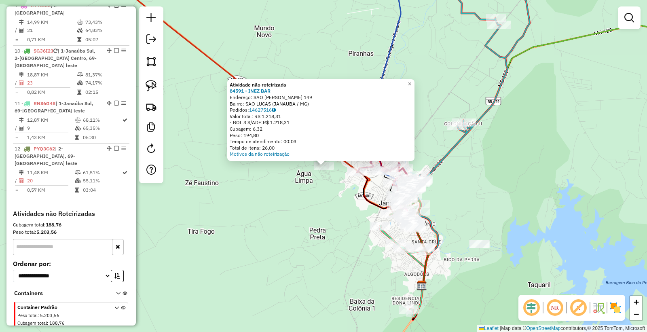
click at [260, 236] on div "Atividade não roteirizada 84591 - INEZ BAR Endereço: SAO JUDAS TADEU 149 Bairro…" at bounding box center [323, 166] width 647 height 332
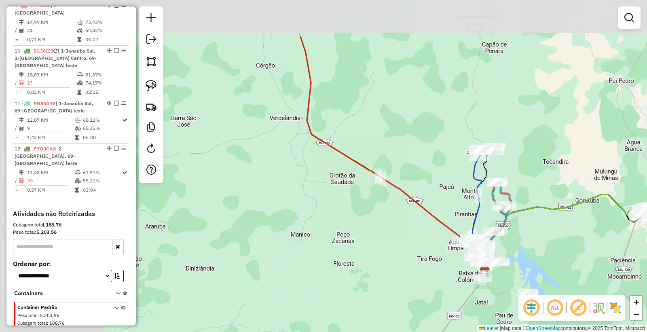
drag, startPoint x: 285, startPoint y: 111, endPoint x: 425, endPoint y: 181, distance: 156.8
click at [425, 181] on div "Janela de atendimento Grade de atendimento Capacidade Transportadoras Veículos …" at bounding box center [323, 166] width 647 height 332
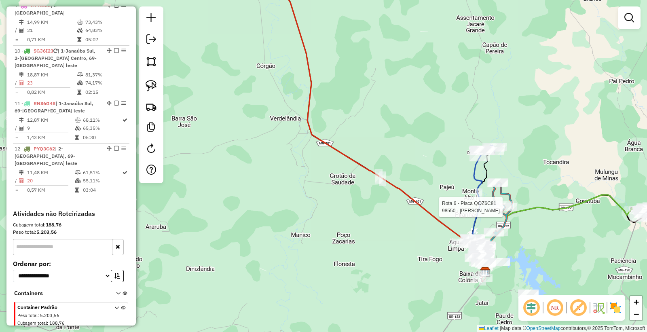
drag, startPoint x: 390, startPoint y: 133, endPoint x: 411, endPoint y: 289, distance: 157.1
click at [412, 298] on div "Rota 6 - Placa QOZ6C81 98550 - AVANEI PEREIRA Janela de atendimento Grade de at…" at bounding box center [323, 166] width 647 height 332
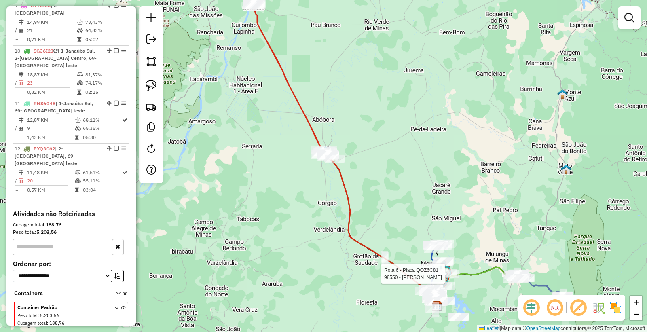
drag, startPoint x: 439, startPoint y: 220, endPoint x: 410, endPoint y: 175, distance: 53.4
click at [414, 172] on div "Rota 6 - Placa QOZ6C81 98550 - AVANEI PEREIRA Janela de atendimento Grade de at…" at bounding box center [323, 166] width 647 height 332
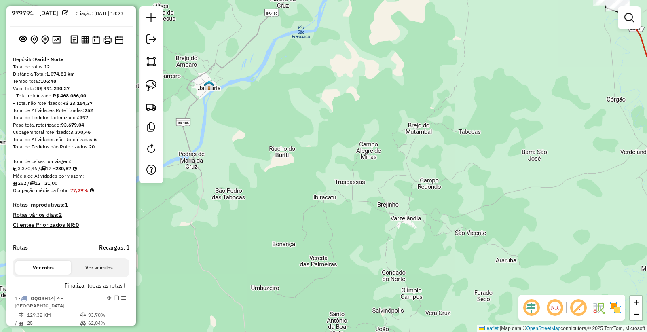
scroll to position [0, 0]
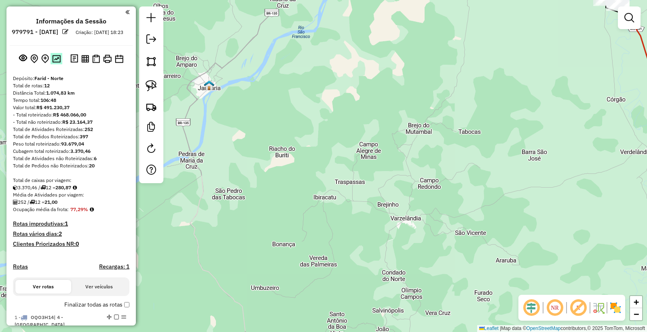
click at [56, 63] on img at bounding box center [56, 59] width 8 height 8
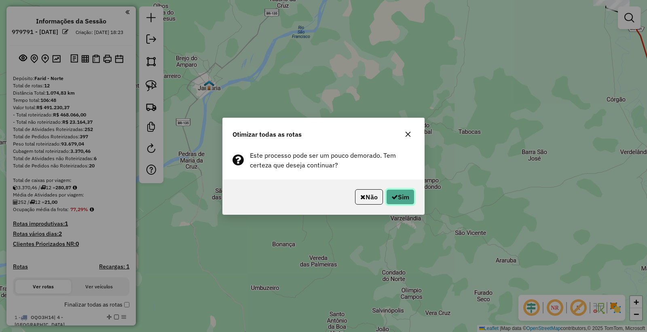
click at [402, 195] on button "Sim" at bounding box center [400, 196] width 28 height 15
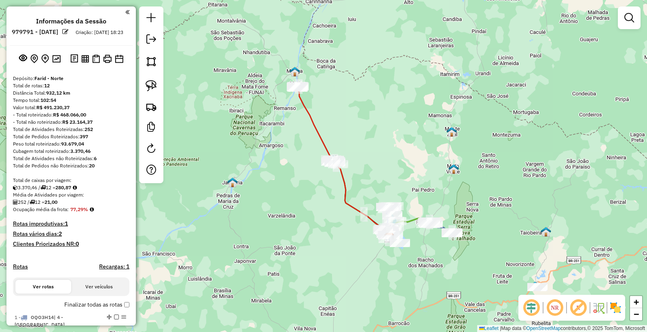
drag, startPoint x: 370, startPoint y: 208, endPoint x: 328, endPoint y: 205, distance: 42.1
click at [332, 211] on div "Janela de atendimento Grade de atendimento Capacidade Transportadoras Veículos …" at bounding box center [323, 166] width 647 height 332
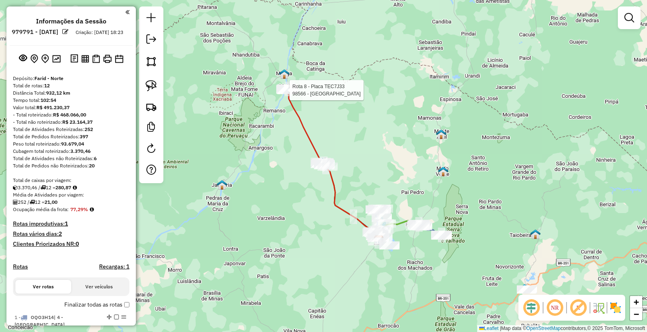
select select "**********"
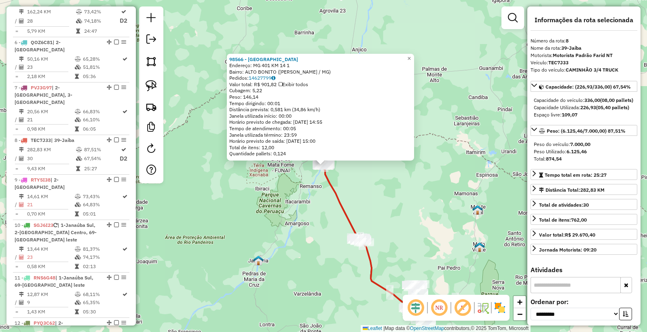
scroll to position [602, 0]
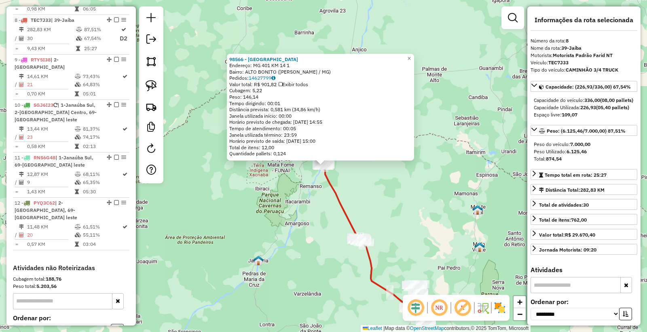
click at [292, 267] on div "98566 - POUSADA OURO NORTE Endereço: MG 401 KM 14 1 Bairro: ALTO BONITO (MATIAS…" at bounding box center [323, 166] width 647 height 332
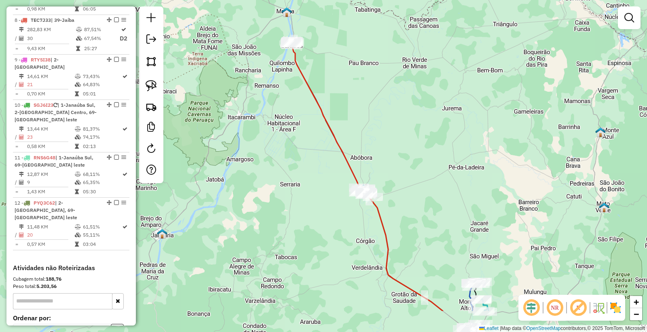
drag, startPoint x: 426, startPoint y: 221, endPoint x: 397, endPoint y: 177, distance: 52.4
click at [401, 167] on div "Janela de atendimento Grade de atendimento Capacidade Transportadoras Veículos …" at bounding box center [323, 166] width 647 height 332
select select "**********"
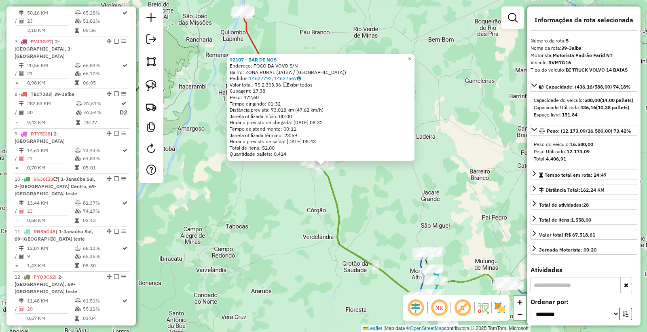
scroll to position [479, 0]
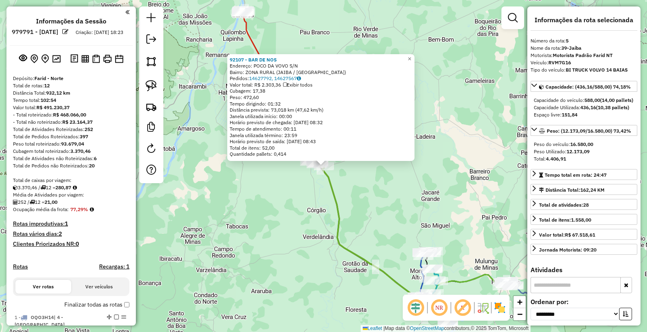
select select "**********"
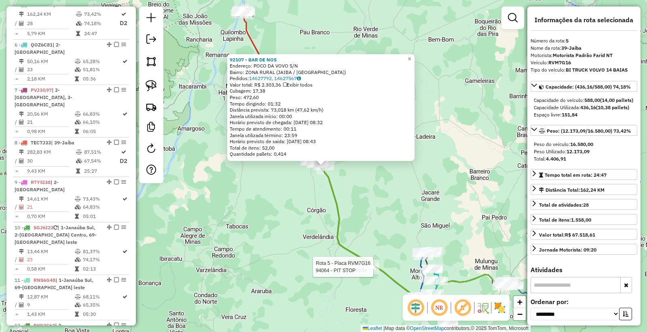
click at [377, 274] on div at bounding box center [375, 267] width 7 height 15
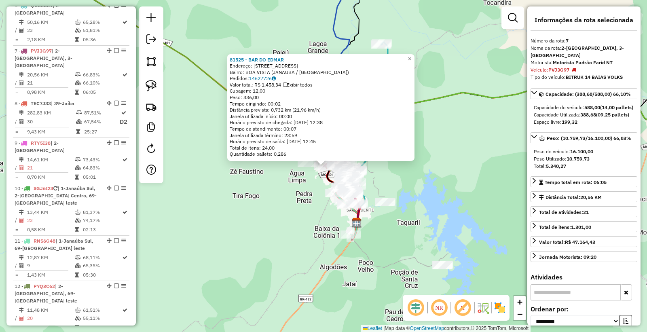
scroll to position [556, 0]
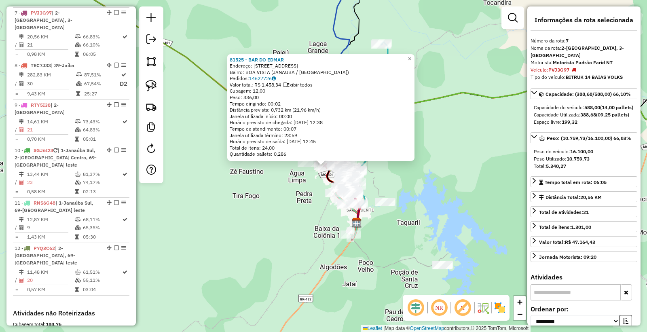
click at [325, 248] on div "81525 - BAR DO [PERSON_NAME]: SALVIANA CALDAS DA SILVA 146 Bairro: [GEOGRAPHIC_…" at bounding box center [323, 166] width 647 height 332
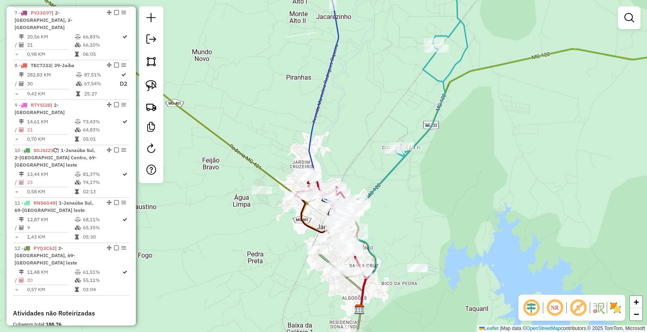
click at [364, 191] on div "Janela de atendimento Grade de atendimento Capacidade Transportadoras Veículos …" at bounding box center [323, 166] width 647 height 332
select select "**********"
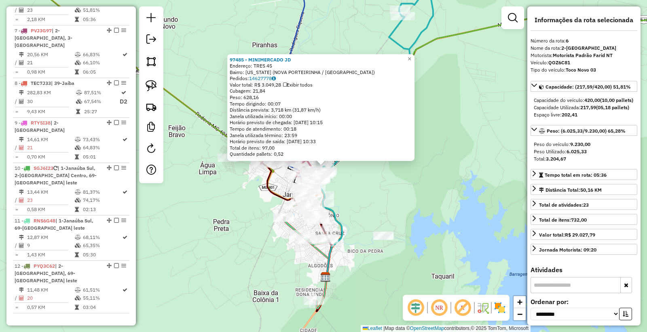
scroll to position [519, 0]
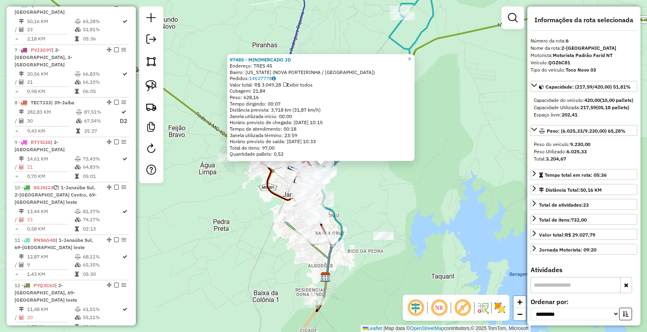
click at [402, 182] on div "97485 - MINIMERCADO JD Endereço: TRES 45 Bairro: [US_STATE] ([GEOGRAPHIC_DATA] …" at bounding box center [323, 166] width 647 height 332
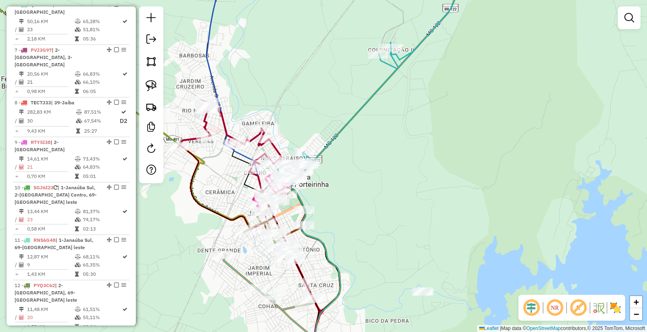
drag, startPoint x: 345, startPoint y: 186, endPoint x: 385, endPoint y: 187, distance: 40.8
click at [385, 187] on div "Janela de atendimento Grade de atendimento Capacidade Transportadoras Veículos …" at bounding box center [323, 166] width 647 height 332
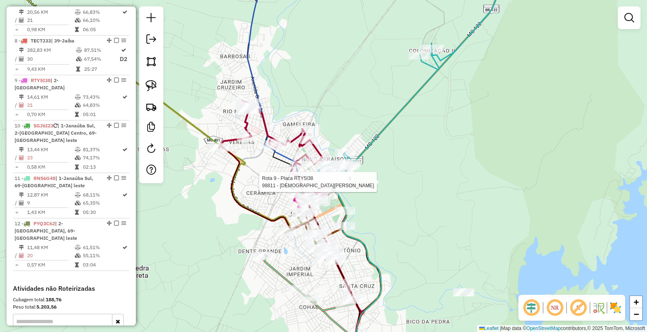
select select "**********"
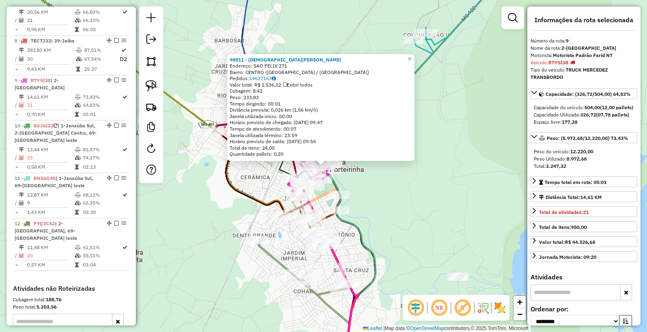
scroll to position [642, 0]
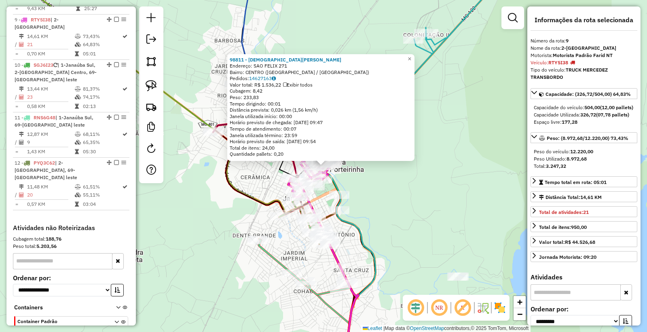
drag, startPoint x: 423, startPoint y: 191, endPoint x: 418, endPoint y: 188, distance: 6.1
click at [422, 191] on div "98811 - [PERSON_NAME]: SAO FELIX 271 Bairro: [GEOGRAPHIC_DATA] ([GEOGRAPHIC_DAT…" at bounding box center [323, 166] width 647 height 332
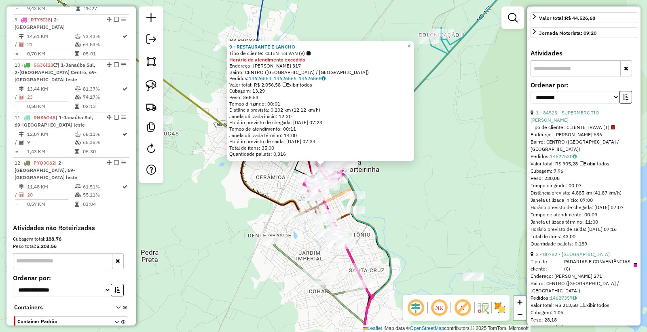
scroll to position [224, 0]
drag, startPoint x: 562, startPoint y: 108, endPoint x: 561, endPoint y: 112, distance: 4.6
click at [562, 103] on select "**********" at bounding box center [575, 97] width 89 height 13
select select "*********"
click at [531, 103] on select "**********" at bounding box center [575, 97] width 89 height 13
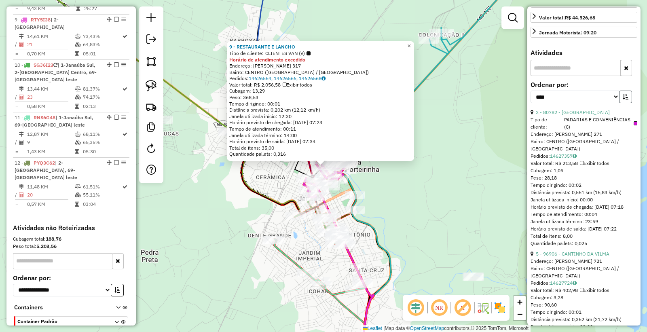
click at [624, 99] on icon "button" at bounding box center [626, 97] width 6 height 6
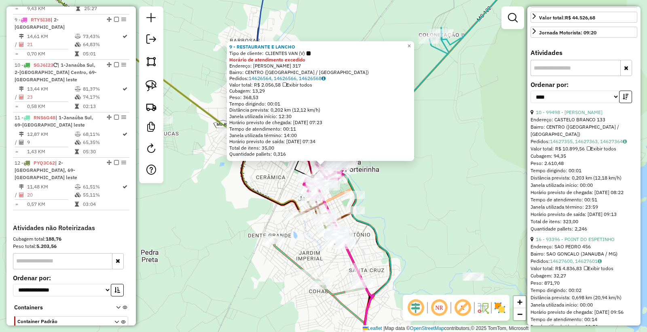
click at [394, 190] on div "9 - RESTAURANTE E LANCHO Tipo de cliente: CLIENTES VAN (V) Horário de atendimen…" at bounding box center [323, 166] width 647 height 332
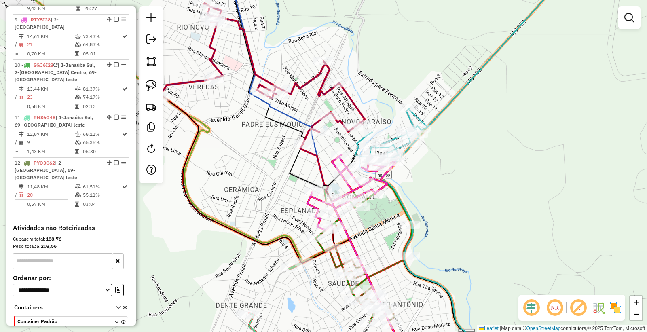
drag, startPoint x: 461, startPoint y: 211, endPoint x: 452, endPoint y: 150, distance: 61.4
click at [452, 150] on div "Janela de atendimento Grade de atendimento Capacidade Transportadoras Veículos …" at bounding box center [323, 166] width 647 height 332
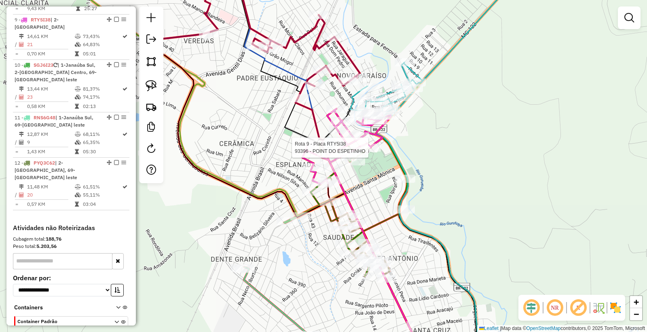
select select "*********"
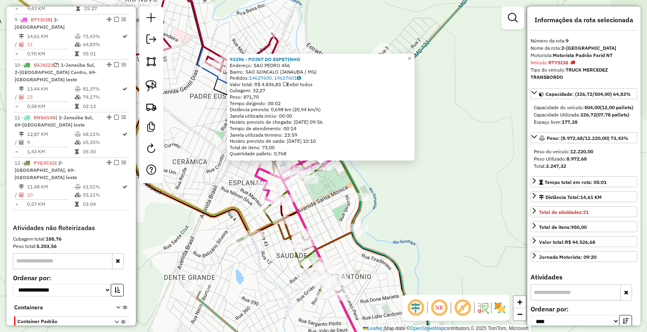
click at [424, 182] on div "93396 - POINT DO ESPETINHO Endereço: SAO PEDRO 456 Bairro: [GEOGRAPHIC_DATA] ([…" at bounding box center [323, 166] width 647 height 332
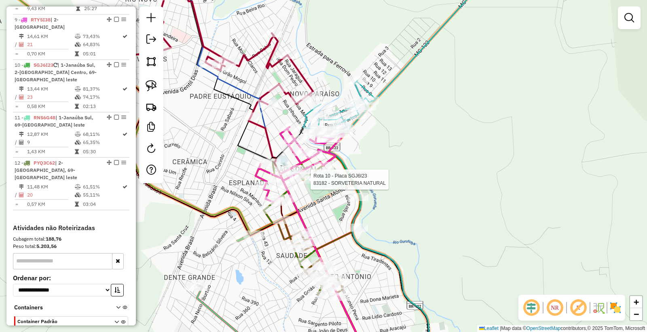
select select "*********"
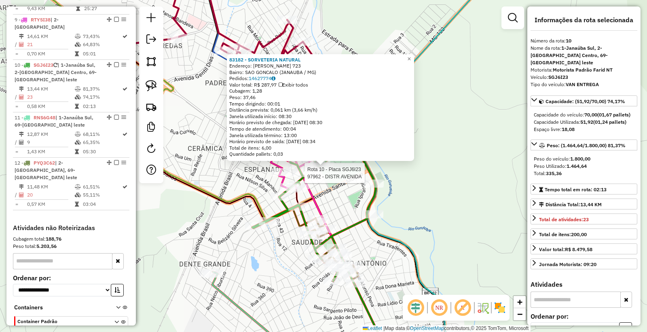
scroll to position [656, 0]
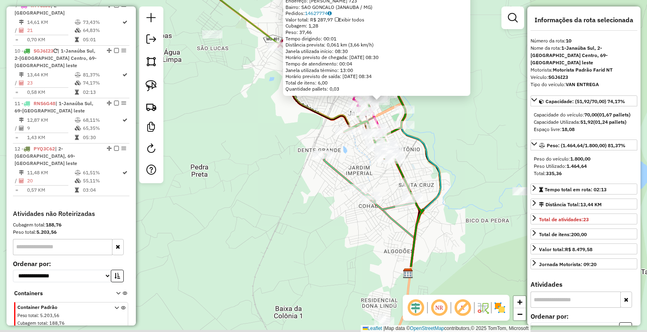
drag, startPoint x: 476, startPoint y: 237, endPoint x: 461, endPoint y: 139, distance: 99.7
click at [461, 139] on div "83182 - SORVETERIA NATURAL Endereço: [PERSON_NAME] 723 Bairro: [GEOGRAPHIC_DATA…" at bounding box center [323, 166] width 647 height 332
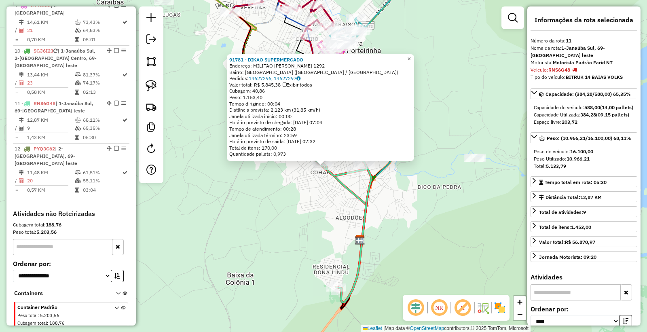
click at [426, 230] on div "91781 - DIKAO SUPERMERCADO Endereço: MILITAO [PERSON_NAME] 1292 Bairro: RIBEIRA…" at bounding box center [323, 166] width 647 height 332
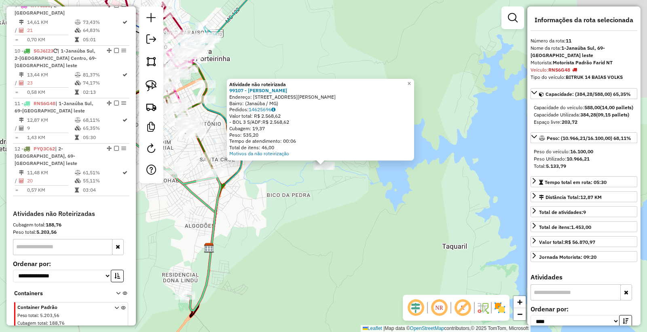
click at [396, 232] on div "Atividade não roteirizada 99107 - [PERSON_NAME]: [STREET_ADDRESS][PERSON_NAME] …" at bounding box center [323, 166] width 647 height 332
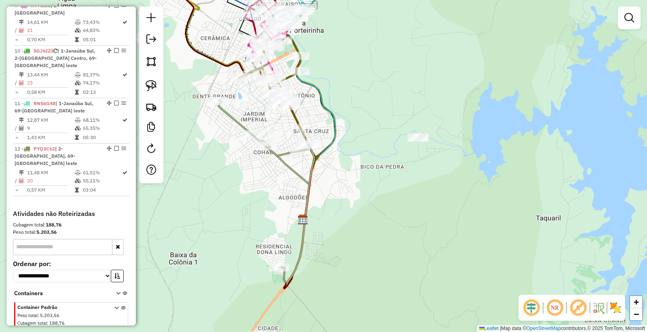
drag, startPoint x: 368, startPoint y: 227, endPoint x: 467, endPoint y: 197, distance: 103.6
click at [467, 197] on div "Janela de atendimento Grade de atendimento Capacidade Transportadoras Veículos …" at bounding box center [323, 166] width 647 height 332
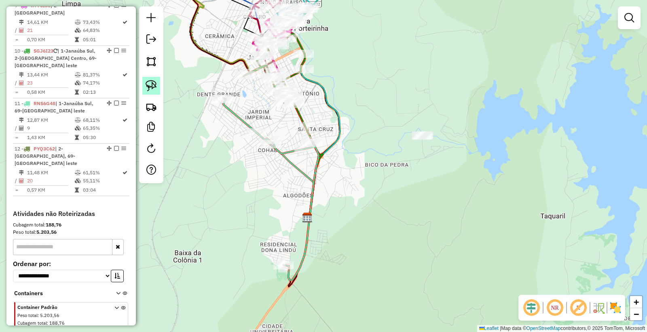
click at [152, 89] on img at bounding box center [151, 85] width 11 height 11
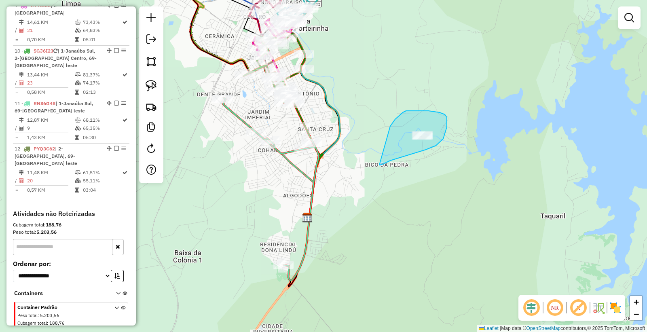
drag, startPoint x: 379, startPoint y: 165, endPoint x: 385, endPoint y: 133, distance: 32.0
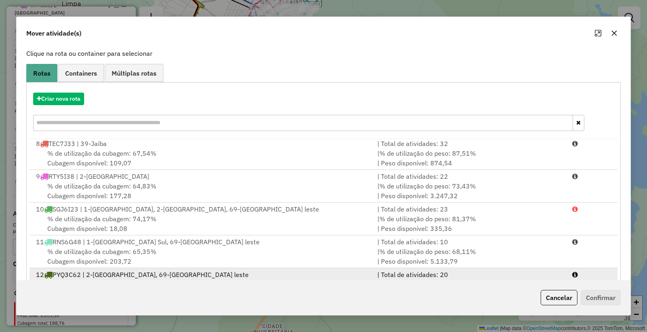
scroll to position [82, 0]
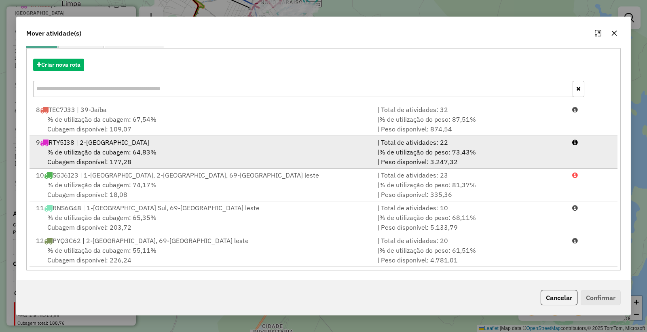
click at [201, 158] on div "% de utilização da cubagem: 64,83% Cubagem disponível: 177,28" at bounding box center [201, 156] width 341 height 19
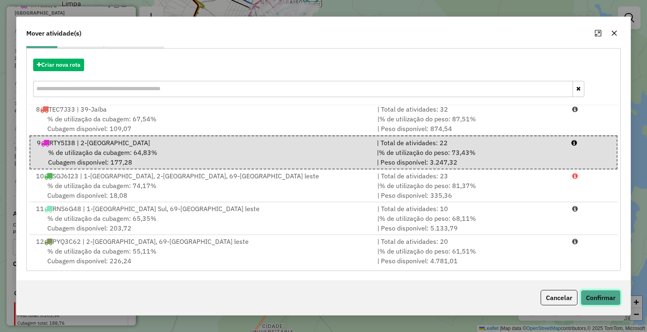
click at [590, 298] on button "Confirmar" at bounding box center [601, 297] width 40 height 15
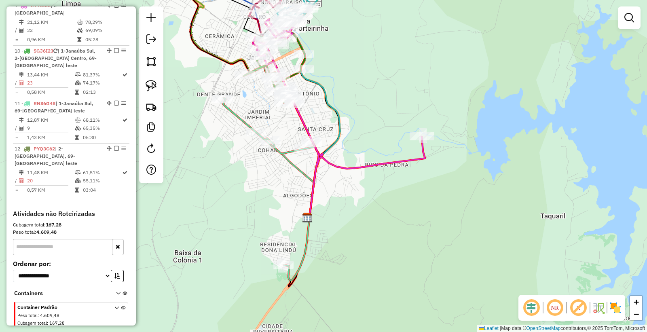
scroll to position [617, 0]
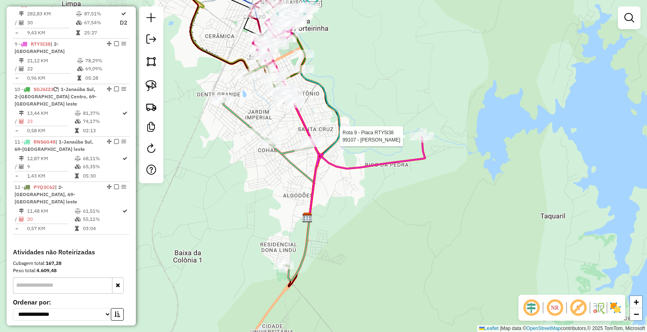
select select "*********"
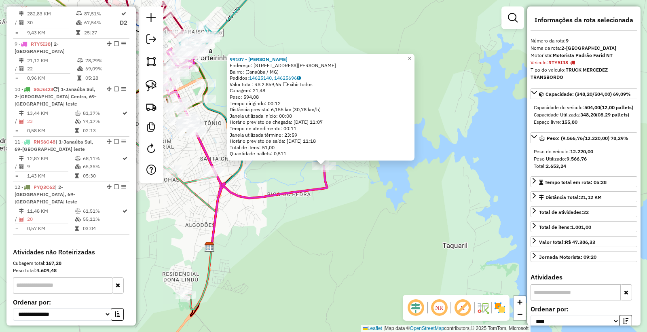
scroll to position [642, 0]
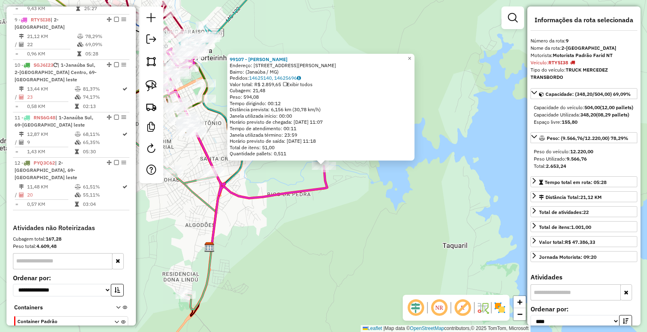
click at [321, 249] on div "99107 - [PERSON_NAME]: [STREET_ADDRESS][PERSON_NAME] Pedidos: 14625140, 1462569…" at bounding box center [323, 166] width 647 height 332
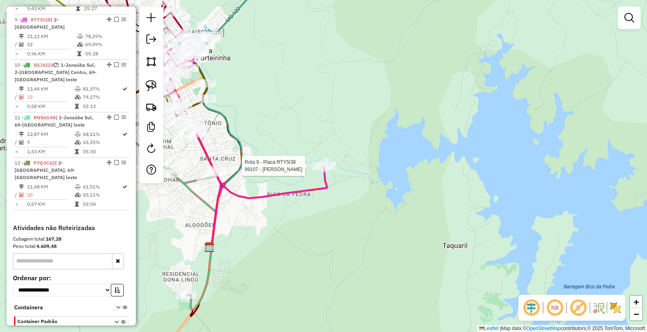
select select "*********"
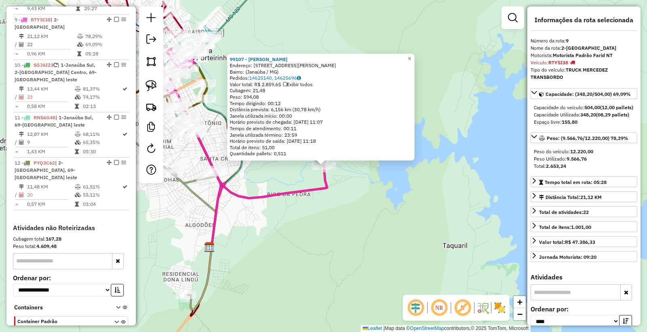
click at [358, 228] on div "99107 - [PERSON_NAME]: [STREET_ADDRESS][PERSON_NAME] Pedidos: 14625140, 1462569…" at bounding box center [323, 166] width 647 height 332
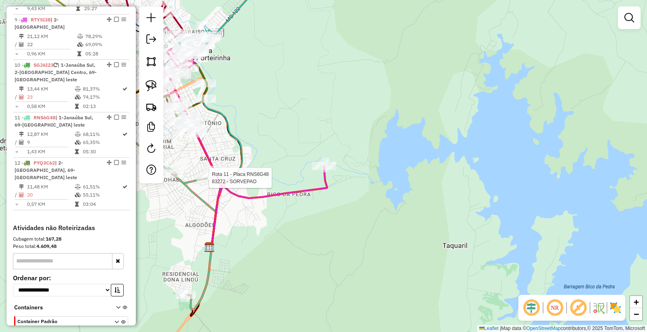
scroll to position [656, 0]
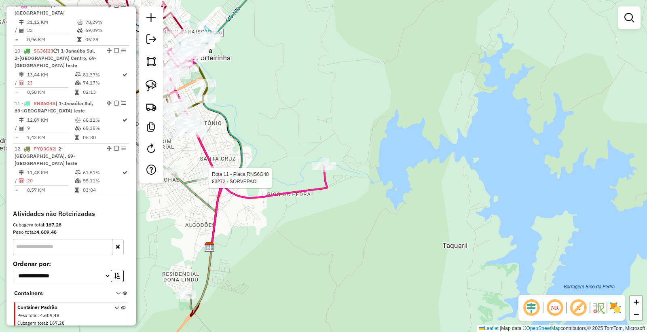
select select "*********"
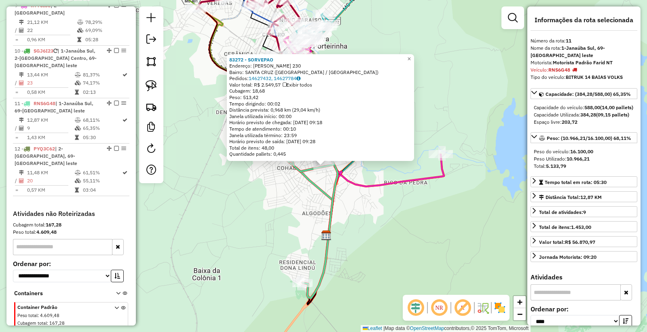
click at [402, 237] on div "83272 - SORVEPAO Endereço: [PERSON_NAME] 230 Bairro: [GEOGRAPHIC_DATA] ([GEOGRA…" at bounding box center [323, 166] width 647 height 332
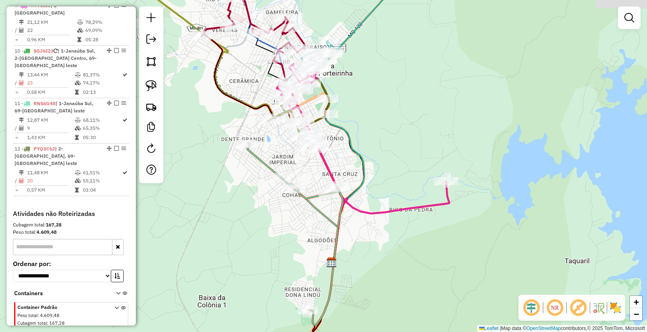
drag, startPoint x: 388, startPoint y: 202, endPoint x: 397, endPoint y: 239, distance: 38.3
click at [397, 239] on div "Janela de atendimento Grade de atendimento Capacidade Transportadoras Veículos …" at bounding box center [323, 166] width 647 height 332
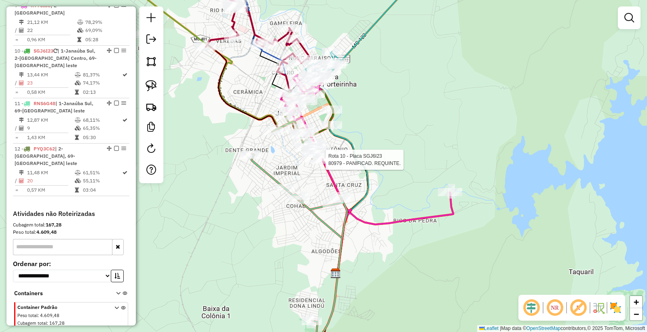
select select "*********"
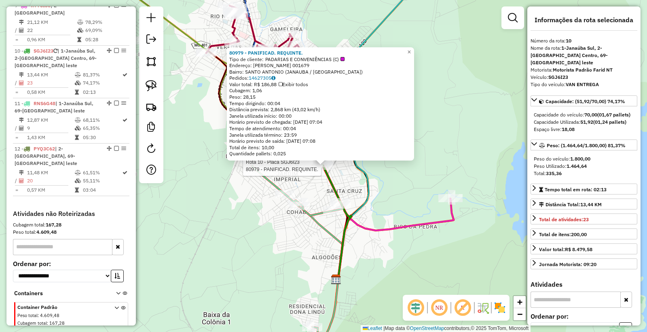
click at [248, 229] on div "Rota 10 - Placa SGJ6I23 80979 - PANIFICAD. REQUINTE. 80979 - PANIFICAD. REQUINT…" at bounding box center [323, 166] width 647 height 332
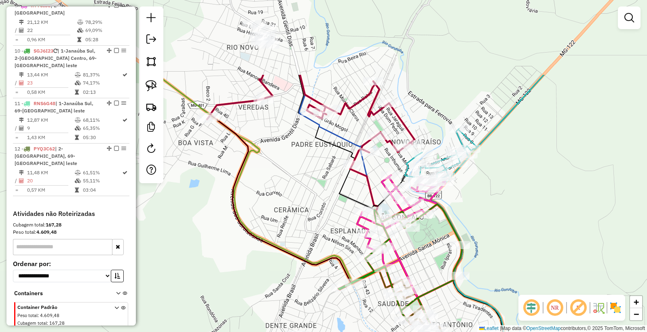
drag, startPoint x: 244, startPoint y: 105, endPoint x: 330, endPoint y: 212, distance: 137.2
click at [330, 212] on div "Janela de atendimento Grade de atendimento Capacidade Transportadoras Veículos …" at bounding box center [323, 166] width 647 height 332
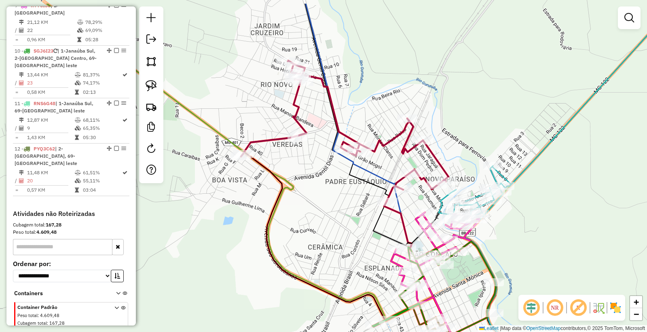
drag, startPoint x: 296, startPoint y: 183, endPoint x: 303, endPoint y: 199, distance: 17.6
click at [303, 199] on div "Janela de atendimento Grade de atendimento Capacidade Transportadoras Veículos …" at bounding box center [323, 166] width 647 height 332
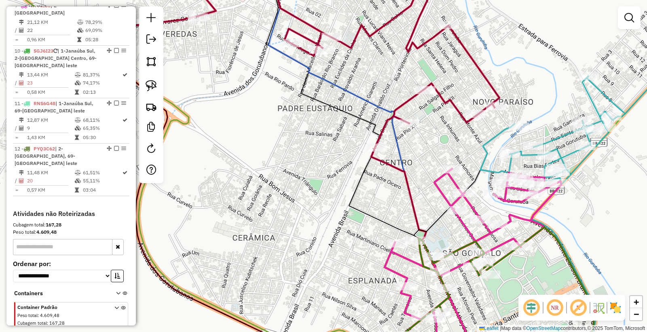
drag, startPoint x: 387, startPoint y: 243, endPoint x: 374, endPoint y: 219, distance: 26.8
click at [374, 219] on icon at bounding box center [366, 142] width 209 height 398
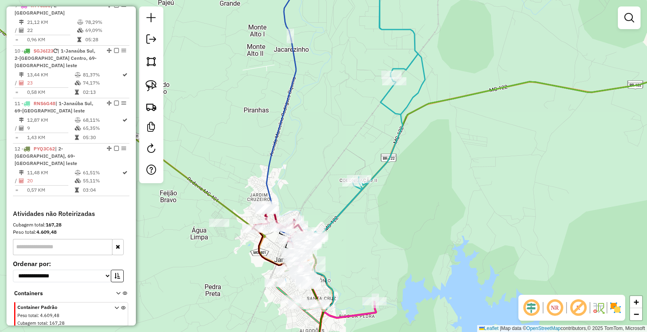
scroll to position [566, 0]
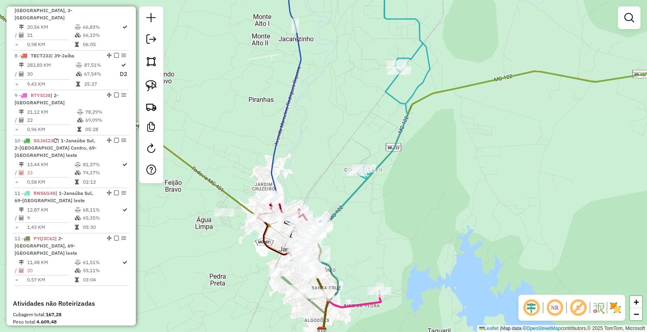
drag, startPoint x: 356, startPoint y: 225, endPoint x: 353, endPoint y: 184, distance: 41.7
click at [353, 184] on div "Janela de atendimento Grade de atendimento Capacidade Transportadoras Veículos …" at bounding box center [323, 166] width 647 height 332
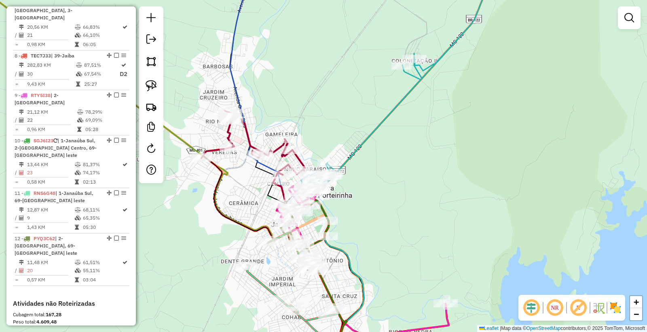
click at [417, 205] on div "Janela de atendimento Grade de atendimento Capacidade Transportadoras Veículos …" at bounding box center [323, 166] width 647 height 332
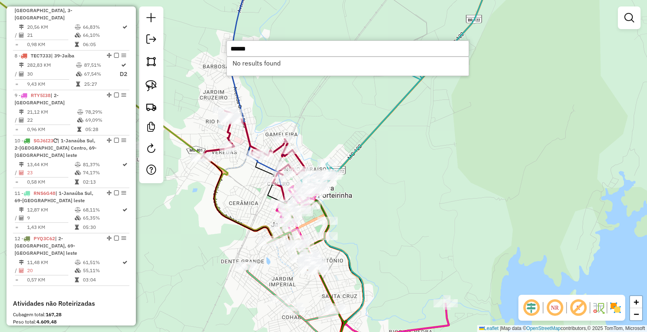
type input "*****"
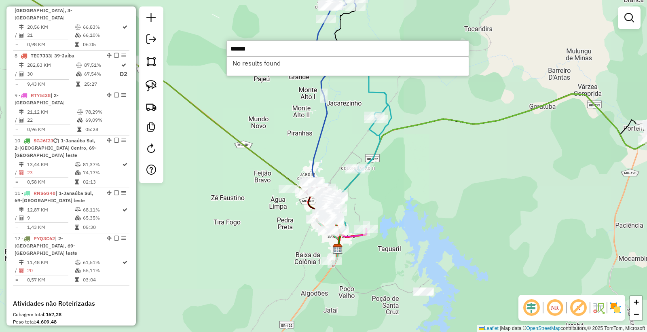
click at [397, 200] on div "Janela de atendimento Grade de atendimento Capacidade Transportadoras Veículos …" at bounding box center [323, 166] width 647 height 332
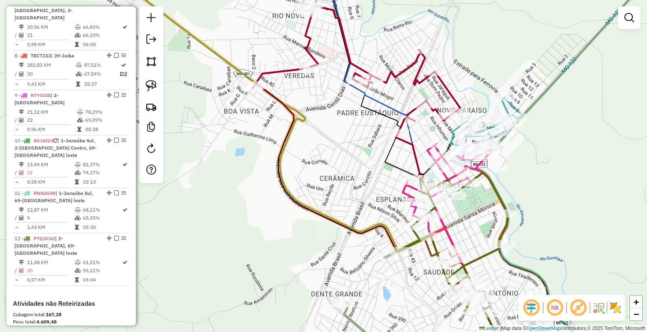
drag, startPoint x: 336, startPoint y: 168, endPoint x: 307, endPoint y: 228, distance: 66.2
click at [307, 229] on div "Janela de atendimento Grade de atendimento Capacidade Transportadoras Veículos …" at bounding box center [323, 166] width 647 height 332
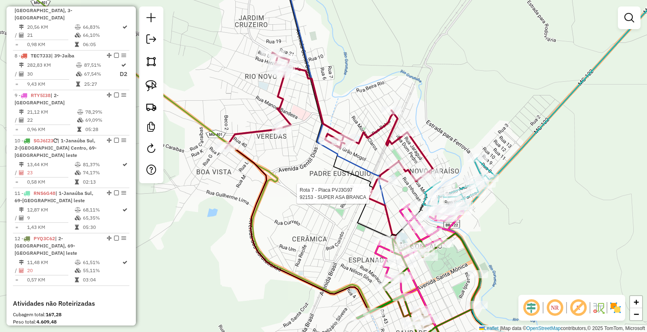
select select "*********"
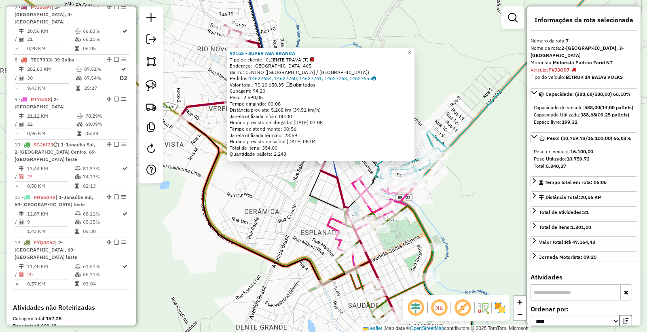
scroll to position [556, 0]
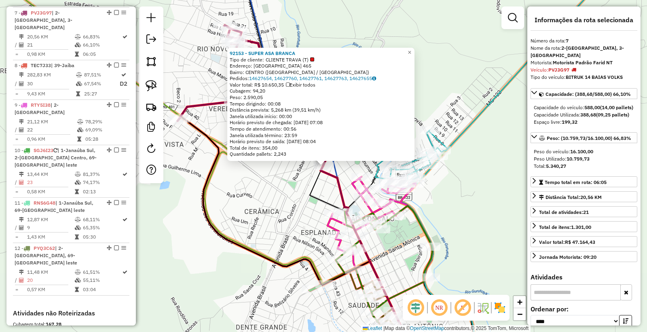
click at [249, 241] on div "92153 - SUPER ASA BRANCA Tipo de cliente: CLIENTE TRAVA (T) Endereço: [GEOGRAPH…" at bounding box center [323, 166] width 647 height 332
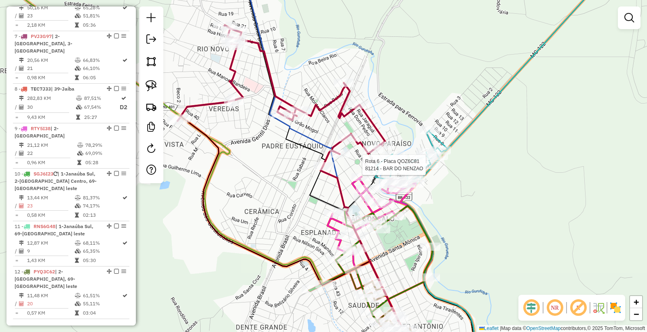
select select "*********"
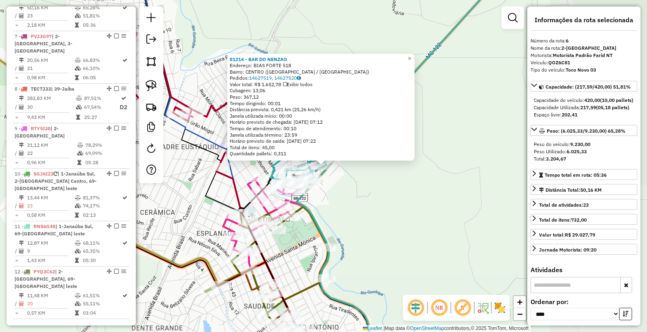
scroll to position [519, 0]
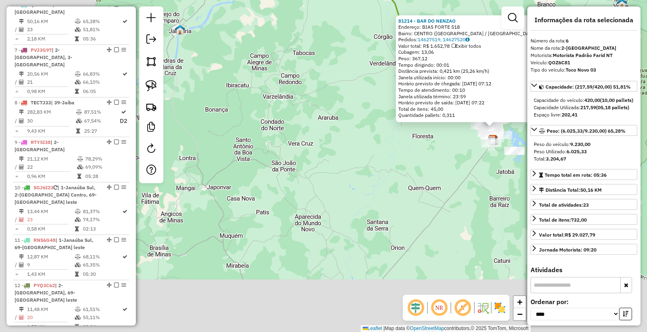
drag, startPoint x: 315, startPoint y: 278, endPoint x: 443, endPoint y: 158, distance: 175.3
click at [441, 161] on div "81214 - BAR DO NENZAO Endereço: BIAS FORTE 518 Bairro: CENTRO ([GEOGRAPHIC_DATA…" at bounding box center [323, 166] width 647 height 332
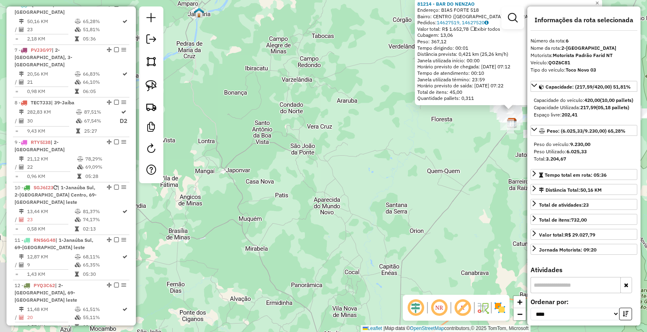
drag, startPoint x: 365, startPoint y: 149, endPoint x: 361, endPoint y: 132, distance: 17.6
click at [365, 140] on div "81214 - BAR DO NENZAO Endereço: BIAS FORTE 518 Bairro: CENTRO ([GEOGRAPHIC_DATA…" at bounding box center [323, 166] width 647 height 332
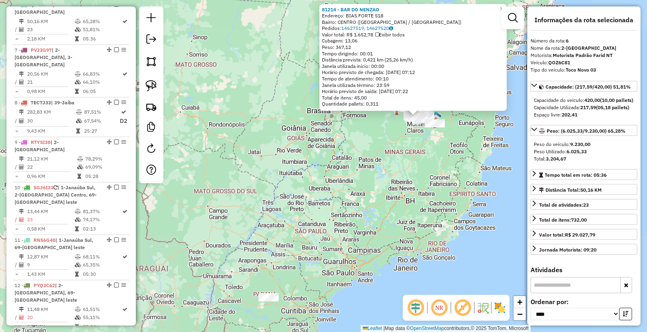
drag, startPoint x: 321, startPoint y: 233, endPoint x: 427, endPoint y: 140, distance: 140.7
click at [427, 140] on div "81214 - BAR DO NENZAO Endereço: BIAS FORTE 518 Bairro: CENTRO ([GEOGRAPHIC_DATA…" at bounding box center [323, 166] width 647 height 332
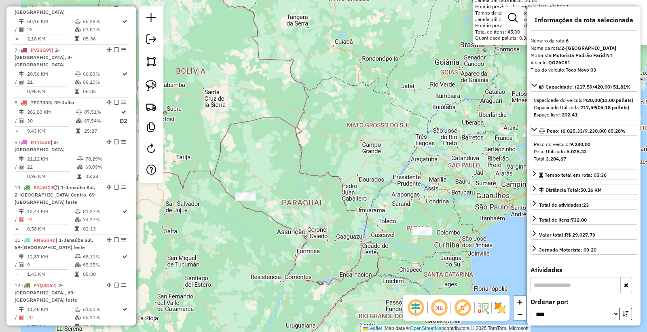
drag, startPoint x: 260, startPoint y: 226, endPoint x: 398, endPoint y: 209, distance: 139.0
click at [398, 209] on div "81214 - BAR DO NENZAO Endereço: BIAS FORTE 518 Bairro: CENTRO ([GEOGRAPHIC_DATA…" at bounding box center [323, 166] width 647 height 332
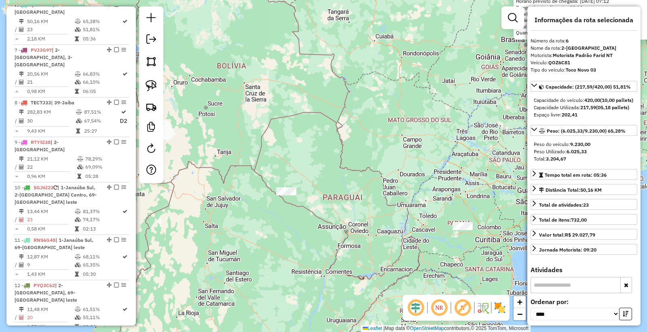
click at [297, 192] on div "81214 - BAR DO NENZAO Endereço: BIAS FORTE 518 Bairro: CENTRO ([GEOGRAPHIC_DATA…" at bounding box center [323, 166] width 647 height 332
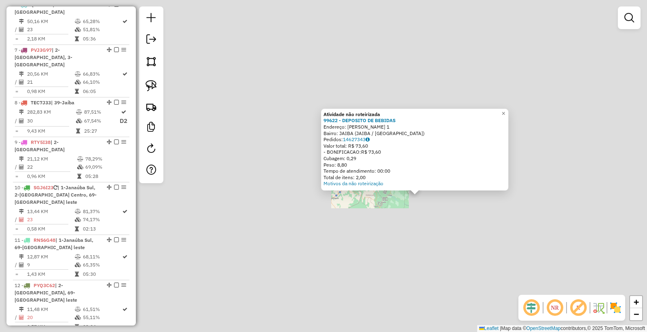
click at [480, 201] on div "Atividade não roteirizada 99622 - DEPOSITO DE BEBIDAS Endereço: [PERSON_NAME] 1…" at bounding box center [323, 166] width 647 height 332
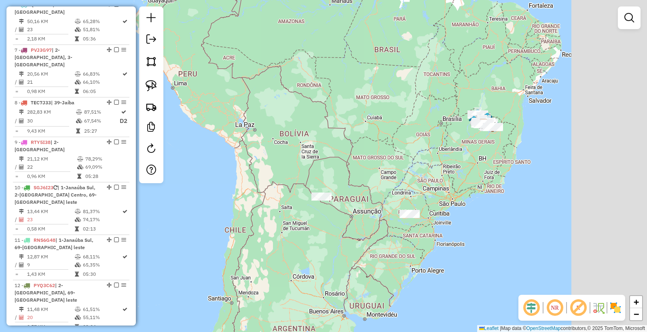
drag, startPoint x: 493, startPoint y: 206, endPoint x: 396, endPoint y: 207, distance: 96.2
click at [396, 207] on div "Janela de atendimento Grade de atendimento Capacidade Transportadoras Veículos …" at bounding box center [323, 166] width 647 height 332
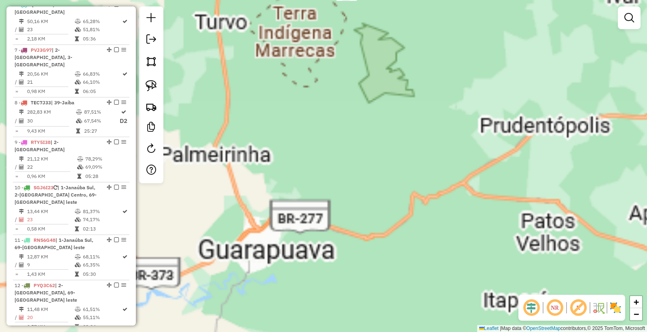
drag, startPoint x: 368, startPoint y: 74, endPoint x: 373, endPoint y: 137, distance: 62.5
click at [373, 136] on div "Janela de atendimento Grade de atendimento Capacidade Transportadoras Veículos …" at bounding box center [323, 166] width 647 height 332
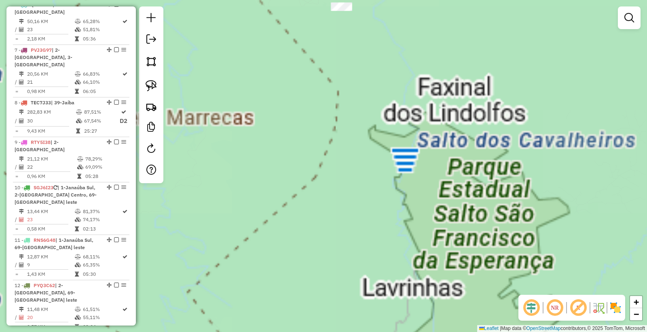
drag, startPoint x: 356, startPoint y: 49, endPoint x: 353, endPoint y: 153, distance: 104.4
click at [353, 153] on div "Janela de atendimento Grade de atendimento Capacidade Transportadoras Veículos …" at bounding box center [323, 166] width 647 height 332
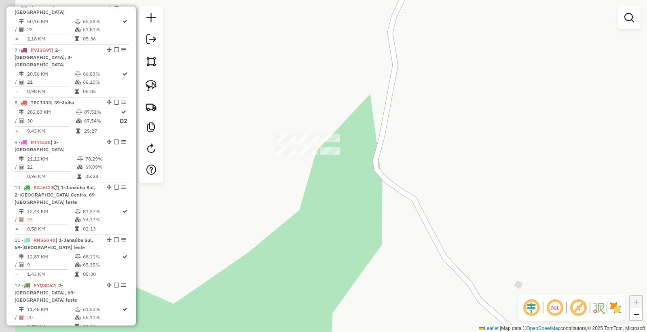
drag, startPoint x: 301, startPoint y: 140, endPoint x: 346, endPoint y: 148, distance: 45.5
click at [346, 148] on div "Janela de atendimento Grade de atendimento Capacidade Transportadoras Veículos …" at bounding box center [323, 166] width 647 height 332
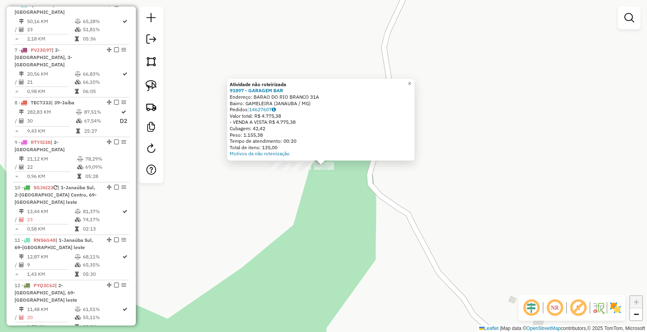
click at [336, 203] on div "Atividade não roteirizada 91897 - GARAGEM BAR Endereço: BARAO DO RIO BRANCO 31A…" at bounding box center [323, 166] width 647 height 332
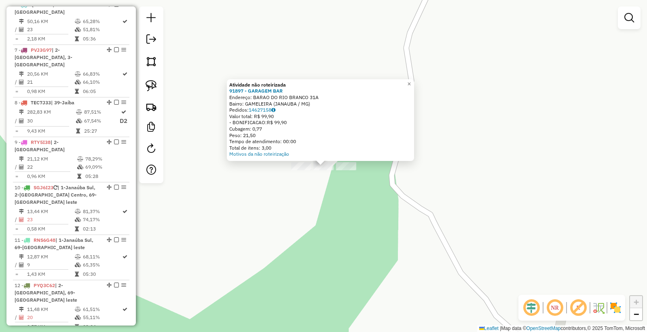
click at [301, 170] on div at bounding box center [301, 166] width 20 height 8
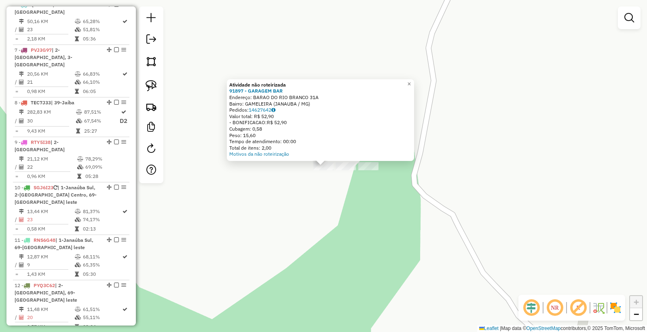
click at [311, 188] on div "Atividade não roteirizada 91897 - GARAGEM BAR Endereço: BARAO DO RIO BRANCO 31A…" at bounding box center [323, 166] width 647 height 332
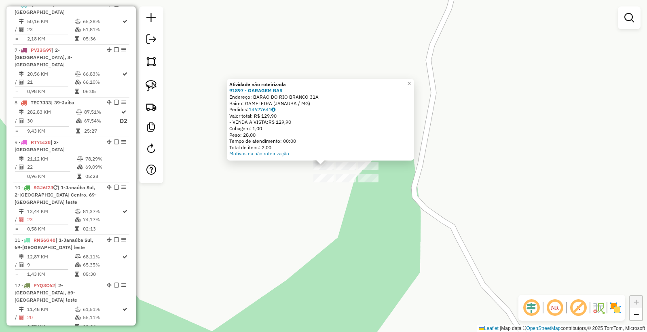
click at [350, 209] on div "Atividade não roteirizada 91897 - GARAGEM BAR Endereço: BARAO DO RIO BRANCO 31A…" at bounding box center [323, 166] width 647 height 332
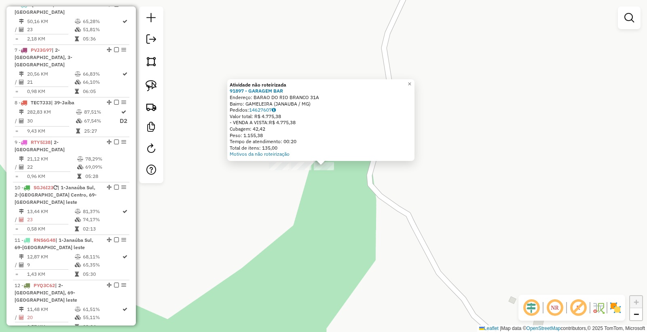
click at [332, 192] on div "Atividade não roteirizada 91897 - GARAGEM BAR Endereço: BARAO DO RIO BRANCO 31A…" at bounding box center [323, 166] width 647 height 332
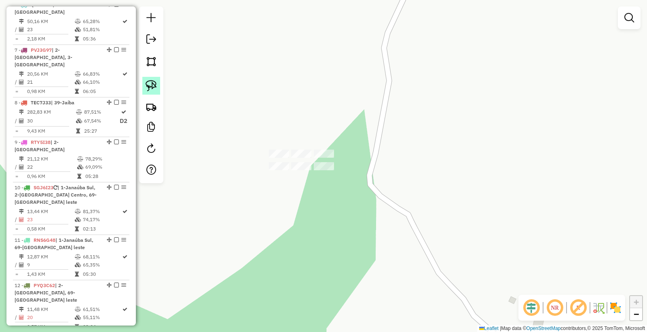
click at [148, 88] on img at bounding box center [151, 85] width 11 height 11
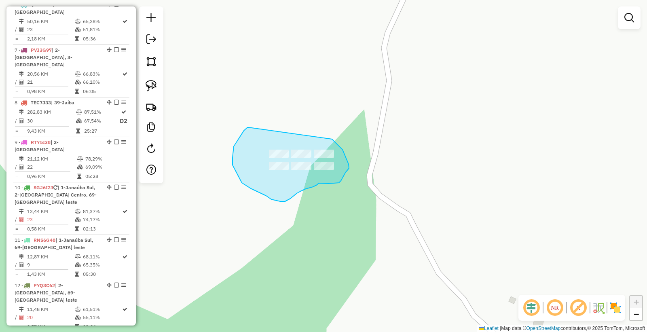
drag, startPoint x: 247, startPoint y: 127, endPoint x: 332, endPoint y: 139, distance: 85.3
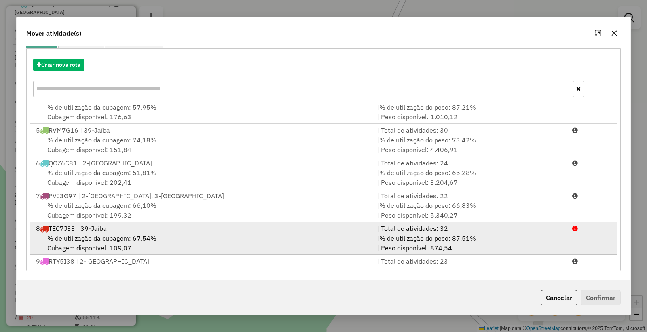
scroll to position [97, 0]
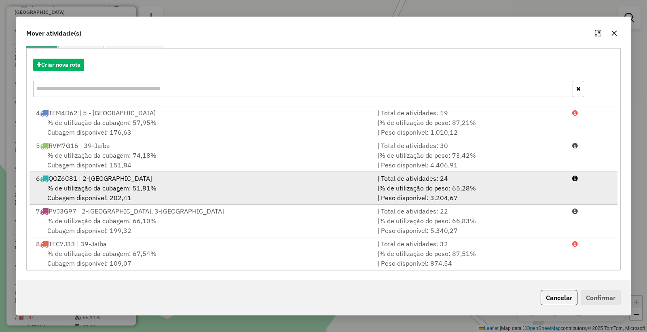
click at [227, 187] on div "% de utilização da cubagem: 51,81% Cubagem disponível: 202,41" at bounding box center [201, 192] width 341 height 19
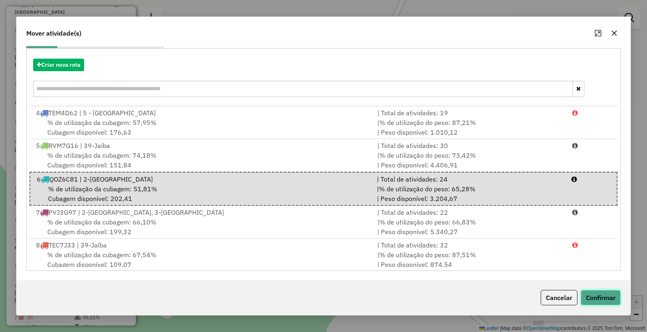
click at [611, 301] on button "Confirmar" at bounding box center [601, 297] width 40 height 15
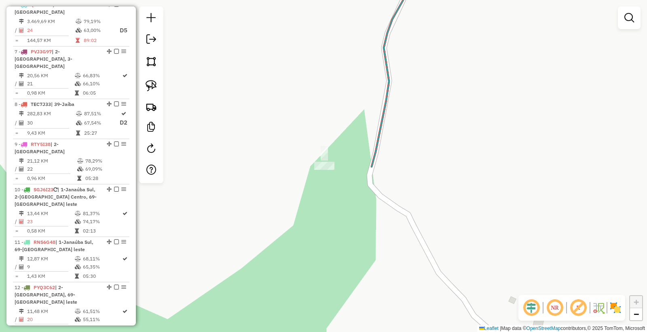
scroll to position [481, 0]
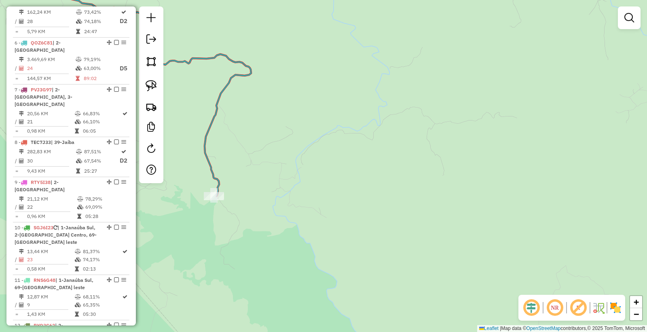
drag, startPoint x: 258, startPoint y: 198, endPoint x: 345, endPoint y: 219, distance: 89.4
click at [345, 219] on div "Janela de atendimento Grade de atendimento Capacidade Transportadoras Veículos …" at bounding box center [323, 166] width 647 height 332
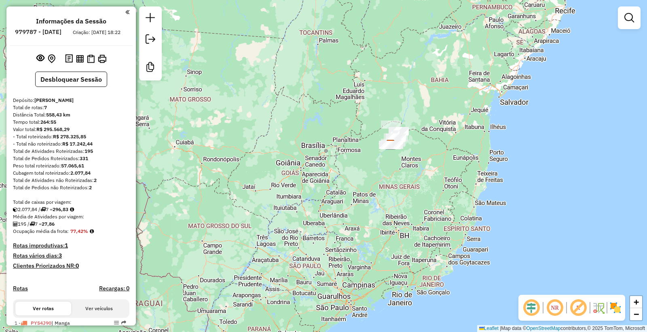
scroll to position [412, 0]
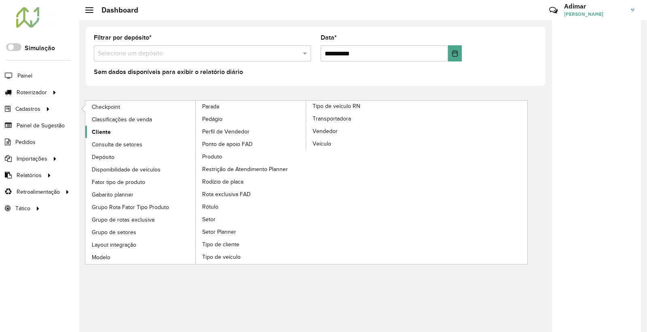
click at [108, 133] on span "Cliente" at bounding box center [101, 132] width 19 height 8
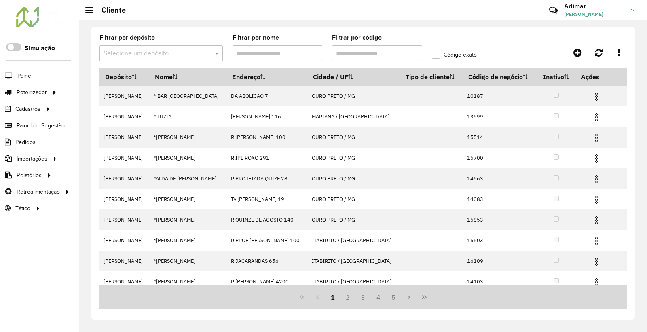
click at [358, 50] on input "Filtrar por código" at bounding box center [377, 53] width 90 height 16
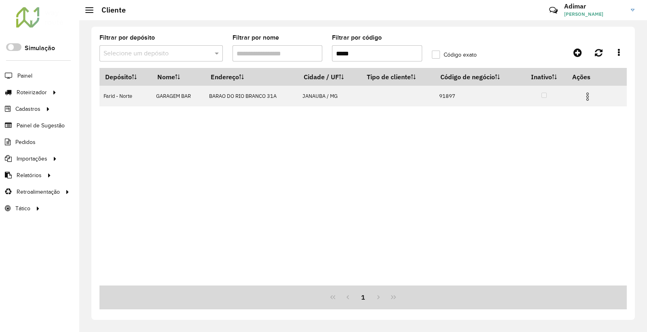
type input "*****"
click at [177, 49] on input "text" at bounding box center [153, 54] width 99 height 10
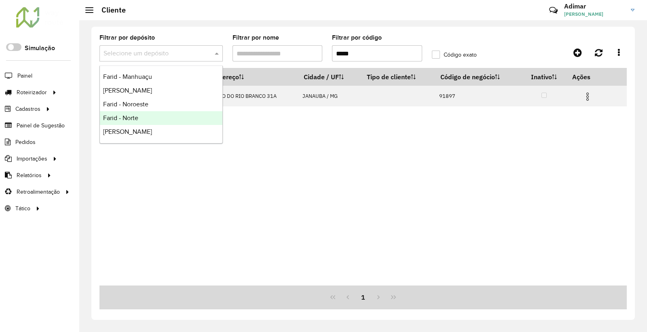
click at [152, 116] on div "Farid - Norte" at bounding box center [161, 118] width 123 height 14
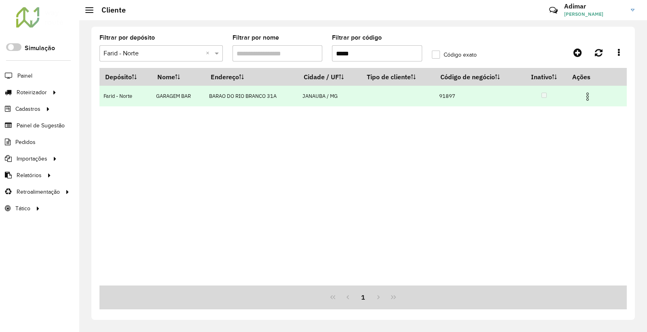
click at [585, 95] on img at bounding box center [588, 97] width 10 height 10
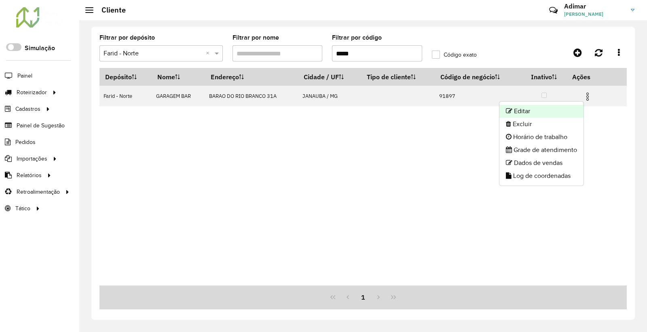
click at [545, 113] on li "Editar" at bounding box center [541, 111] width 84 height 13
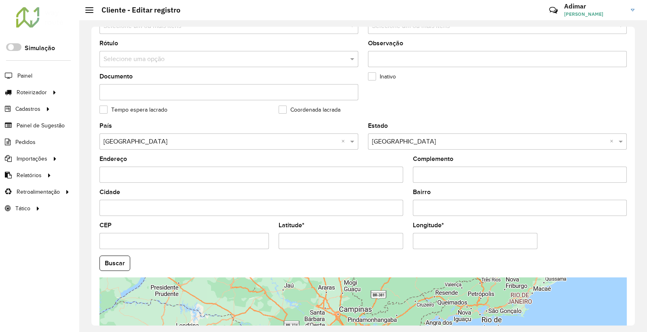
scroll to position [281, 0]
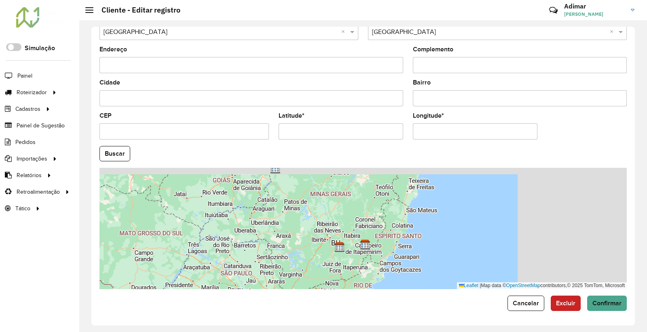
drag, startPoint x: 426, startPoint y: 206, endPoint x: 312, endPoint y: 238, distance: 118.3
click at [312, 238] on div "Leaflet | Map data © OpenStreetMap contributors,© 2025 TomTom, Microsoft" at bounding box center [362, 228] width 527 height 121
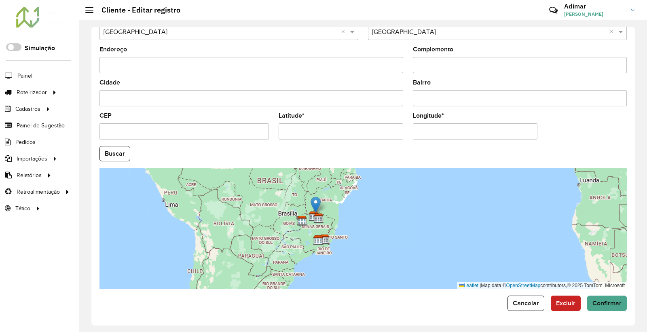
drag, startPoint x: 278, startPoint y: 257, endPoint x: 312, endPoint y: 207, distance: 60.3
click at [312, 207] on img at bounding box center [316, 205] width 10 height 17
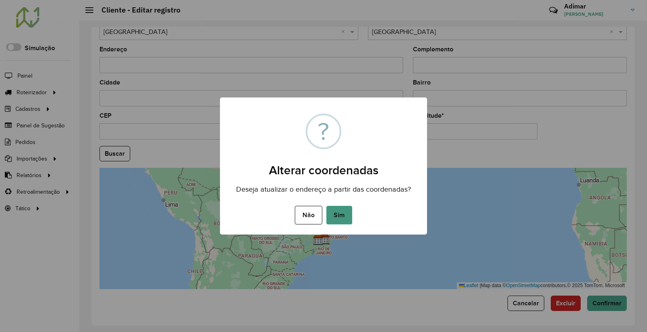
click at [341, 216] on button "Sim" at bounding box center [339, 215] width 26 height 19
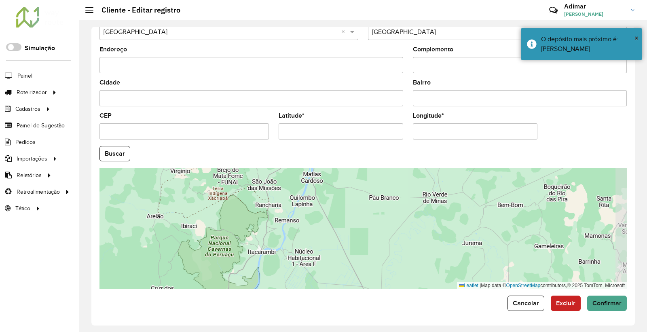
drag, startPoint x: 399, startPoint y: 236, endPoint x: 310, endPoint y: 185, distance: 102.4
click at [310, 185] on div "Leaflet | Map data © OpenStreetMap contributors,© 2025 TomTom, Microsoft" at bounding box center [362, 228] width 527 height 121
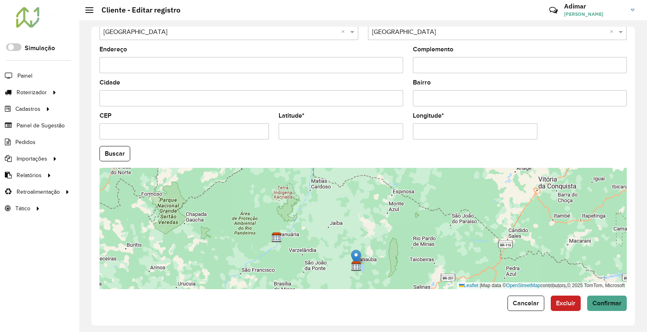
drag, startPoint x: 305, startPoint y: 174, endPoint x: 359, endPoint y: 256, distance: 97.8
click at [359, 256] on img at bounding box center [356, 257] width 10 height 17
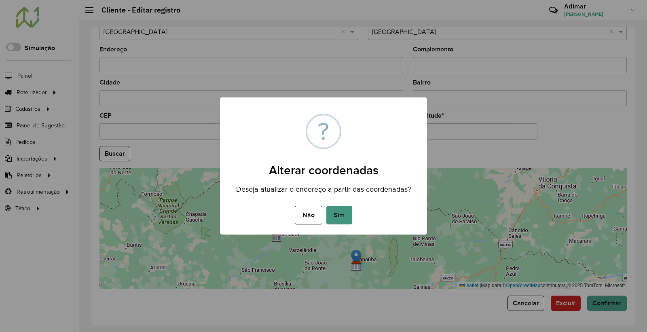
click at [341, 220] on button "Sim" at bounding box center [339, 215] width 26 height 19
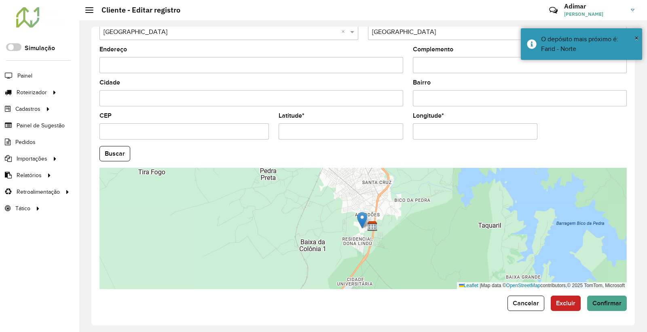
drag, startPoint x: 377, startPoint y: 191, endPoint x: 357, endPoint y: 246, distance: 58.2
click at [361, 241] on div "Leaflet | Map data © OpenStreetMap contributors,© 2025 TomTom, Microsoft" at bounding box center [362, 228] width 527 height 121
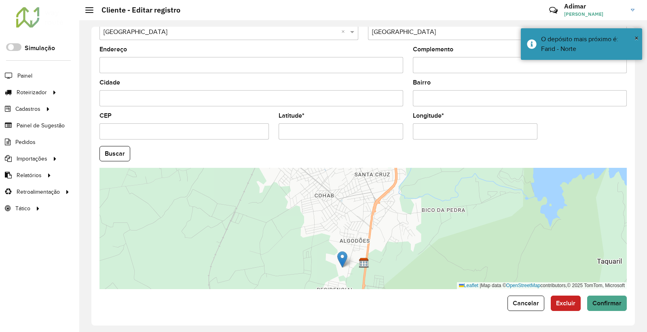
drag, startPoint x: 373, startPoint y: 235, endPoint x: 370, endPoint y: 247, distance: 11.8
click at [370, 247] on div "Leaflet | Map data © OpenStreetMap contributors,© 2025 TomTom, Microsoft" at bounding box center [362, 228] width 527 height 121
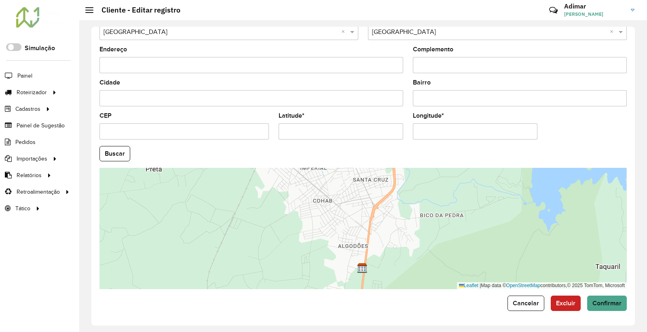
drag, startPoint x: 338, startPoint y: 261, endPoint x: 360, endPoint y: 128, distance: 134.9
click at [360, 128] on formly-group "País Selecione uma opção × [GEOGRAPHIC_DATA] × Estado Selecione uma opção × [GE…" at bounding box center [363, 151] width 537 height 276
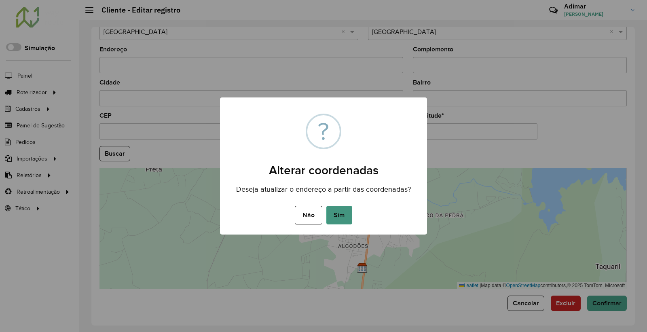
click at [338, 216] on button "Sim" at bounding box center [339, 215] width 26 height 19
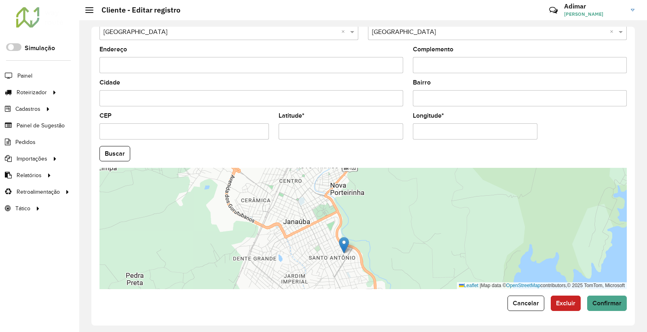
drag, startPoint x: 341, startPoint y: 217, endPoint x: 330, endPoint y: 261, distance: 45.3
click at [330, 261] on div "Leaflet | Map data © OpenStreetMap contributors,© 2025 TomTom, Microsoft" at bounding box center [362, 228] width 527 height 121
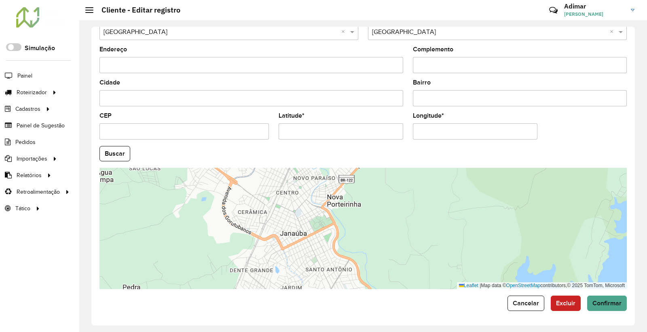
drag, startPoint x: 342, startPoint y: 256, endPoint x: 297, endPoint y: 156, distance: 109.3
click at [297, 156] on formly-group "País Selecione uma opção × [GEOGRAPHIC_DATA] × Estado Selecione uma opção × [GE…" at bounding box center [363, 151] width 537 height 276
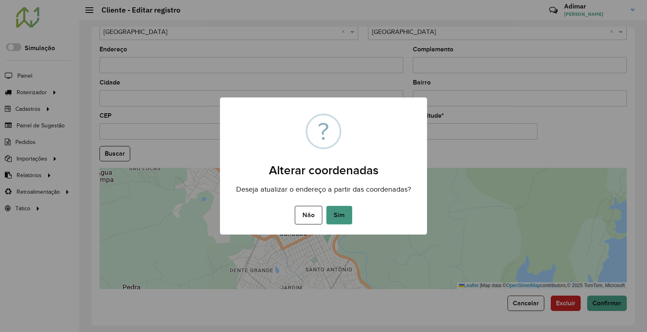
click at [340, 218] on button "Sim" at bounding box center [339, 215] width 26 height 19
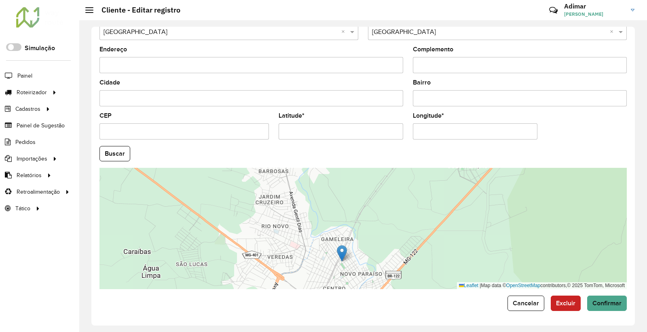
drag, startPoint x: 383, startPoint y: 229, endPoint x: 356, endPoint y: 263, distance: 43.8
click at [362, 261] on div "Leaflet | Map data © OpenStreetMap contributors,© 2025 TomTom, Microsoft" at bounding box center [362, 228] width 527 height 121
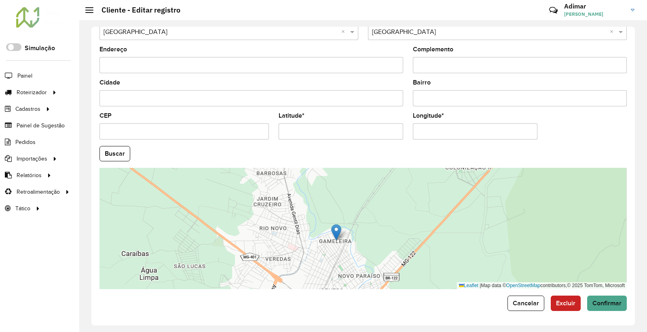
drag, startPoint x: 342, startPoint y: 256, endPoint x: 339, endPoint y: 233, distance: 23.3
click at [339, 233] on img at bounding box center [336, 232] width 10 height 17
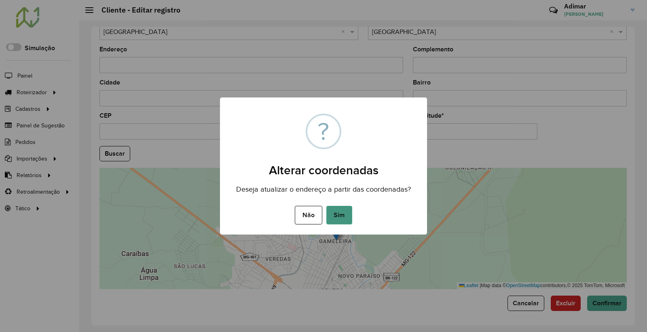
click at [334, 213] on button "Sim" at bounding box center [339, 215] width 26 height 19
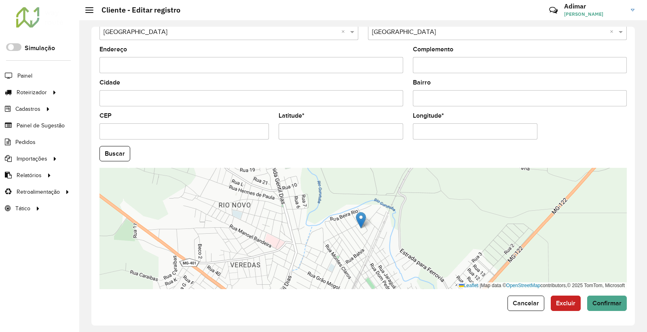
click at [365, 219] on img at bounding box center [361, 220] width 10 height 17
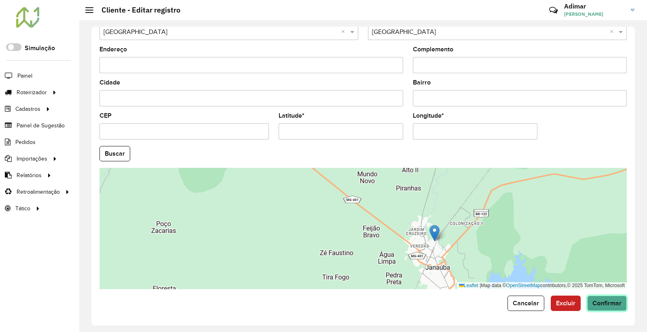
click at [607, 302] on span "Confirmar" at bounding box center [606, 303] width 29 height 7
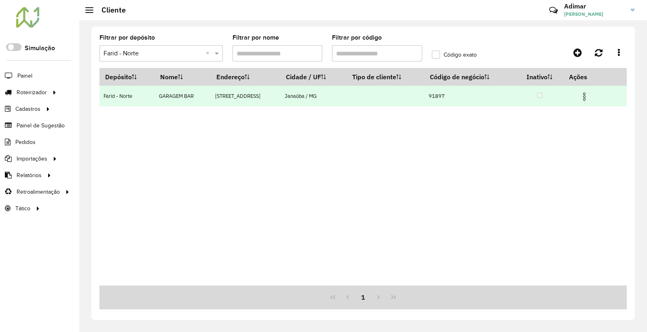
click at [585, 98] on img at bounding box center [584, 97] width 10 height 10
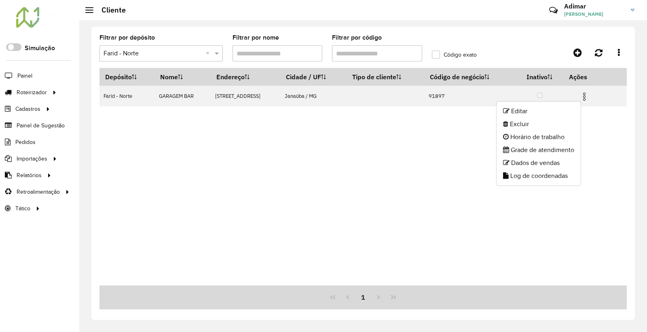
drag, startPoint x: 564, startPoint y: 116, endPoint x: 559, endPoint y: 116, distance: 4.4
click at [563, 116] on li "Editar" at bounding box center [539, 111] width 84 height 13
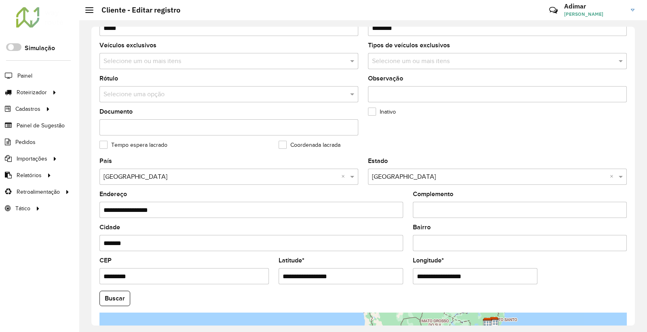
scroll to position [45, 0]
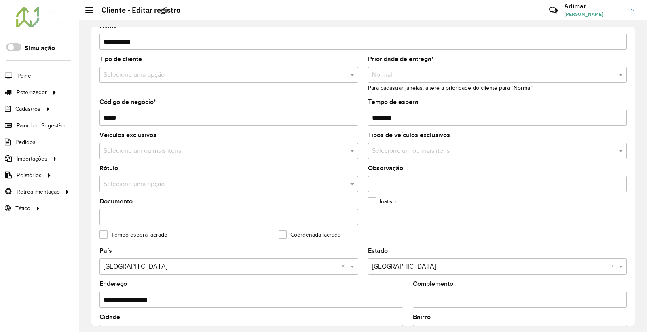
drag, startPoint x: 419, startPoint y: 119, endPoint x: 317, endPoint y: 116, distance: 101.9
click at [317, 116] on formly-group "Tipo de cliente Selecione uma opção Prioridade de entrega * Selecione uma opção…" at bounding box center [363, 152] width 537 height 192
type input "*"
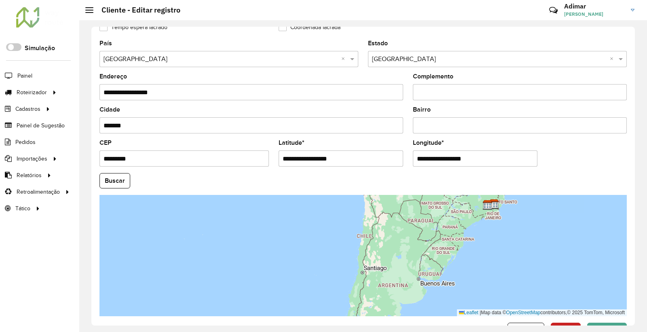
scroll to position [281, 0]
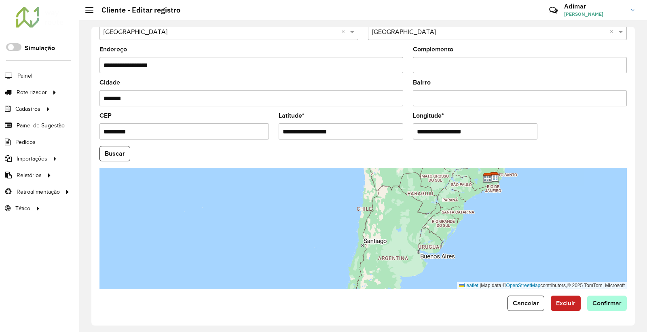
type input "********"
click at [607, 306] on span "Confirmar" at bounding box center [606, 303] width 29 height 7
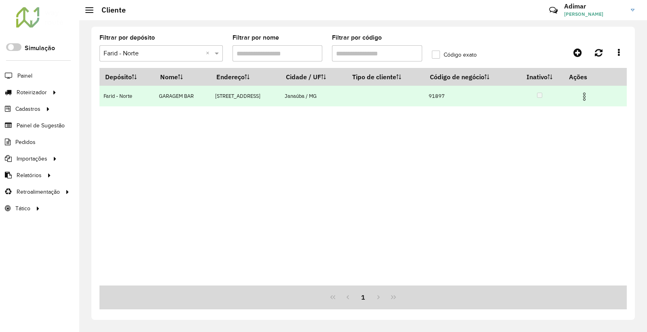
click at [585, 96] on img at bounding box center [584, 97] width 10 height 10
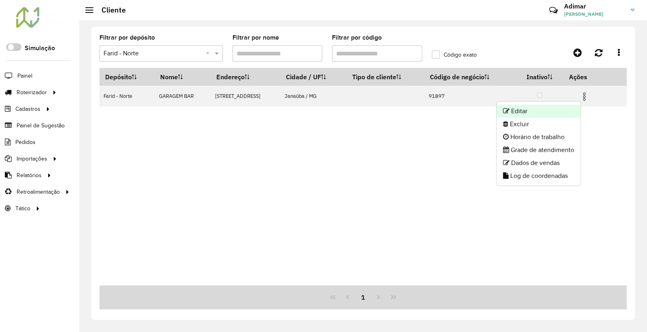
click at [540, 115] on li "Editar" at bounding box center [539, 111] width 84 height 13
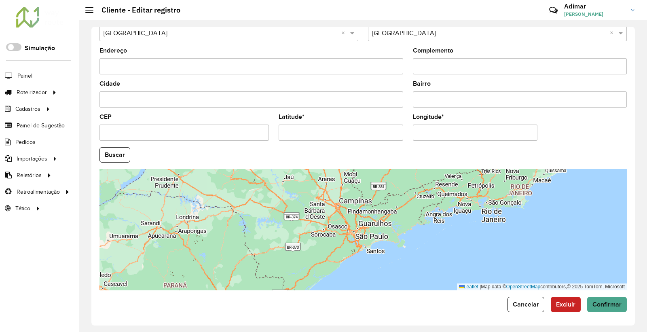
scroll to position [281, 0]
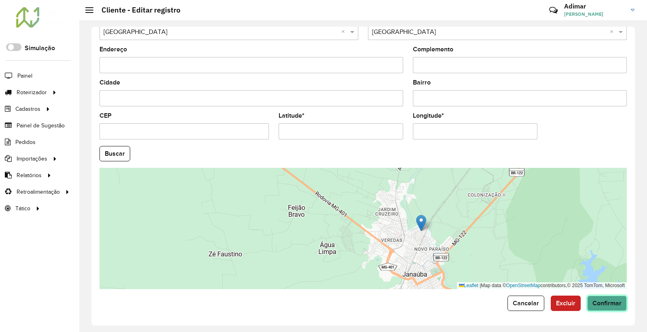
click at [598, 298] on button "Confirmar" at bounding box center [607, 303] width 40 height 15
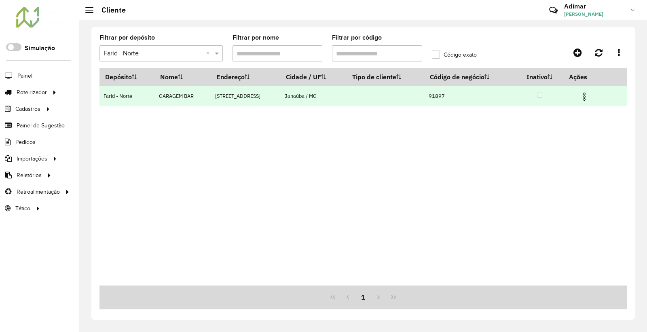
click at [589, 97] on img at bounding box center [584, 97] width 10 height 10
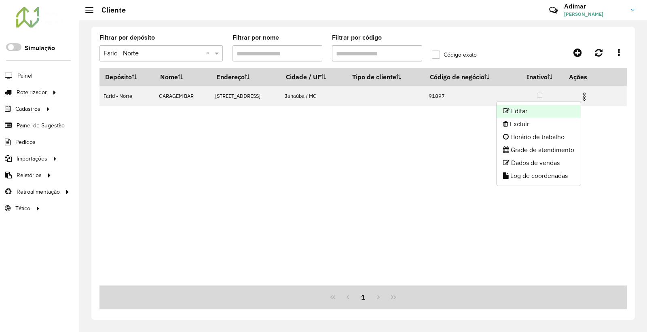
click at [538, 110] on li "Editar" at bounding box center [539, 111] width 84 height 13
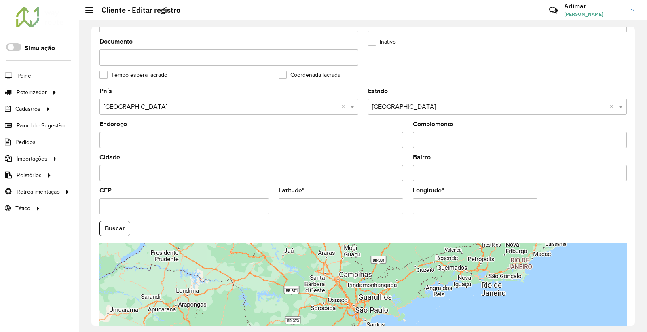
scroll to position [269, 0]
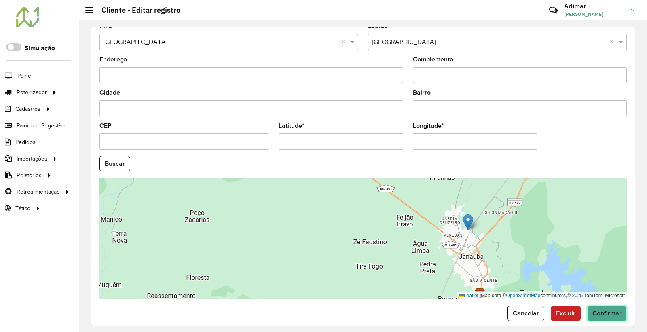
click at [613, 318] on button "Confirmar" at bounding box center [607, 313] width 40 height 15
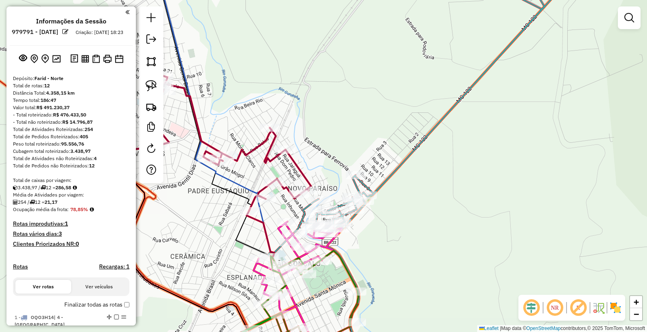
drag, startPoint x: 340, startPoint y: 150, endPoint x: 386, endPoint y: 151, distance: 45.7
click at [385, 151] on div "Janela de atendimento Grade de atendimento Capacidade Transportadoras Veículos …" at bounding box center [323, 166] width 647 height 332
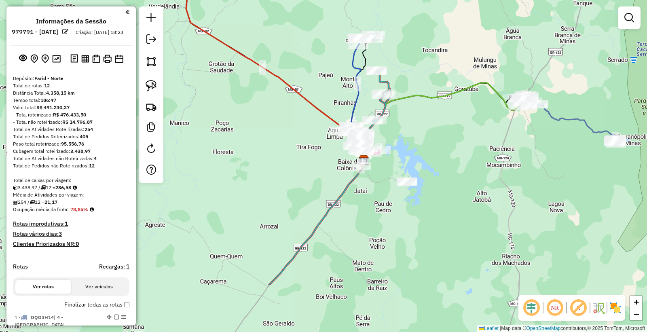
drag, startPoint x: 376, startPoint y: 235, endPoint x: 419, endPoint y: 148, distance: 96.8
click at [418, 150] on div "Janela de atendimento Grade de atendimento Capacidade Transportadoras Veículos …" at bounding box center [323, 166] width 647 height 332
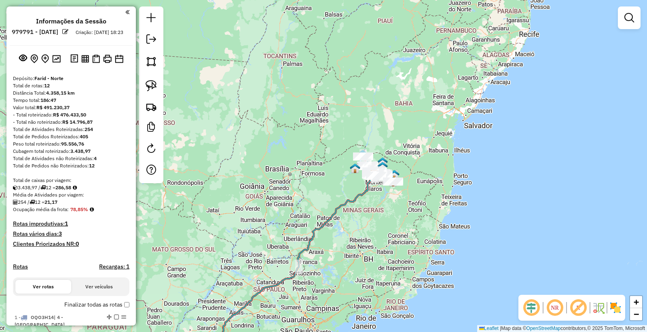
drag, startPoint x: 347, startPoint y: 226, endPoint x: 440, endPoint y: 70, distance: 182.0
click at [440, 70] on div "Janela de atendimento Grade de atendimento Capacidade Transportadoras Veículos …" at bounding box center [323, 166] width 647 height 332
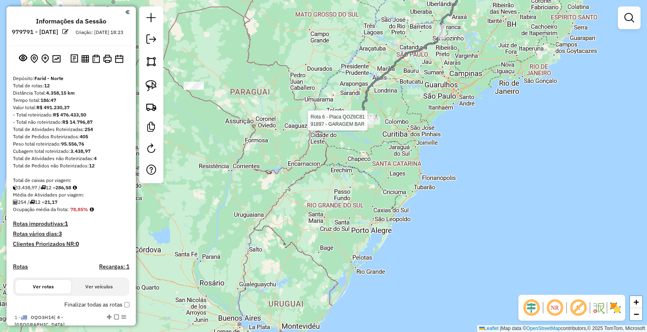
select select "**********"
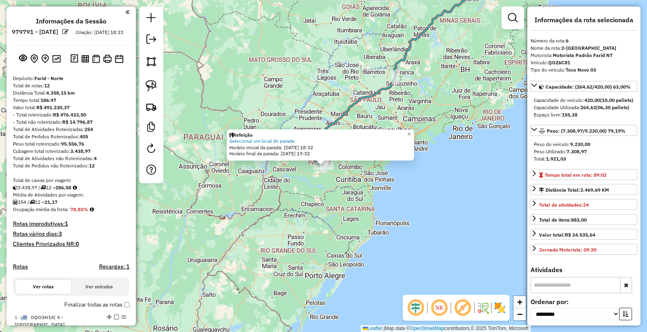
scroll to position [519, 0]
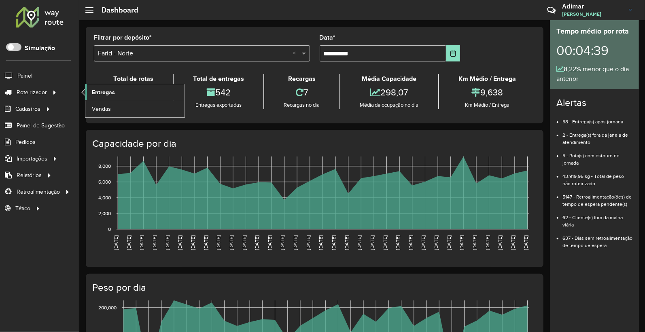
click at [135, 95] on link "Entregas" at bounding box center [134, 92] width 99 height 16
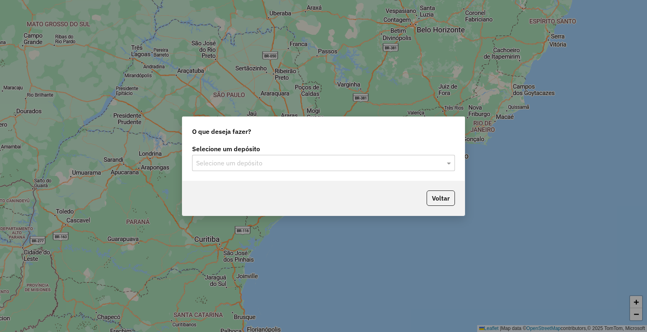
click at [261, 163] on input "text" at bounding box center [315, 164] width 239 height 10
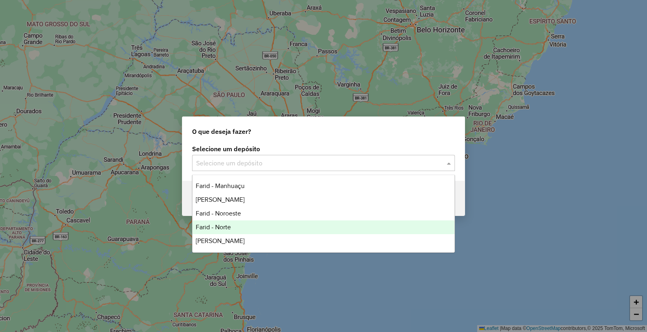
click at [244, 230] on div "Farid - Norte" at bounding box center [323, 227] width 262 height 14
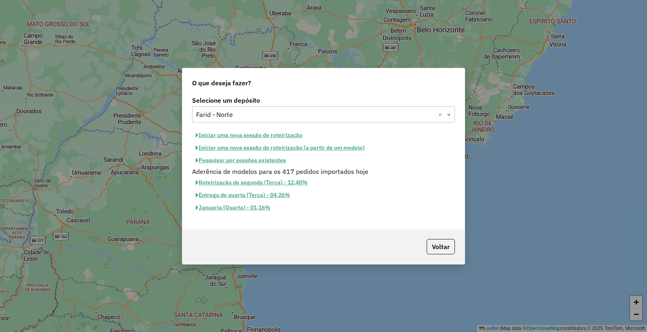
click at [268, 134] on button "Iniciar uma nova sessão de roteirização" at bounding box center [249, 135] width 114 height 13
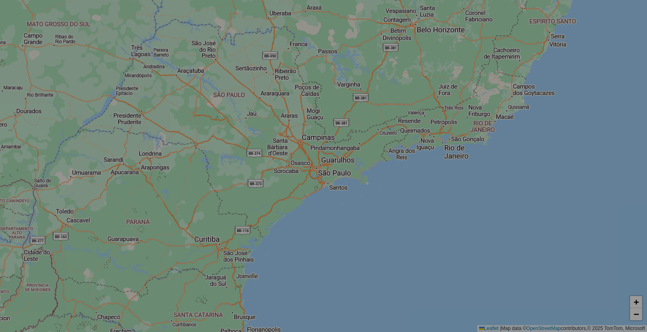
select select "*"
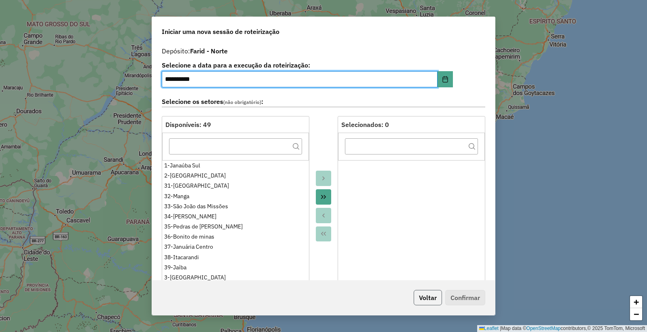
click at [437, 297] on button "Voltar" at bounding box center [428, 297] width 28 height 15
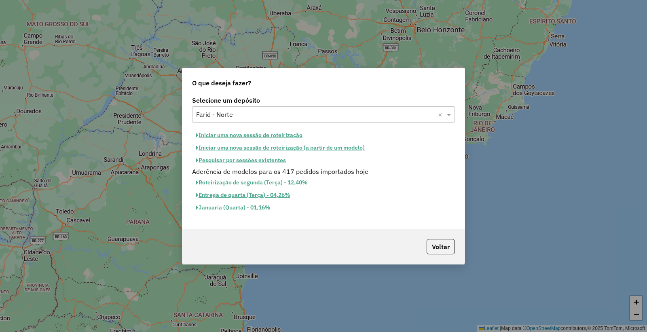
click at [231, 164] on button "Pesquisar por sessões existentes" at bounding box center [240, 160] width 97 height 13
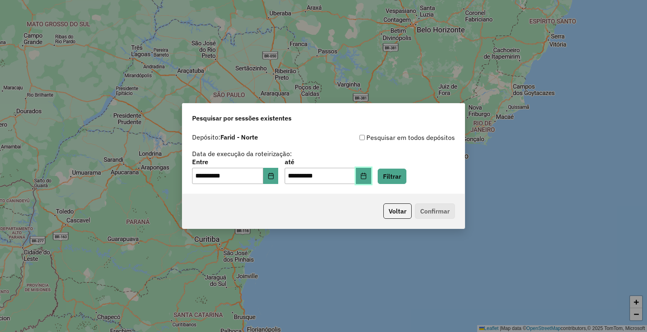
click at [371, 175] on button "Choose Date" at bounding box center [363, 176] width 15 height 16
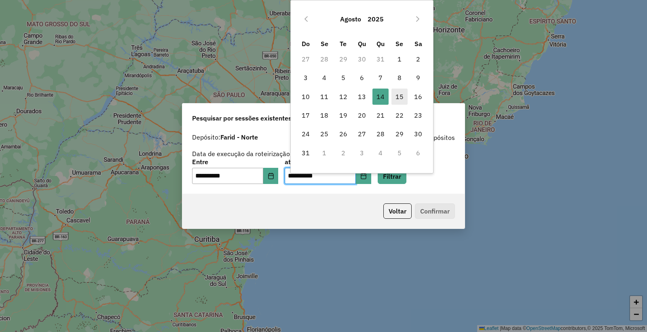
click at [403, 100] on span "15" at bounding box center [399, 97] width 16 height 16
type input "**********"
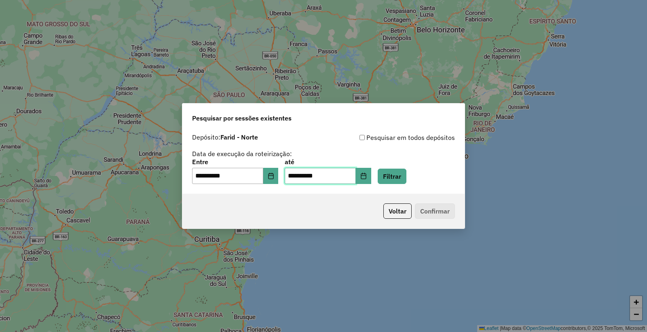
click at [403, 100] on span "15" at bounding box center [399, 97] width 16 height 16
click at [279, 176] on button "Choose Date" at bounding box center [270, 176] width 15 height 16
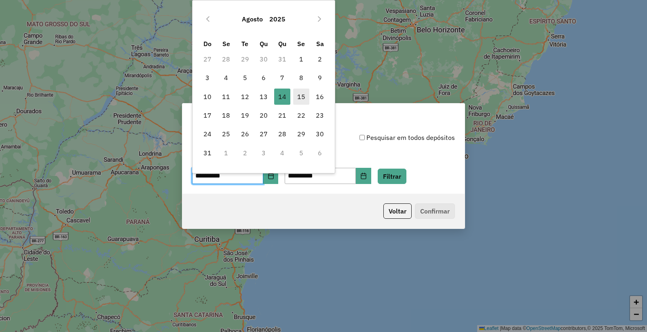
click at [299, 97] on span "15" at bounding box center [301, 97] width 16 height 16
type input "**********"
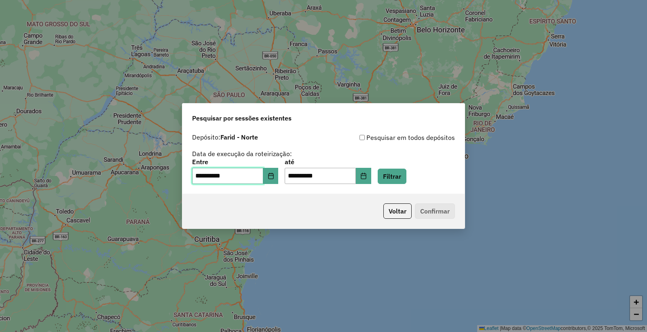
click at [299, 97] on span "15" at bounding box center [301, 97] width 16 height 16
click at [403, 177] on button "Filtrar" at bounding box center [392, 176] width 29 height 15
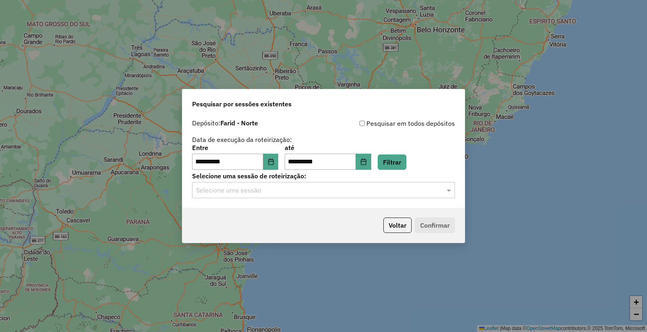
click at [298, 192] on input "text" at bounding box center [315, 191] width 239 height 10
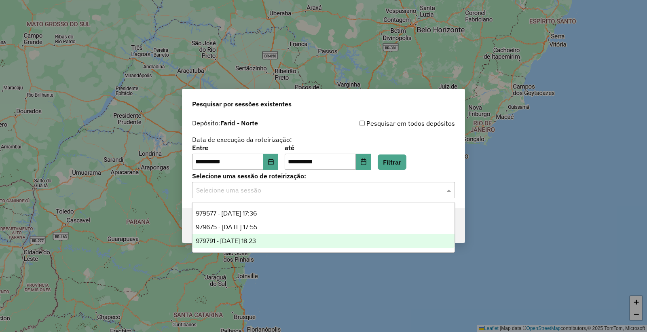
click at [277, 239] on div "979791 - [DATE] 18:23" at bounding box center [323, 241] width 262 height 14
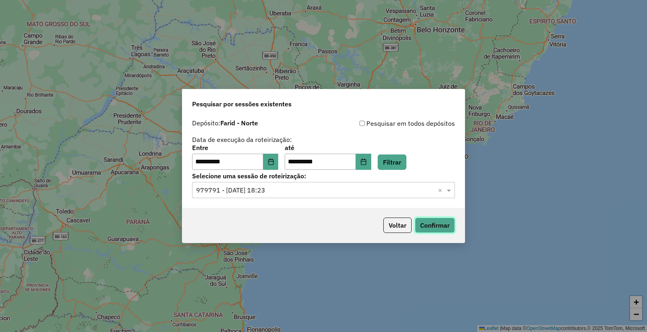
click at [435, 232] on button "Confirmar" at bounding box center [435, 225] width 40 height 15
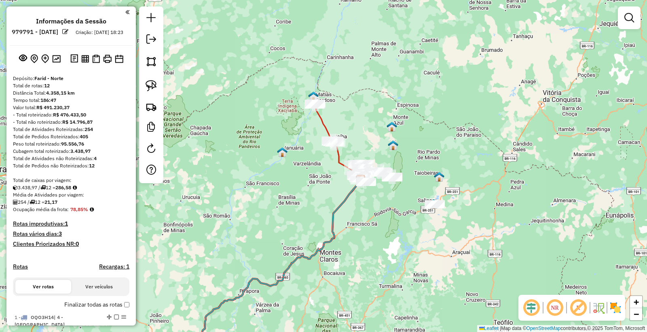
drag, startPoint x: 398, startPoint y: 297, endPoint x: 486, endPoint y: 174, distance: 151.0
click at [470, 187] on div "Janela de atendimento Grade de atendimento Capacidade Transportadoras Veículos …" at bounding box center [323, 166] width 647 height 332
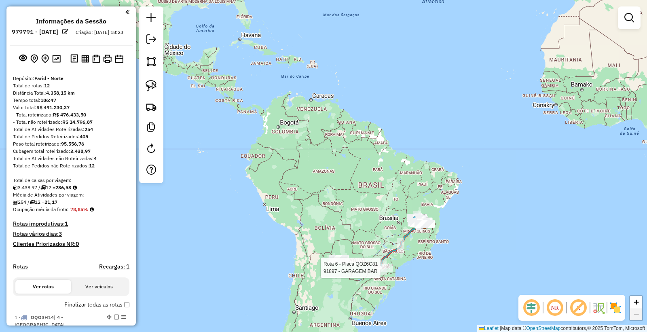
select select "**********"
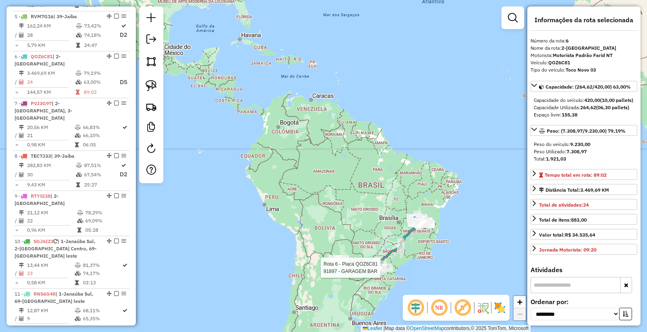
scroll to position [519, 0]
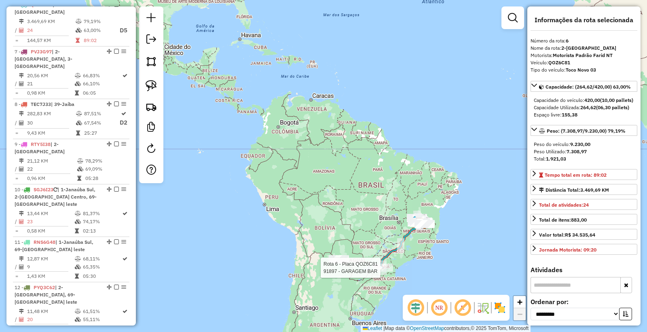
click at [367, 197] on div "Rota 6 - Placa QOZ6C81 91897 - GARAGEM BAR Janela de atendimento Grade de atend…" at bounding box center [323, 166] width 647 height 332
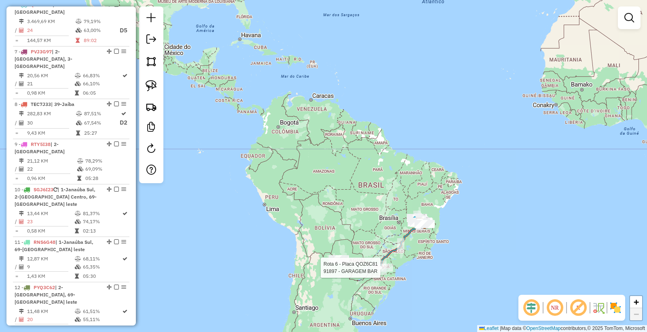
select select "**********"
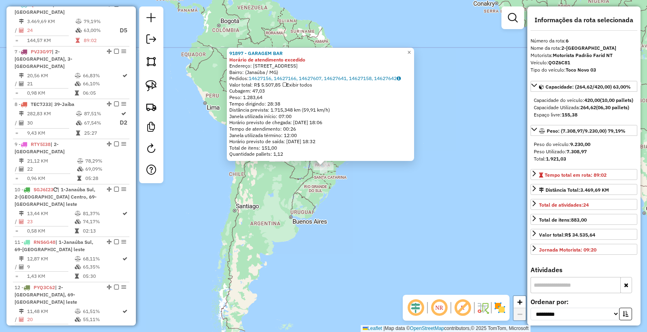
drag, startPoint x: 299, startPoint y: 204, endPoint x: 309, endPoint y: 183, distance: 23.7
click at [299, 204] on div "91897 - GARAGEM BAR Horário de atendimento excedido Endereço: [STREET_ADDRESS] …" at bounding box center [323, 166] width 647 height 332
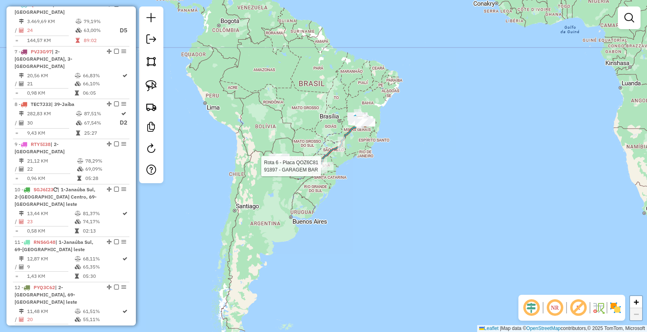
select select "**********"
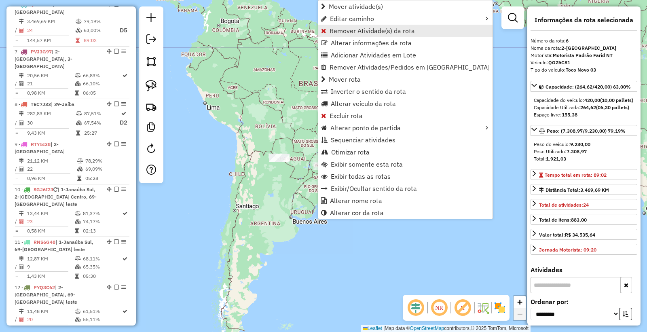
click at [357, 30] on span "Remover Atividade(s) da rota" at bounding box center [372, 30] width 85 height 6
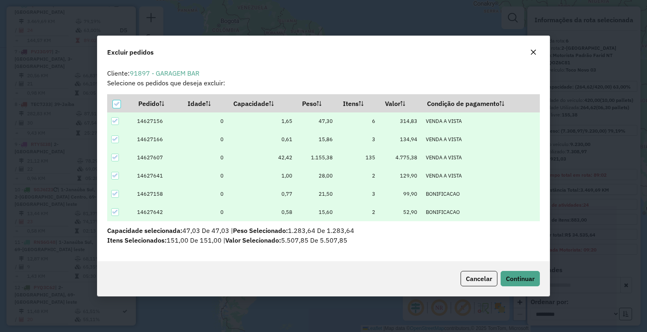
scroll to position [0, 0]
click at [524, 278] on span "Continuar" at bounding box center [520, 279] width 29 height 8
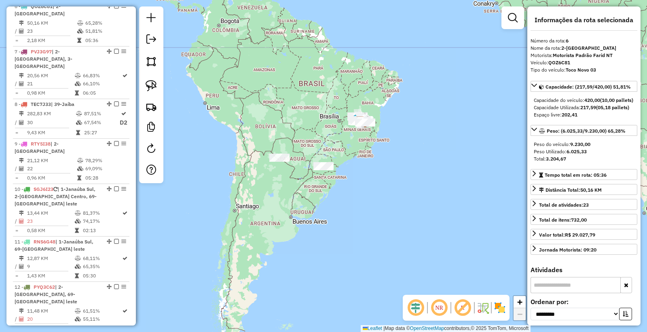
scroll to position [519, 0]
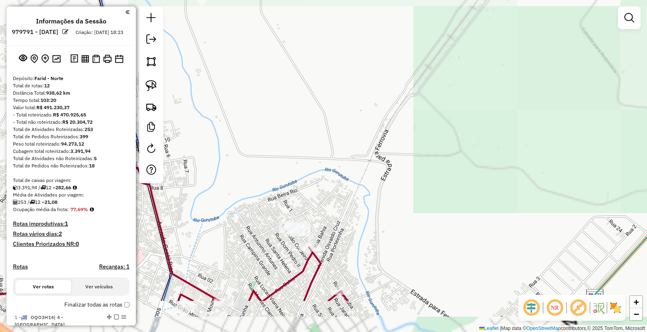
drag, startPoint x: 349, startPoint y: 259, endPoint x: 374, endPoint y: 156, distance: 105.8
click at [374, 156] on div "Janela de atendimento Grade de atendimento Capacidade Transportadoras Veículos …" at bounding box center [323, 166] width 647 height 332
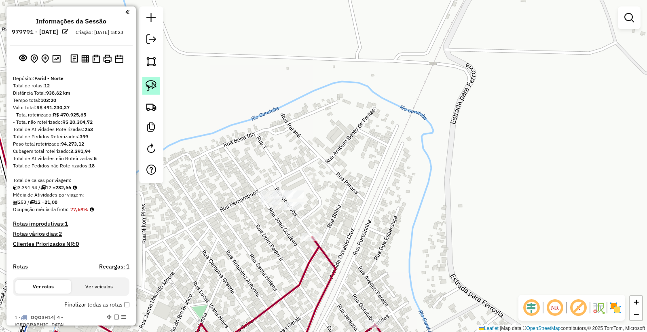
click at [150, 84] on img at bounding box center [151, 85] width 11 height 11
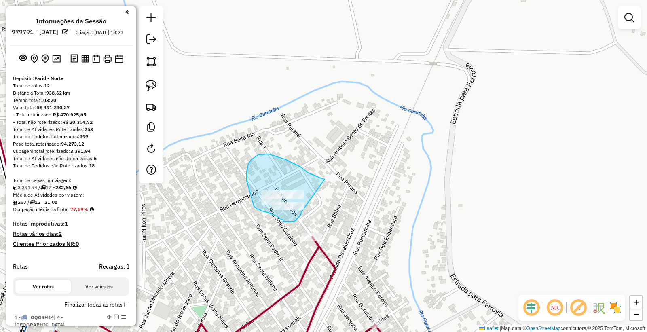
drag, startPoint x: 317, startPoint y: 176, endPoint x: 305, endPoint y: 209, distance: 34.5
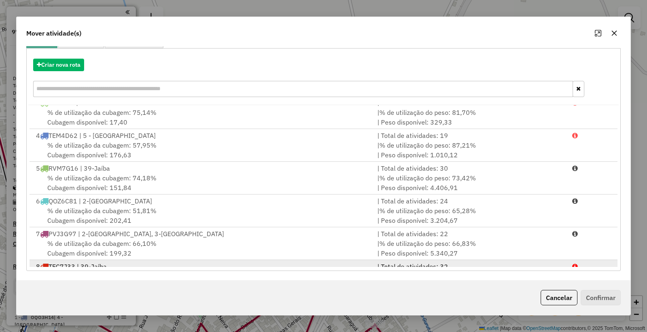
scroll to position [52, 0]
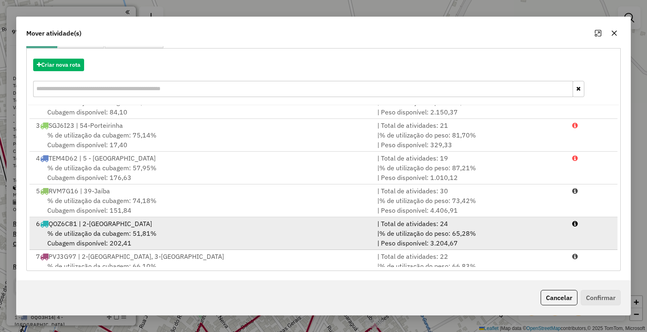
click at [197, 231] on div "% de utilização da cubagem: 51,81% Cubagem disponível: 202,41" at bounding box center [201, 237] width 341 height 19
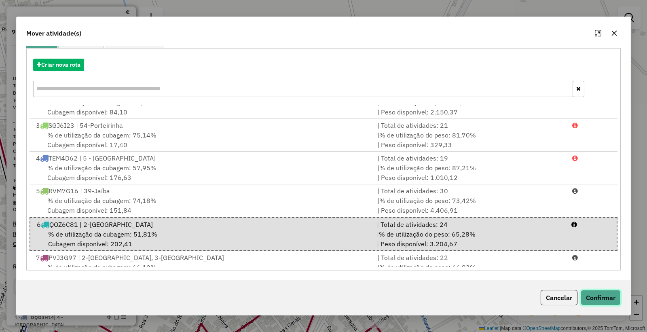
click at [600, 301] on button "Confirmar" at bounding box center [601, 297] width 40 height 15
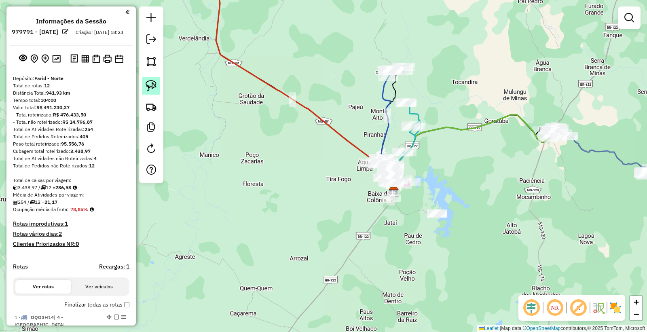
click at [153, 89] on img at bounding box center [151, 85] width 11 height 11
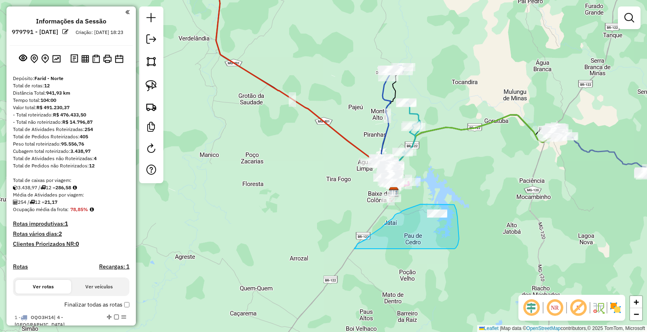
drag, startPoint x: 354, startPoint y: 249, endPoint x: 454, endPoint y: 249, distance: 99.5
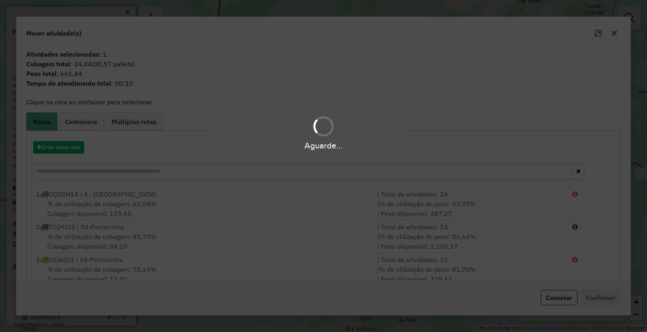
click at [63, 148] on div "Aguarde..." at bounding box center [323, 146] width 647 height 13
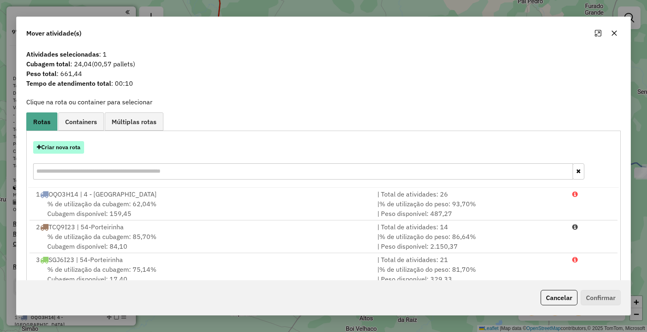
click at [58, 148] on button "Criar nova rota" at bounding box center [58, 147] width 51 height 13
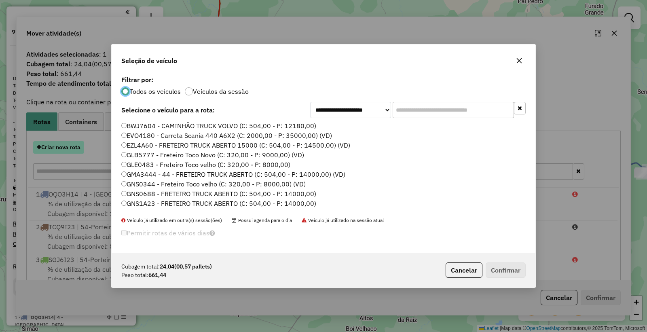
scroll to position [4, 2]
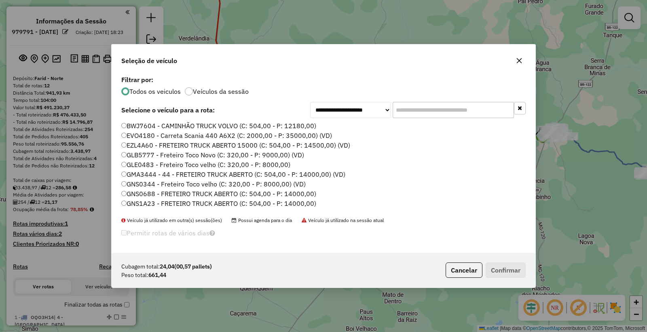
click at [448, 109] on input "text" at bounding box center [453, 110] width 121 height 16
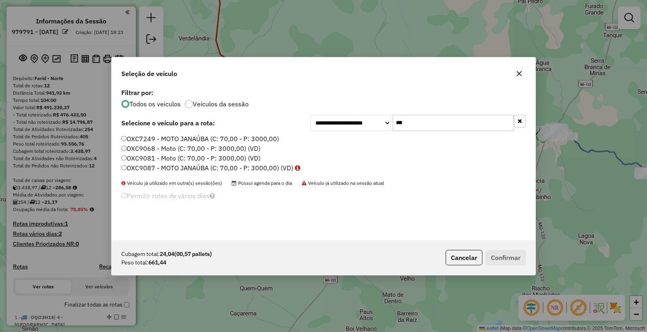
type input "***"
click at [136, 161] on label "OXC9081 - Moto (C: 70,00 - P: 3000,00) (VD)" at bounding box center [190, 158] width 139 height 10
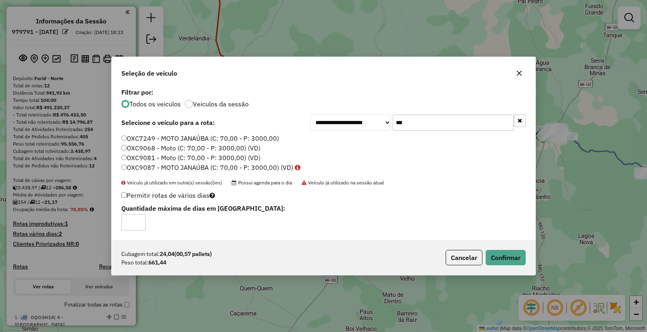
click at [130, 170] on label "OXC9087 - MOTO JANAÚBA (C: 70,00 - P: 3000,00) (VD)" at bounding box center [210, 168] width 179 height 10
click at [456, 258] on button "Cancelar" at bounding box center [464, 257] width 37 height 15
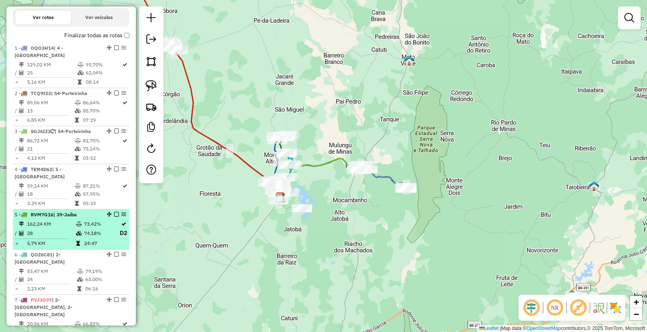
scroll to position [314, 0]
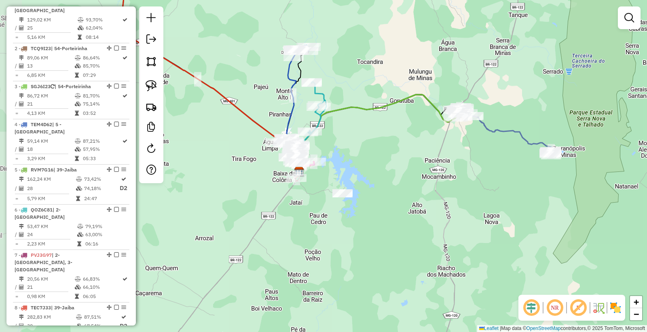
drag, startPoint x: 312, startPoint y: 219, endPoint x: 330, endPoint y: 200, distance: 26.0
click at [330, 200] on div "Janela de atendimento Grade de atendimento Capacidade Transportadoras Veículos …" at bounding box center [323, 166] width 647 height 332
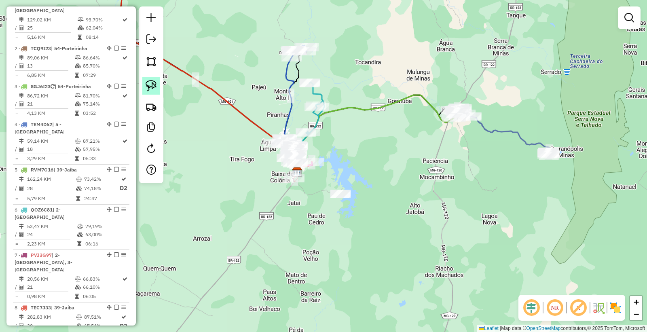
click at [156, 80] on img at bounding box center [151, 85] width 11 height 11
drag, startPoint x: 313, startPoint y: 151, endPoint x: 354, endPoint y: 181, distance: 51.0
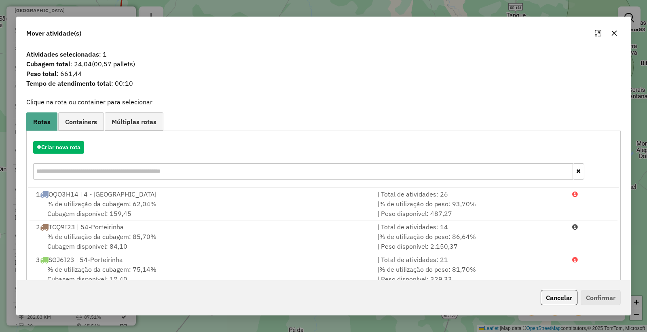
click at [69, 154] on div "Criar nova rota" at bounding box center [323, 161] width 590 height 53
click at [68, 150] on button "Criar nova rota" at bounding box center [58, 147] width 51 height 13
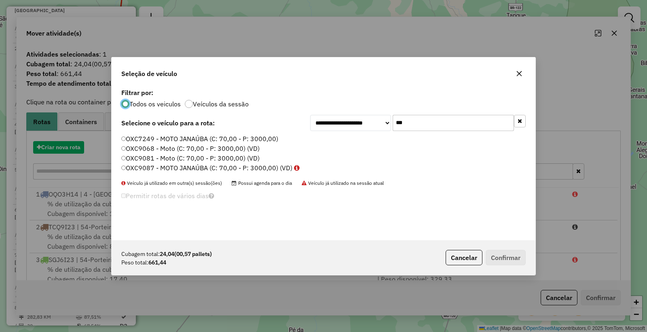
scroll to position [4, 2]
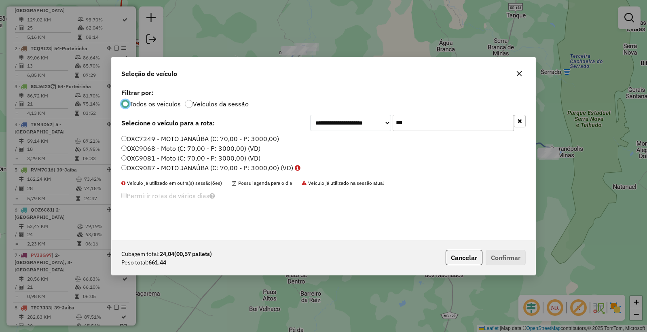
click at [163, 163] on label "OXC9087 - MOTO JANAÚBA (C: 70,00 - P: 3000,00) (VD)" at bounding box center [210, 168] width 179 height 10
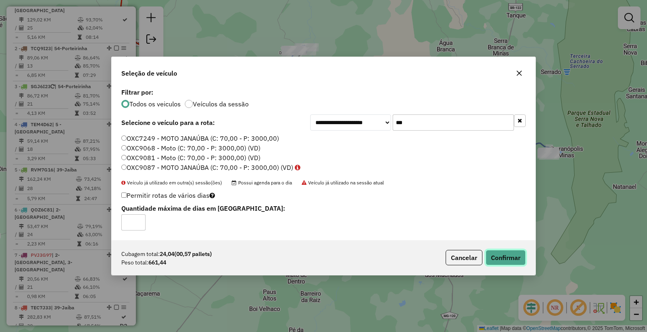
click at [502, 263] on button "Confirmar" at bounding box center [506, 257] width 40 height 15
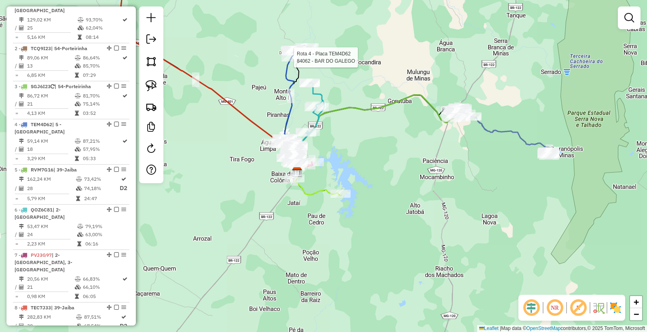
select select "**********"
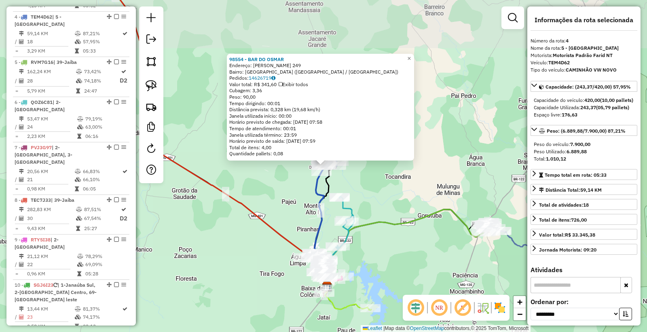
scroll to position [434, 0]
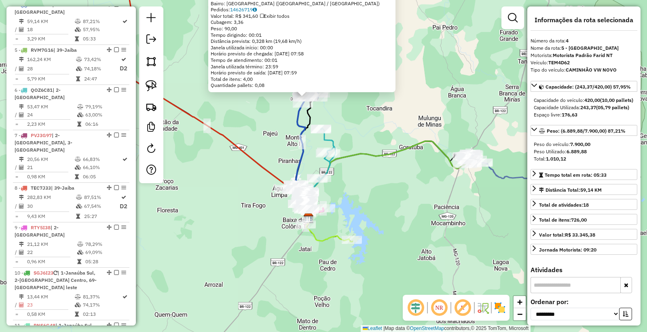
drag, startPoint x: 435, startPoint y: 167, endPoint x: 425, endPoint y: 125, distance: 43.2
click at [425, 125] on div "98554 - BAR DO OSMAR Endereço: [PERSON_NAME] 249 Bairro: [GEOGRAPHIC_DATA] ([GE…" at bounding box center [323, 166] width 647 height 332
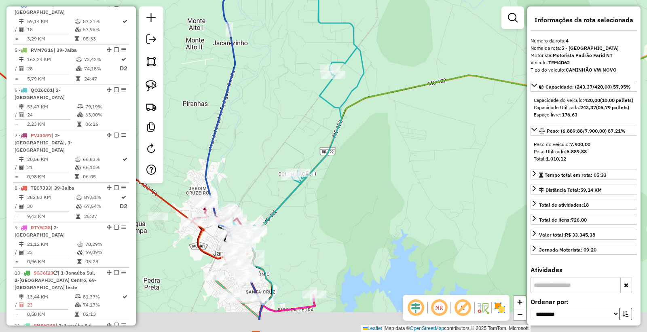
drag, startPoint x: 243, startPoint y: 150, endPoint x: 304, endPoint y: 130, distance: 63.9
click at [315, 102] on div "98554 - BAR DO OSMAR Endereço: [PERSON_NAME] 249 Bairro: [GEOGRAPHIC_DATA] ([GE…" at bounding box center [323, 166] width 647 height 332
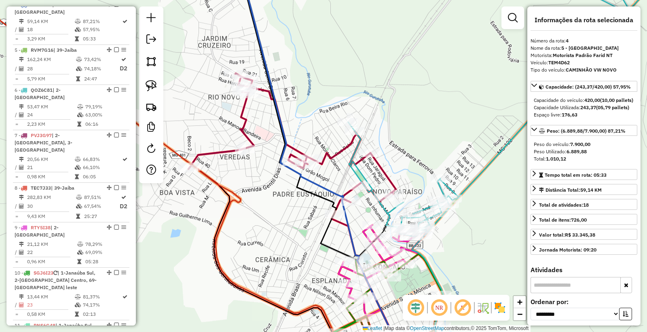
drag, startPoint x: 272, startPoint y: 123, endPoint x: 299, endPoint y: 151, distance: 39.2
click at [299, 151] on div "98554 - BAR DO OSMAR Endereço: [PERSON_NAME] 249 Bairro: [GEOGRAPHIC_DATA] ([GE…" at bounding box center [323, 166] width 647 height 332
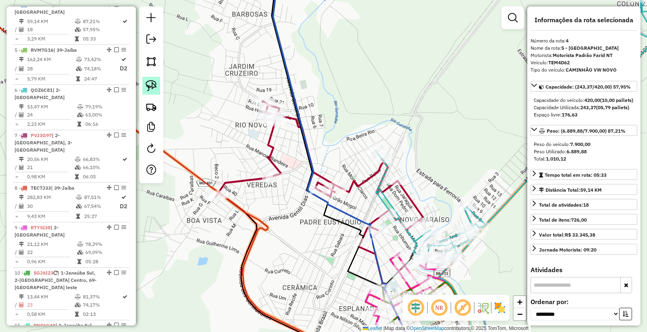
click at [154, 87] on img at bounding box center [151, 85] width 11 height 11
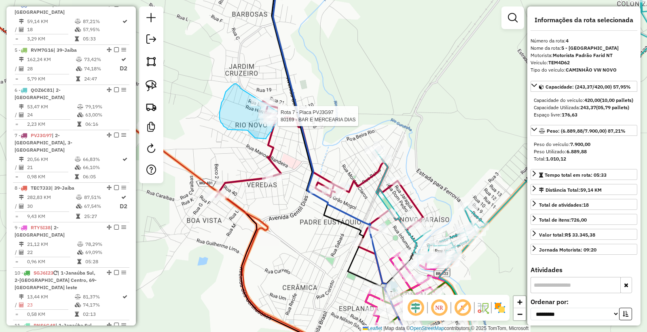
drag, startPoint x: 240, startPoint y: 88, endPoint x: 294, endPoint y: 99, distance: 54.8
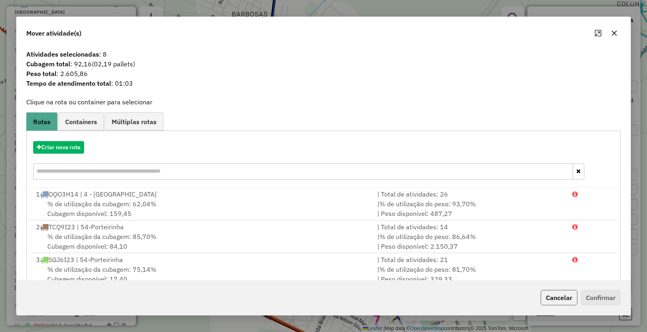
click at [564, 292] on button "Cancelar" at bounding box center [559, 297] width 37 height 15
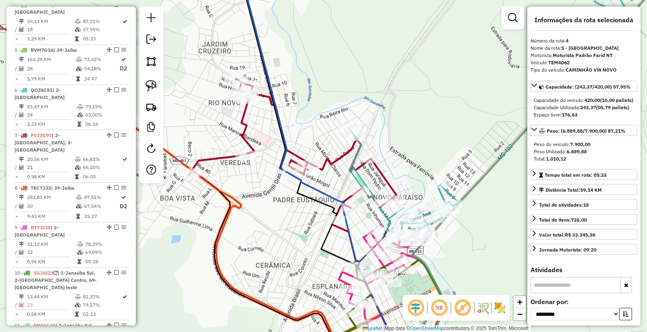
drag, startPoint x: 337, startPoint y: 217, endPoint x: 293, endPoint y: 188, distance: 52.7
click at [293, 188] on div "98554 - BAR DO OSMAR Endereço: [PERSON_NAME] 249 Bairro: [GEOGRAPHIC_DATA] ([GE…" at bounding box center [323, 166] width 647 height 332
click at [156, 88] on img at bounding box center [151, 85] width 11 height 11
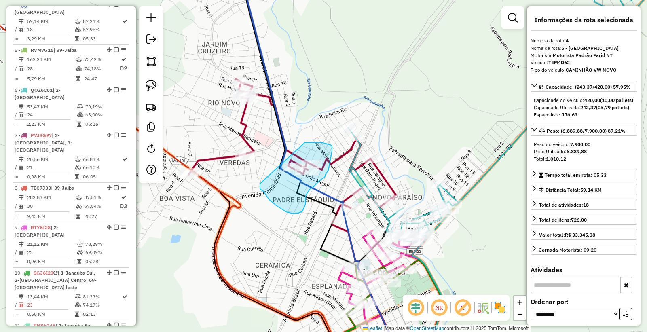
drag, startPoint x: 260, startPoint y: 184, endPoint x: 288, endPoint y: 128, distance: 62.0
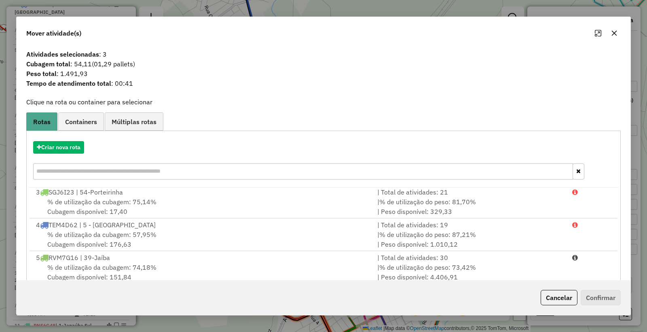
scroll to position [52, 0]
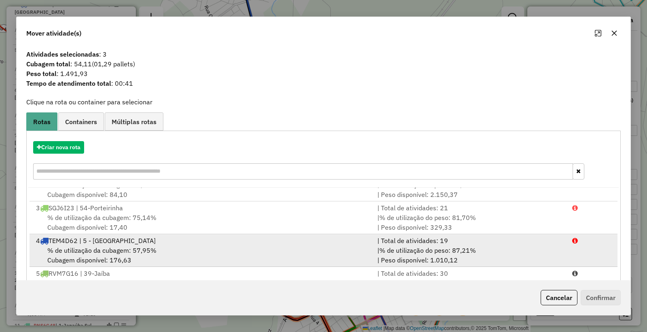
click at [172, 249] on div "% de utilização da cubagem: 57,95% Cubagem disponível: 176,63" at bounding box center [201, 254] width 341 height 19
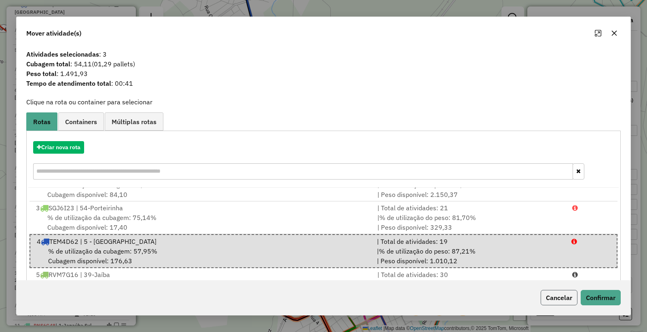
click at [559, 296] on button "Cancelar" at bounding box center [559, 297] width 37 height 15
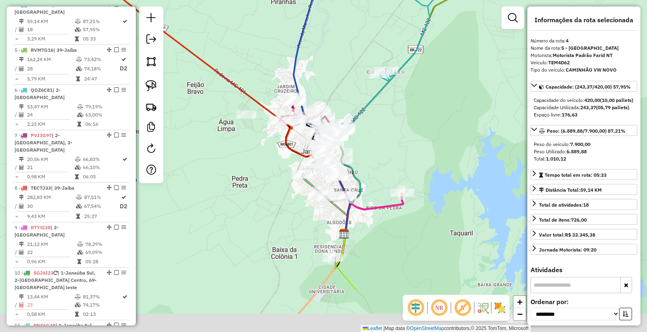
drag, startPoint x: 412, startPoint y: 235, endPoint x: 374, endPoint y: 153, distance: 90.7
click at [378, 152] on div "98554 - BAR DO OSMAR Endereço: [PERSON_NAME] 249 Bairro: [GEOGRAPHIC_DATA] ([GE…" at bounding box center [323, 166] width 647 height 332
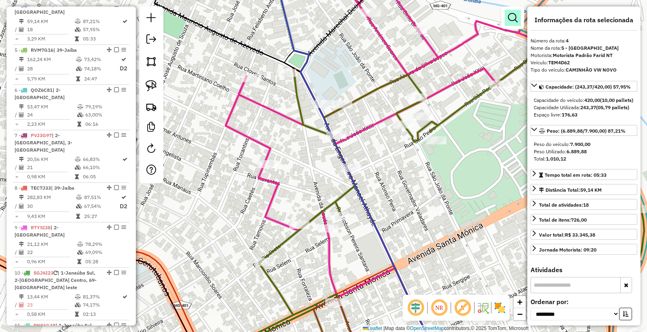
click at [511, 21] on em at bounding box center [513, 18] width 10 height 10
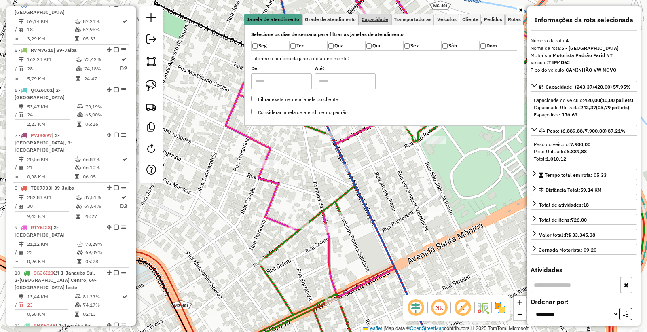
click at [376, 19] on span "Capacidade" at bounding box center [374, 19] width 27 height 5
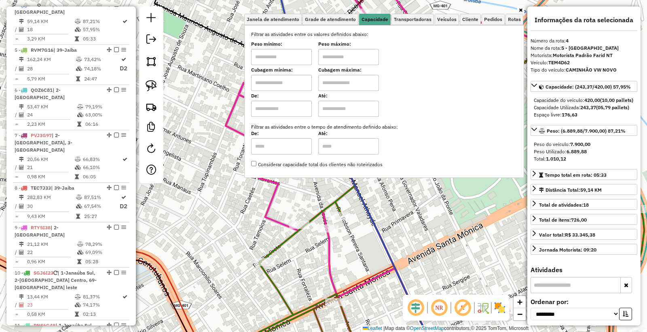
click at [302, 50] on input "text" at bounding box center [281, 57] width 61 height 16
type input "****"
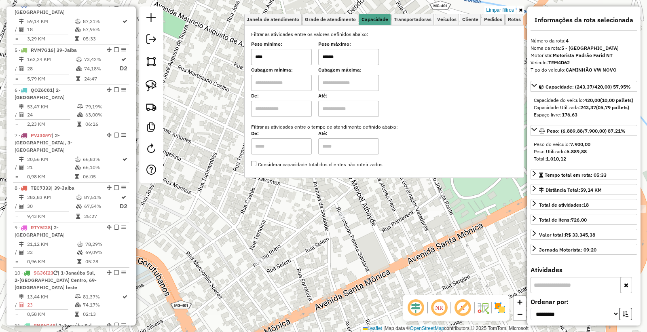
type input "******"
click at [381, 239] on div "98554 - BAR DO OSMAR Endereço: [PERSON_NAME] 249 Bairro: [GEOGRAPHIC_DATA] ([GE…" at bounding box center [323, 166] width 647 height 332
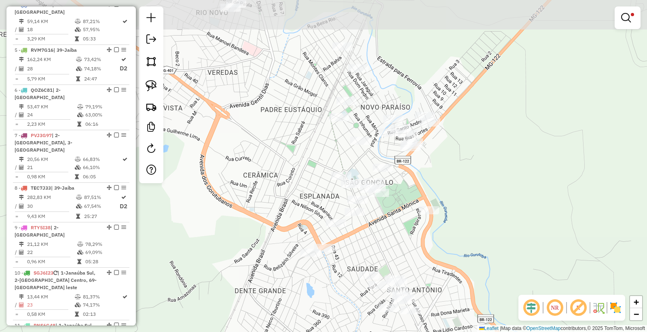
drag, startPoint x: 436, startPoint y: 131, endPoint x: 366, endPoint y: 164, distance: 76.9
click at [390, 176] on div "Limpar filtros Janela de atendimento Grade de atendimento Capacidade Transporta…" at bounding box center [323, 166] width 647 height 332
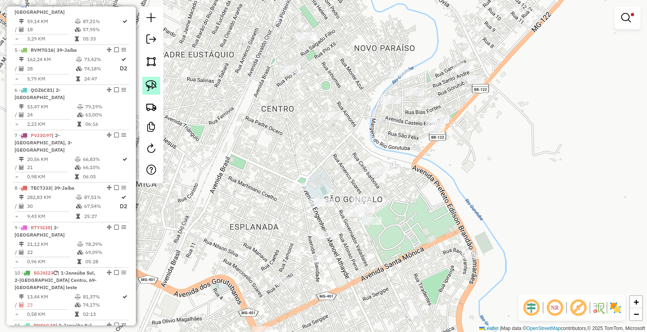
click at [159, 87] on link at bounding box center [151, 86] width 18 height 18
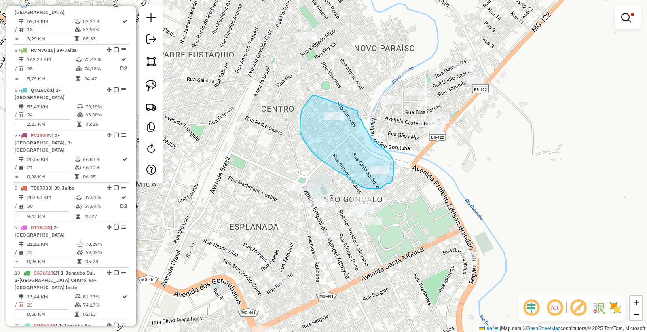
drag, startPoint x: 314, startPoint y: 95, endPoint x: 356, endPoint y: 107, distance: 43.7
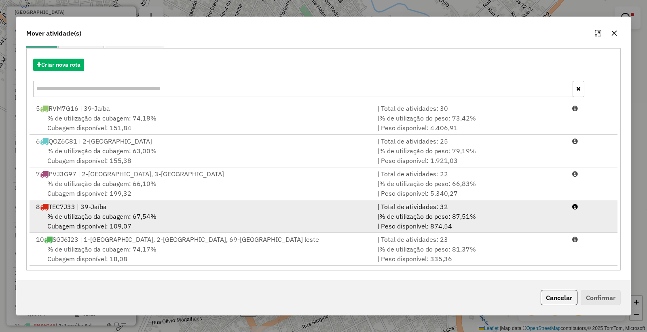
scroll to position [135, 0]
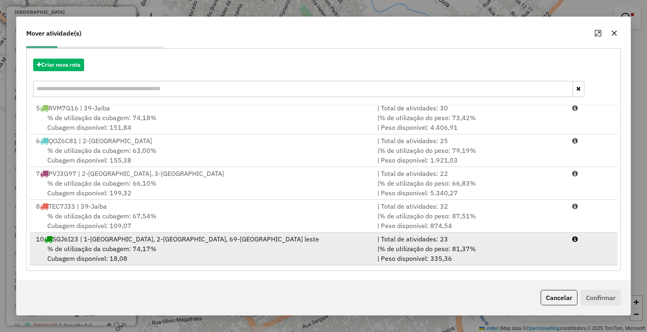
click at [270, 249] on div "% de utilização da cubagem: 74,17% Cubagem disponível: 18,08" at bounding box center [201, 253] width 341 height 19
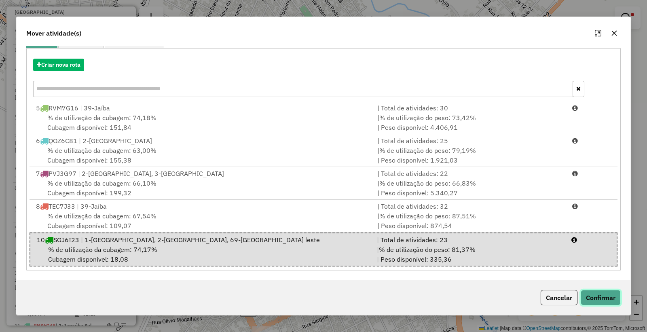
click at [605, 299] on button "Confirmar" at bounding box center [601, 297] width 40 height 15
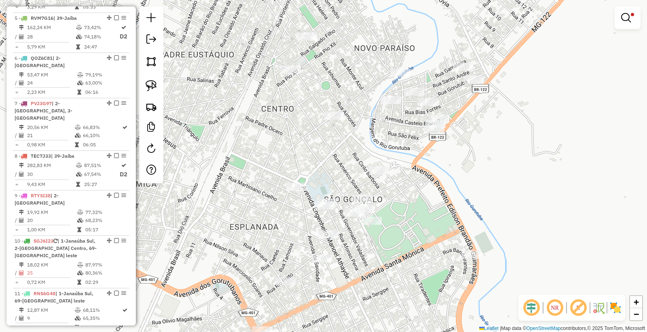
scroll to position [479, 0]
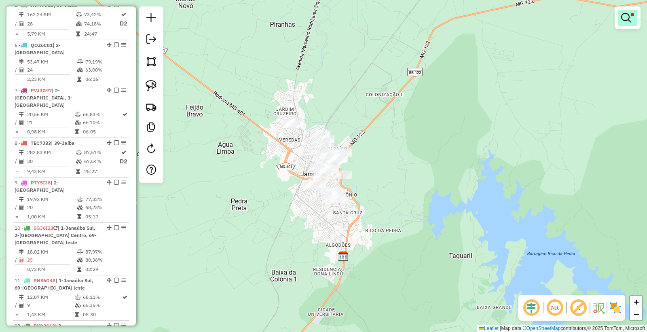
click at [625, 24] on link at bounding box center [627, 18] width 19 height 16
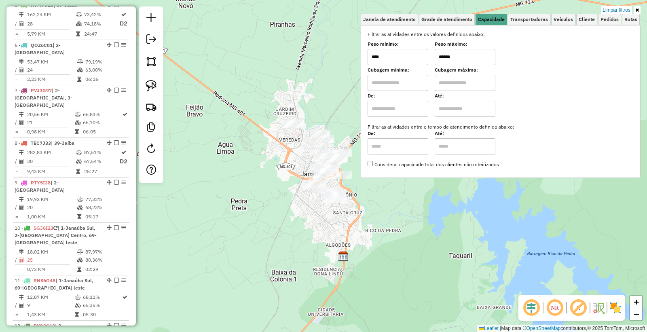
click at [479, 54] on input "******" at bounding box center [465, 57] width 61 height 16
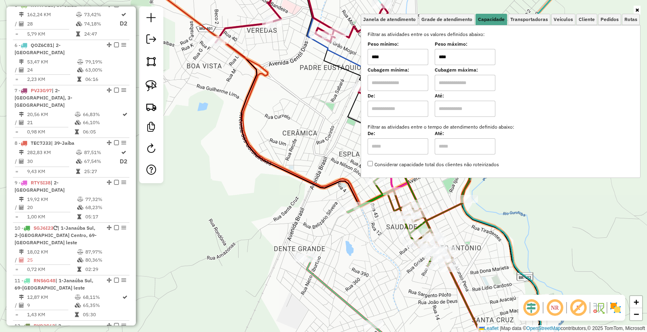
type input "****"
click at [321, 184] on icon at bounding box center [310, 166] width 372 height 398
select select "**********"
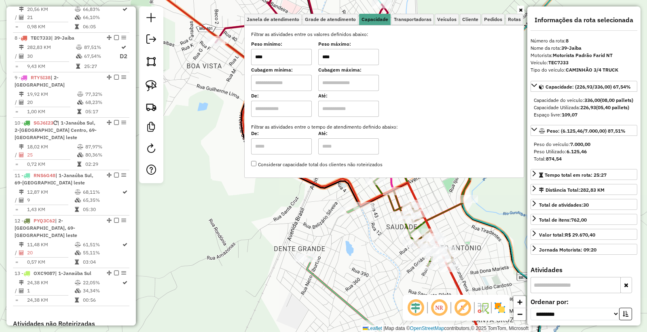
scroll to position [602, 0]
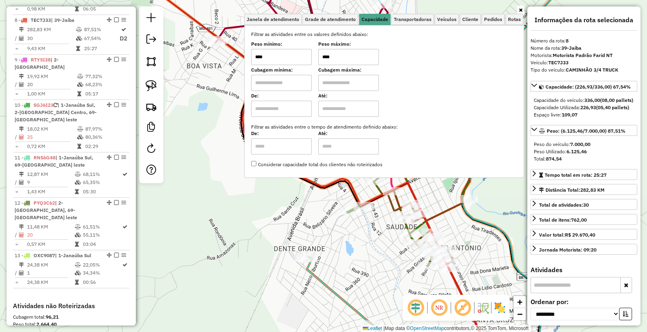
click at [444, 190] on div "Janela de atendimento Grade de atendimento Capacidade Transportadoras Veículos …" at bounding box center [323, 166] width 647 height 332
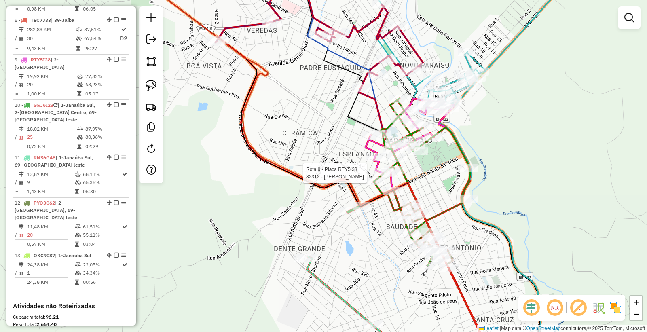
select select "**********"
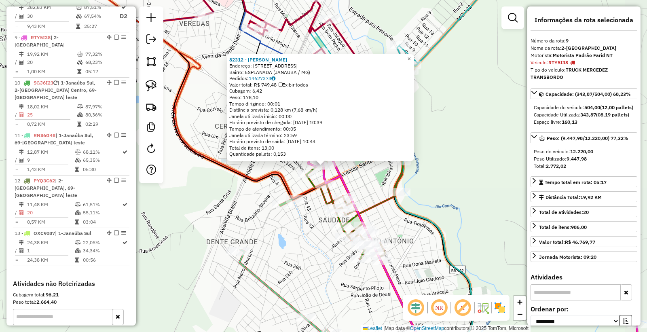
scroll to position [642, 0]
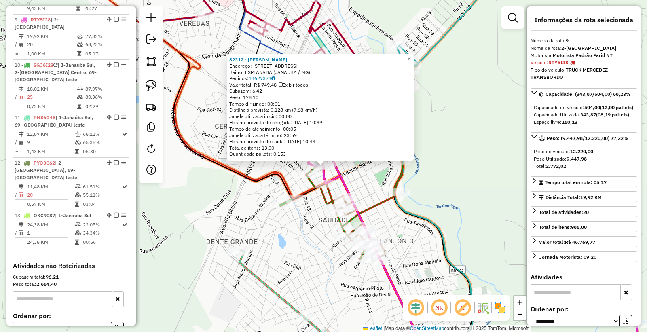
click at [415, 247] on div "82312 - [PERSON_NAME]: [STREET_ADDRESS] Bairro: ESPLANADA (JANAUBA / [GEOGRAPHI…" at bounding box center [323, 166] width 647 height 332
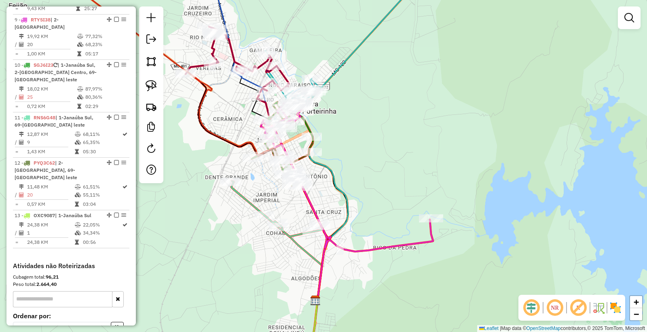
click at [401, 142] on div "Janela de atendimento Grade de atendimento Capacidade Transportadoras Veículos …" at bounding box center [323, 166] width 647 height 332
select select "**********"
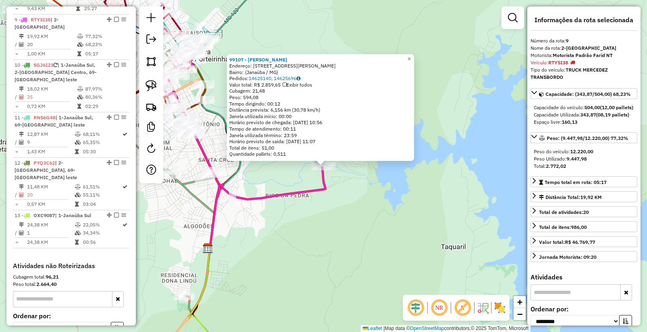
click at [163, 225] on div "99107 - [PERSON_NAME]: [STREET_ADDRESS][PERSON_NAME] Pedidos: 14625140, 1462569…" at bounding box center [323, 166] width 647 height 332
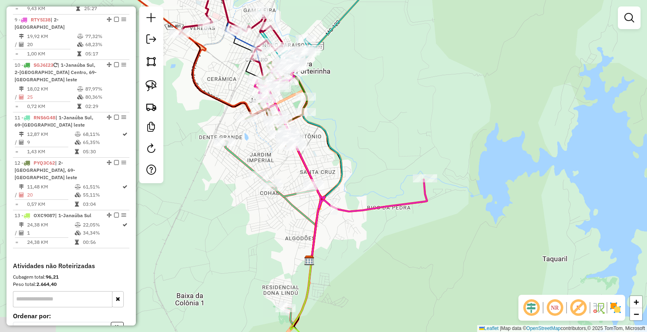
drag, startPoint x: 258, startPoint y: 233, endPoint x: 296, endPoint y: 247, distance: 41.3
click at [296, 247] on div "Janela de atendimento Grade de atendimento Capacidade Transportadoras Veículos …" at bounding box center [323, 166] width 647 height 332
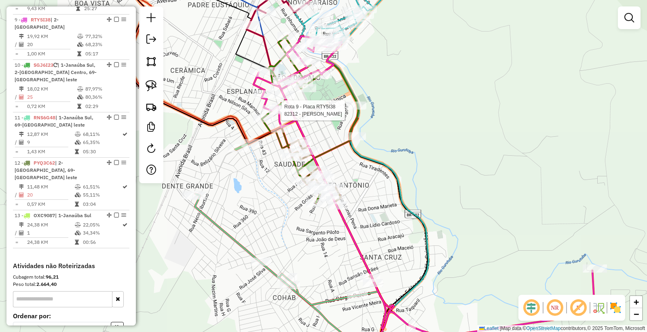
select select "**********"
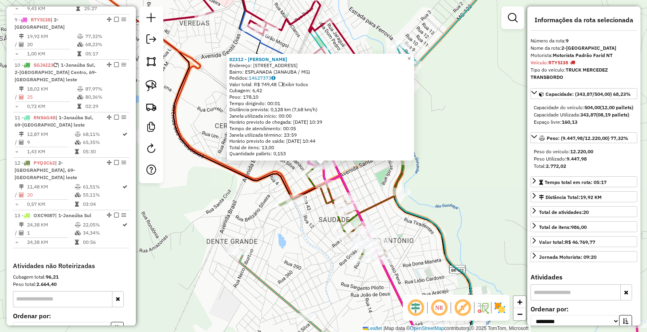
click at [284, 254] on div "82312 - [PERSON_NAME]: [STREET_ADDRESS] Bairro: ESPLANADA (JANAUBA / [GEOGRAPHI…" at bounding box center [323, 166] width 647 height 332
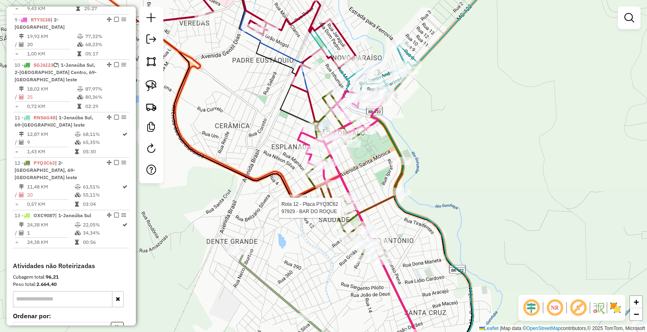
select select "**********"
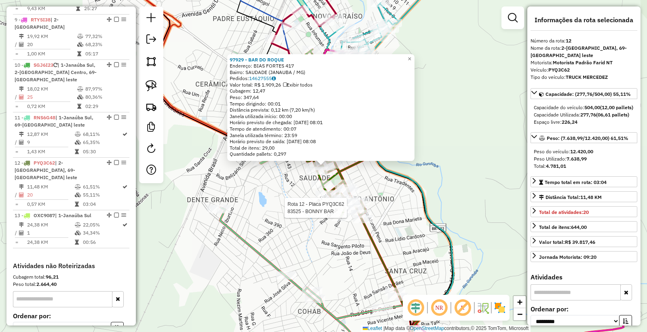
scroll to position [694, 0]
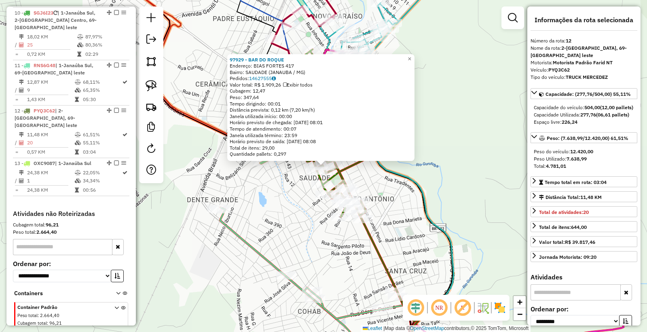
click at [344, 256] on div "97929 - BAR DO [PERSON_NAME]: BIAS FORTES 417 Bairro: SAUDADE (JANAUBA / [GEOGR…" at bounding box center [323, 166] width 647 height 332
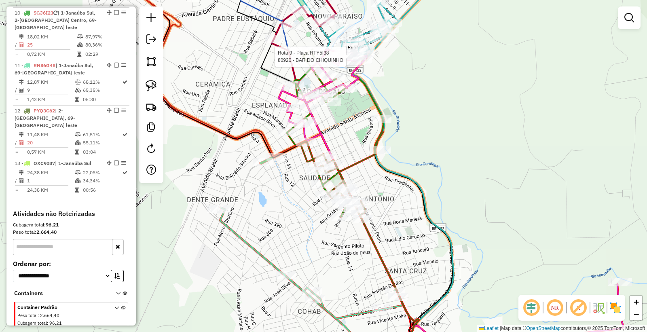
select select "**********"
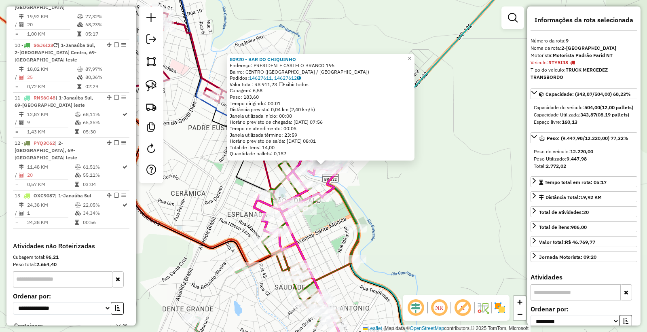
scroll to position [642, 0]
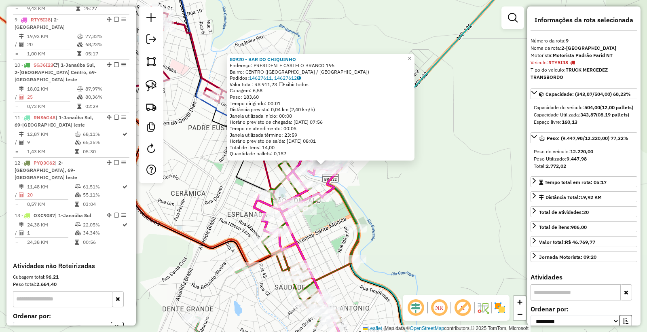
click at [248, 304] on div "80920 - BAR DO [PERSON_NAME]: PRESIDENTE CASTELO BRANCO 196 Bairro: [GEOGRAPHIC…" at bounding box center [323, 166] width 647 height 332
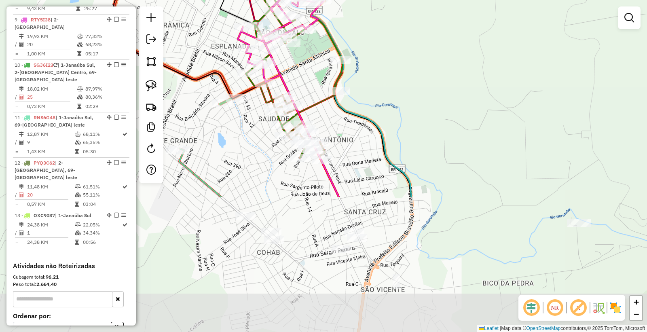
drag, startPoint x: 426, startPoint y: 251, endPoint x: 399, endPoint y: 142, distance: 112.9
click at [409, 101] on div "Janela de atendimento Grade de atendimento Capacidade Transportadoras Veículos …" at bounding box center [323, 166] width 647 height 332
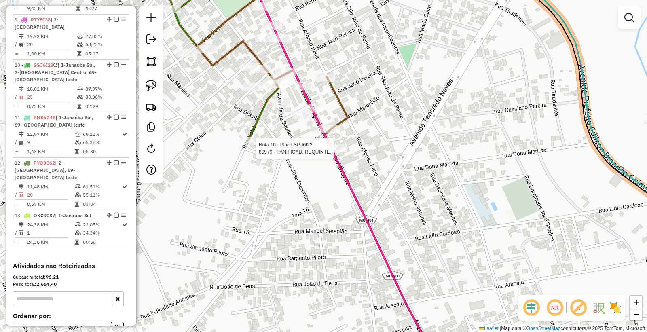
select select "**********"
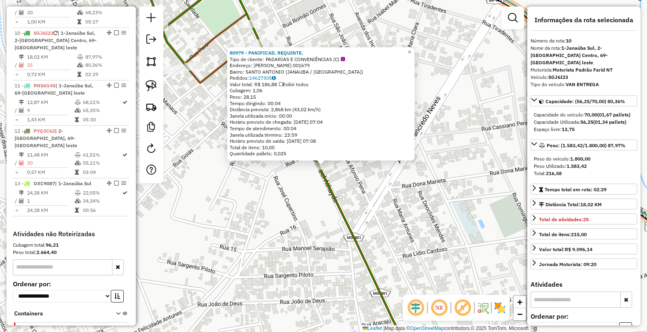
scroll to position [680, 0]
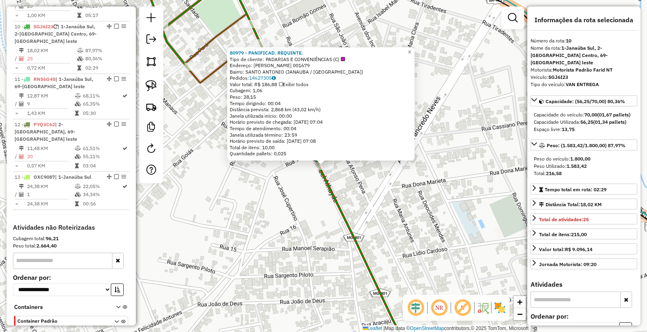
click at [313, 238] on div "80979 - PANIFICAD. REQUINTE. Tipo de cliente: PADARIAS E CONVENIÊNCIAS (C) Ende…" at bounding box center [323, 166] width 647 height 332
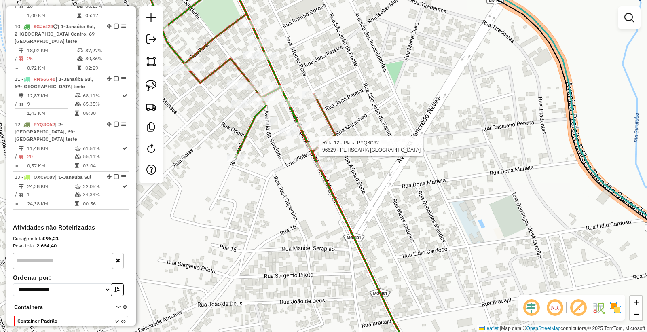
scroll to position [694, 0]
select select "**********"
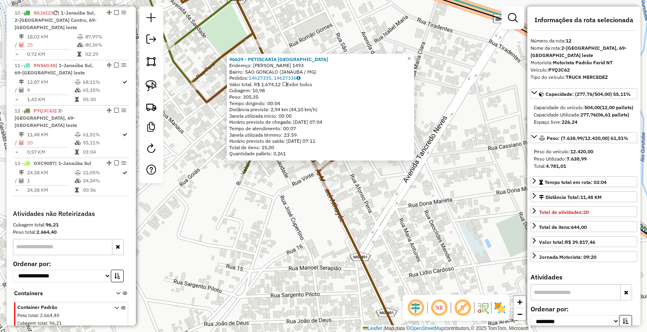
drag, startPoint x: 297, startPoint y: 235, endPoint x: 302, endPoint y: 204, distance: 31.9
click at [297, 236] on div "96629 - PETISCARIA [GEOGRAPHIC_DATA] Endereço: [PERSON_NAME] 1493 Bairro: [GEOG…" at bounding box center [323, 166] width 647 height 332
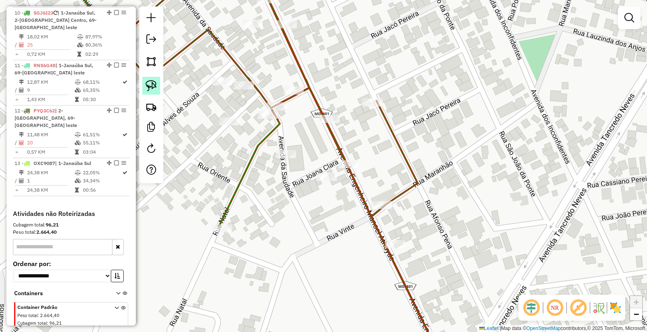
click at [153, 90] on img at bounding box center [151, 85] width 11 height 11
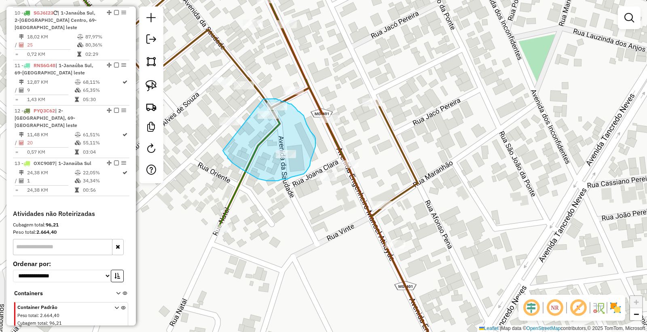
drag, startPoint x: 223, startPoint y: 150, endPoint x: 255, endPoint y: 106, distance: 54.4
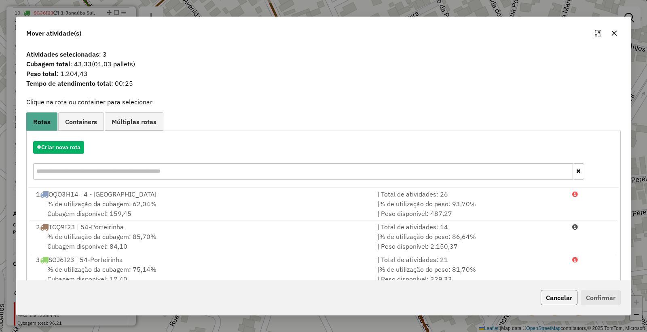
click at [562, 293] on button "Cancelar" at bounding box center [559, 297] width 37 height 15
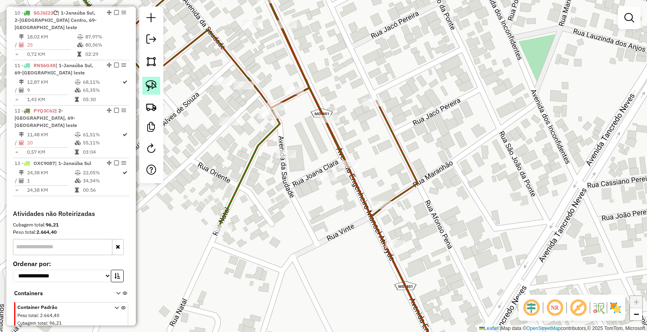
click at [158, 83] on link at bounding box center [151, 86] width 18 height 18
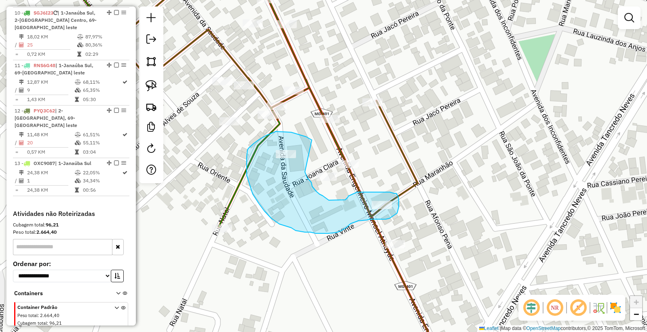
drag, startPoint x: 312, startPoint y: 140, endPoint x: 304, endPoint y: 170, distance: 31.2
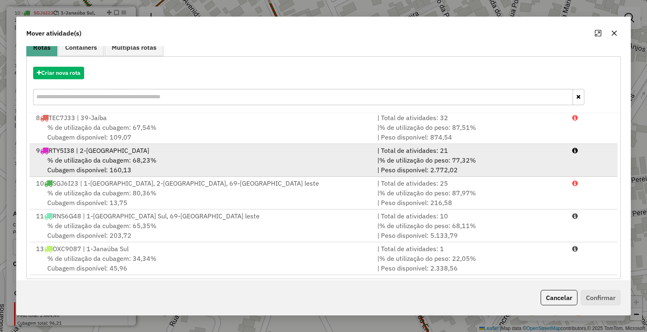
scroll to position [82, 0]
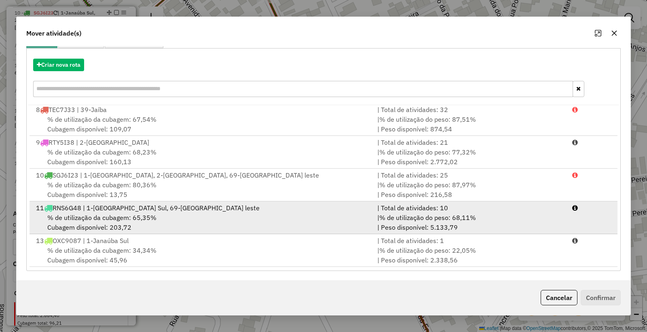
click at [119, 223] on div "% de utilização da cubagem: 65,35% Cubagem disponível: 203,72" at bounding box center [201, 222] width 341 height 19
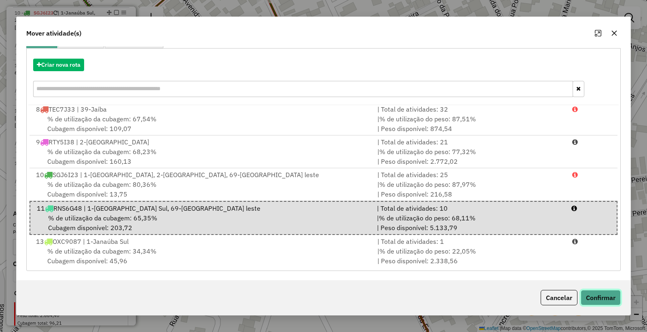
click at [607, 295] on button "Confirmar" at bounding box center [601, 297] width 40 height 15
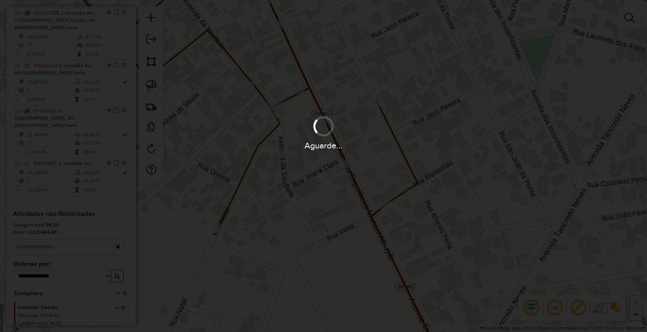
scroll to position [0, 0]
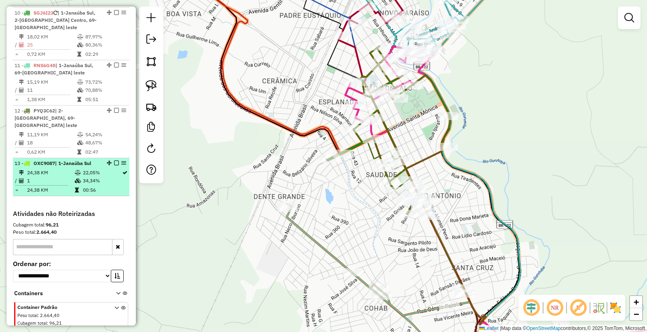
click at [61, 177] on td "1" at bounding box center [51, 181] width 48 height 8
select select "**********"
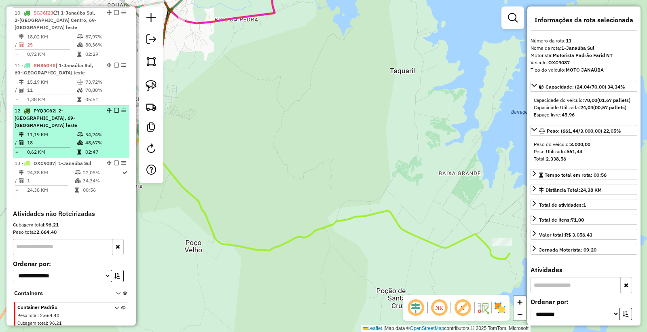
click at [85, 148] on td "02:47" at bounding box center [105, 152] width 41 height 8
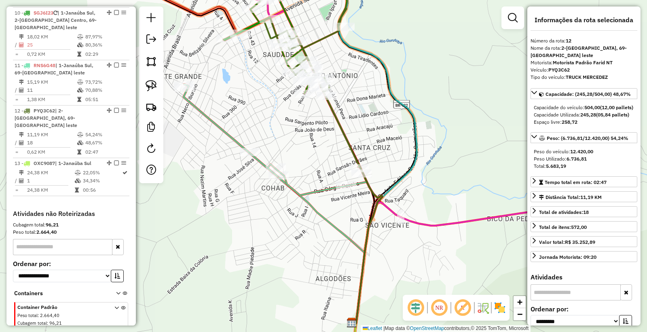
click at [278, 277] on div "Janela de atendimento Grade de atendimento Capacidade Transportadoras Veículos …" at bounding box center [323, 166] width 647 height 332
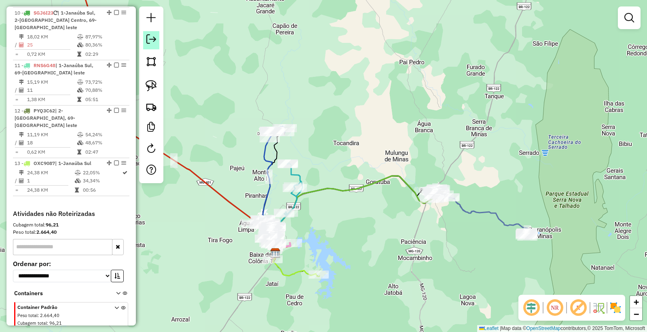
click at [153, 38] on em at bounding box center [151, 39] width 10 height 10
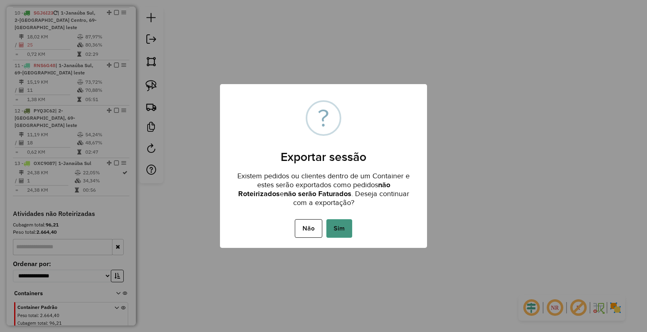
click at [330, 224] on button "Sim" at bounding box center [339, 228] width 26 height 19
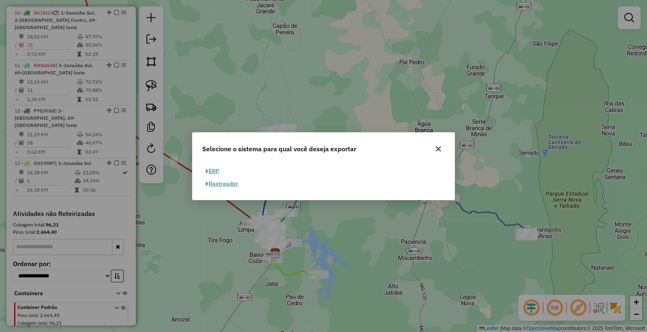
click at [215, 169] on button "ERP" at bounding box center [212, 171] width 21 height 13
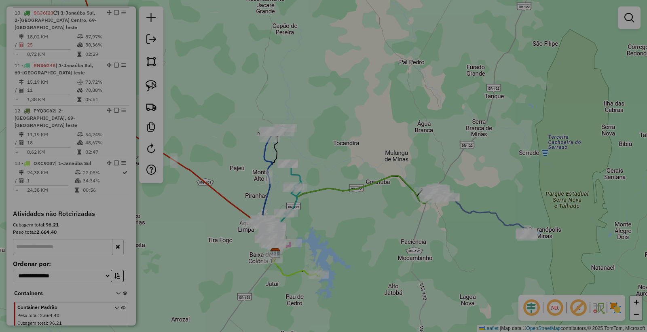
select select "**"
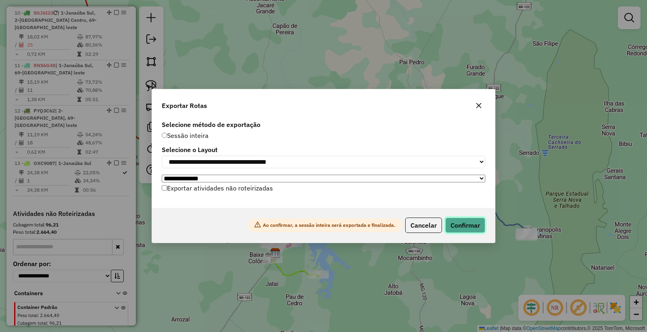
click at [465, 228] on button "Confirmar" at bounding box center [465, 225] width 40 height 15
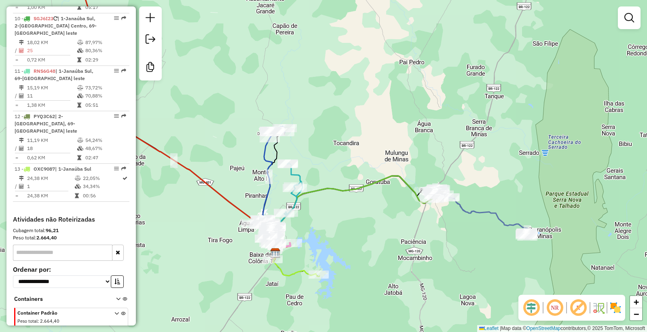
scroll to position [681, 0]
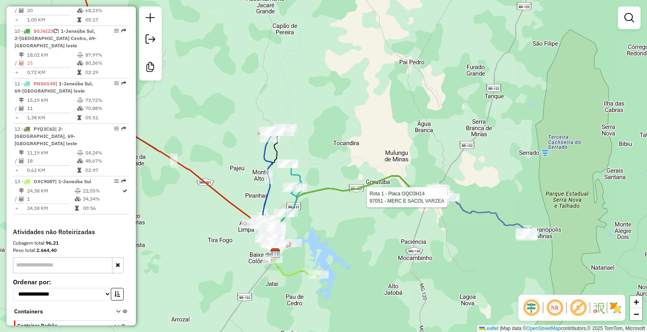
select select "**********"
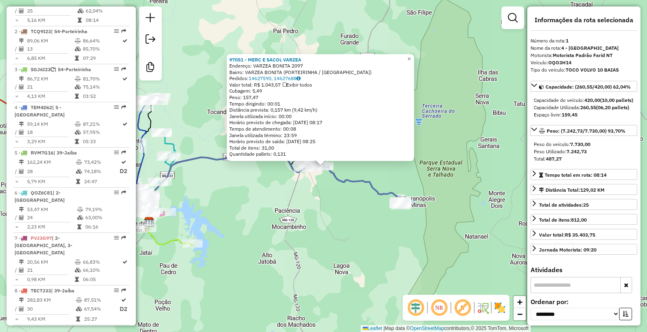
scroll to position [318, 0]
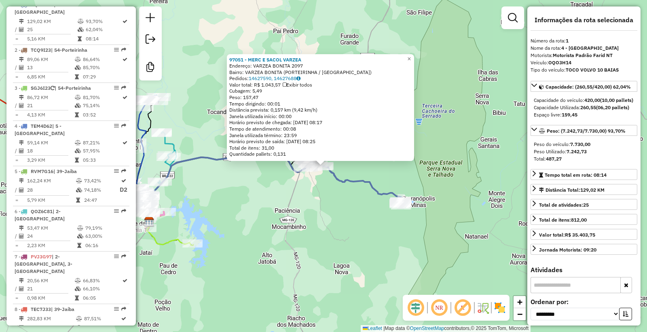
click at [365, 264] on div "97051 - MERC E SACOL VARZEA Endereço: VARZEA BONITA 2097 Bairro: VARZEA BONITA …" at bounding box center [323, 166] width 647 height 332
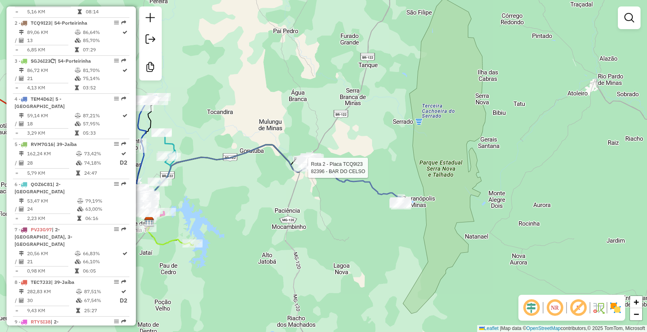
select select "**********"
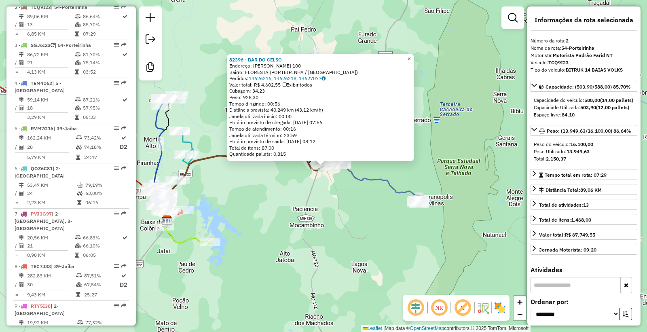
scroll to position [363, 0]
click at [281, 228] on div "82396 - BAR DO [PERSON_NAME]: [PERSON_NAME] 100 Bairro: FLORESTA (PORTEIRINHA /…" at bounding box center [323, 166] width 647 height 332
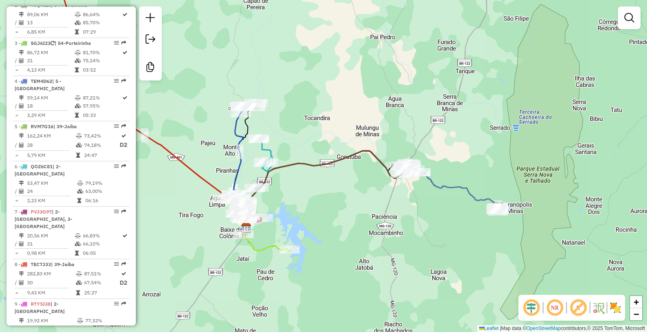
drag, startPoint x: 264, startPoint y: 228, endPoint x: 344, endPoint y: 236, distance: 79.6
click at [344, 236] on div "Janela de atendimento Grade de atendimento Capacidade Transportadoras Veículos …" at bounding box center [323, 166] width 647 height 332
click at [258, 143] on div at bounding box center [258, 139] width 20 height 8
select select "**********"
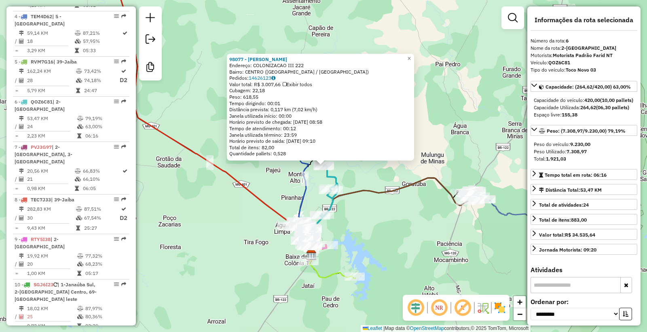
scroll to position [524, 0]
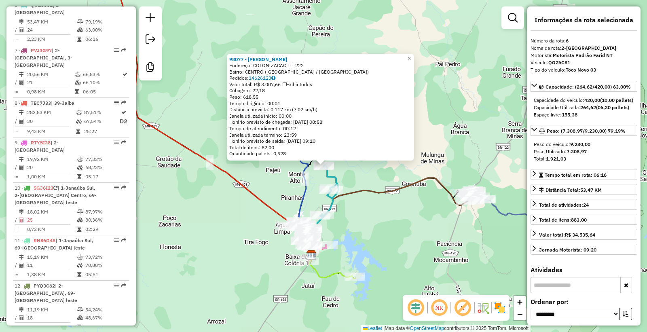
click at [399, 267] on div "98077 - [PERSON_NAME] E [PERSON_NAME] Endereço: COLONIZACAO III 222 Bairro: [GE…" at bounding box center [323, 166] width 647 height 332
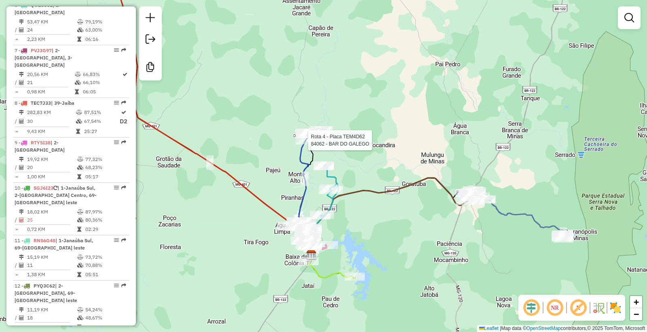
select select "**********"
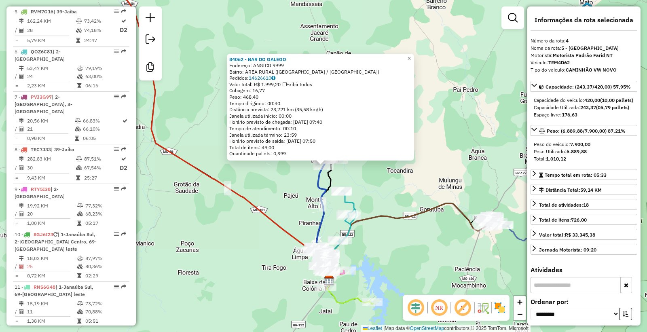
scroll to position [439, 0]
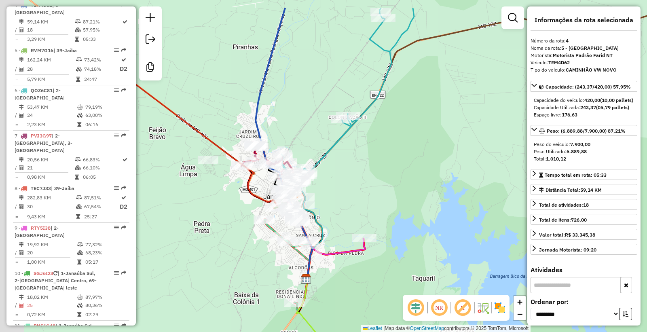
drag, startPoint x: 334, startPoint y: 209, endPoint x: 419, endPoint y: 297, distance: 122.1
click at [419, 297] on hb-router-mapa "Informações da Sessão 979791 - [DATE] Criação: [DATE] 18:23 Desbloquear Sessão …" at bounding box center [323, 166] width 647 height 332
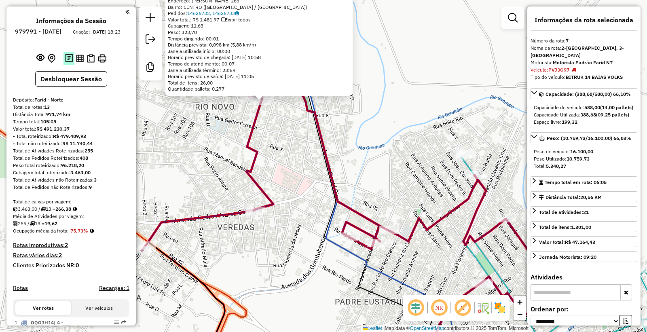
scroll to position [0, 0]
click at [75, 87] on button "Desbloquear Sessão" at bounding box center [71, 79] width 72 height 15
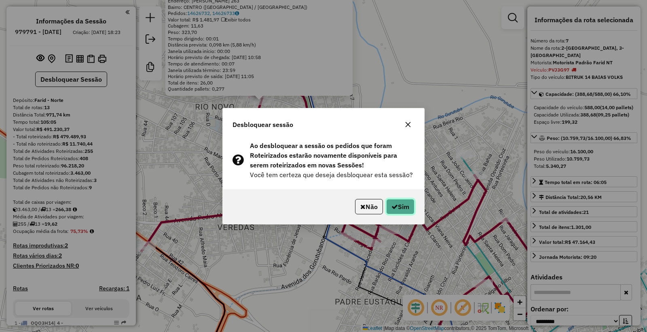
click at [393, 209] on icon "button" at bounding box center [394, 206] width 6 height 6
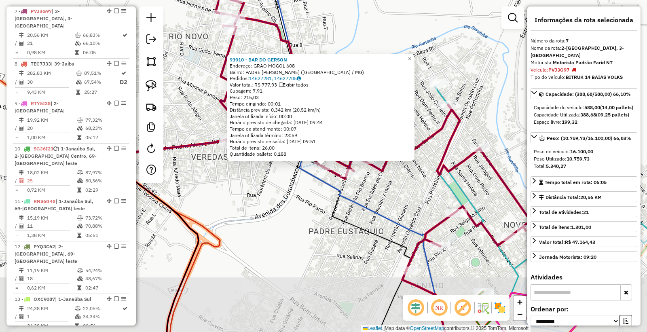
scroll to position [556, 0]
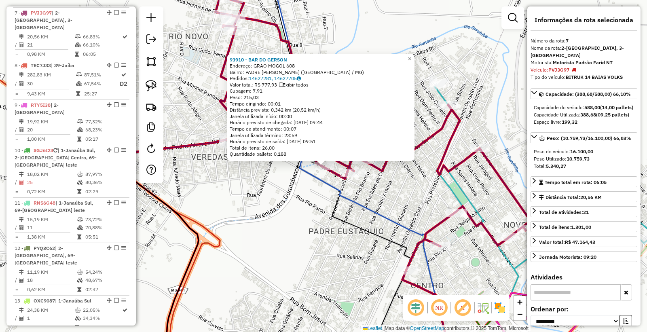
click at [315, 219] on div "93910 - BAR DO [PERSON_NAME]: GRAO MOGOL 608 Bairro: PADRE [PERSON_NAME] (JANAU…" at bounding box center [323, 166] width 647 height 332
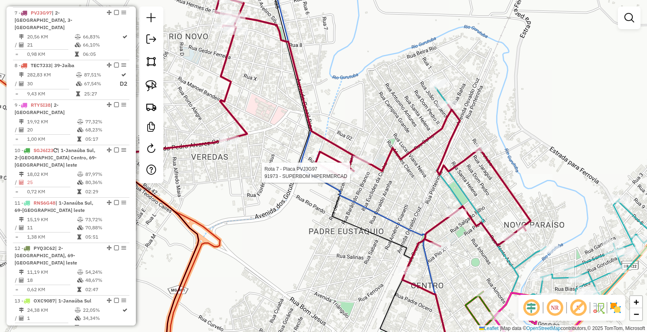
select select "**********"
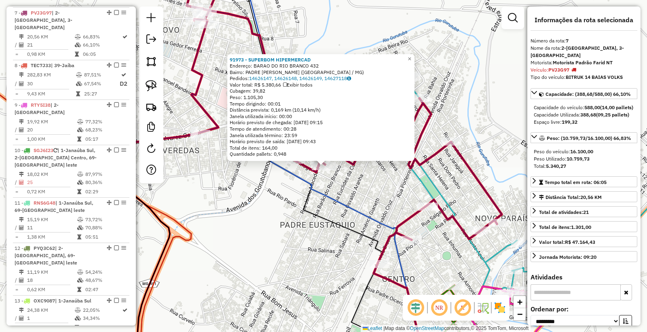
click at [285, 216] on div "91973 - SUPERBOM HIPERMERCAD Endereço: BARAO DO RIO BRANCO 432 Bairro: PADRE [P…" at bounding box center [323, 166] width 647 height 332
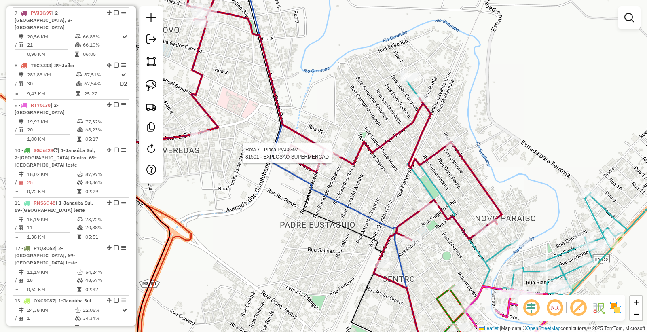
select select "**********"
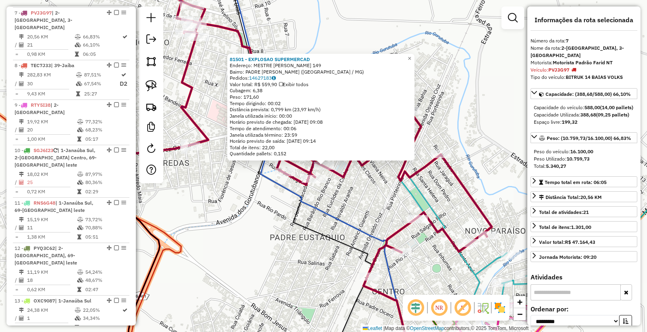
click at [234, 236] on div "81501 - EXPLOSAO SUPERMERCAD Endereço: MESTRE [PERSON_NAME] 149 Bairro: PADRE […" at bounding box center [323, 166] width 647 height 332
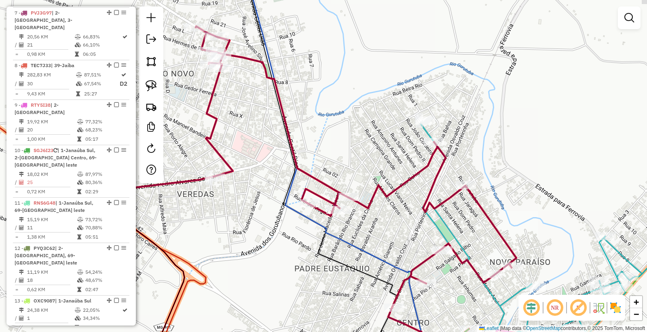
drag, startPoint x: 245, startPoint y: 225, endPoint x: 288, endPoint y: 255, distance: 52.5
click at [285, 256] on div "Janela de atendimento Grade de atendimento Capacidade Transportadoras Veículos …" at bounding box center [323, 166] width 647 height 332
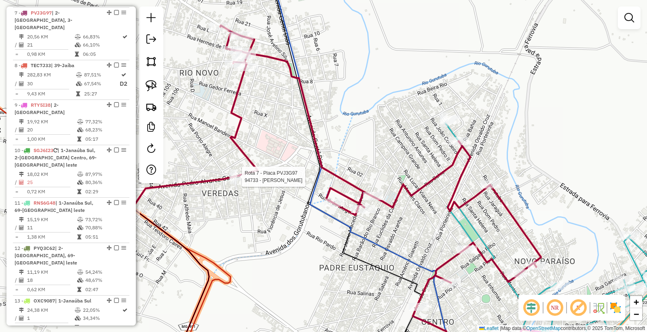
select select "**********"
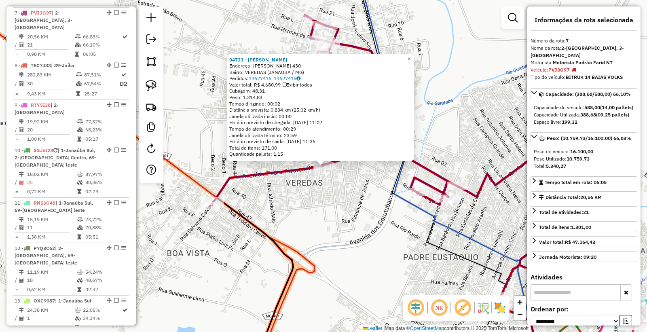
click at [286, 259] on icon at bounding box center [253, 281] width 79 height 168
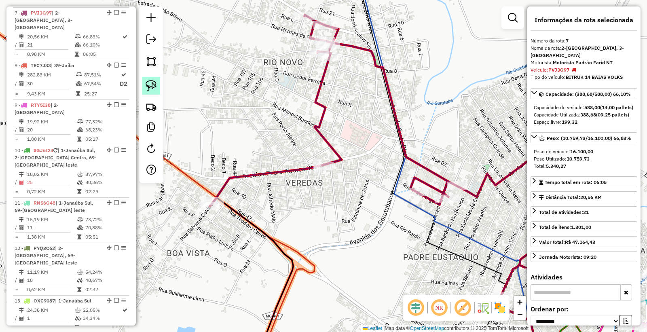
click at [153, 89] on img at bounding box center [151, 85] width 11 height 11
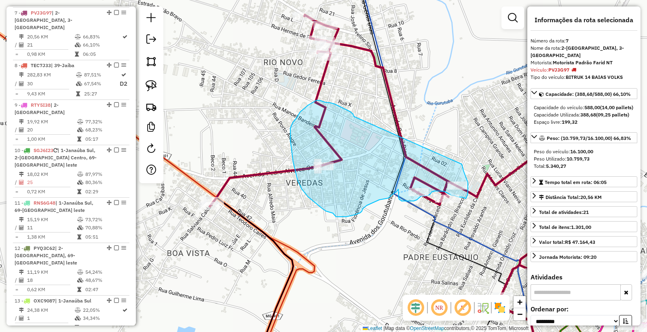
drag, startPoint x: 350, startPoint y: 112, endPoint x: 462, endPoint y: 164, distance: 123.4
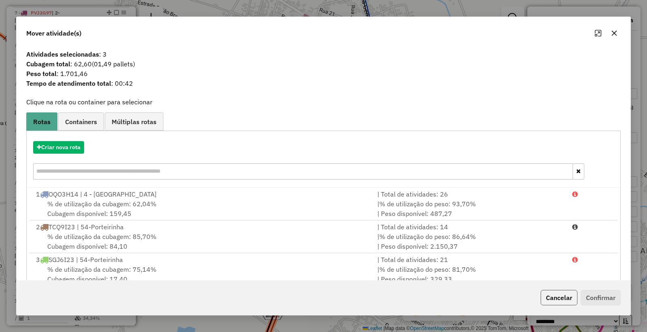
click at [560, 302] on button "Cancelar" at bounding box center [559, 297] width 37 height 15
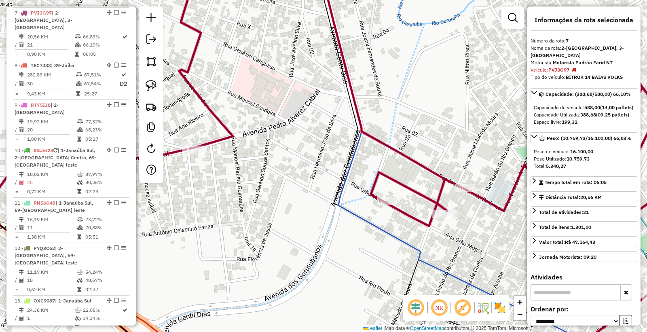
drag, startPoint x: 158, startPoint y: 86, endPoint x: 413, endPoint y: 140, distance: 261.2
click at [156, 86] on link at bounding box center [151, 86] width 18 height 18
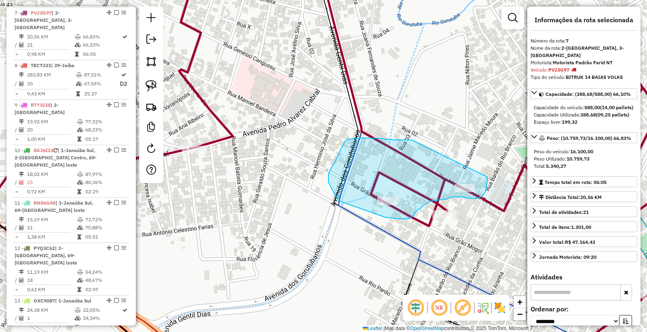
drag, startPoint x: 412, startPoint y: 140, endPoint x: 481, endPoint y: 153, distance: 70.7
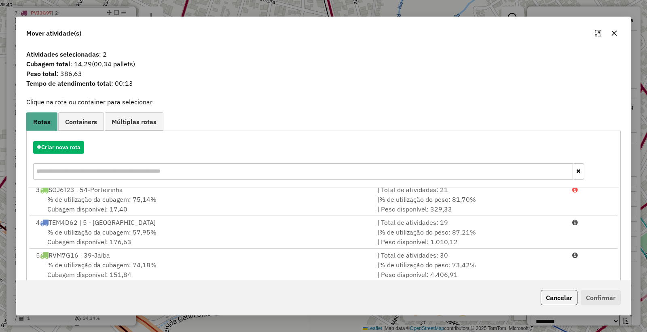
scroll to position [45, 0]
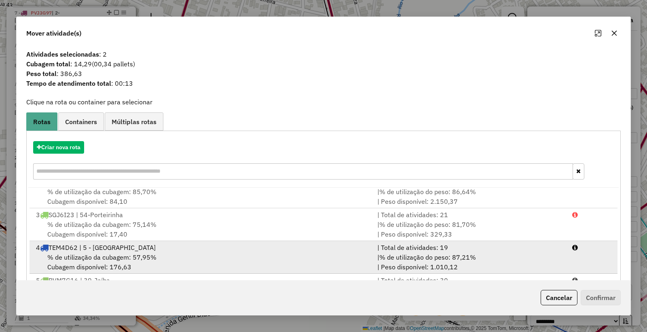
click at [192, 256] on div "% de utilização da cubagem: 57,95% Cubagem disponível: 176,63" at bounding box center [201, 261] width 341 height 19
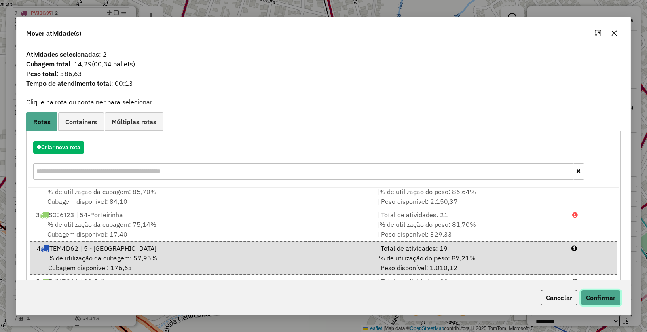
click at [609, 292] on button "Confirmar" at bounding box center [601, 297] width 40 height 15
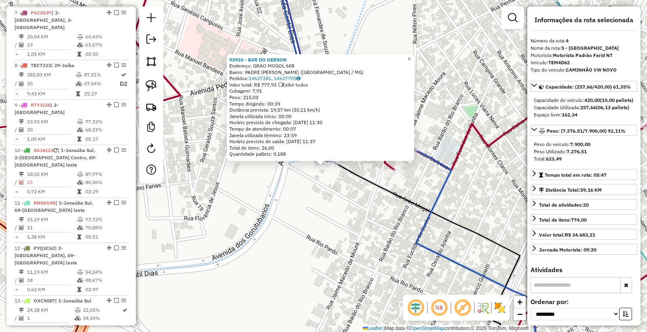
scroll to position [434, 0]
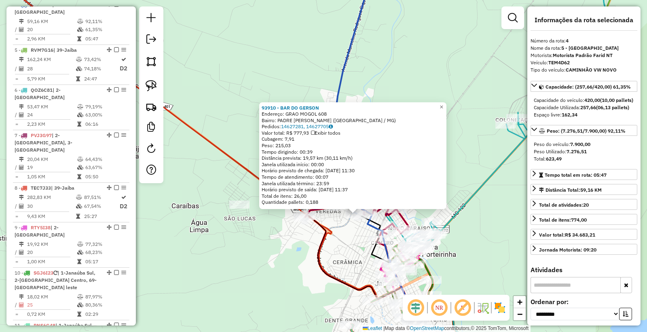
click at [351, 241] on div "93910 - BAR DO [PERSON_NAME]: GRAO MOGOL 608 Bairro: PADRE [PERSON_NAME] (JANAU…" at bounding box center [323, 166] width 647 height 332
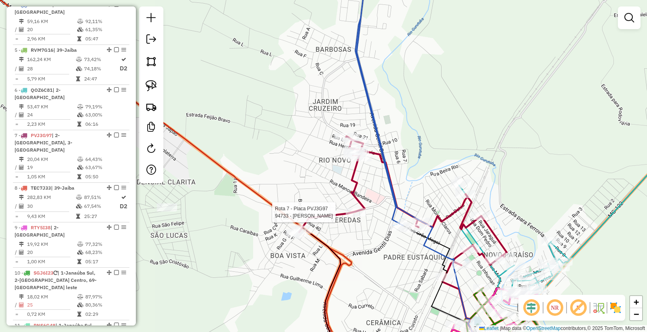
click at [357, 216] on div at bounding box center [356, 212] width 20 height 8
select select "**********"
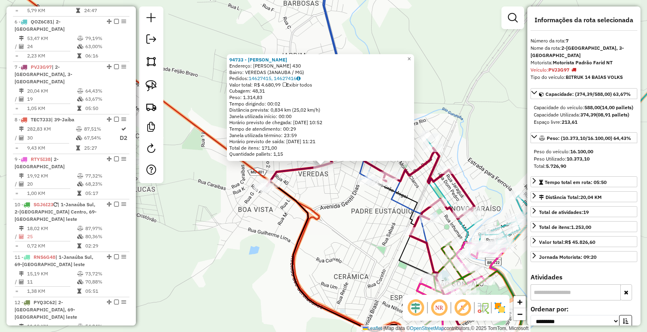
scroll to position [556, 0]
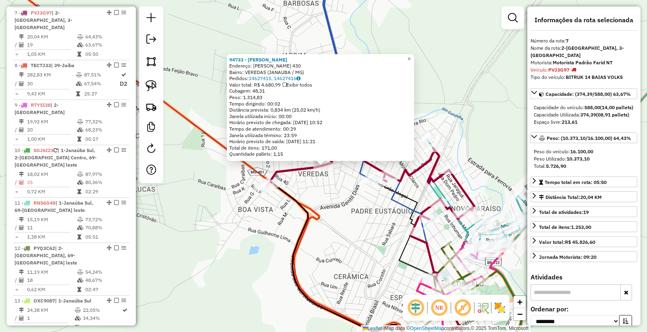
click at [366, 230] on div "94733 - [PERSON_NAME]: [PERSON_NAME] 430 Bairro: VEREDAS (JANAUBA / [GEOGRAPHIC…" at bounding box center [323, 166] width 647 height 332
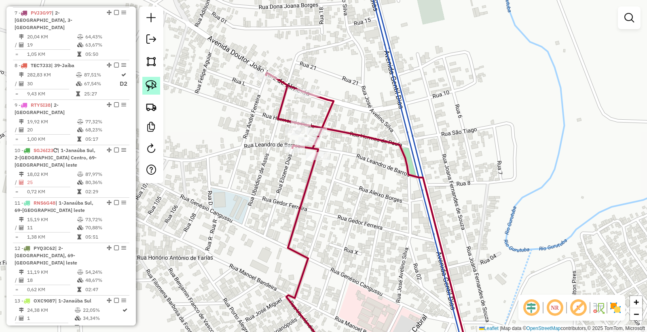
click at [150, 93] on link at bounding box center [151, 86] width 18 height 18
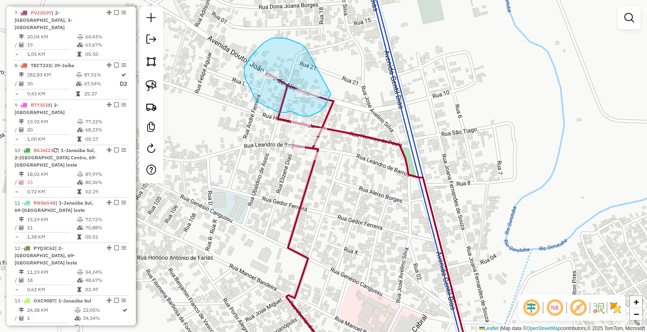
drag, startPoint x: 305, startPoint y: 47, endPoint x: 338, endPoint y: 84, distance: 50.1
click at [338, 84] on div "Janela de atendimento Grade de atendimento Capacidade Transportadoras Veículos …" at bounding box center [323, 166] width 647 height 332
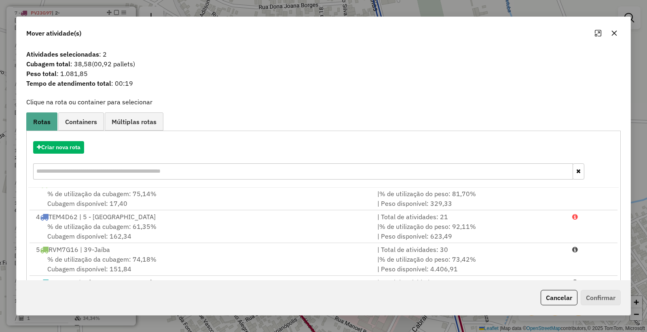
scroll to position [90, 0]
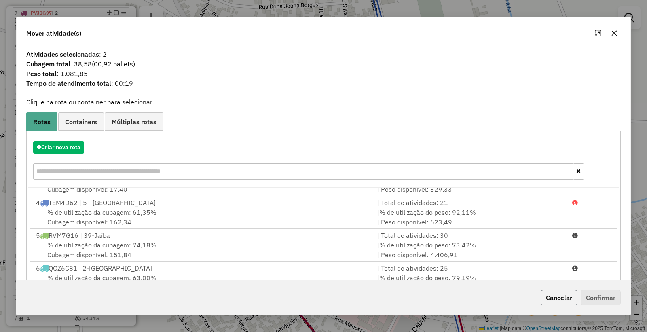
click at [564, 295] on button "Cancelar" at bounding box center [559, 297] width 37 height 15
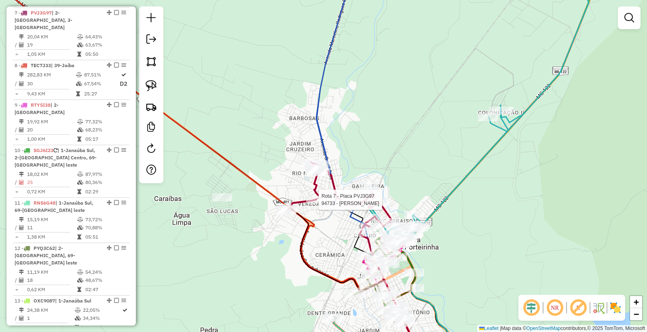
select select "**********"
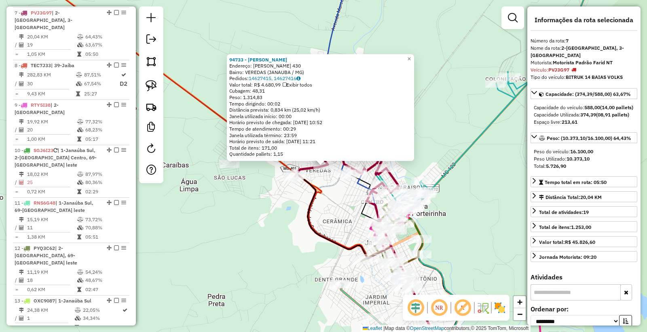
drag, startPoint x: 289, startPoint y: 203, endPoint x: 304, endPoint y: 179, distance: 28.0
click at [289, 202] on div "94733 - [PERSON_NAME]: [PERSON_NAME] 430 Bairro: VEREDAS (JANAUBA / [GEOGRAPHIC…" at bounding box center [323, 166] width 647 height 332
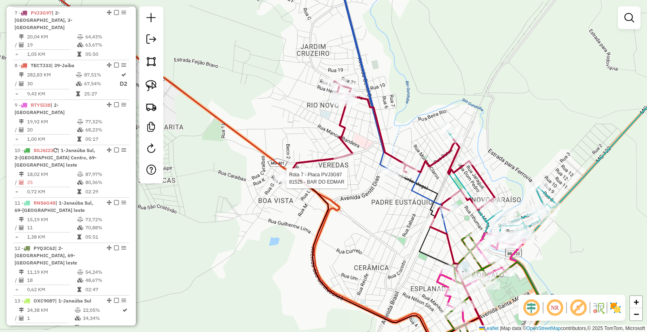
select select "**********"
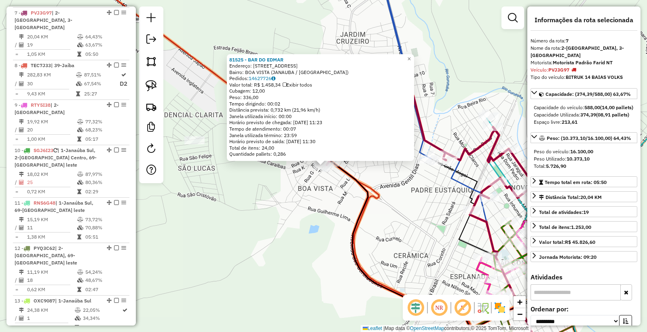
click at [315, 203] on div "81525 - BAR DO [PERSON_NAME]: SALVIANA CALDAS DA SILVA 146 Bairro: [GEOGRAPHIC_…" at bounding box center [323, 166] width 647 height 332
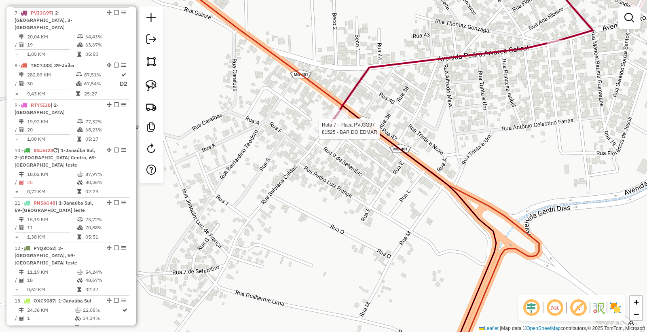
click at [317, 133] on div at bounding box center [317, 129] width 20 height 8
select select "**********"
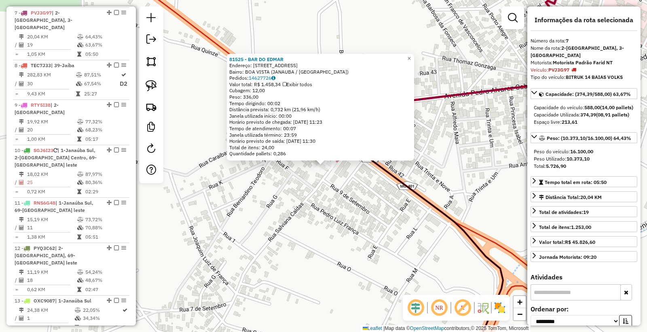
click at [328, 178] on div "Rota 7 - Placa PVJ3G97 81525 - [GEOGRAPHIC_DATA] 81525 - BAR DO EDMAR Endereço:…" at bounding box center [323, 166] width 647 height 332
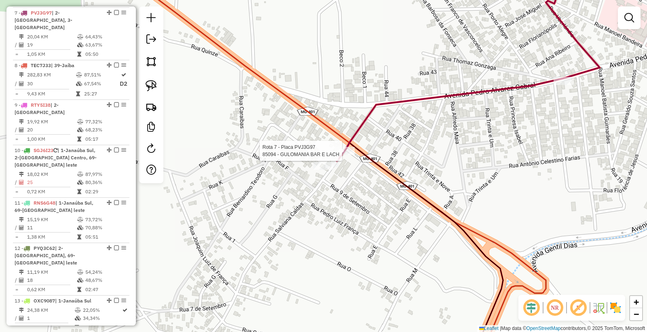
select select "**********"
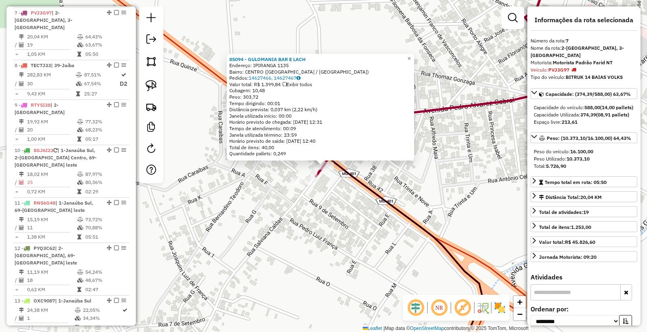
click at [341, 228] on div "85094 - GULOMANIA BAR E LACH Endereço: IPIRANGA 1135 Bairro: CENTRO (JANAUBA / …" at bounding box center [323, 166] width 647 height 332
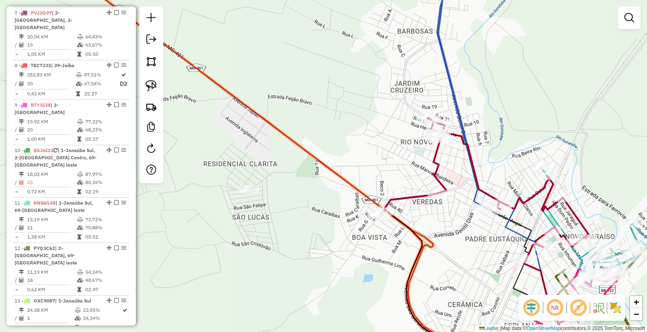
click at [435, 189] on icon at bounding box center [484, 188] width 207 height 141
select select "**********"
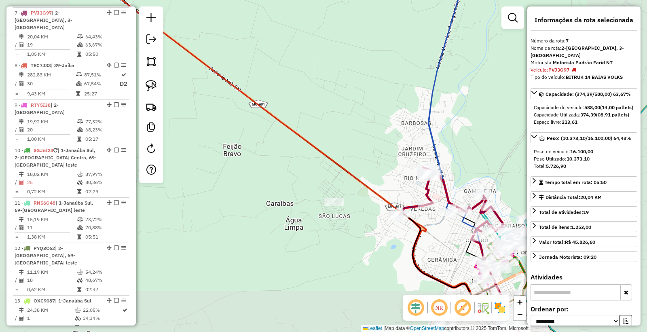
click at [423, 250] on div "Janela de atendimento Grade de atendimento Capacidade Transportadoras Veículos …" at bounding box center [323, 166] width 647 height 332
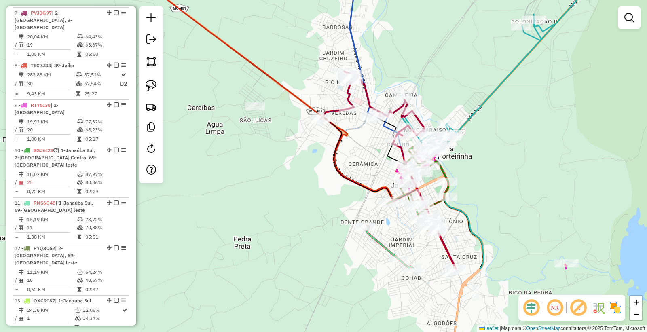
drag, startPoint x: 439, startPoint y: 244, endPoint x: 360, endPoint y: 151, distance: 121.9
click at [360, 151] on div "Janela de atendimento Grade de atendimento Capacidade Transportadoras Veículos …" at bounding box center [323, 166] width 647 height 332
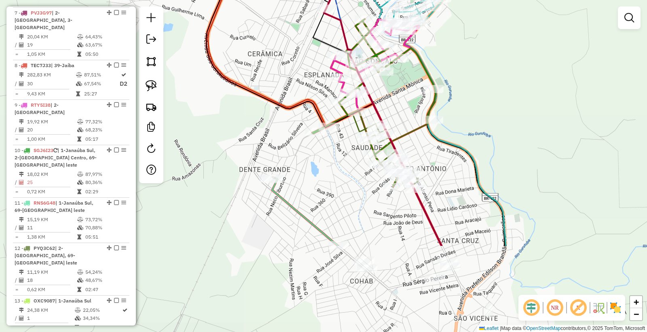
drag, startPoint x: 399, startPoint y: 150, endPoint x: 329, endPoint y: 66, distance: 109.4
click at [331, 66] on icon at bounding box center [386, 132] width 111 height 226
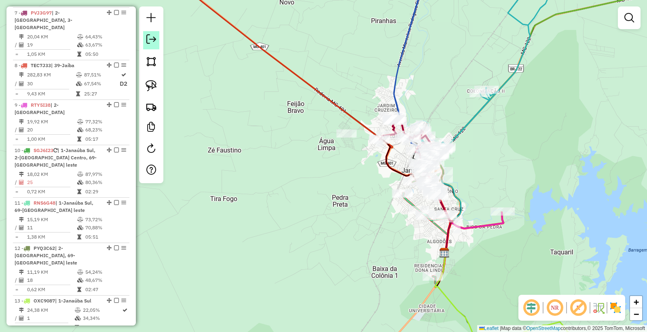
click at [150, 38] on em at bounding box center [151, 39] width 10 height 10
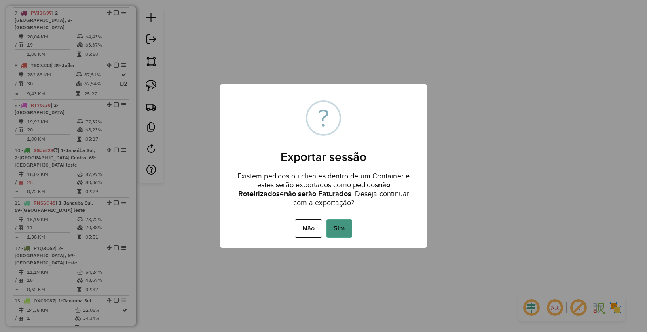
click at [337, 227] on button "Sim" at bounding box center [339, 228] width 26 height 19
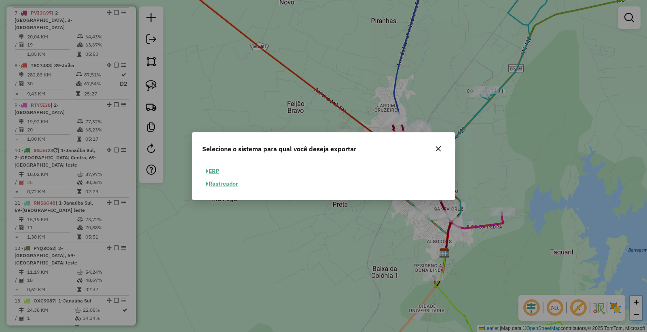
click at [216, 172] on button "ERP" at bounding box center [212, 171] width 21 height 13
select select "**"
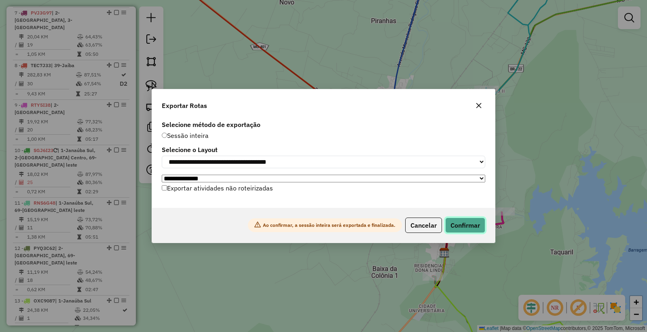
click at [466, 225] on button "Confirmar" at bounding box center [465, 225] width 40 height 15
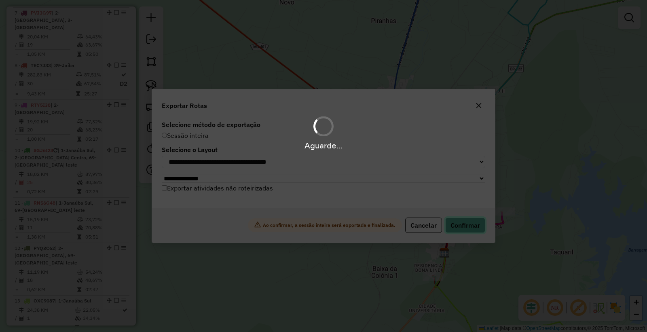
scroll to position [562, 0]
